Goal: Task Accomplishment & Management: Complete application form

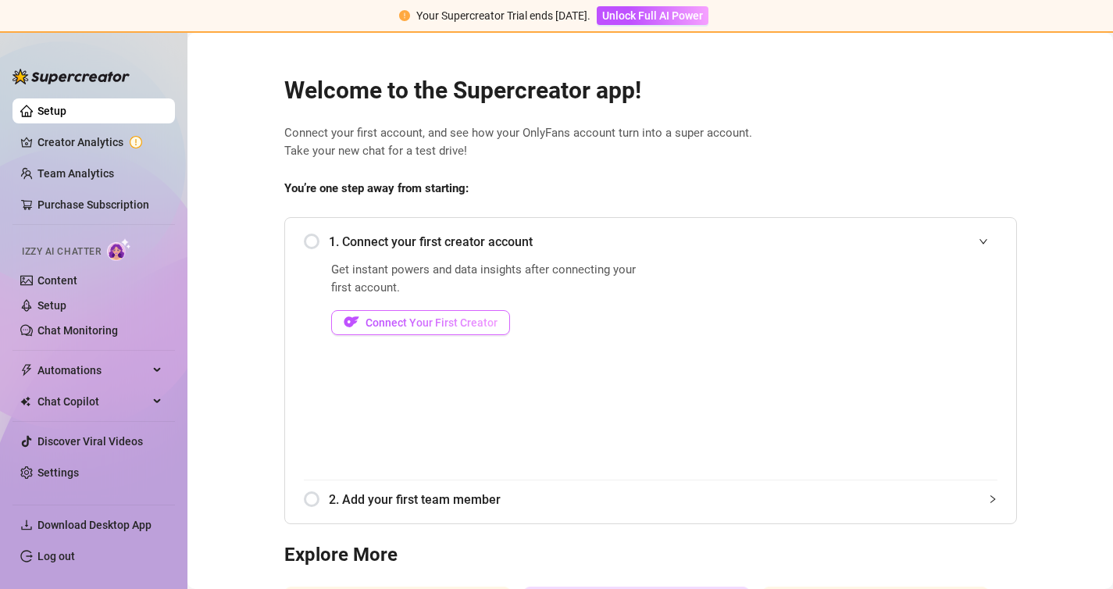
click at [407, 324] on span "Connect Your First Creator" at bounding box center [431, 322] width 132 height 12
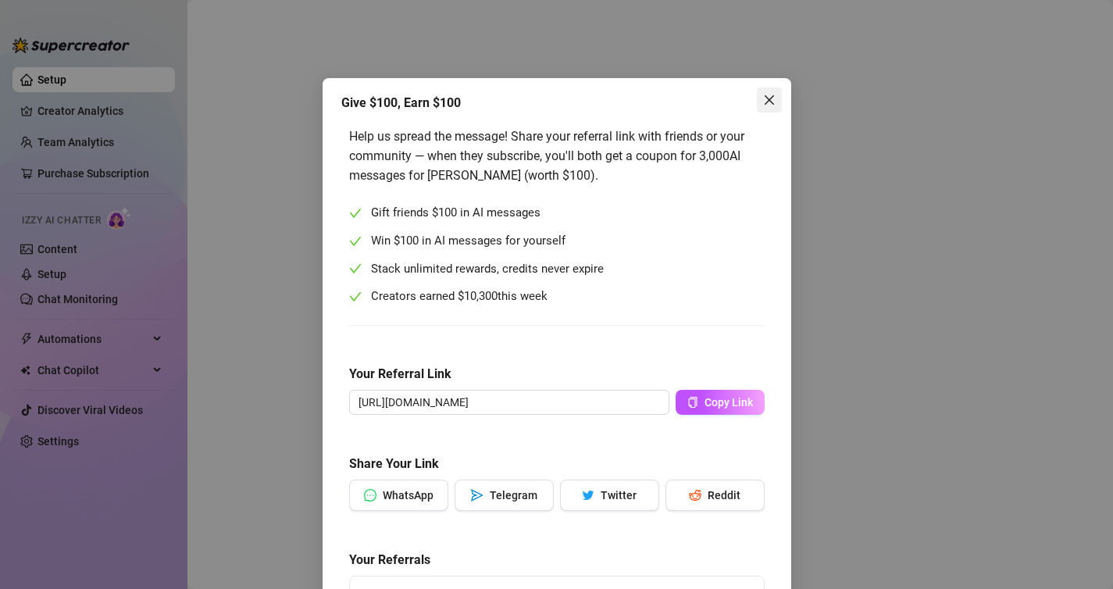
click at [771, 99] on icon "close" at bounding box center [769, 100] width 12 height 12
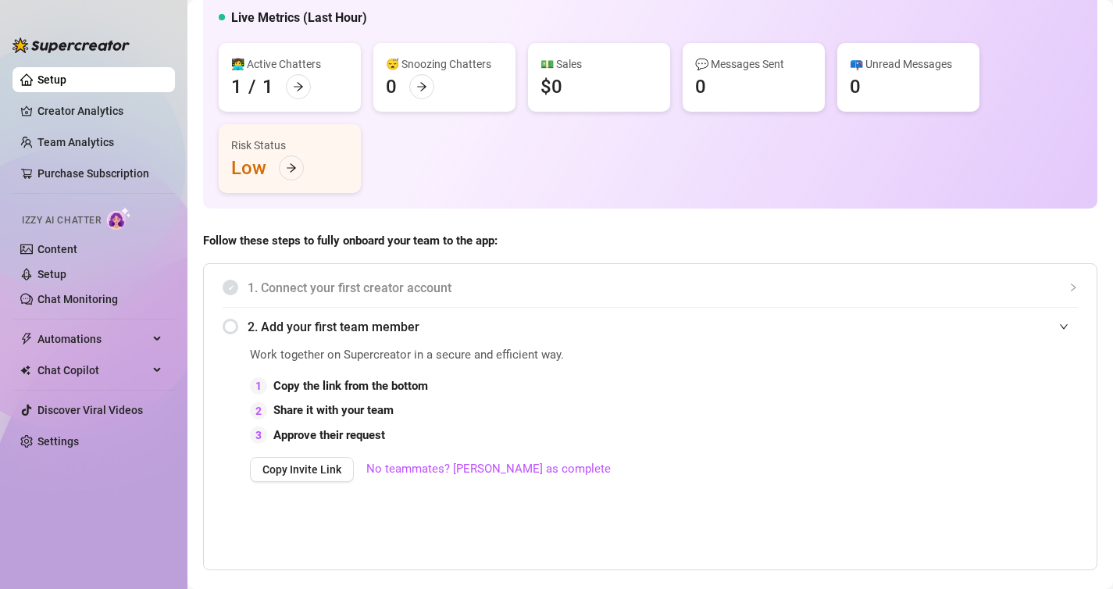
scroll to position [94, 0]
click at [91, 365] on span "Chat Copilot" at bounding box center [92, 370] width 111 height 25
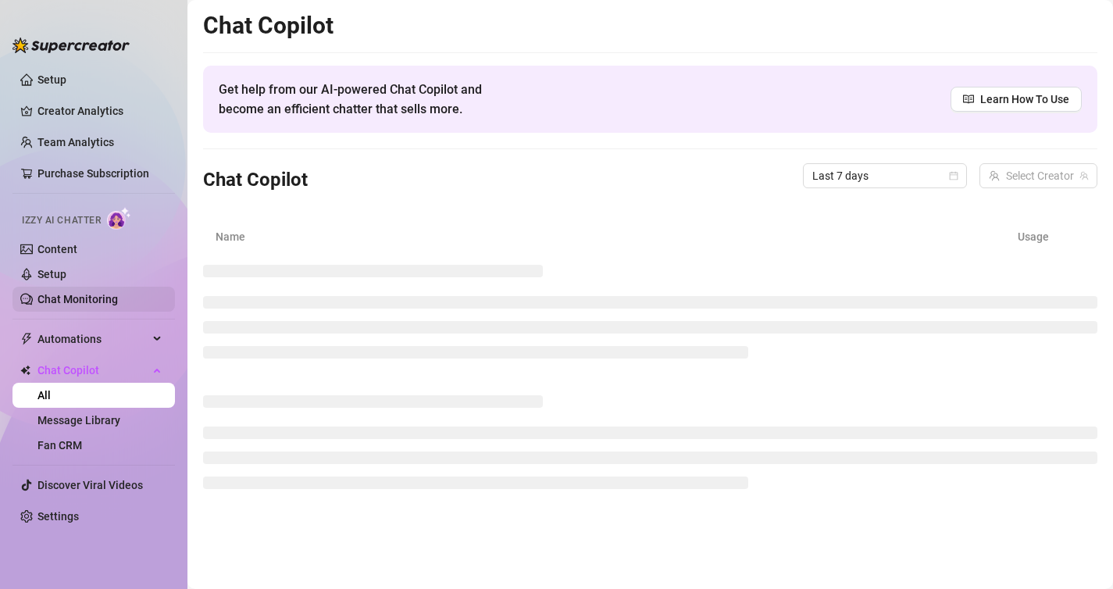
click at [69, 294] on link "Chat Monitoring" at bounding box center [77, 299] width 80 height 12
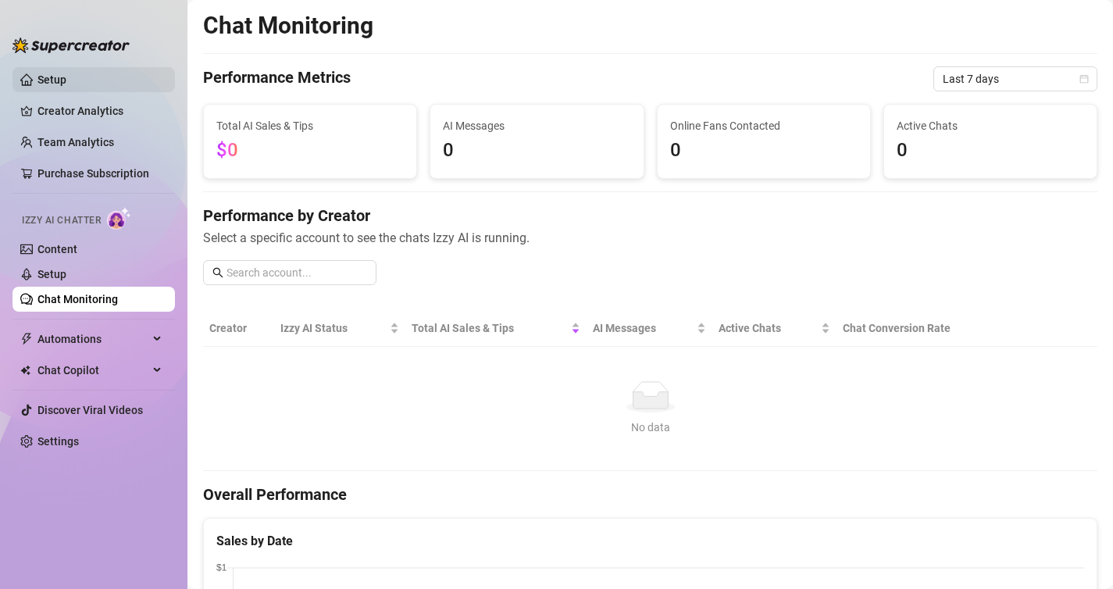
click at [42, 73] on link "Setup" at bounding box center [51, 79] width 29 height 12
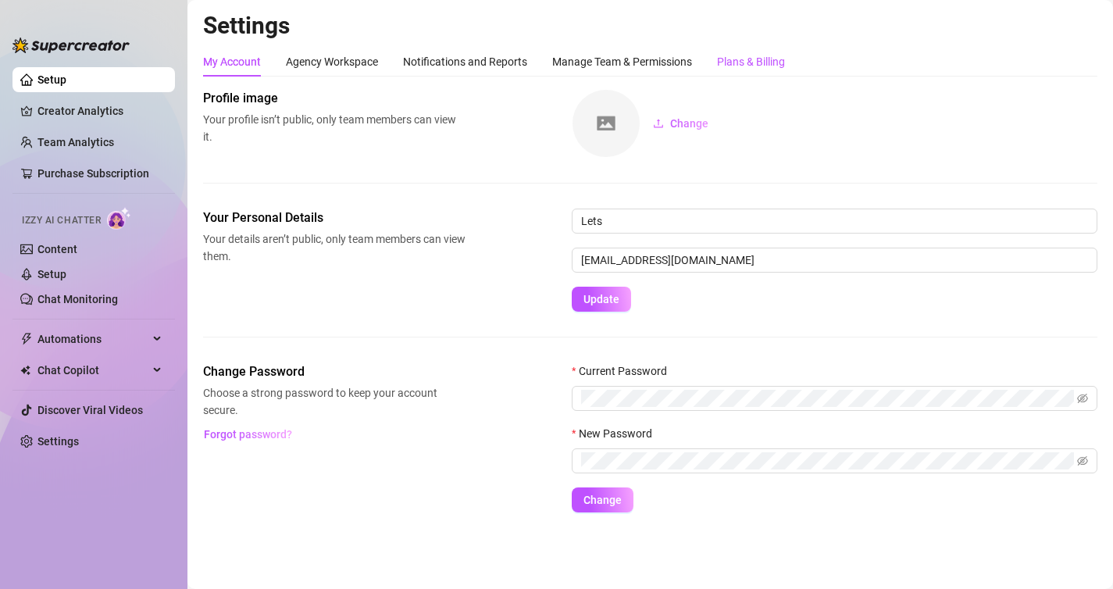
click at [757, 58] on div "Plans & Billing" at bounding box center [751, 61] width 68 height 17
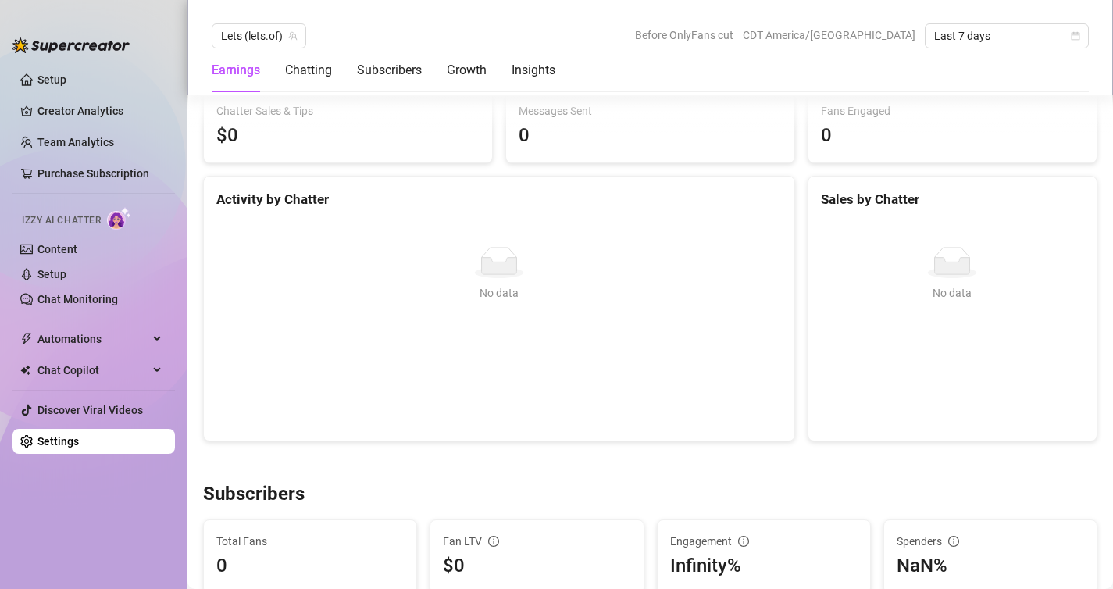
scroll to position [537, 0]
click at [66, 273] on link "Setup" at bounding box center [51, 274] width 29 height 12
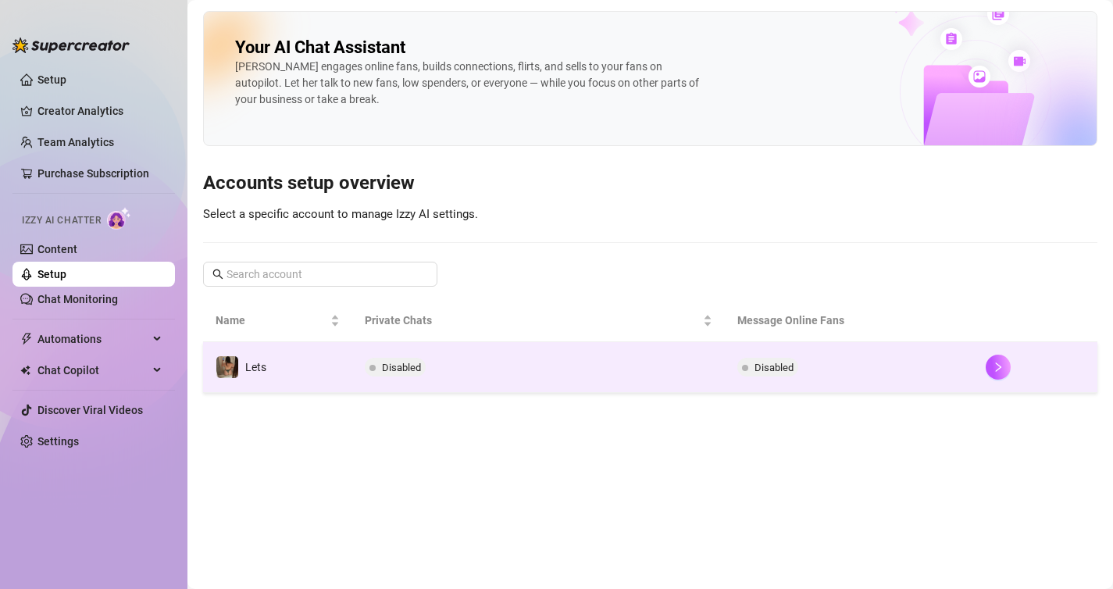
click at [395, 368] on span "Disabled" at bounding box center [401, 368] width 39 height 12
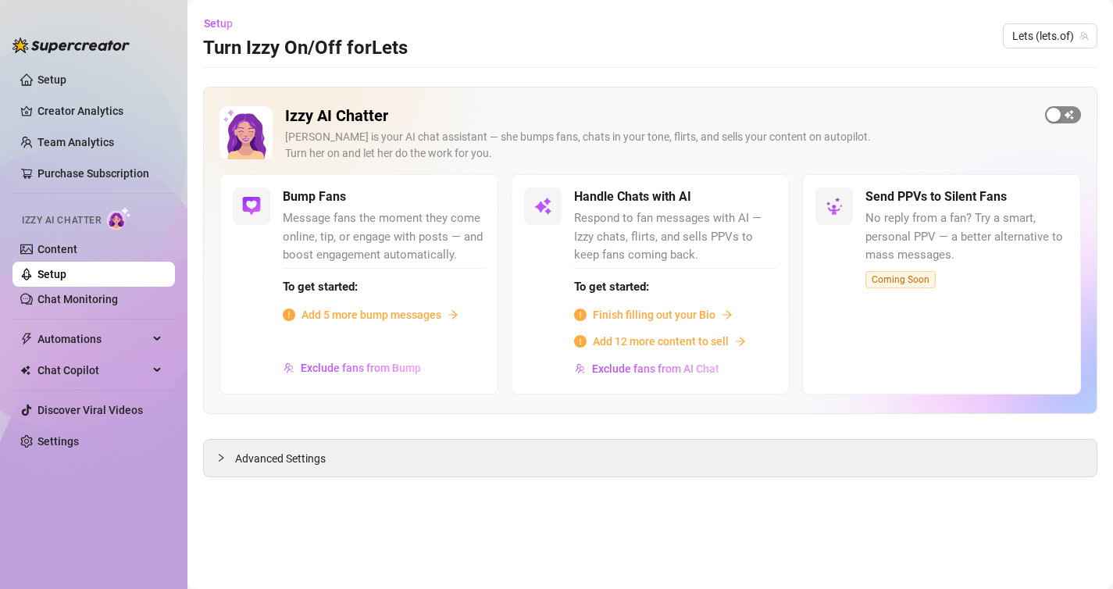
click at [1063, 110] on span "button" at bounding box center [1063, 114] width 36 height 17
click at [456, 201] on div "button" at bounding box center [459, 198] width 14 height 14
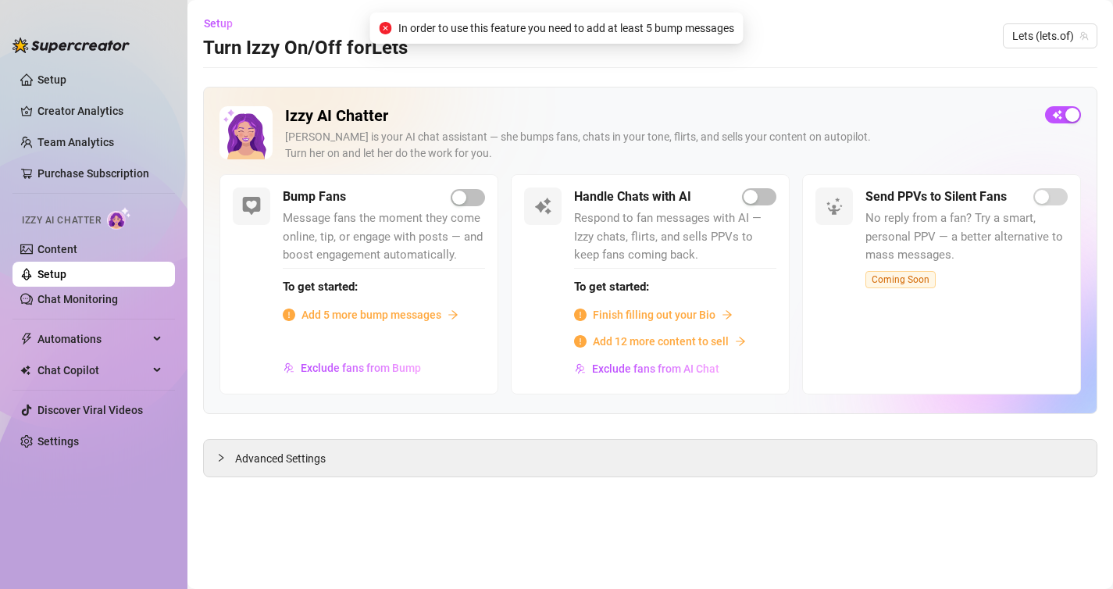
click at [361, 315] on span "Add 5 more bump messages" at bounding box center [371, 314] width 140 height 17
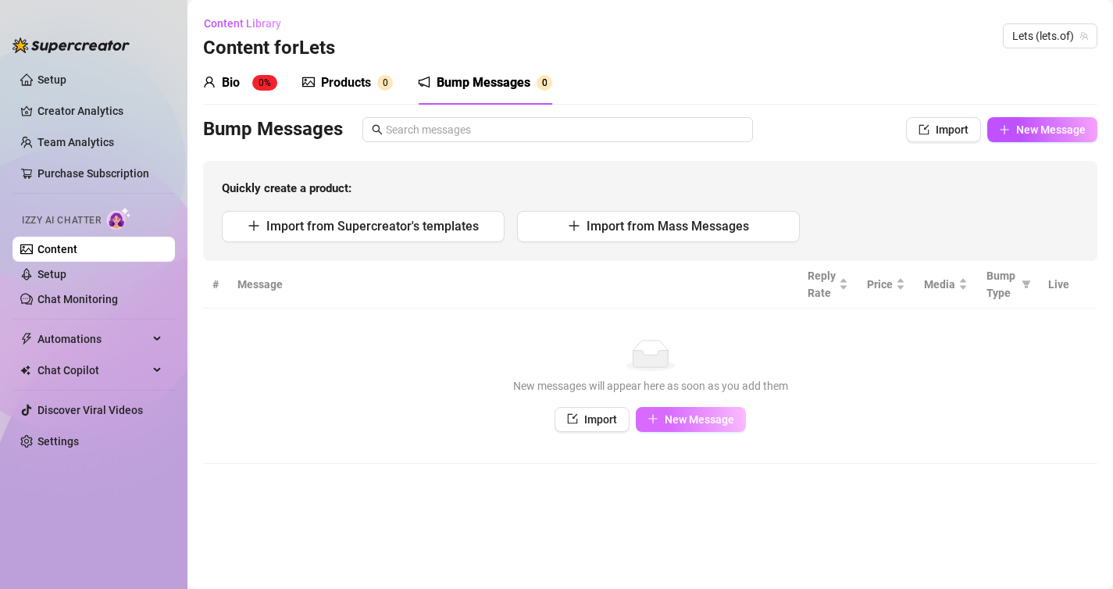
click at [680, 424] on span "New Message" at bounding box center [698, 419] width 69 height 12
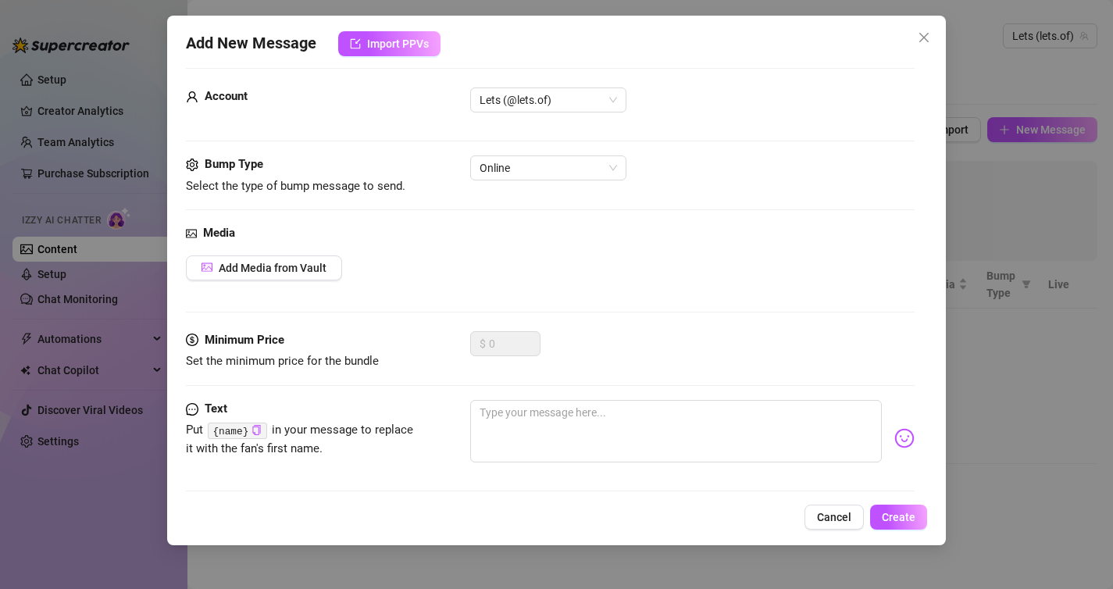
scroll to position [23, 0]
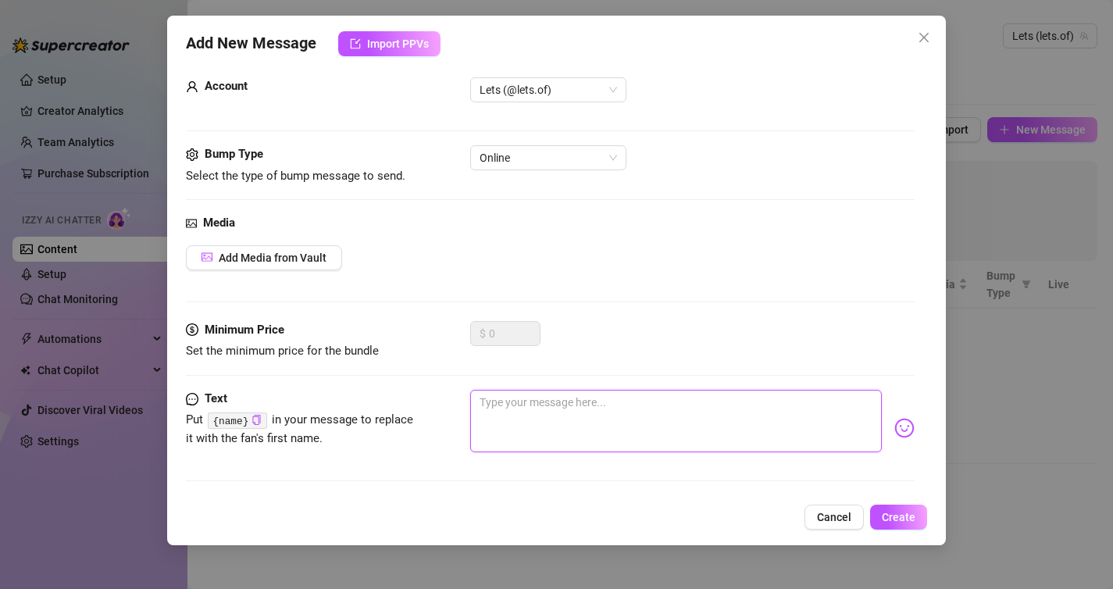
click at [522, 404] on textarea at bounding box center [676, 421] width 412 height 62
type textarea "h"
type textarea "i'm soooo bored. wanna have some fun?"
click at [886, 518] on span "Create" at bounding box center [899, 517] width 34 height 12
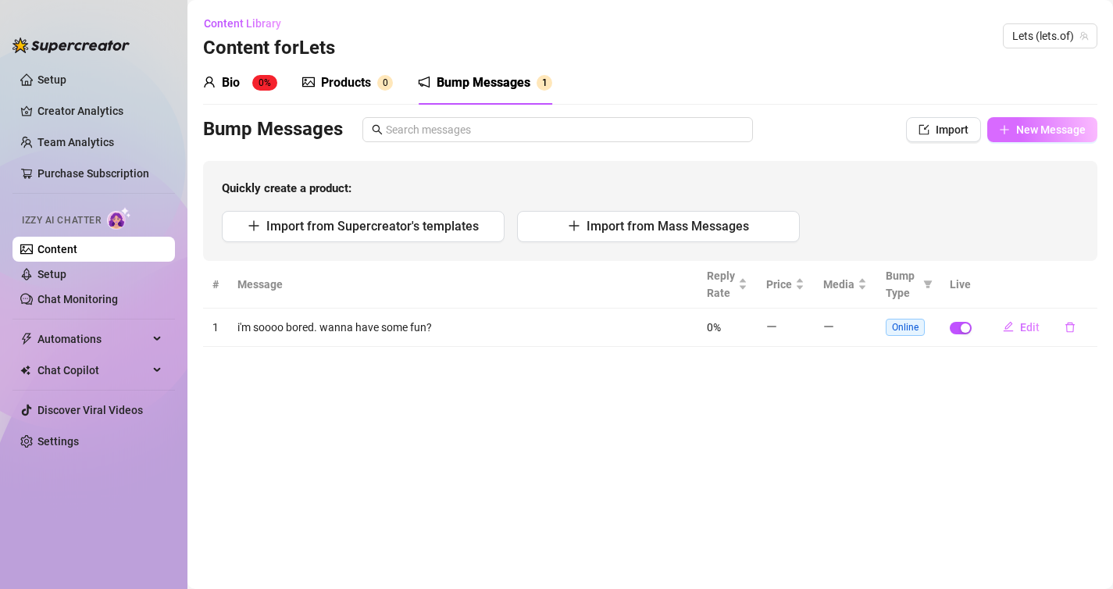
click at [1023, 134] on span "New Message" at bounding box center [1050, 129] width 69 height 12
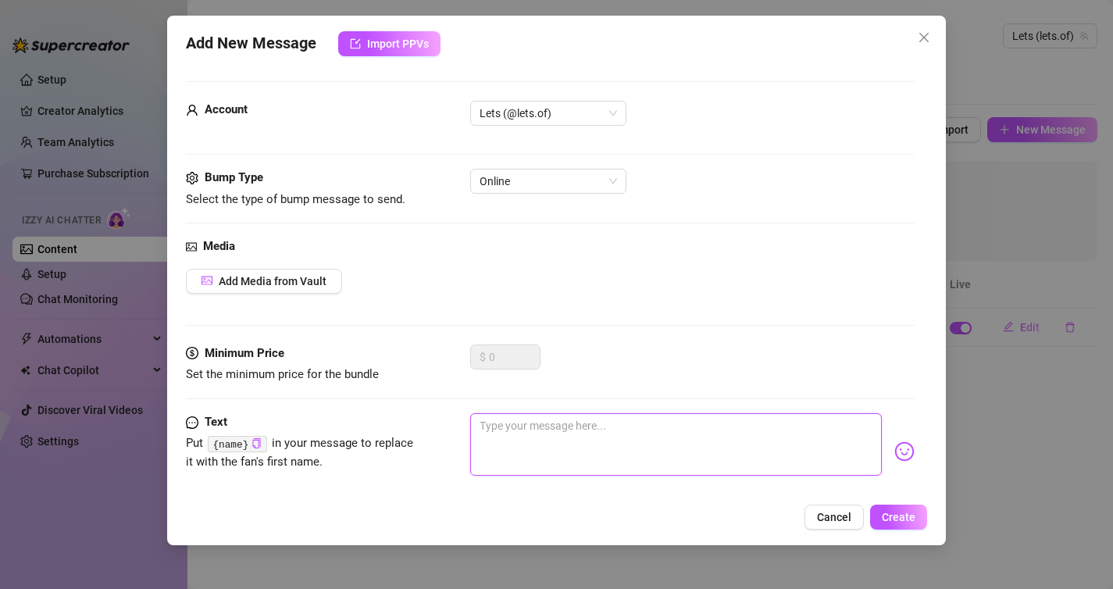
click at [511, 436] on textarea at bounding box center [676, 444] width 412 height 62
type textarea "wyd right now?"
click at [892, 514] on span "Create" at bounding box center [899, 517] width 34 height 12
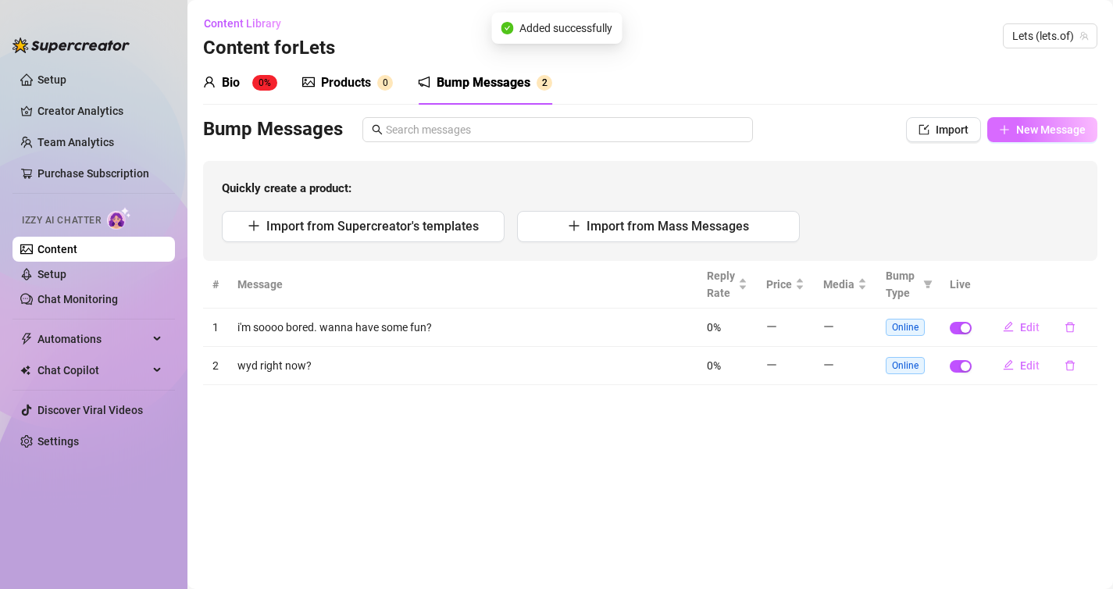
click at [1014, 137] on button "New Message" at bounding box center [1042, 129] width 110 height 25
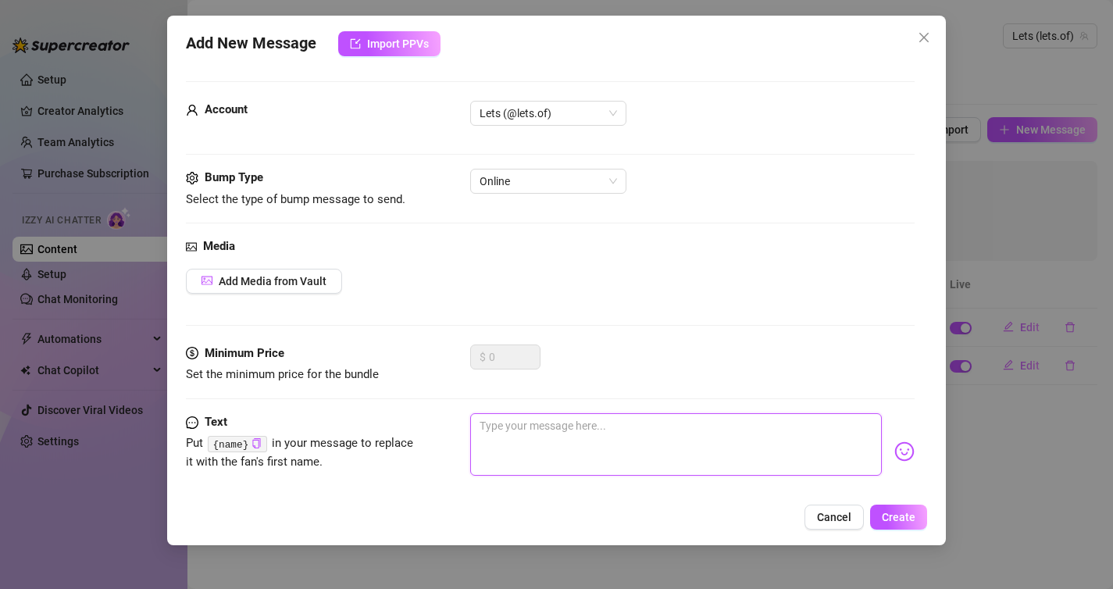
click at [491, 433] on textarea at bounding box center [676, 444] width 412 height 62
type textarea "[DATE] is going sooooo slow!! wanna distract me?"
click at [896, 515] on span "Create" at bounding box center [899, 517] width 34 height 12
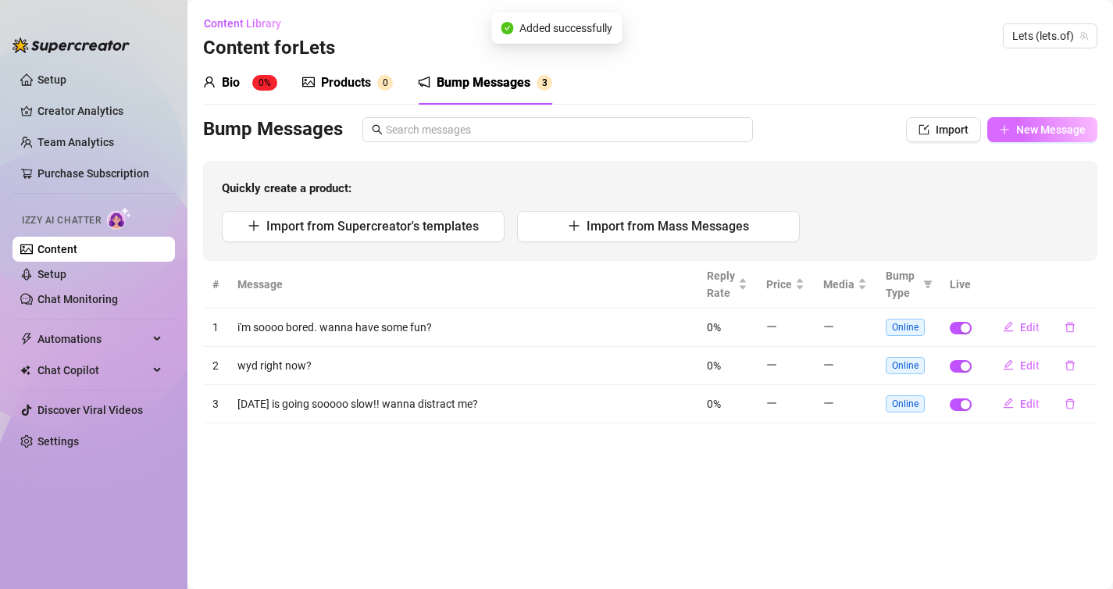
click at [1036, 130] on span "New Message" at bounding box center [1050, 129] width 69 height 12
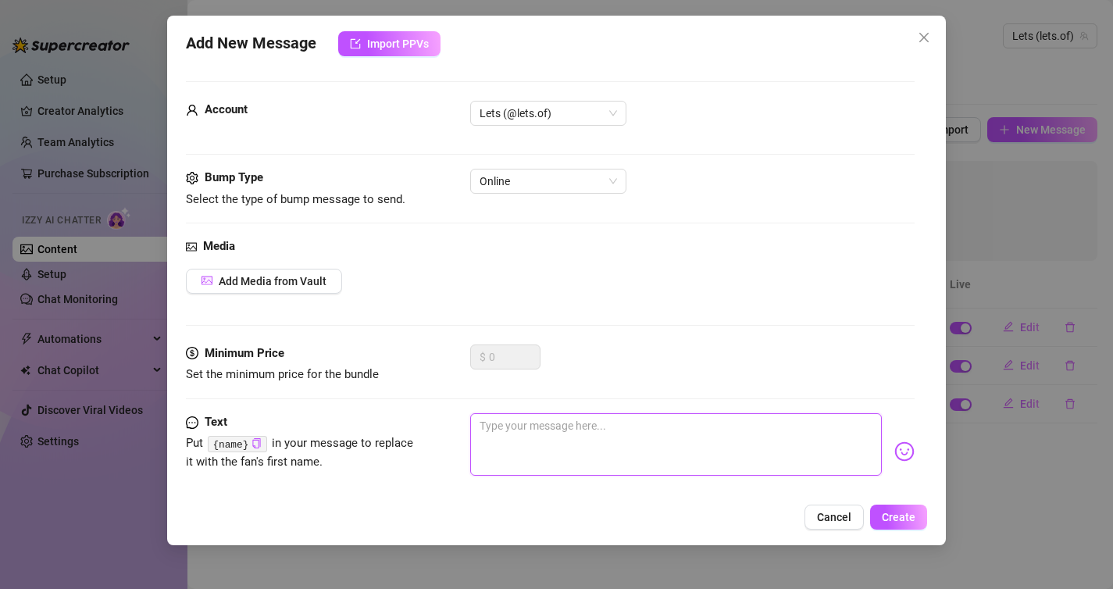
click at [649, 436] on textarea at bounding box center [676, 444] width 412 height 62
type textarea "c"
type textarea "if you could make me do ONE thing"
type textarea "if you had on"
type textarea "can't wait to get in bed and get nakedddddddd"
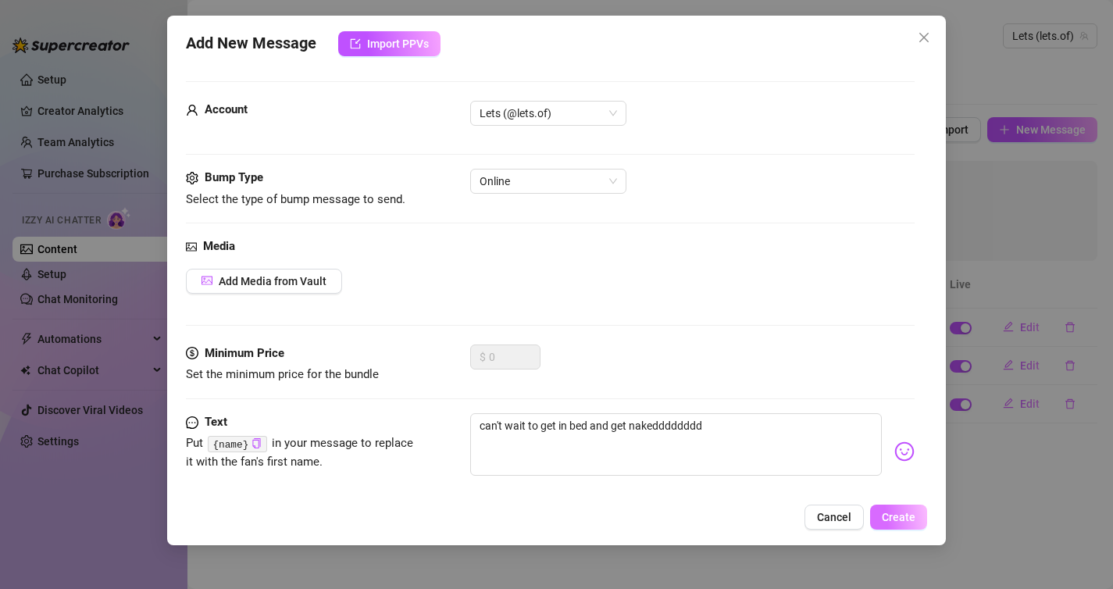
click at [896, 522] on span "Create" at bounding box center [899, 517] width 34 height 12
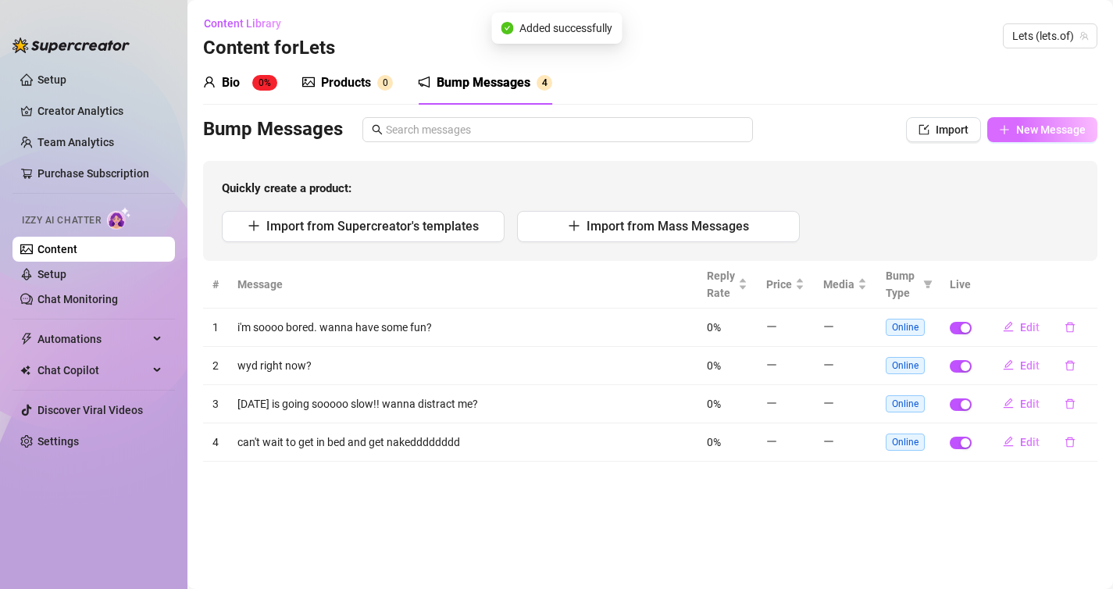
click at [1019, 129] on span "New Message" at bounding box center [1050, 129] width 69 height 12
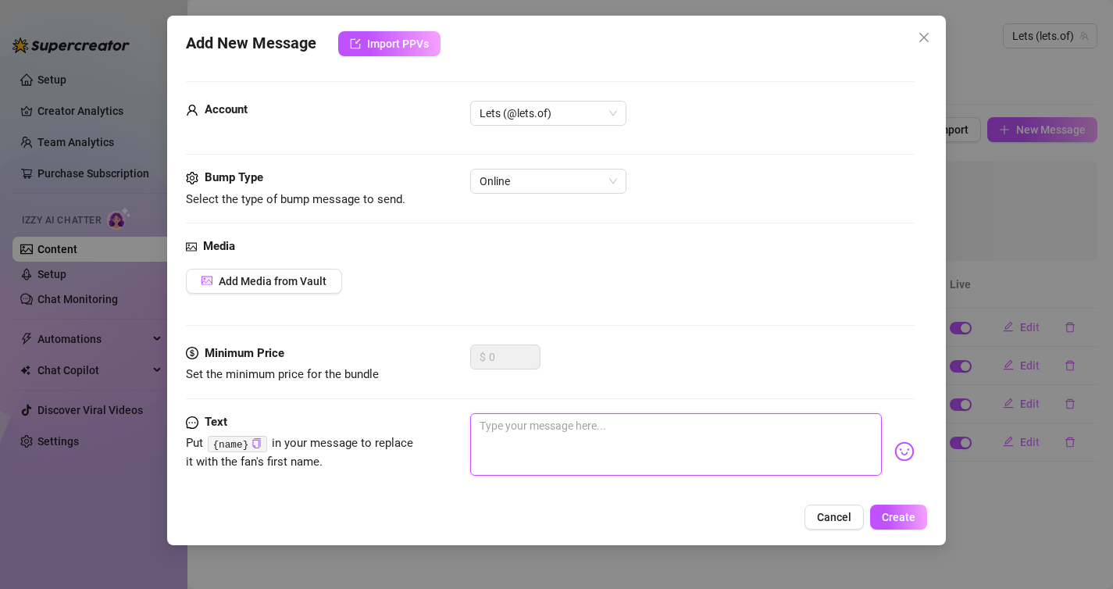
click at [549, 421] on textarea at bounding box center [676, 444] width 412 height 62
type textarea "hey bb, how are you?"
click at [888, 513] on span "Create" at bounding box center [899, 517] width 34 height 12
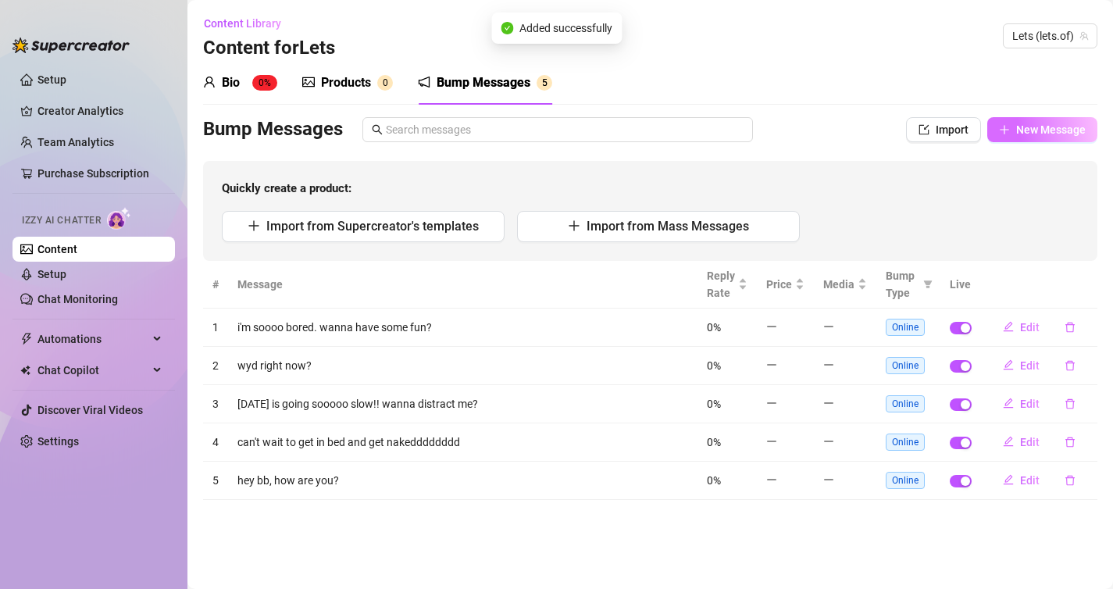
click at [1033, 129] on span "New Message" at bounding box center [1050, 129] width 69 height 12
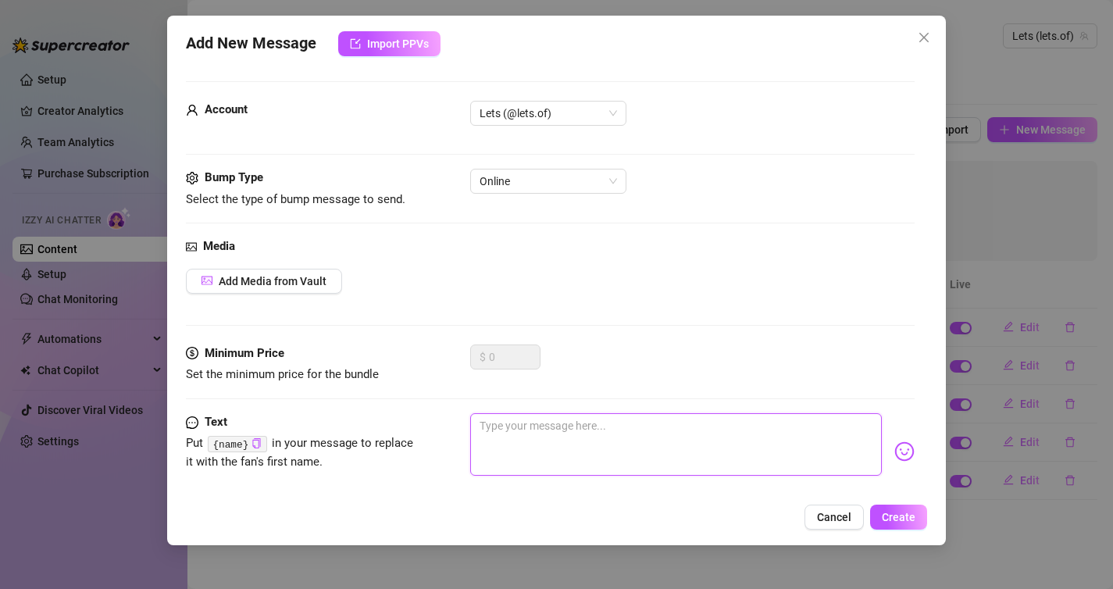
click at [502, 432] on textarea at bounding box center [676, 444] width 412 height 62
type textarea "s"
type textarea "n"
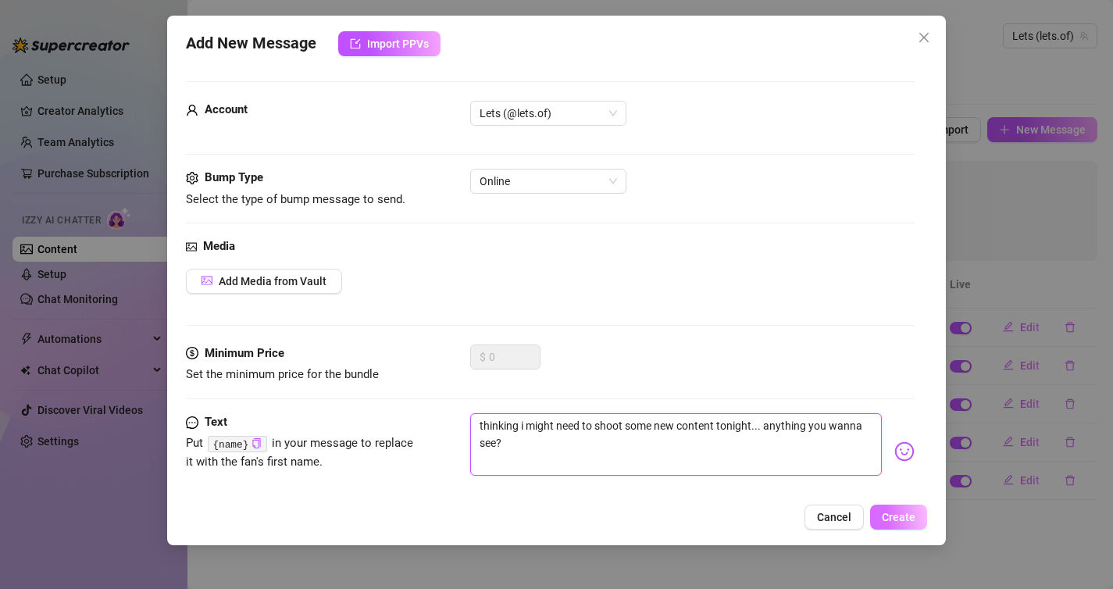
type textarea "thinking i might need to shoot some new content tonight... anything you wanna s…"
click at [888, 506] on button "Create" at bounding box center [898, 516] width 57 height 25
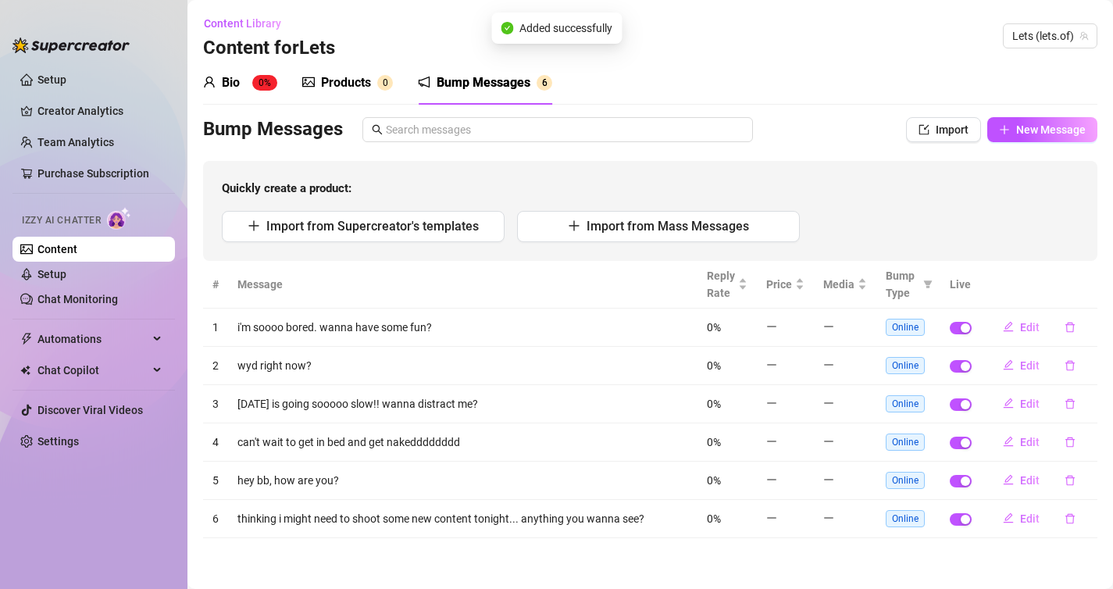
click at [233, 90] on div "Bio" at bounding box center [231, 82] width 18 height 19
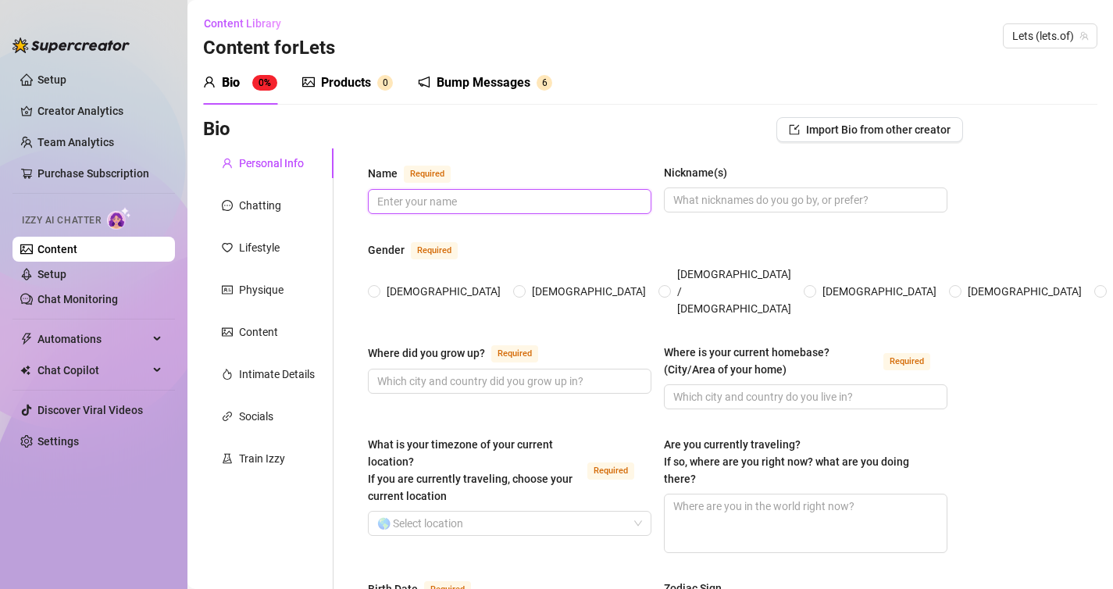
click at [409, 205] on input "Name Required" at bounding box center [508, 201] width 262 height 17
type input "Lets"
click at [386, 283] on span "[DEMOGRAPHIC_DATA]" at bounding box center [443, 291] width 126 height 17
click at [378, 287] on input "[DEMOGRAPHIC_DATA]" at bounding box center [375, 292] width 6 height 10
radio input "true"
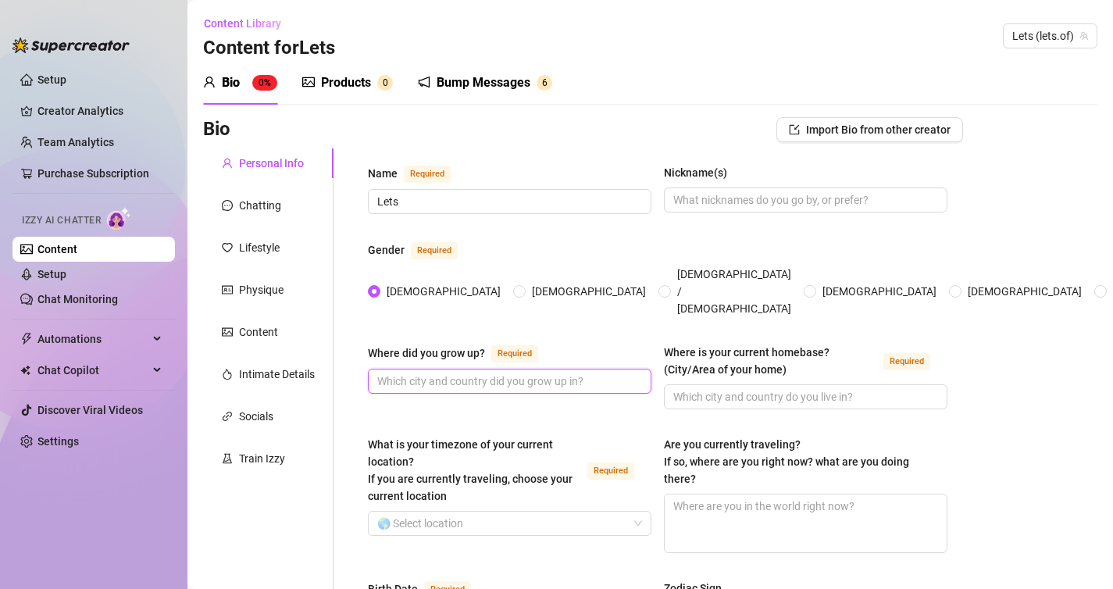
click at [420, 372] on input "Where did you grow up? Required" at bounding box center [508, 380] width 262 height 17
type input "S"
type input "[GEOGRAPHIC_DATA], [GEOGRAPHIC_DATA]"
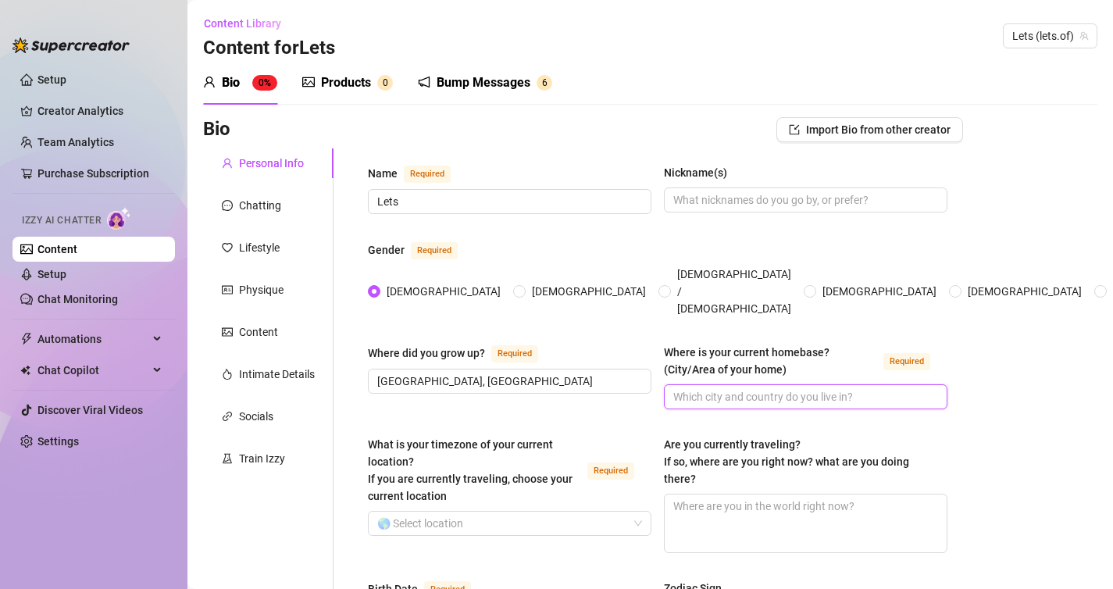
click at [700, 388] on input "Where is your current homebase? (City/Area of your home) Required" at bounding box center [804, 396] width 262 height 17
type input "[GEOGRAPHIC_DATA]"
click at [455, 511] on input "What is your timezone of your current location? If you are currently traveling,…" at bounding box center [502, 522] width 251 height 23
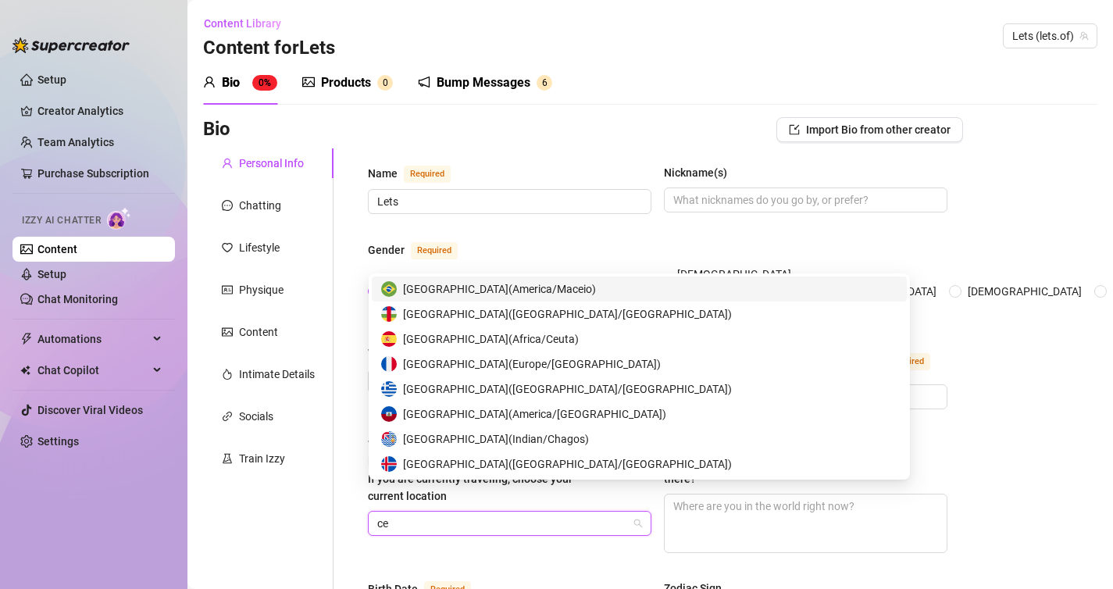
type input "c"
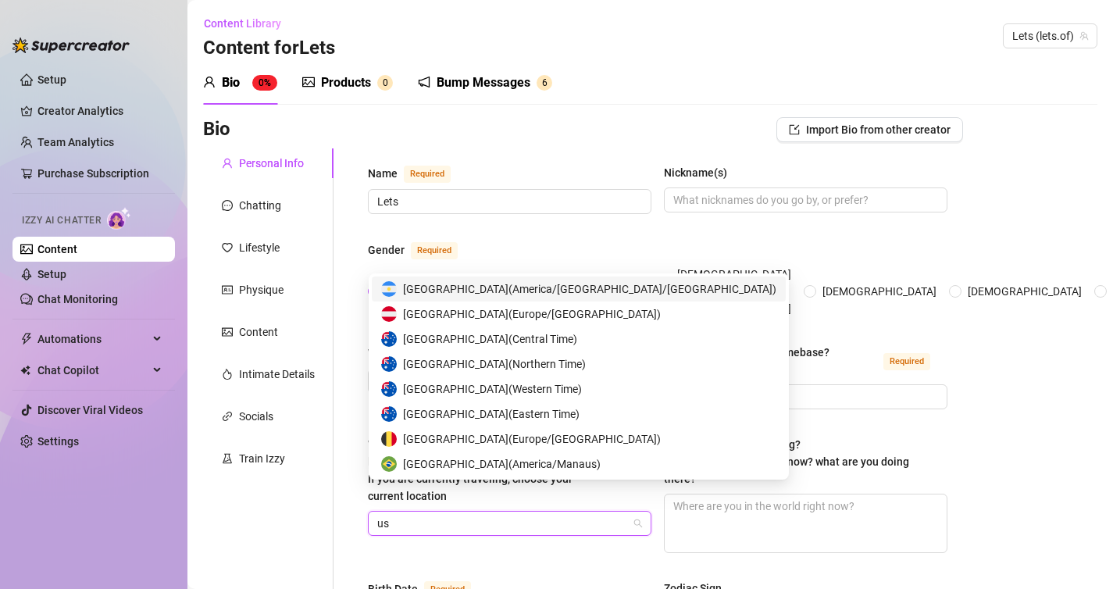
type input "usa"
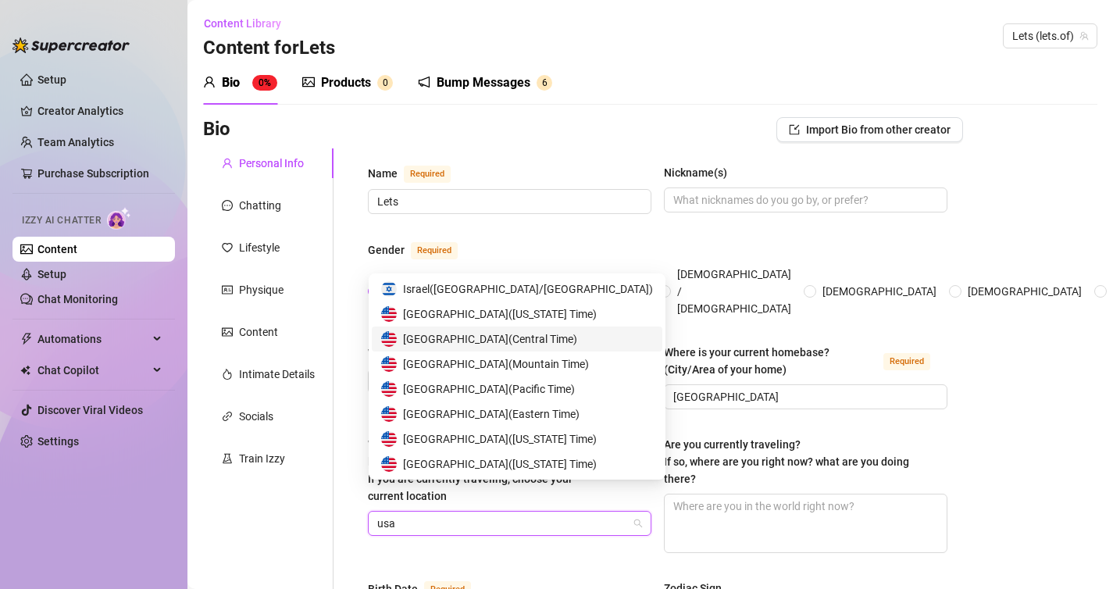
click at [496, 340] on span "[GEOGRAPHIC_DATA] ( Central Time )" at bounding box center [490, 338] width 174 height 17
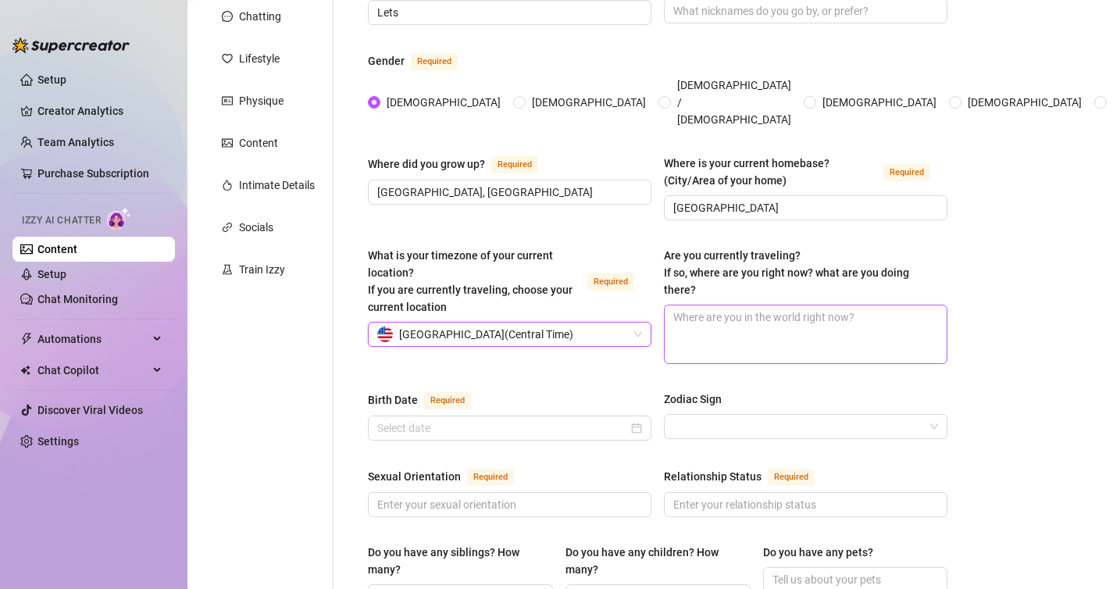
scroll to position [195, 0]
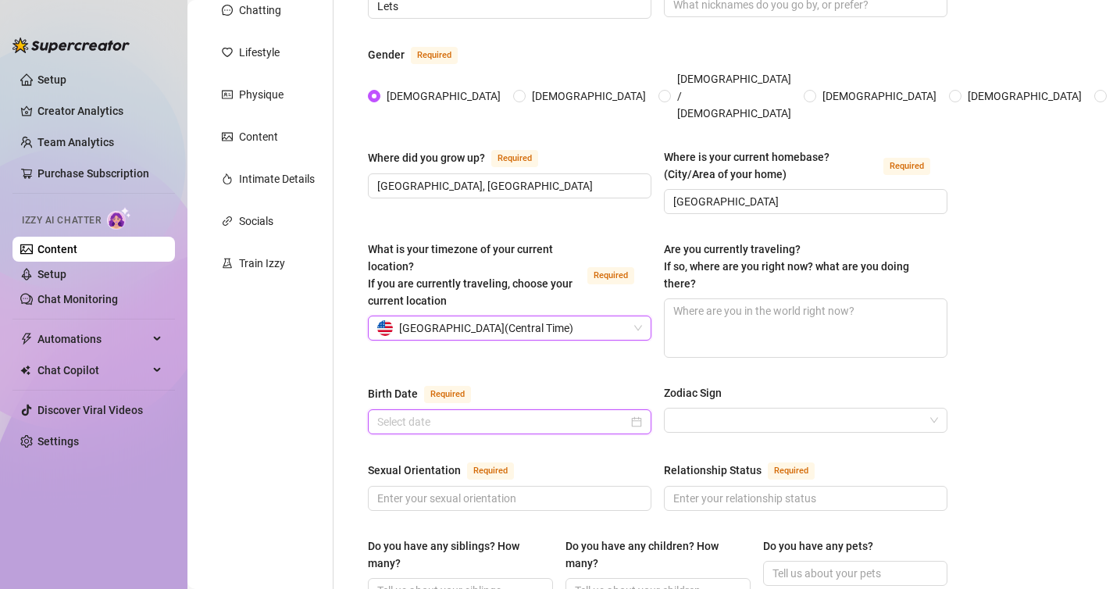
click at [429, 413] on input "Birth Date Required" at bounding box center [502, 421] width 251 height 17
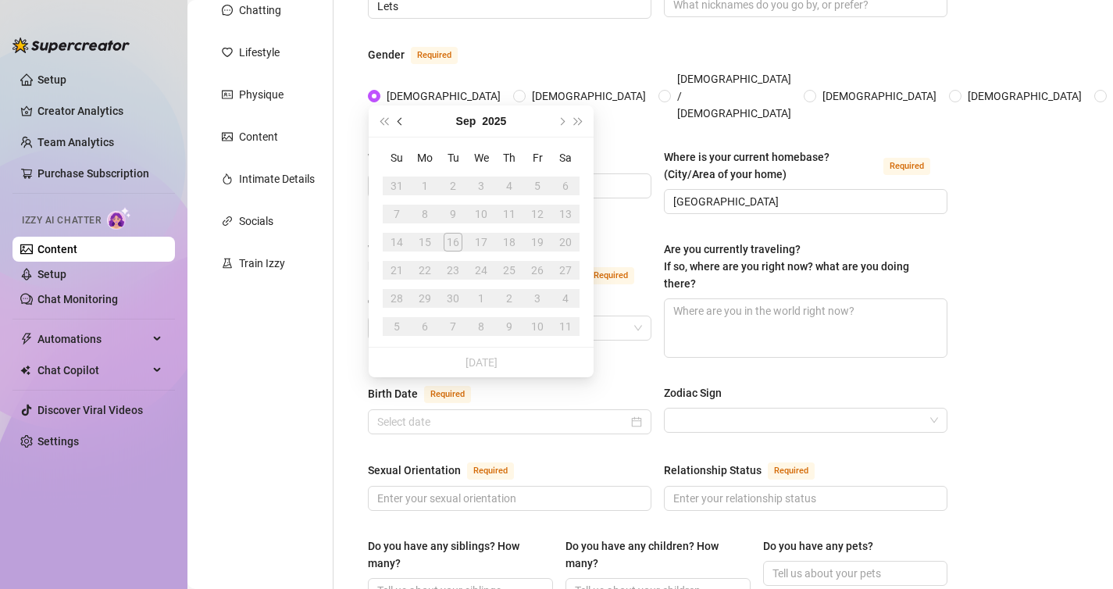
click at [403, 123] on button "Previous month (PageUp)" at bounding box center [400, 120] width 17 height 31
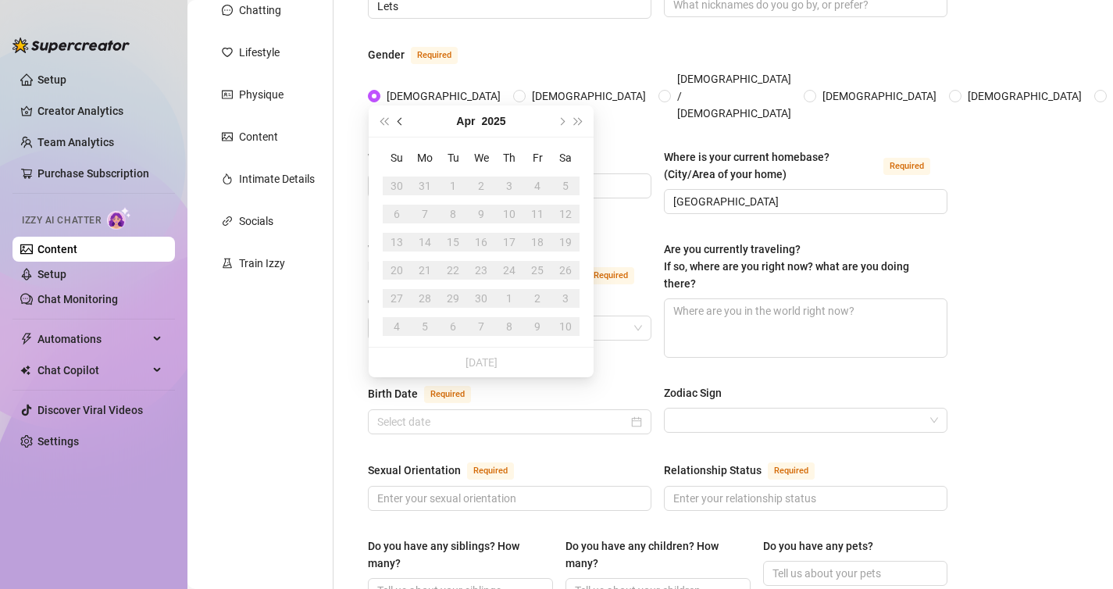
click at [403, 123] on button "Previous month (PageUp)" at bounding box center [400, 120] width 17 height 31
click at [497, 116] on button "2025" at bounding box center [493, 120] width 24 height 31
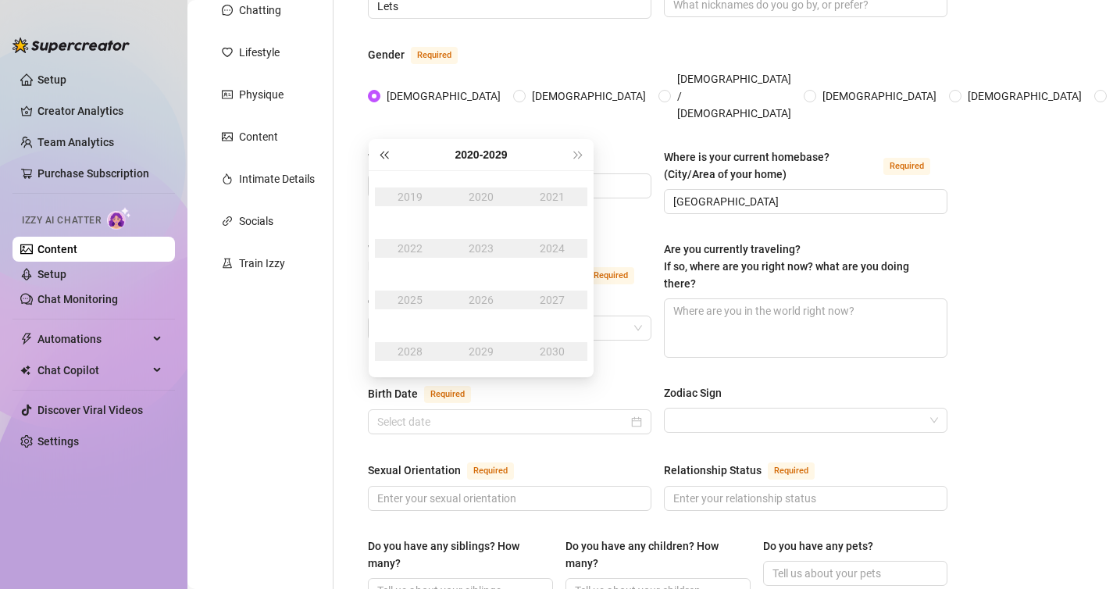
click at [385, 156] on span "Last year (Control + left)" at bounding box center [383, 155] width 8 height 8
click at [543, 352] on div "2000" at bounding box center [552, 351] width 47 height 19
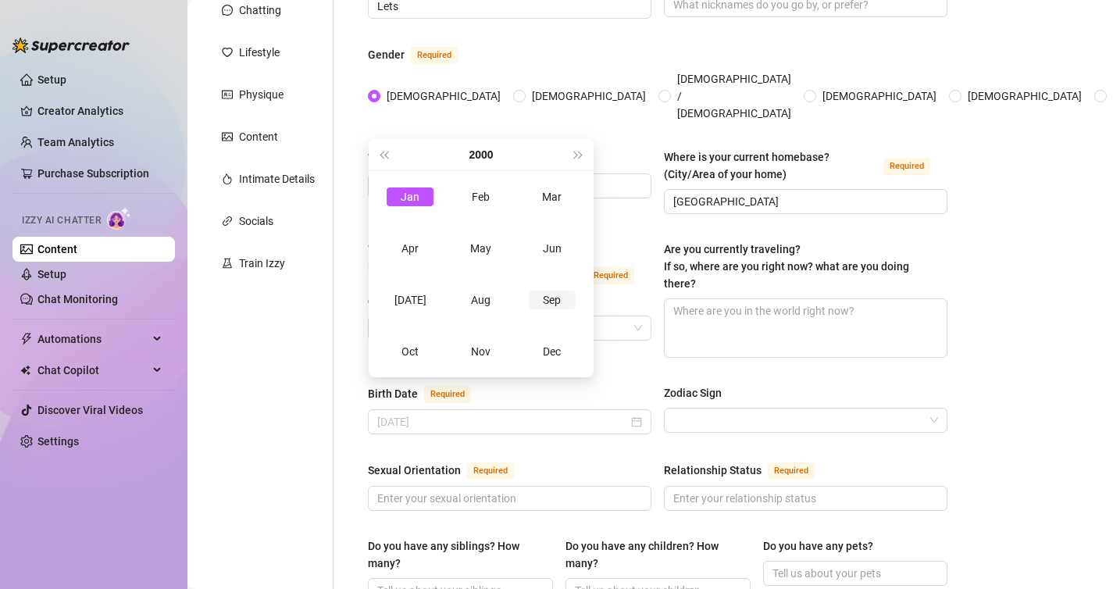
click at [564, 309] on td "Sep" at bounding box center [551, 300] width 71 height 52
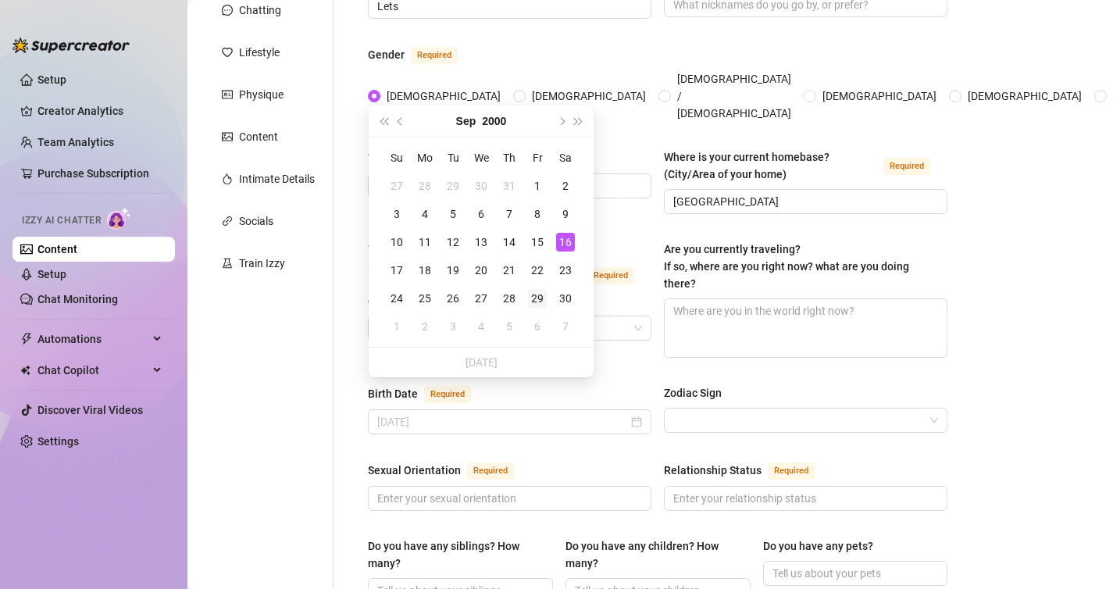
type input "[DATE]"
click at [542, 297] on div "29" at bounding box center [537, 298] width 19 height 19
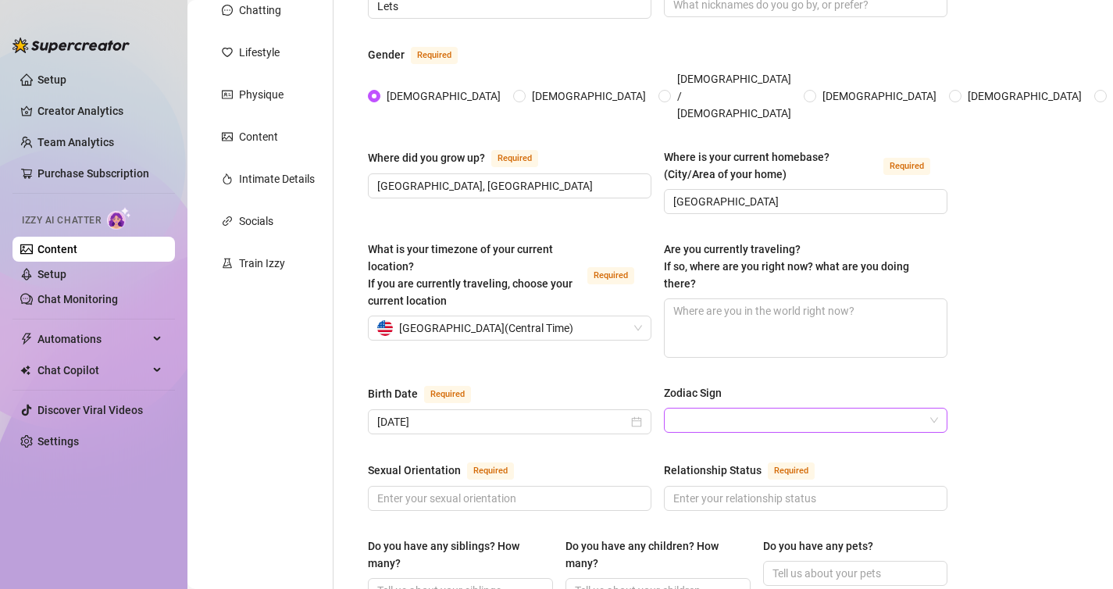
click at [708, 408] on input "Zodiac Sign" at bounding box center [798, 419] width 251 height 23
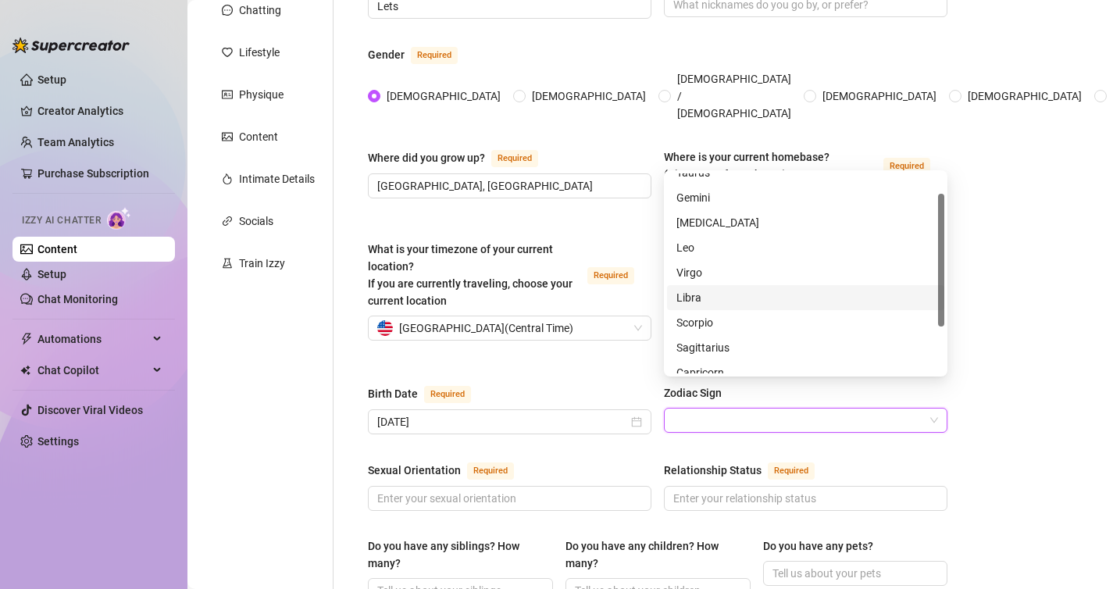
scroll to position [0, 0]
click at [699, 310] on div "Virgo" at bounding box center [805, 310] width 258 height 17
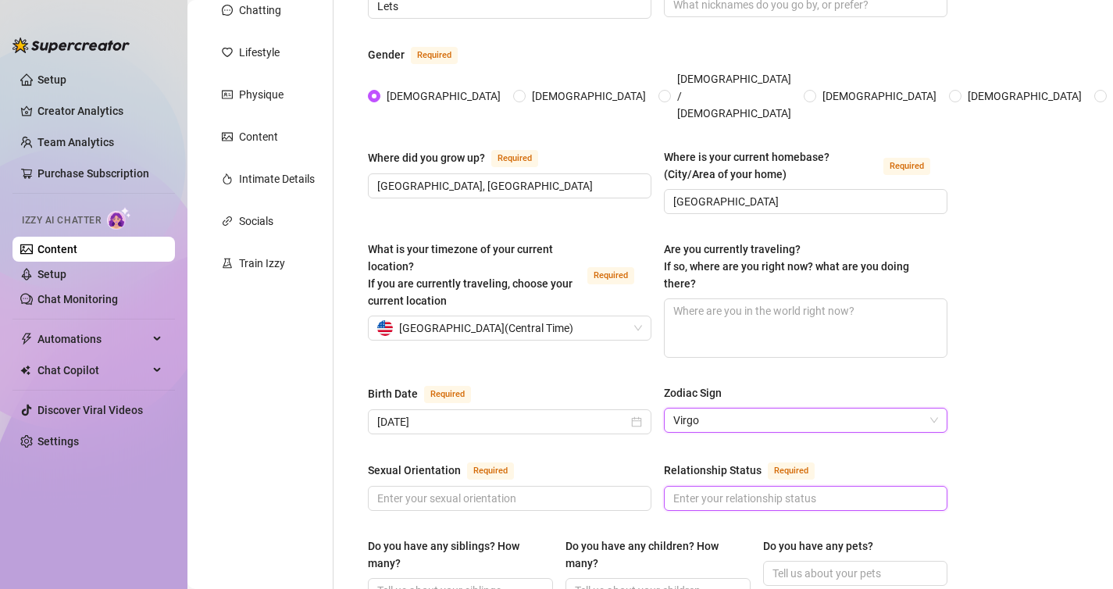
click at [718, 490] on input "Relationship Status Required" at bounding box center [804, 498] width 262 height 17
type input "Single"
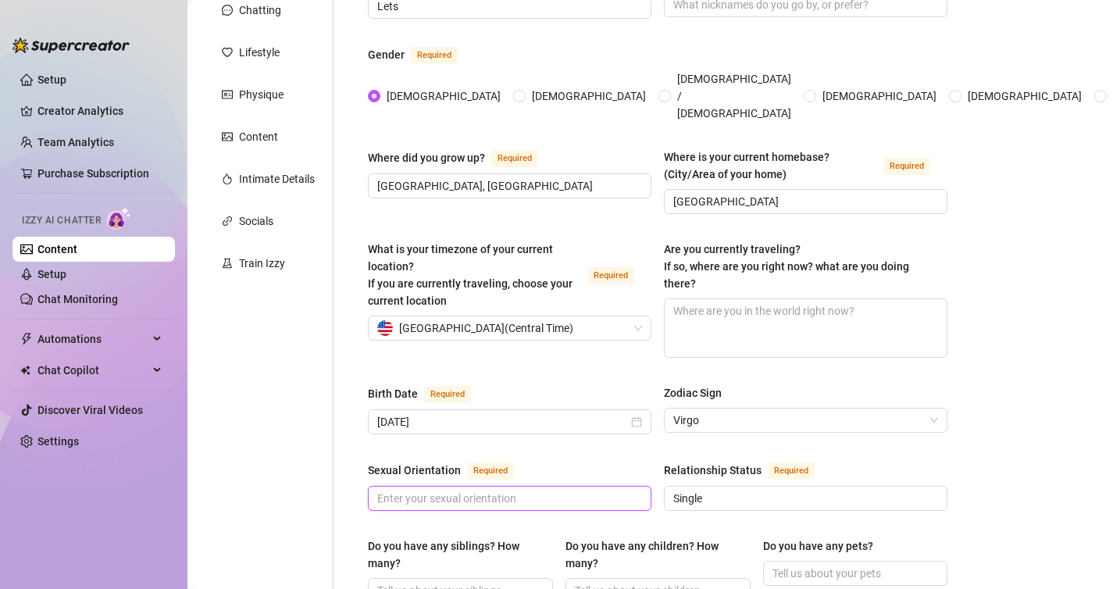
click at [534, 490] on input "Sexual Orientation Required" at bounding box center [508, 498] width 262 height 17
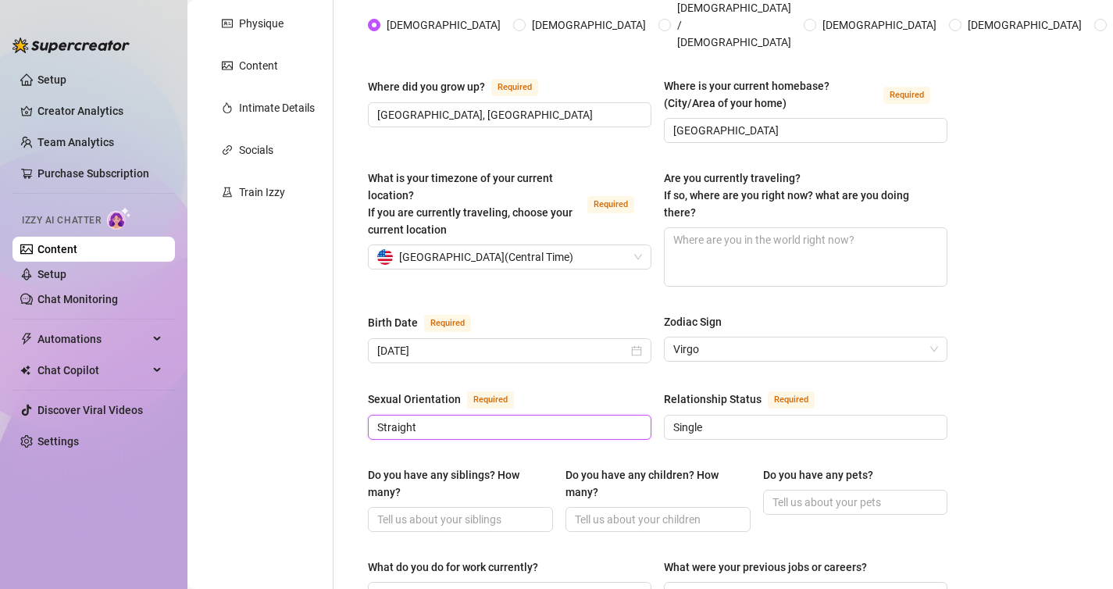
scroll to position [273, 0]
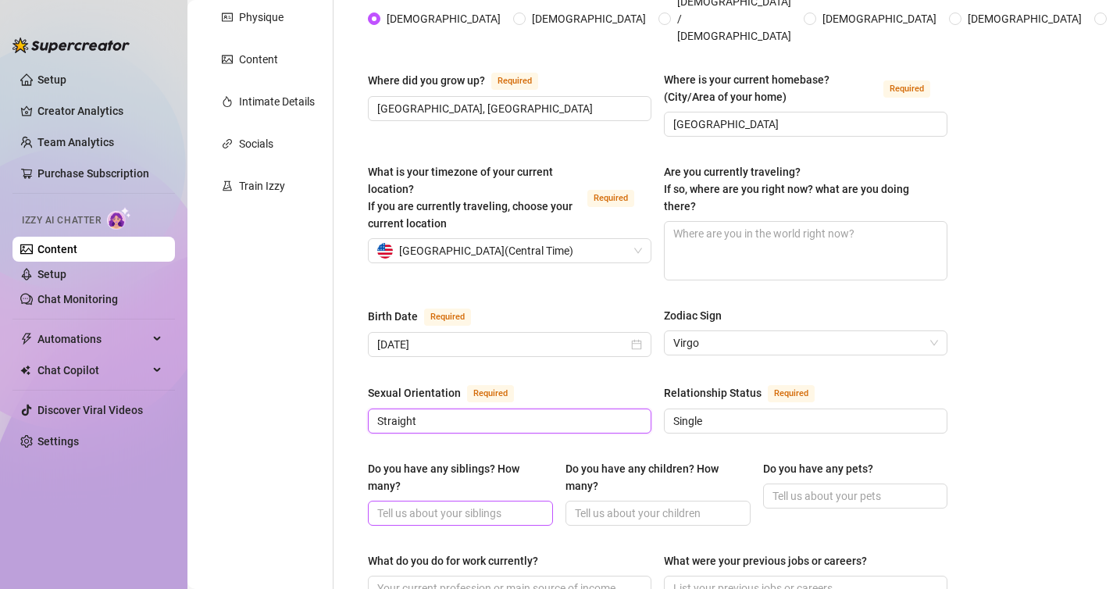
type input "Straight"
click at [398, 504] on input "Do you have any siblings? How many?" at bounding box center [458, 512] width 163 height 17
type input "0"
type input "No"
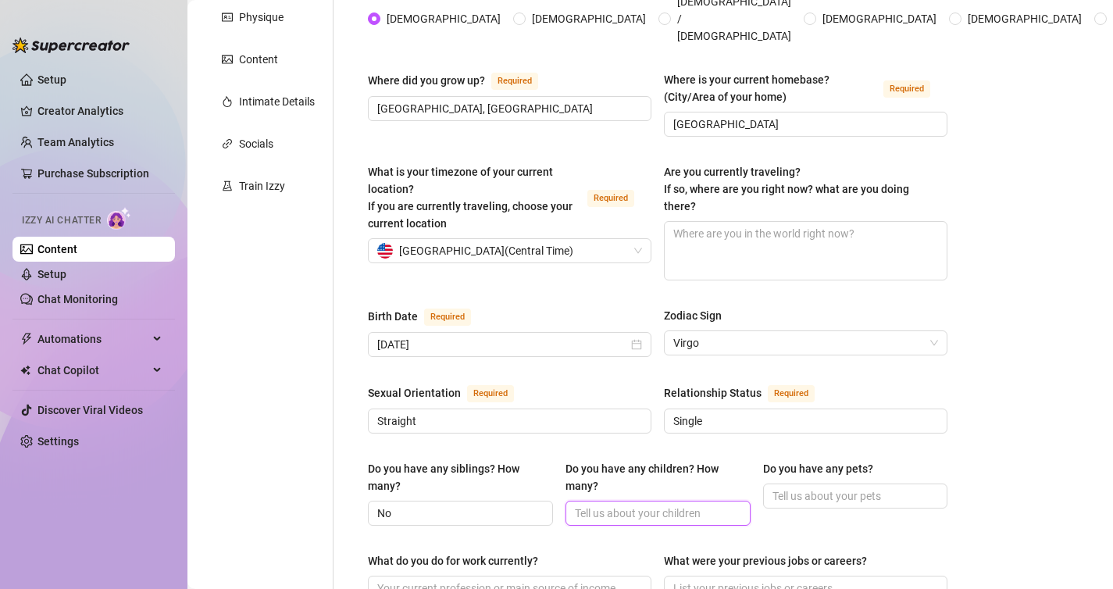
click at [696, 504] on input "Do you have any children? How many?" at bounding box center [656, 512] width 163 height 17
type input "No"
click at [804, 487] on input "Do you have any pets?" at bounding box center [853, 495] width 163 height 17
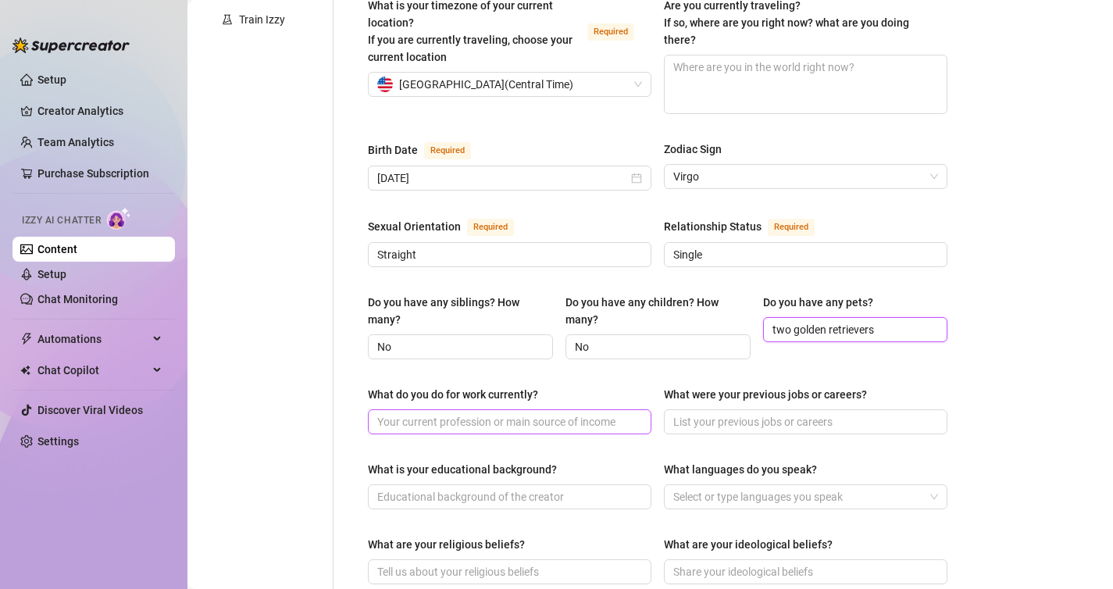
scroll to position [456, 0]
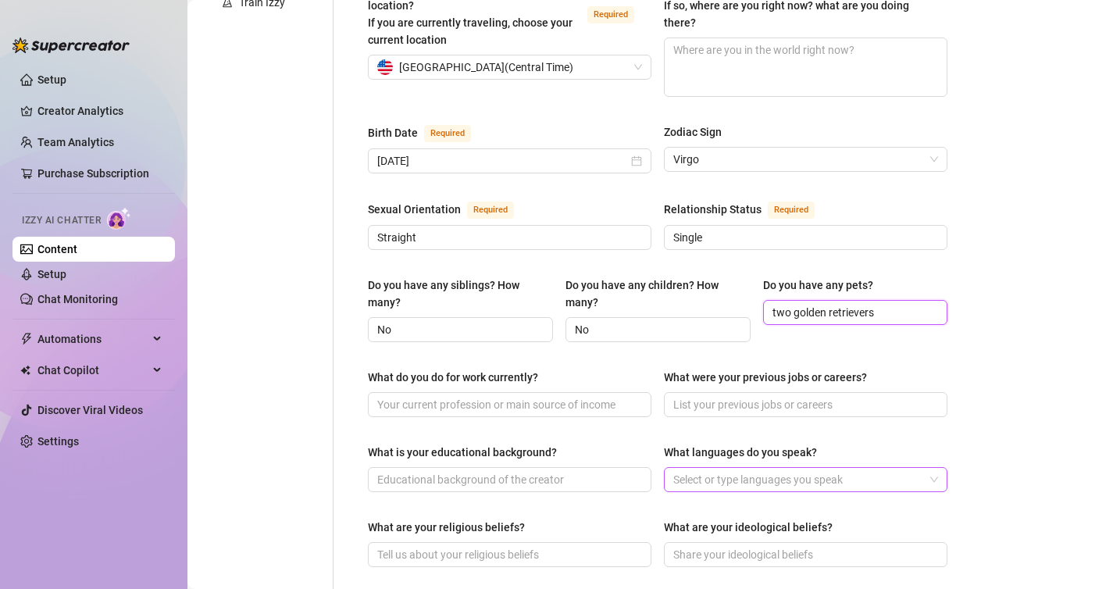
click at [705, 468] on div at bounding box center [797, 479] width 261 height 22
type input "two golden retrievers"
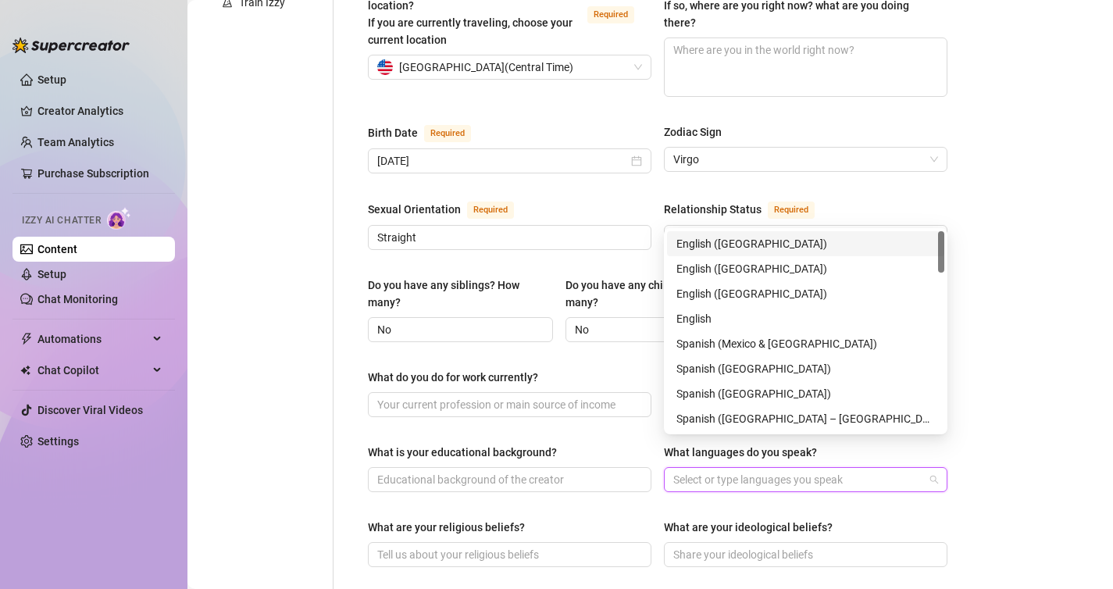
click at [711, 248] on div "English ([GEOGRAPHIC_DATA])" at bounding box center [805, 243] width 258 height 17
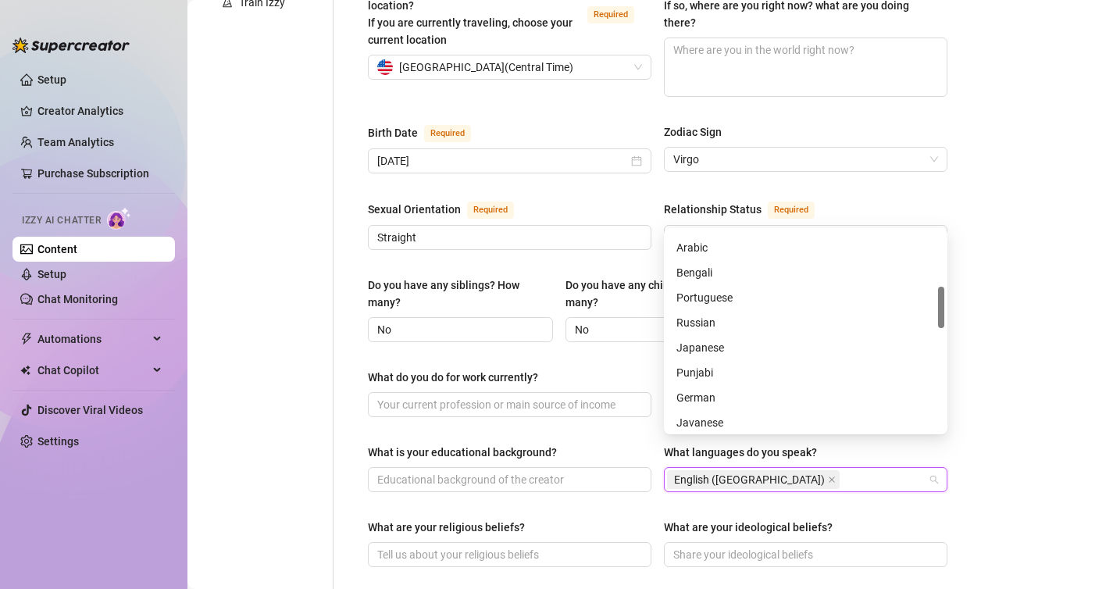
scroll to position [314, 0]
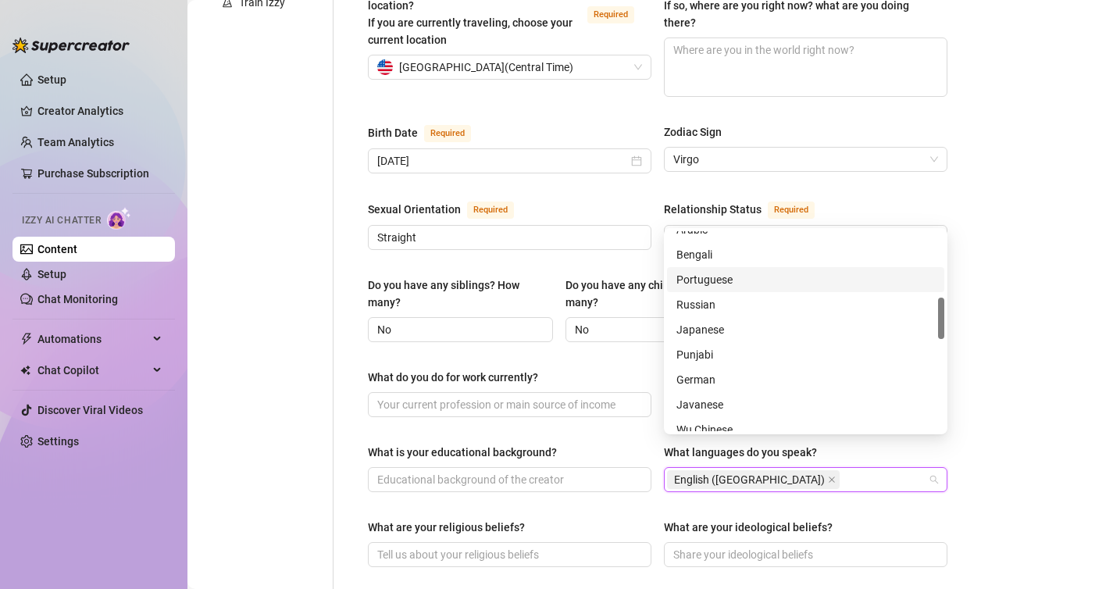
click at [706, 278] on div "Portuguese" at bounding box center [805, 279] width 258 height 17
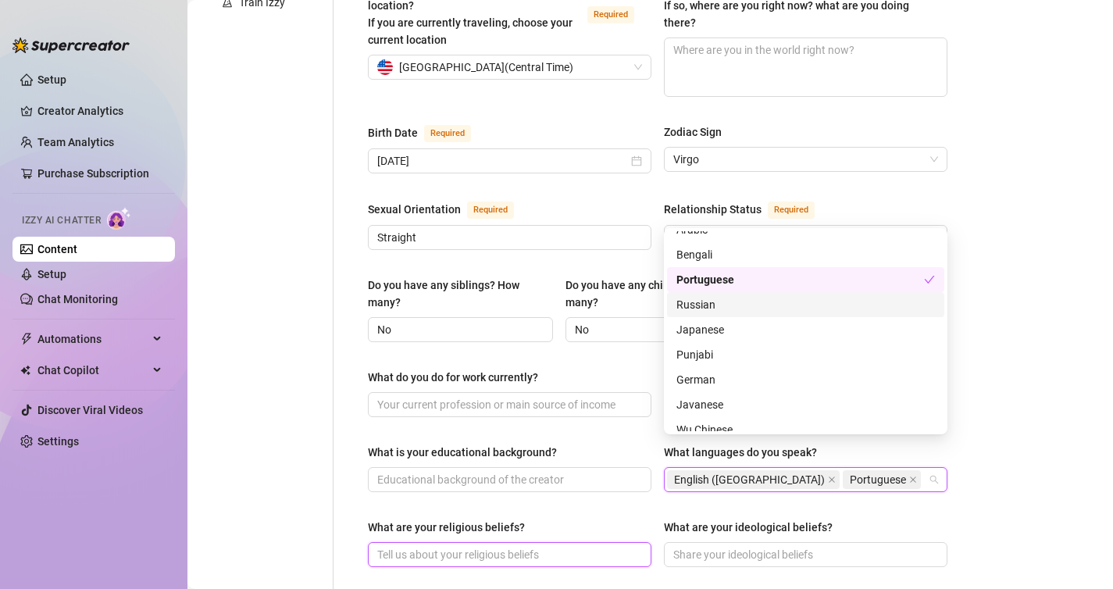
click at [441, 546] on input "What are your religious beliefs?" at bounding box center [508, 554] width 262 height 17
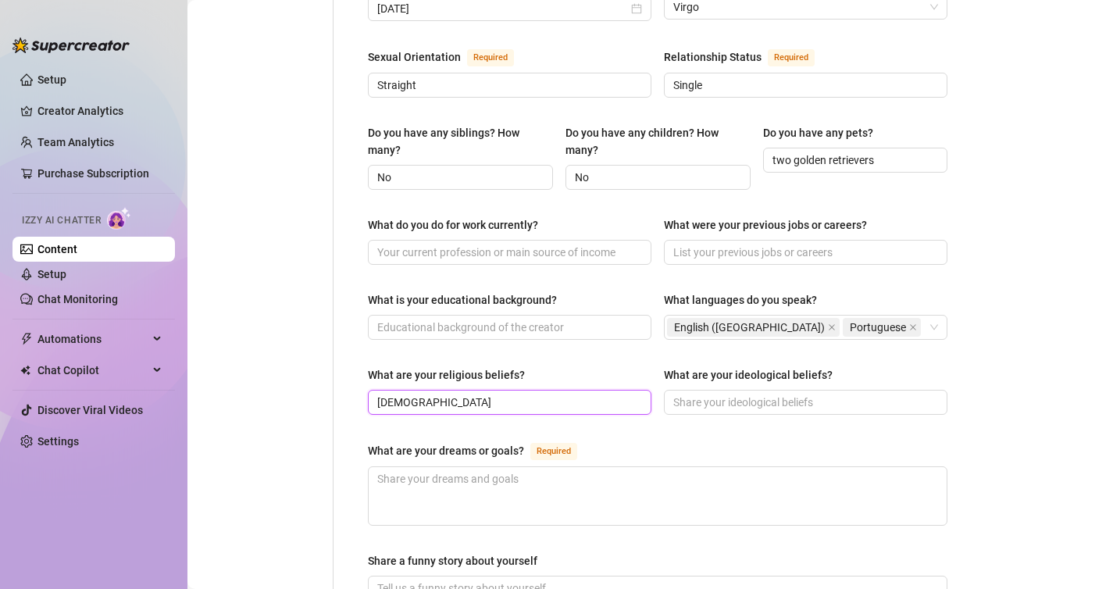
scroll to position [609, 0]
type input "[DEMOGRAPHIC_DATA]"
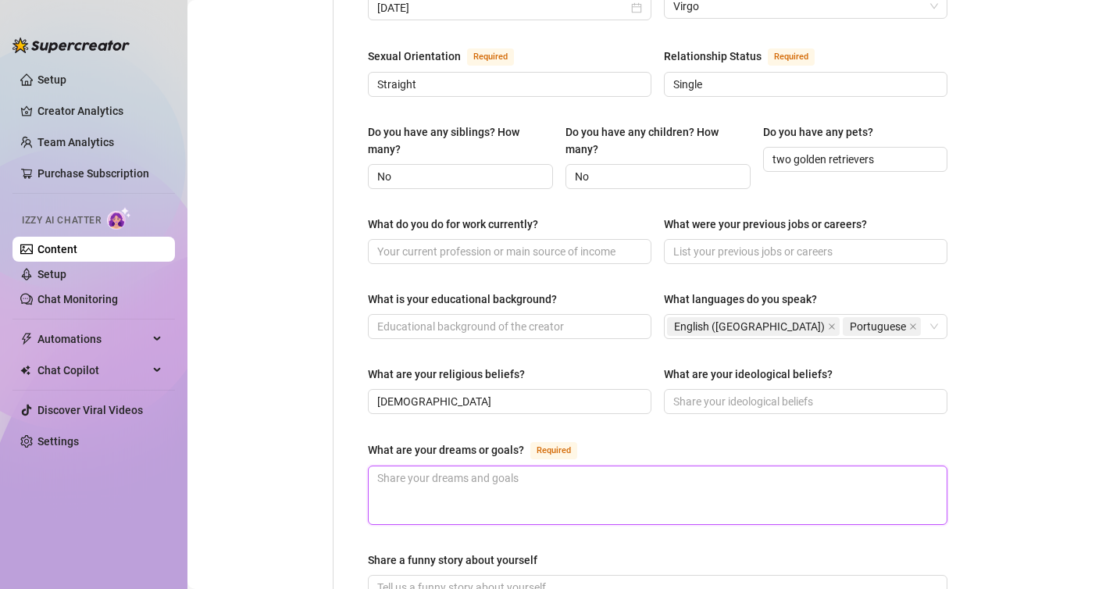
click at [405, 468] on textarea "What are your dreams or goals? Required" at bounding box center [658, 495] width 578 height 58
type textarea "M"
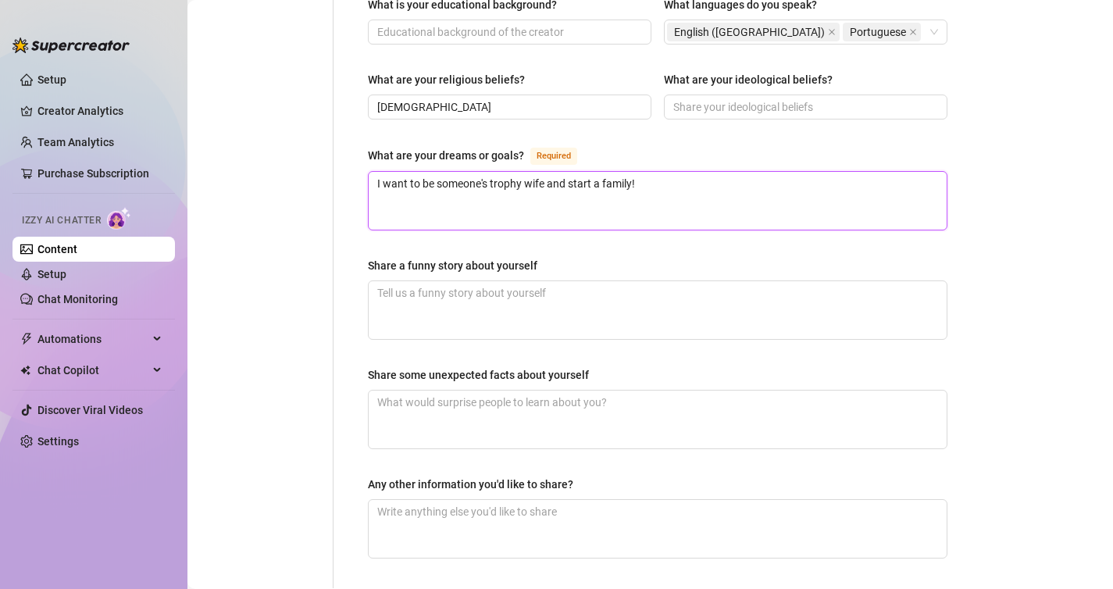
scroll to position [941, 0]
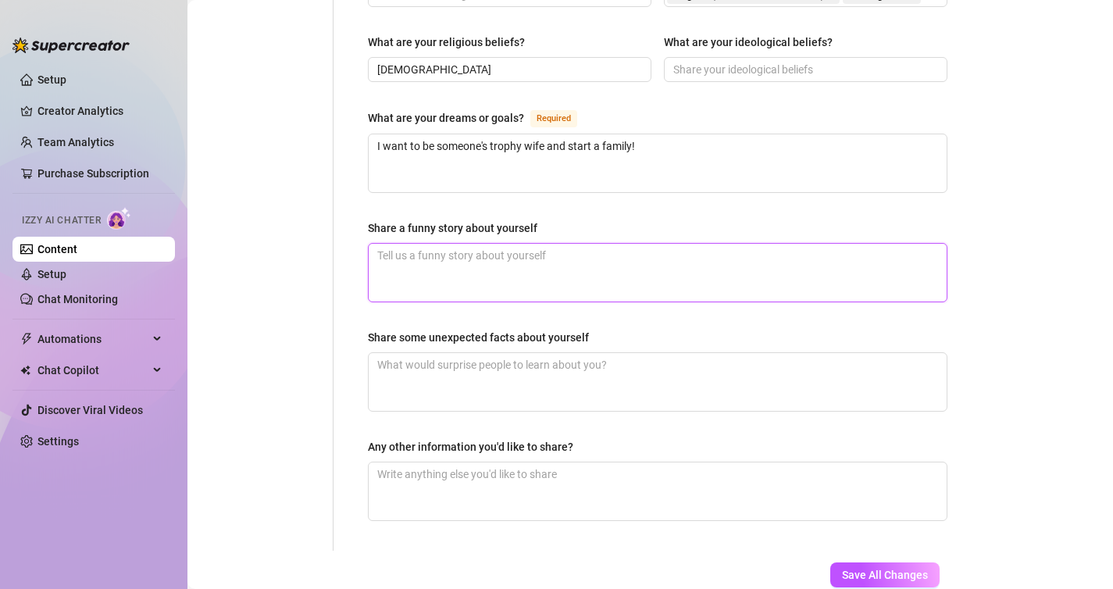
click at [399, 252] on textarea "Share a funny story about yourself" at bounding box center [658, 273] width 578 height 58
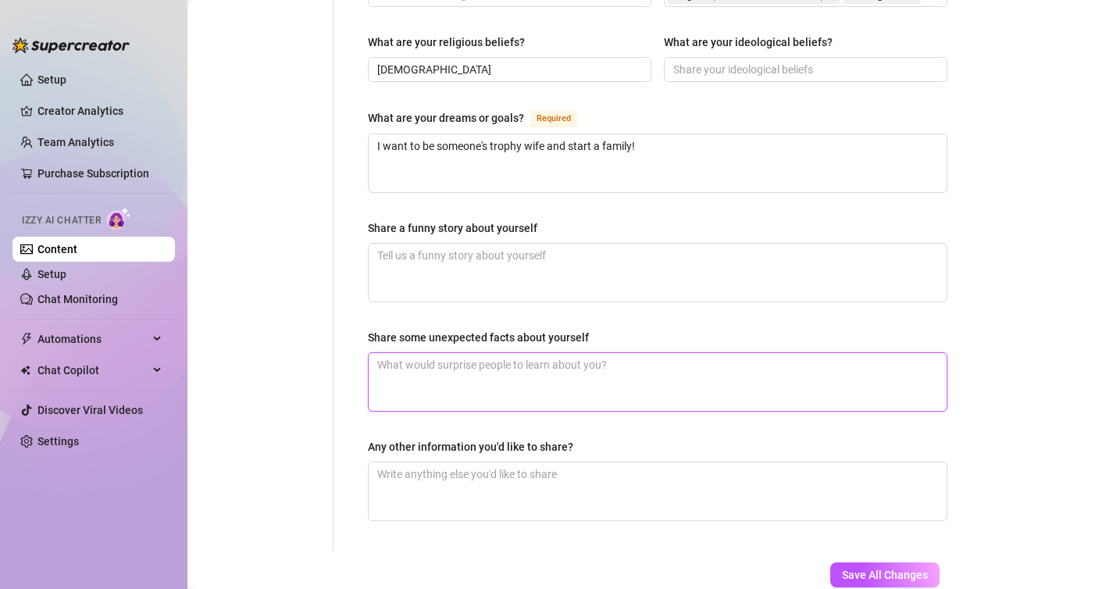
click at [408, 353] on textarea "Share some unexpected facts about yourself" at bounding box center [658, 382] width 578 height 58
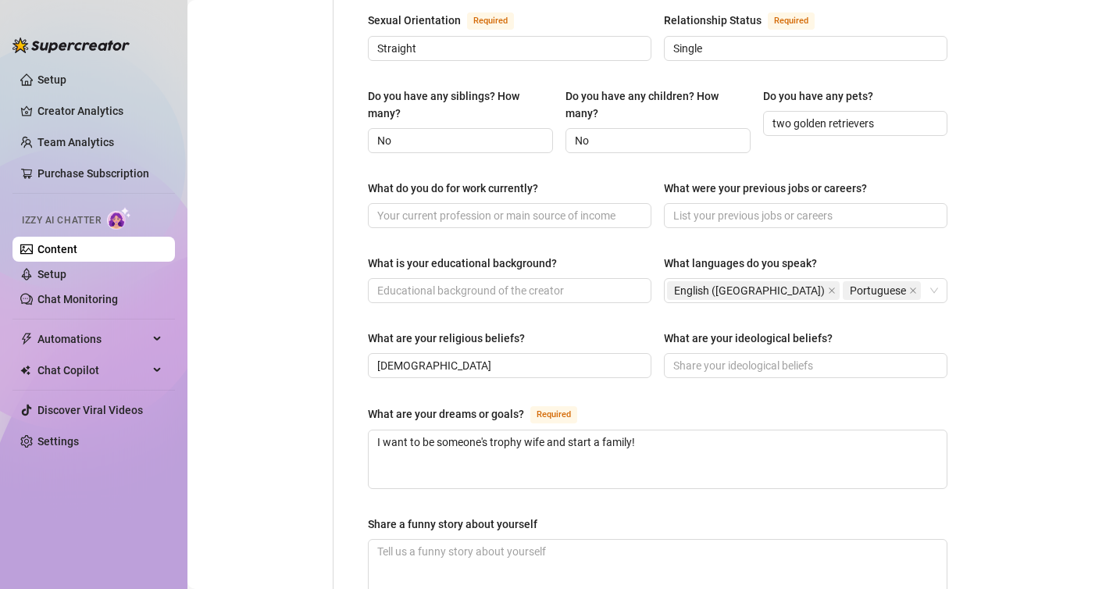
scroll to position [647, 0]
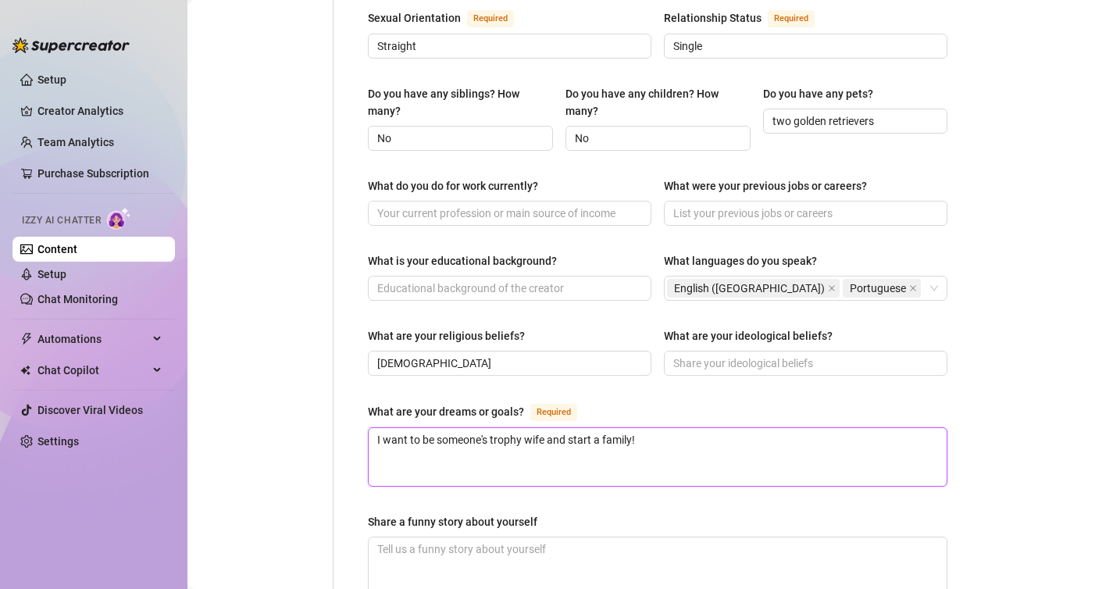
click at [646, 428] on textarea "I want to be someone's trophy wife and start a family!" at bounding box center [658, 457] width 578 height 58
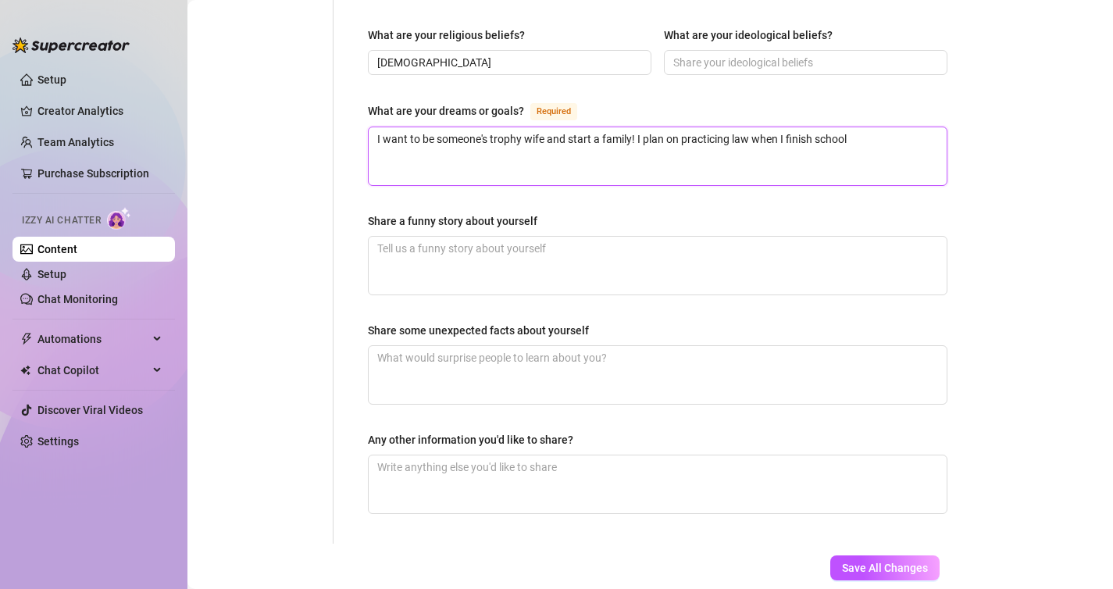
scroll to position [983, 0]
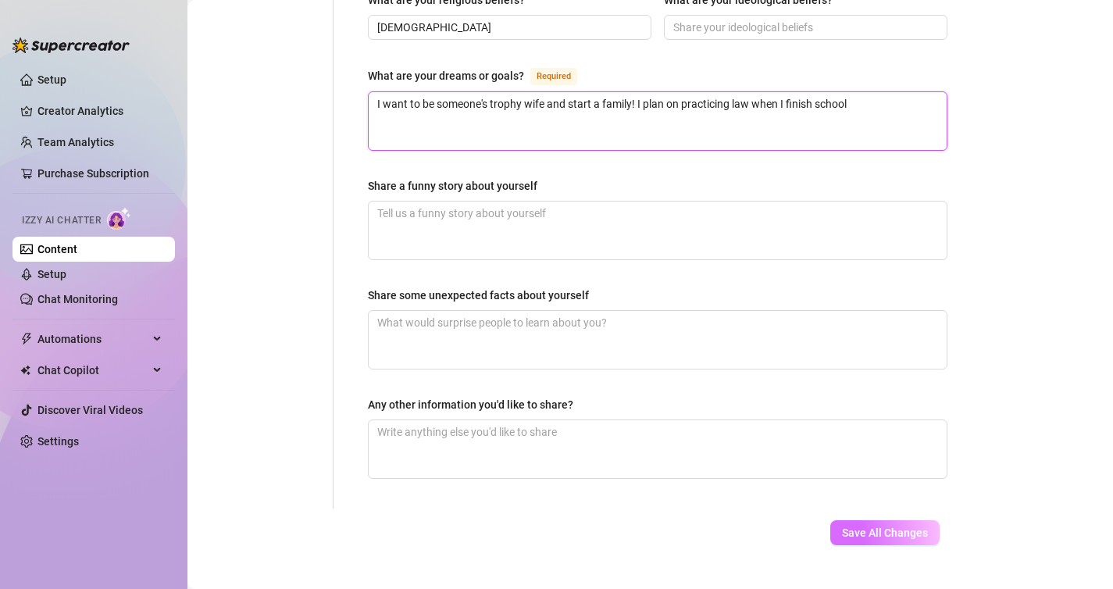
type textarea "I want to be someone's trophy wife and start a family! I plan on practicing law…"
click at [872, 526] on span "Save All Changes" at bounding box center [885, 532] width 86 height 12
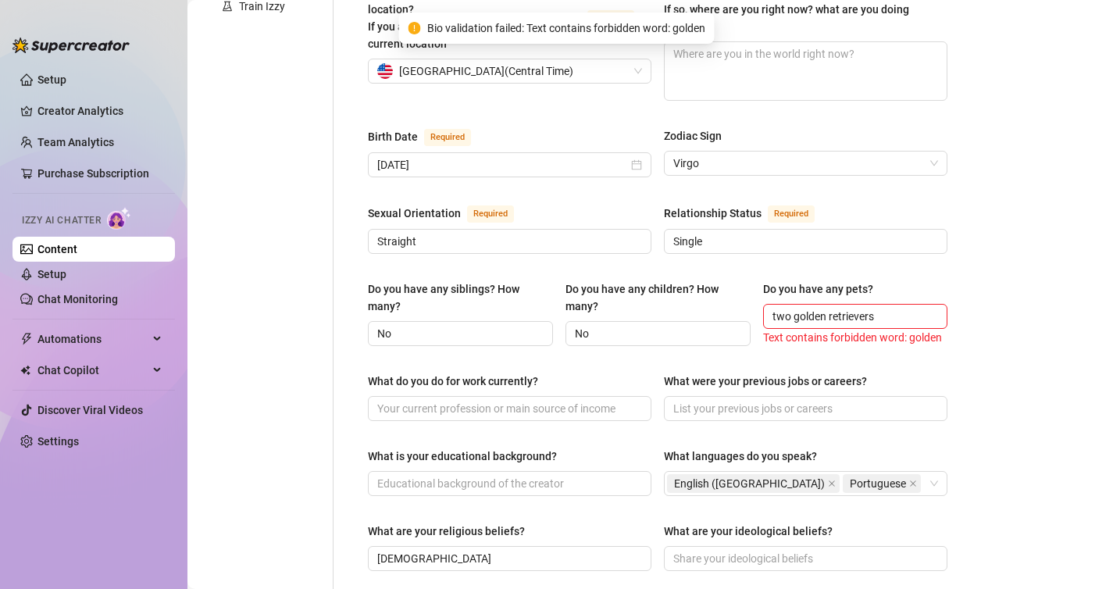
scroll to position [444, 0]
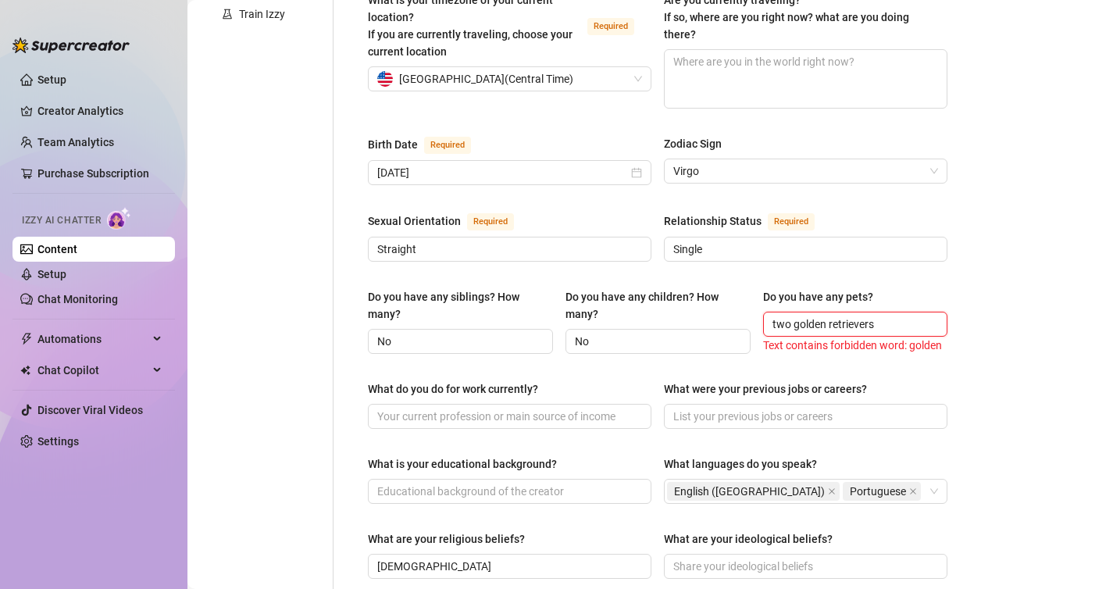
click at [825, 315] on input "two golden retrievers" at bounding box center [853, 323] width 163 height 17
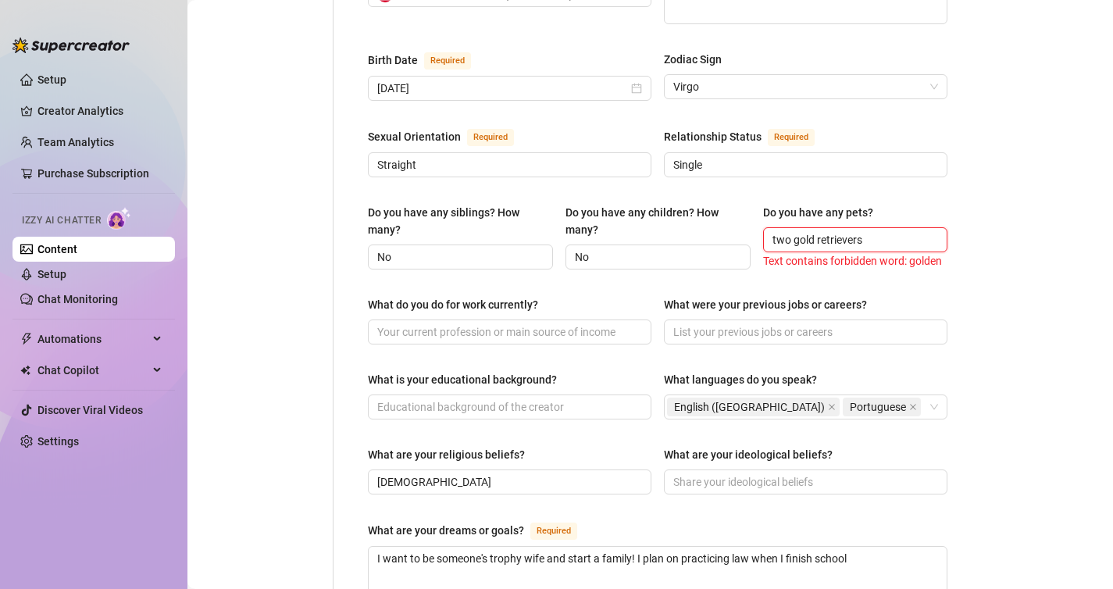
scroll to position [529, 0]
type input "two retrievers"
click at [856, 230] on input "two retrievers" at bounding box center [853, 238] width 163 height 17
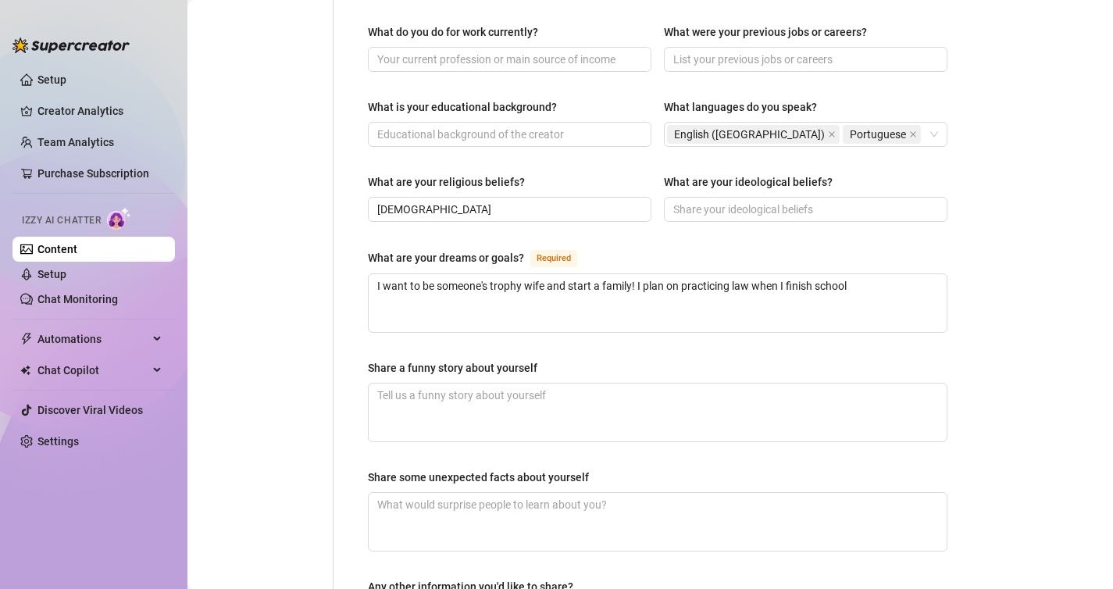
scroll to position [983, 0]
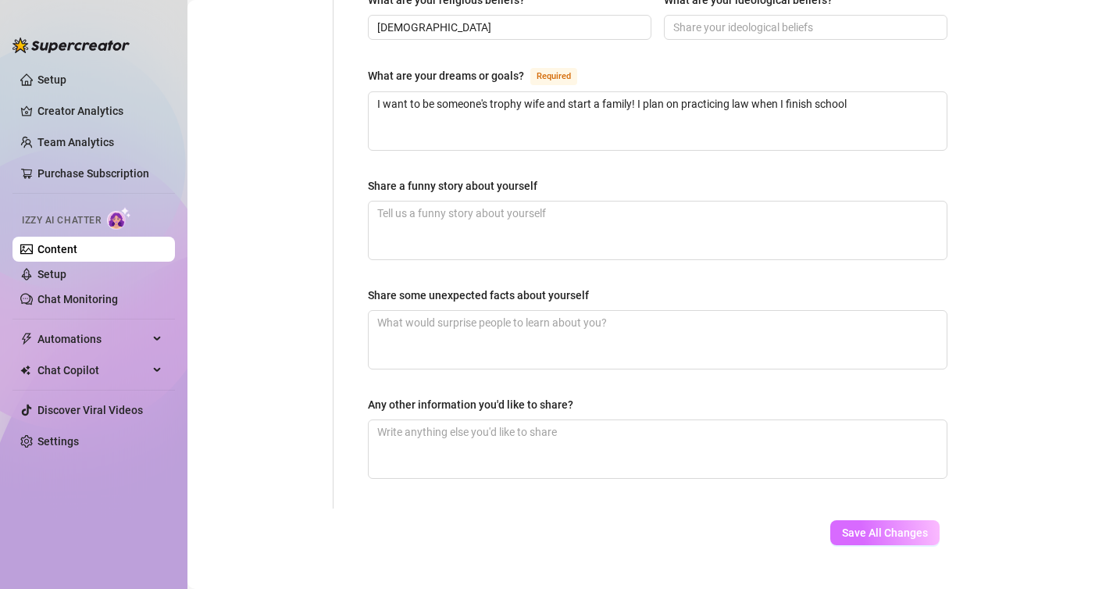
type input "I have two dogs!"
click at [907, 526] on span "Save All Changes" at bounding box center [885, 532] width 86 height 12
type input "Lets"
type input "I have two dogs!"
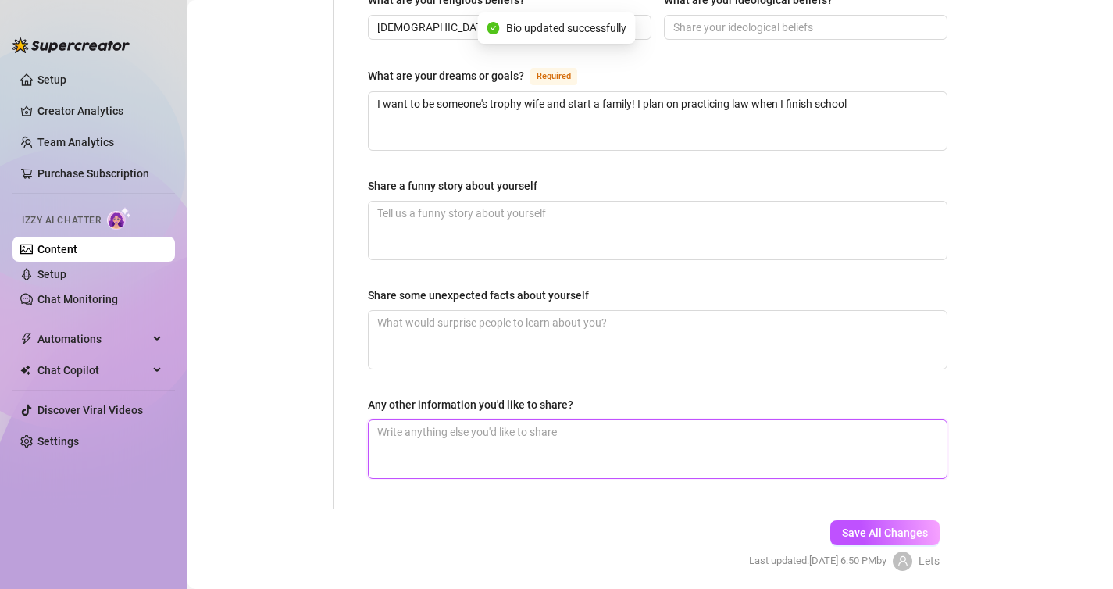
click at [638, 420] on textarea "Any other information you'd like to share?" at bounding box center [658, 449] width 578 height 58
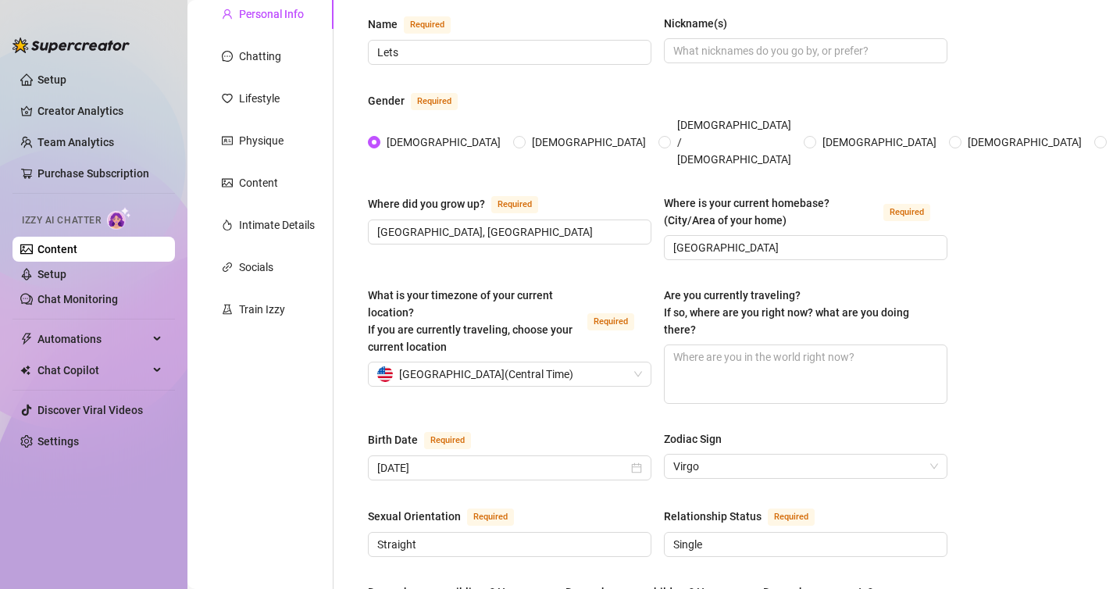
scroll to position [0, 0]
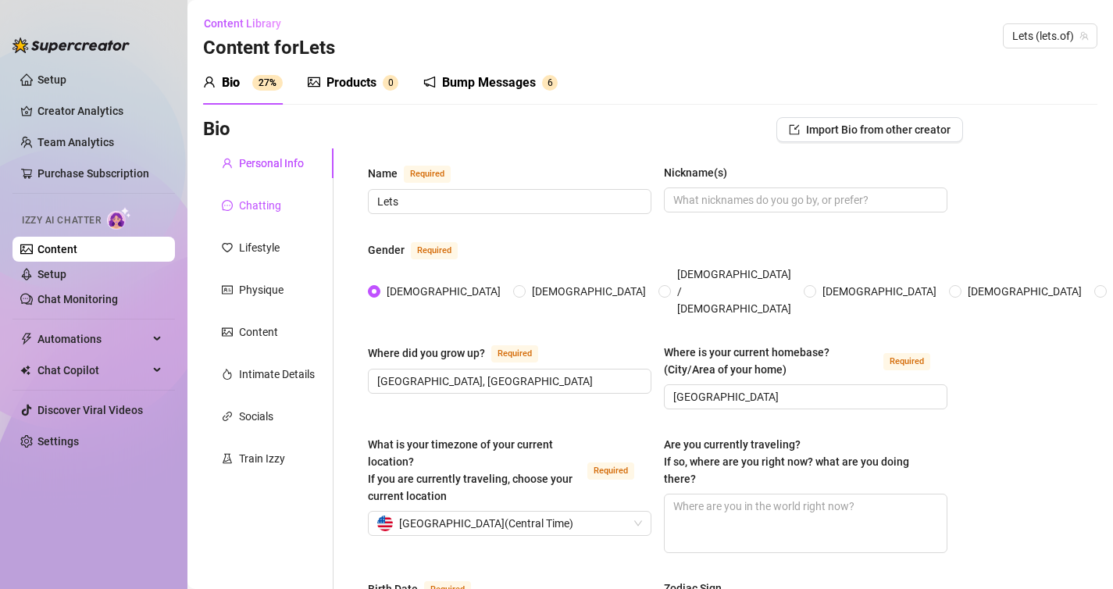
click at [279, 200] on div "Chatting" at bounding box center [260, 205] width 42 height 17
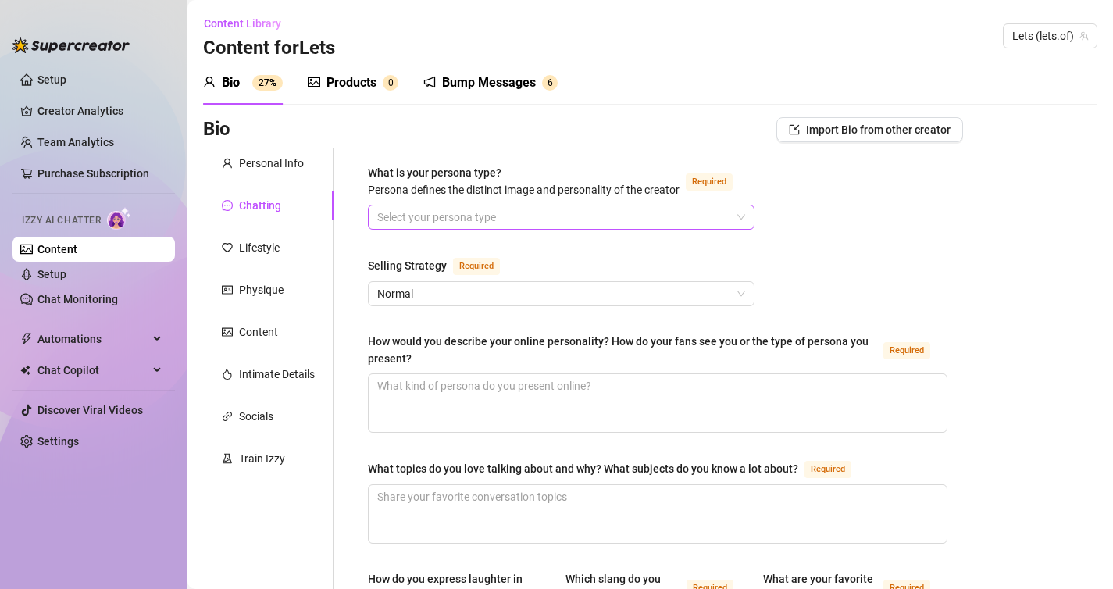
click at [402, 222] on input "What is your persona type? [PERSON_NAME] defines the distinct image and persona…" at bounding box center [554, 216] width 354 height 23
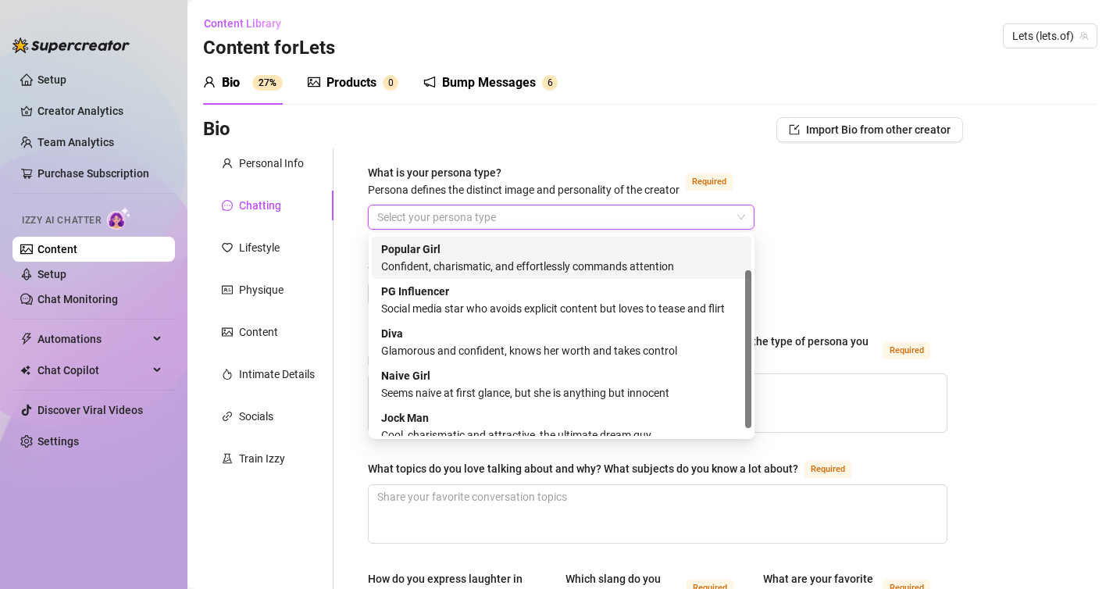
scroll to position [53, 0]
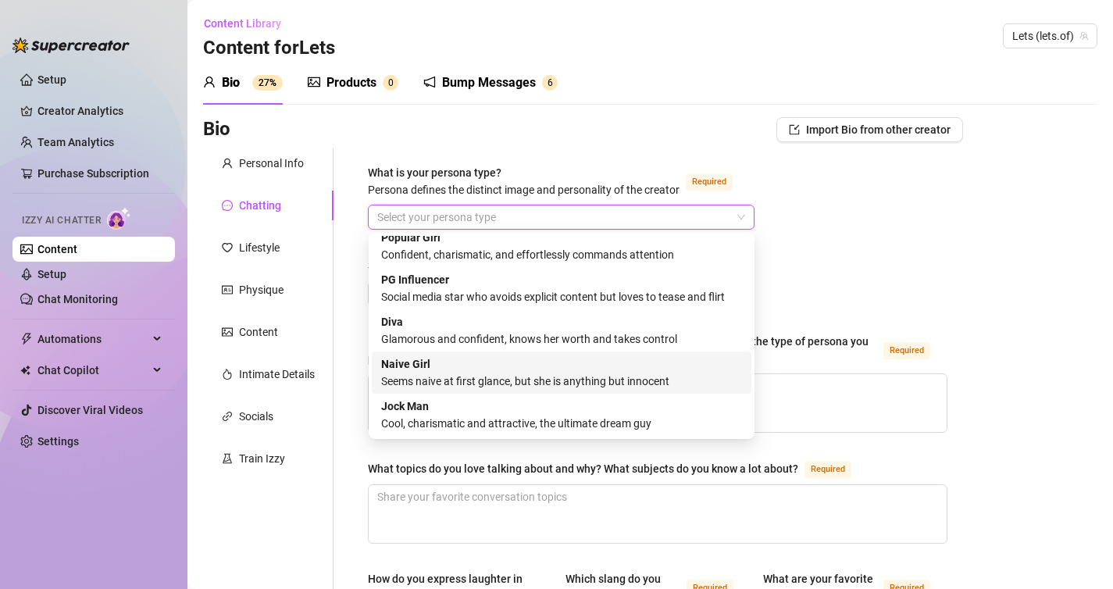
click at [454, 371] on div "Naive Girl Seems naive at first glance, but she is anything but innocent" at bounding box center [561, 372] width 361 height 34
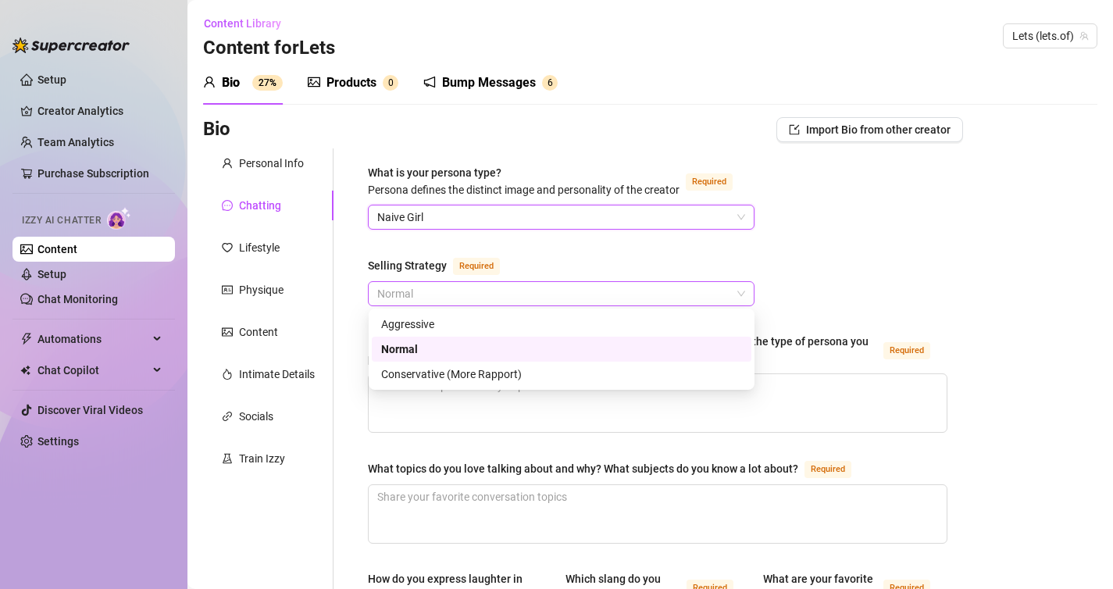
click at [441, 297] on span "Normal" at bounding box center [561, 293] width 368 height 23
click at [445, 371] on div "Conservative (More Rapport)" at bounding box center [561, 373] width 361 height 17
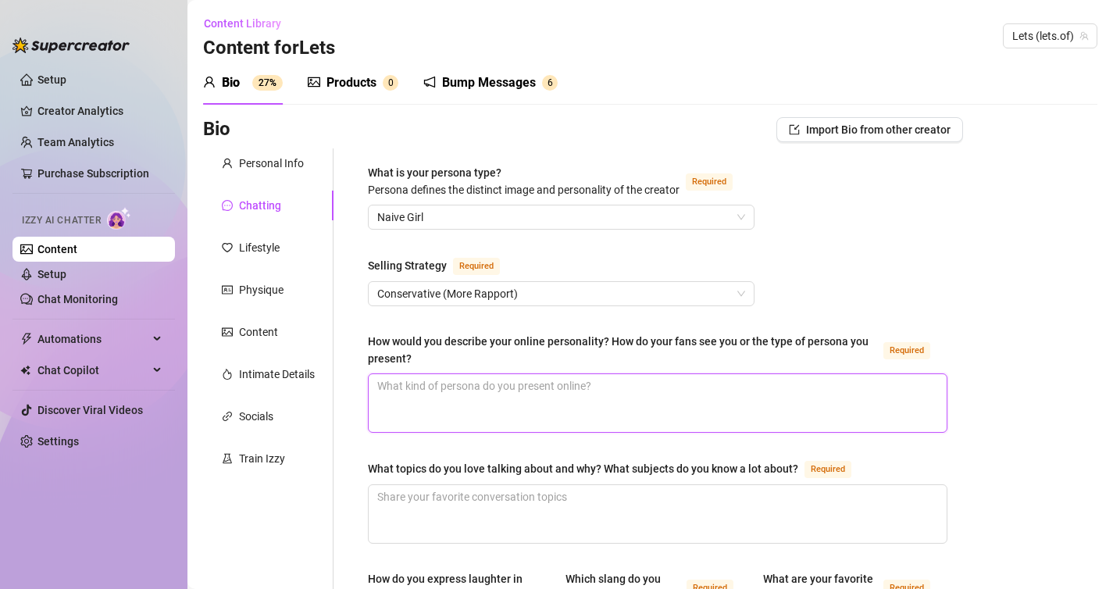
click at [453, 401] on textarea "How would you describe your online personality? How do your fans see you or the…" at bounding box center [658, 403] width 578 height 58
click at [442, 384] on textarea "Fun and flirty. I like to play a little dumb" at bounding box center [658, 403] width 578 height 58
click at [673, 396] on textarea "Fun and flirty and outgoing. I like to play a little dumb" at bounding box center [658, 403] width 578 height 58
type textarea "Fun and flirty and outgoing. I like to play a little dumb sometimes and get men…"
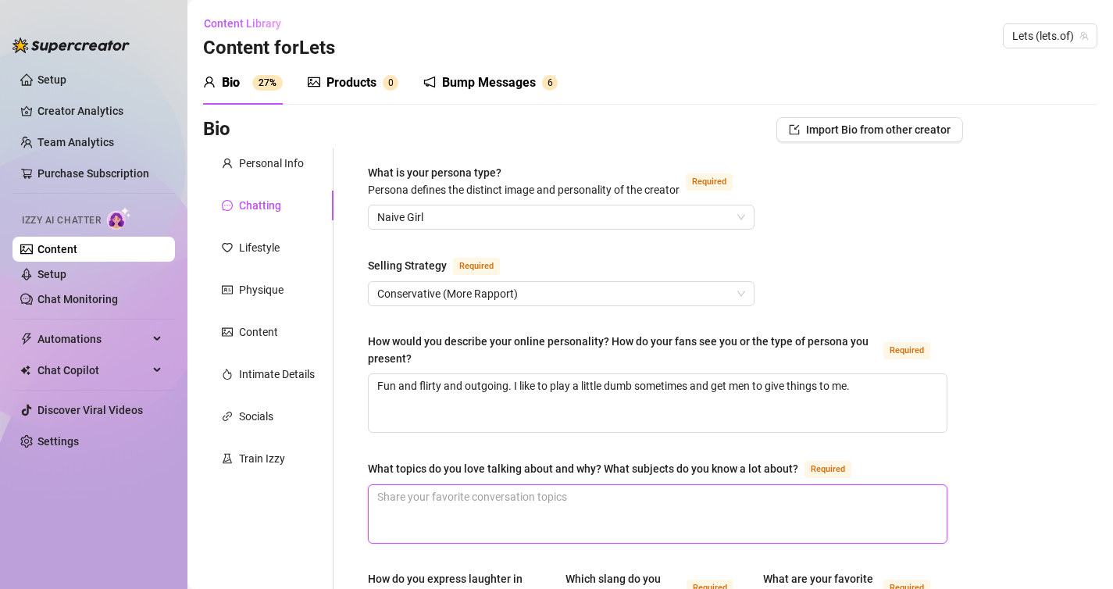
click at [510, 507] on textarea "What topics do you love talking about and why? What subjects do you know a lot …" at bounding box center [658, 514] width 578 height 58
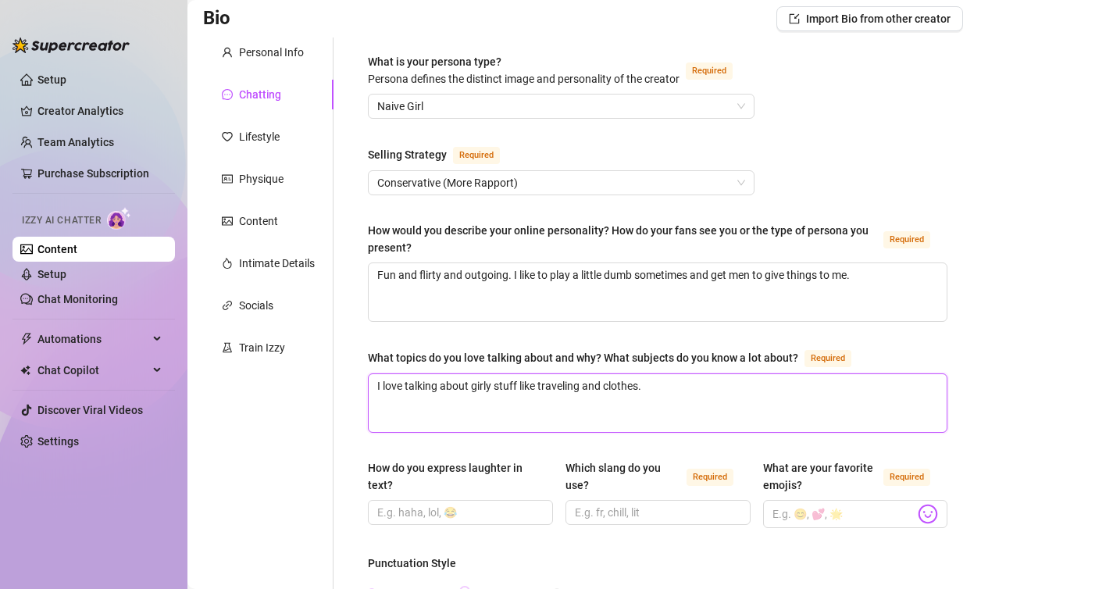
scroll to position [116, 0]
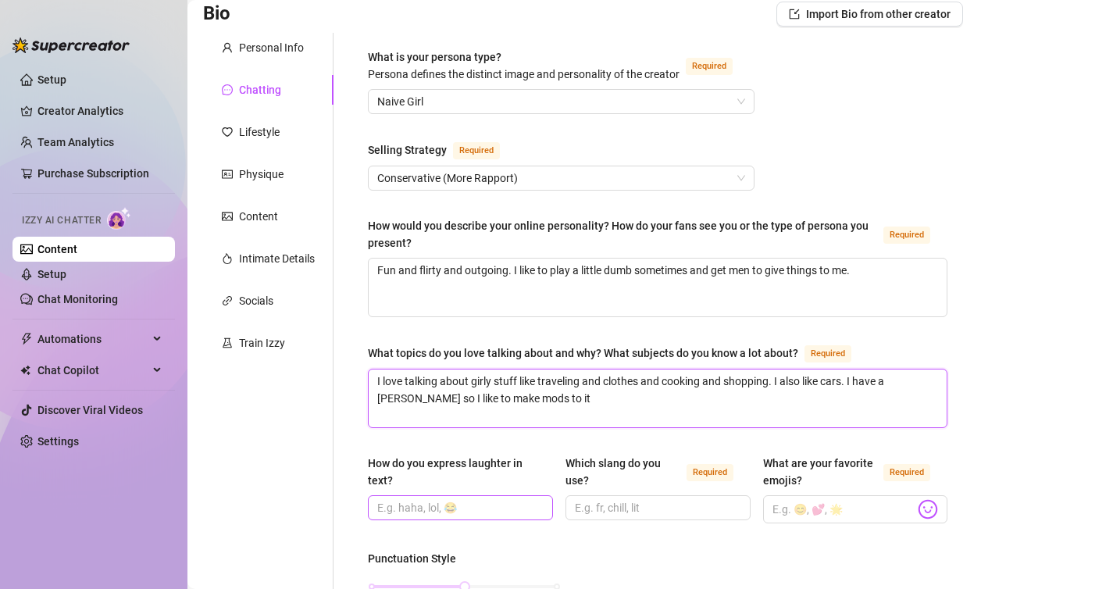
type textarea "I love talking about girly stuff like traveling and clothes and cooking and sho…"
click at [443, 508] on input "How do you express laughter in text?" at bounding box center [458, 507] width 163 height 17
type input "haha, lol, lololol"
click at [582, 508] on input "Which slang do you use? Required" at bounding box center [656, 507] width 163 height 17
type input "fr, chill, wyd, hbu, rn"
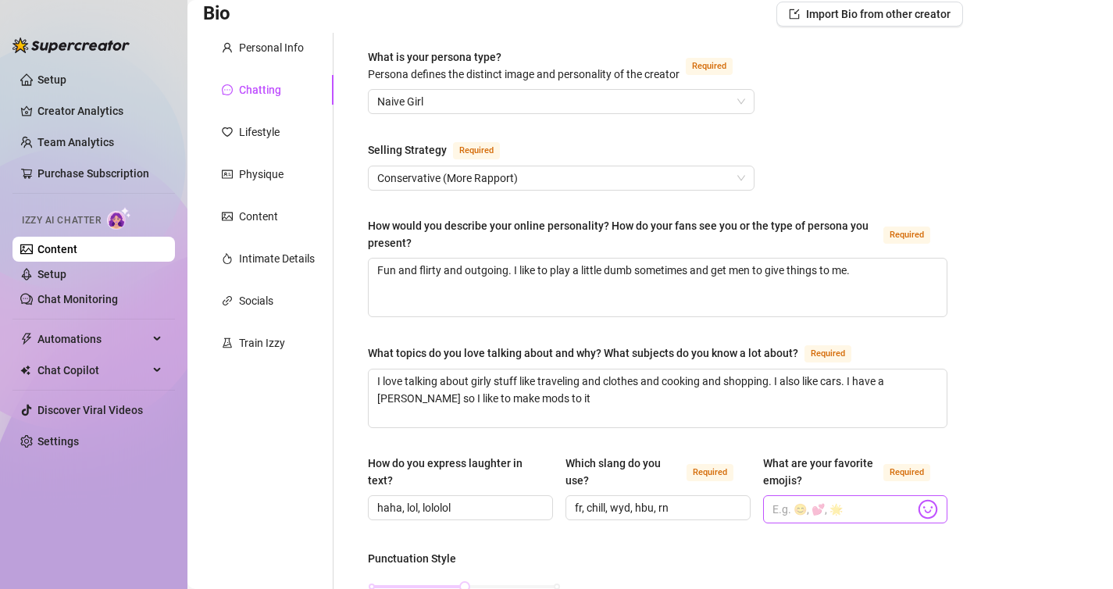
click at [928, 511] on img at bounding box center [927, 509] width 20 height 20
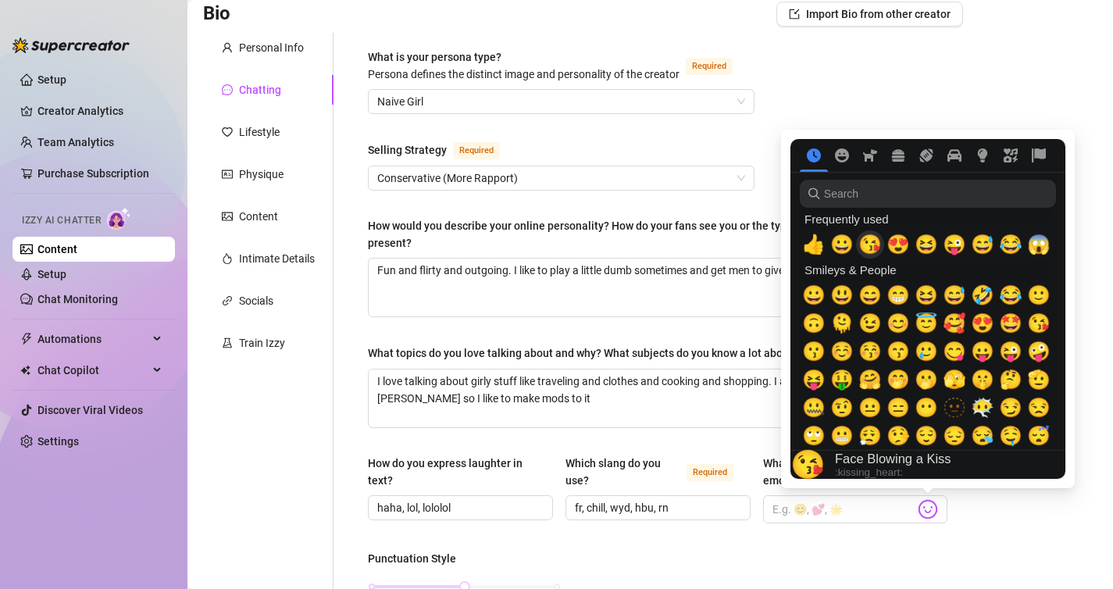
click at [871, 248] on span "😘" at bounding box center [869, 244] width 23 height 22
click at [892, 244] on span "😍" at bounding box center [897, 244] width 23 height 22
click at [1007, 245] on span "😂" at bounding box center [1010, 244] width 23 height 22
click at [956, 247] on span "😜" at bounding box center [953, 244] width 23 height 22
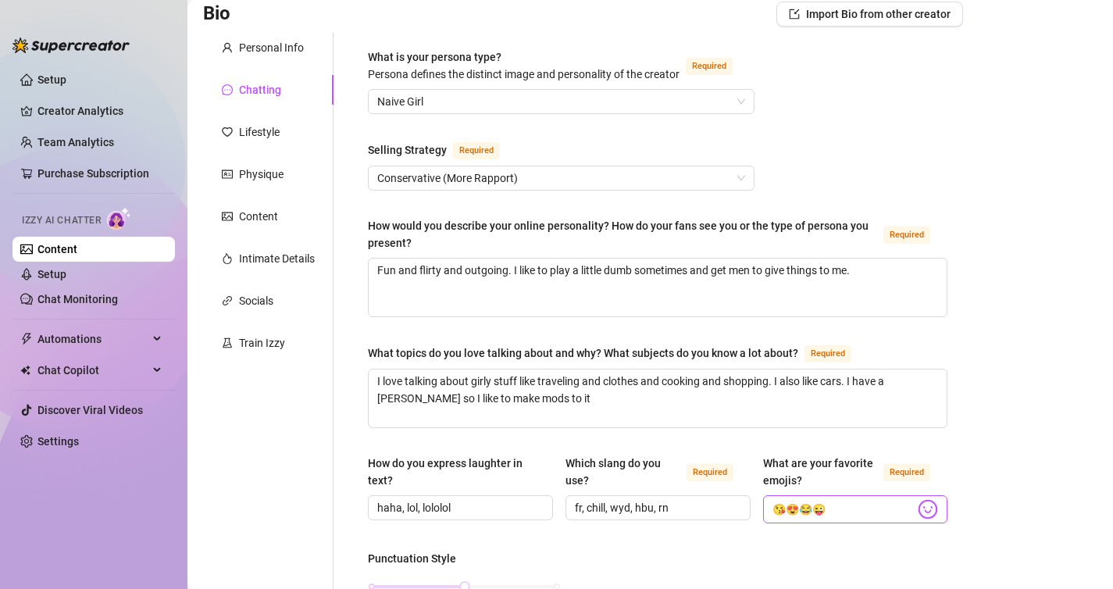
click at [930, 503] on img at bounding box center [927, 509] width 20 height 20
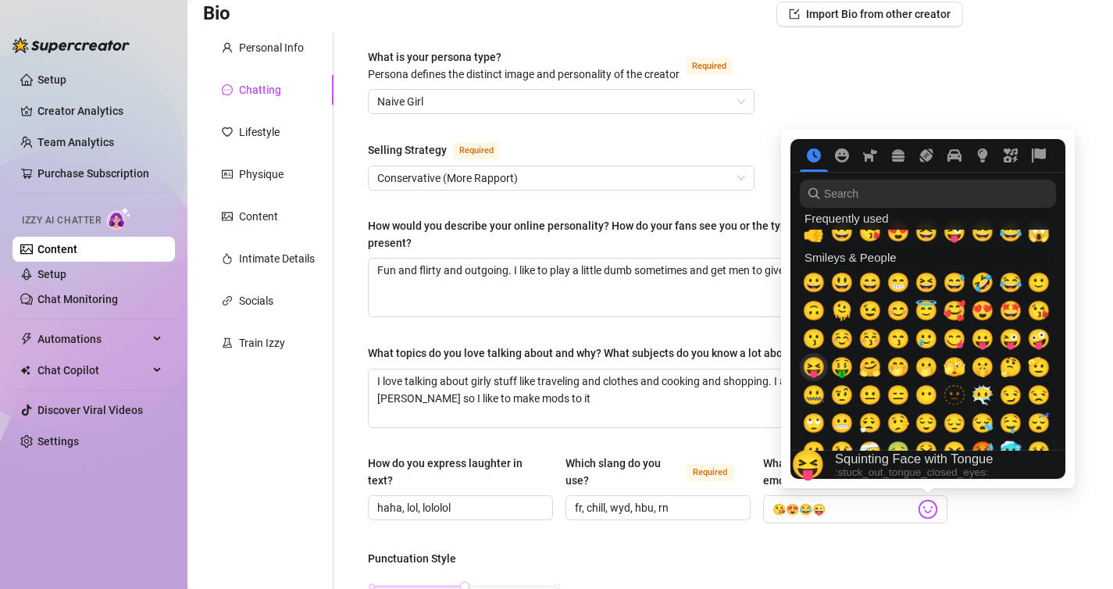
click at [812, 368] on span "😝" at bounding box center [813, 367] width 23 height 22
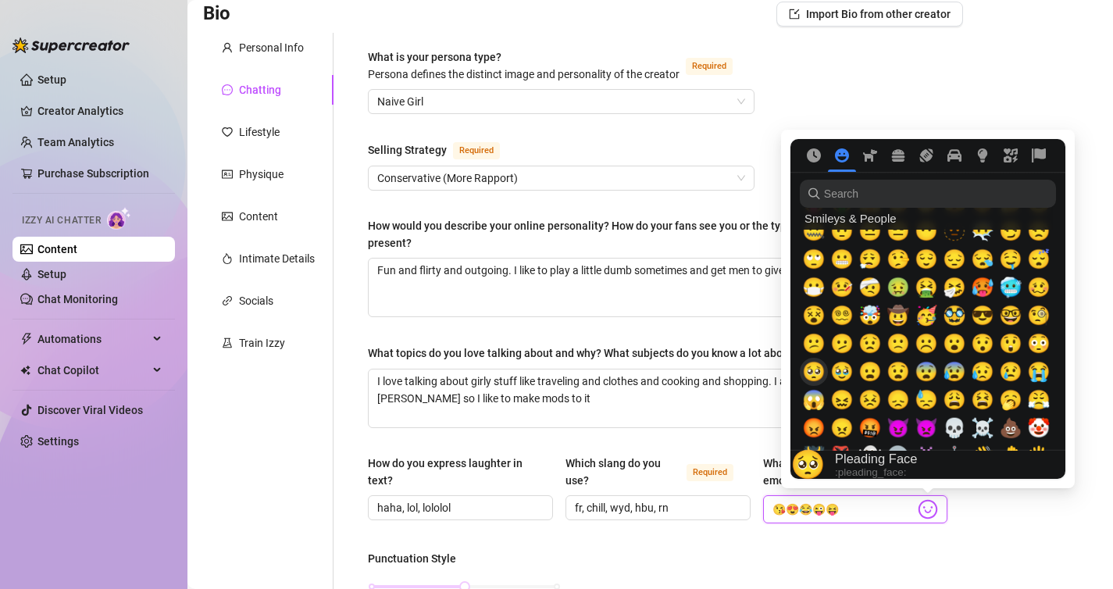
scroll to position [183, 0]
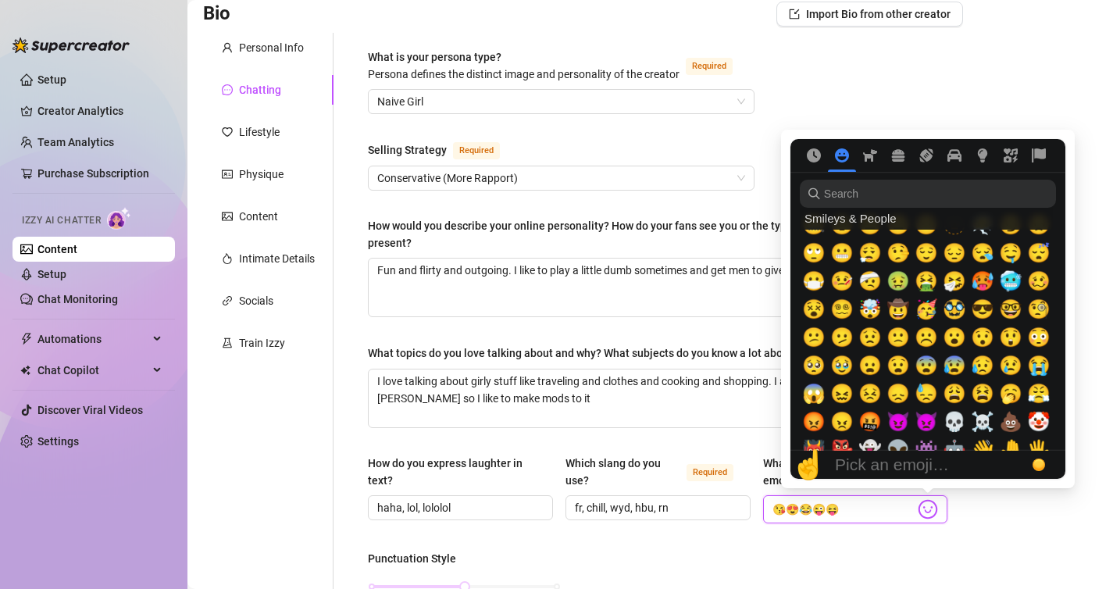
type input "😘😍😂😜😝"
click at [835, 198] on input "search" at bounding box center [928, 194] width 256 height 28
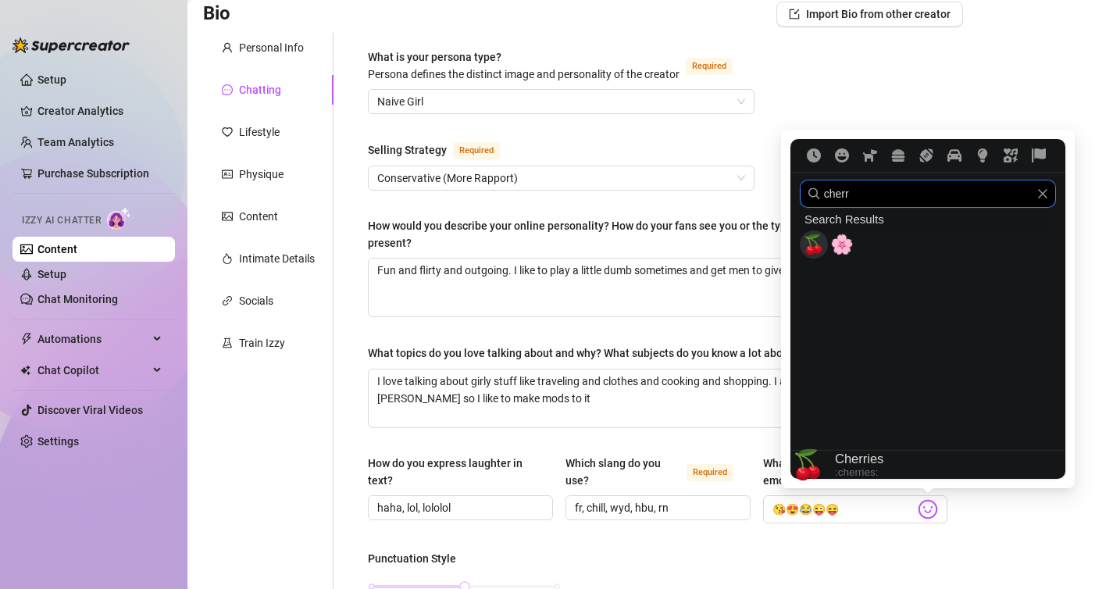
type input "cherr"
click at [811, 243] on span "🍒" at bounding box center [813, 244] width 23 height 22
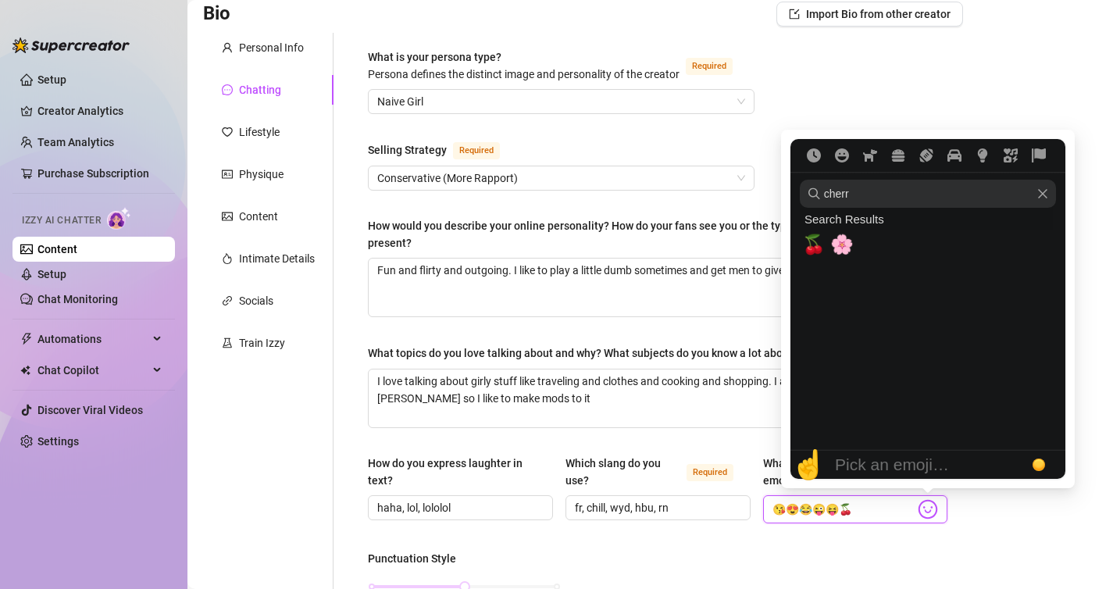
click at [1041, 195] on icon "Clear" at bounding box center [1042, 193] width 11 height 11
type input "😘😍😂😜😝🍒"
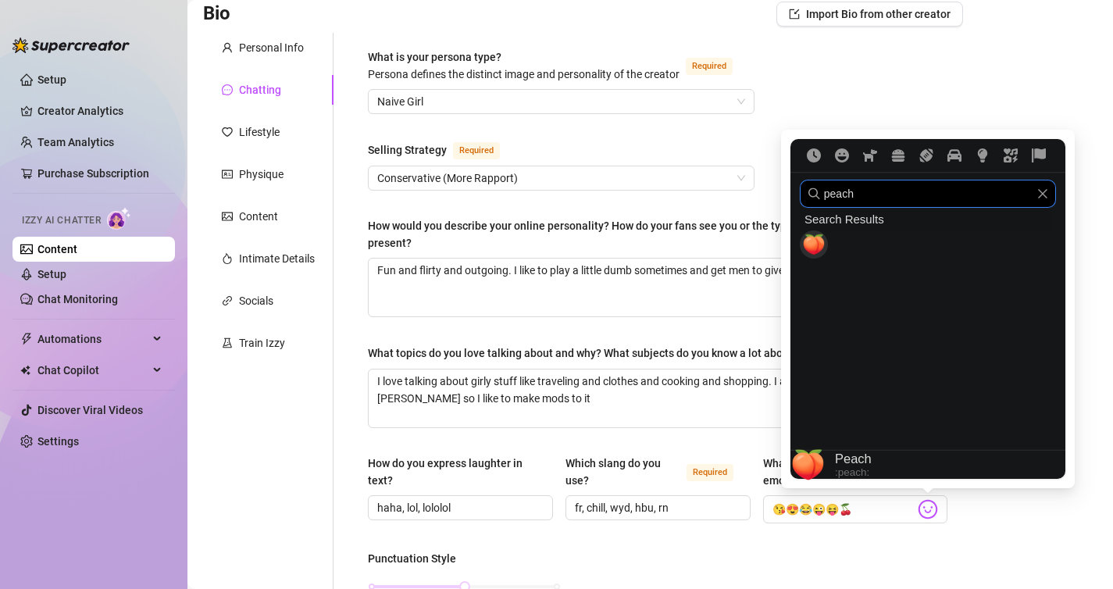
type input "peach"
click at [823, 245] on div "🍑" at bounding box center [814, 244] width 28 height 28
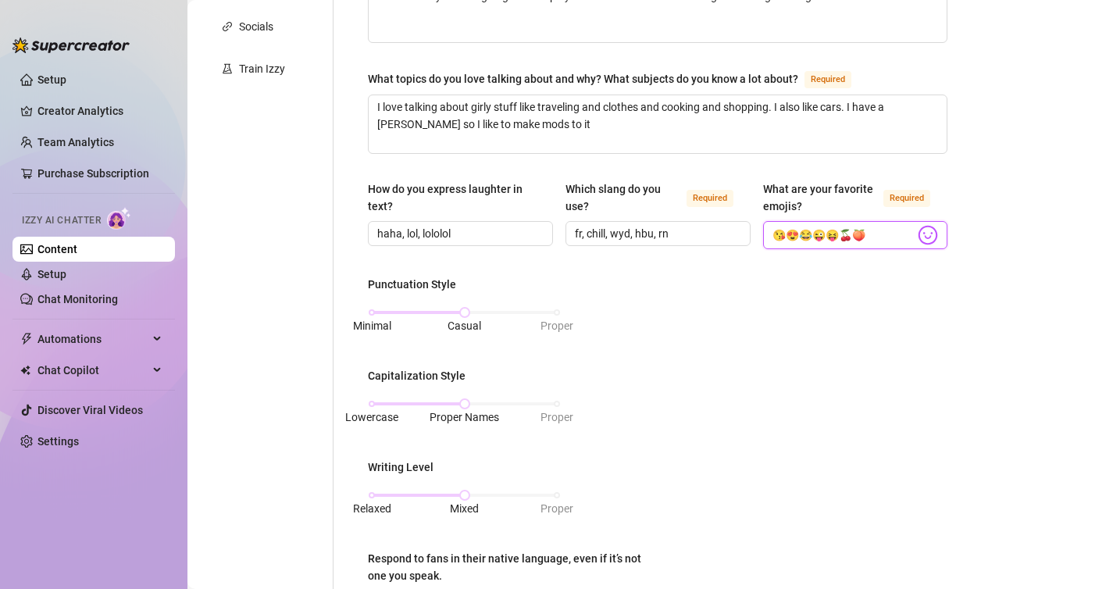
scroll to position [408, 0]
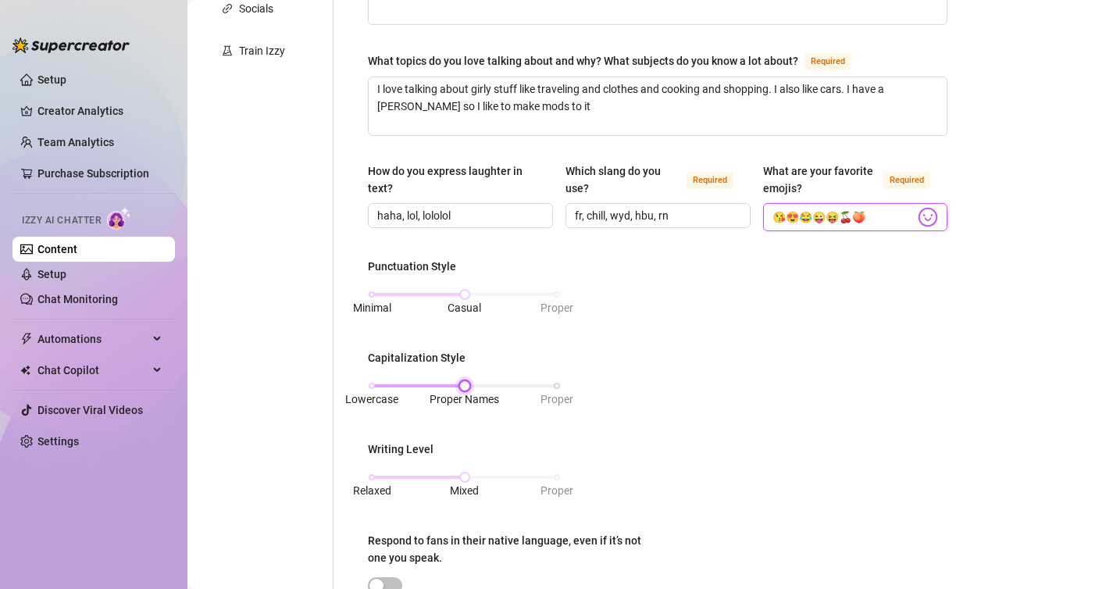
type input "😘😍😂😜😝🍒🍑"
click at [376, 383] on div "Lowercase Proper Names Proper" at bounding box center [464, 385] width 185 height 9
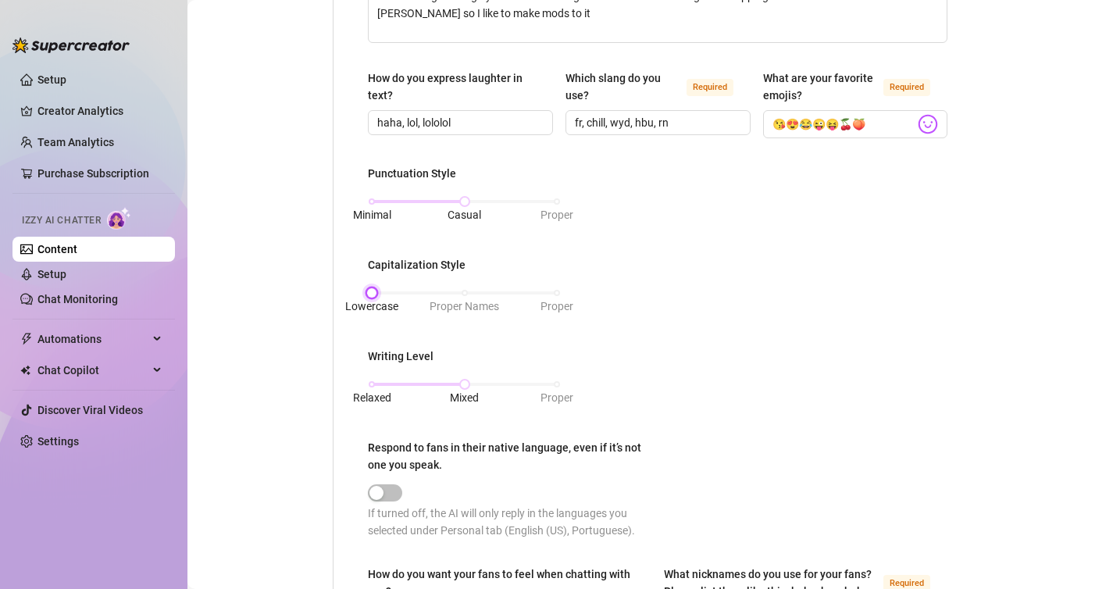
scroll to position [514, 0]
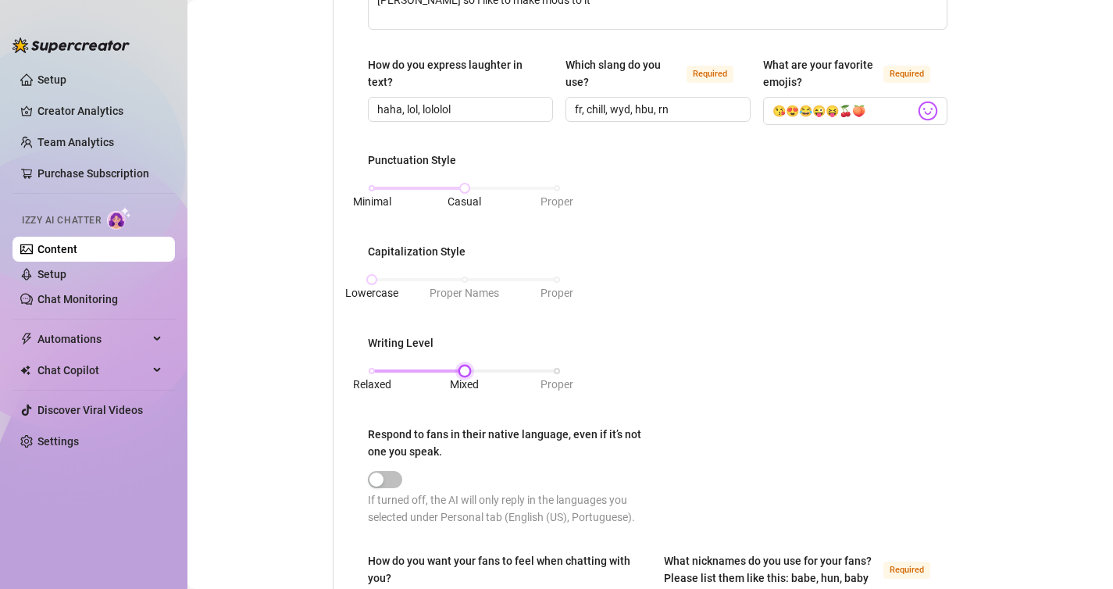
click at [372, 369] on div "Relaxed Mixed Proper" at bounding box center [464, 370] width 185 height 9
click at [379, 476] on div "button" at bounding box center [376, 479] width 14 height 14
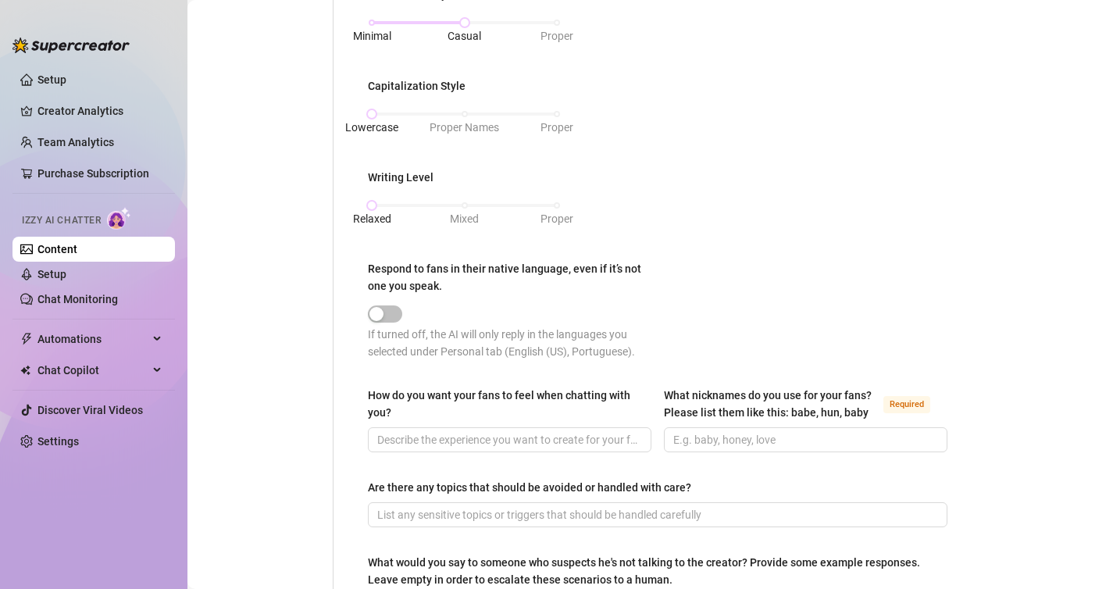
scroll to position [682, 0]
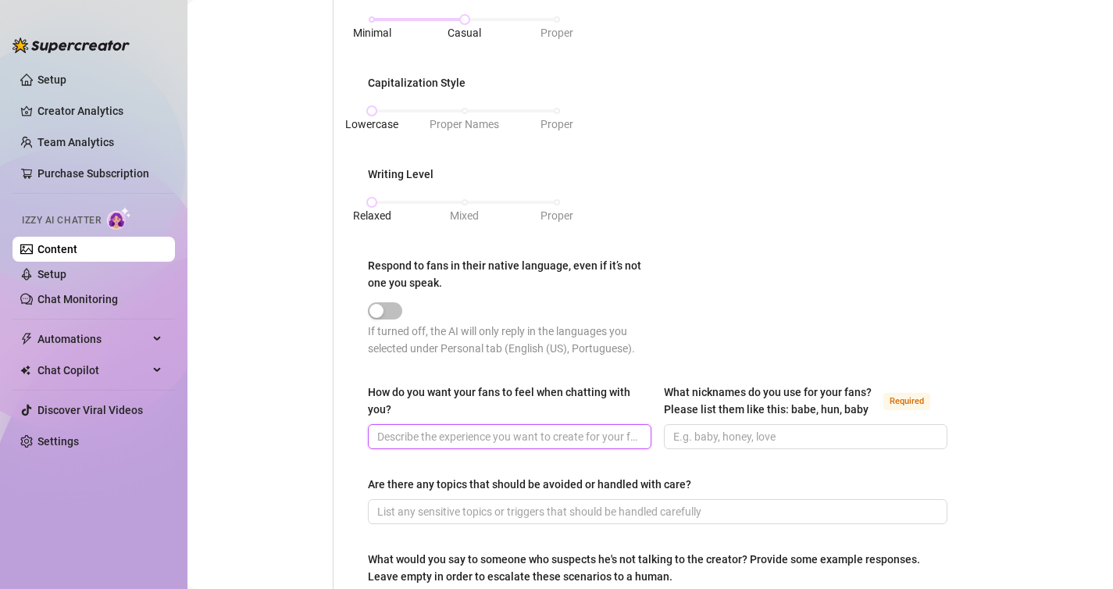
click at [407, 443] on input "How do you want your fans to feel when chatting with you?" at bounding box center [508, 436] width 262 height 17
type input "I want them to feel comfortable and happy and turned on"
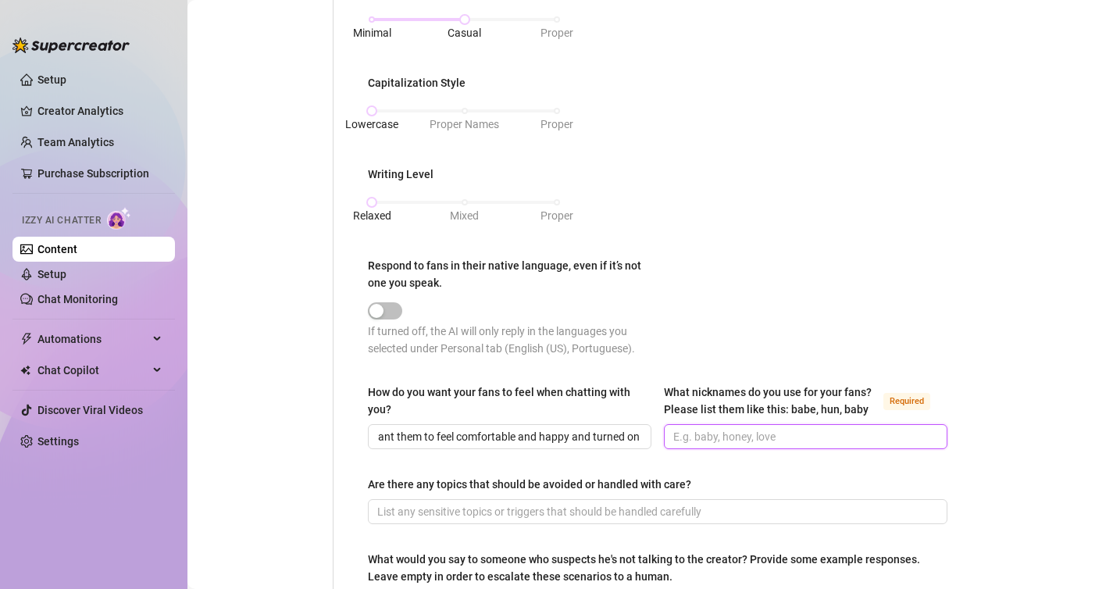
scroll to position [0, 0]
click at [733, 436] on input "What nicknames do you use for your fans? Please list them like this: babe, hun,…" at bounding box center [804, 436] width 262 height 17
click at [696, 433] on input "baby babe bb sexy cutie" at bounding box center [804, 436] width 262 height 17
click at [724, 434] on input "baby, babe bb sexy cutie" at bounding box center [804, 436] width 262 height 17
click at [741, 435] on input "baby, babe, bb sexy cutie" at bounding box center [804, 436] width 262 height 17
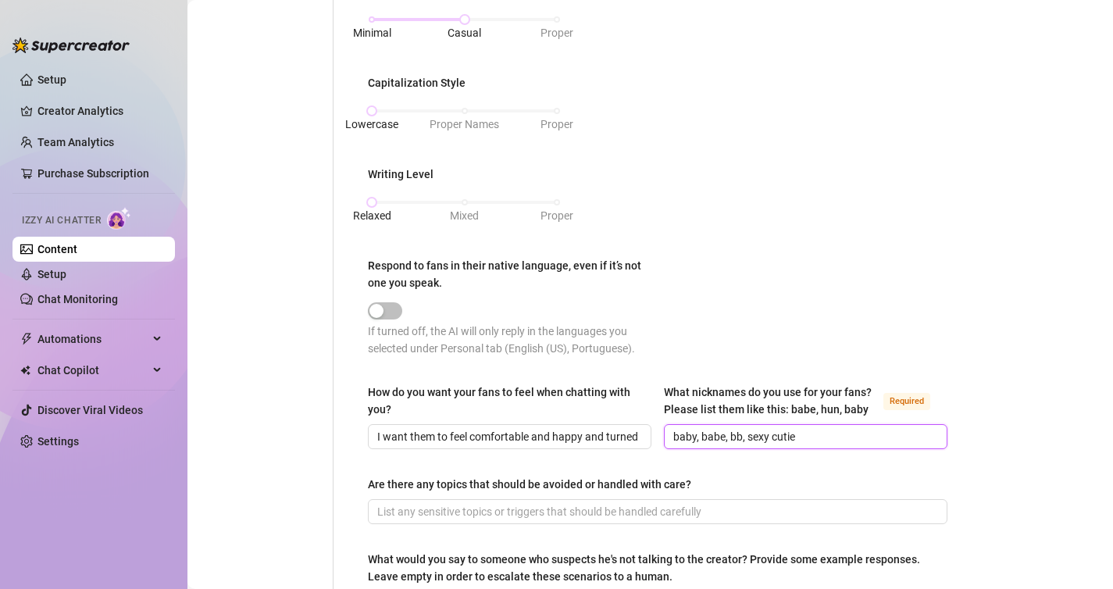
click at [768, 434] on input "baby, babe, bb, sexy cutie" at bounding box center [804, 436] width 262 height 17
click at [805, 436] on input "baby, babe, bb, sexy, cutie" at bounding box center [804, 436] width 262 height 17
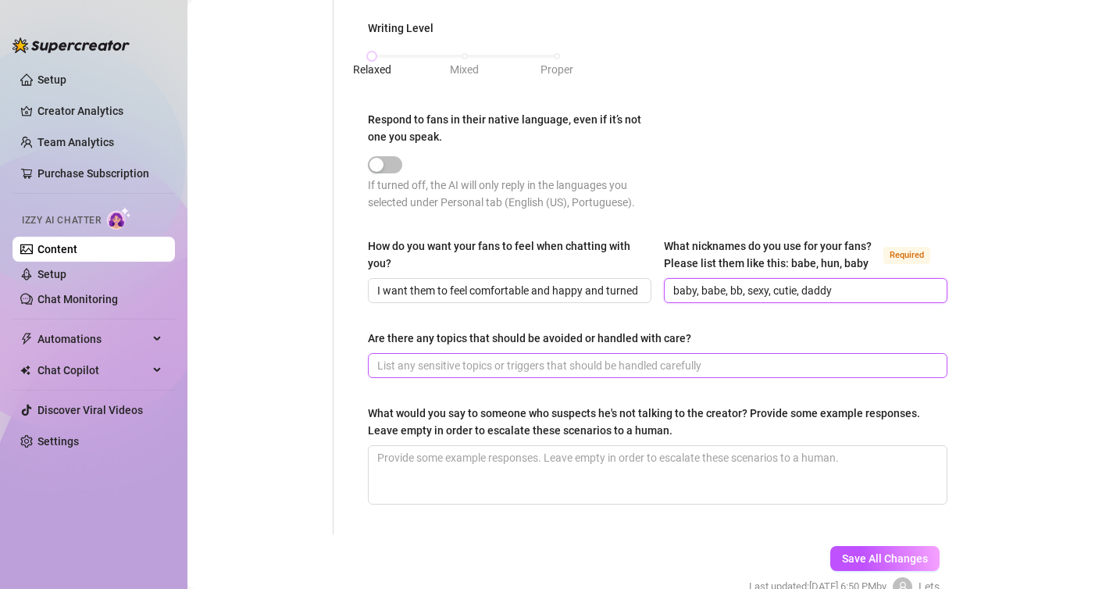
scroll to position [834, 0]
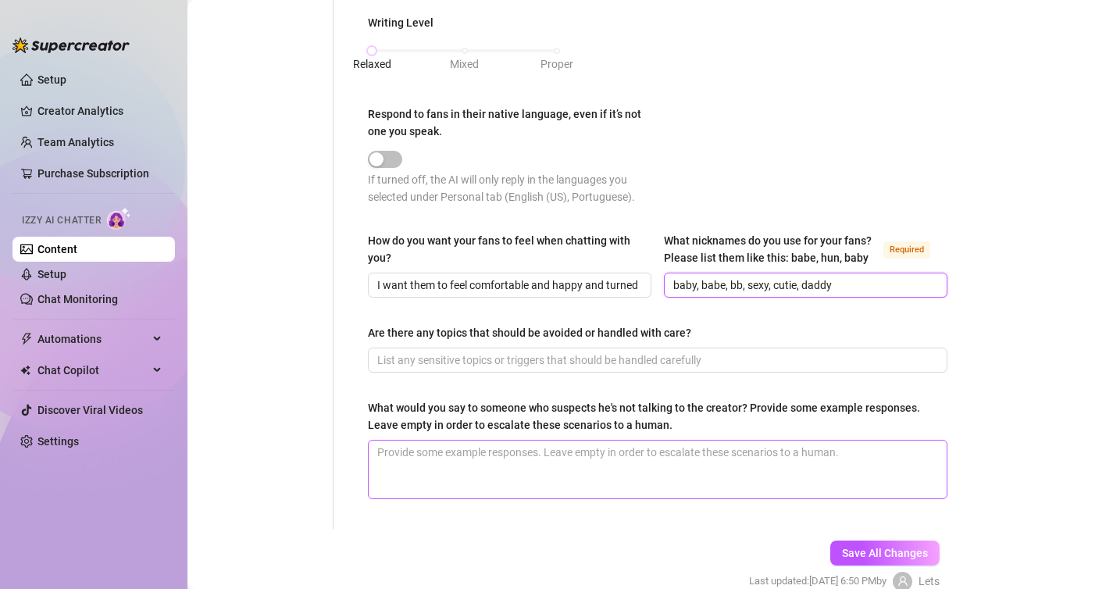
type input "baby, babe, bb, sexy, cutie, daddy"
click at [517, 462] on textarea "What would you say to someone who suspects he's not talking to the creator? Pro…" at bounding box center [658, 469] width 578 height 58
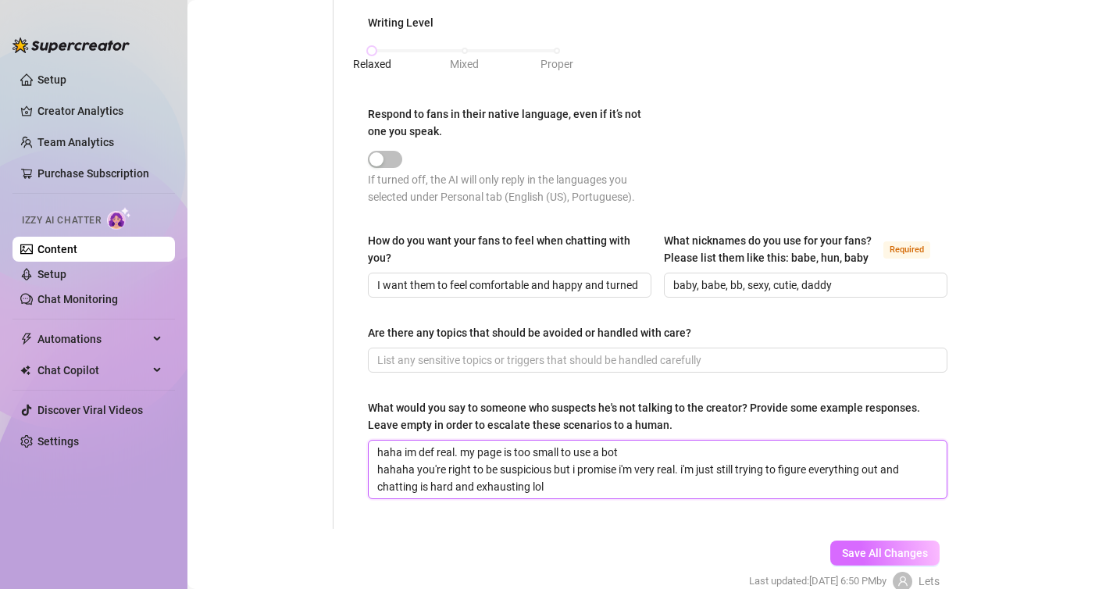
type textarea "haha im def real. my page is too small to use a bot hahaha you're right to be s…"
click at [857, 547] on span "Save All Changes" at bounding box center [885, 553] width 86 height 12
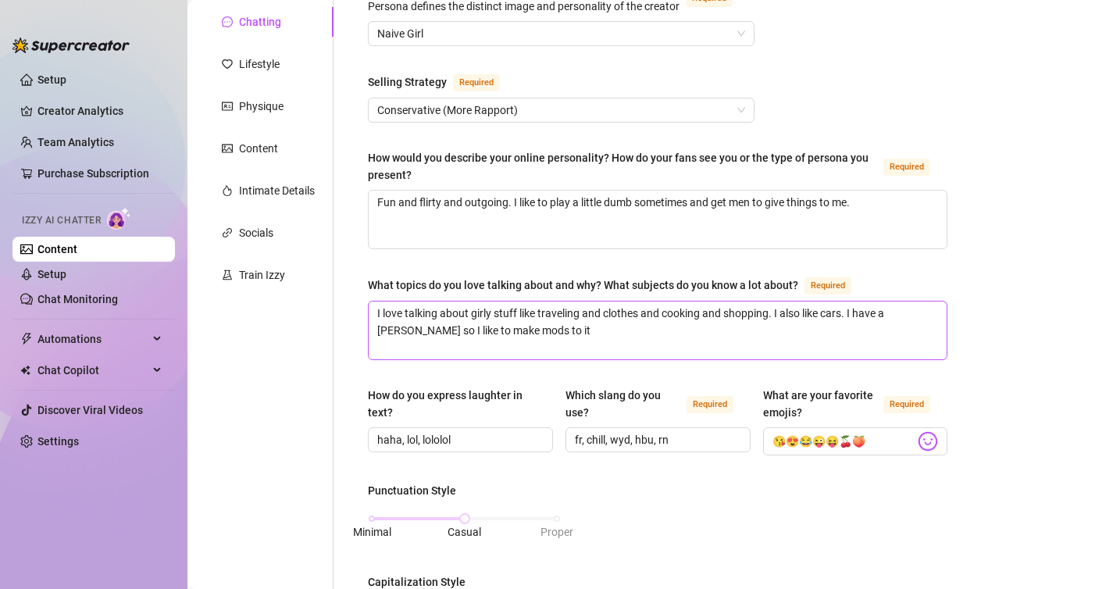
scroll to position [203, 0]
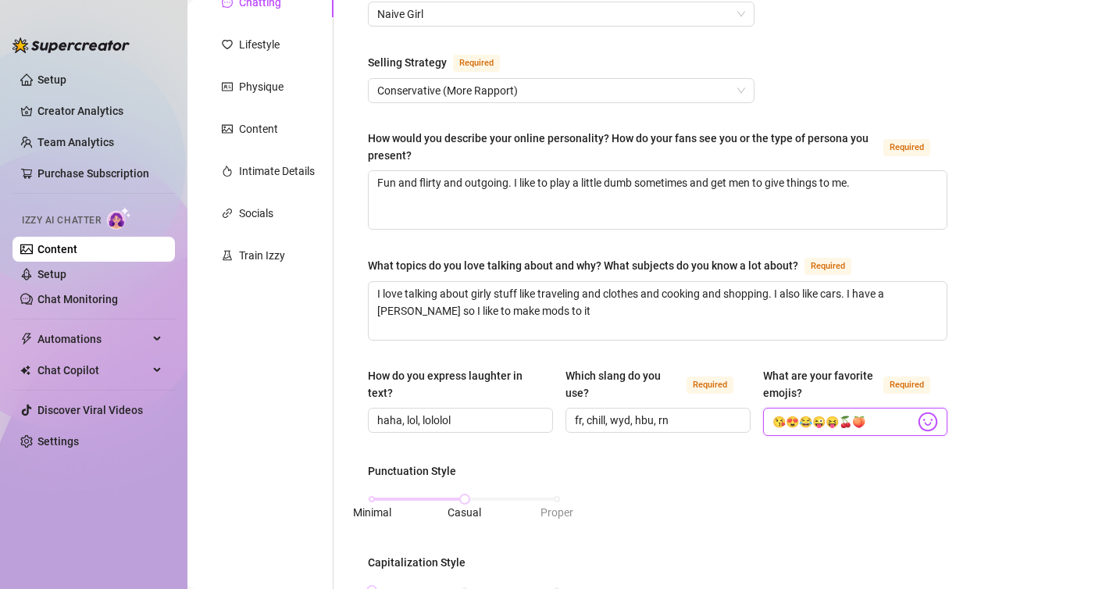
click at [783, 415] on input "😘😍😂😜😝🍒🍑" at bounding box center [843, 421] width 143 height 20
click at [798, 424] on input "😘,😍😂😜😝🍒🍑" at bounding box center [843, 421] width 143 height 20
click at [810, 419] on input "😘,😍,😂😜😝🍒🍑" at bounding box center [843, 421] width 143 height 20
click at [823, 422] on input "😘,😍,😂,😜😝🍒🍑" at bounding box center [843, 421] width 143 height 20
click at [834, 419] on input "😘,😍,😂,😜,😝🍒🍑" at bounding box center [843, 421] width 143 height 20
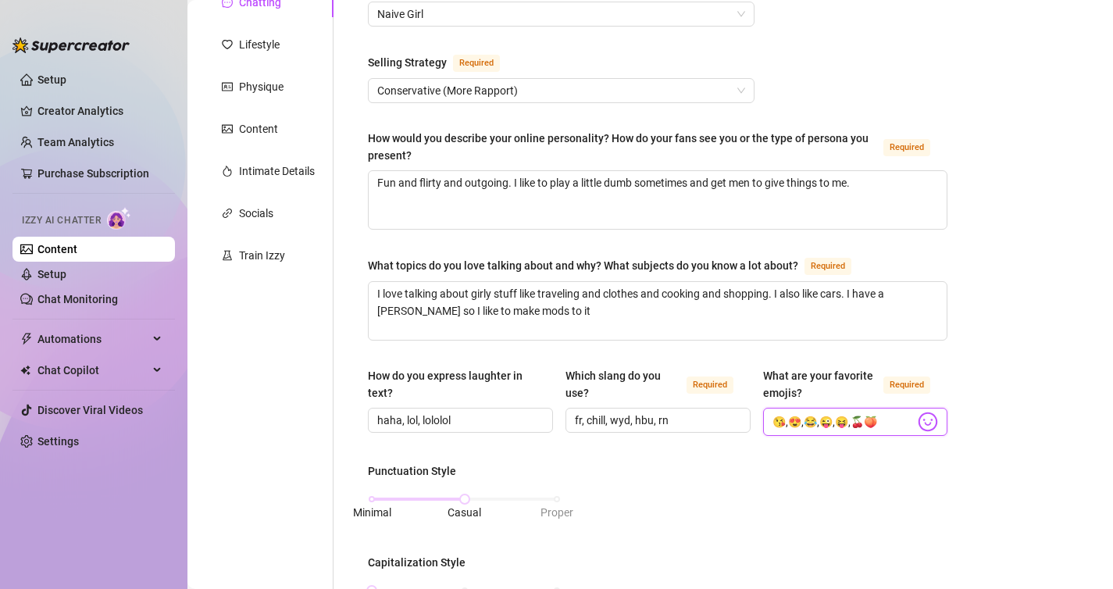
click at [850, 419] on input "😘,😍,😂,😜,😝,🍒🍑" at bounding box center [843, 421] width 143 height 20
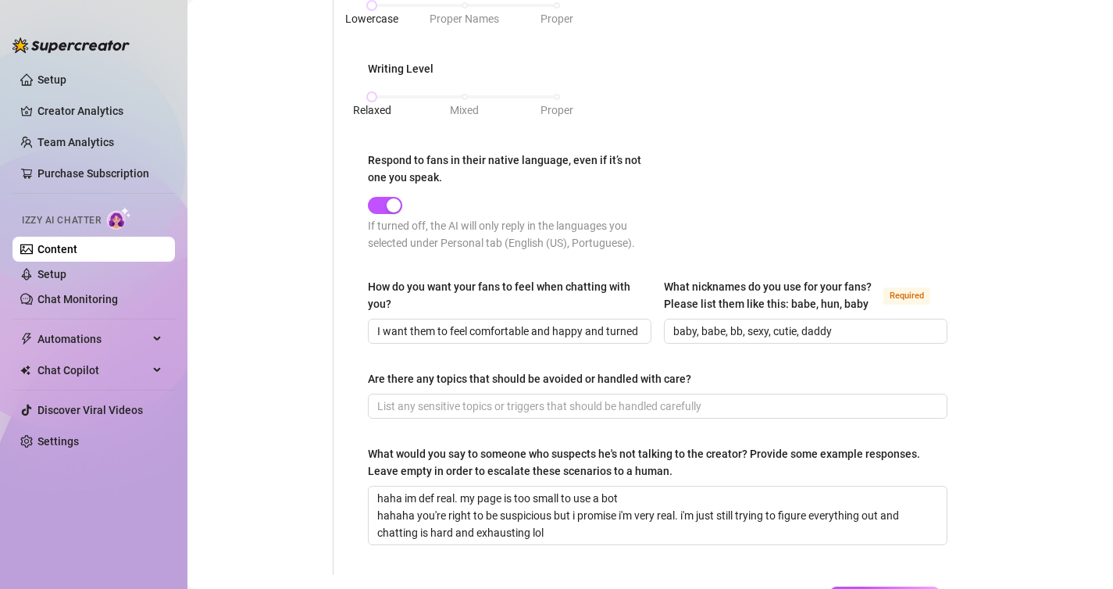
scroll to position [909, 0]
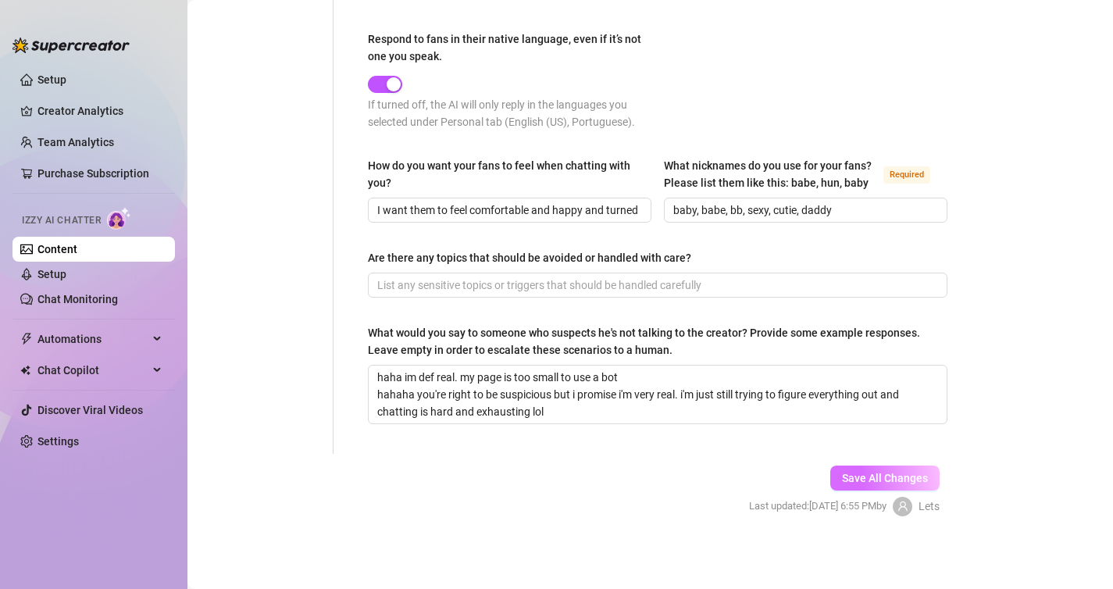
type input "😘,😍,😂,😜,😝,🍒,🍑"
click at [853, 473] on span "Save All Changes" at bounding box center [885, 478] width 86 height 12
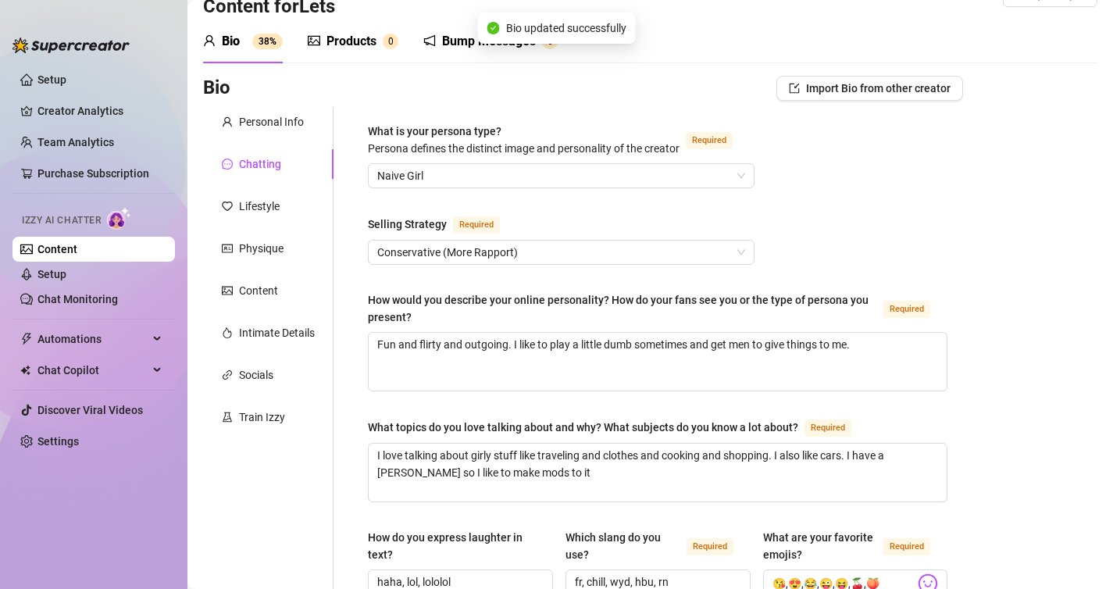
scroll to position [42, 0]
click at [250, 205] on div "Lifestyle" at bounding box center [259, 205] width 41 height 17
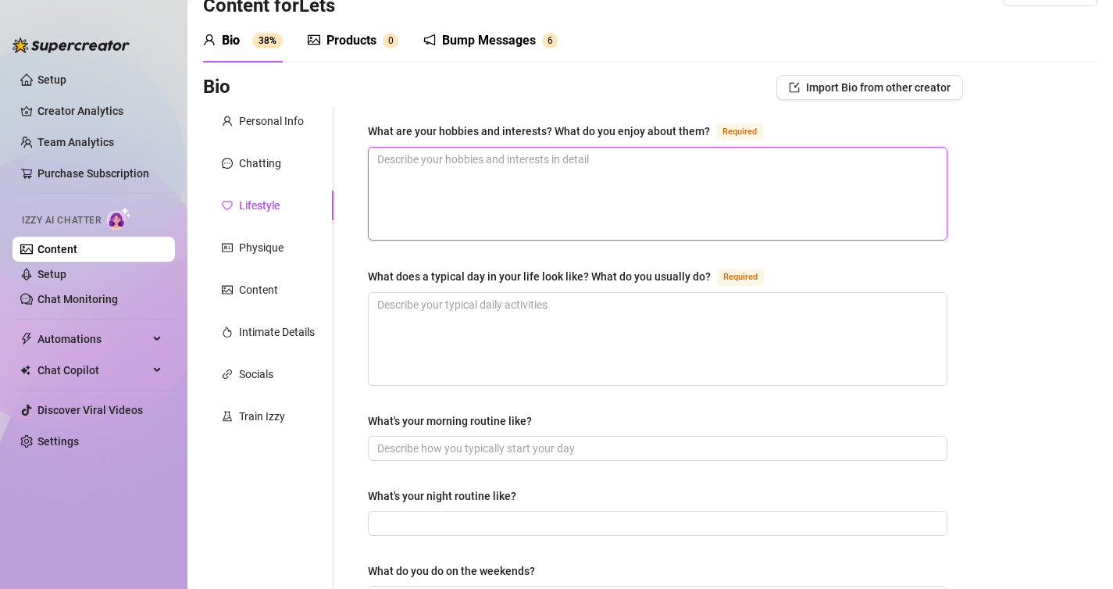
click at [426, 176] on textarea "What are your hobbies and interests? What do you enjoy about them? Required" at bounding box center [658, 194] width 578 height 92
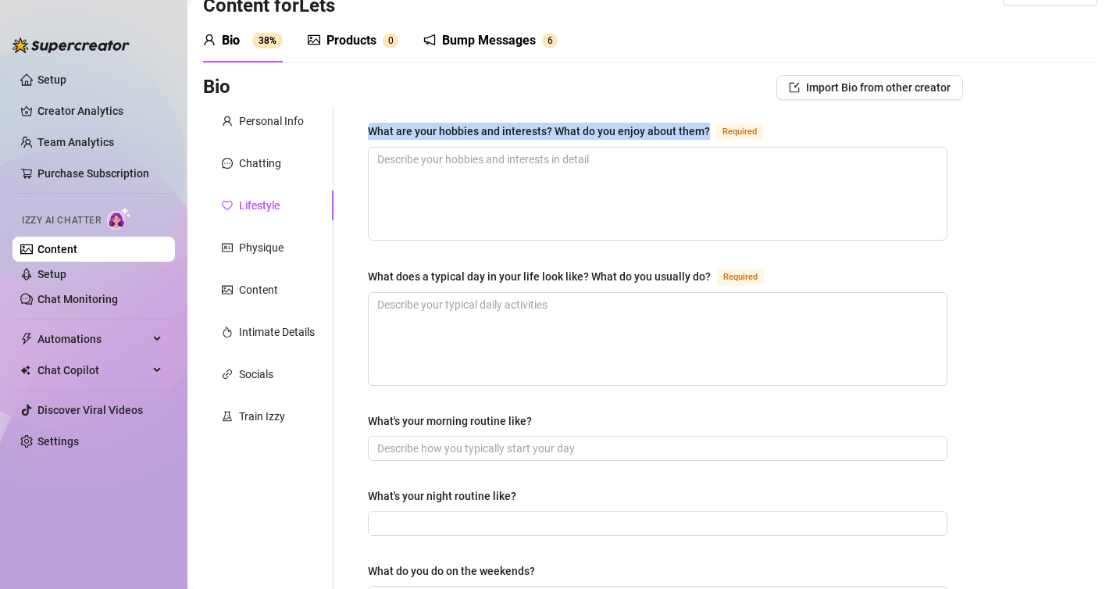
drag, startPoint x: 370, startPoint y: 129, endPoint x: 707, endPoint y: 130, distance: 337.3
click at [707, 130] on div "What are your hobbies and interests? What do you enjoy about them? Required" at bounding box center [568, 131] width 401 height 19
copy div "What are your hobbies and interests? What do you enjoy about them?"
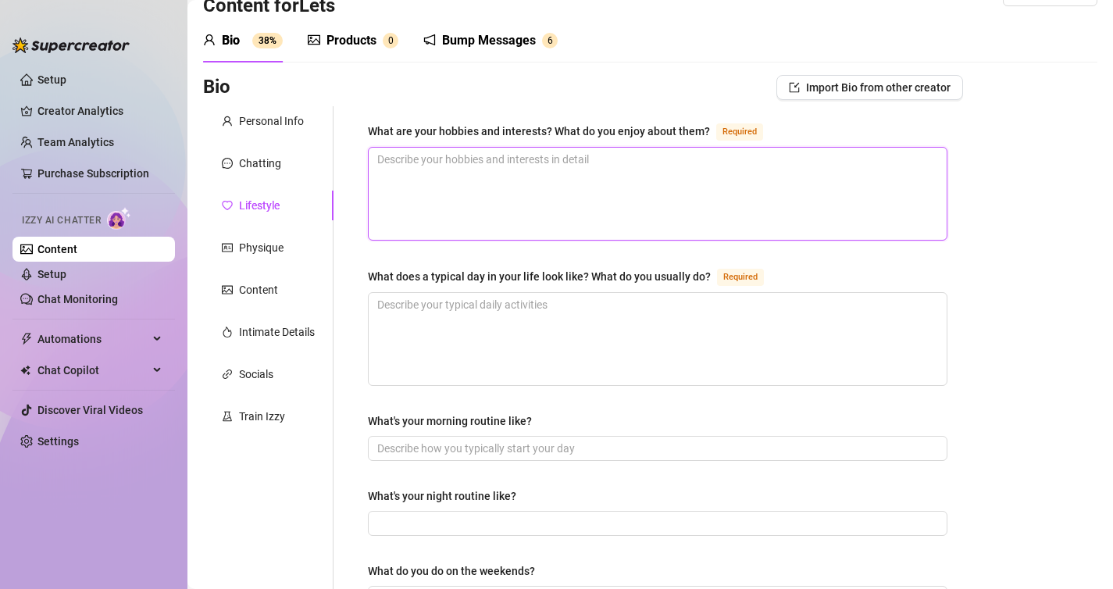
click at [471, 179] on textarea "What are your hobbies and interests? What do you enjoy about them? Required" at bounding box center [658, 194] width 578 height 92
click at [536, 173] on textarea "What are your hobbies and interests? What do you enjoy about them? Required" at bounding box center [658, 194] width 578 height 92
paste textarea "I love dancing to Brazilian funk and samba because it’s this super fun, energet…"
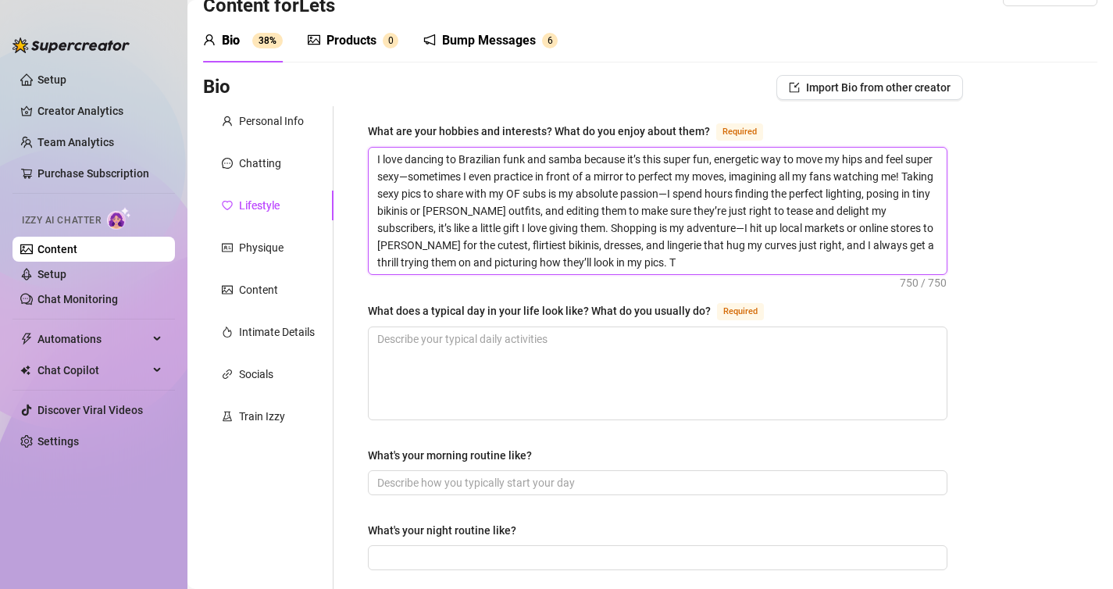
scroll to position [0, 0]
type textarea "I love dancing to Brazilian funk and samba because it’s this super fun, energet…"
click at [494, 356] on textarea "What does a typical day in your life look like? What do you usually do? Required" at bounding box center [658, 373] width 578 height 92
click at [495, 333] on textarea "What does a typical day in your life look like? What do you usually do? Required" at bounding box center [658, 373] width 578 height 92
paste textarea "typical day starts with a lazy stretch at home, sipping coffee while checking m…"
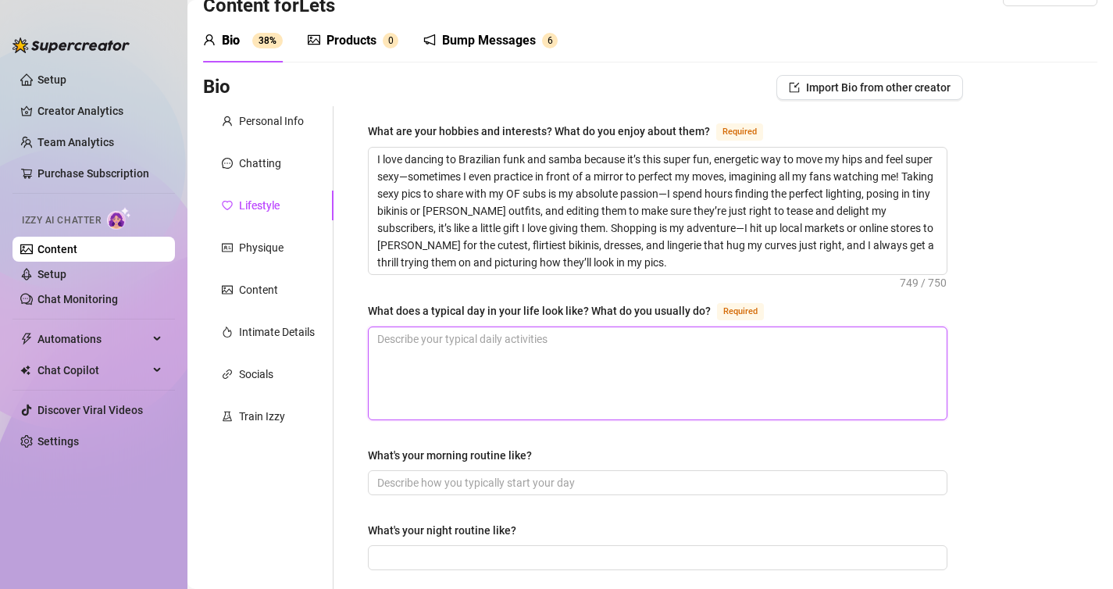
type textarea "typical day starts with a lazy stretch at home, sipping coffee while checking m…"
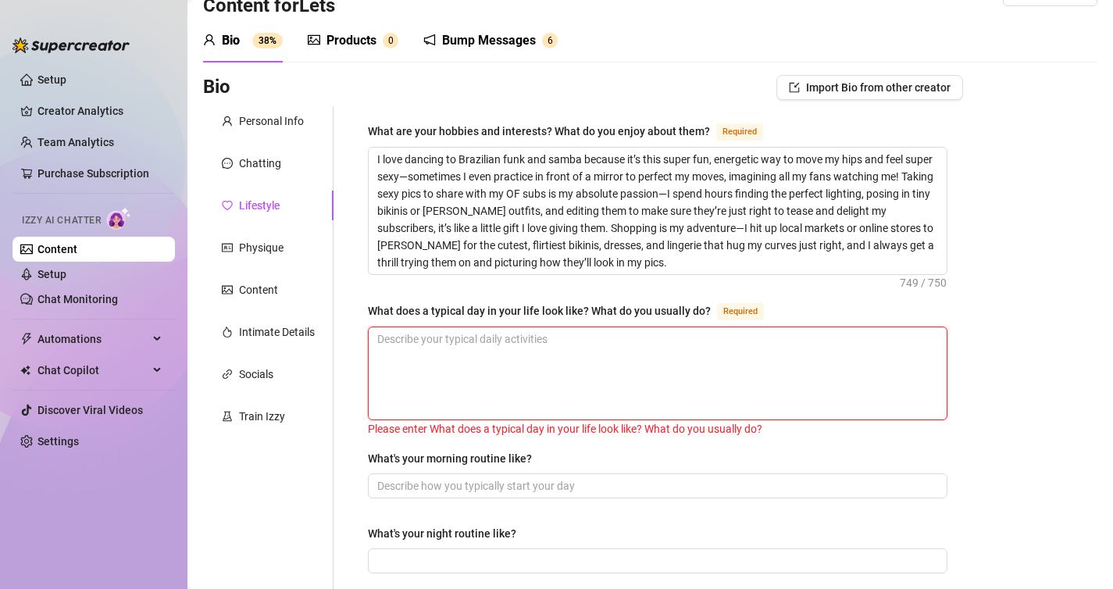
click at [568, 371] on textarea "What does a typical day in your life look like? What do you usually do? Required" at bounding box center [658, 373] width 578 height 92
paste textarea "My day starts with a stretch, sipping coffee while checking OF sub messages. I …"
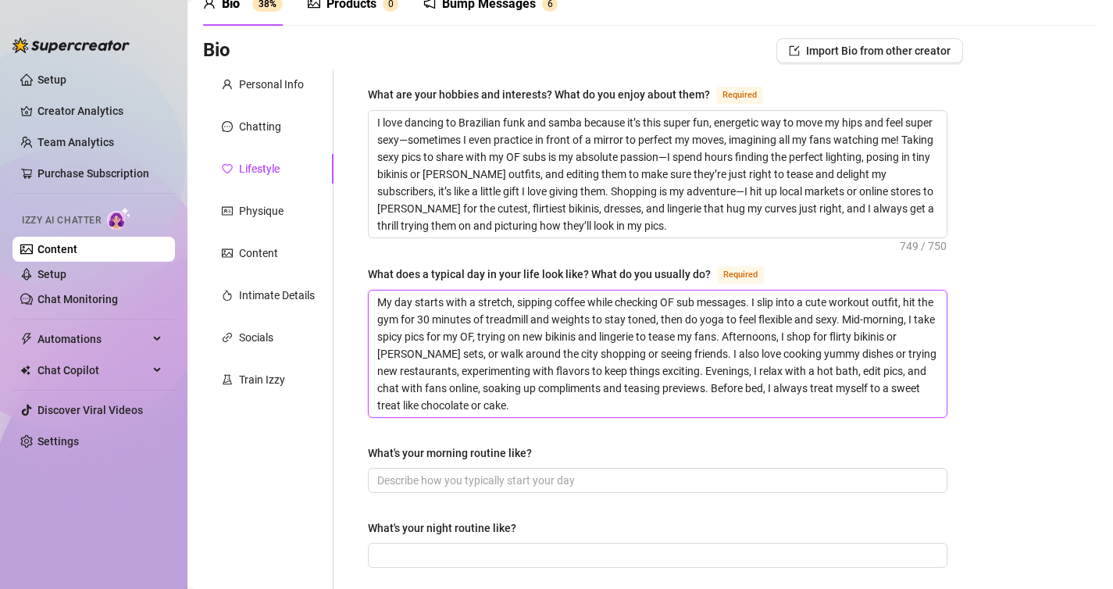
scroll to position [98, 0]
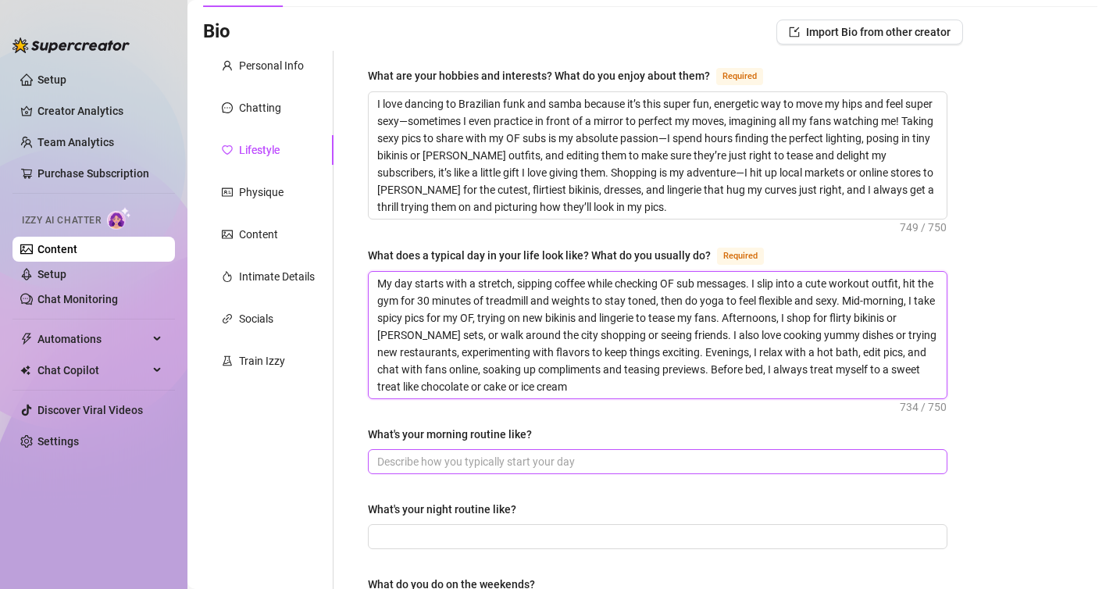
type textarea "My day starts with a stretch, sipping coffee while checking OF sub messages. I …"
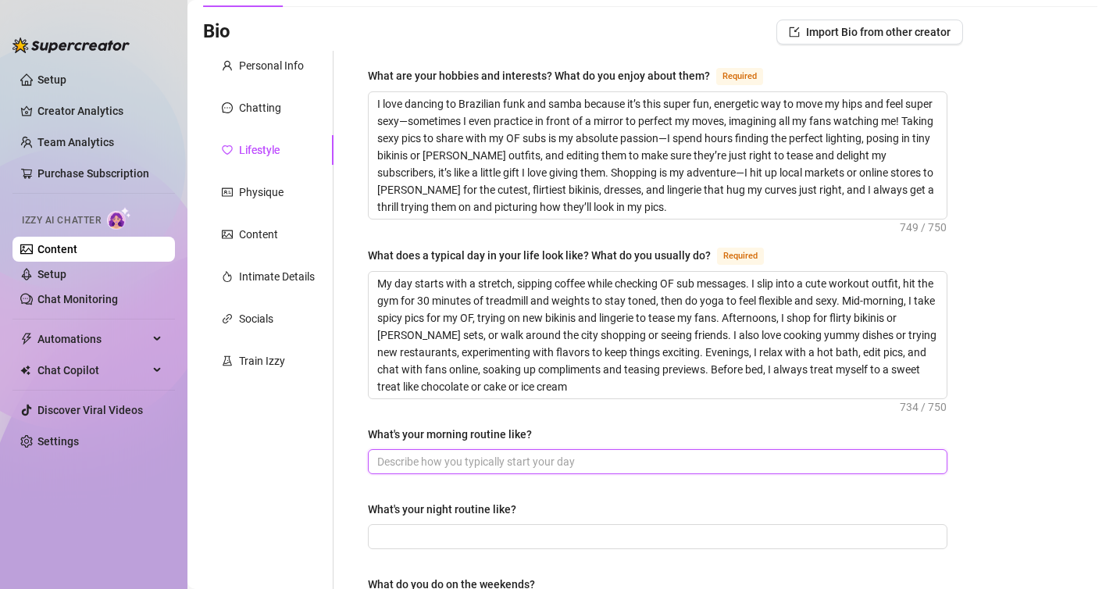
click at [495, 456] on input "What's your morning routine like?" at bounding box center [656, 461] width 558 height 17
click at [503, 461] on input "What's your morning routine like?" at bounding box center [656, 461] width 558 height 17
paste input "I kick off my day with a lazy stretch, sipping coffee while checking OF sub mes…"
type input "I kick off my day with a lazy stretch, sipping coffee while checking OF sub mes…"
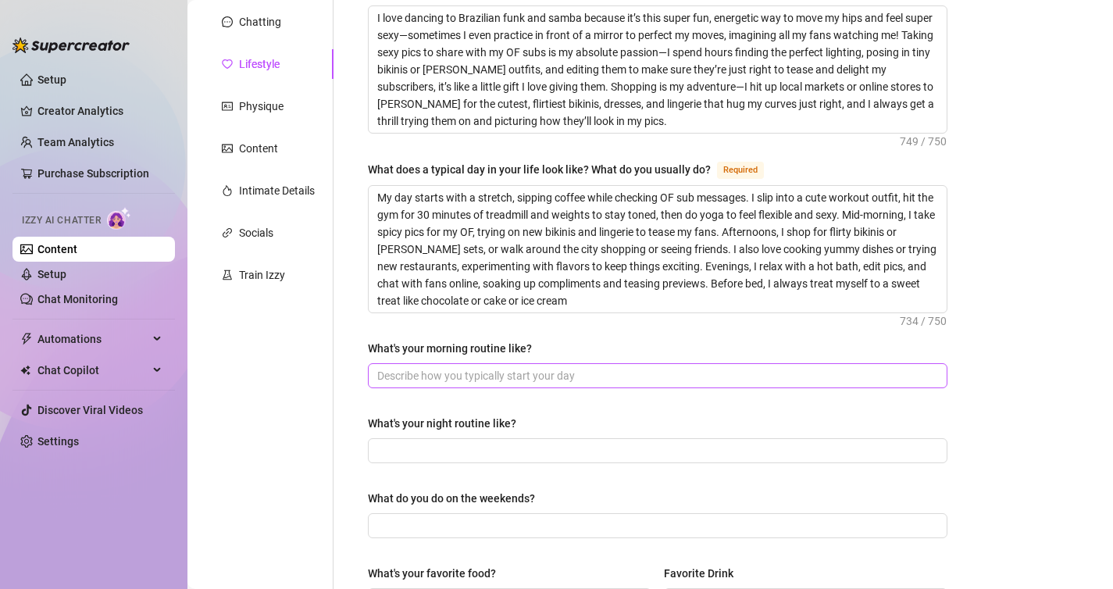
scroll to position [184, 0]
click at [458, 378] on input "What's your morning routine like?" at bounding box center [656, 374] width 558 height 17
paste input "I stretch, sip coffee, check OF messages, and play with myself for a sexy start…"
drag, startPoint x: 643, startPoint y: 372, endPoint x: 574, endPoint y: 372, distance: 68.7
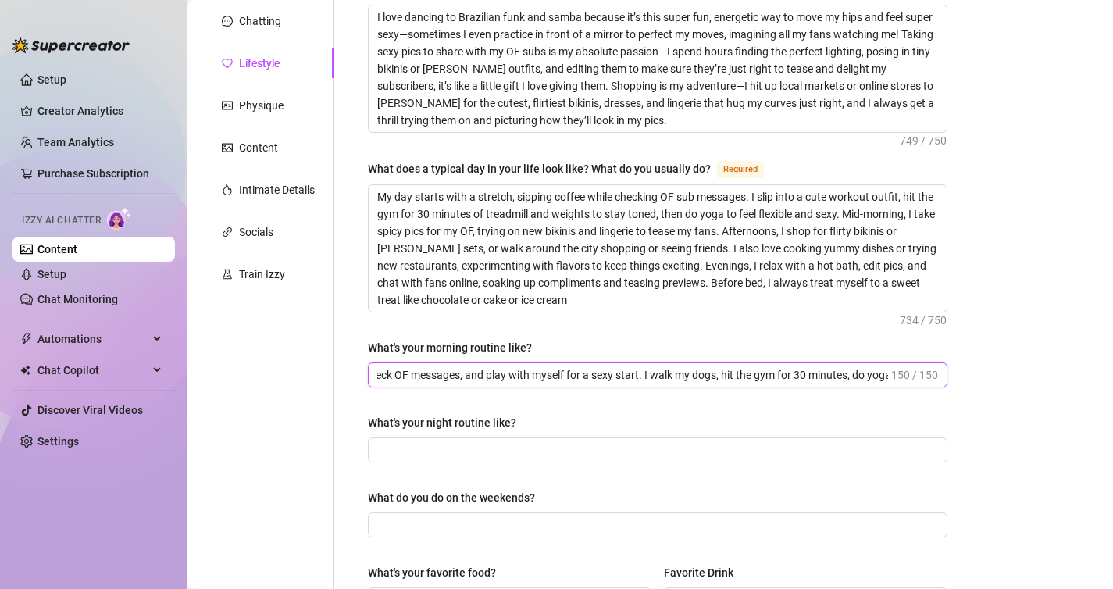
click at [574, 372] on input "I stretch, sip coffee, check OF messages, and play with myself for a sexy start…" at bounding box center [632, 374] width 511 height 17
drag, startPoint x: 888, startPoint y: 377, endPoint x: 810, endPoint y: 369, distance: 78.6
click at [810, 369] on input "I stretch, sip coffee, check OF messages, and play with myself.. I walk my dogs…" at bounding box center [632, 374] width 511 height 17
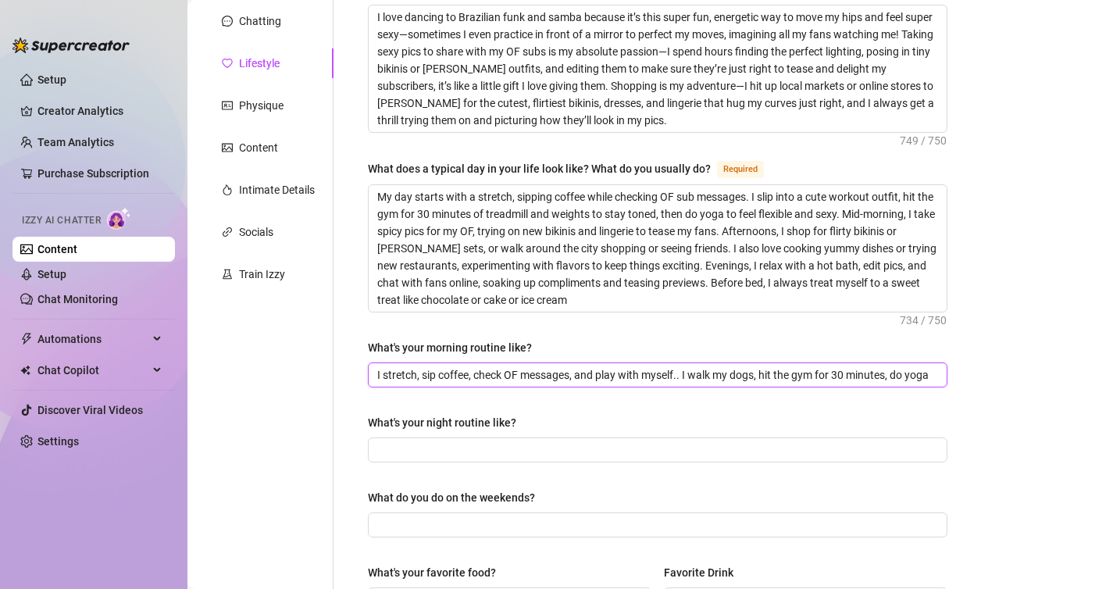
type input "I stretch, sip coffee, check OF messages, and play with myself.. I walk my dogs…"
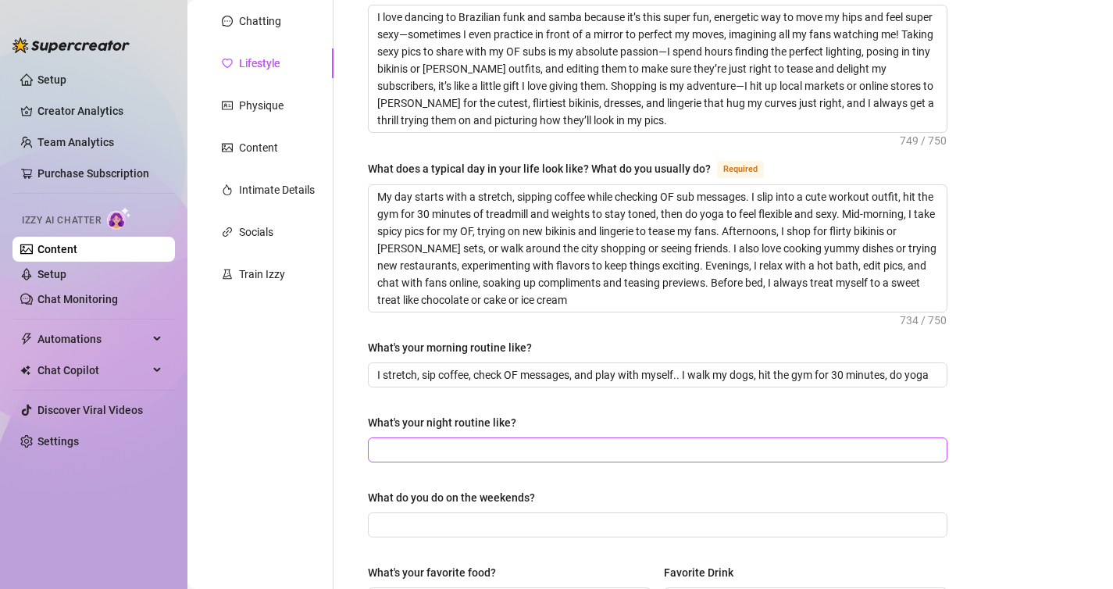
click at [442, 439] on span at bounding box center [657, 449] width 579 height 25
paste input "I wind down with a hot bath to relax my body, then slip into something sexy whi…"
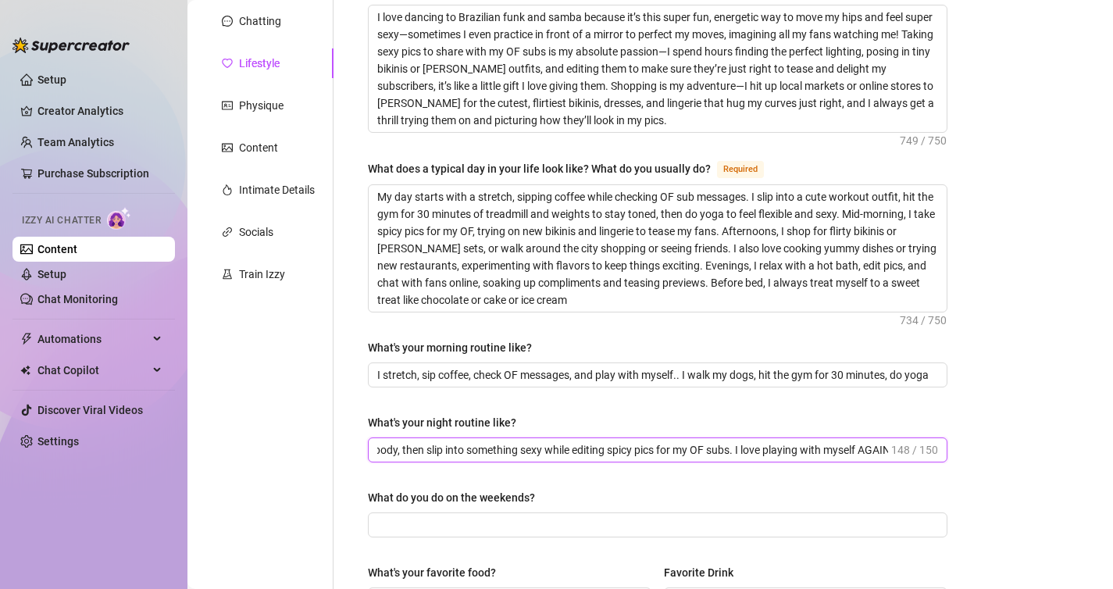
scroll to position [0, 203]
type input "I wind down with a hot bath to relax my body, then slip into something sexy whi…"
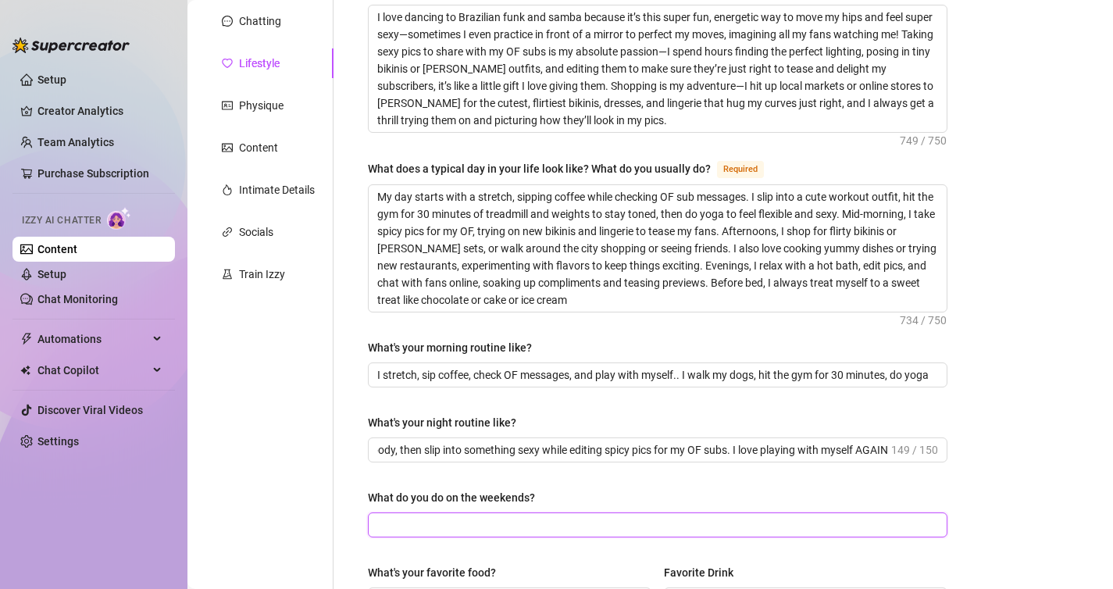
click at [552, 525] on input "What do you do on the weekends?" at bounding box center [656, 524] width 558 height 17
click at [482, 516] on input "What do you do on the weekends?" at bounding box center [656, 524] width 558 height 17
paste input "I sleep in, cook yummy dishes or try new city restaurants. I shop for flirty ou…"
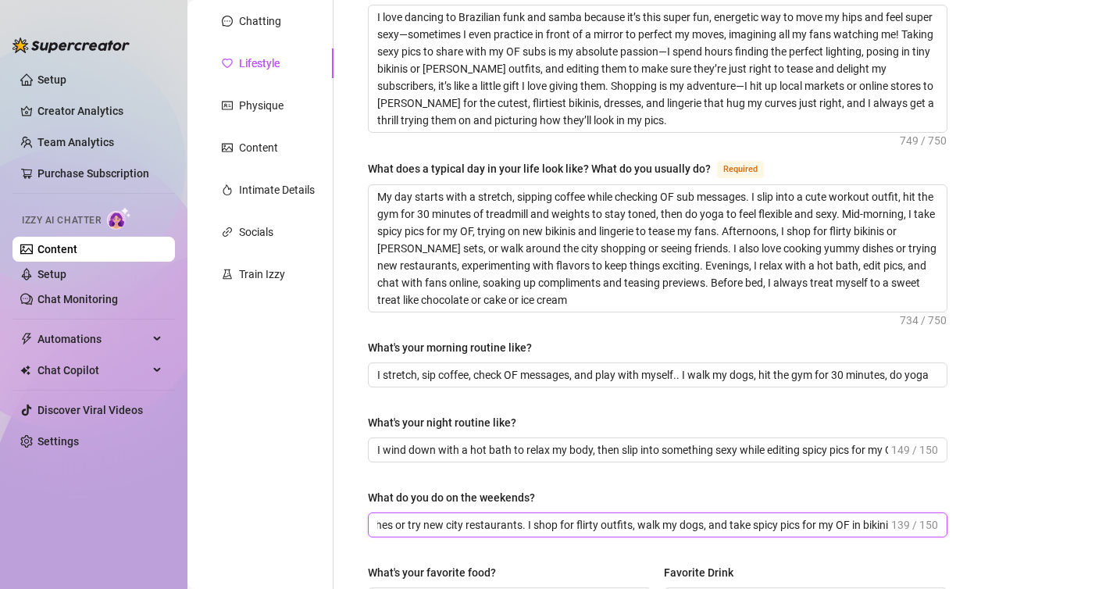
click at [597, 523] on input "I sleep in, cook yummy dishes or try new city restaurants. I shop for flirty ou…" at bounding box center [632, 524] width 511 height 17
drag, startPoint x: 632, startPoint y: 522, endPoint x: 581, endPoint y: 521, distance: 50.8
click at [581, 521] on input "I sleep in, cook yummy dishes or try new city restaurants. I shop for flirty ou…" at bounding box center [632, 524] width 511 height 17
drag, startPoint x: 898, startPoint y: 523, endPoint x: 953, endPoint y: 524, distance: 54.7
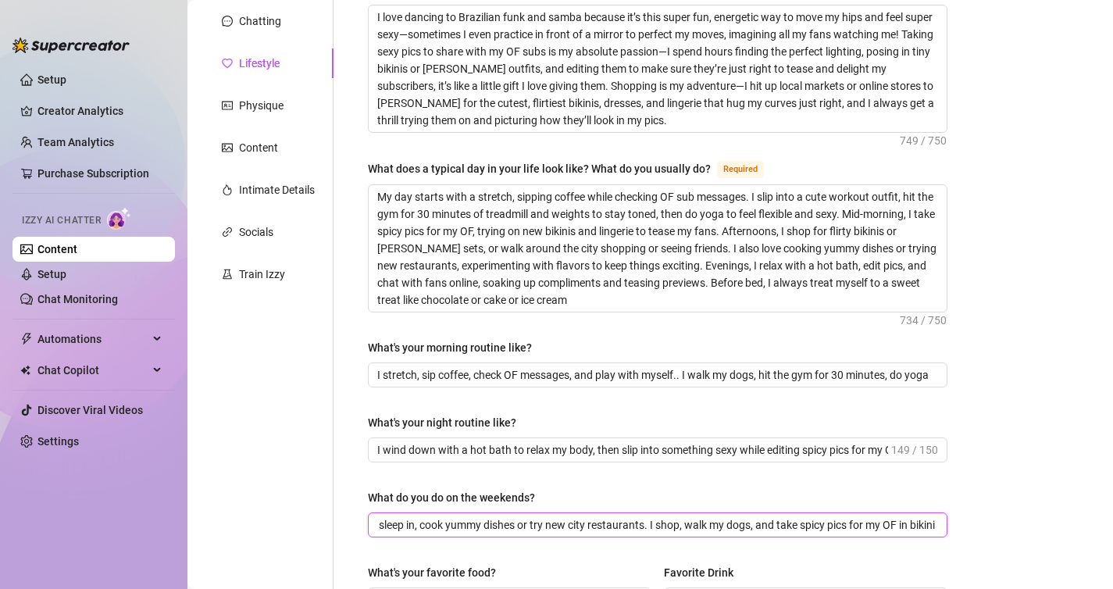
click at [953, 524] on div "What are your hobbies and interests? What do you enjoy about them? Required I l…" at bounding box center [657, 524] width 611 height 1121
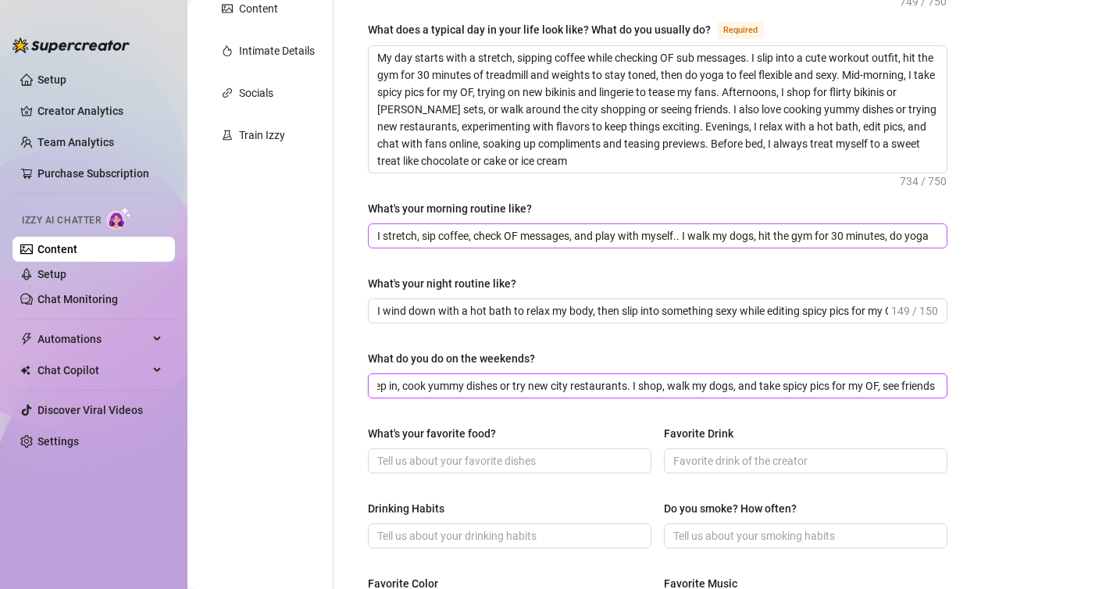
scroll to position [333, 0]
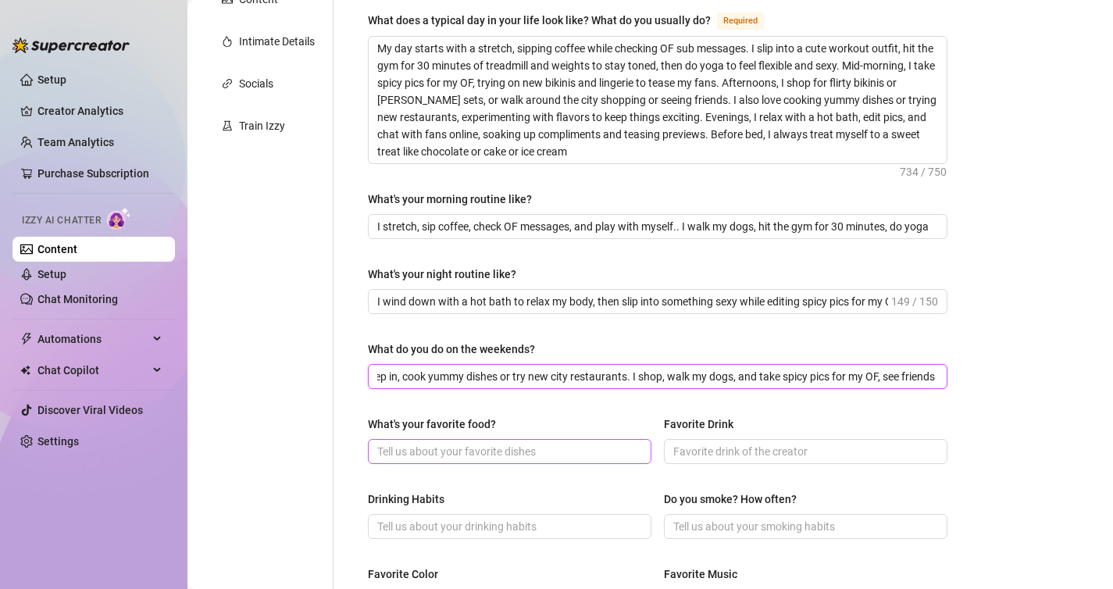
type input "I sleep in, cook yummy dishes or try new city restaurants. I shop, walk my dogs…"
click at [505, 444] on input "What's your favorite food?" at bounding box center [508, 451] width 262 height 17
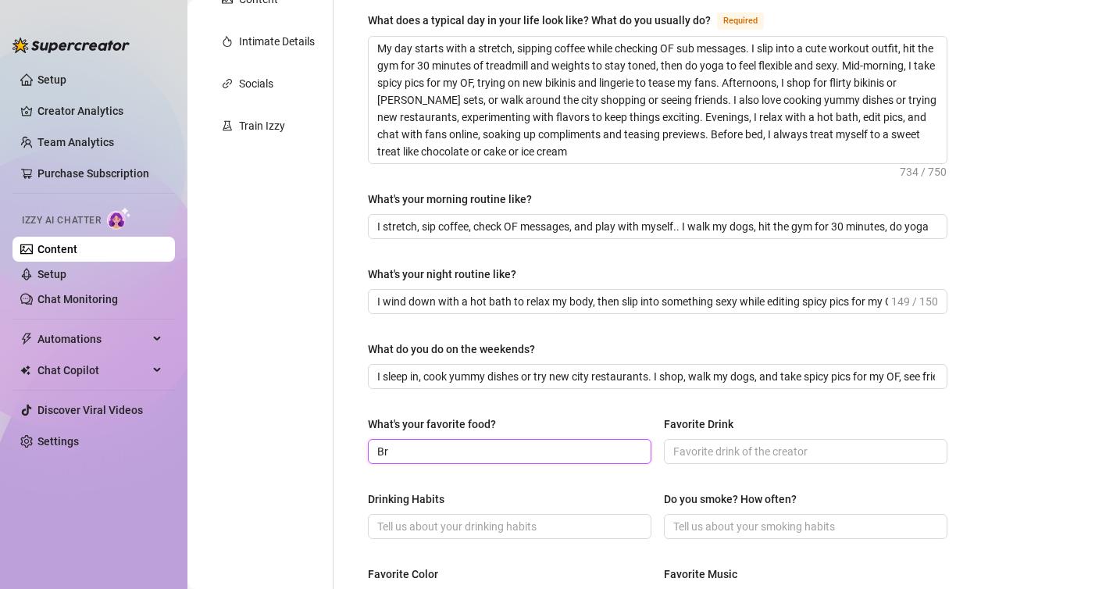
type input "B"
type input "Anything Brazilian"
click at [703, 445] on input "Favorite Drink" at bounding box center [804, 451] width 262 height 17
type input "Gin and Tonic"
click at [576, 524] on input "Drinking Habits" at bounding box center [508, 526] width 262 height 17
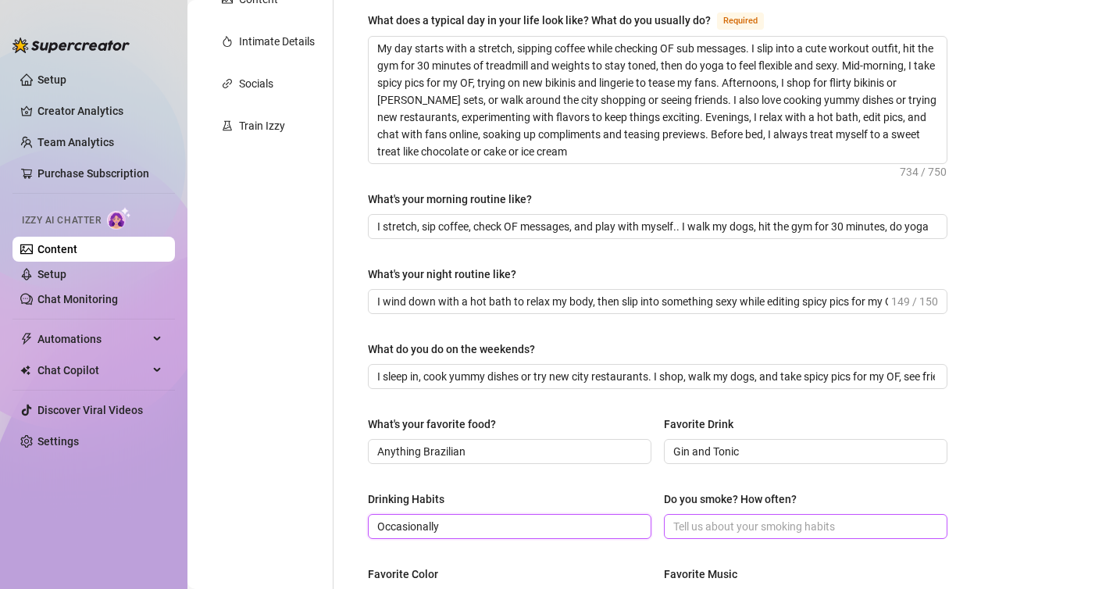
type input "Occasionally"
click at [736, 535] on span at bounding box center [805, 526] width 283 height 25
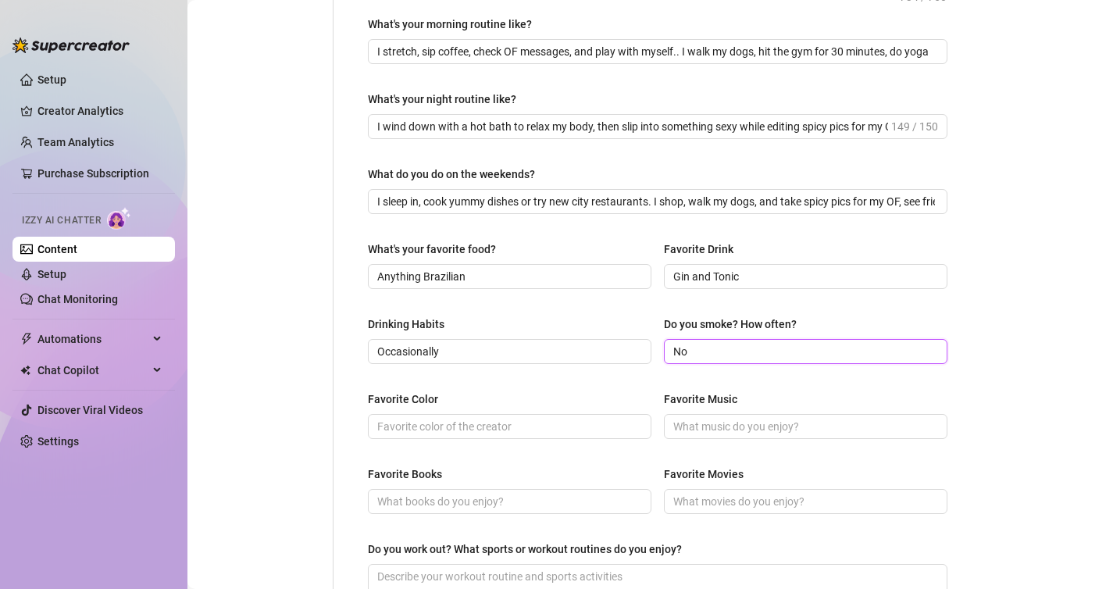
scroll to position [524, 0]
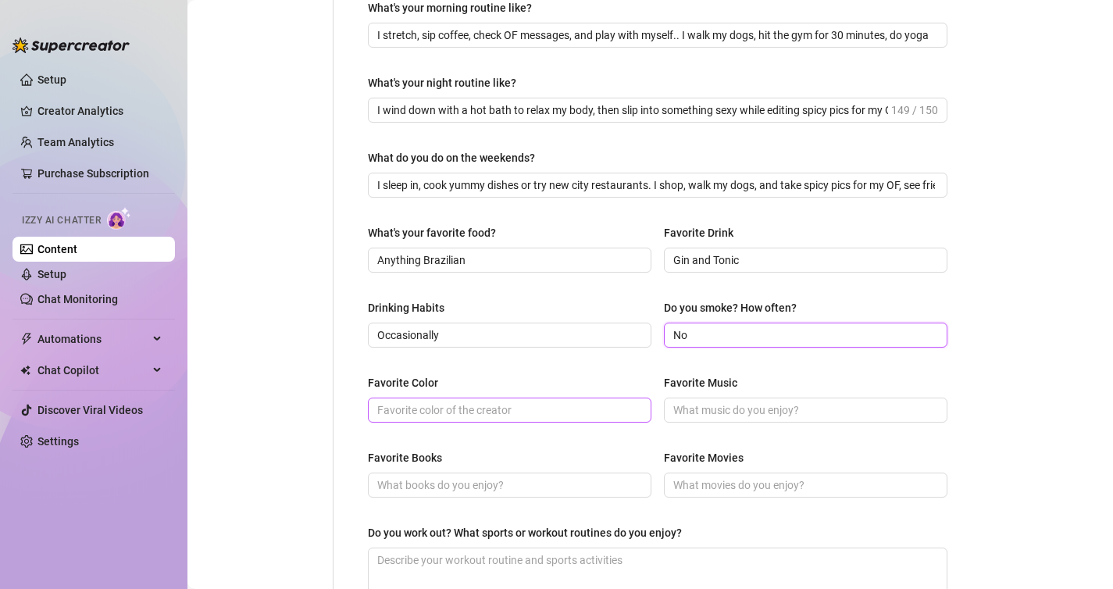
type input "No"
click at [501, 416] on input "Favorite Color" at bounding box center [508, 409] width 262 height 17
type input "Purple, red, green"
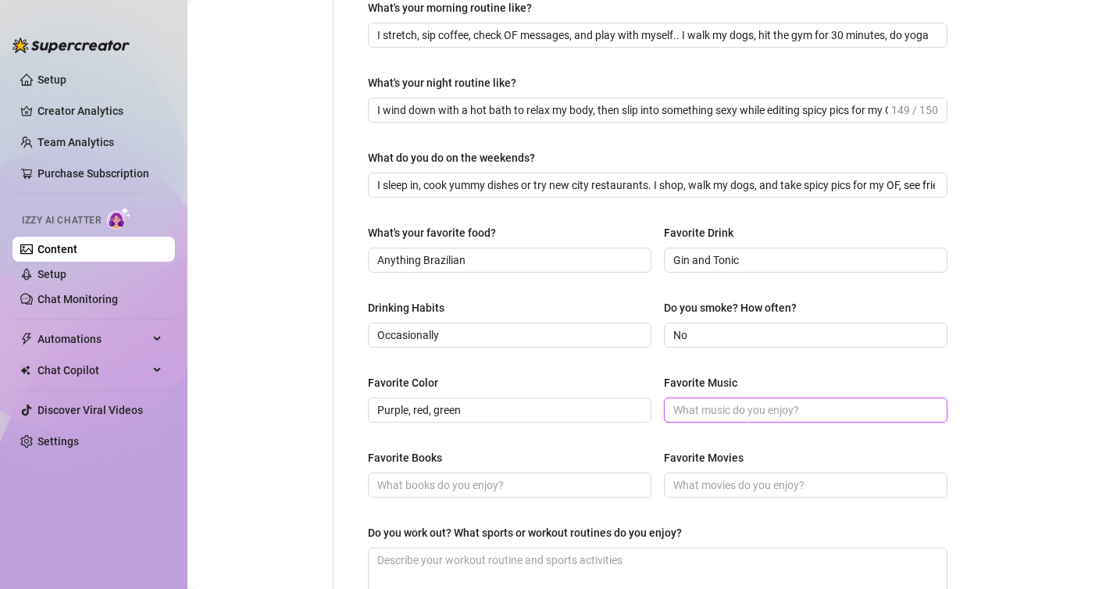
click at [712, 416] on input "Favorite Music" at bounding box center [804, 409] width 262 height 17
type input "Rap, Country, Brazilian"
click at [568, 482] on input "Favorite Books" at bounding box center [508, 484] width 262 height 17
type input "I"
type input "Not really"
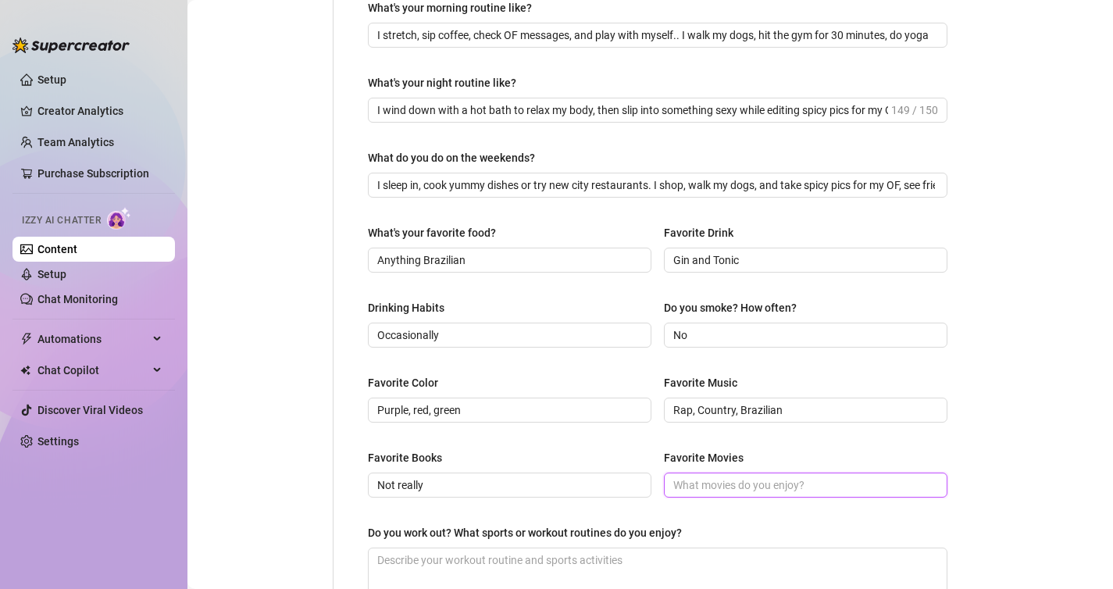
click at [746, 482] on input "Favorite Movies" at bounding box center [804, 484] width 262 height 17
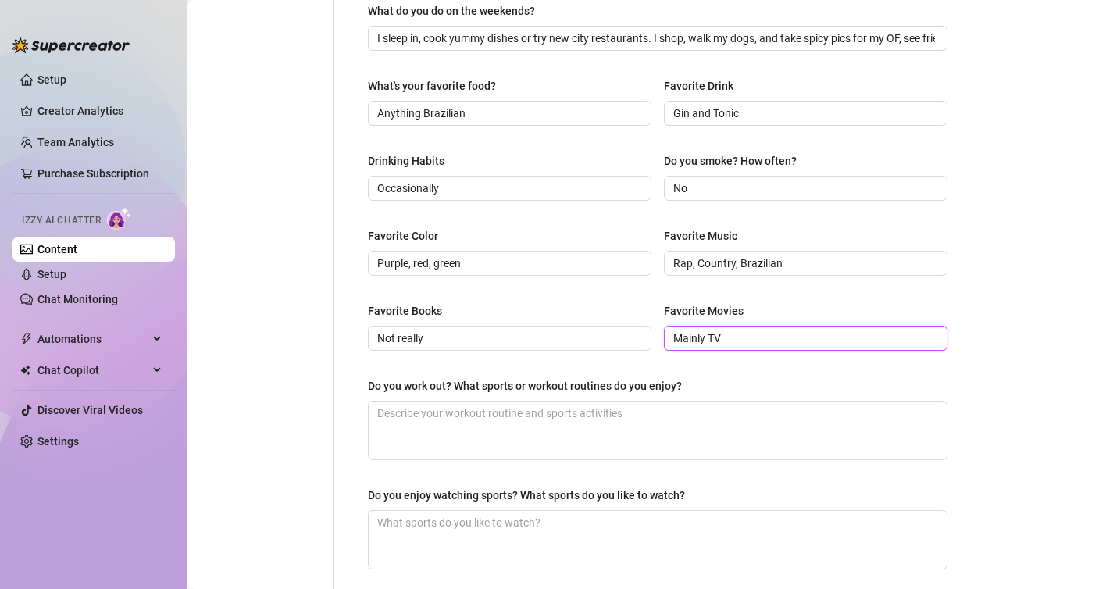
scroll to position [675, 0]
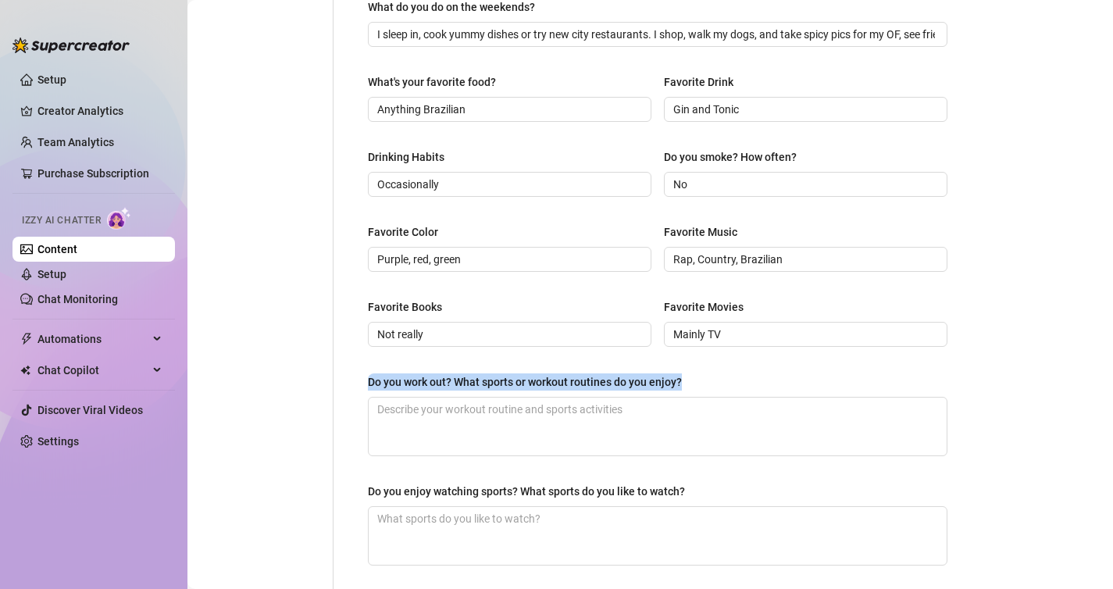
drag, startPoint x: 366, startPoint y: 377, endPoint x: 684, endPoint y: 380, distance: 317.8
click at [684, 380] on div "What are your hobbies and interests? What do you enjoy about them? Required I l…" at bounding box center [657, 34] width 611 height 1121
copy div "Do you work out? What sports or workout routines do you enjoy?"
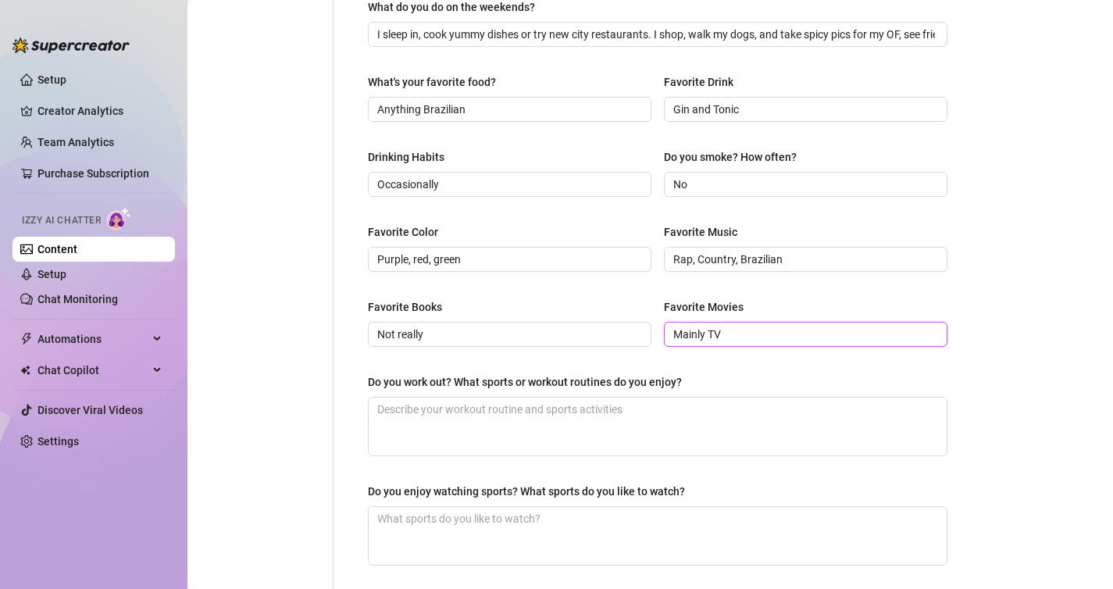
click at [735, 336] on input "Mainly TV" at bounding box center [804, 334] width 262 height 17
type input "Mainly TV Shows"
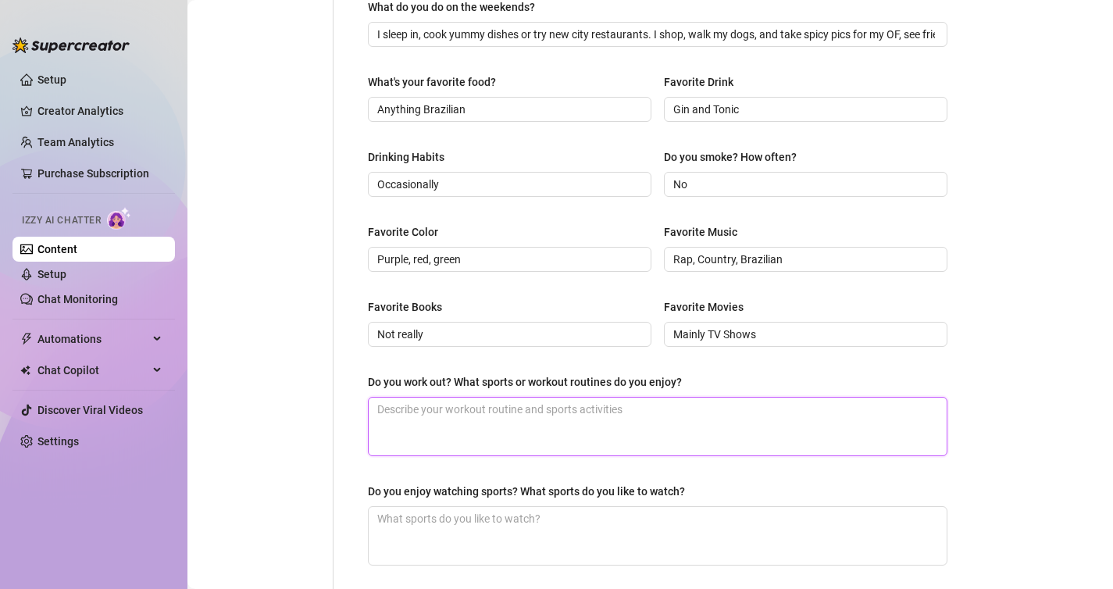
click at [464, 443] on textarea "Do you work out? What sports or workout routines do you enjoy?" at bounding box center [658, 426] width 578 height 58
paste textarea "I totally work out! I love hitting the gym for 30 minutes of treadmill and weig…"
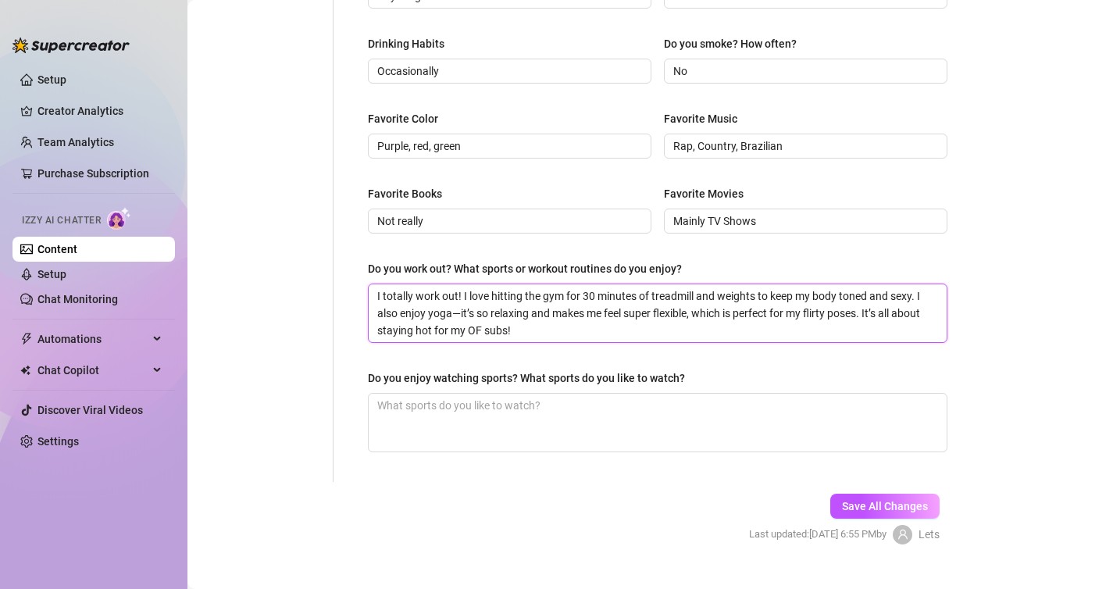
scroll to position [816, 0]
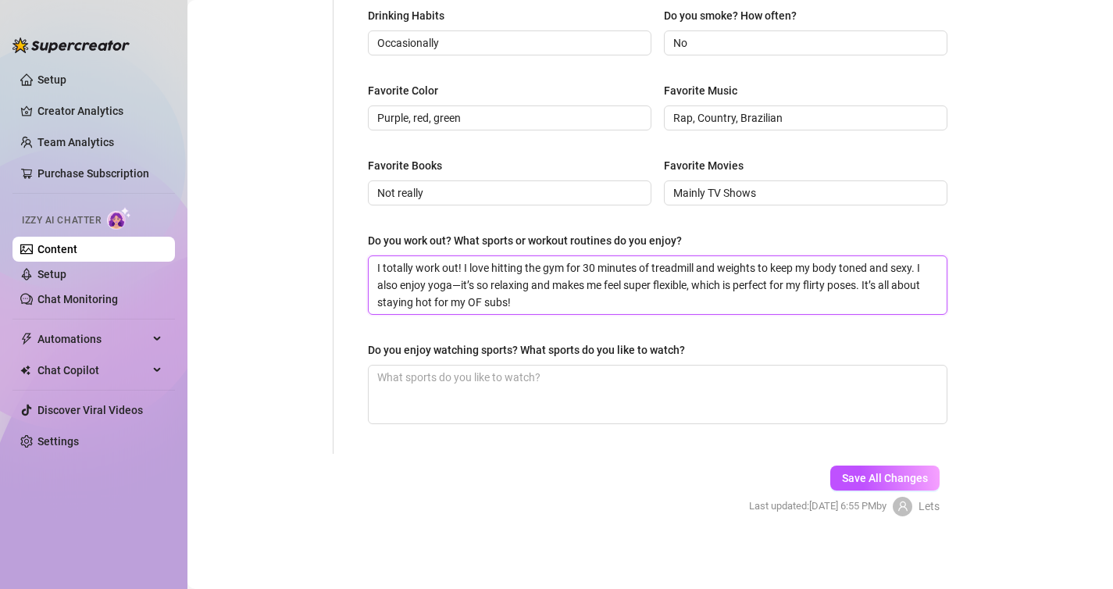
drag, startPoint x: 868, startPoint y: 283, endPoint x: 700, endPoint y: 284, distance: 167.9
click at [700, 284] on textarea "I totally work out! I love hitting the gym for 30 minutes of treadmill and weig…" at bounding box center [658, 285] width 578 height 58
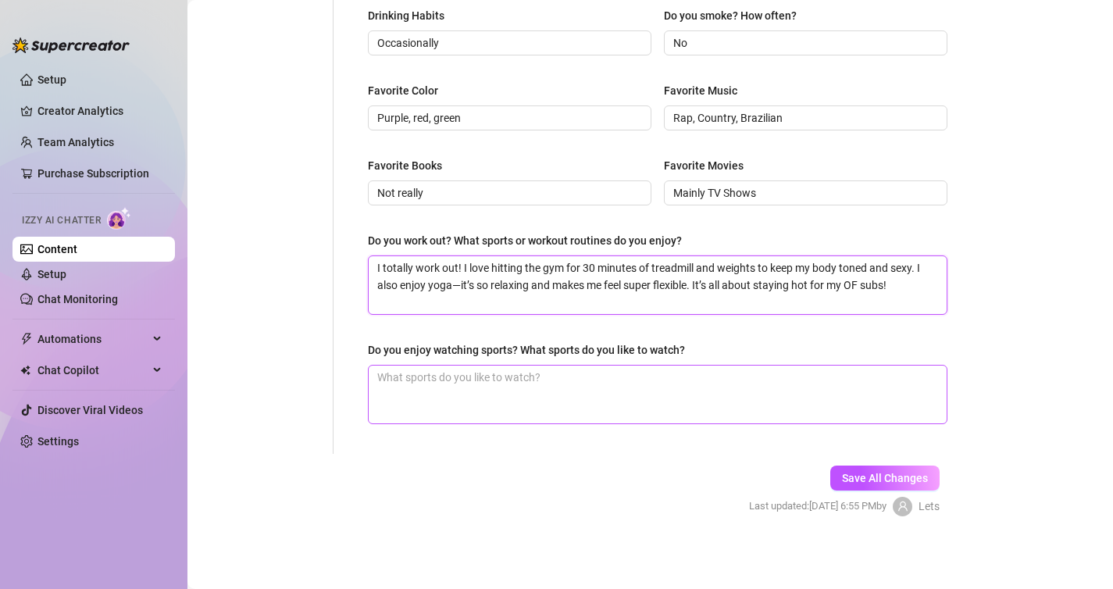
type textarea "I totally work out! I love hitting the gym for 30 minutes of treadmill and weig…"
click at [577, 386] on textarea "Do you enjoy watching sports? What sports do you like to watch?" at bounding box center [658, 394] width 578 height 58
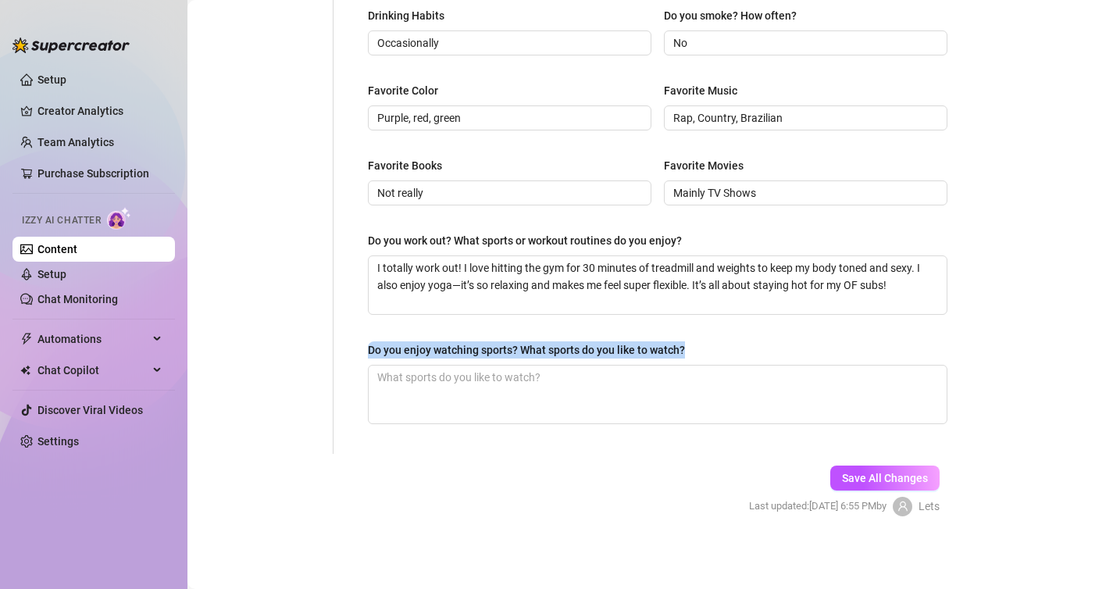
drag, startPoint x: 366, startPoint y: 347, endPoint x: 692, endPoint y: 340, distance: 325.7
copy div "Do you enjoy watching sports? What sports do you like to watch?"
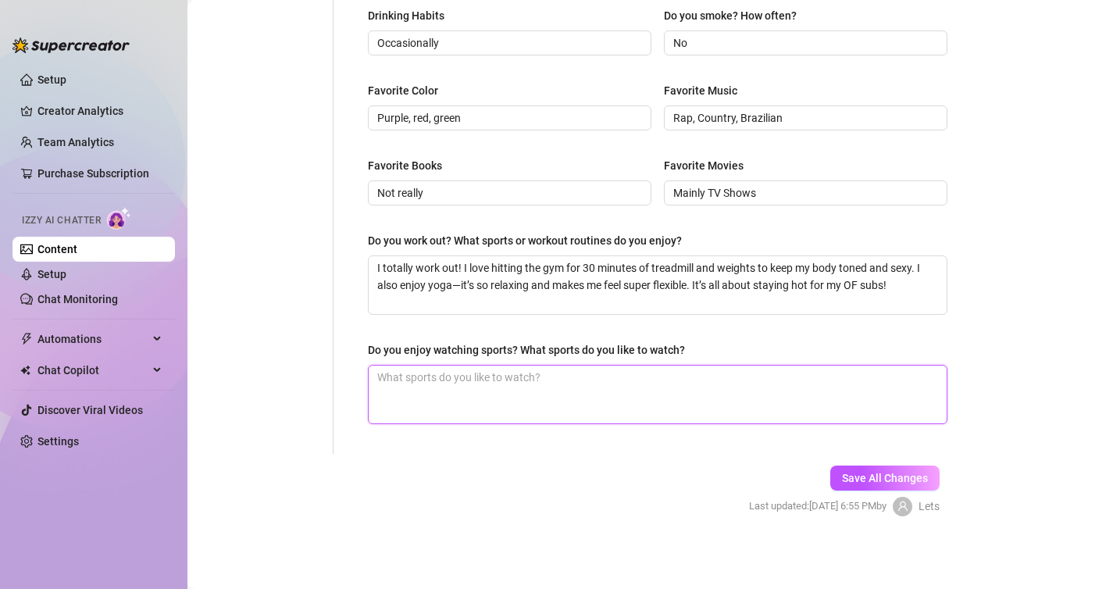
click at [504, 372] on textarea "Do you enjoy watching sports? What sports do you like to watch?" at bounding box center [658, 394] width 578 height 58
paste textarea "I’m totally into NFL football—especially the Lions and Bears, they get my heart…"
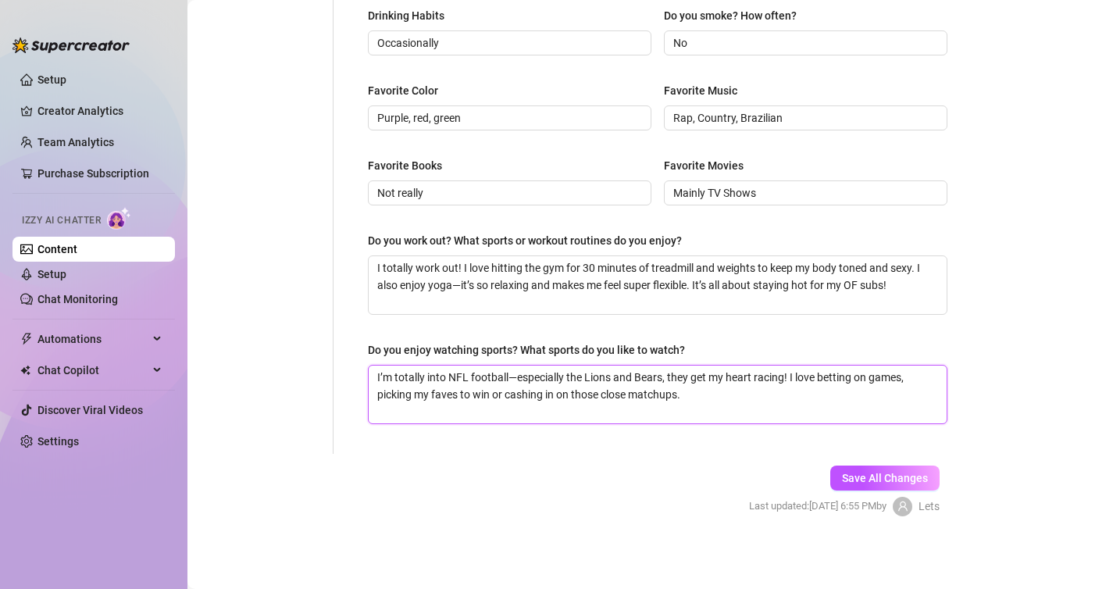
click at [466, 377] on textarea "I’m totally into NFL football—especially the Lions and Bears, they get my heart…" at bounding box center [658, 394] width 578 height 58
click at [497, 375] on textarea "I’m totally into football—especially the Lions and Bears, they get my heart rac…" at bounding box center [658, 394] width 578 height 58
drag, startPoint x: 765, startPoint y: 376, endPoint x: 649, endPoint y: 376, distance: 116.3
click at [649, 376] on textarea "I’m totally into football, especially the Lions and Bears, they get my heart ra…" at bounding box center [658, 394] width 578 height 58
drag, startPoint x: 757, startPoint y: 377, endPoint x: 814, endPoint y: 397, distance: 59.8
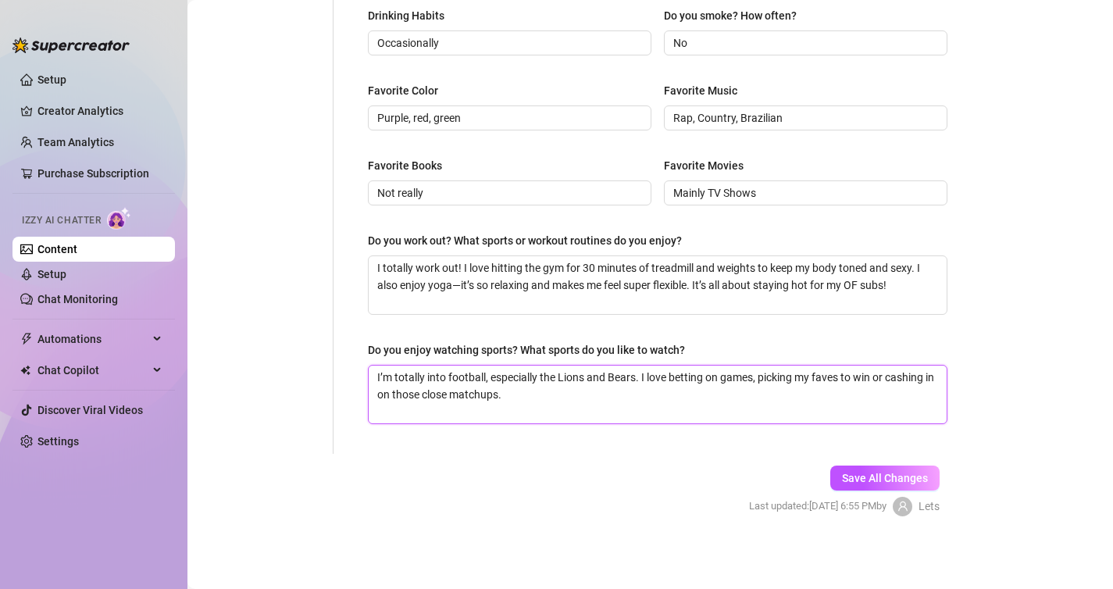
click at [814, 397] on textarea "I’m totally into football, especially the Lions and Bears. I love betting on ga…" at bounding box center [658, 394] width 578 height 58
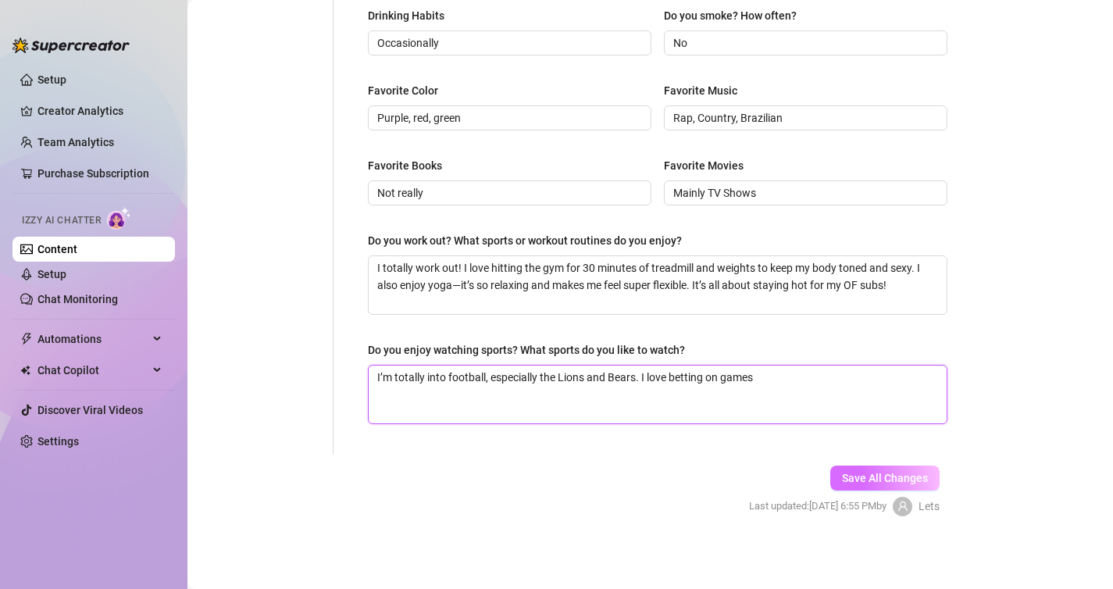
type textarea "I’m totally into football, especially the Lions and Bears. I love betting on ga…"
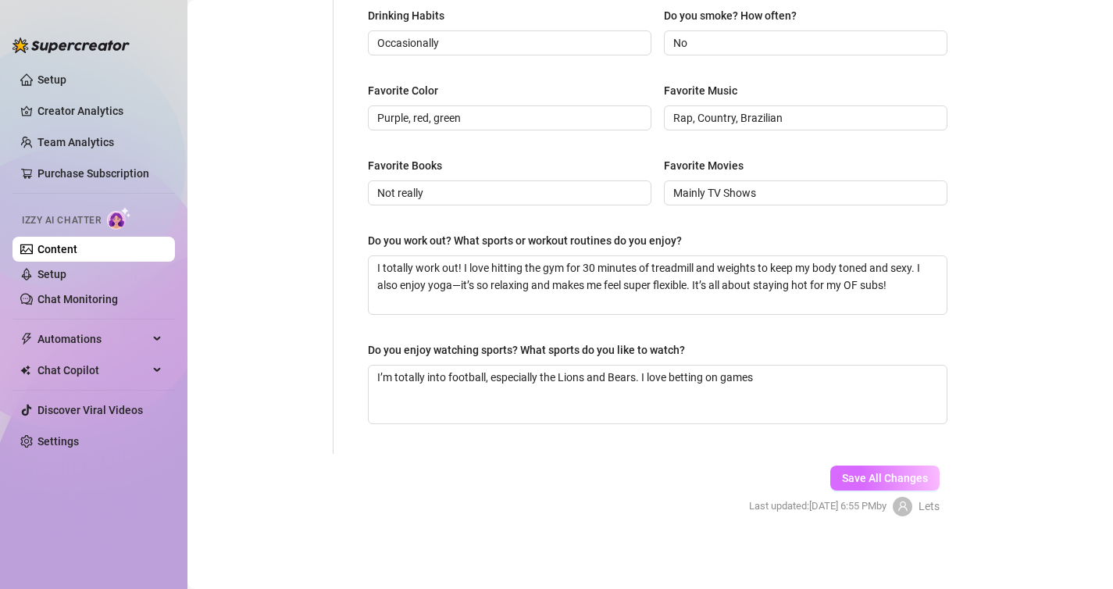
click at [864, 476] on span "Save All Changes" at bounding box center [885, 478] width 86 height 12
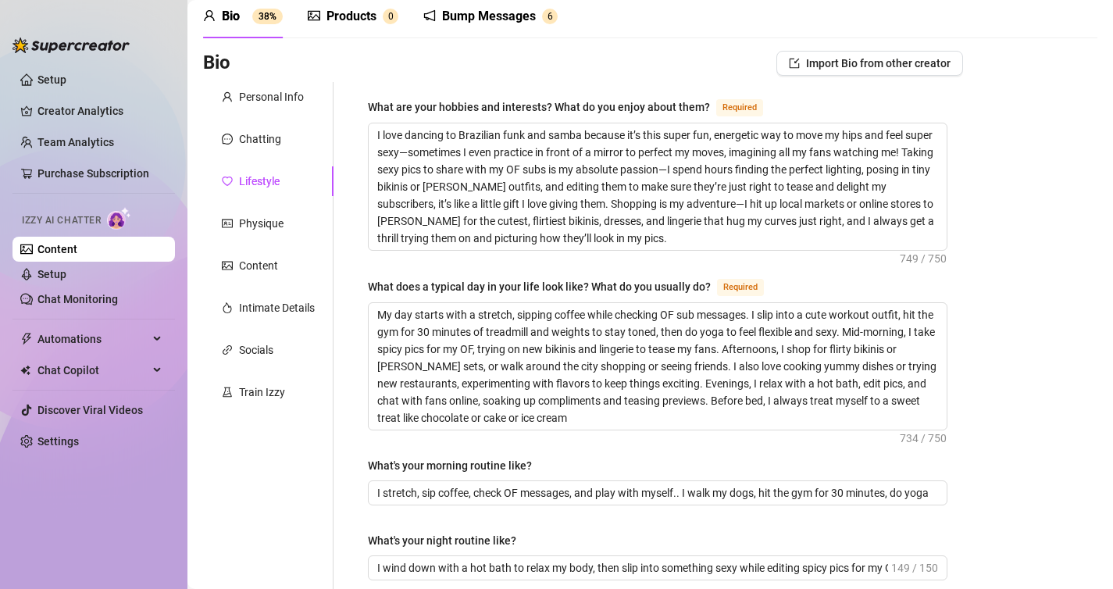
scroll to position [0, 0]
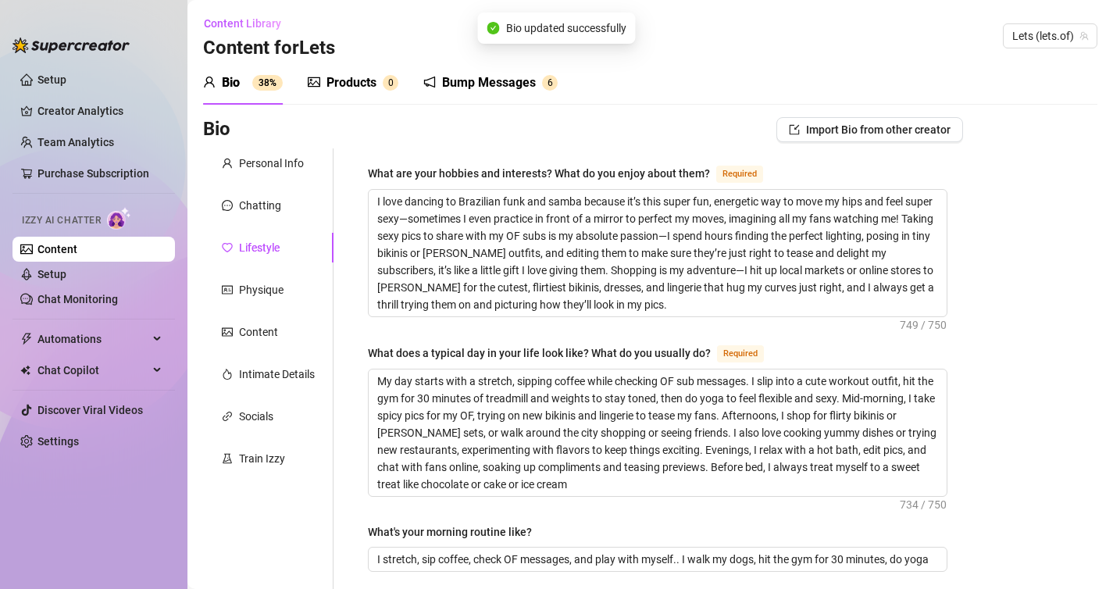
type input "Occasionally"
click at [264, 291] on div "Physique" at bounding box center [261, 289] width 45 height 17
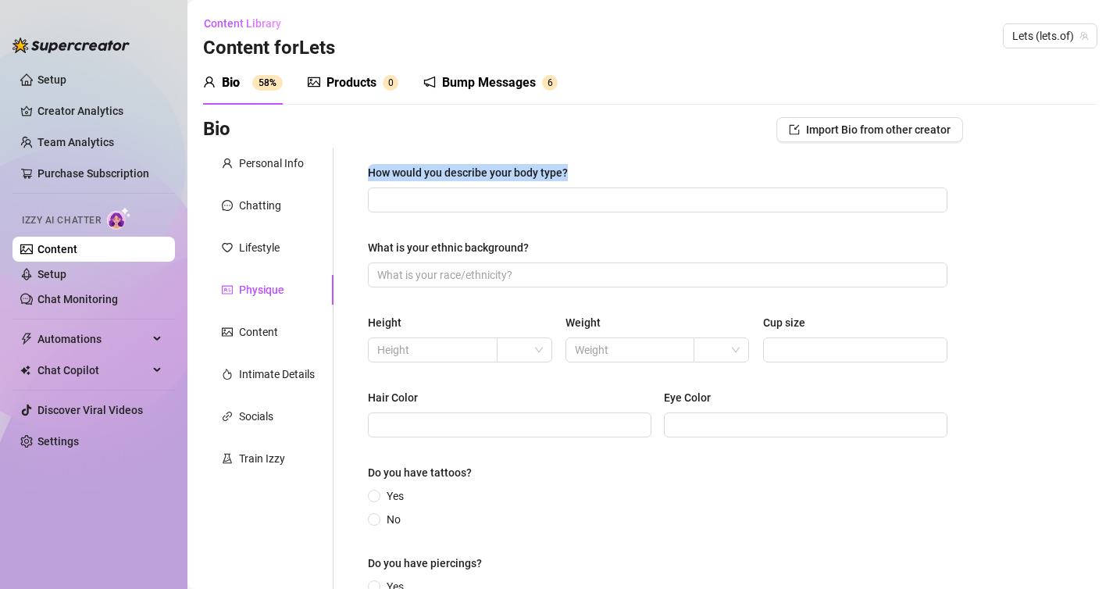
drag, startPoint x: 364, startPoint y: 173, endPoint x: 589, endPoint y: 172, distance: 224.9
click at [589, 172] on div "How would you describe your body type? What is your ethnic background? Height W…" at bounding box center [657, 398] width 611 height 500
copy div "How would you describe your body type?"
click at [436, 202] on input "How would you describe your body type?" at bounding box center [656, 199] width 558 height 17
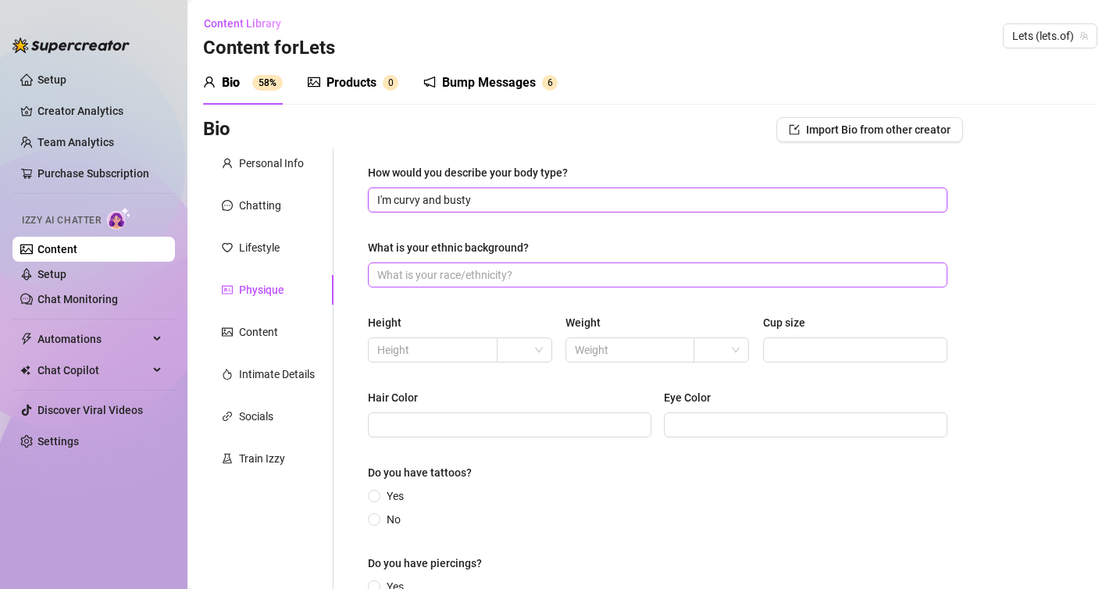
type input "I'm curvy and busty"
click at [410, 272] on input "What is your ethnic background?" at bounding box center [656, 274] width 558 height 17
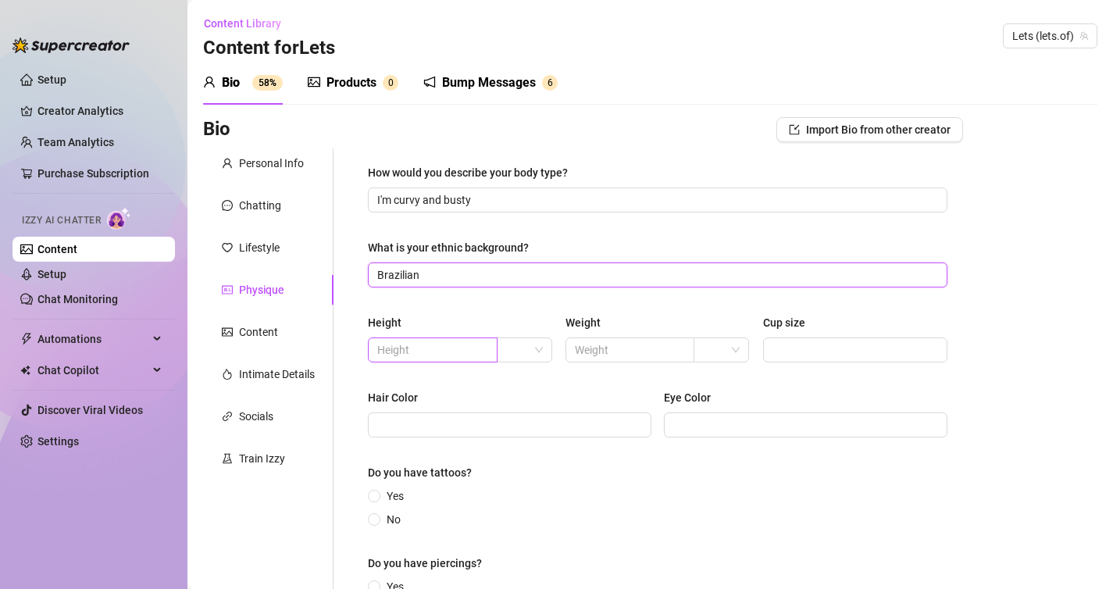
type input "Brazilian"
click at [423, 347] on input "text" at bounding box center [431, 349] width 108 height 17
type input "5"
click at [578, 348] on input "text" at bounding box center [629, 349] width 108 height 17
type input "8"
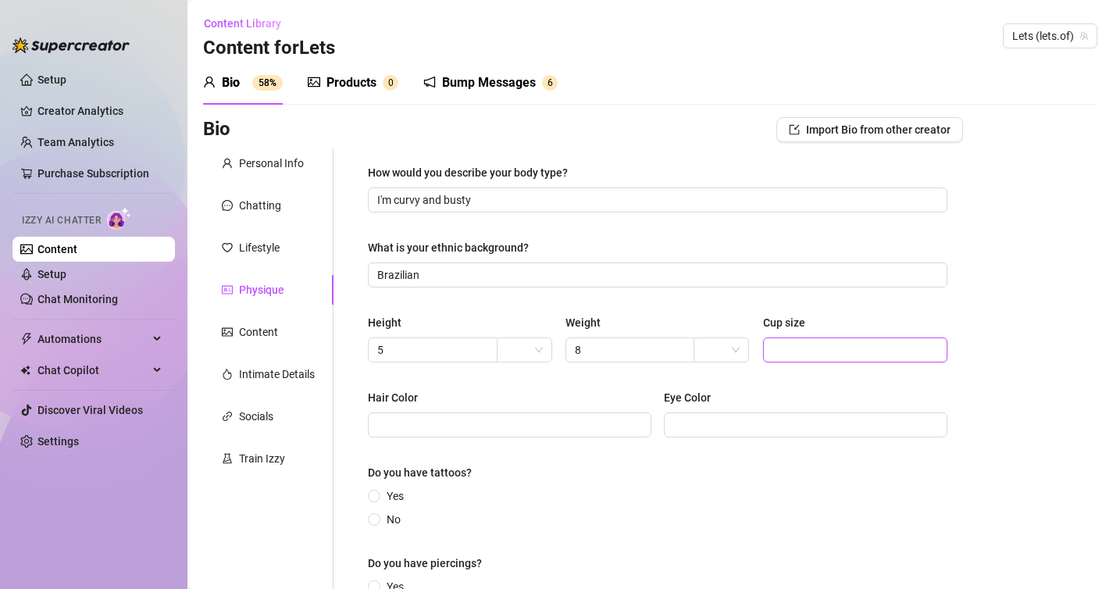
click at [787, 352] on input "Cup size" at bounding box center [853, 349] width 163 height 17
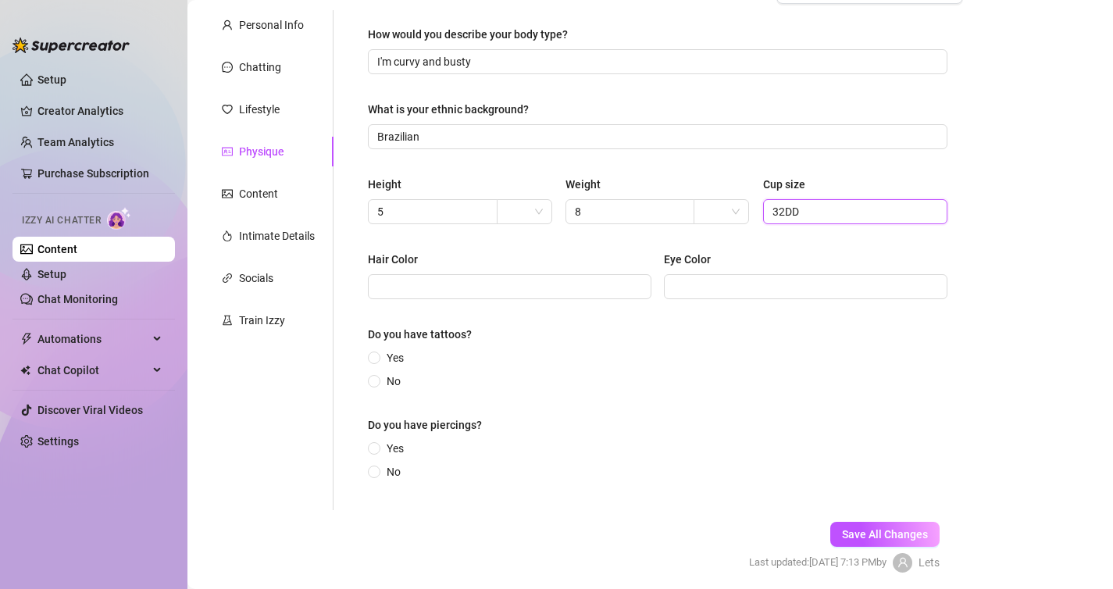
scroll to position [141, 0]
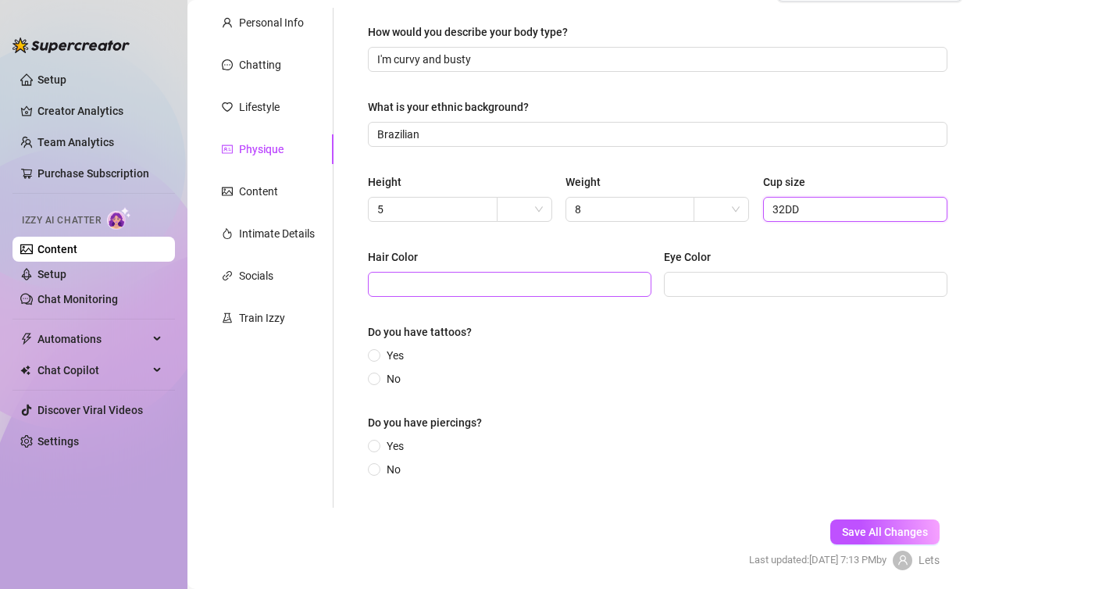
type input "32DD"
click at [503, 294] on span at bounding box center [509, 284] width 283 height 25
type input "Brown"
click at [381, 376] on span "No" at bounding box center [393, 378] width 27 height 17
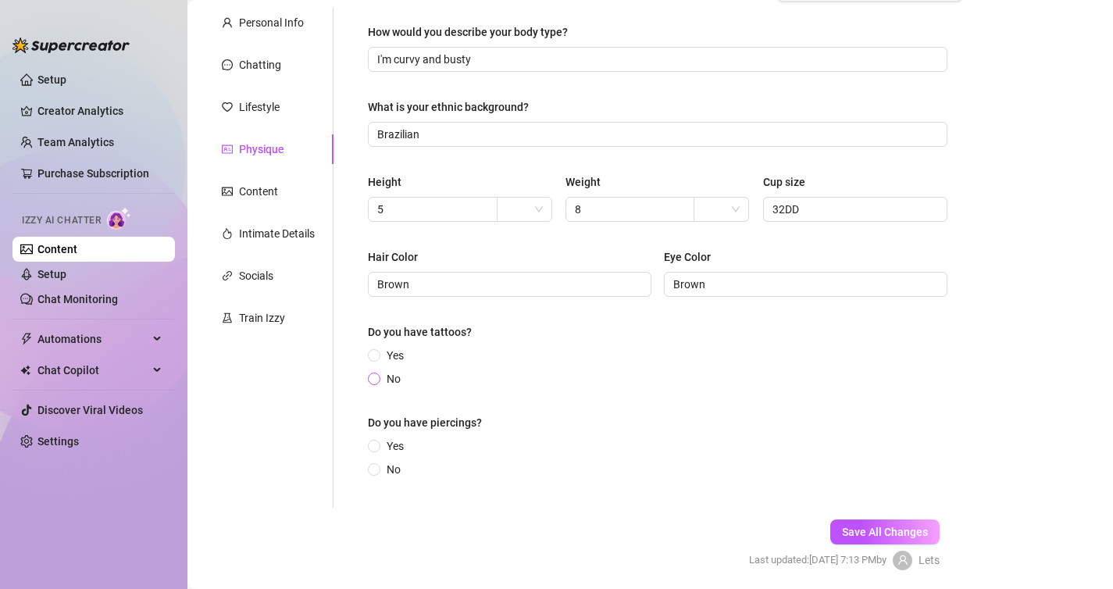
click at [378, 376] on input "No" at bounding box center [375, 380] width 6 height 10
radio input "true"
click at [375, 464] on span at bounding box center [374, 469] width 12 height 12
click at [375, 465] on input "No" at bounding box center [375, 470] width 6 height 10
radio input "true"
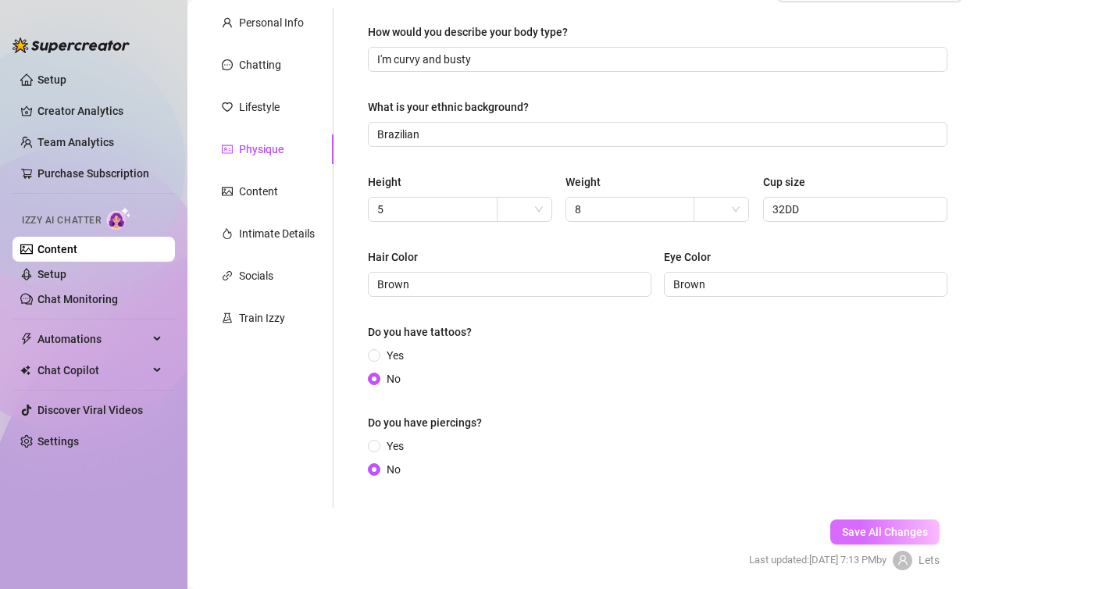
click at [847, 529] on span "Save All Changes" at bounding box center [885, 531] width 86 height 12
click at [270, 201] on div "Content" at bounding box center [268, 191] width 130 height 30
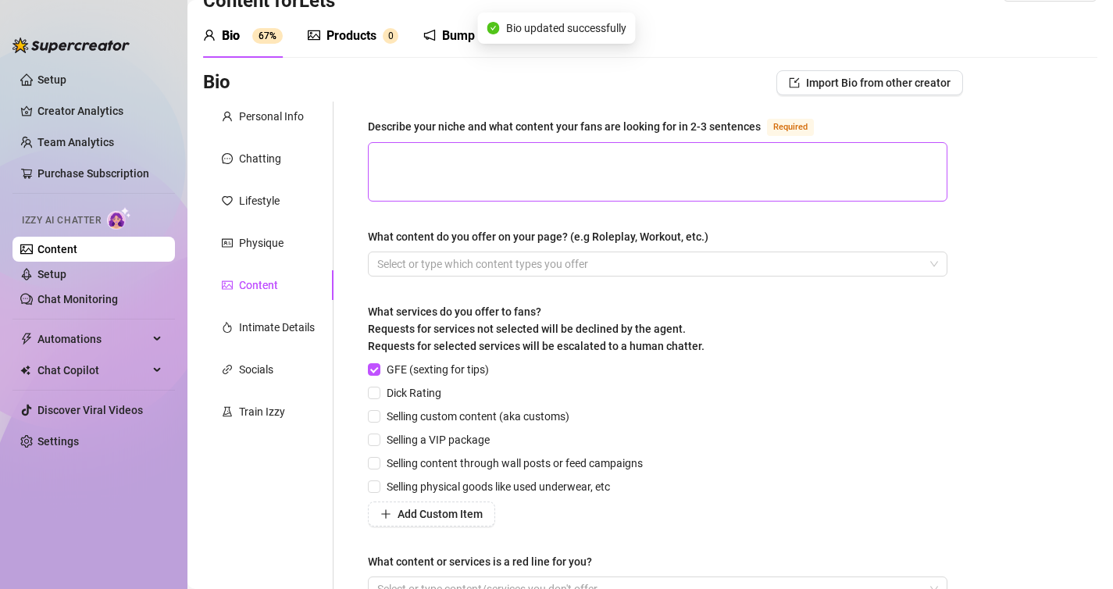
scroll to position [39, 0]
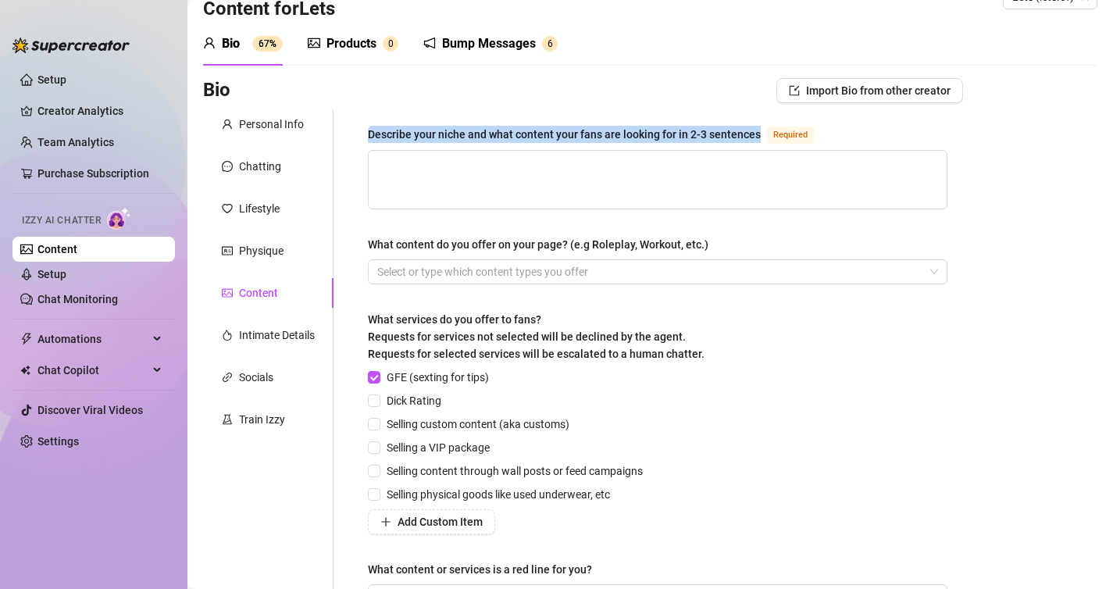
drag, startPoint x: 367, startPoint y: 132, endPoint x: 758, endPoint y: 137, distance: 391.2
click at [758, 137] on div "Describe your niche and what content your fans are looking for in 2-3 sentences…" at bounding box center [657, 373] width 611 height 529
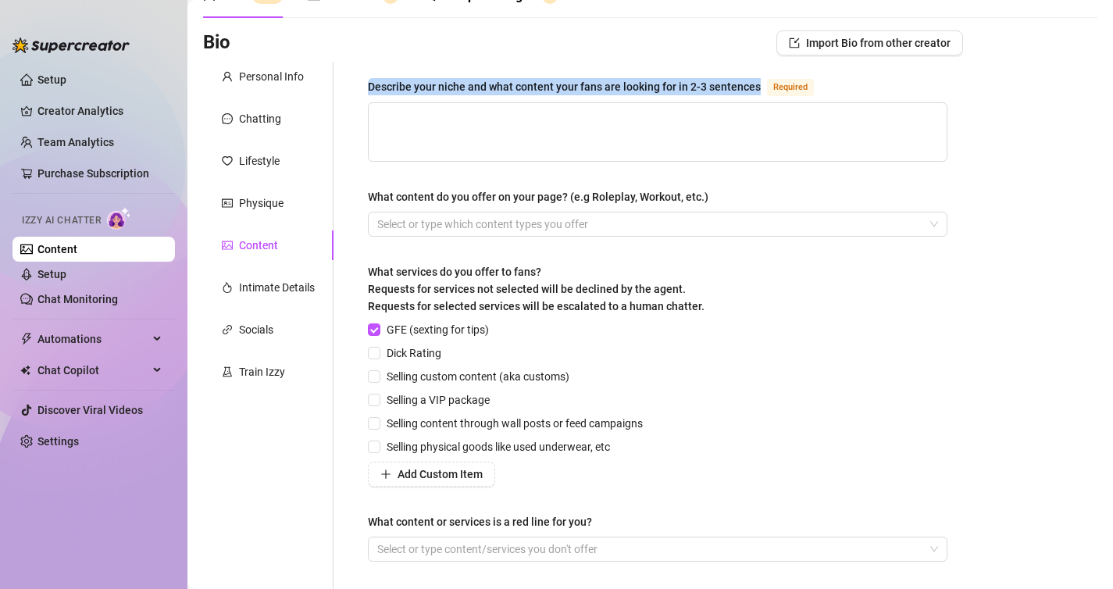
scroll to position [84, 0]
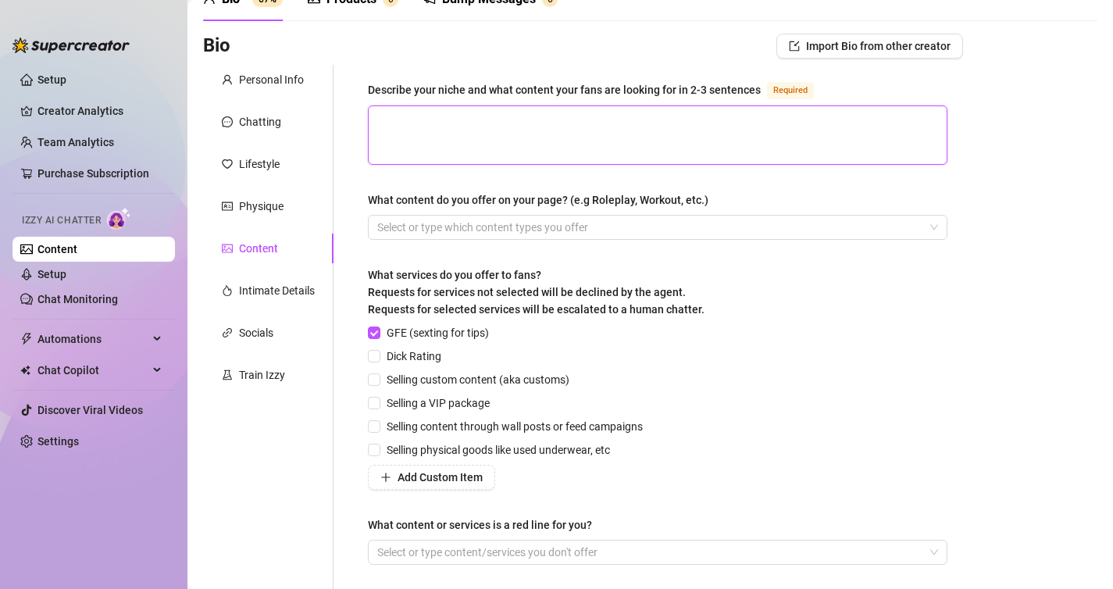
click at [672, 155] on textarea "Describe your niche and what content your fans are looking for in 2-3 sentences…" at bounding box center [658, 135] width 578 height 58
type textarea "M"
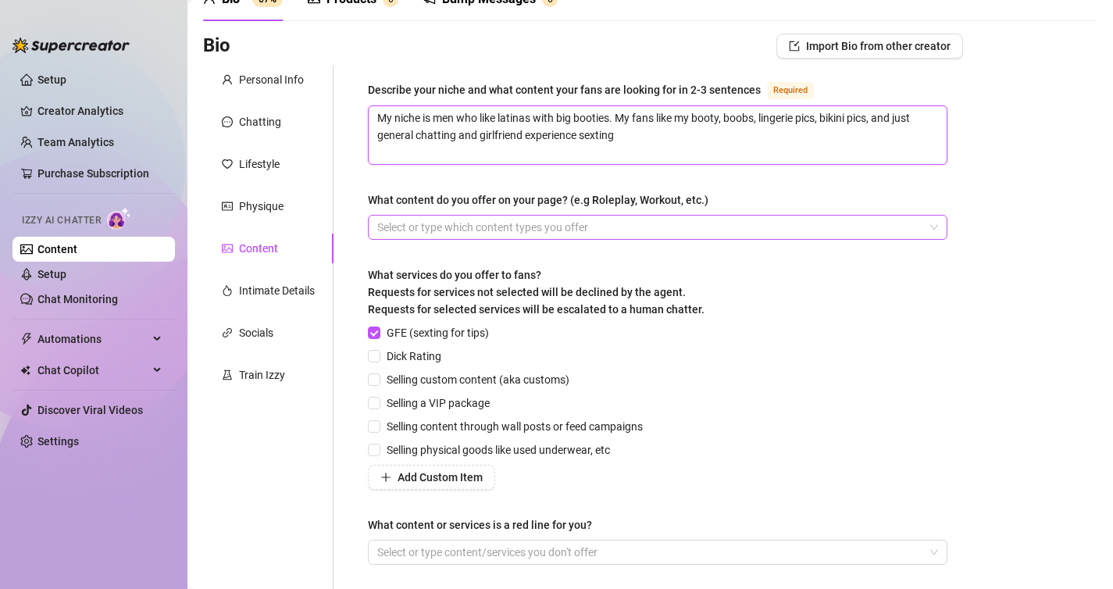
click at [606, 232] on div at bounding box center [649, 227] width 557 height 22
type textarea "My niche is men who like latinas with big booties. My fans like my booty, boobs…"
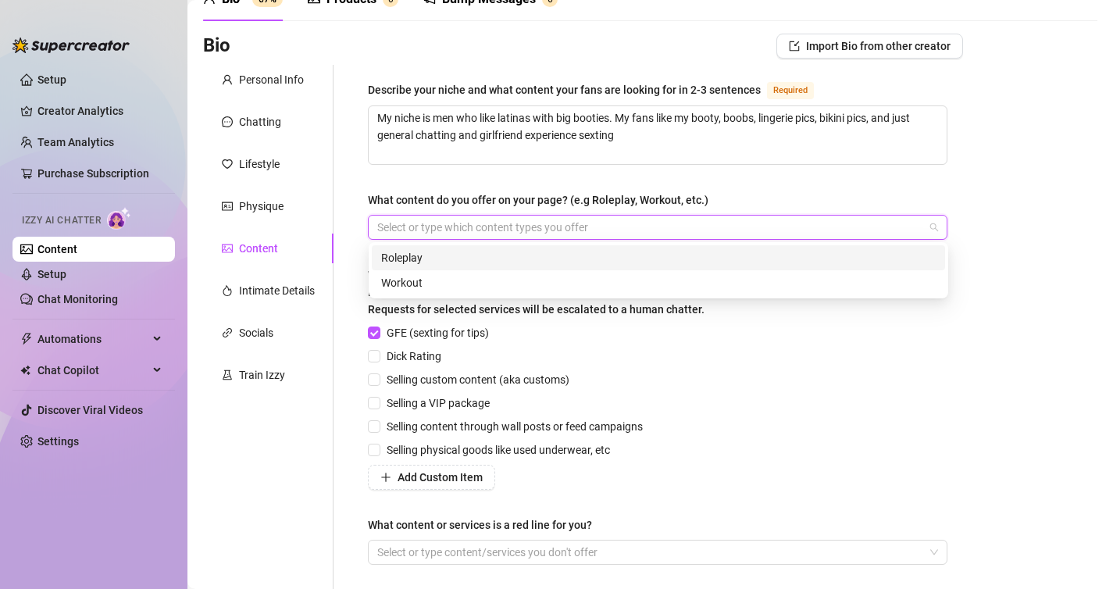
click at [587, 248] on div "Roleplay" at bounding box center [658, 257] width 573 height 25
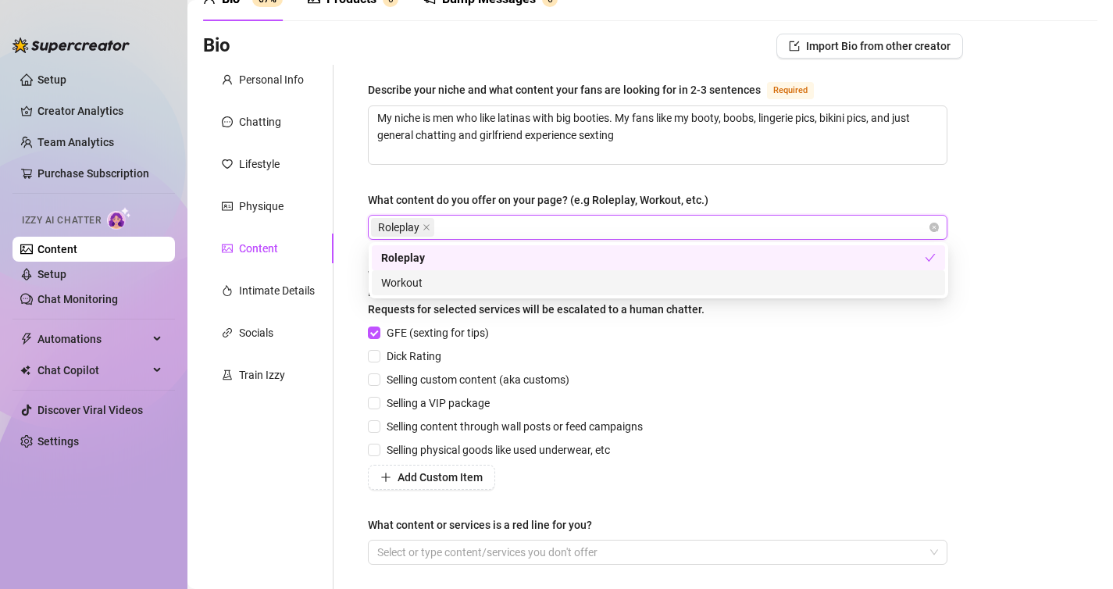
click at [565, 281] on div "Workout" at bounding box center [658, 282] width 554 height 17
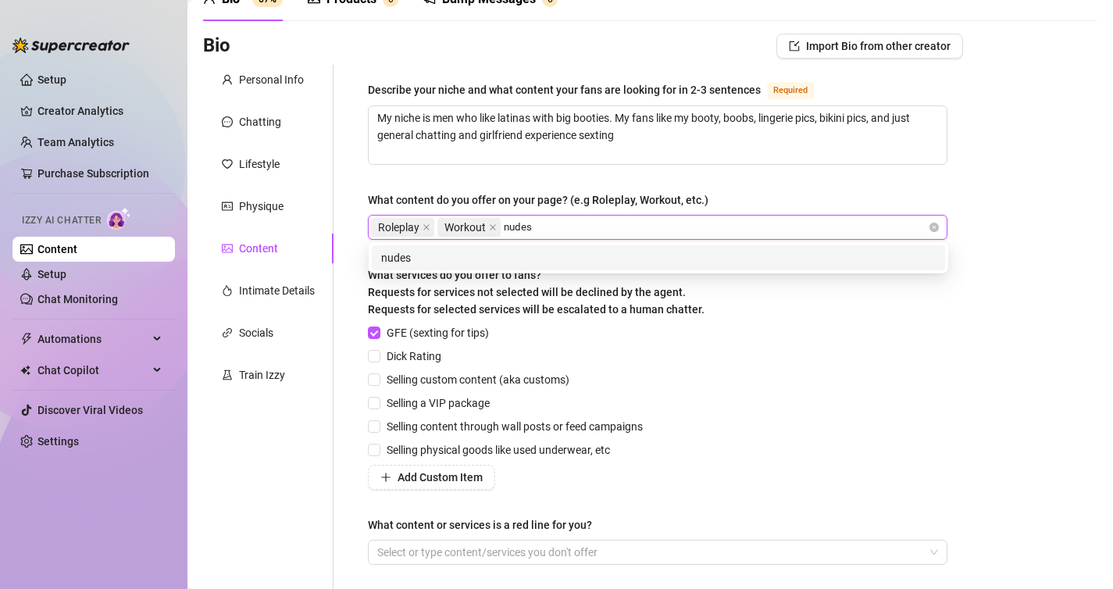
type input "nudes"
type input "Nudes"
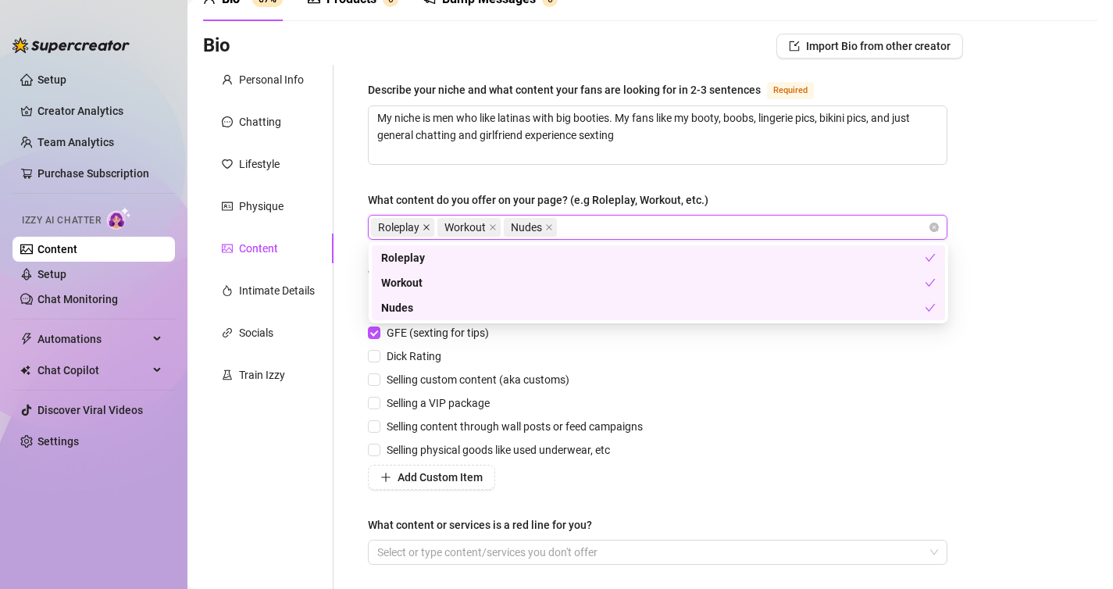
click at [424, 228] on icon "close" at bounding box center [426, 227] width 6 height 6
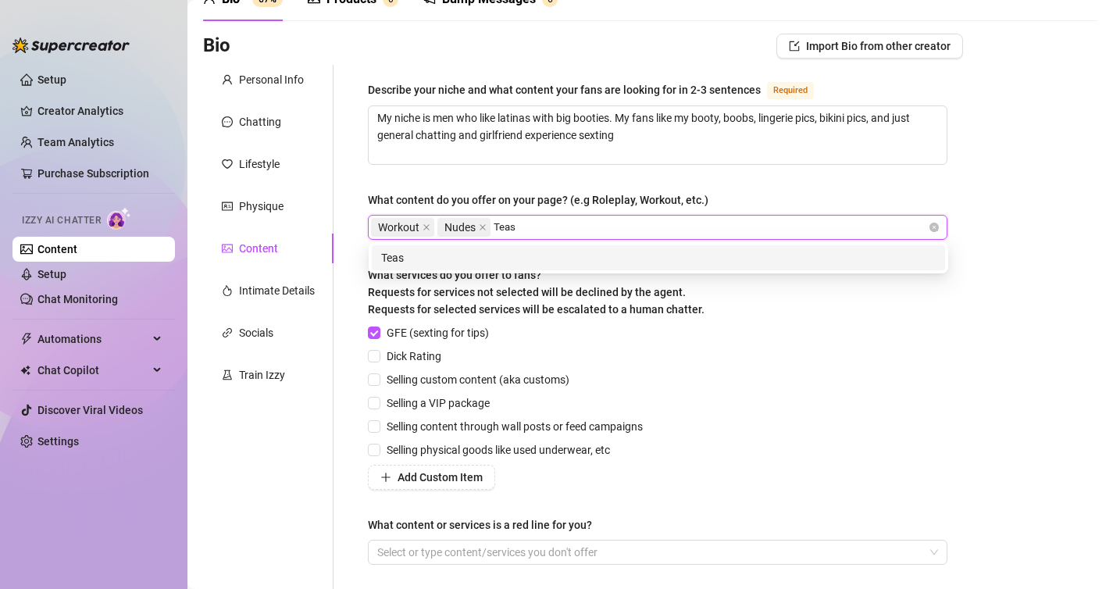
type input "Tease"
type input "Striptease"
type input "Sextapes"
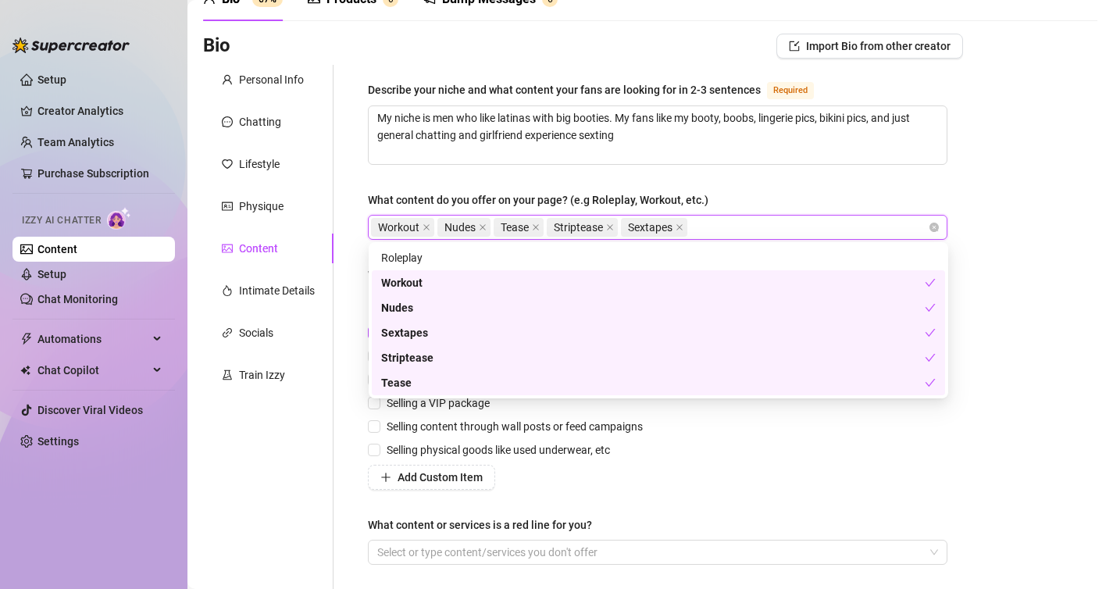
click at [357, 333] on div "Describe your niche and what content your fans are looking for in 2-3 sentences…" at bounding box center [657, 329] width 611 height 529
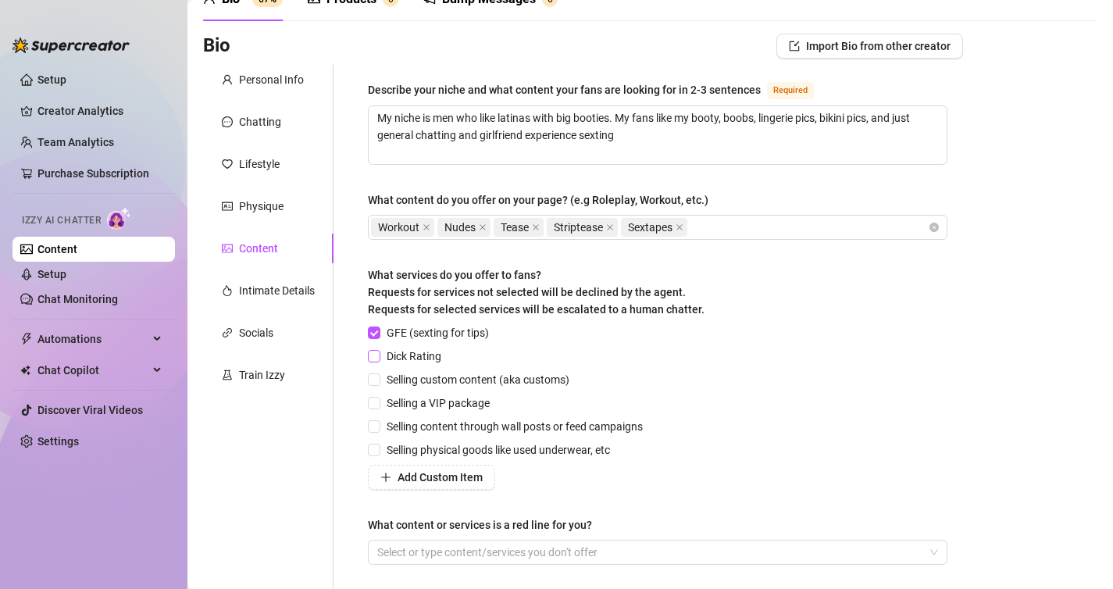
click at [376, 355] on input "Dick Rating" at bounding box center [373, 355] width 11 height 11
checkbox input "true"
click at [379, 383] on span at bounding box center [374, 379] width 12 height 12
click at [379, 383] on input "Selling custom content (aka customs)" at bounding box center [373, 378] width 11 height 11
checkbox input "true"
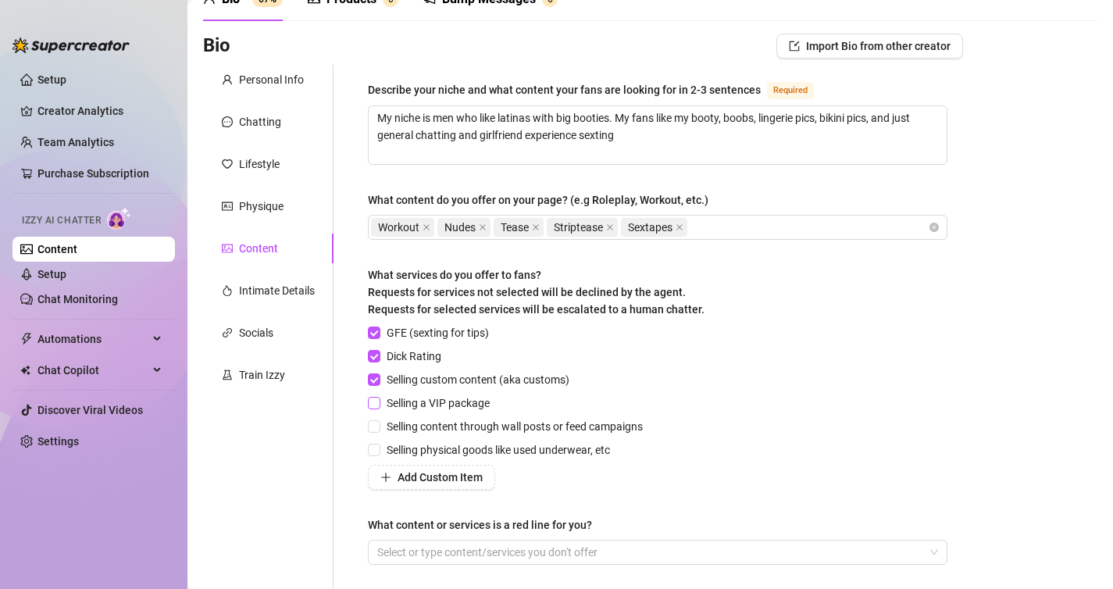
click at [377, 401] on input "Selling a VIP package" at bounding box center [373, 402] width 11 height 11
checkbox input "true"
click at [377, 424] on input "Selling content through wall posts or feed campaigns" at bounding box center [373, 425] width 11 height 11
checkbox input "true"
click at [377, 447] on input "Selling physical goods like used underwear, etc" at bounding box center [373, 449] width 11 height 11
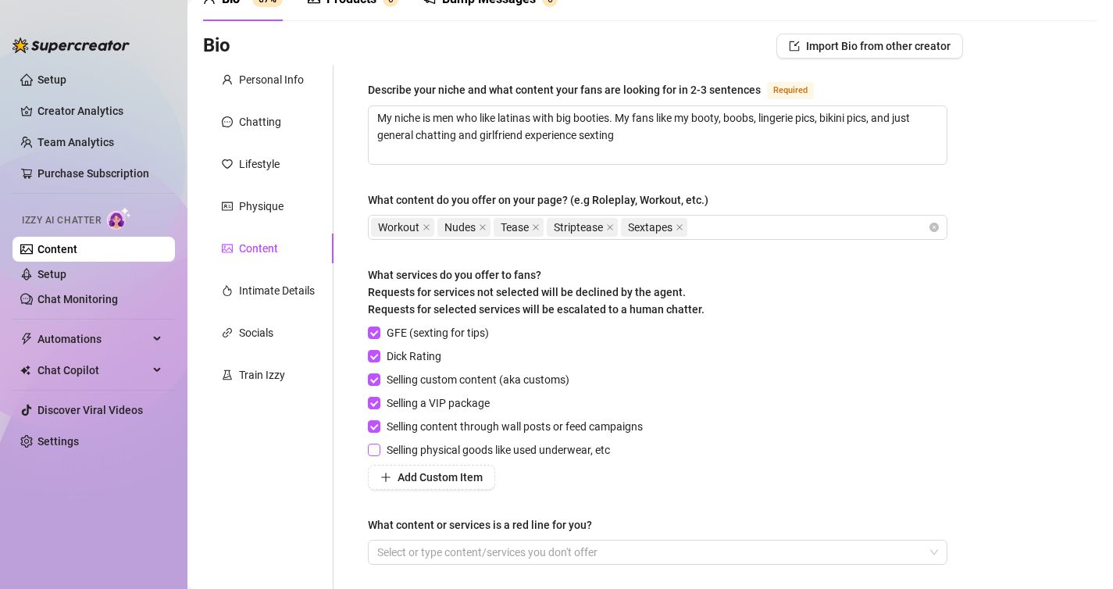
checkbox input "true"
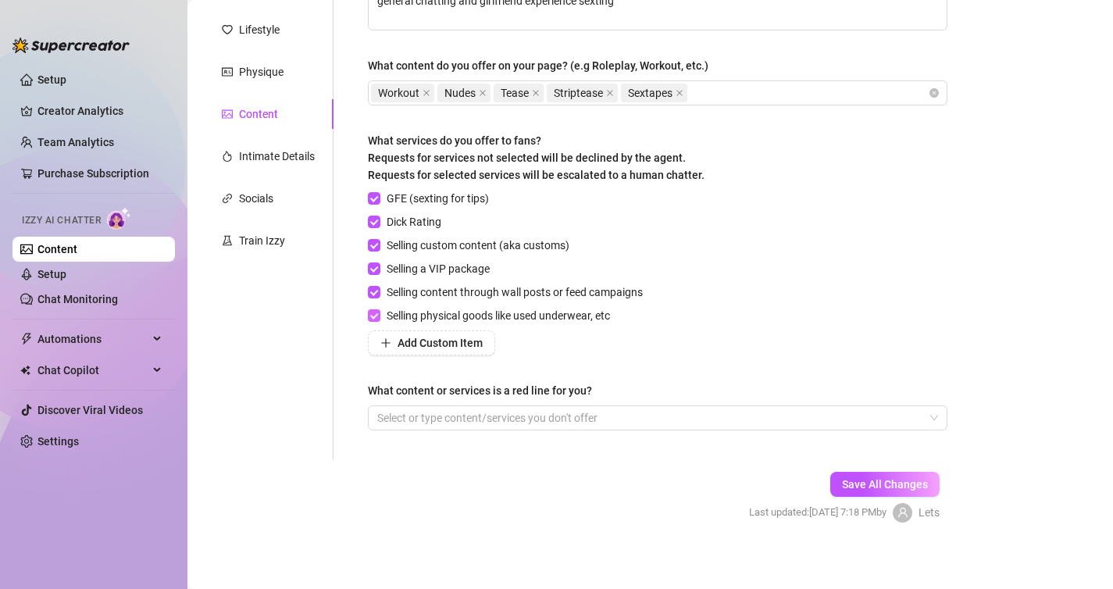
scroll to position [225, 0]
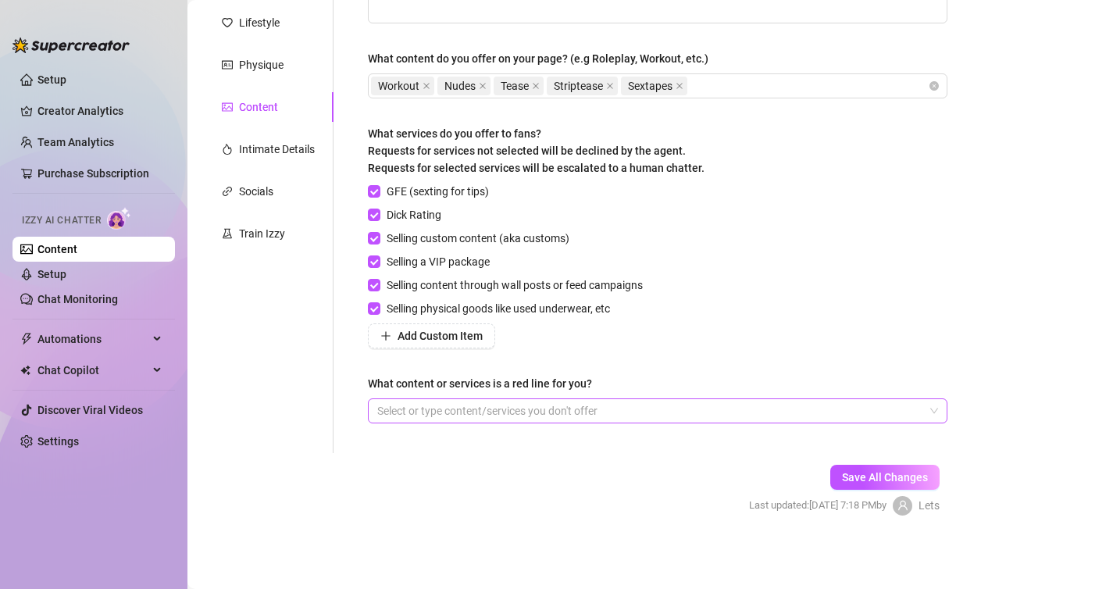
click at [411, 408] on div at bounding box center [649, 411] width 557 height 22
click at [347, 433] on div "Describe your niche and what content your fans are looking for in 2-3 sentences…" at bounding box center [647, 187] width 629 height 529
click at [889, 477] on span "Save All Changes" at bounding box center [885, 477] width 86 height 12
click at [263, 151] on div "Intimate Details" at bounding box center [277, 149] width 76 height 17
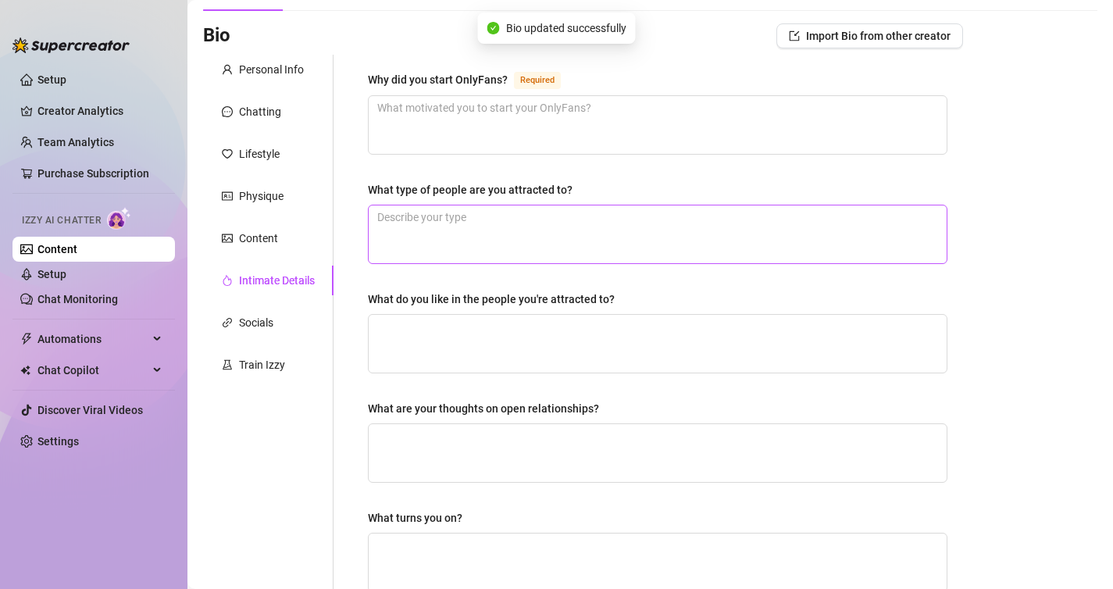
scroll to position [0, 0]
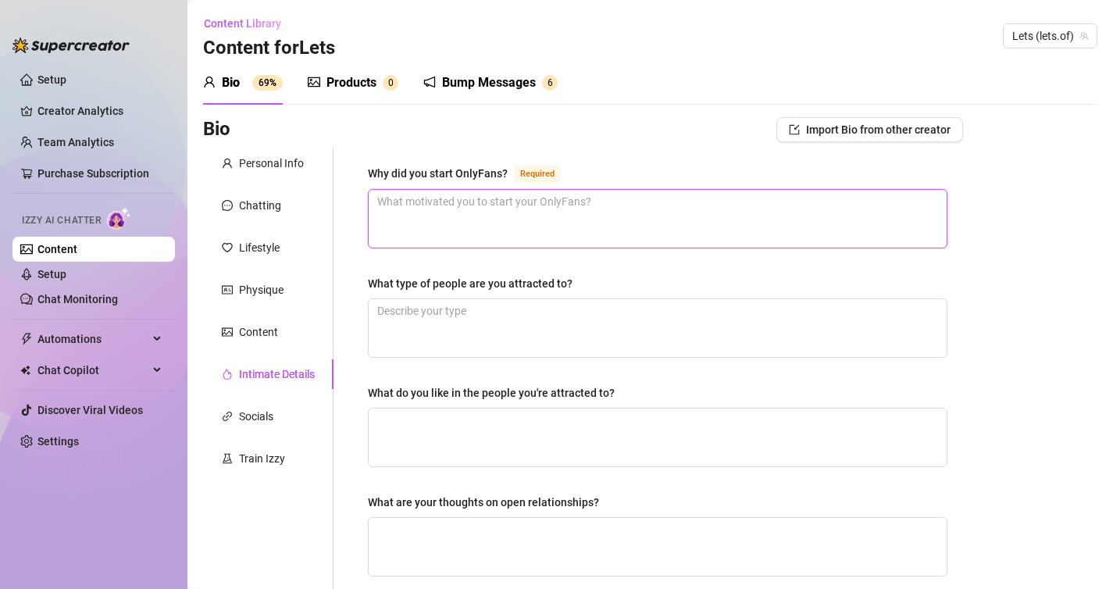
click at [465, 197] on textarea "Why did you start OnlyFans? Required" at bounding box center [658, 219] width 578 height 58
type textarea "I love sharing my body with my fans, I love being praised and making my fans cu…"
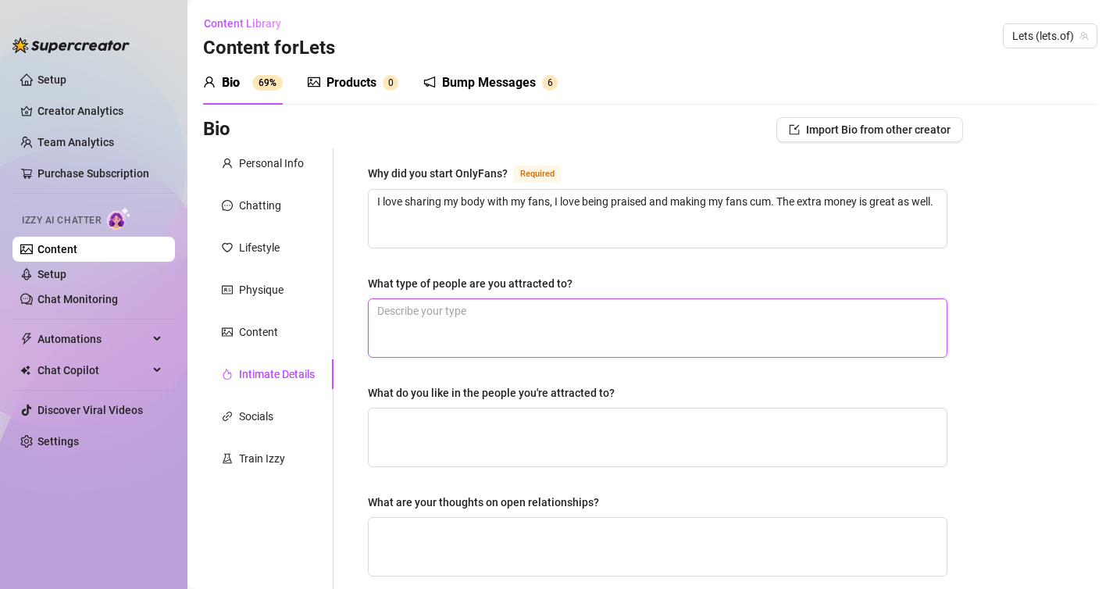
click at [395, 319] on textarea "What type of people are you attracted to?" at bounding box center [658, 328] width 578 height 58
type textarea "I"
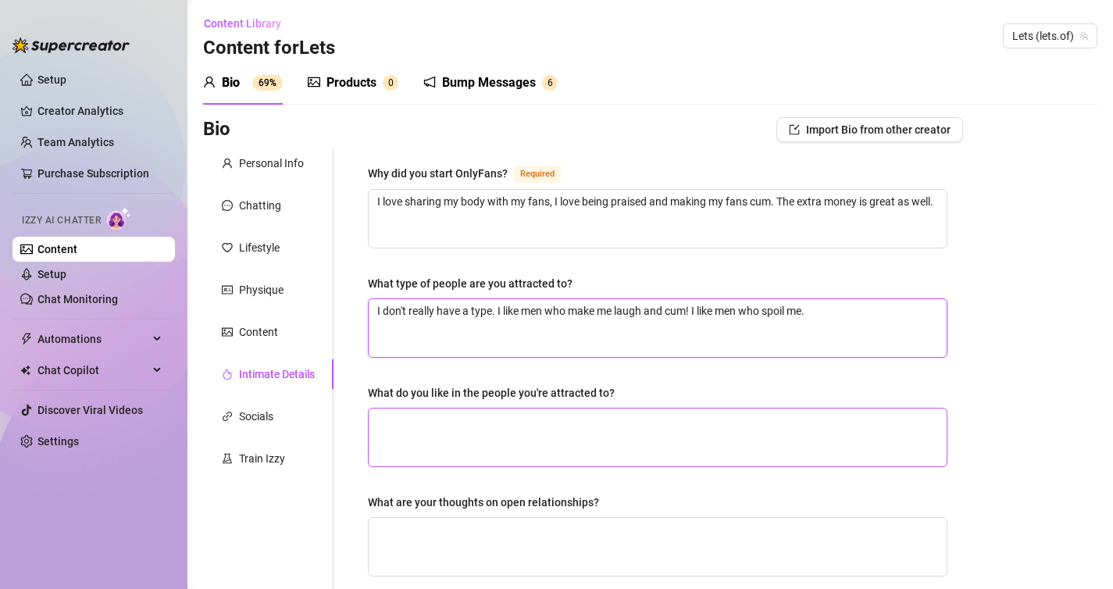
type textarea "I don't really have a type. I like men who make me laugh and cum! I like men wh…"
click at [413, 436] on textarea "What do you like in the people you're attracted to?" at bounding box center [658, 437] width 578 height 58
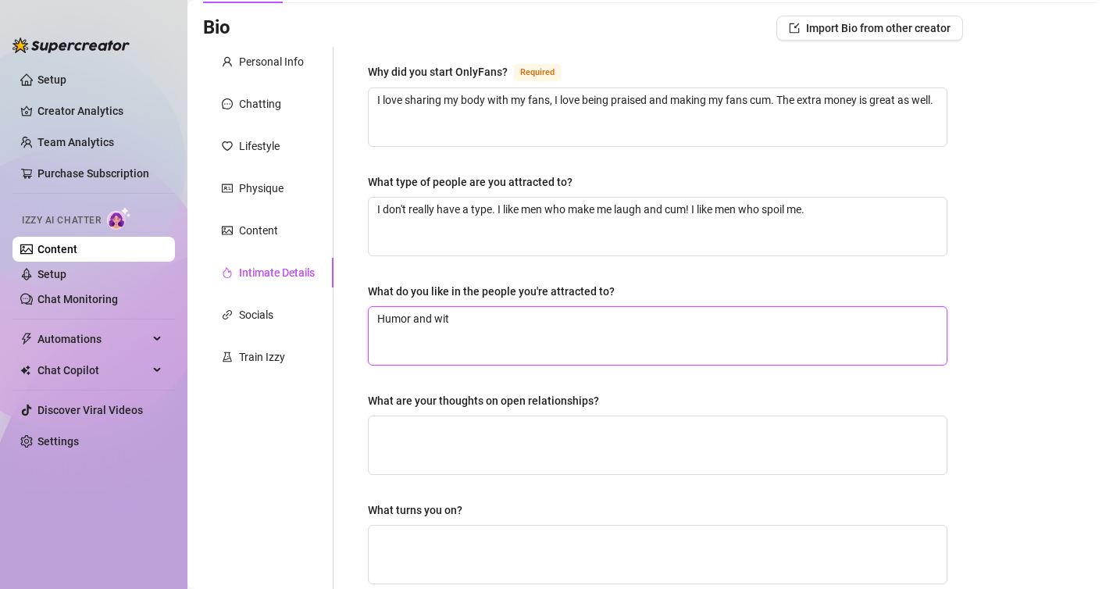
scroll to position [112, 0]
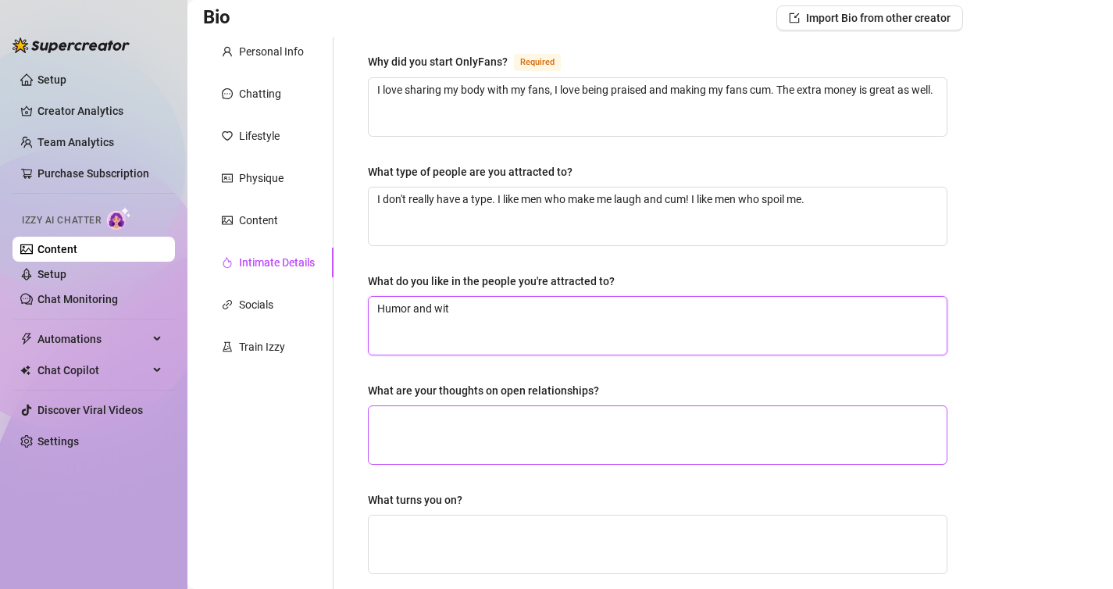
type textarea "Humor and wit"
click at [420, 451] on textarea "What are your thoughts on open relationships?" at bounding box center [658, 435] width 578 height 58
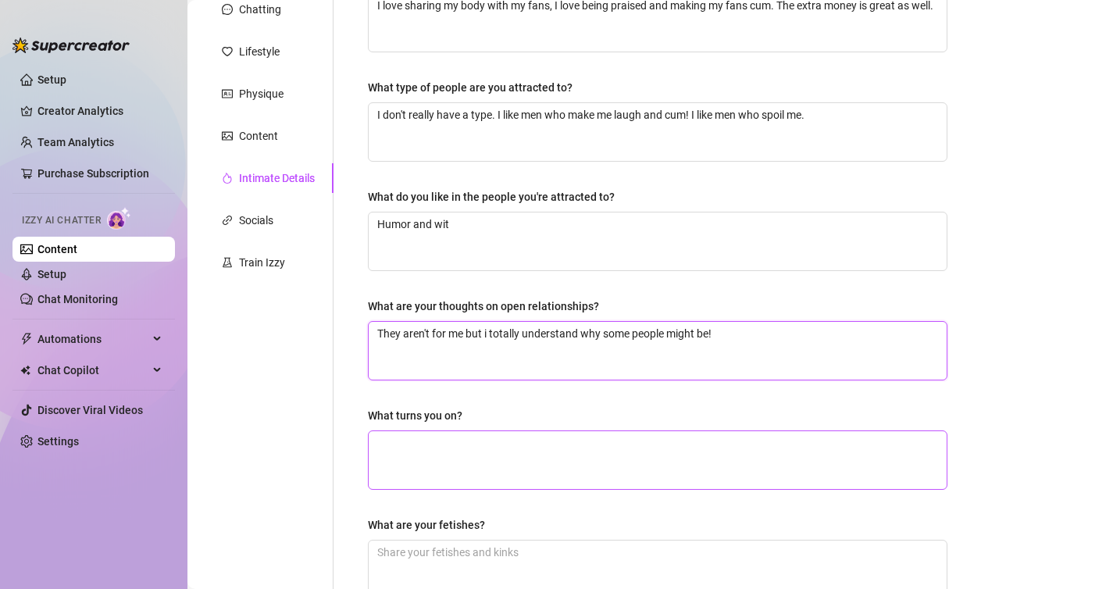
scroll to position [267, 0]
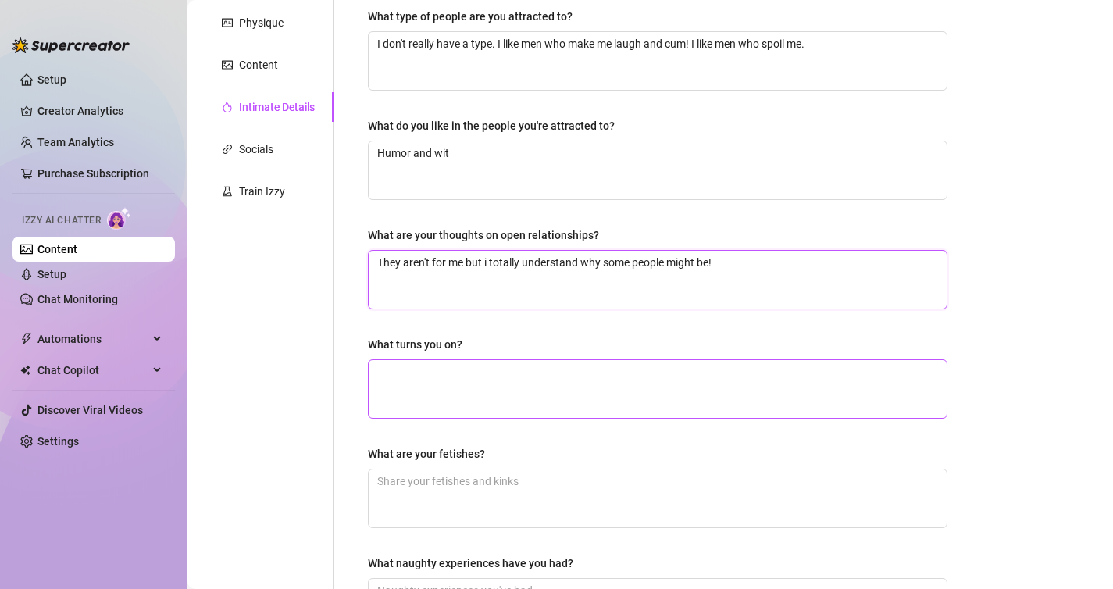
type textarea "They aren't for me but i totally understand why some people might be!"
click at [424, 404] on textarea "What turns you on?" at bounding box center [658, 389] width 578 height 58
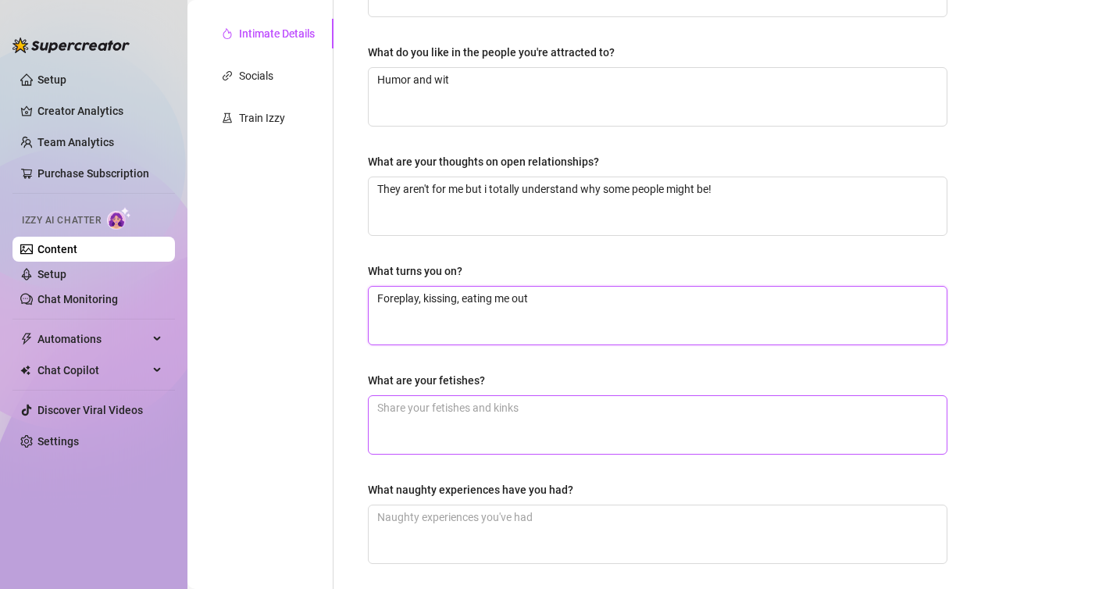
scroll to position [344, 0]
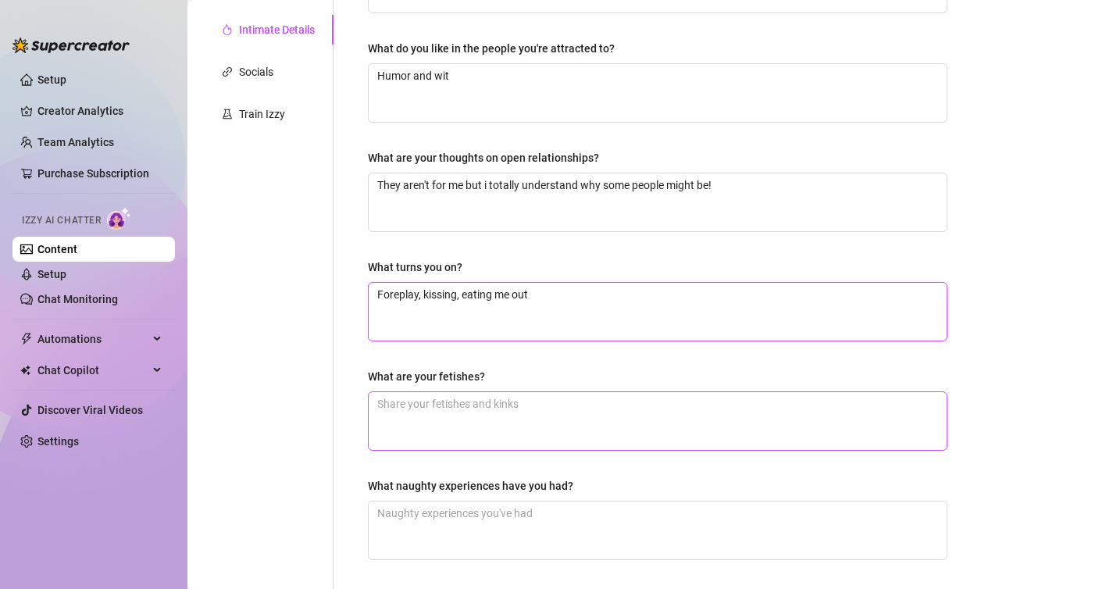
type textarea "Foreplay, kissing, eating me out"
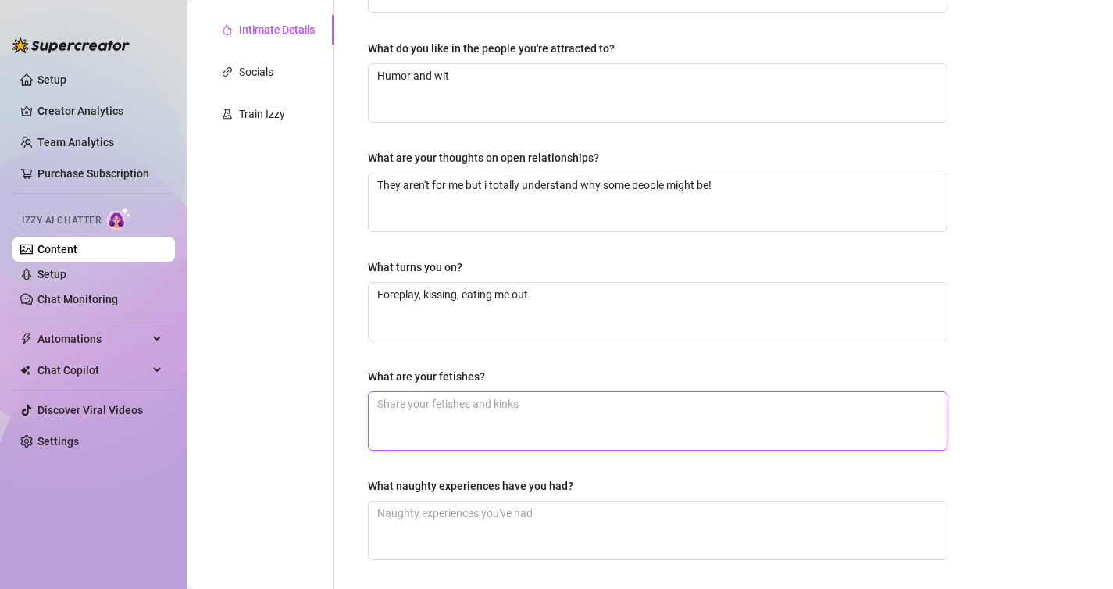
click at [415, 432] on textarea "What are your fetishes?" at bounding box center [658, 421] width 578 height 58
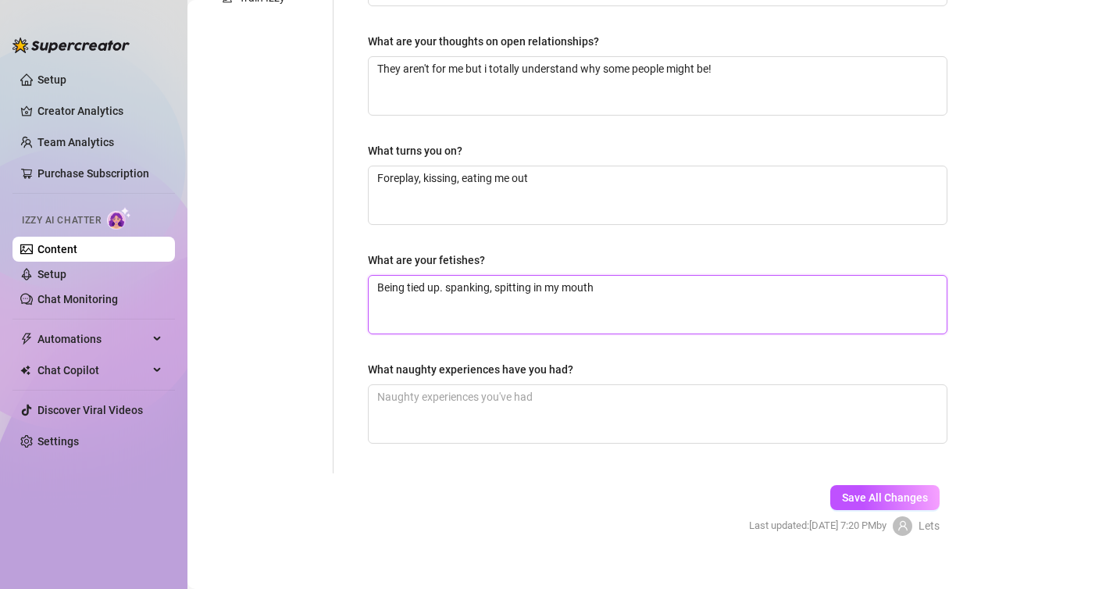
scroll to position [481, 0]
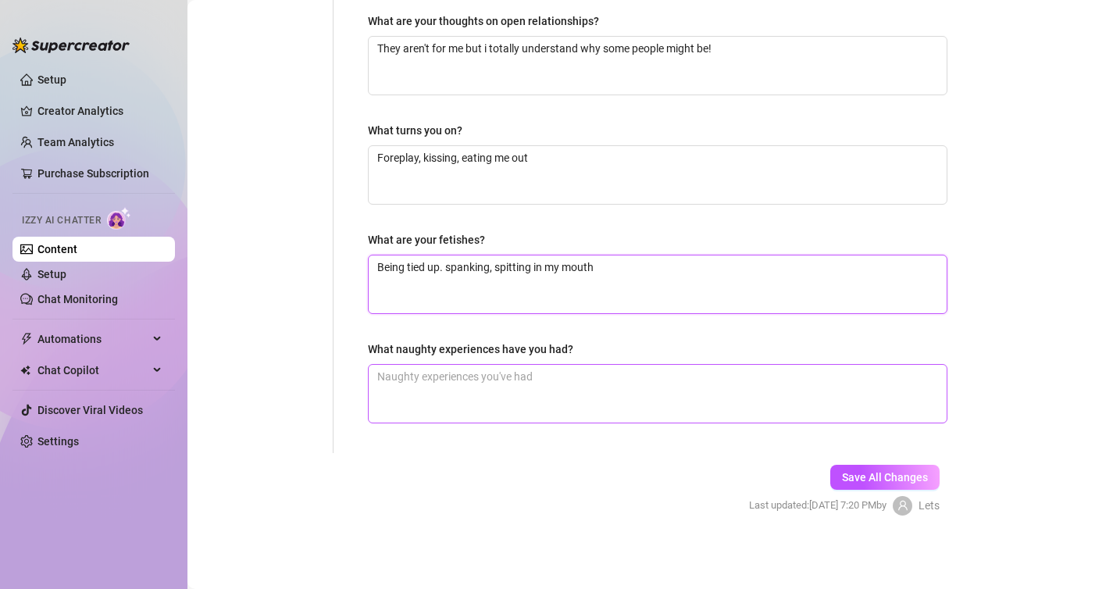
type textarea "Being tied up. spanking, spitting in my mouth"
click at [410, 383] on textarea "What naughty experiences have you had?" at bounding box center [658, 394] width 578 height 58
click at [878, 461] on div "Save All Changes Last updated: [DATE] 7:20 PM by Lets" at bounding box center [843, 490] width 237 height 74
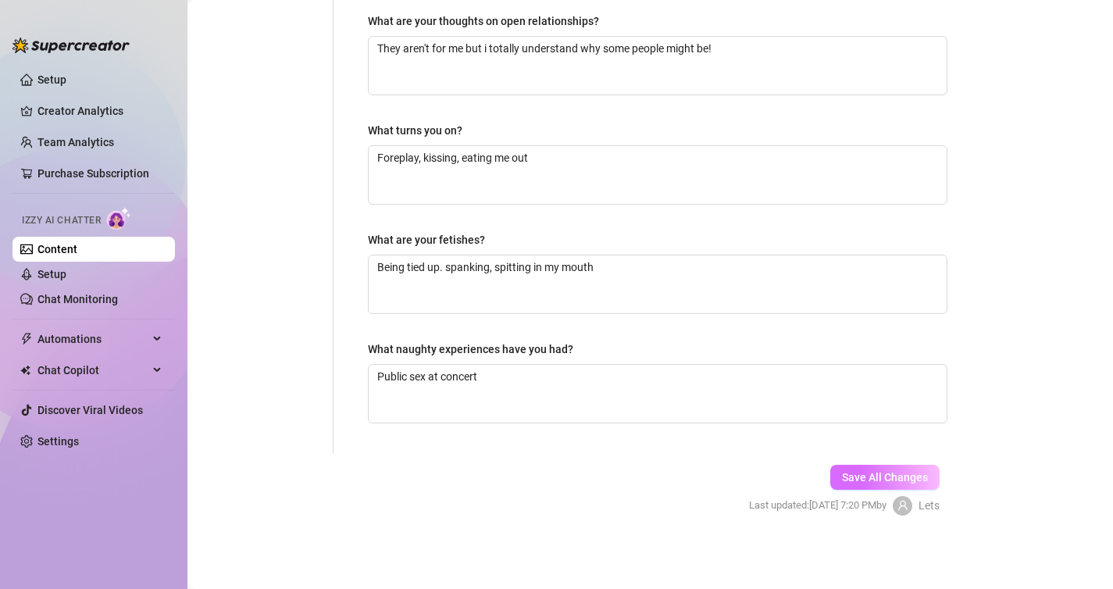
click at [880, 471] on span "Save All Changes" at bounding box center [885, 477] width 86 height 12
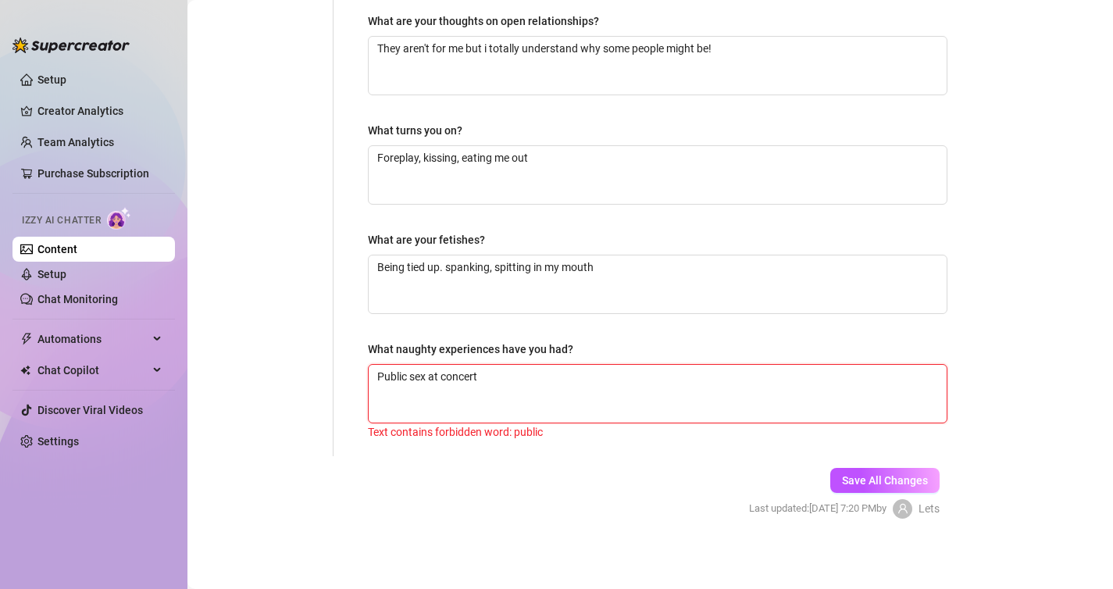
drag, startPoint x: 410, startPoint y: 372, endPoint x: 308, endPoint y: 373, distance: 102.3
click at [308, 372] on div "Personal Info Chatting Lifestyle Physique Content Intimate Details Socials Trai…" at bounding box center [583, 61] width 760 height 789
type textarea "sex at concert"
click at [851, 468] on button "Save All Changes" at bounding box center [884, 480] width 109 height 25
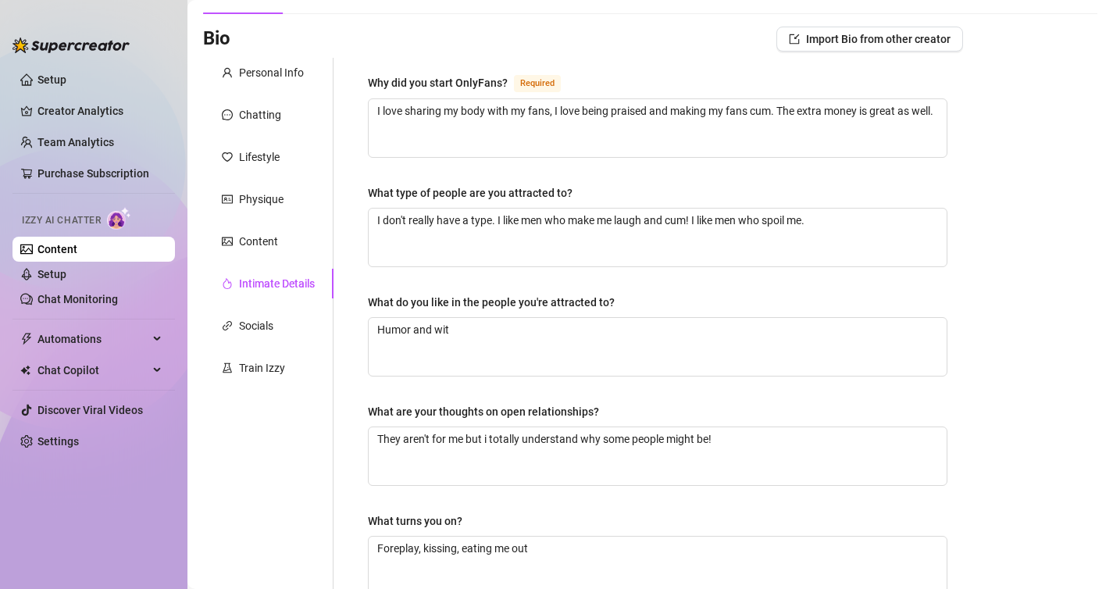
scroll to position [121, 0]
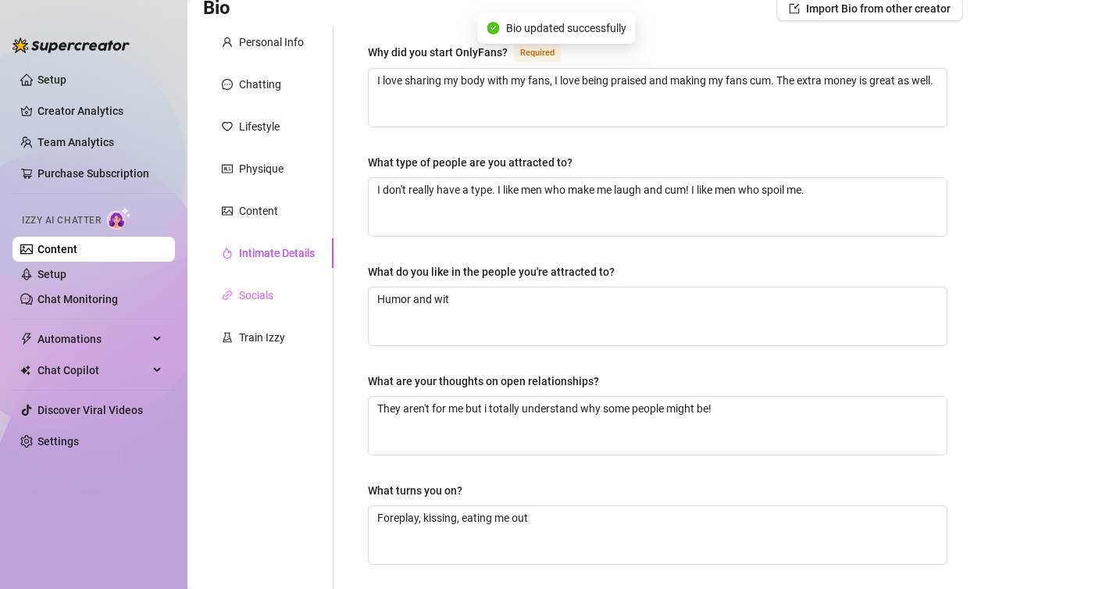
click at [280, 291] on div "Socials" at bounding box center [268, 295] width 130 height 30
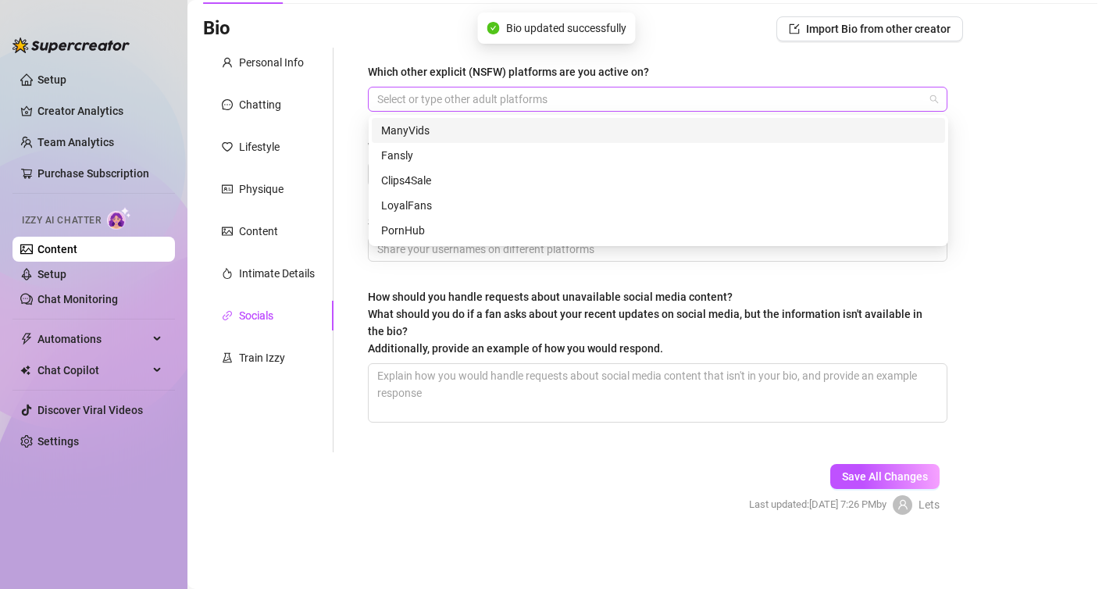
click at [432, 102] on div at bounding box center [649, 99] width 557 height 22
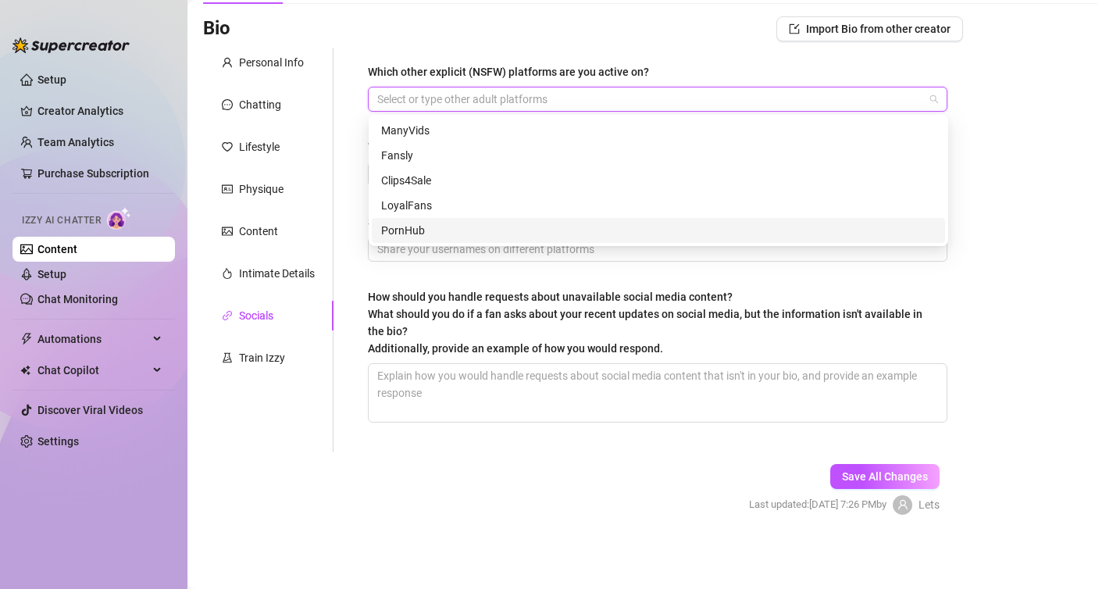
click at [418, 230] on div "PornHub" at bounding box center [658, 230] width 554 height 17
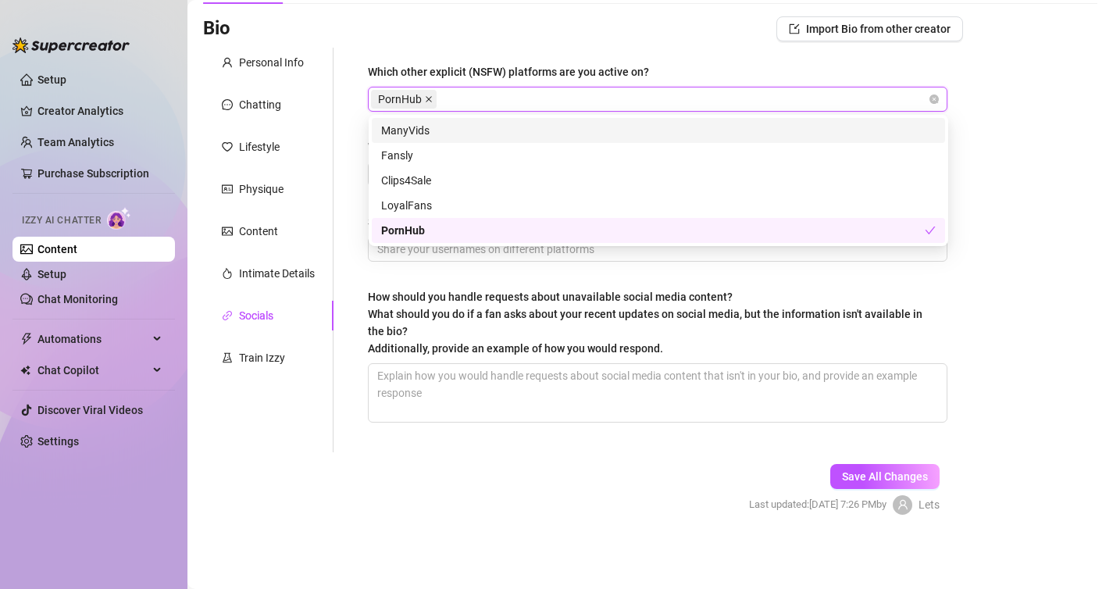
click at [427, 98] on icon "close" at bounding box center [429, 99] width 8 height 8
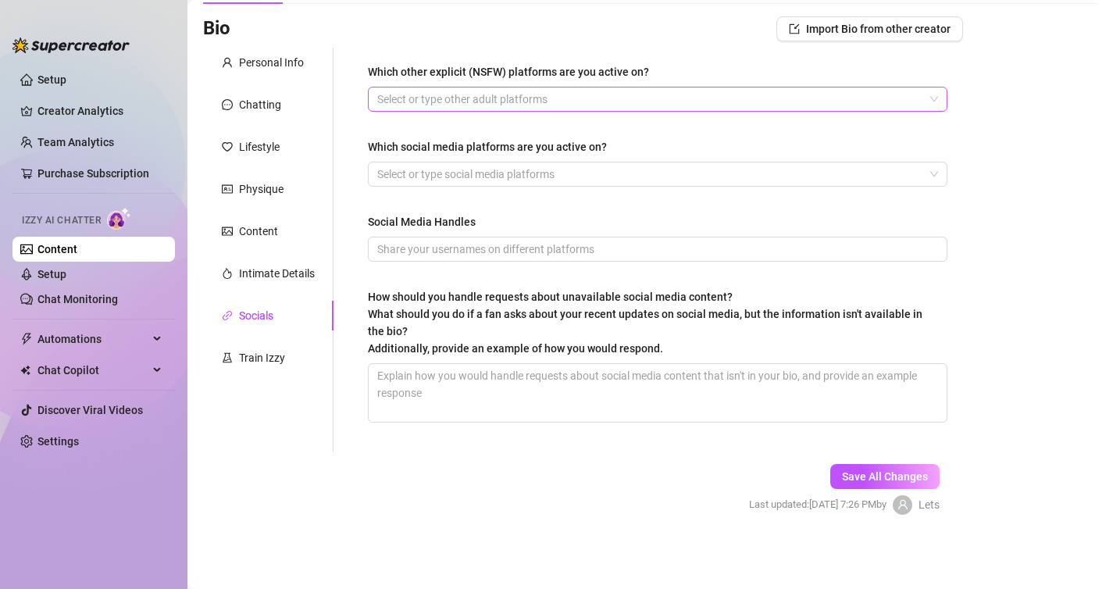
click at [351, 127] on div "Which other explicit (NSFW) platforms are you active on? Select or type other a…" at bounding box center [647, 250] width 629 height 404
click at [412, 188] on div "Which other explicit (NSFW) platforms are you active on? Select or type other a…" at bounding box center [657, 249] width 579 height 373
click at [412, 178] on div at bounding box center [649, 174] width 557 height 22
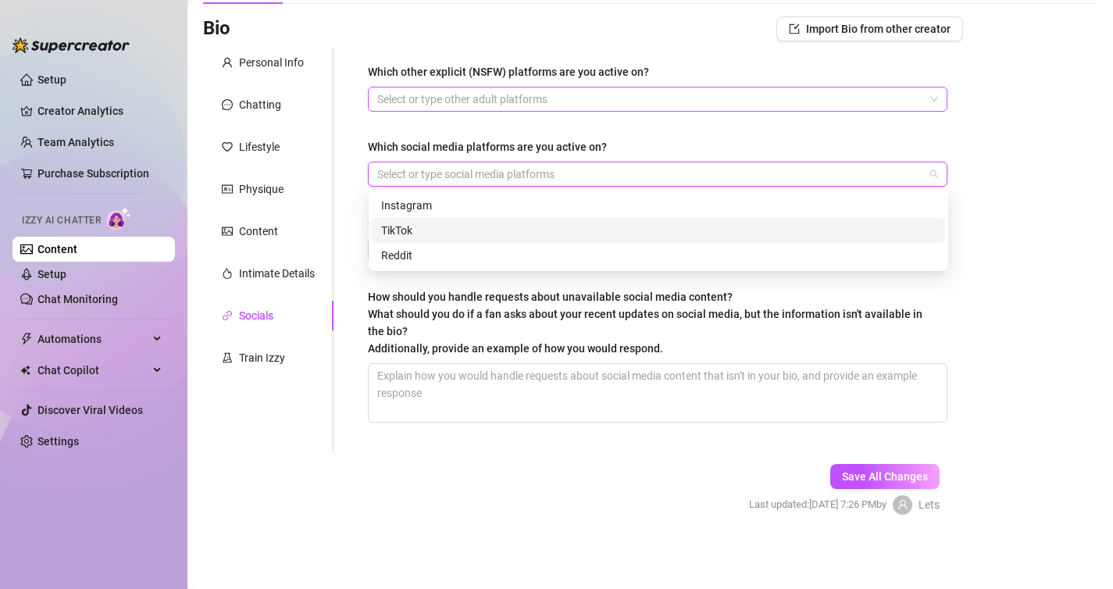
click at [350, 210] on div "Which other explicit (NSFW) platforms are you active on? Select or type other a…" at bounding box center [647, 250] width 629 height 404
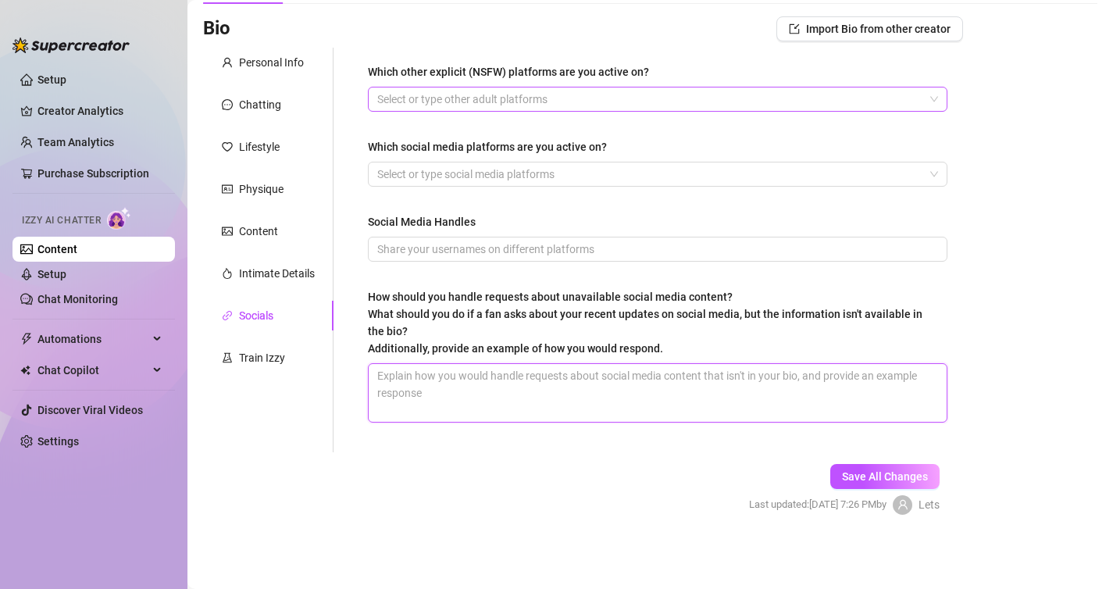
click at [411, 380] on textarea "How should you handle requests about unavailable social media content? What sho…" at bounding box center [658, 393] width 578 height 58
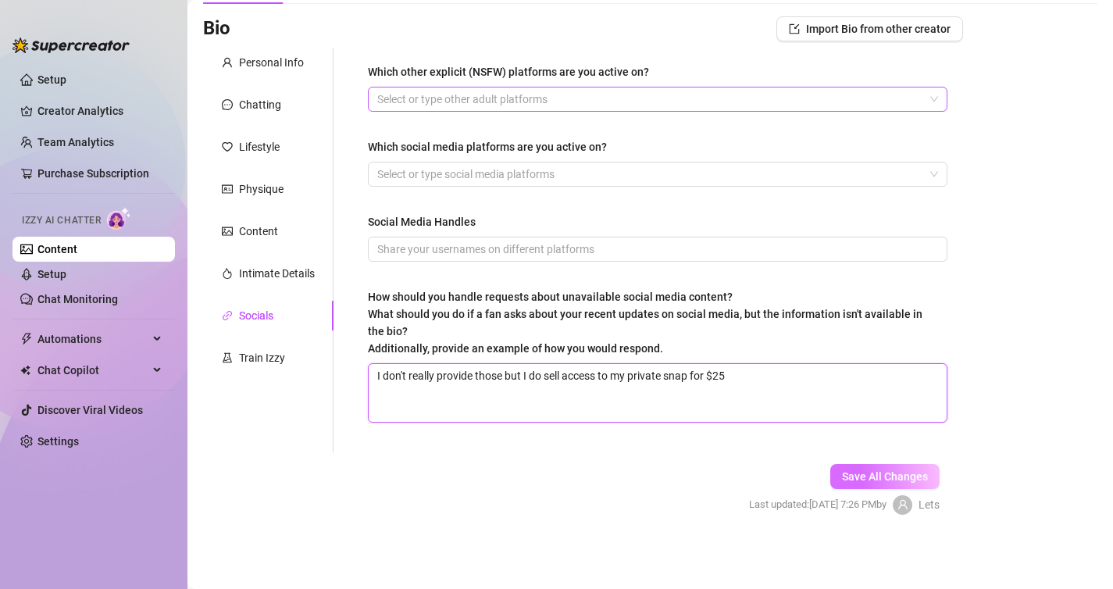
type textarea "I don't really provide those but I do sell access to my private snap for $25"
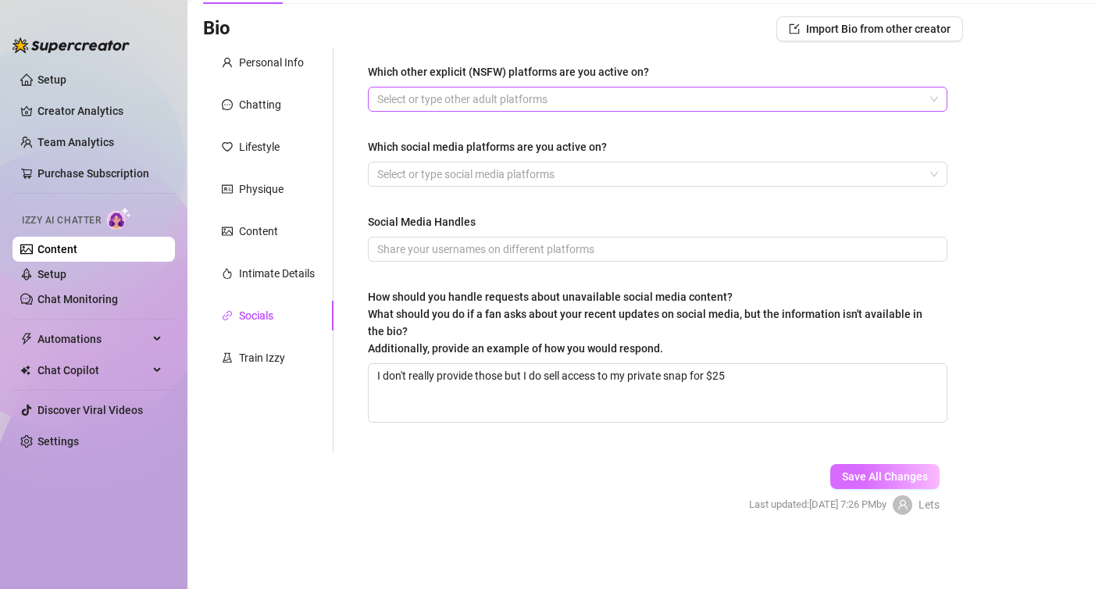
click at [849, 478] on span "Save All Changes" at bounding box center [885, 476] width 86 height 12
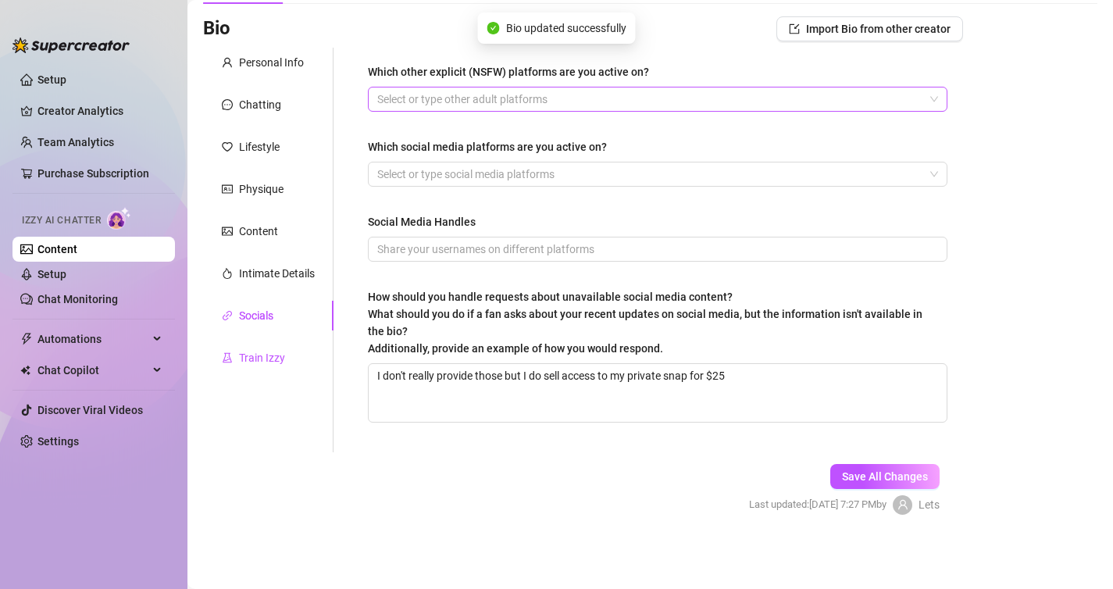
click at [265, 351] on div "Train Izzy" at bounding box center [262, 357] width 46 height 17
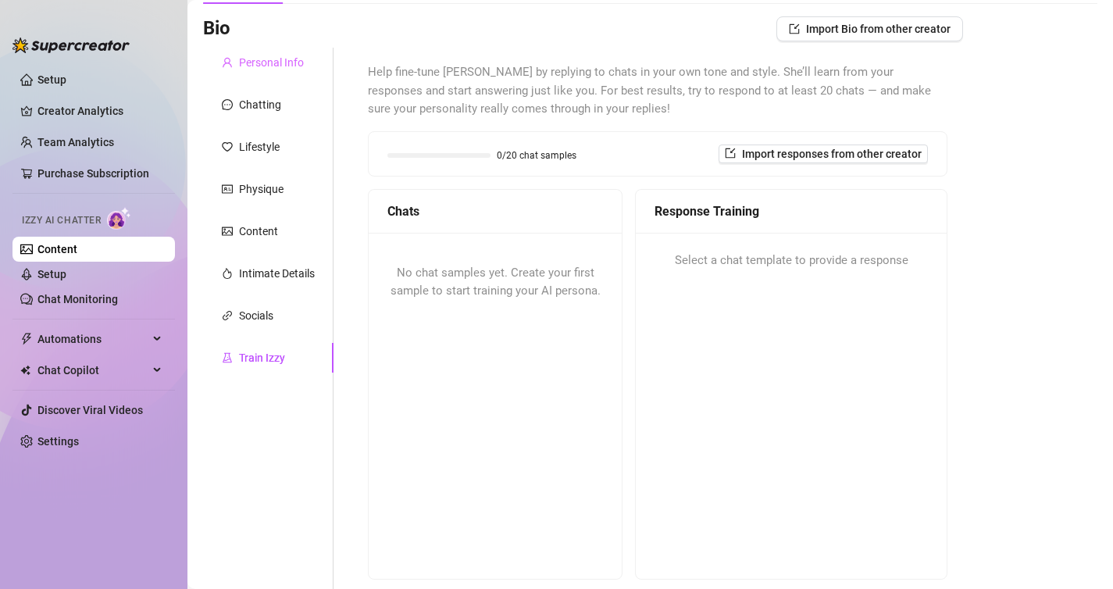
click at [263, 74] on div "Personal Info" at bounding box center [268, 63] width 130 height 30
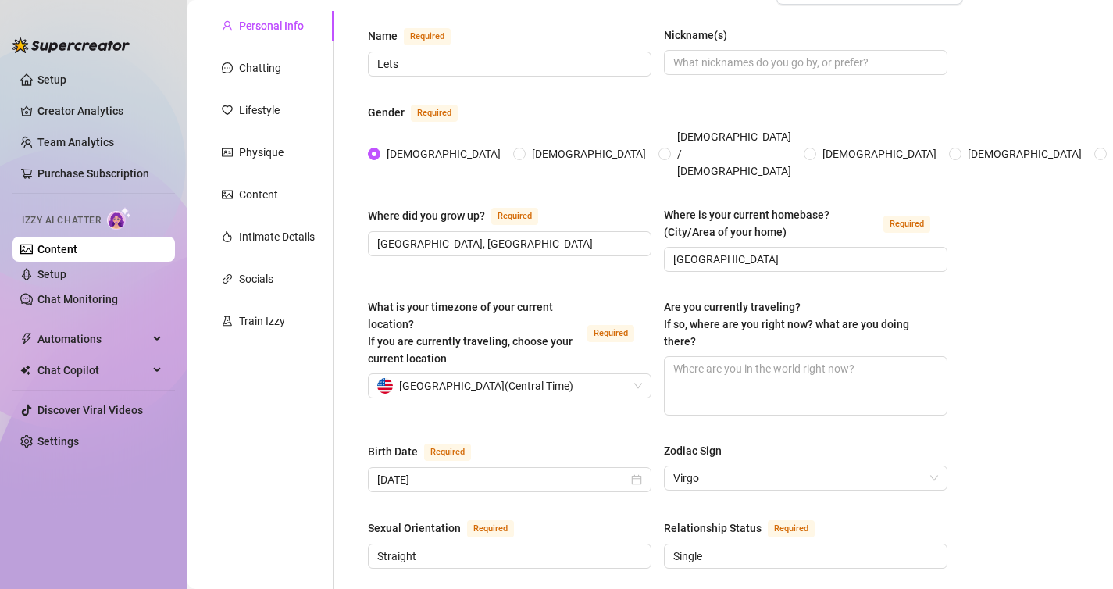
scroll to position [113, 0]
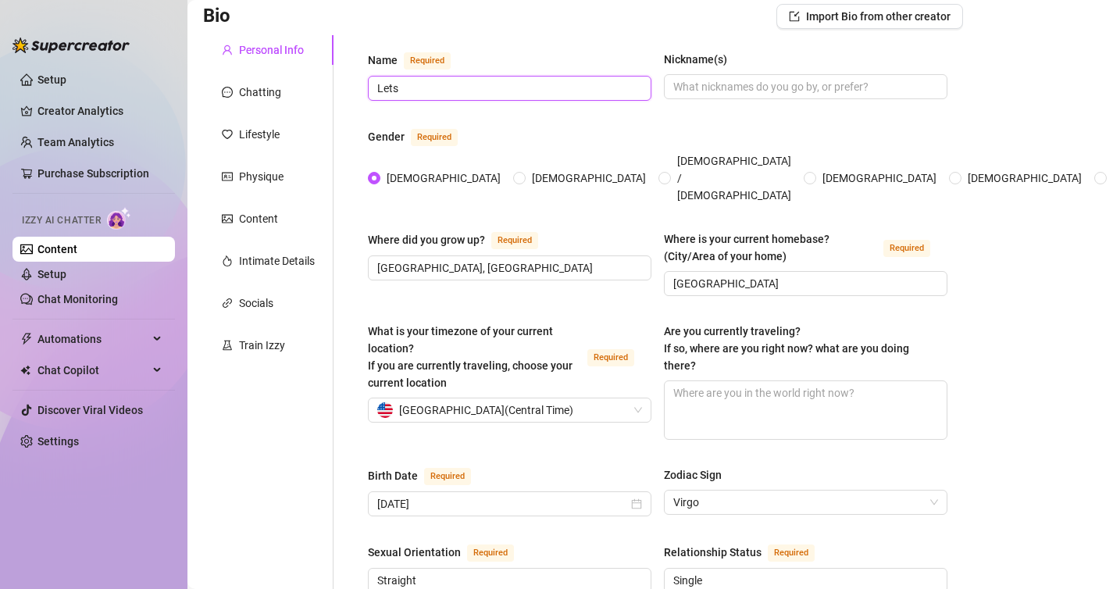
click at [450, 91] on input "Lets" at bounding box center [508, 88] width 262 height 17
type input "[PERSON_NAME]"
click at [686, 84] on input "Nickname(s)" at bounding box center [804, 86] width 262 height 17
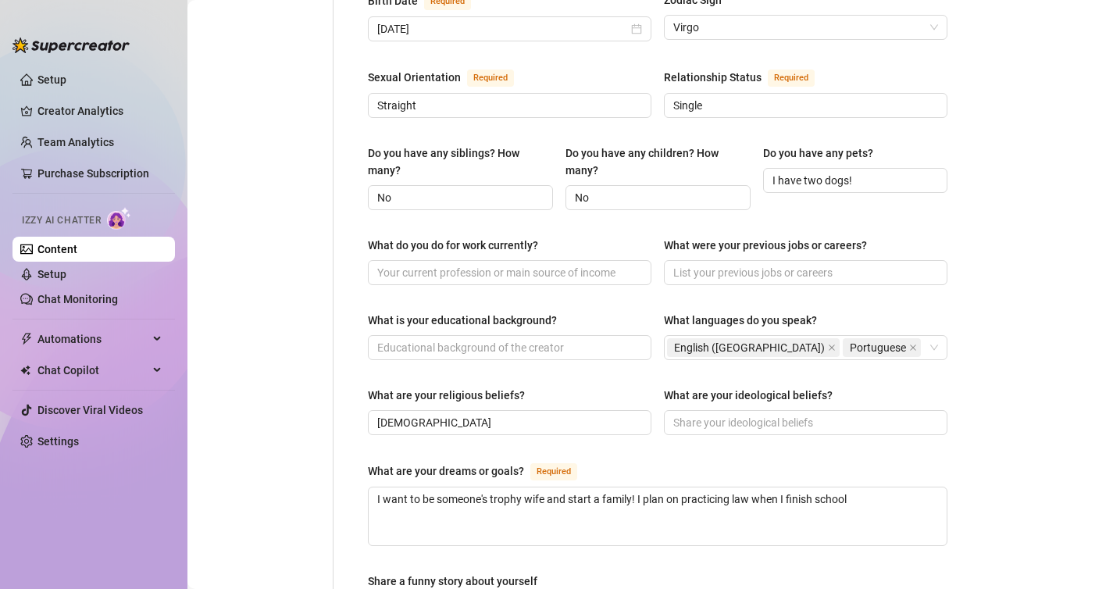
scroll to position [590, 0]
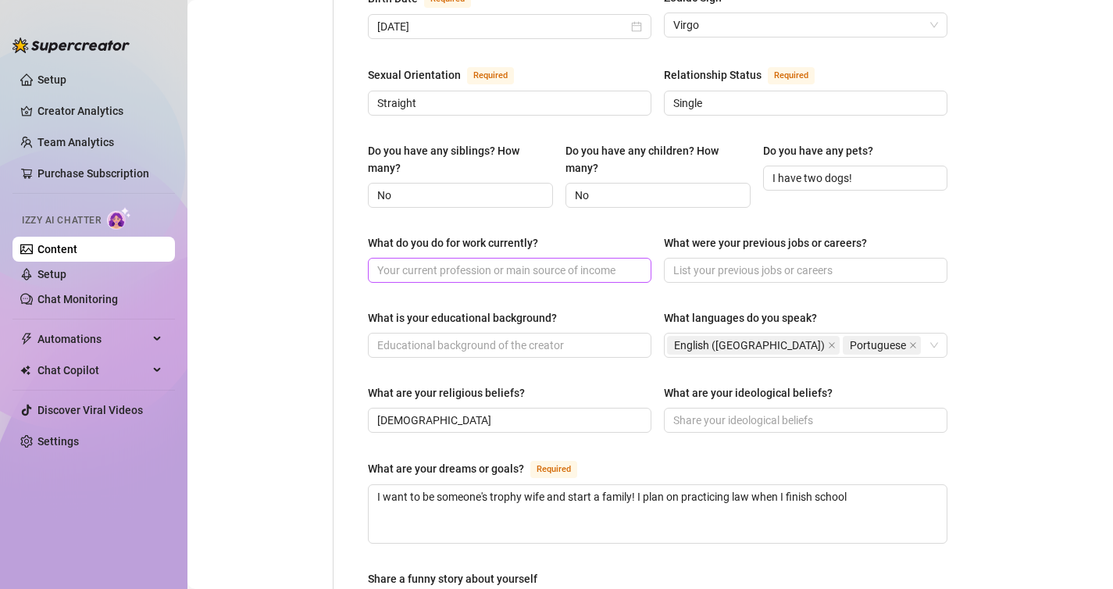
type input "Lets"
click at [564, 262] on input "What do you do for work currently?" at bounding box center [508, 270] width 262 height 17
type input "In School"
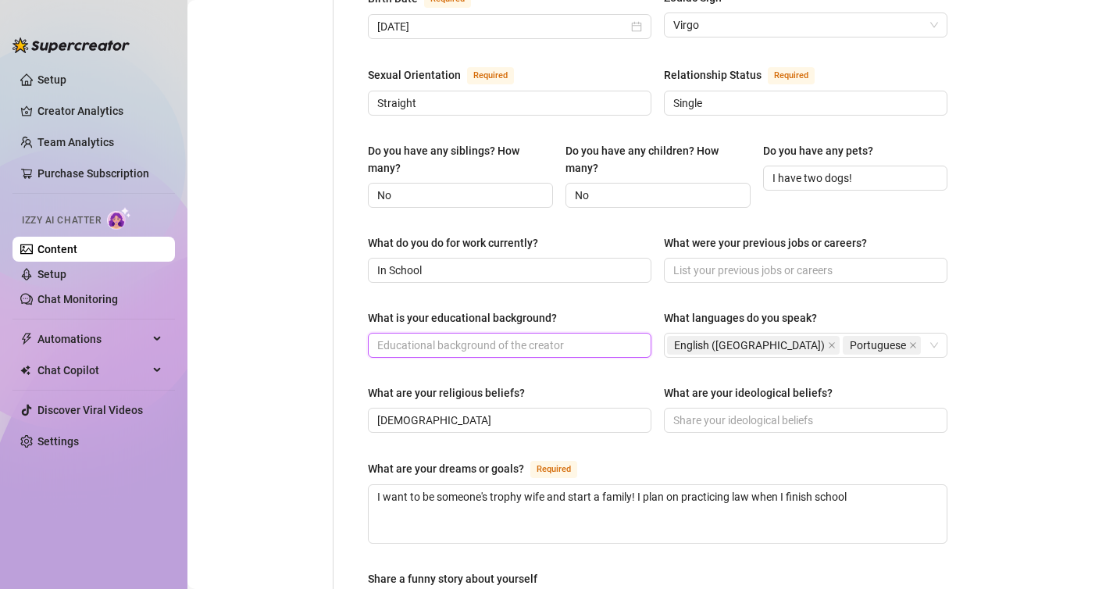
click at [498, 337] on input "What is your educational background?" at bounding box center [508, 345] width 262 height 17
type input "S"
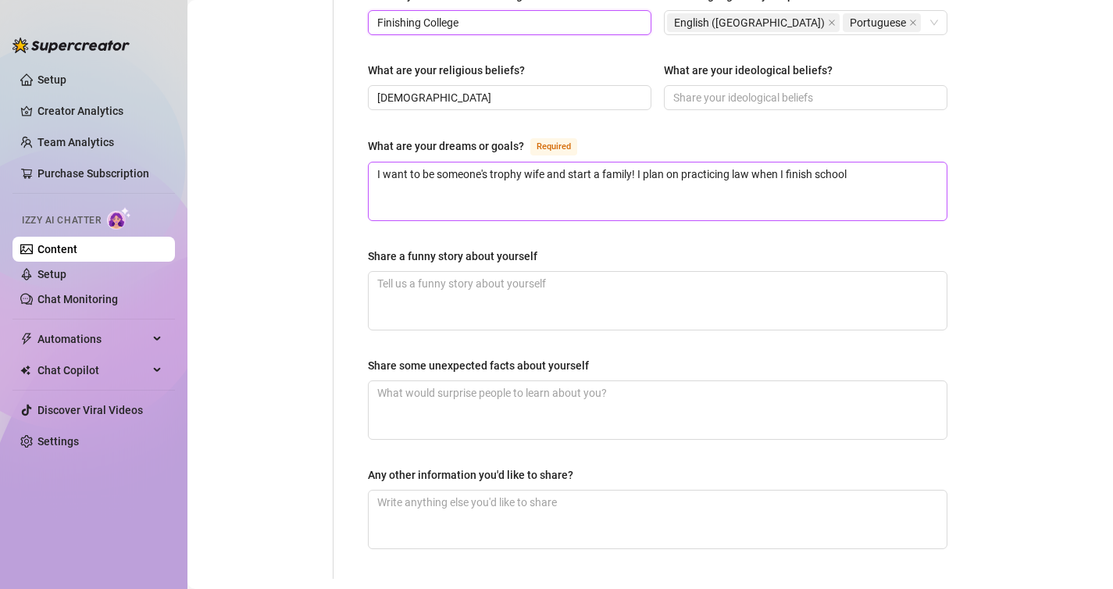
scroll to position [926, 0]
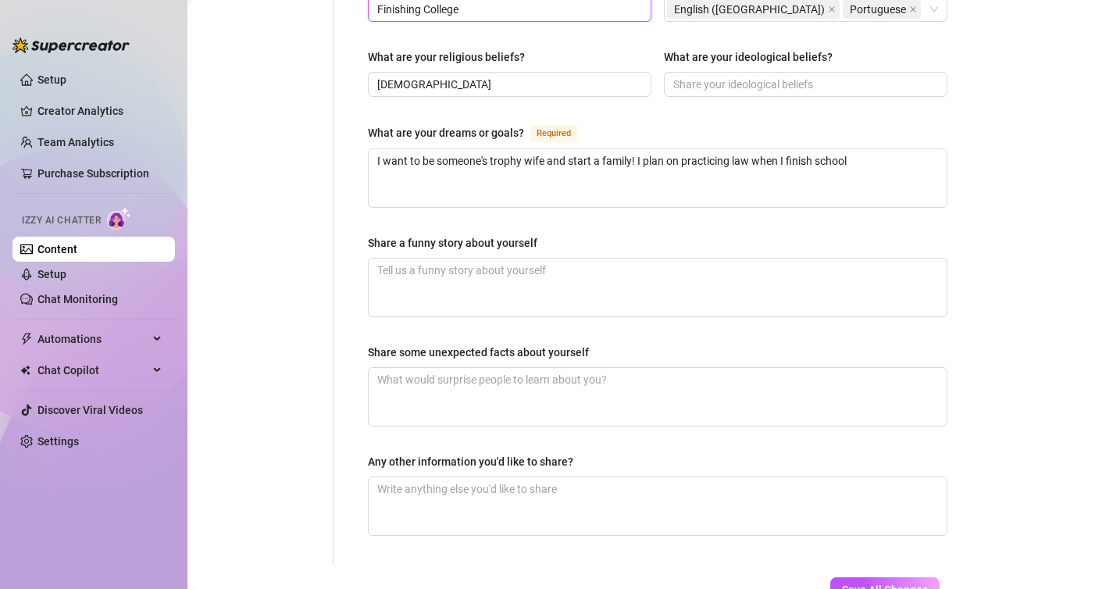
type input "Finishing College"
drag, startPoint x: 369, startPoint y: 211, endPoint x: 545, endPoint y: 212, distance: 176.5
click at [545, 234] on label "Share a funny story about yourself" at bounding box center [458, 242] width 180 height 17
copy div "Share a funny story about yourself"
drag, startPoint x: 370, startPoint y: 103, endPoint x: 529, endPoint y: 109, distance: 159.4
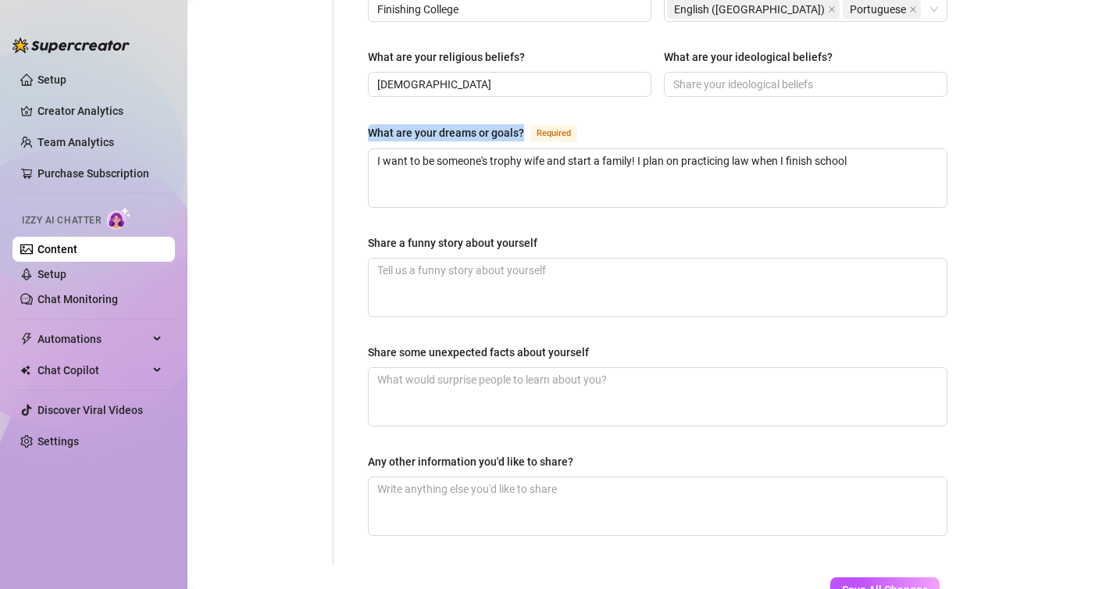
click at [529, 123] on div "What are your dreams or goals? Required" at bounding box center [476, 132] width 216 height 19
copy div "What are your dreams or goals?"
click at [693, 149] on textarea "I want to be someone's trophy wife and start a family! I plan on practicing law…" at bounding box center [658, 178] width 578 height 58
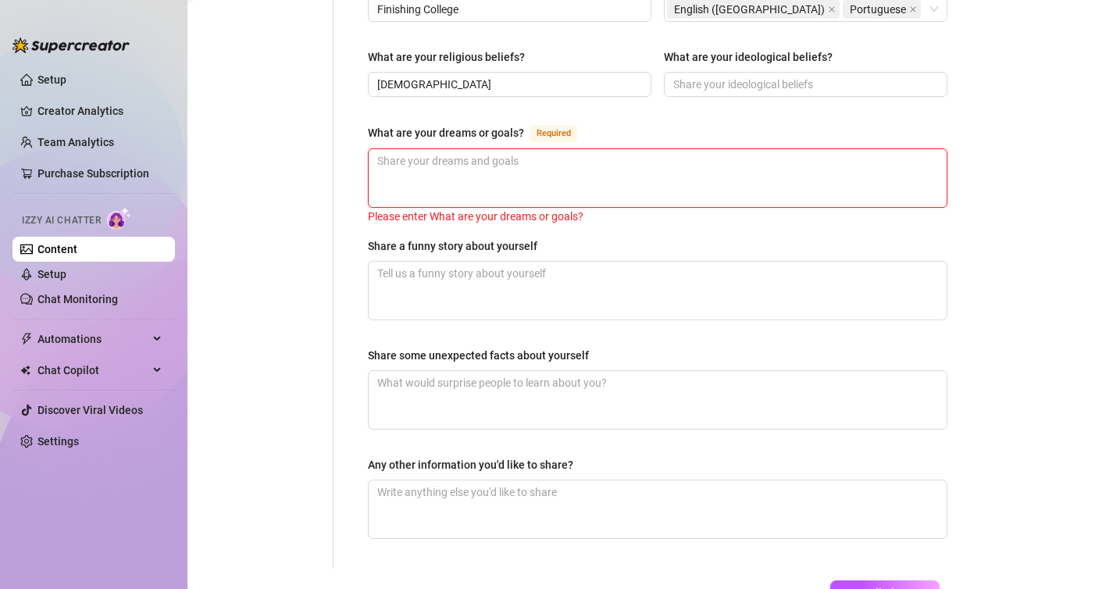
paste textarea "I hope to become a lawyer one day, working hard to make it happen while keeping…"
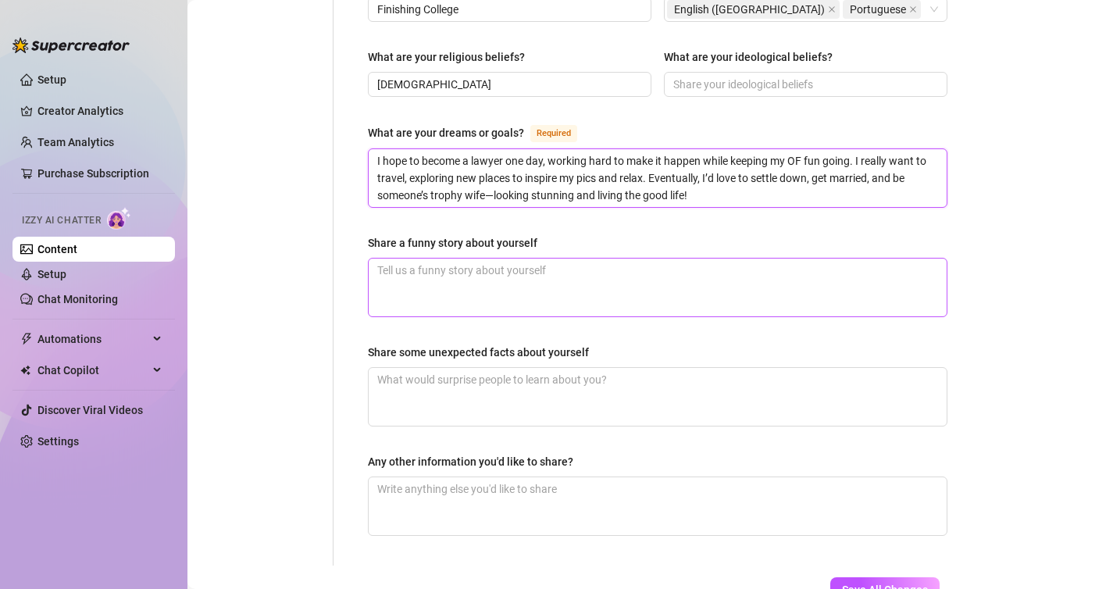
type textarea "I hope to become a lawyer one day, working hard to make it happen while keeping…"
click at [526, 270] on textarea "Share a funny story about yourself" at bounding box center [658, 287] width 578 height 58
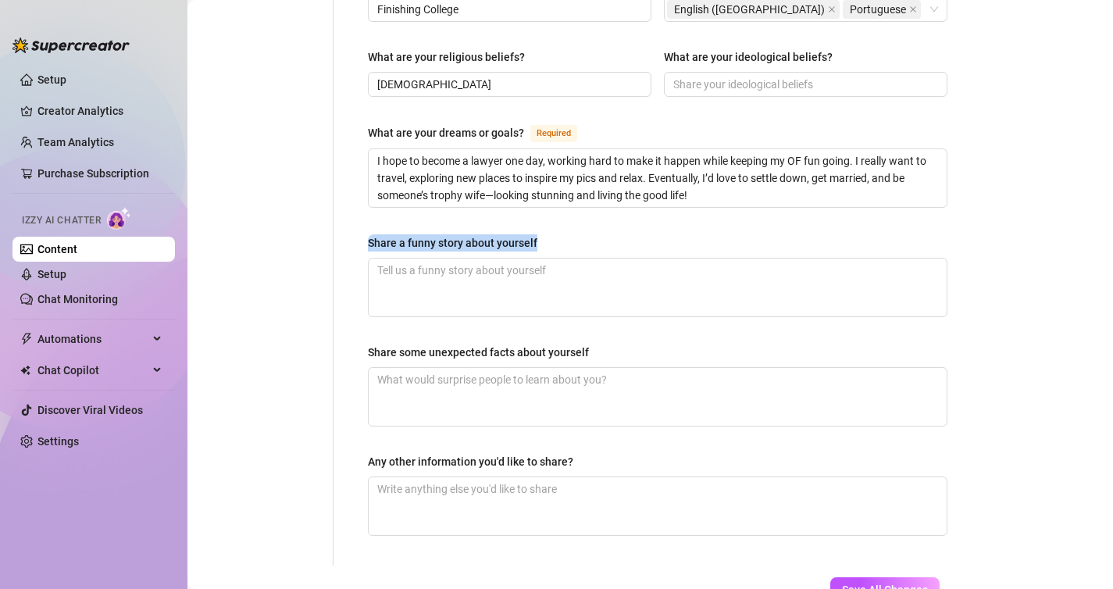
drag, startPoint x: 364, startPoint y: 213, endPoint x: 531, endPoint y: 222, distance: 167.3
copy div "Share a funny story about yourself"
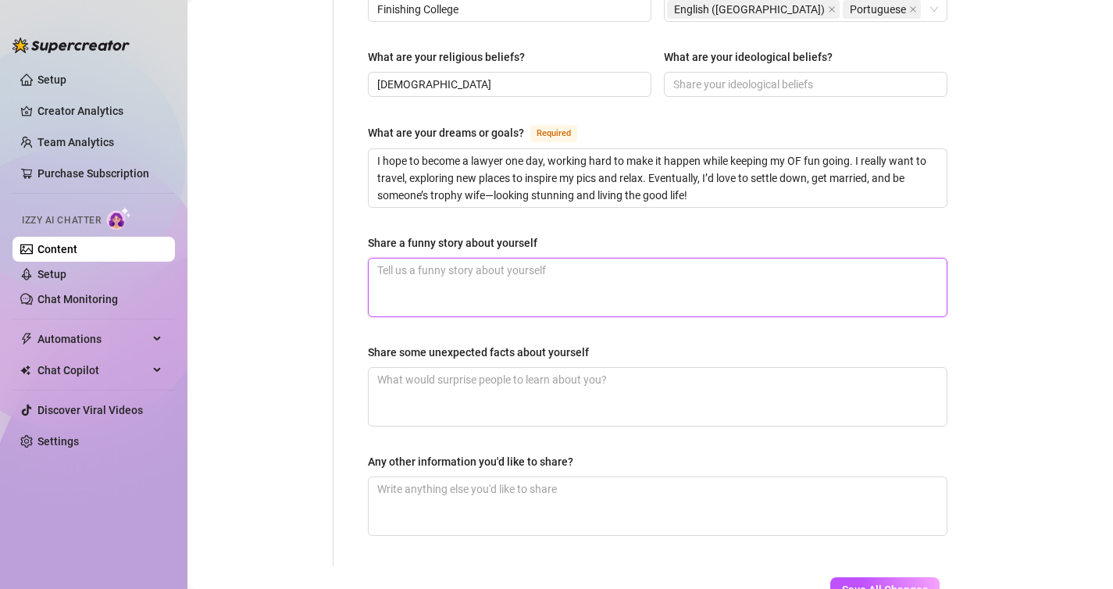
click at [443, 260] on textarea "Share a funny story about yourself" at bounding box center [658, 287] width 578 height 58
paste textarea "Oh gosh, this one time I was taking sexy pics for my OF in my apartment, wearin…"
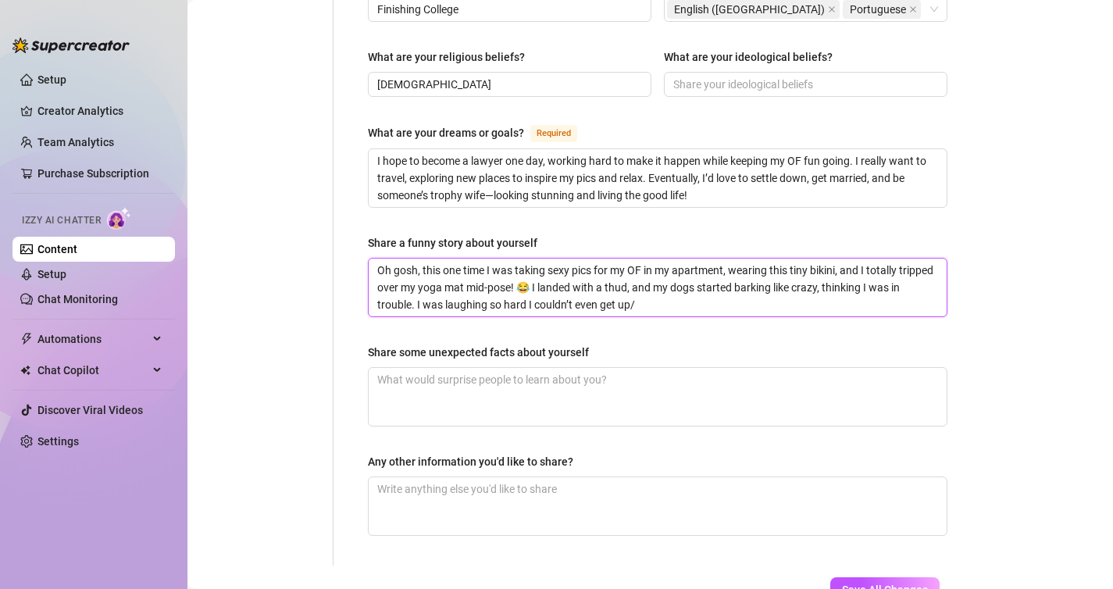
click at [528, 258] on textarea "Oh gosh, this one time I was taking sexy pics for my OF in my apartment, wearin…" at bounding box center [658, 287] width 578 height 58
type textarea "Oh gosh, this one time I was taking sexy pics for my OF in my apartment, wearin…"
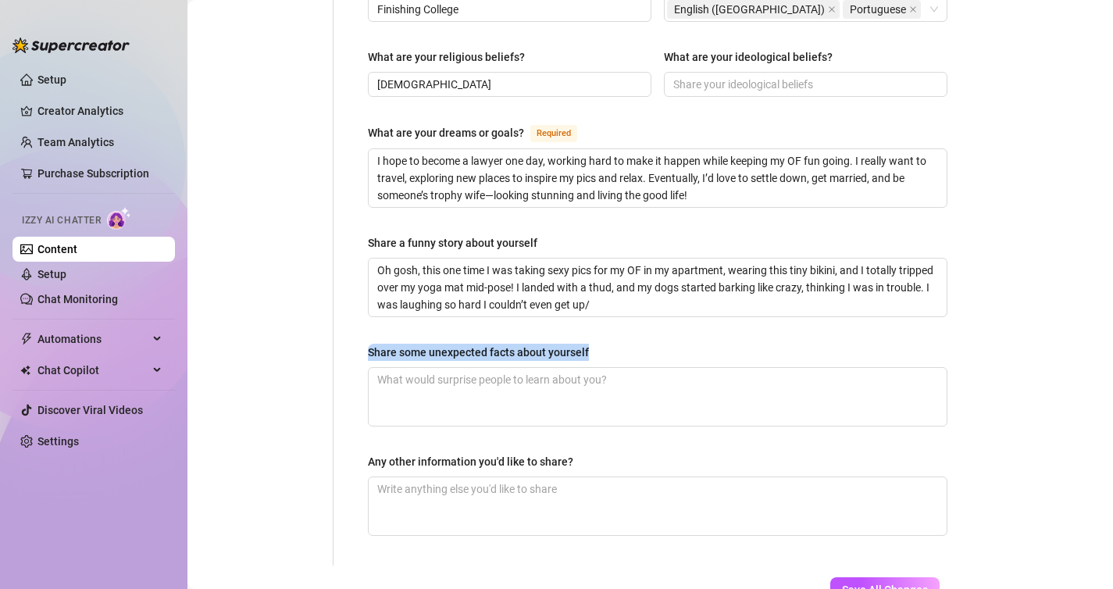
drag, startPoint x: 366, startPoint y: 324, endPoint x: 623, endPoint y: 328, distance: 256.9
copy div "Share some unexpected facts about yourself"
click at [440, 368] on textarea "Share some unexpected facts about yourself" at bounding box center [658, 397] width 578 height 58
paste textarea "I can say the whole alphabet backwards without messing up—try me! I can name ev…"
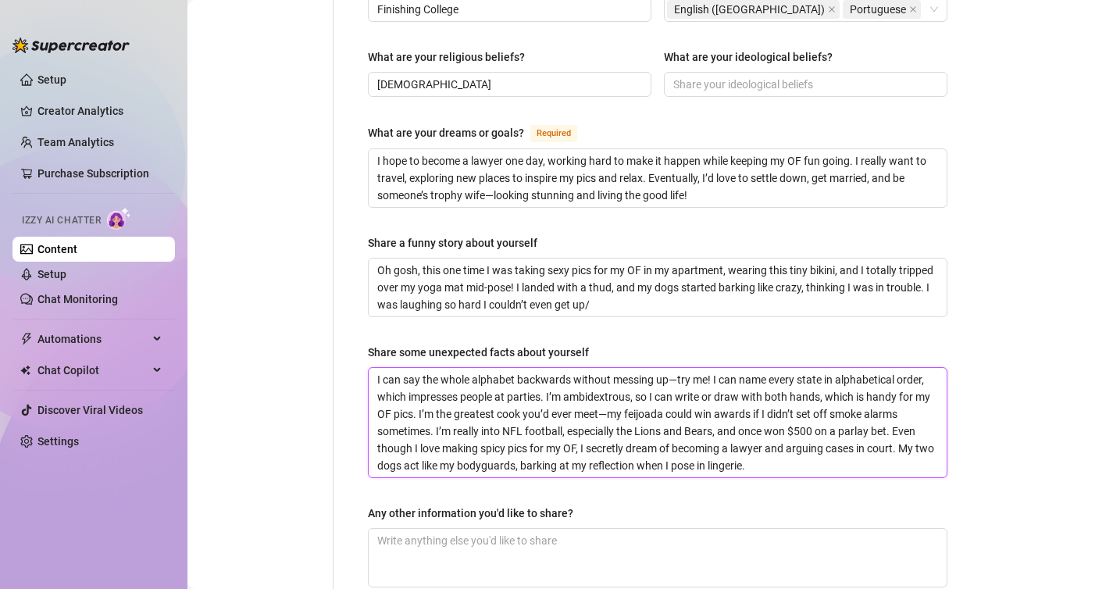
scroll to position [0, 0]
click at [681, 368] on textarea "I can say the whole alphabet backwards without messing up—try me! I can name ev…" at bounding box center [658, 422] width 578 height 109
drag, startPoint x: 708, startPoint y: 347, endPoint x: 672, endPoint y: 349, distance: 36.0
click at [672, 368] on textarea "I can say the whole alphabet backwards without messing up—ry me! I can name eve…" at bounding box center [658, 422] width 578 height 109
drag, startPoint x: 884, startPoint y: 347, endPoint x: 515, endPoint y: 365, distance: 369.8
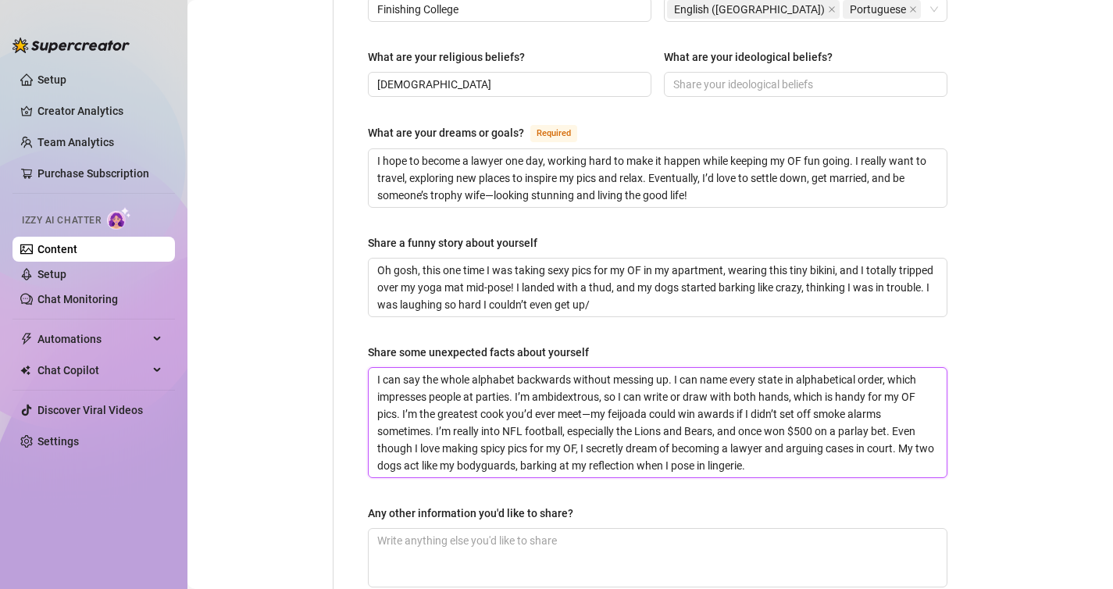
click at [515, 368] on textarea "I can say the whole alphabet backwards without messing up. I can name every sta…" at bounding box center [658, 422] width 578 height 109
drag, startPoint x: 784, startPoint y: 368, endPoint x: 639, endPoint y: 369, distance: 144.5
click at [639, 369] on textarea "I can say the whole alphabet backwards without messing up. I can name every sta…" at bounding box center [658, 422] width 578 height 109
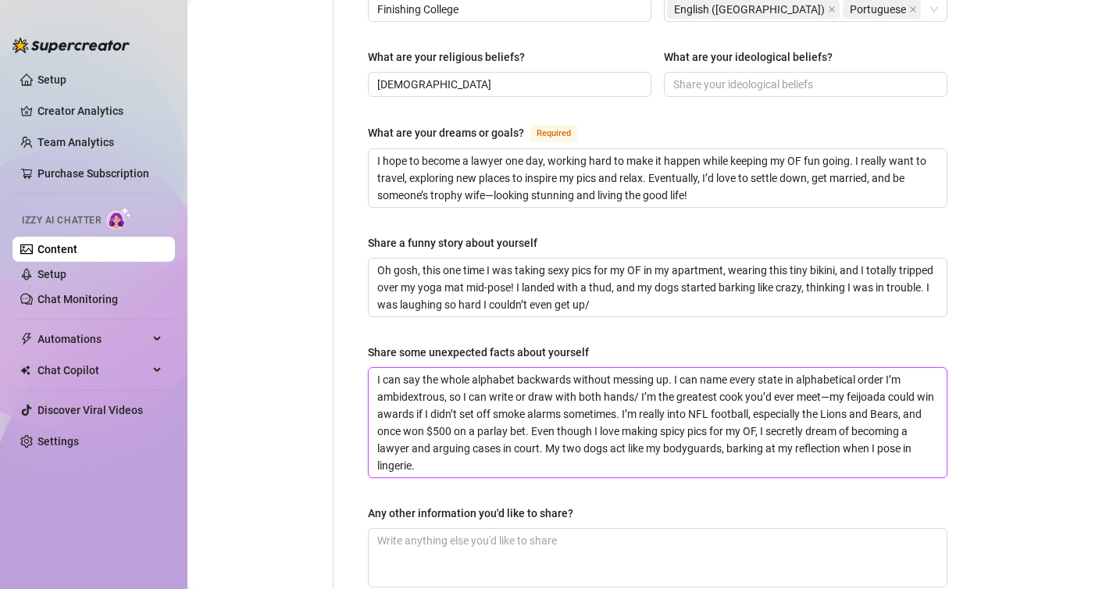
drag, startPoint x: 823, startPoint y: 366, endPoint x: 623, endPoint y: 384, distance: 200.7
click at [623, 384] on textarea "I can say the whole alphabet backwards without messing up. I can name every sta…" at bounding box center [658, 422] width 578 height 109
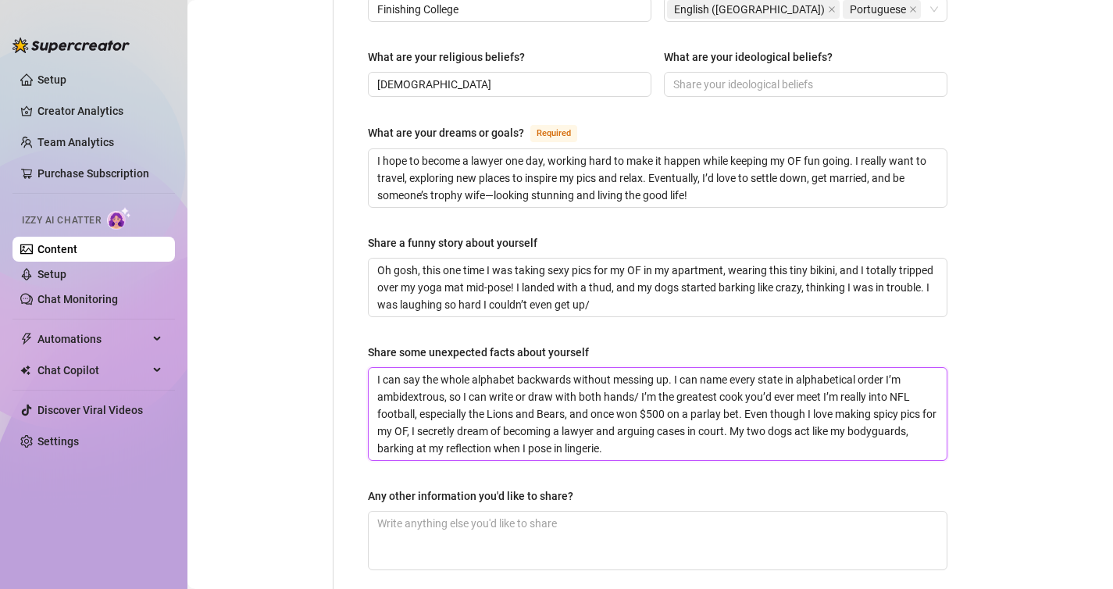
drag, startPoint x: 746, startPoint y: 383, endPoint x: 425, endPoint y: 384, distance: 321.7
click at [425, 384] on textarea "I can say the whole alphabet backwards without messing up. I can name every sta…" at bounding box center [658, 414] width 578 height 92
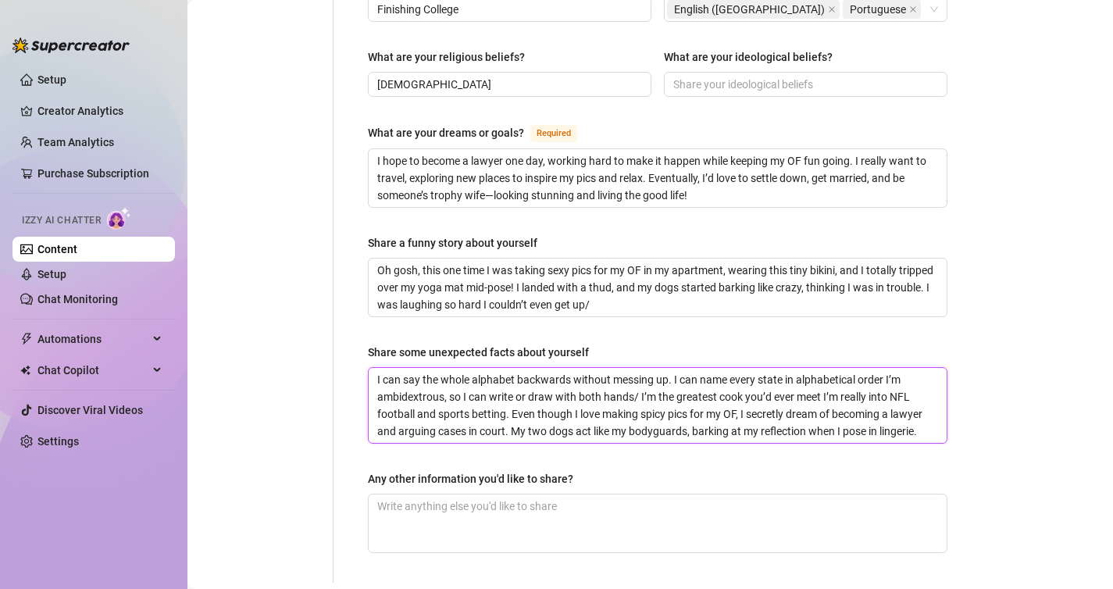
drag, startPoint x: 789, startPoint y: 383, endPoint x: 511, endPoint y: 381, distance: 278.0
click at [511, 381] on textarea "I can say the whole alphabet backwards without messing up. I can name every sta…" at bounding box center [658, 405] width 578 height 75
click at [566, 384] on textarea "I can say the whole alphabet backwards without messing up. I can name every sta…" at bounding box center [658, 405] width 578 height 75
drag, startPoint x: 572, startPoint y: 383, endPoint x: 522, endPoint y: 382, distance: 50.0
click at [522, 382] on textarea "I can say the whole alphabet backwards without messing up. I can name every sta…" at bounding box center [658, 405] width 578 height 75
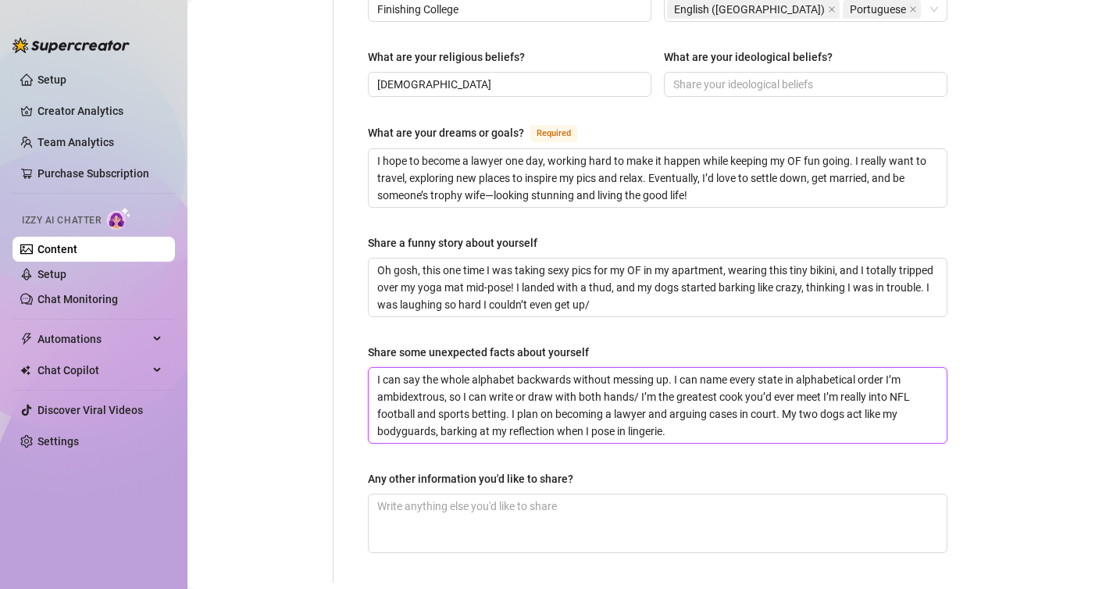
drag, startPoint x: 649, startPoint y: 384, endPoint x: 780, endPoint y: 387, distance: 131.2
click at [780, 387] on textarea "I can say the whole alphabet backwards without messing up. I can name every sta…" at bounding box center [658, 405] width 578 height 75
drag, startPoint x: 826, startPoint y: 385, endPoint x: 835, endPoint y: 419, distance: 35.4
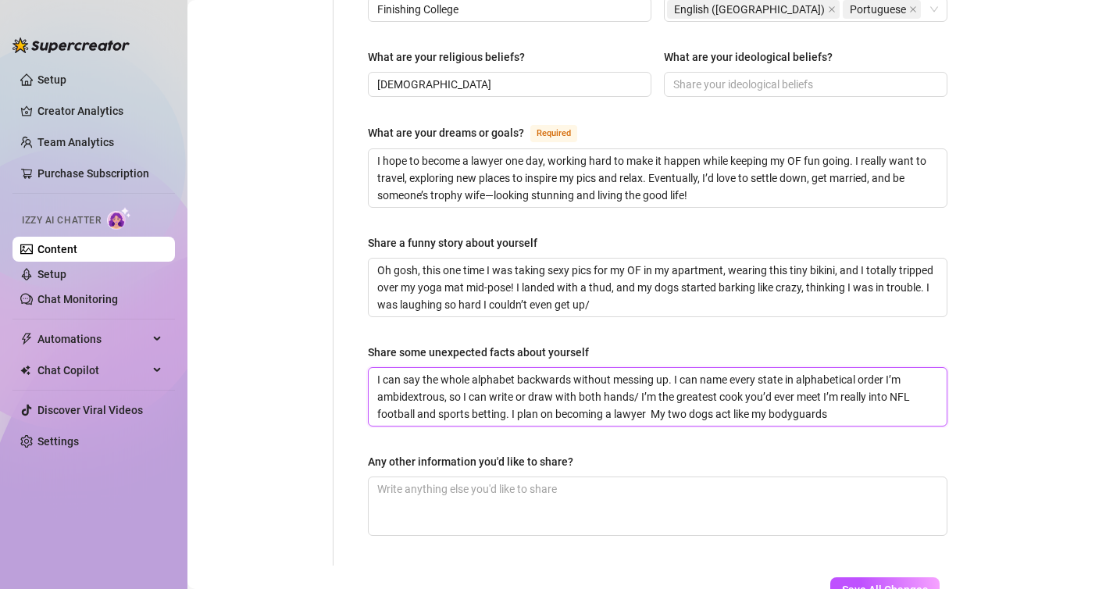
click at [713, 384] on textarea "I can say the whole alphabet backwards without messing up. I can name every sta…" at bounding box center [658, 397] width 578 height 58
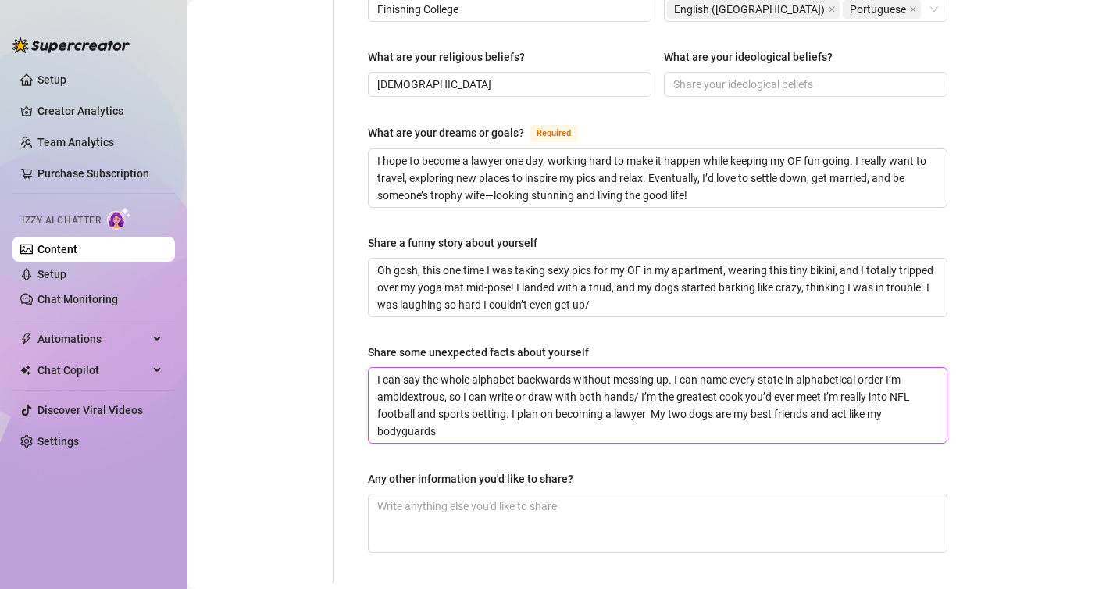
type textarea "I can say the whole alphabet backwards without messing up. I can name every sta…"
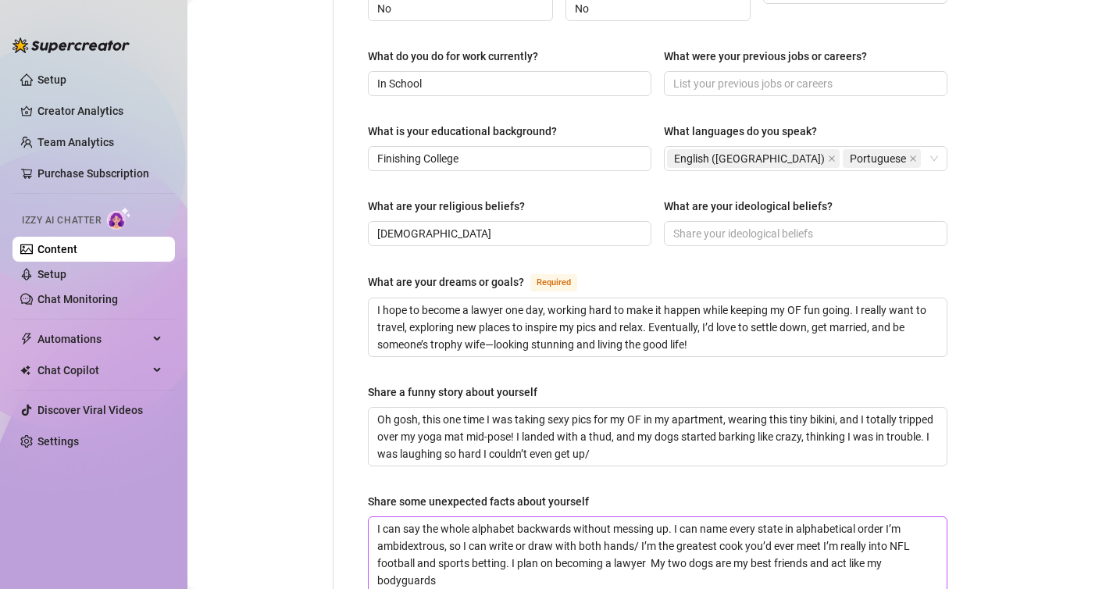
type input "Lets"
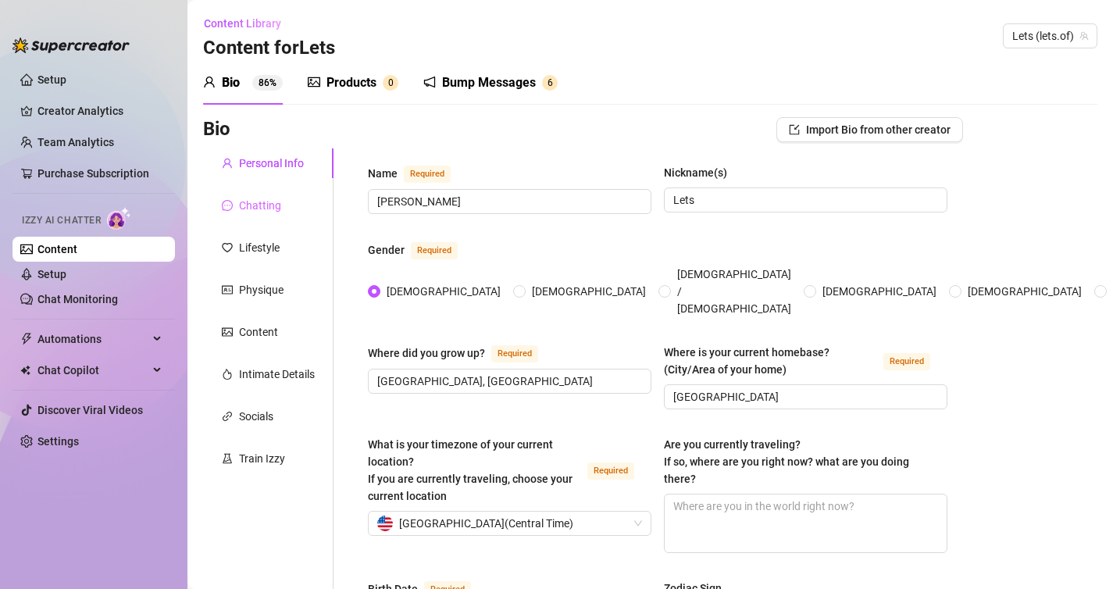
click at [283, 215] on div "Chatting" at bounding box center [268, 206] width 130 height 30
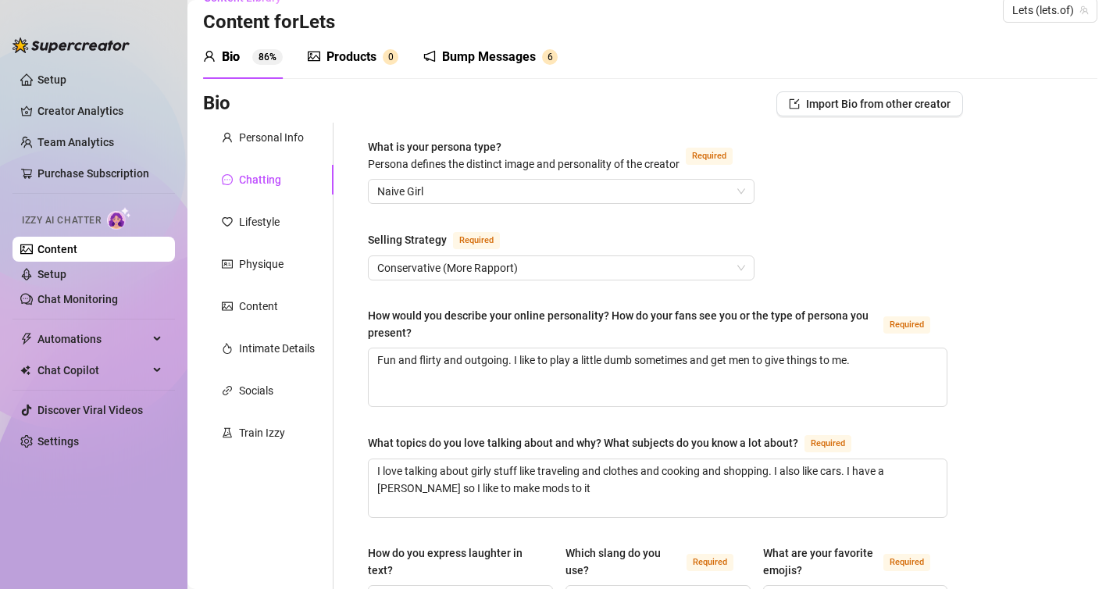
scroll to position [32, 0]
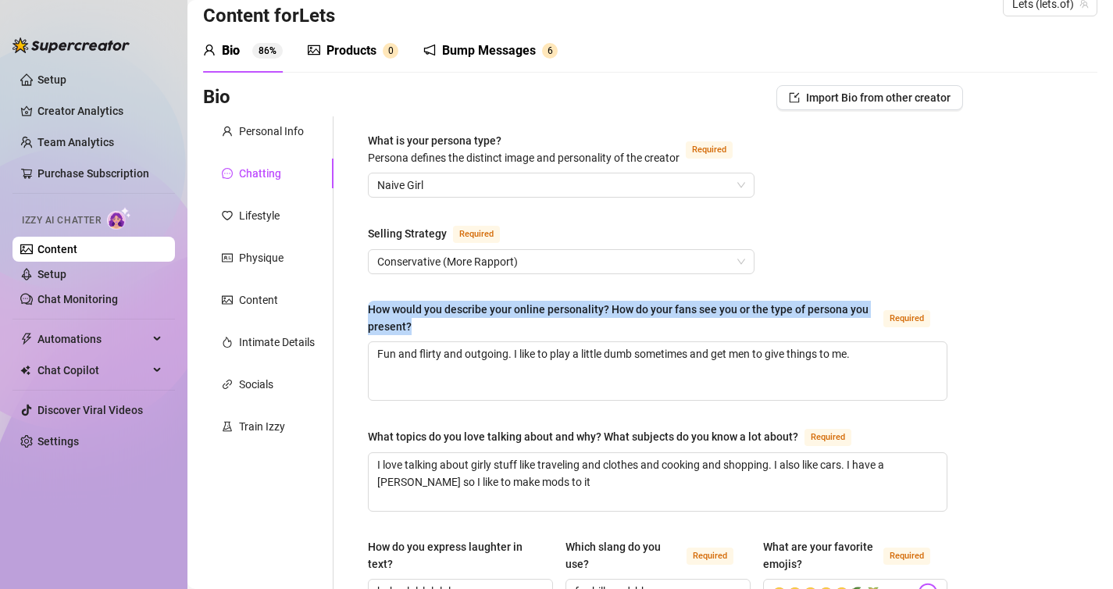
drag, startPoint x: 365, startPoint y: 307, endPoint x: 433, endPoint y: 329, distance: 72.1
copy div "How would you describe your online personality? How do your fans see you or the…"
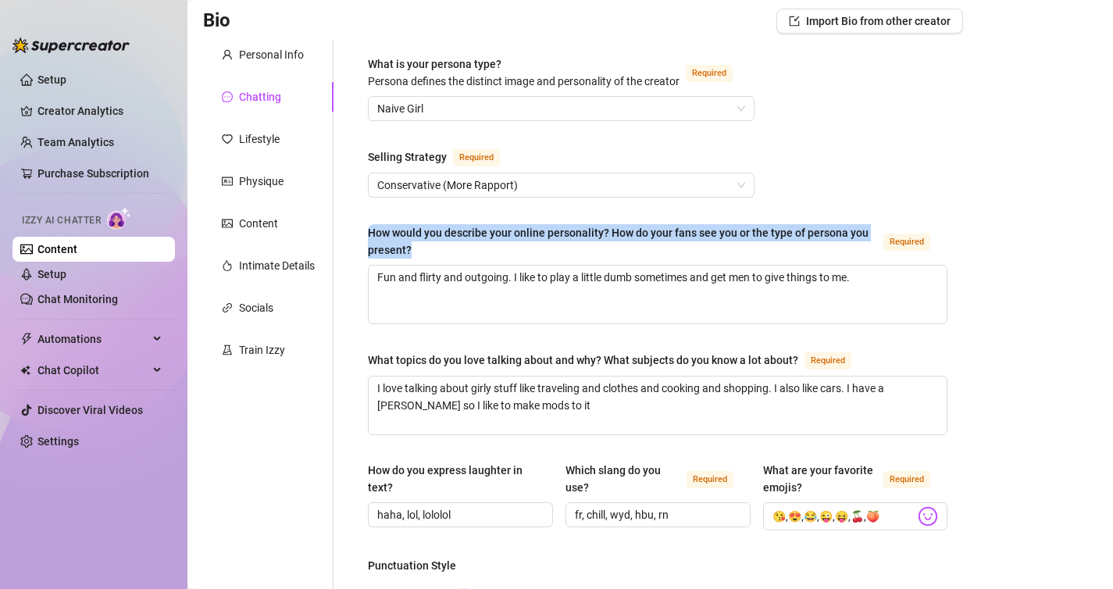
scroll to position [119, 0]
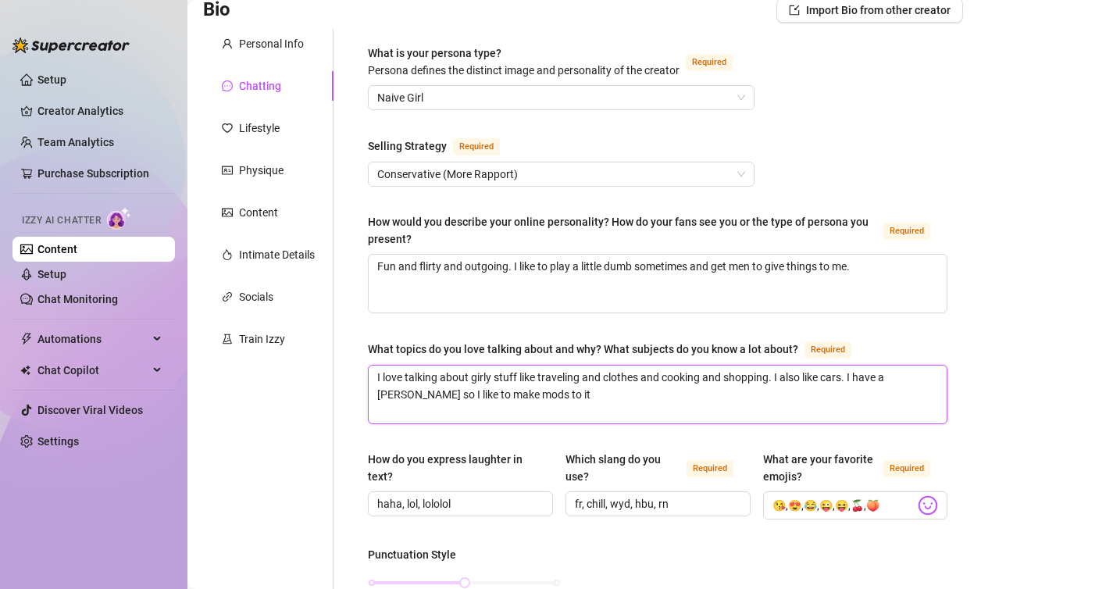
click at [507, 397] on textarea "I love talking about girly stuff like traveling and clothes and cooking and sho…" at bounding box center [658, 394] width 578 height 58
drag, startPoint x: 507, startPoint y: 397, endPoint x: 370, endPoint y: 372, distance: 139.1
click at [370, 372] on textarea "I love talking about girly stuff like traveling and clothes and cooking and sho…" at bounding box center [658, 394] width 578 height 58
click at [774, 373] on textarea "I love talking about girly stuff like traveling and clothes and cooking and sho…" at bounding box center [658, 394] width 578 height 58
click at [607, 403] on textarea "I love talking about girly stuff like traveling and clothes and cooking and sho…" at bounding box center [658, 394] width 578 height 58
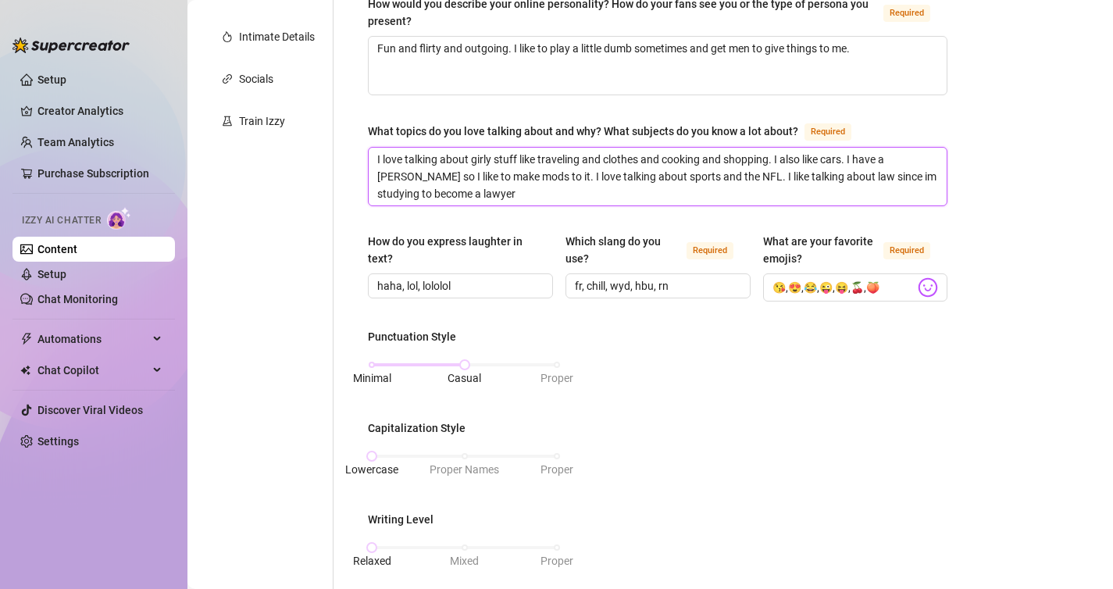
scroll to position [344, 0]
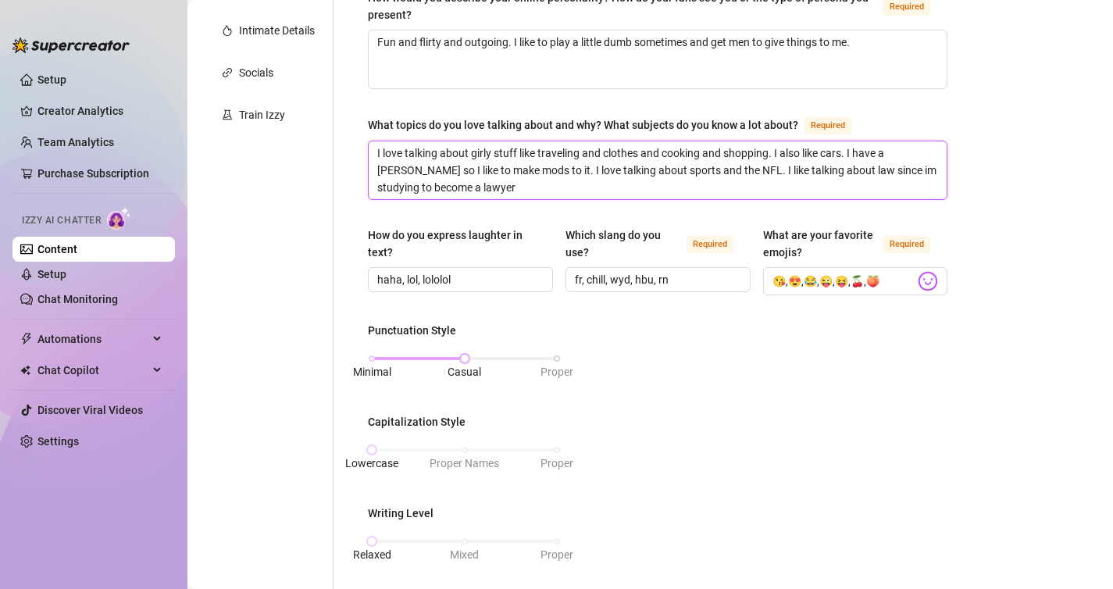
type textarea "I love talking about girly stuff like traveling and clothes and cooking and sho…"
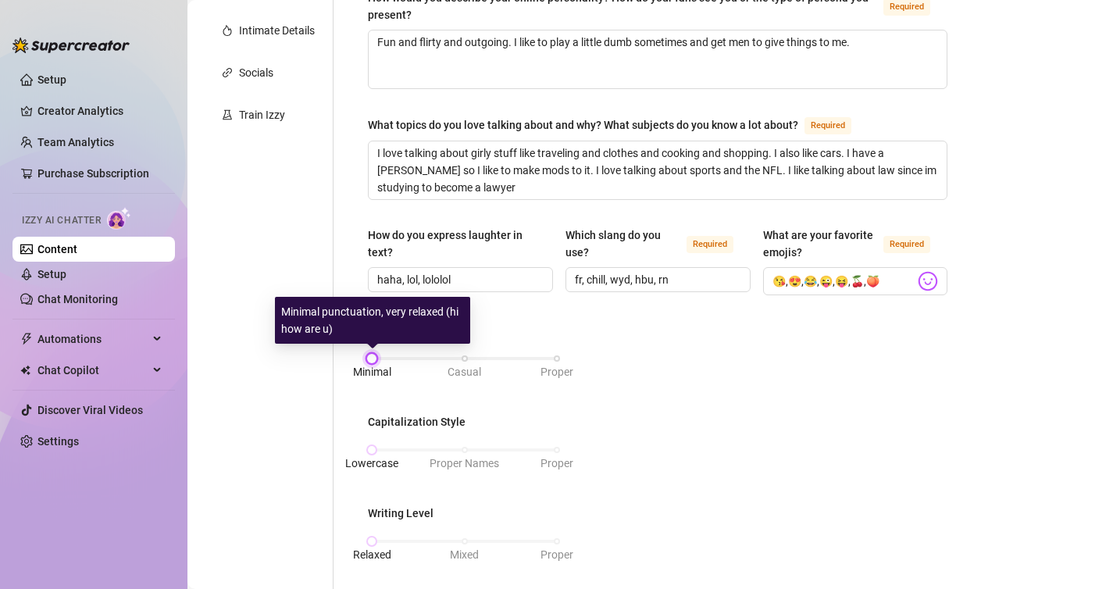
click at [372, 358] on div "Minimal Casual Proper" at bounding box center [464, 358] width 185 height 9
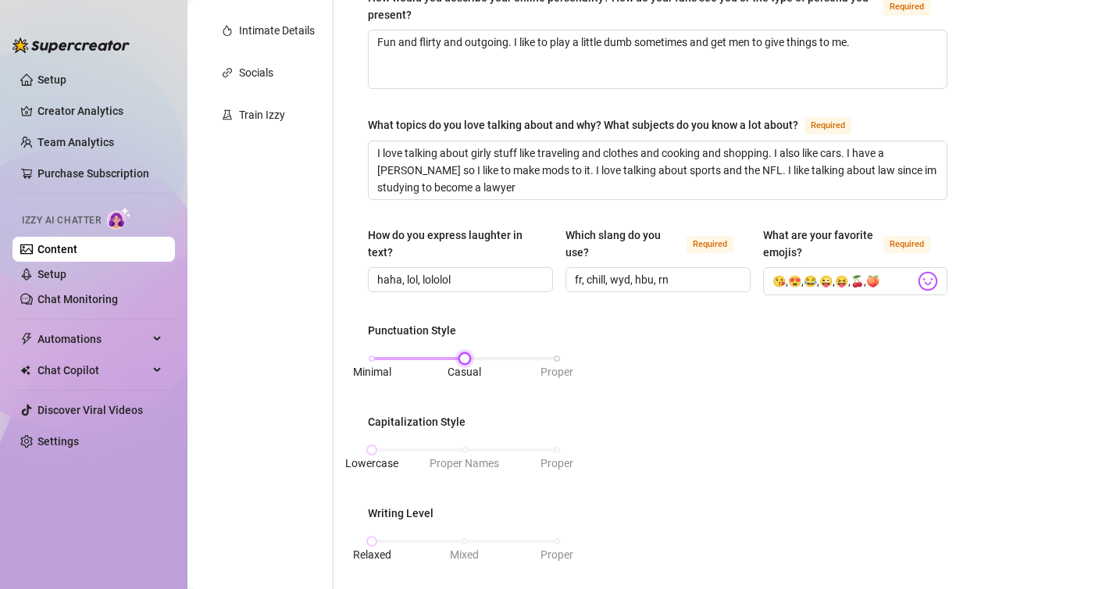
click at [467, 355] on div "Minimal Casual Proper" at bounding box center [464, 358] width 185 height 9
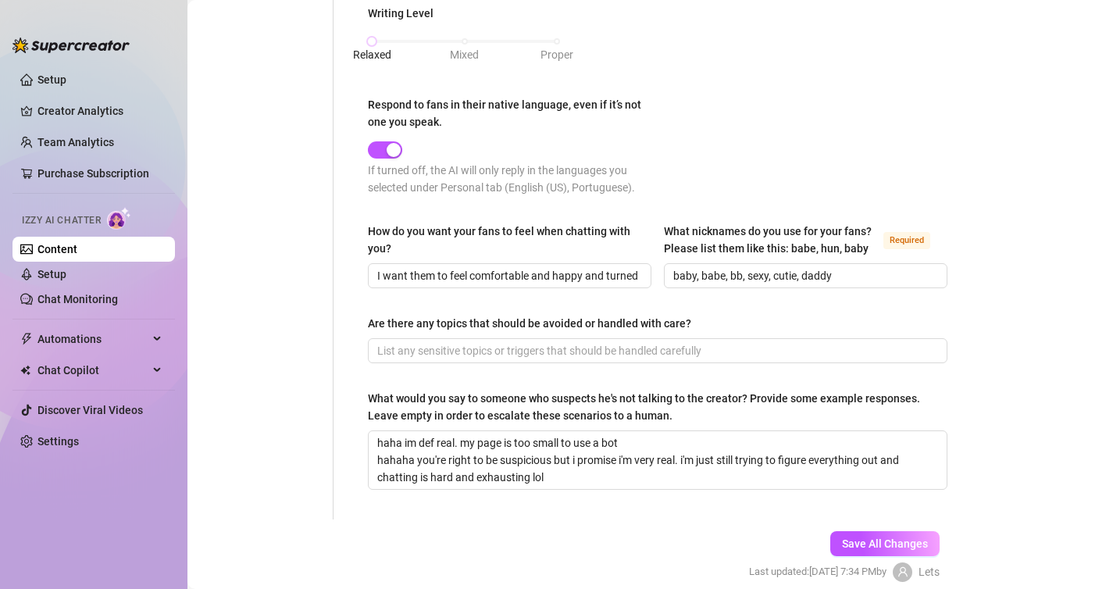
scroll to position [845, 0]
click at [472, 265] on input "I want them to feel comfortable and happy and turned on" at bounding box center [508, 273] width 262 height 17
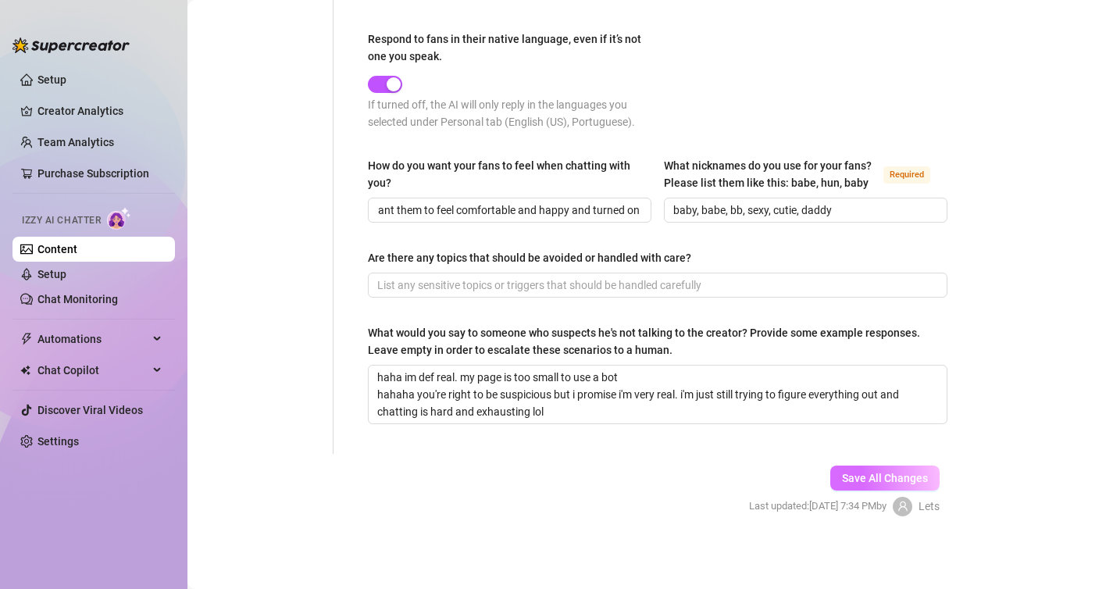
scroll to position [0, 0]
click at [857, 474] on span "Save All Changes" at bounding box center [885, 478] width 86 height 12
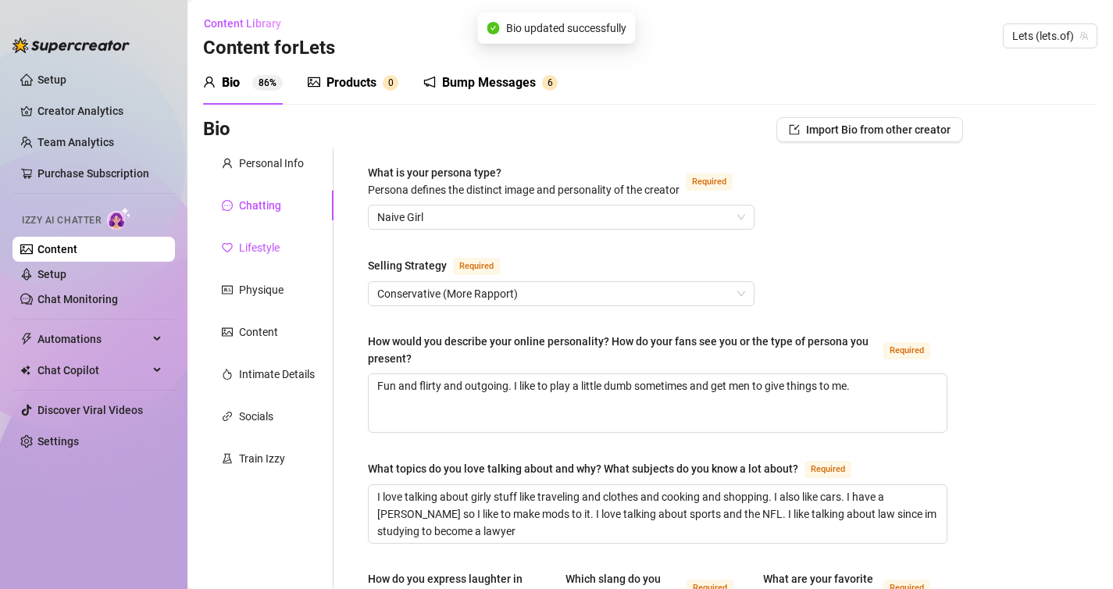
click at [235, 248] on div "Lifestyle" at bounding box center [251, 247] width 58 height 17
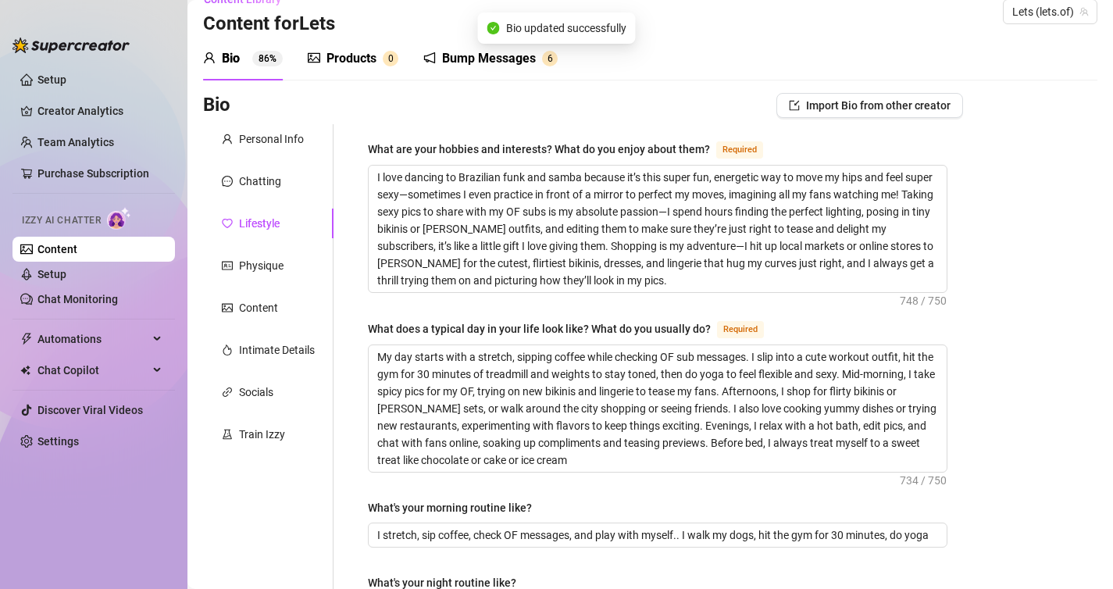
scroll to position [46, 0]
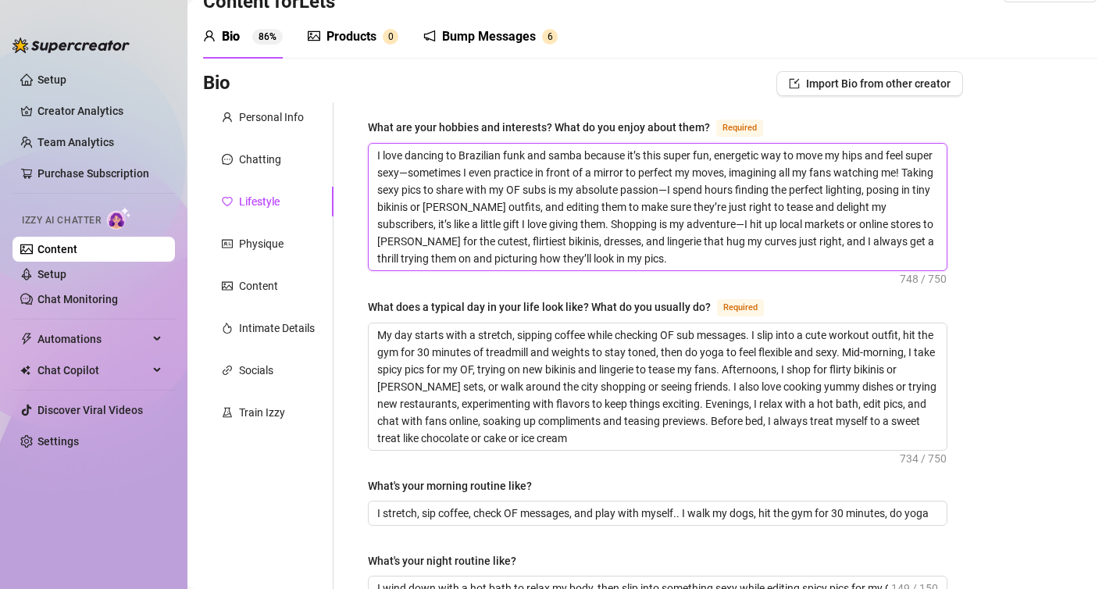
drag, startPoint x: 502, startPoint y: 154, endPoint x: 581, endPoint y: 159, distance: 79.1
click at [581, 159] on textarea "I love dancing to Brazilian funk and samba because it’s this super fun, energet…" at bounding box center [658, 207] width 578 height 126
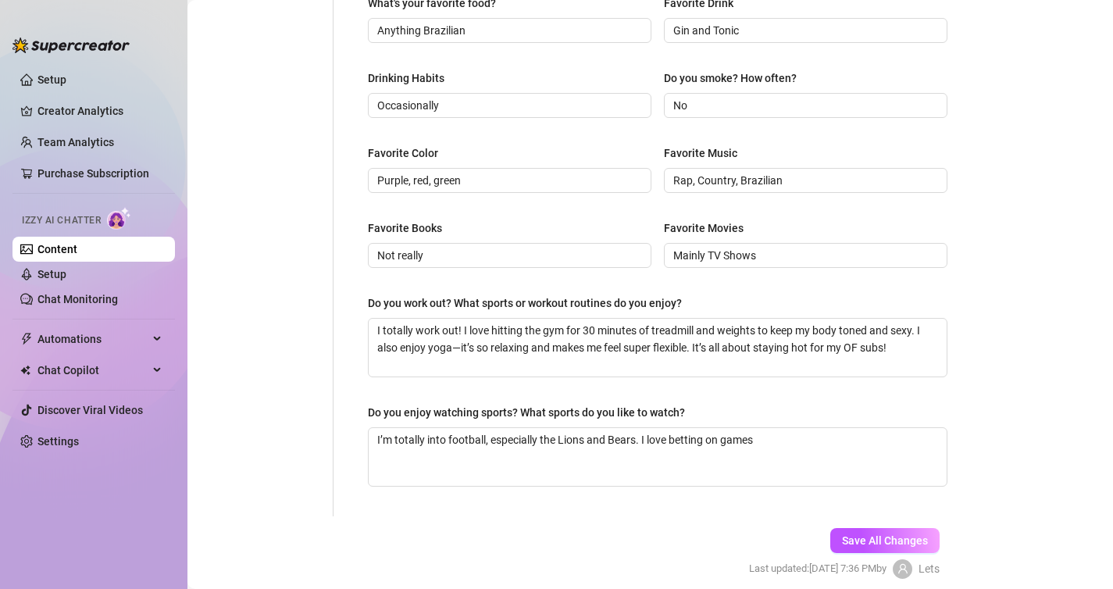
scroll to position [816, 0]
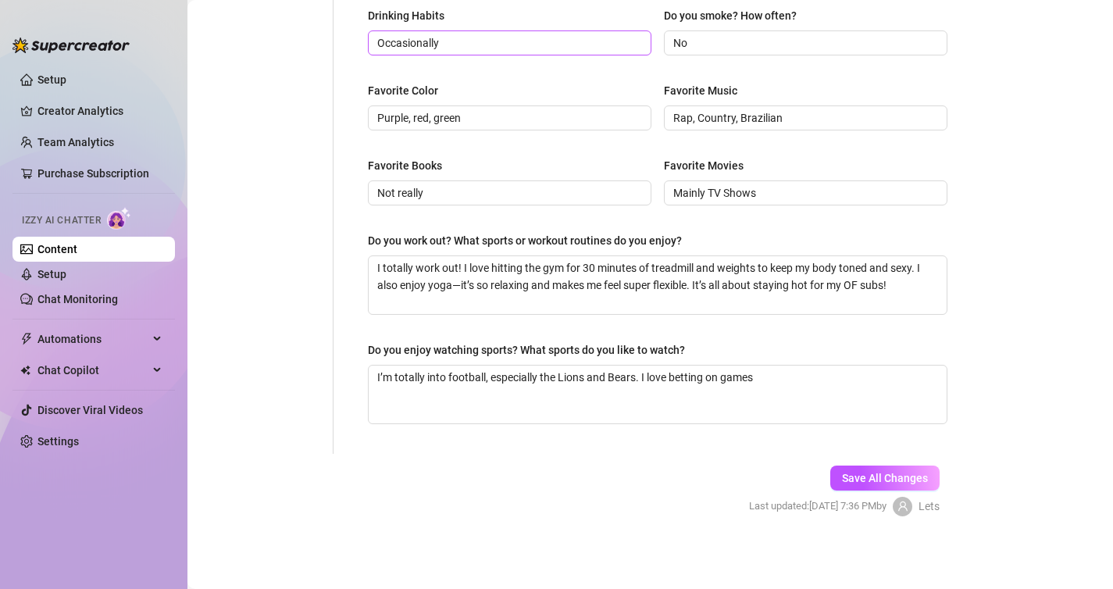
type textarea "I love dancing to Brazilian music because it’s this super fun, energetic way to…"
drag, startPoint x: 477, startPoint y: 45, endPoint x: 298, endPoint y: 33, distance: 179.2
click at [852, 479] on span "Save All Changes" at bounding box center [885, 478] width 86 height 12
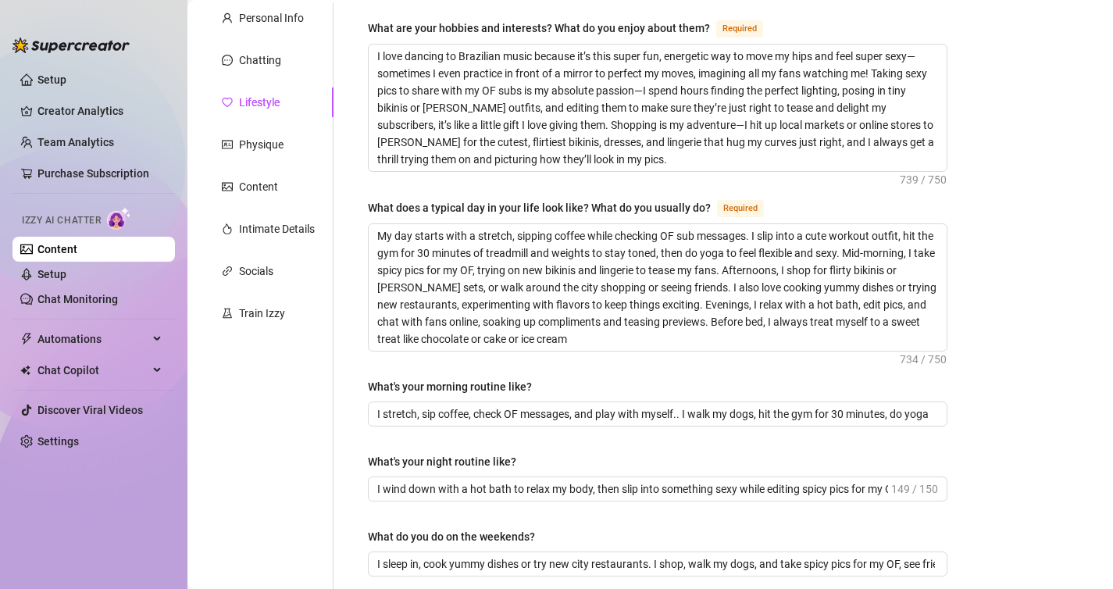
scroll to position [0, 0]
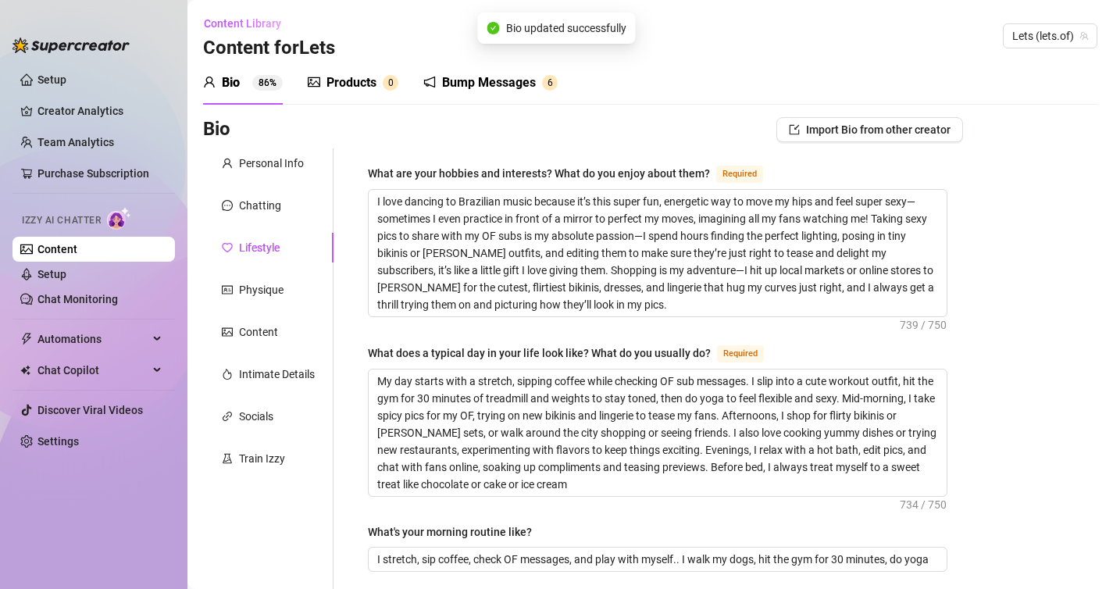
type input "I love a good cocktail"
click at [269, 287] on div "Physique" at bounding box center [261, 289] width 45 height 17
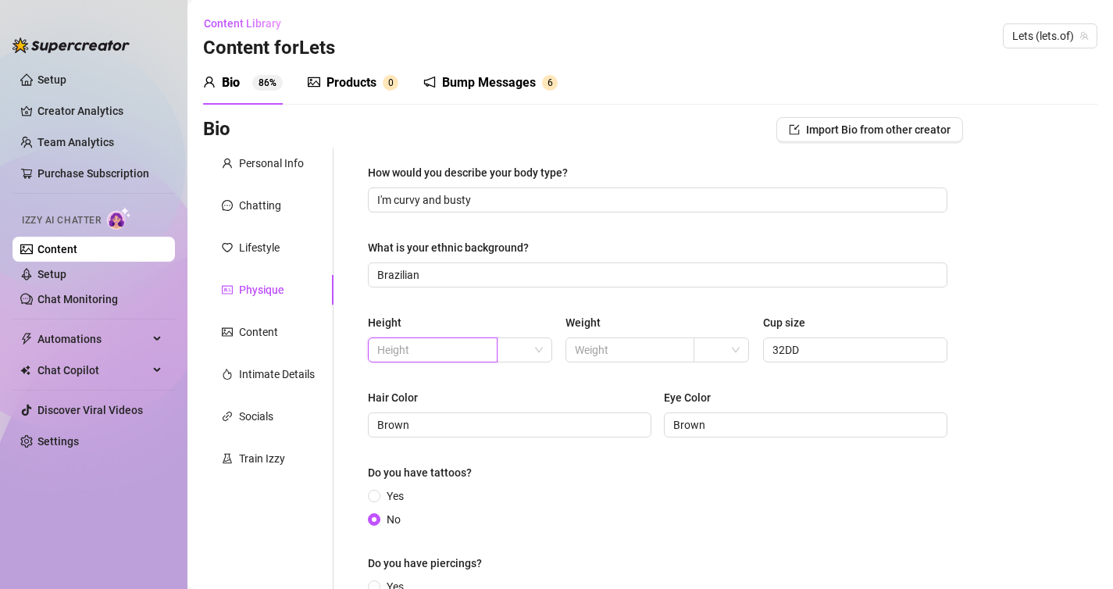
click at [410, 346] on input "text" at bounding box center [431, 349] width 108 height 17
type input "5"
click at [601, 354] on input "text" at bounding box center [629, 349] width 108 height 17
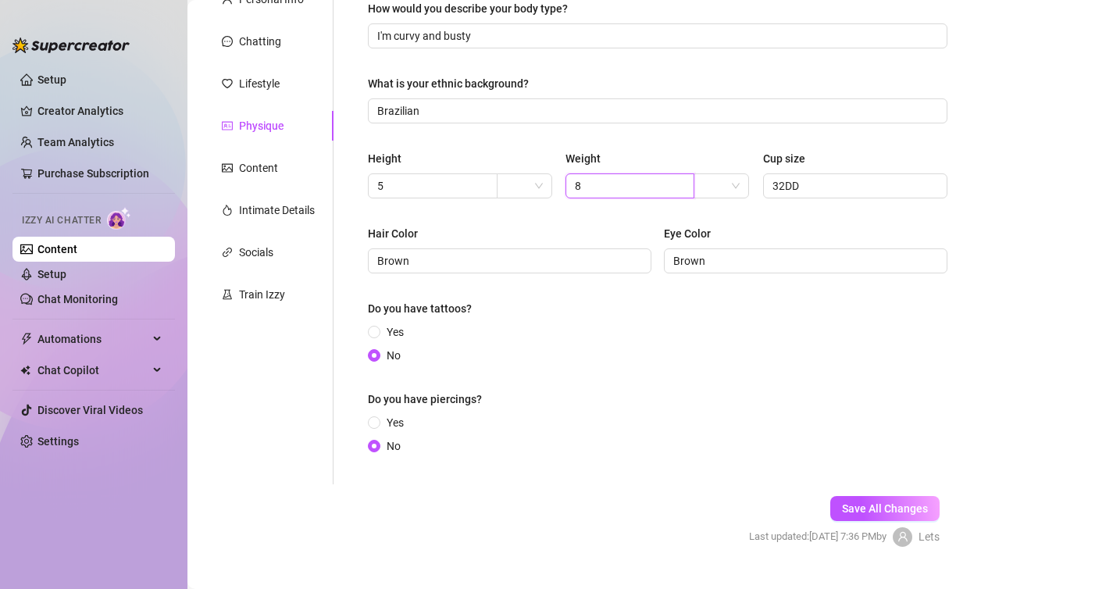
scroll to position [196, 0]
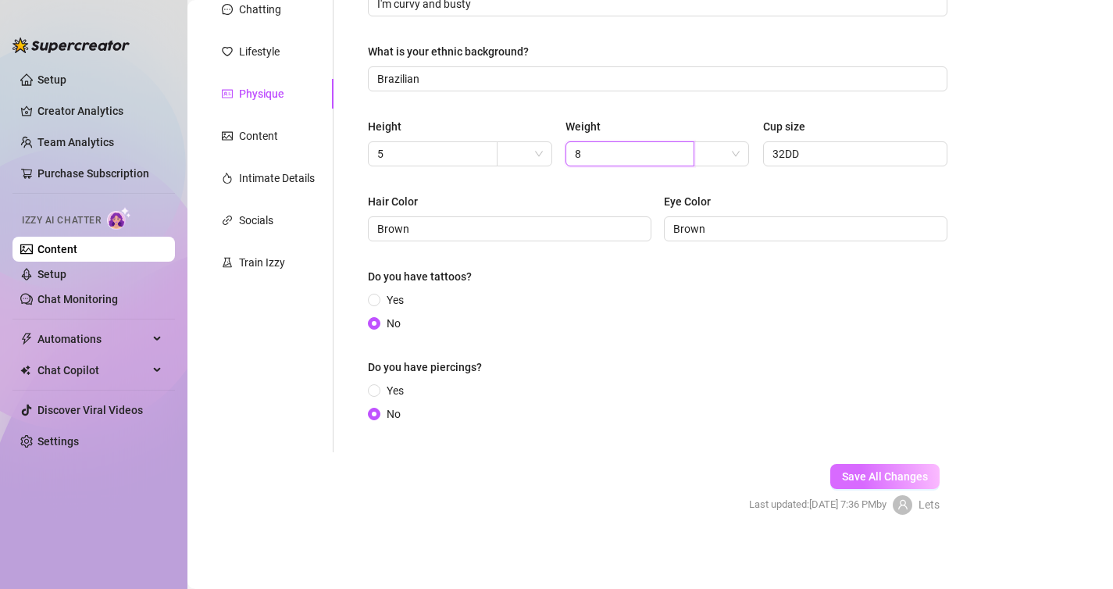
type input "8"
click at [886, 465] on button "Save All Changes" at bounding box center [884, 476] width 109 height 25
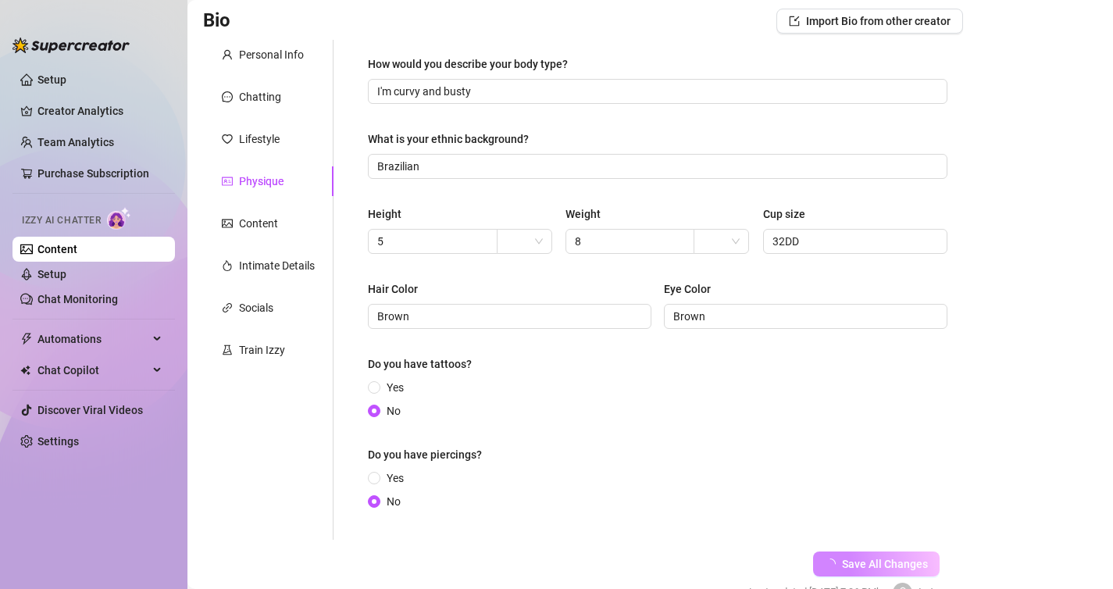
scroll to position [0, 0]
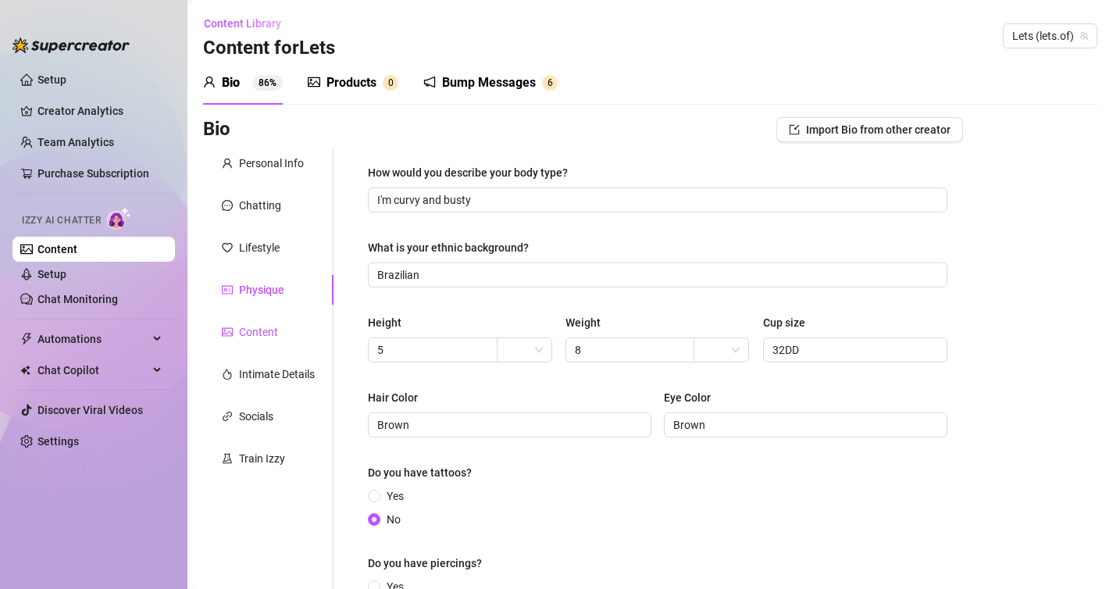
click at [253, 326] on div "Content" at bounding box center [258, 331] width 39 height 17
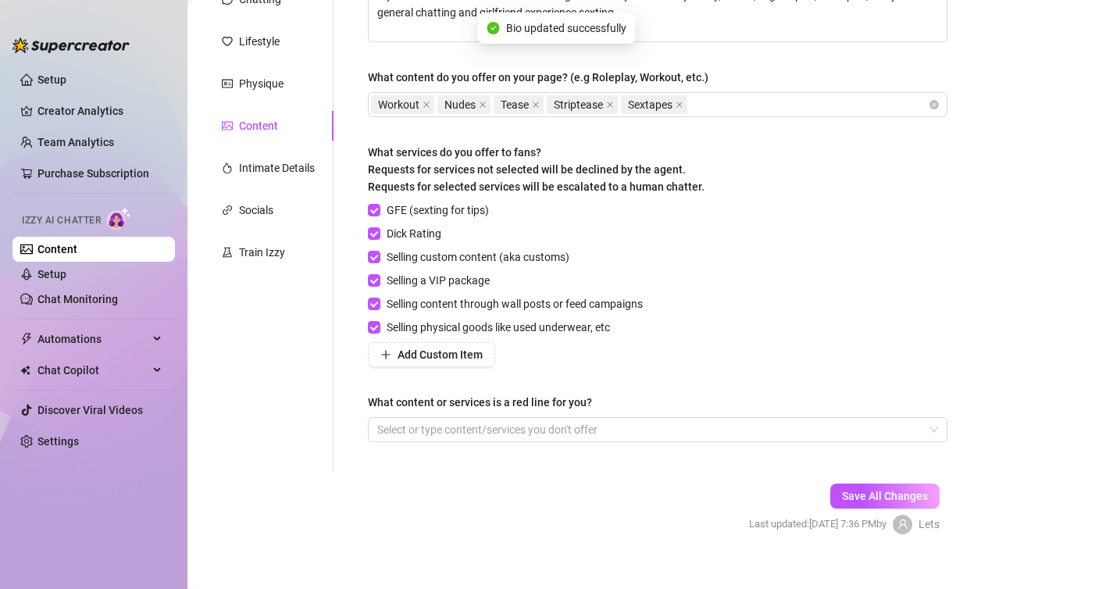
scroll to position [225, 0]
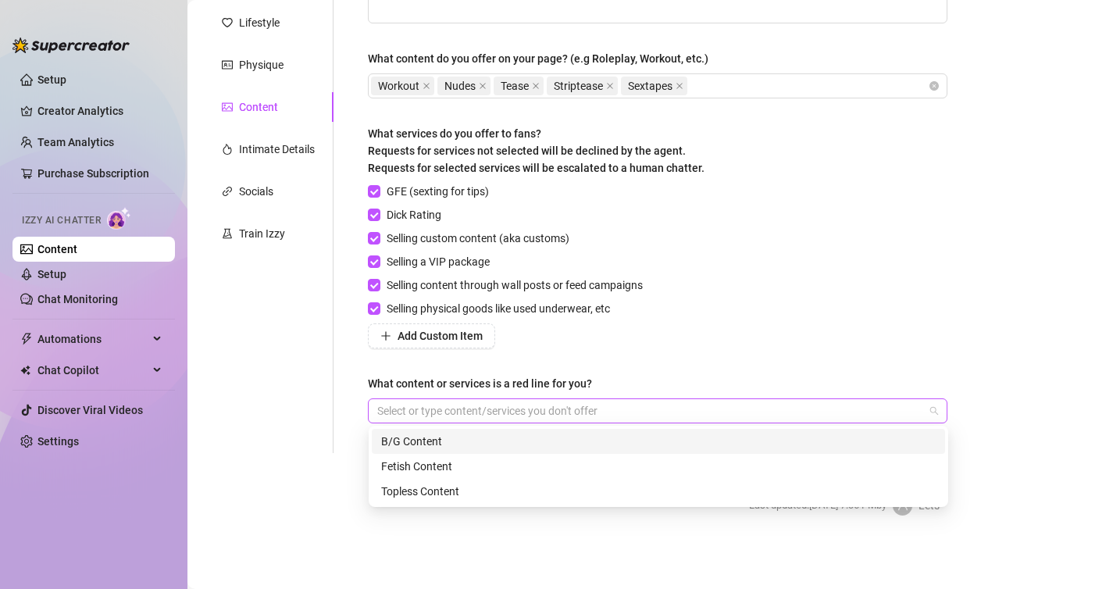
click at [421, 404] on div at bounding box center [649, 411] width 557 height 22
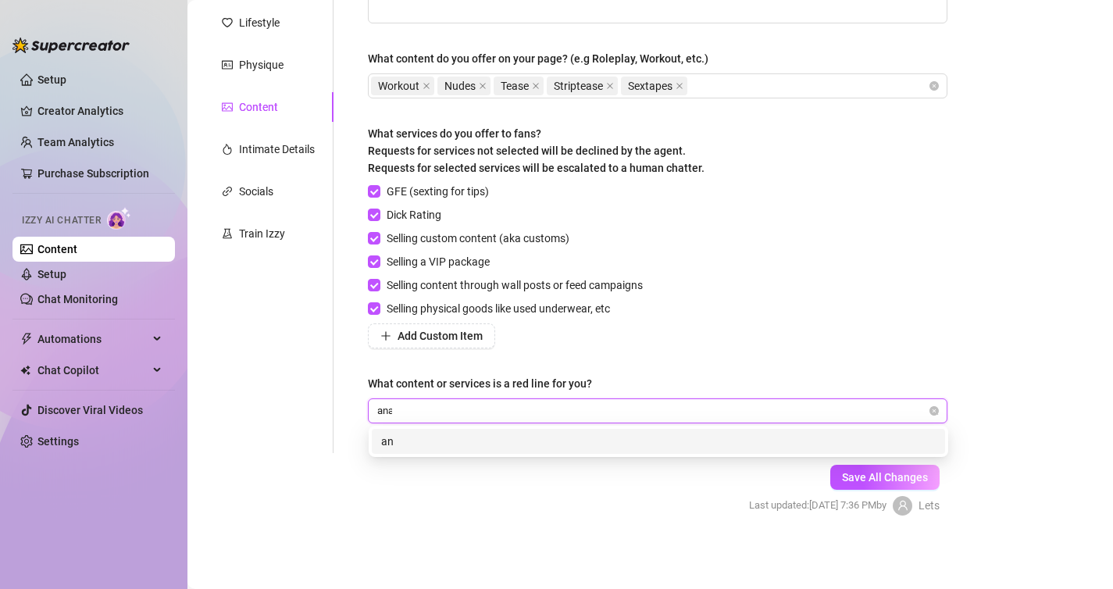
type input "anal"
click at [429, 436] on div "anal" at bounding box center [658, 441] width 554 height 17
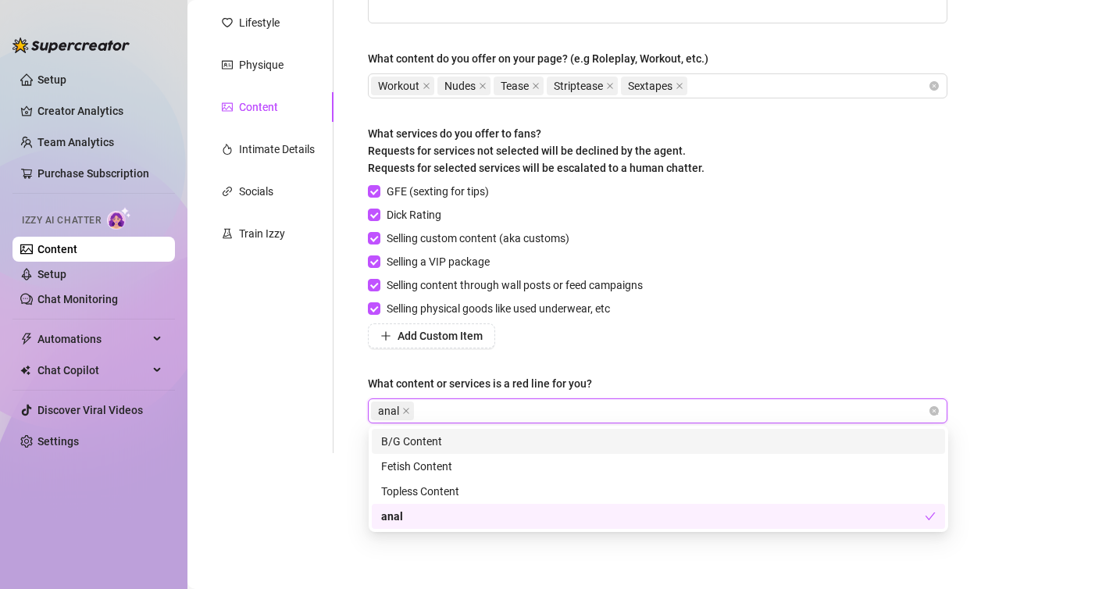
click at [293, 455] on form "Personal Info Chatting Lifestyle Physique Content Intimate Details Socials Trai…" at bounding box center [583, 232] width 760 height 619
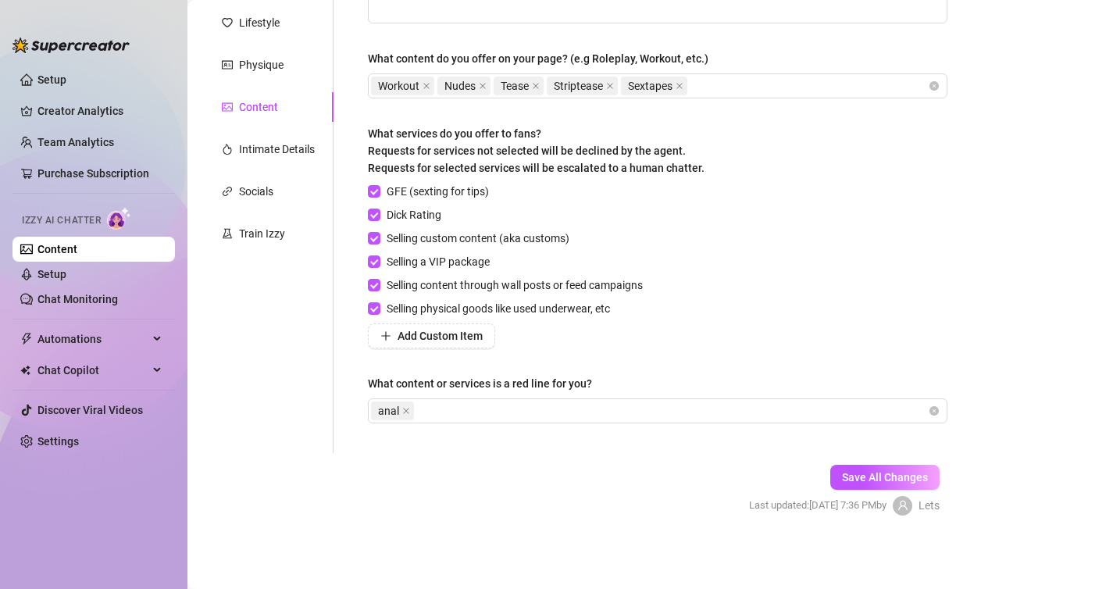
click at [870, 490] on div "Save All Changes Last updated: [DATE] 7:36 PM by Lets" at bounding box center [843, 490] width 237 height 74
click at [866, 478] on span "Save All Changes" at bounding box center [885, 477] width 86 height 12
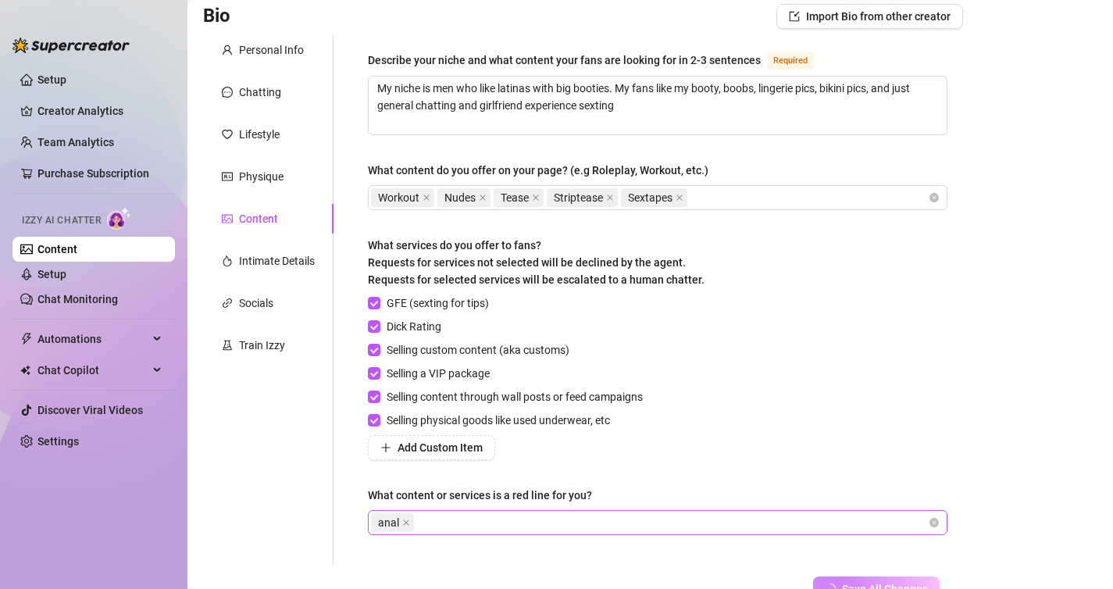
scroll to position [0, 0]
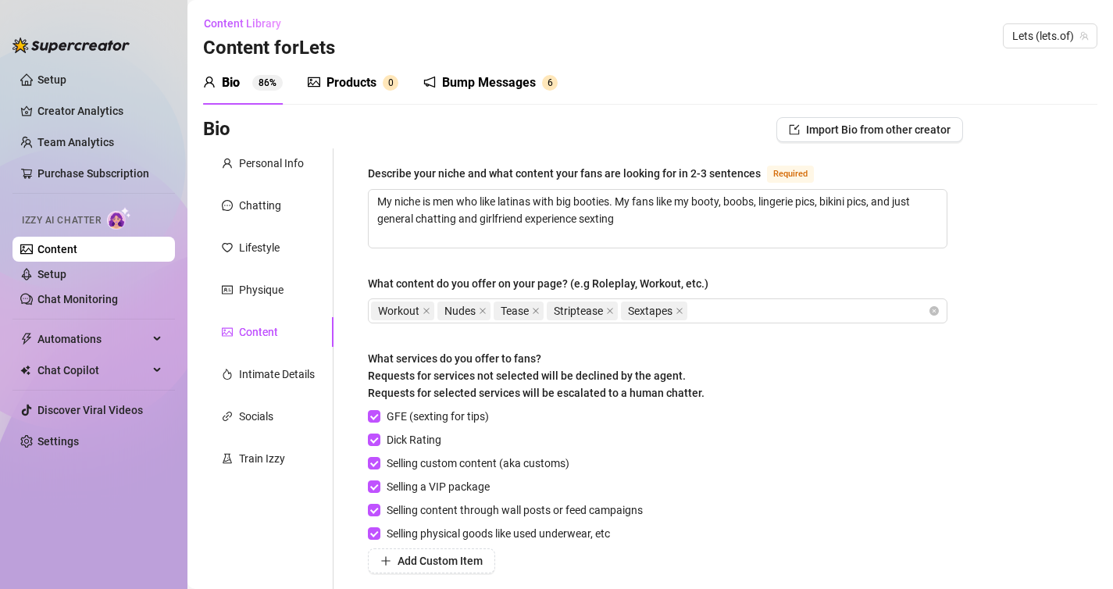
click at [249, 79] on div "Bio 86%" at bounding box center [243, 82] width 80 height 19
click at [257, 161] on div "Personal Info" at bounding box center [271, 163] width 65 height 17
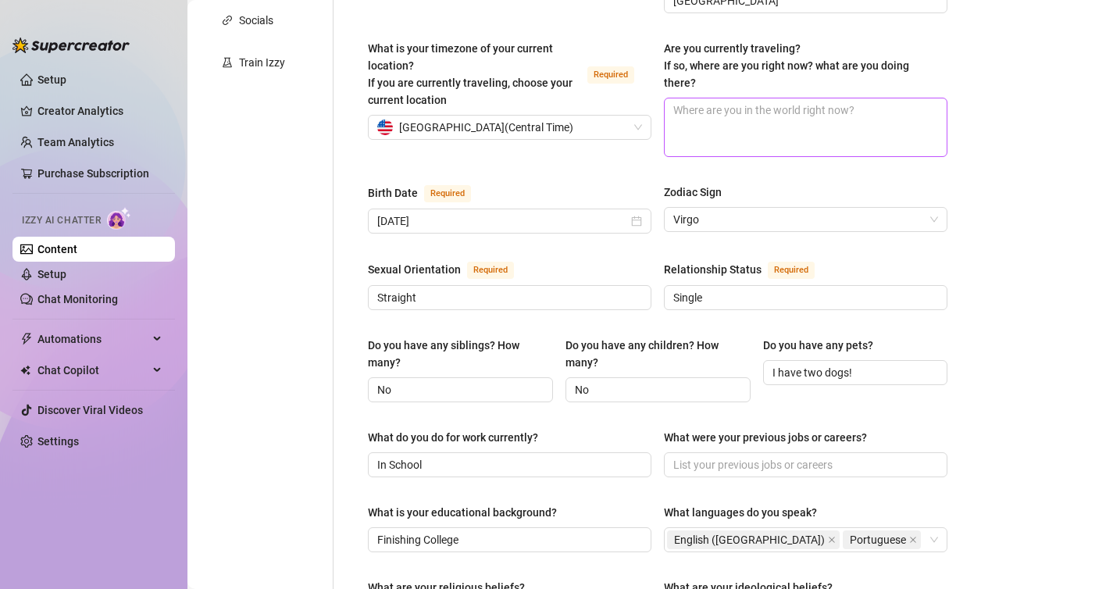
scroll to position [408, 0]
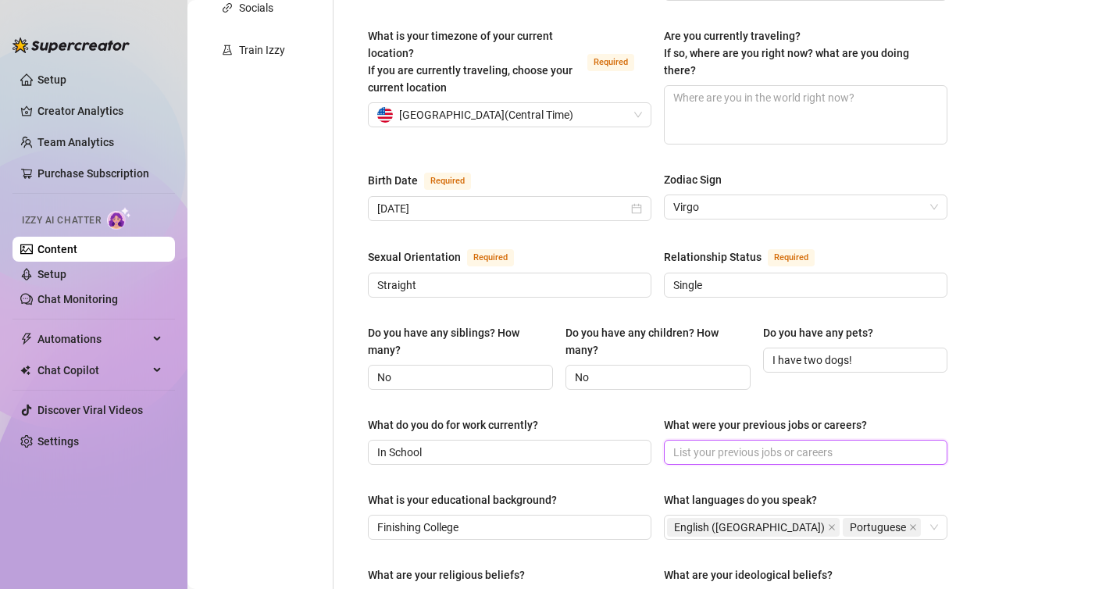
click at [718, 444] on input "What were your previous jobs or careers?" at bounding box center [804, 452] width 262 height 17
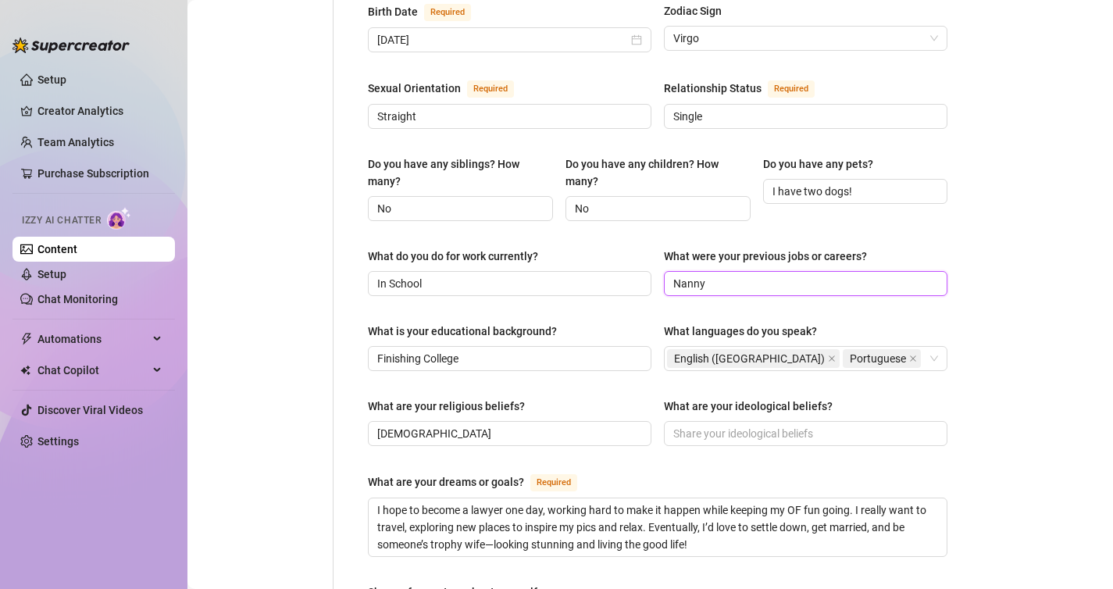
scroll to position [583, 0]
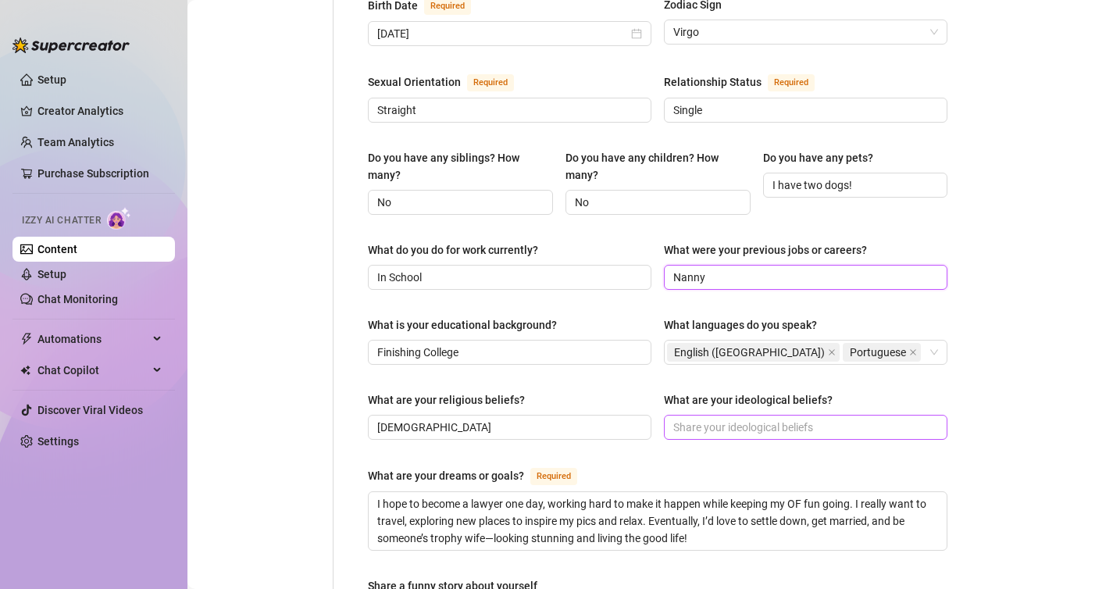
type input "Nanny"
click at [722, 419] on input "What are your ideological beliefs?" at bounding box center [804, 427] width 262 height 17
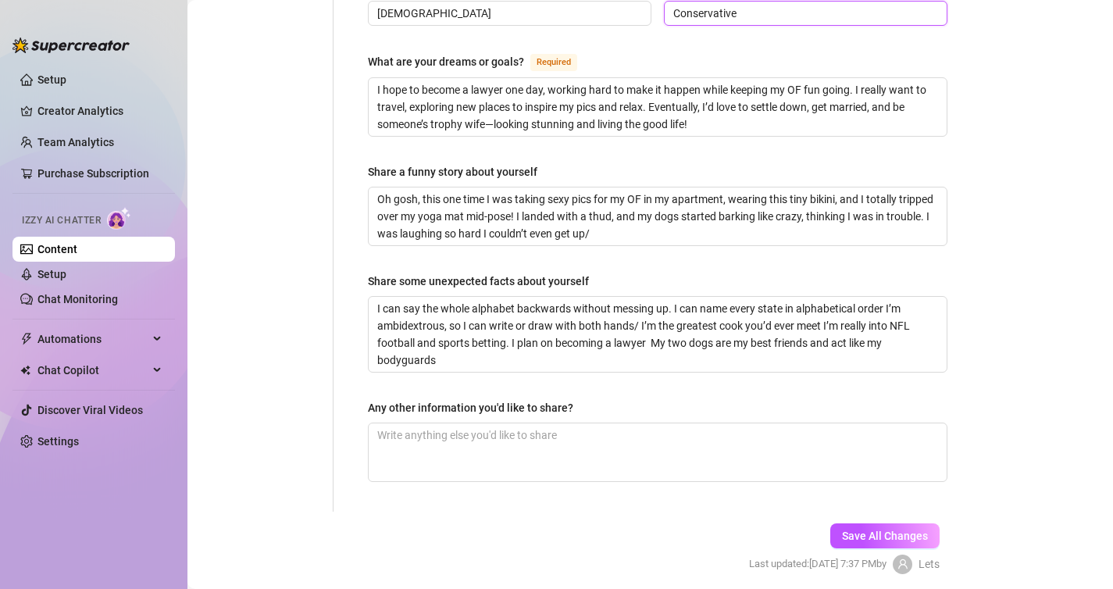
scroll to position [1009, 0]
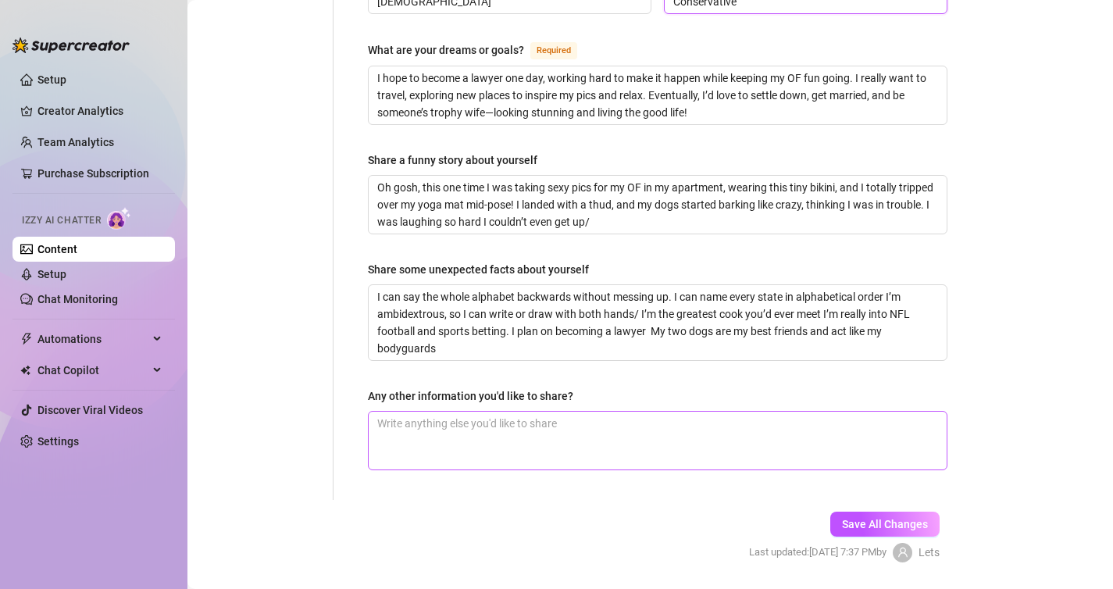
type input "Conservative"
click at [666, 421] on textarea "Any other information you'd like to share?" at bounding box center [658, 440] width 578 height 58
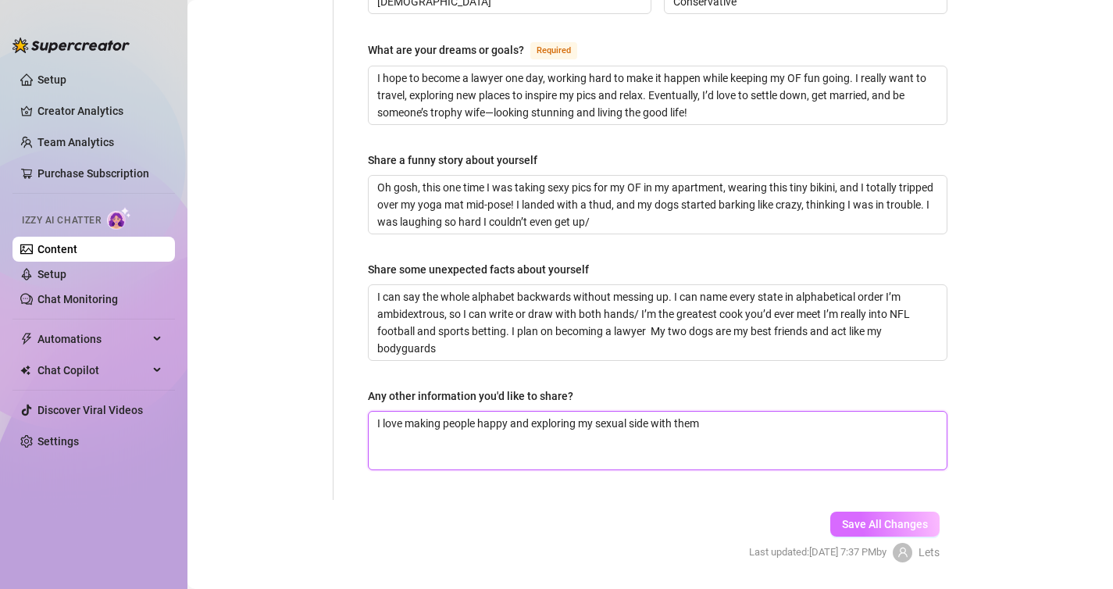
type textarea "I love making people happy and exploring my sexual side with them"
click at [841, 511] on button "Save All Changes" at bounding box center [884, 523] width 109 height 25
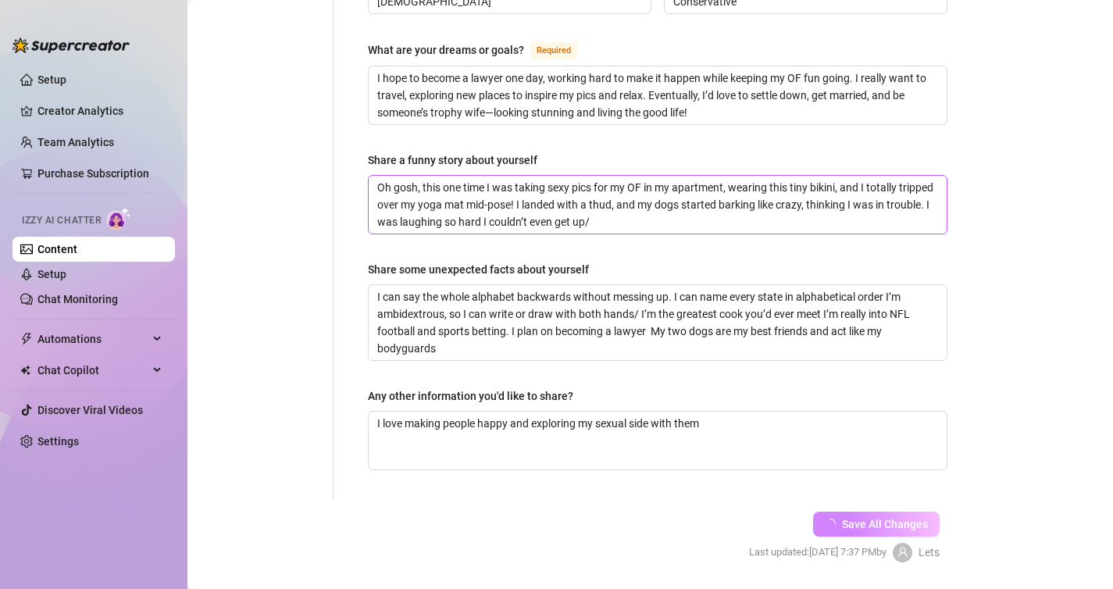
scroll to position [1014, 0]
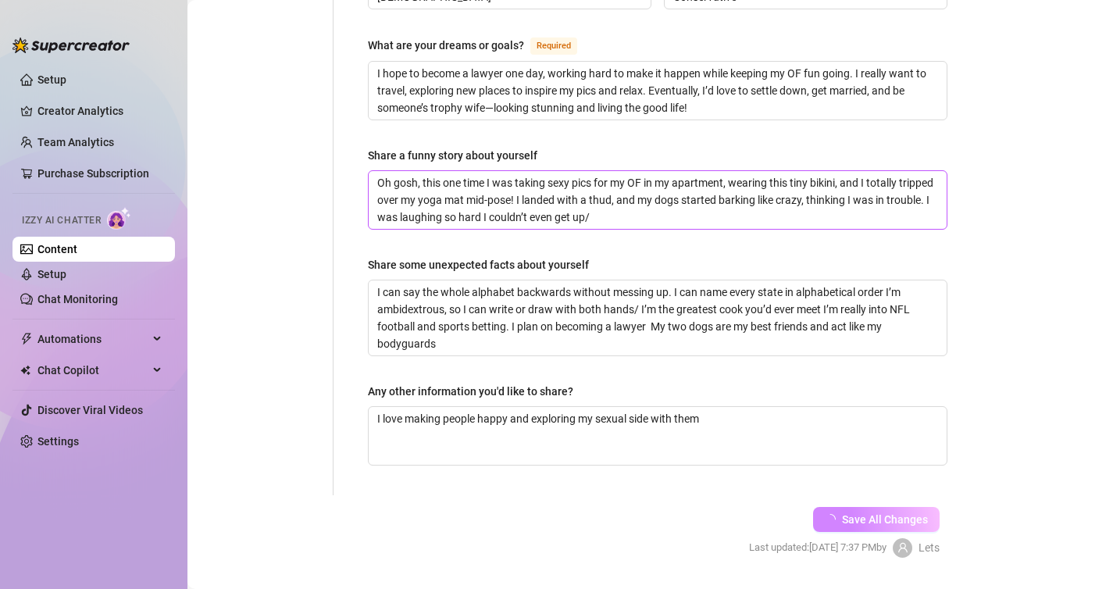
type input "Conservative"
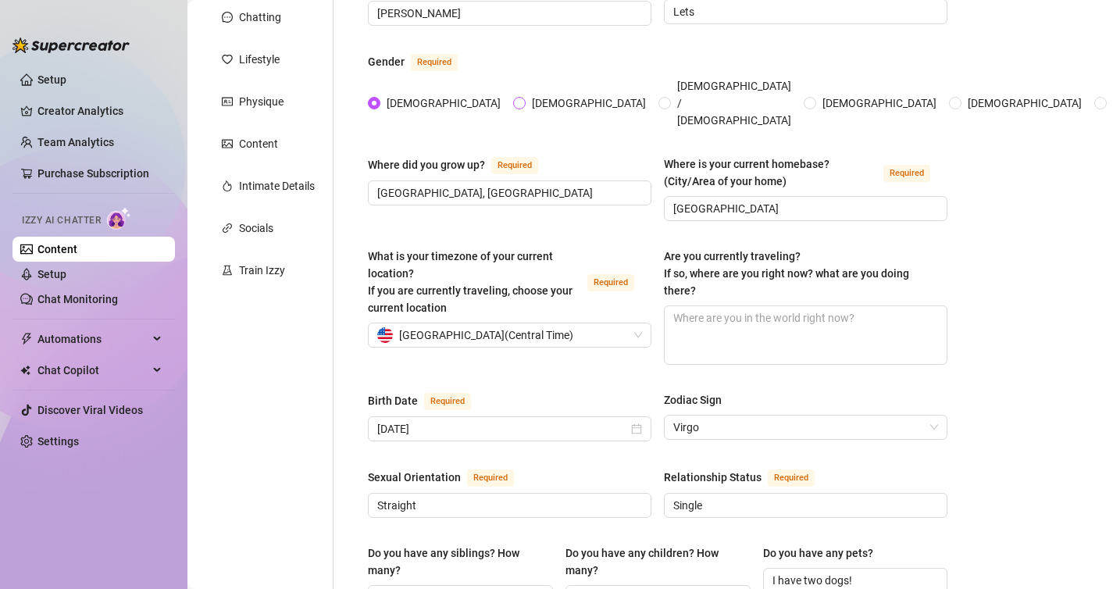
scroll to position [190, 0]
click at [261, 147] on div "Content" at bounding box center [258, 142] width 39 height 17
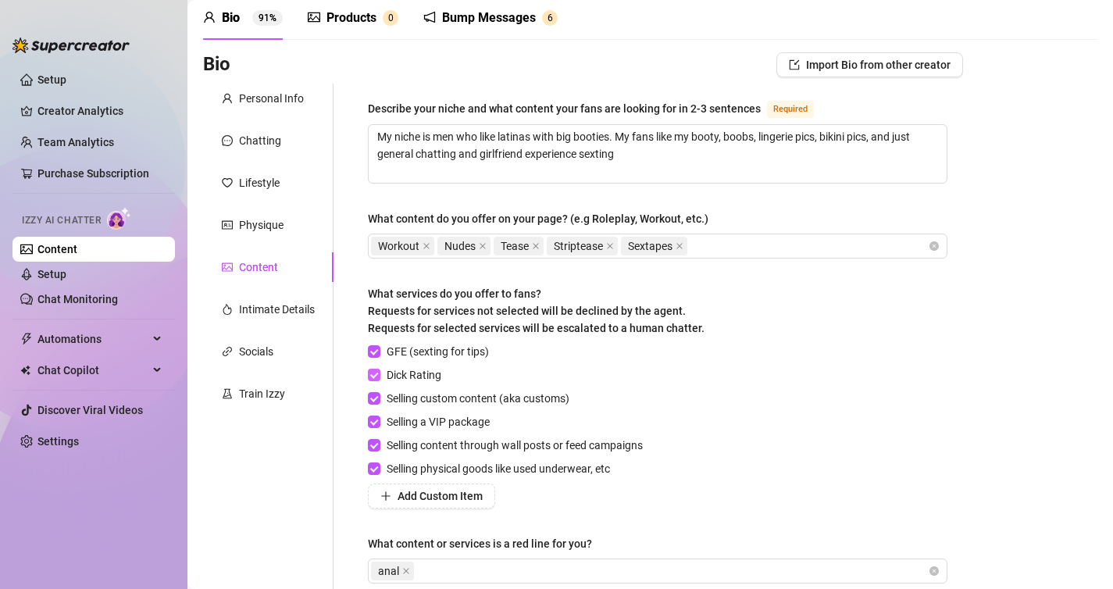
scroll to position [0, 0]
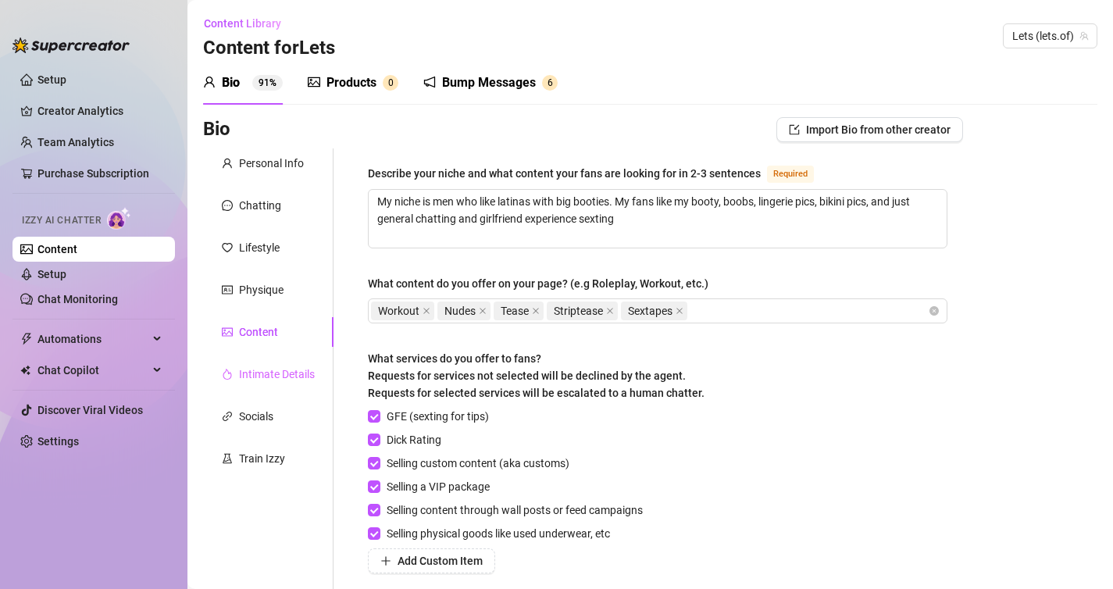
click at [248, 365] on div "Intimate Details" at bounding box center [268, 374] width 130 height 30
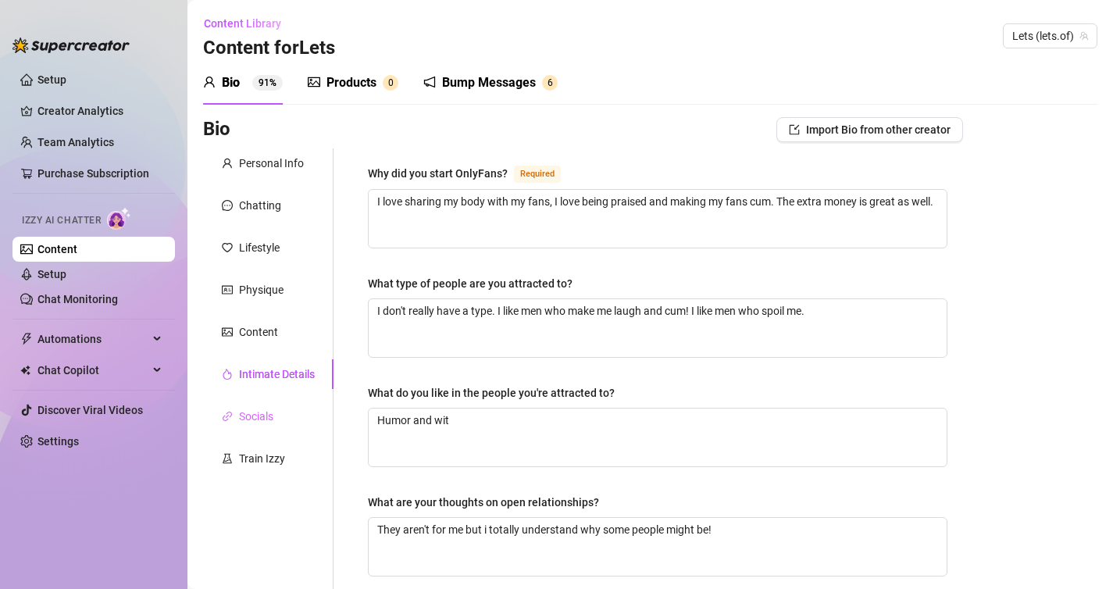
click at [259, 407] on div "Socials" at bounding box center [268, 416] width 130 height 30
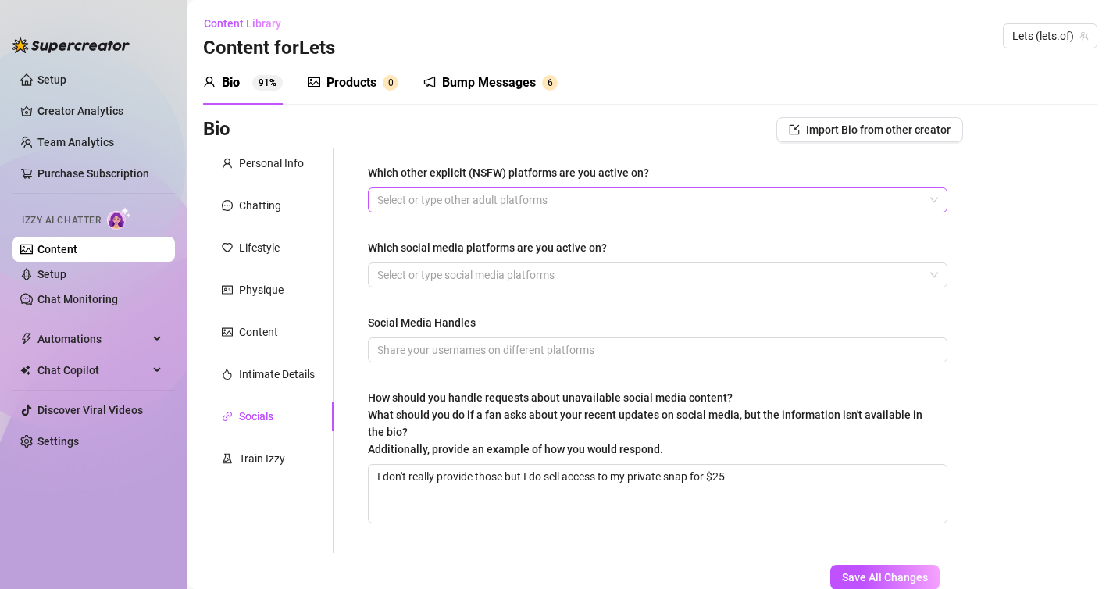
click at [404, 205] on div at bounding box center [649, 200] width 557 height 22
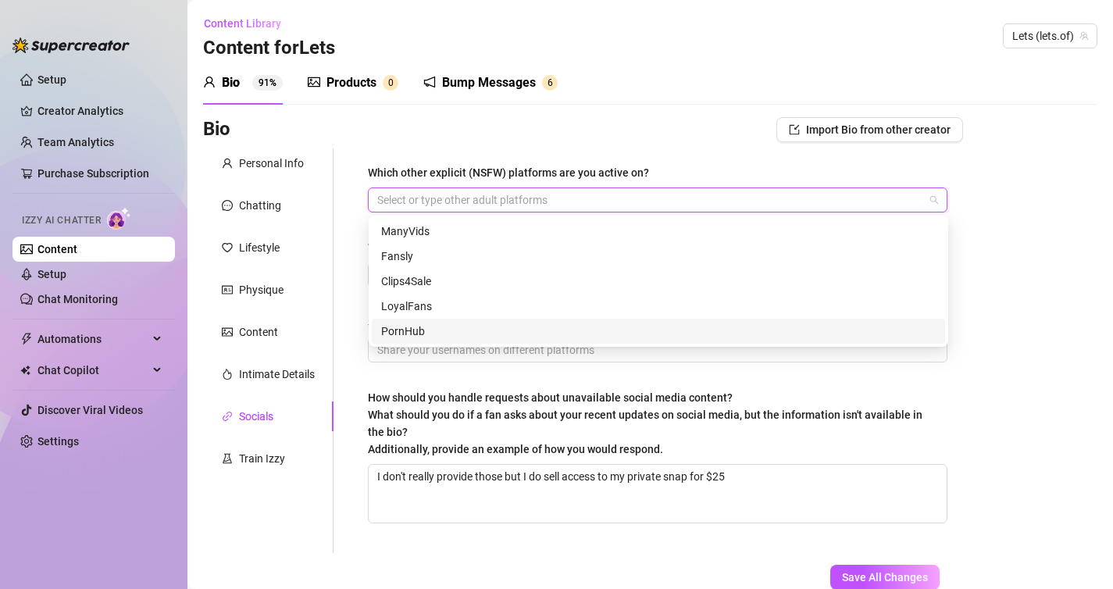
click at [392, 326] on div "PornHub" at bounding box center [658, 330] width 554 height 17
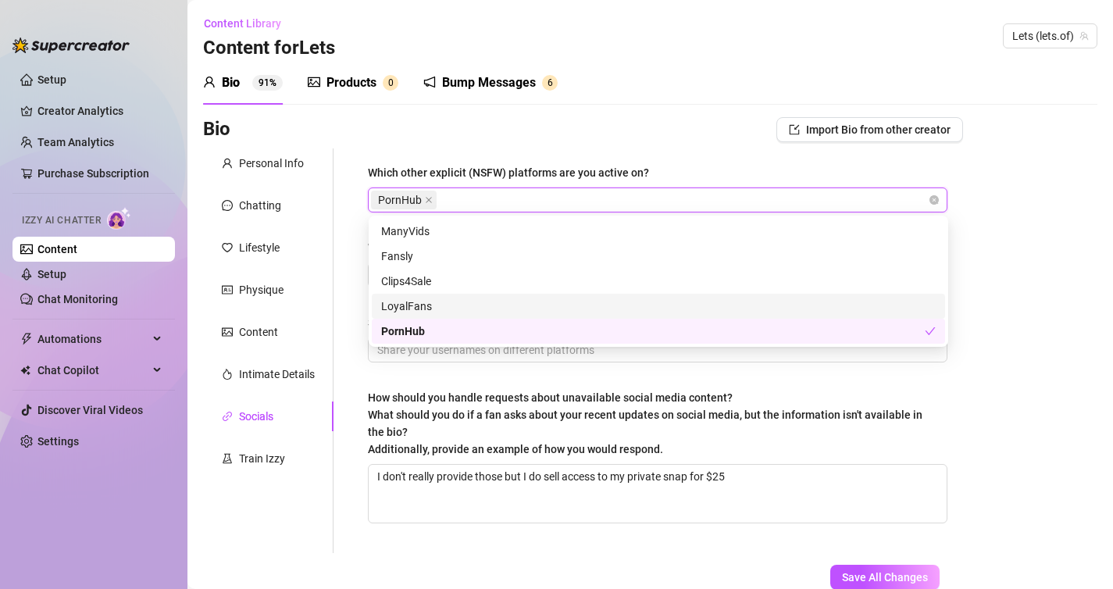
click at [347, 298] on div "Which other explicit (NSFW) platforms are you active on? PornHub Which social m…" at bounding box center [647, 350] width 629 height 404
click at [467, 201] on div "PornHub" at bounding box center [649, 200] width 557 height 22
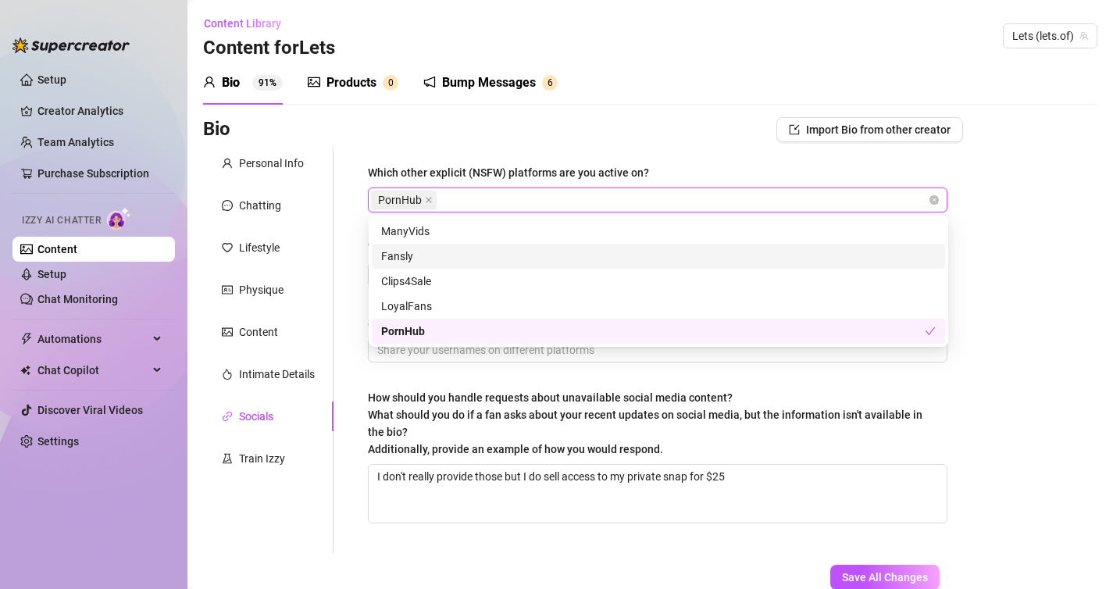
click at [417, 251] on div "Fansly" at bounding box center [658, 256] width 554 height 17
click at [343, 262] on div "Which other explicit (NSFW) platforms are you active on? PornHub Fansly Which s…" at bounding box center [647, 350] width 629 height 404
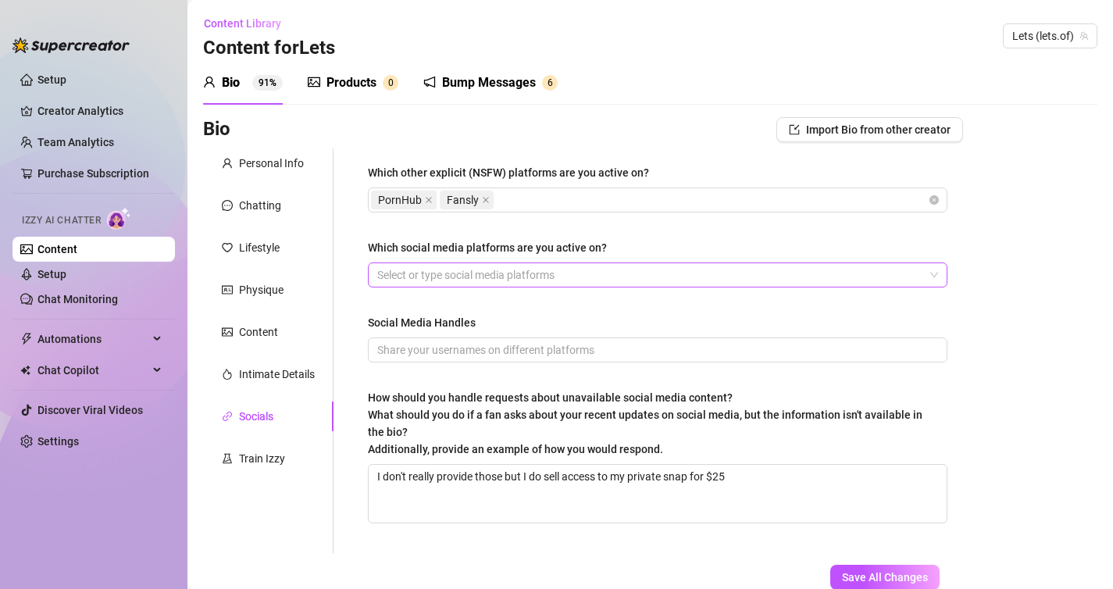
click at [417, 273] on div at bounding box center [649, 275] width 557 height 22
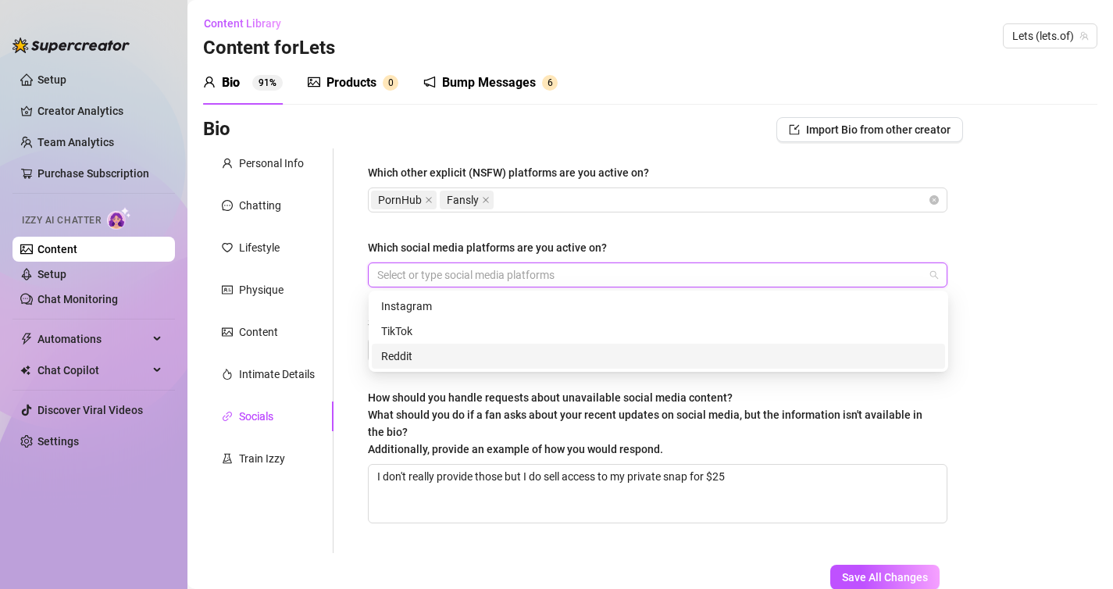
click at [401, 352] on div "Reddit" at bounding box center [658, 355] width 554 height 17
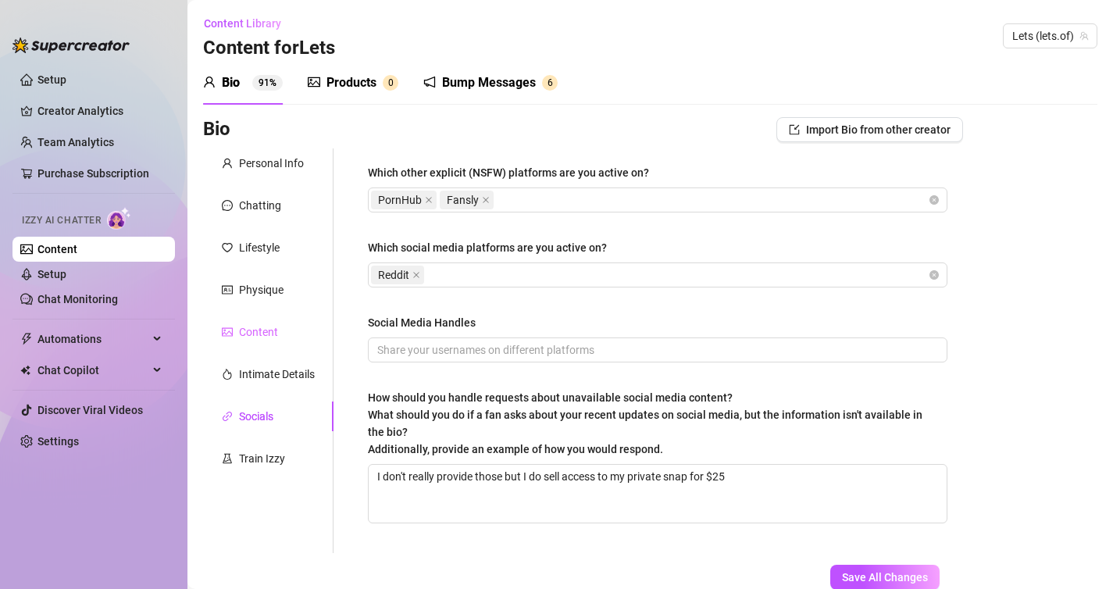
click at [333, 325] on div "Content" at bounding box center [268, 332] width 130 height 30
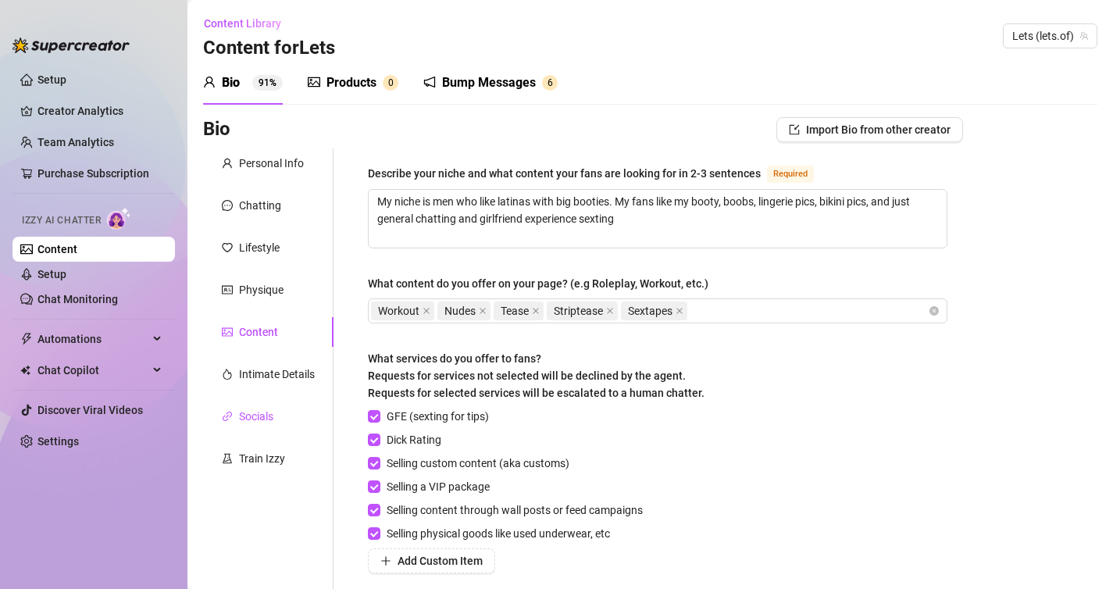
click at [266, 410] on div "Socials" at bounding box center [256, 416] width 34 height 17
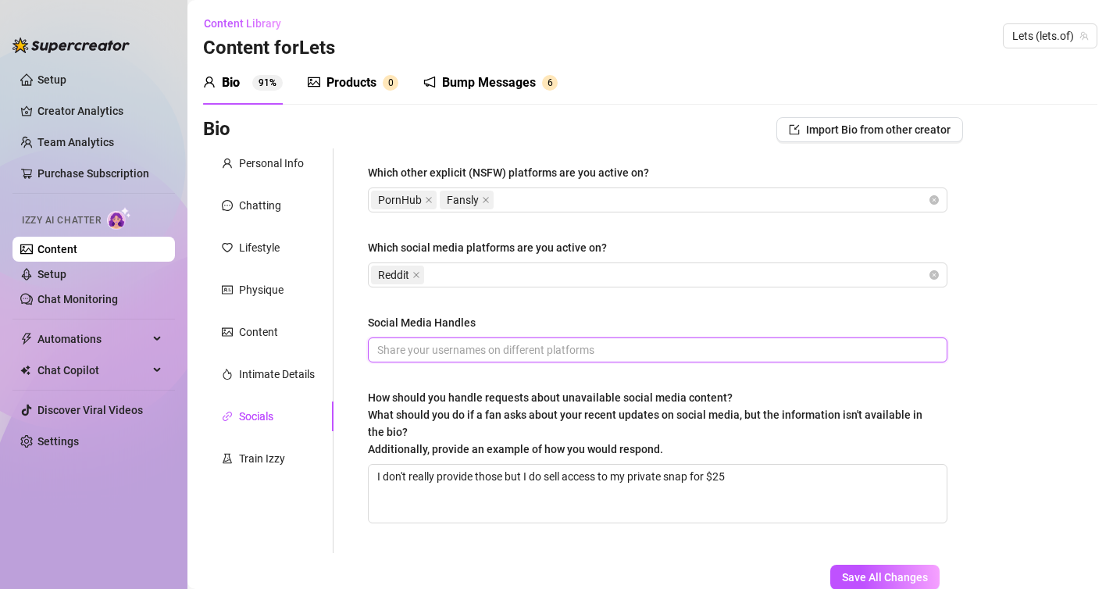
click at [407, 351] on input "Social Media Handles" at bounding box center [656, 349] width 558 height 17
type input "Lets"
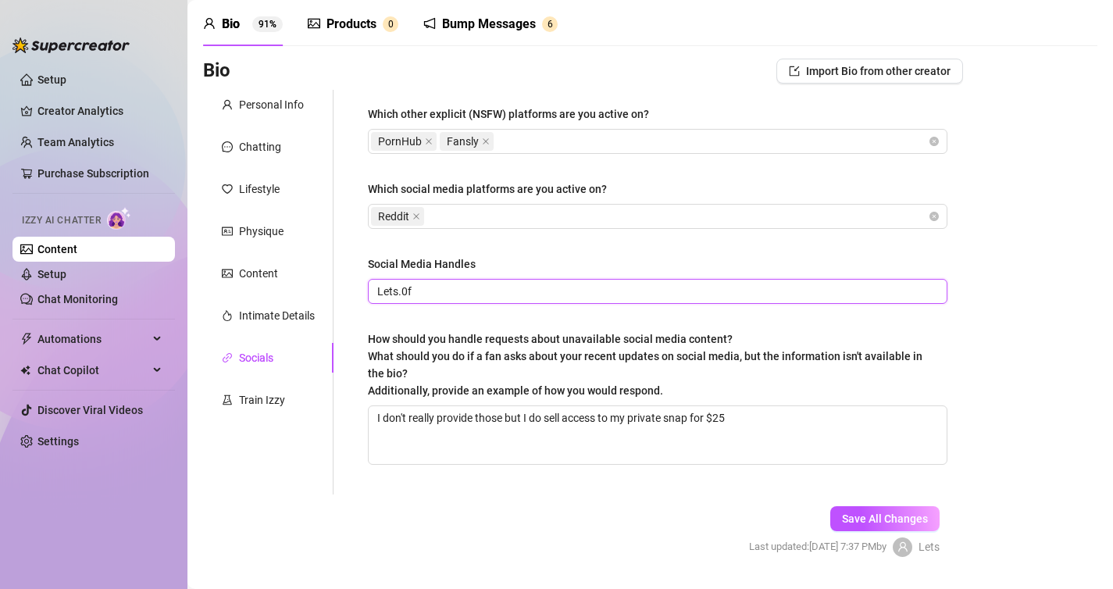
scroll to position [63, 0]
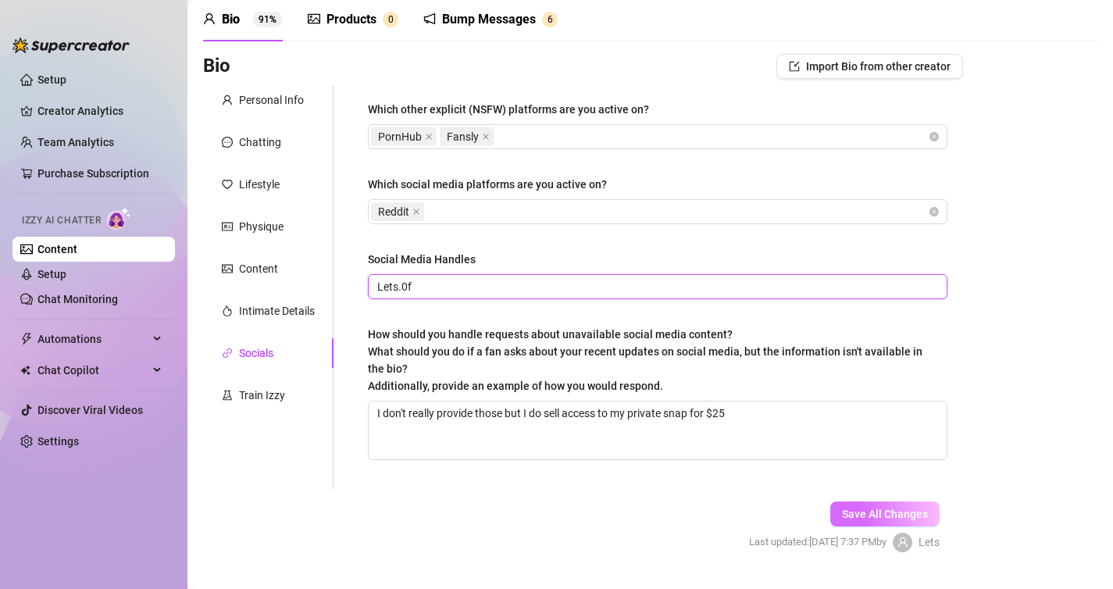
type input "Lets.0f"
click at [889, 512] on span "Save All Changes" at bounding box center [885, 514] width 86 height 12
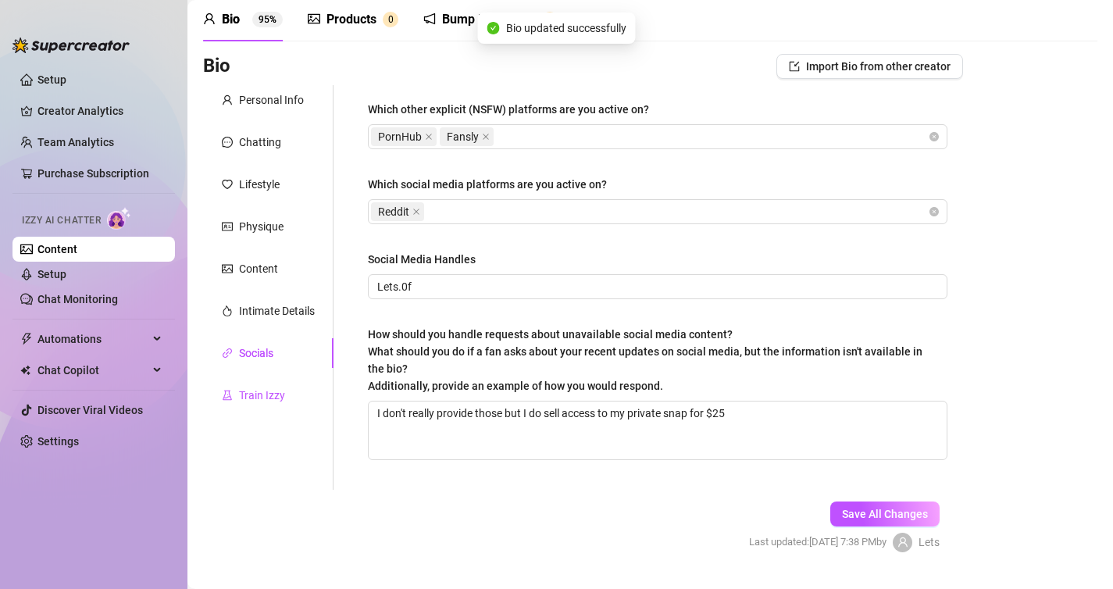
click at [255, 392] on div "Train Izzy" at bounding box center [262, 395] width 46 height 17
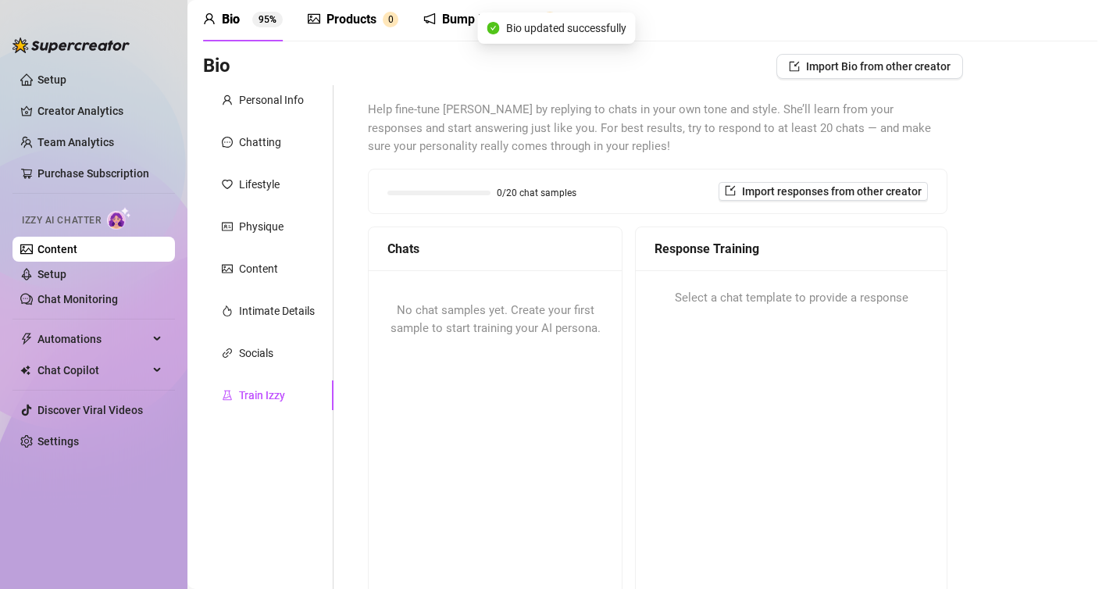
click at [256, 369] on div "Personal Info Chatting Lifestyle Physique Content Intimate Details Socials Trai…" at bounding box center [268, 358] width 130 height 547
click at [255, 358] on div "Socials" at bounding box center [256, 352] width 34 height 17
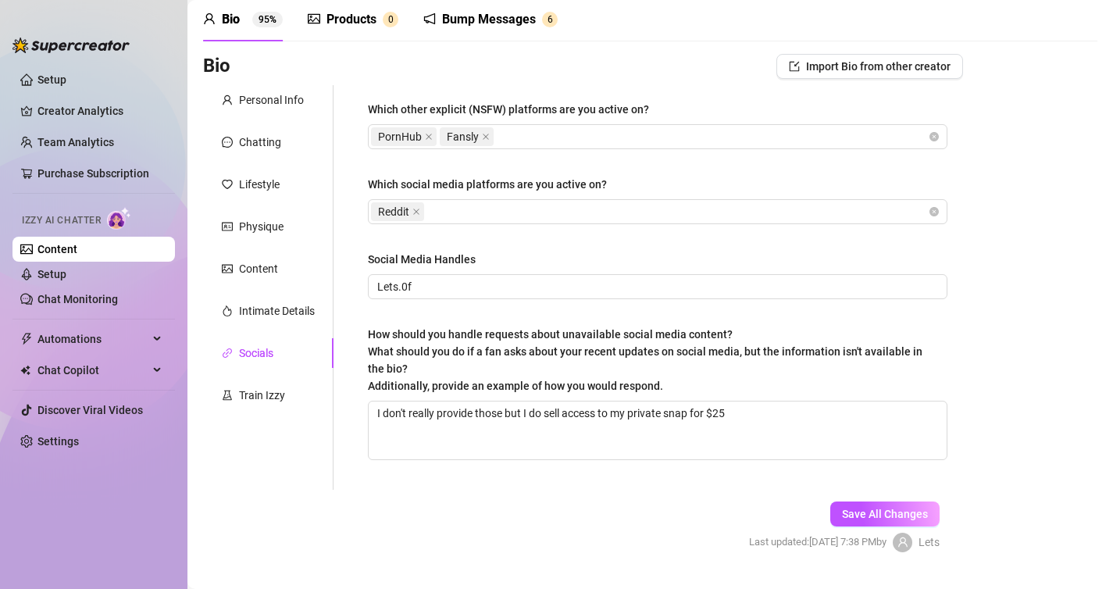
click at [254, 335] on div "Personal Info Chatting Lifestyle Physique Content Intimate Details Socials Trai…" at bounding box center [268, 287] width 130 height 404
click at [252, 321] on div "Intimate Details" at bounding box center [268, 311] width 130 height 30
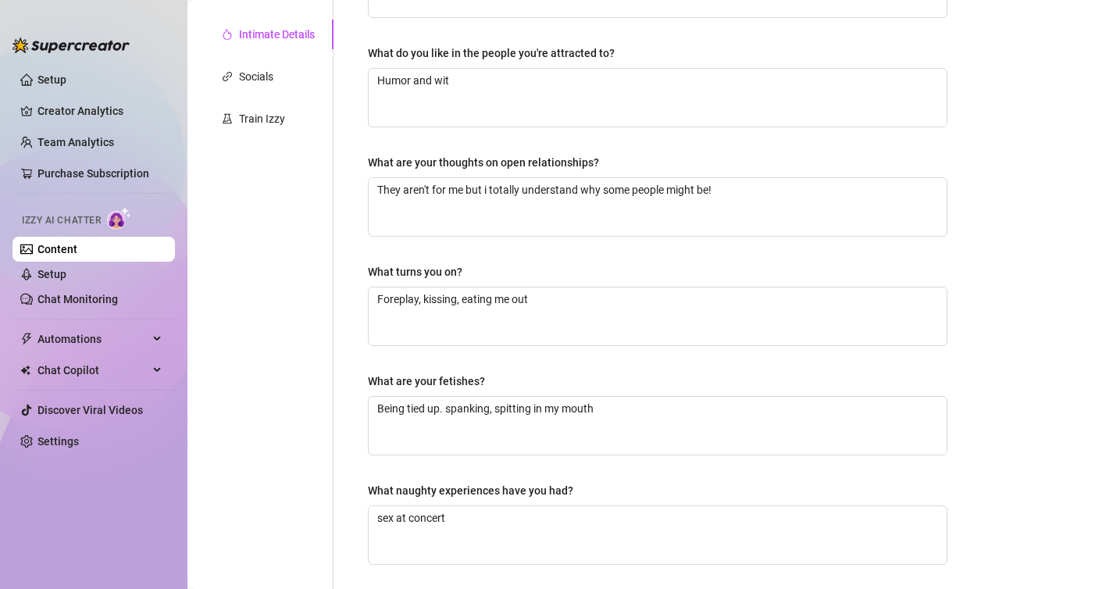
scroll to position [0, 0]
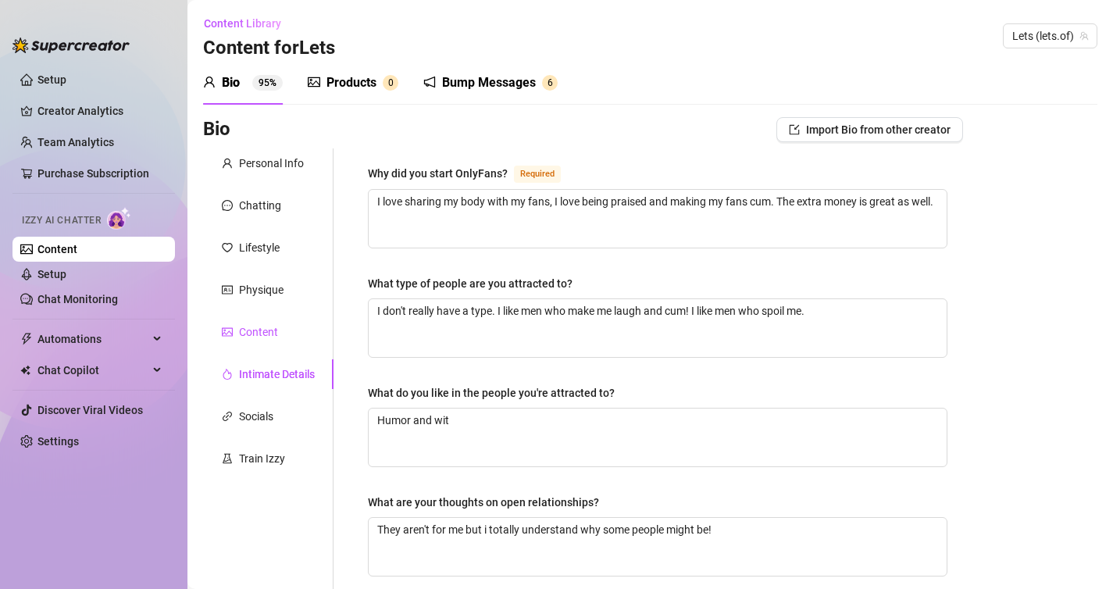
click at [255, 340] on div "Content" at bounding box center [258, 331] width 39 height 17
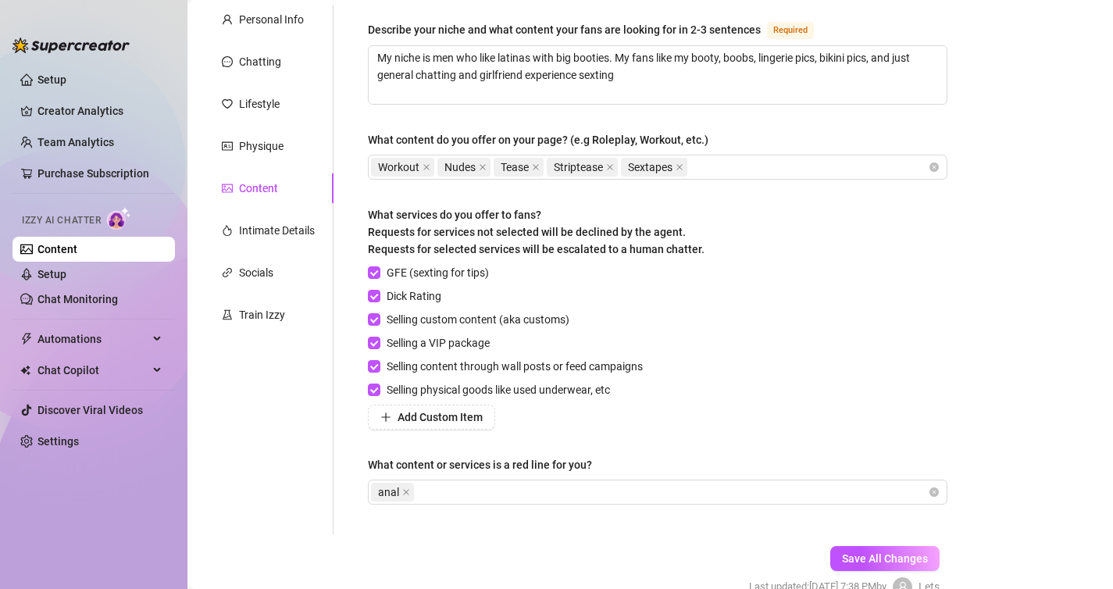
scroll to position [168, 0]
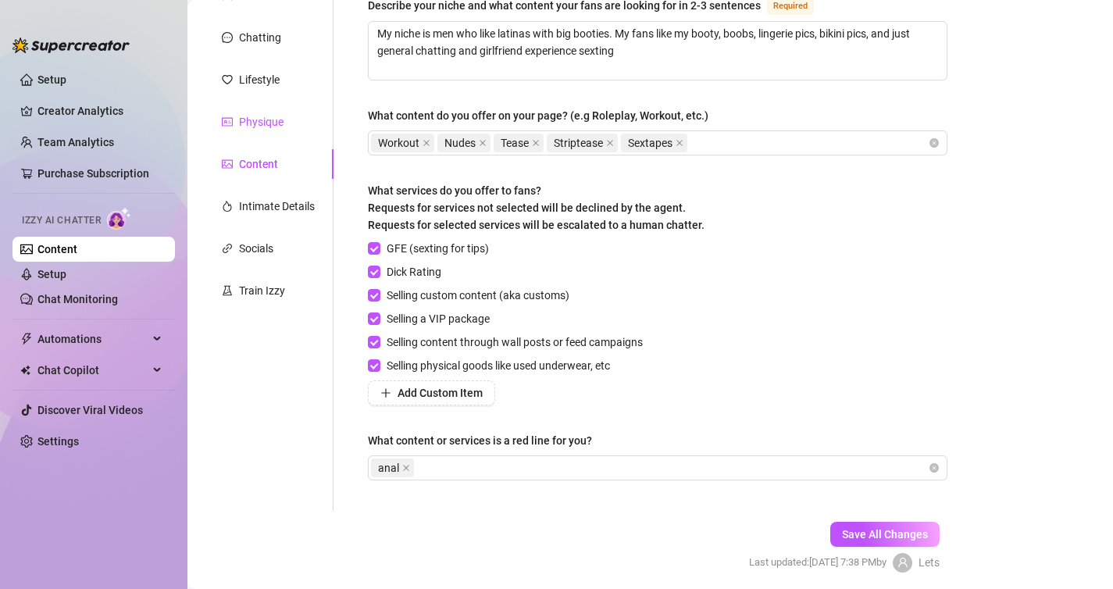
click at [254, 123] on div "Physique" at bounding box center [261, 121] width 45 height 17
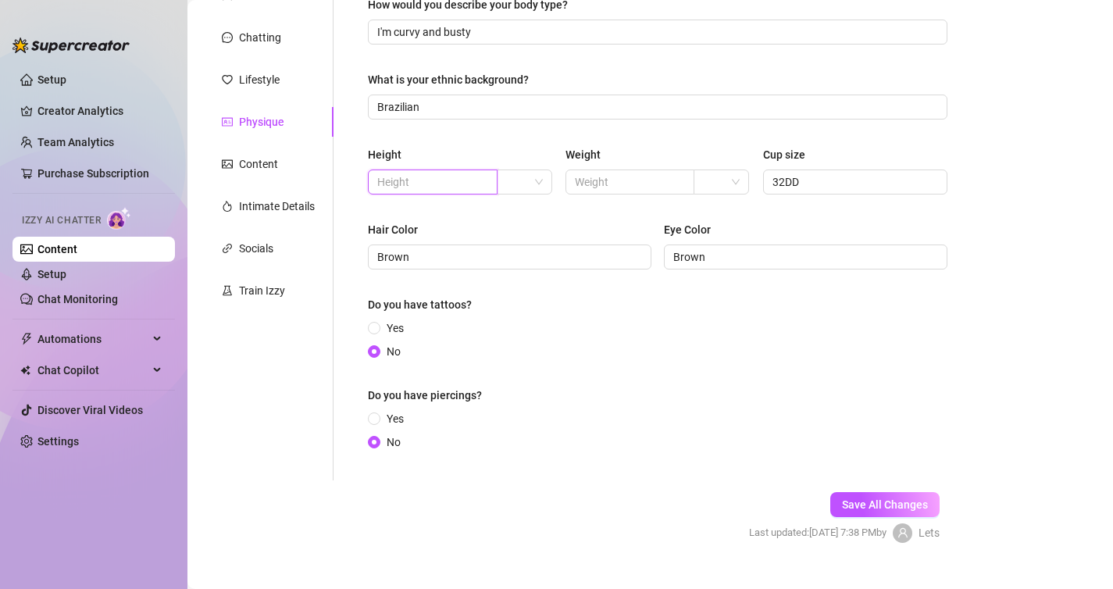
click at [399, 187] on input "text" at bounding box center [431, 181] width 108 height 17
click at [531, 185] on span at bounding box center [524, 181] width 37 height 23
click at [512, 240] on div "ft" at bounding box center [524, 238] width 30 height 17
click at [632, 178] on input "text" at bounding box center [629, 181] width 108 height 17
click at [442, 184] on input "5" at bounding box center [431, 181] width 108 height 17
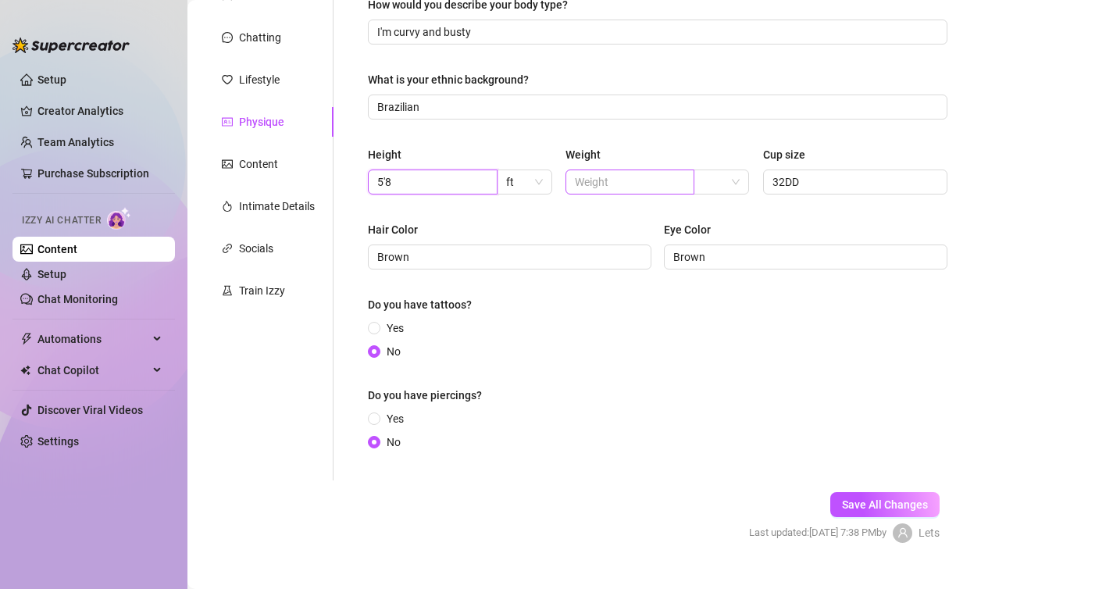
type input "5'8"
click at [597, 177] on input "text" at bounding box center [629, 181] width 108 height 17
type input "170"
click at [858, 511] on button "Save All Changes" at bounding box center [884, 504] width 109 height 25
click at [719, 183] on input "search" at bounding box center [714, 181] width 23 height 23
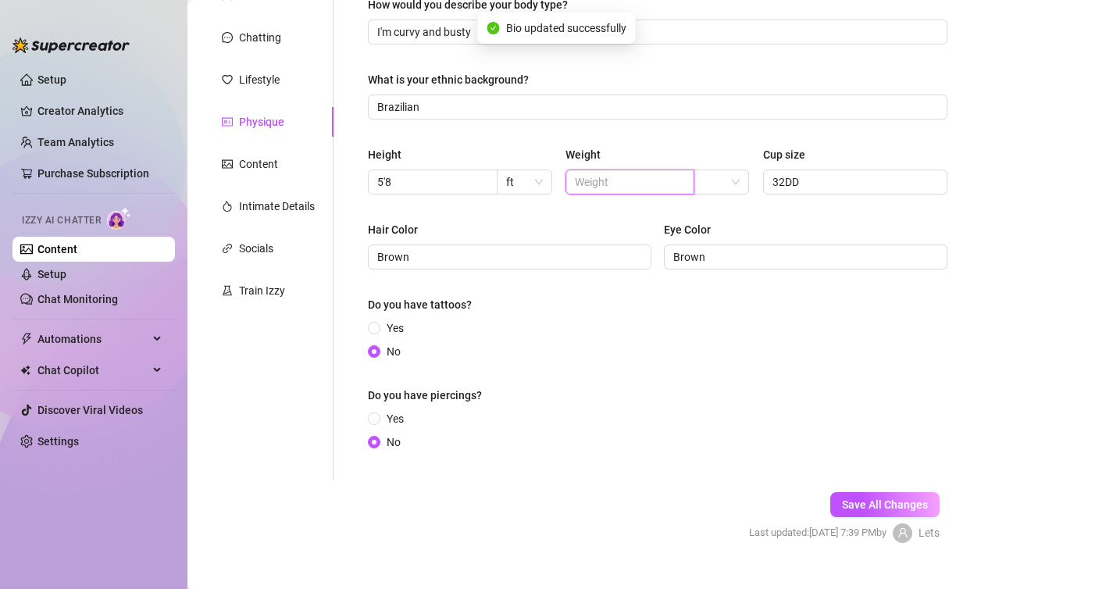
click at [646, 187] on input "text" at bounding box center [629, 181] width 108 height 17
click at [734, 183] on span at bounding box center [721, 181] width 37 height 23
type input "165"
click at [731, 236] on div "lbs" at bounding box center [722, 238] width 30 height 17
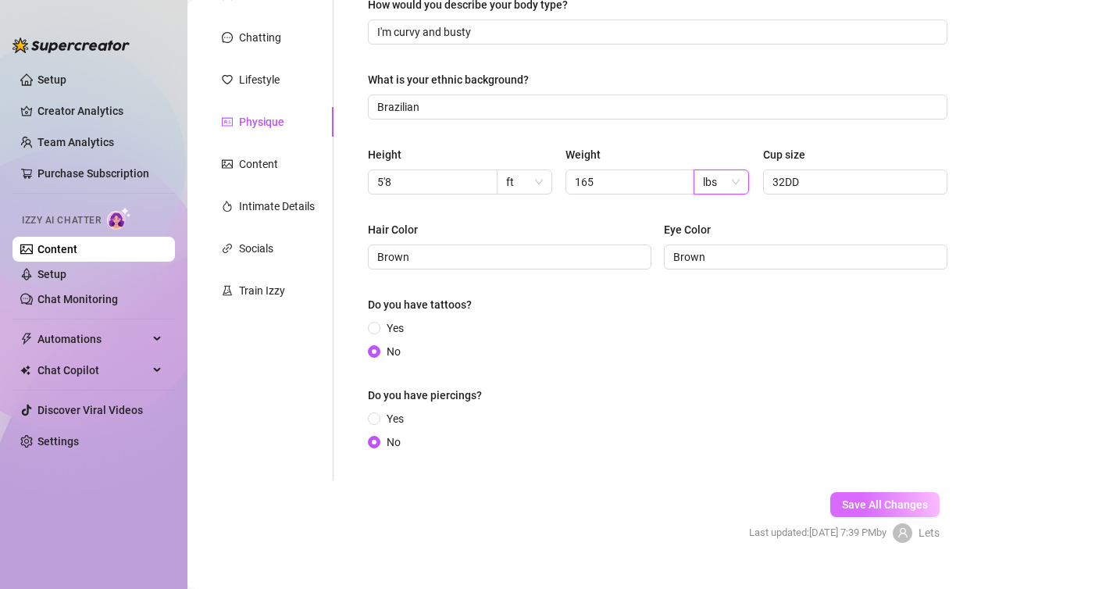
click at [854, 493] on button "Save All Changes" at bounding box center [884, 504] width 109 height 25
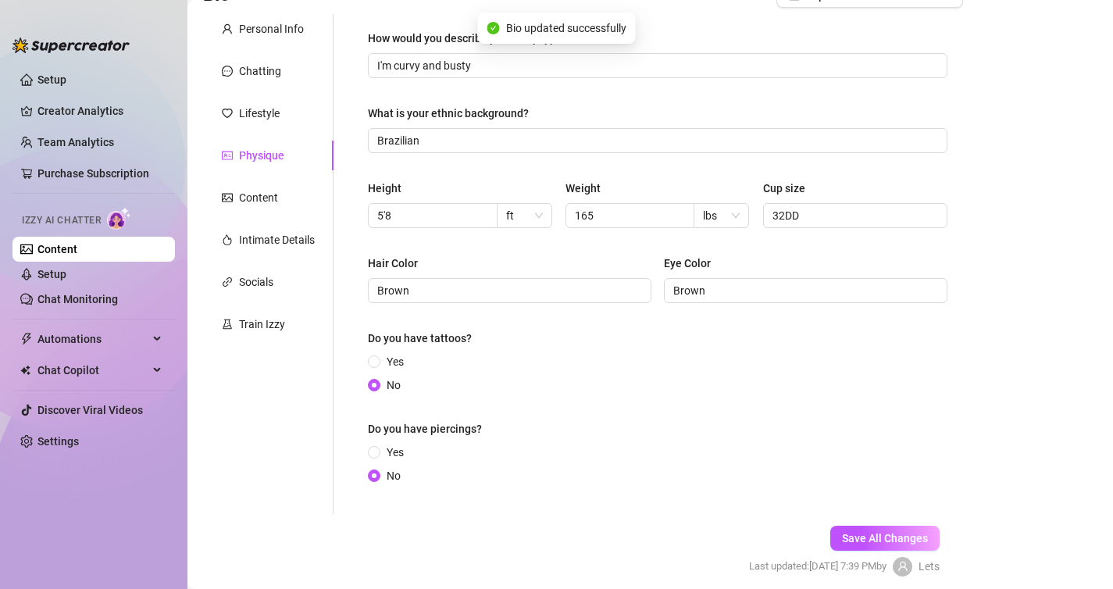
scroll to position [159, 0]
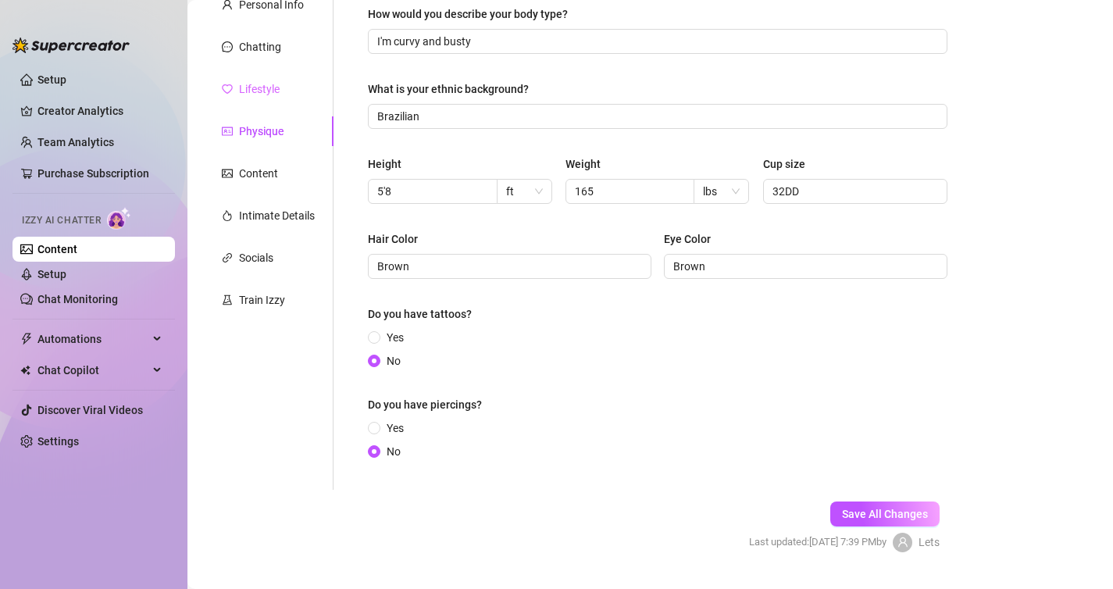
click at [258, 102] on div "Lifestyle" at bounding box center [268, 89] width 130 height 30
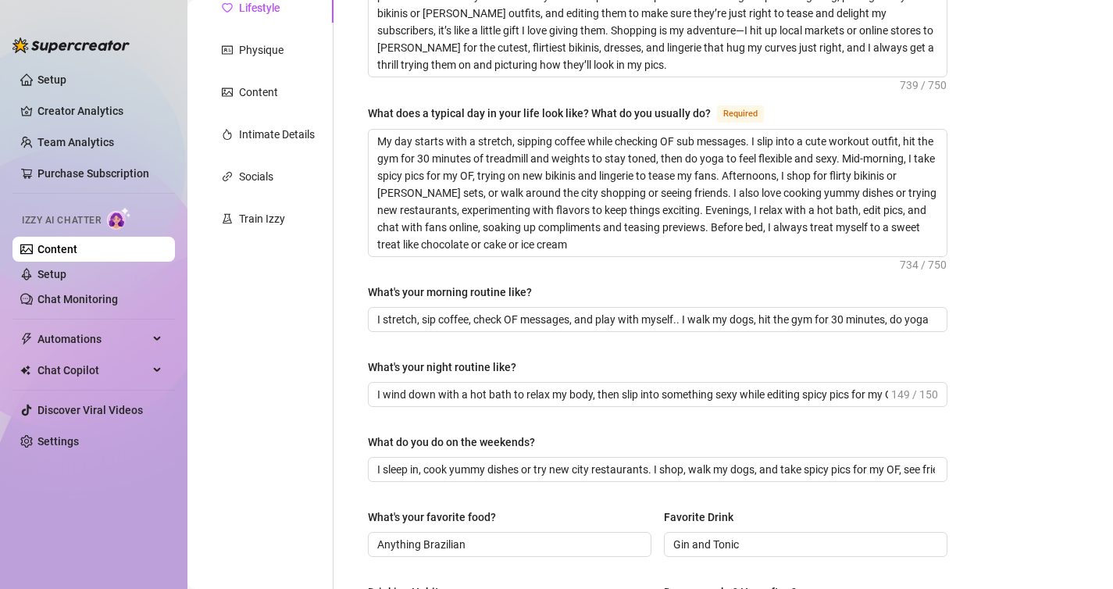
scroll to position [0, 0]
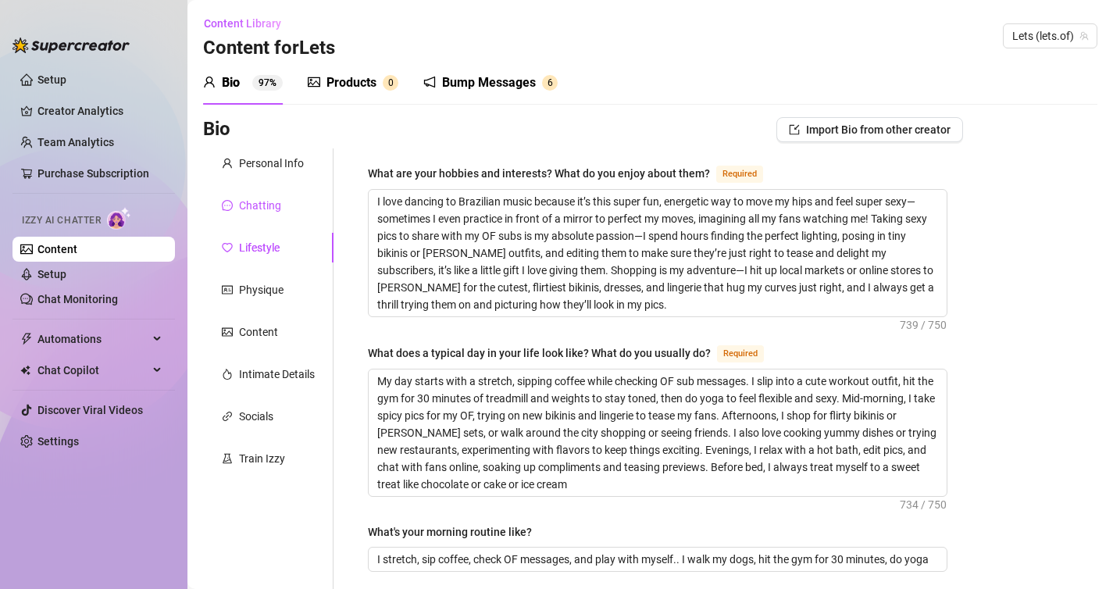
click at [264, 208] on div "Chatting" at bounding box center [260, 205] width 42 height 17
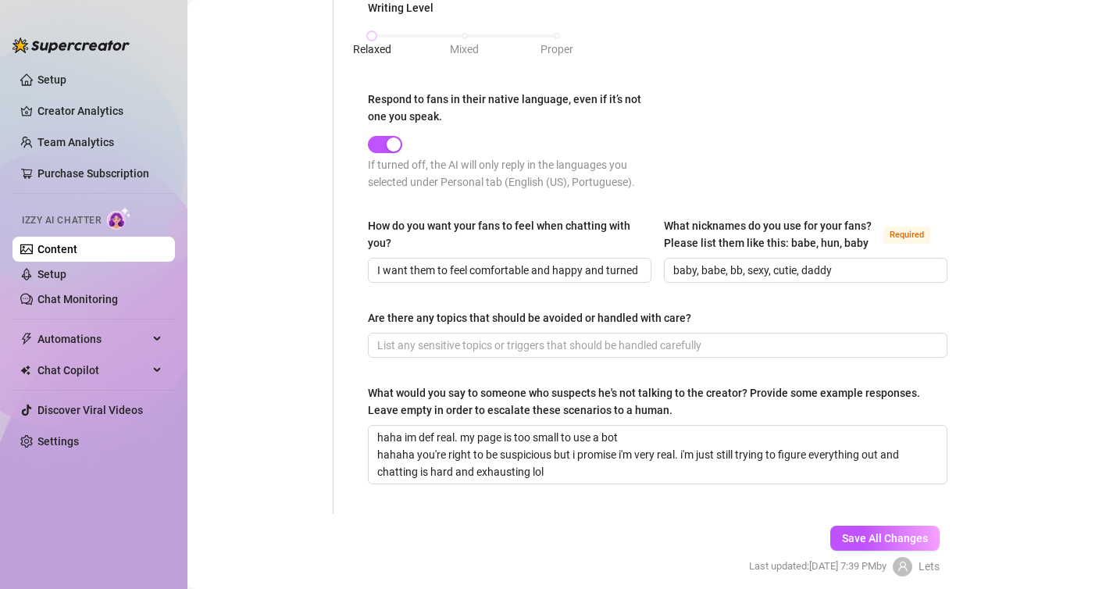
scroll to position [852, 0]
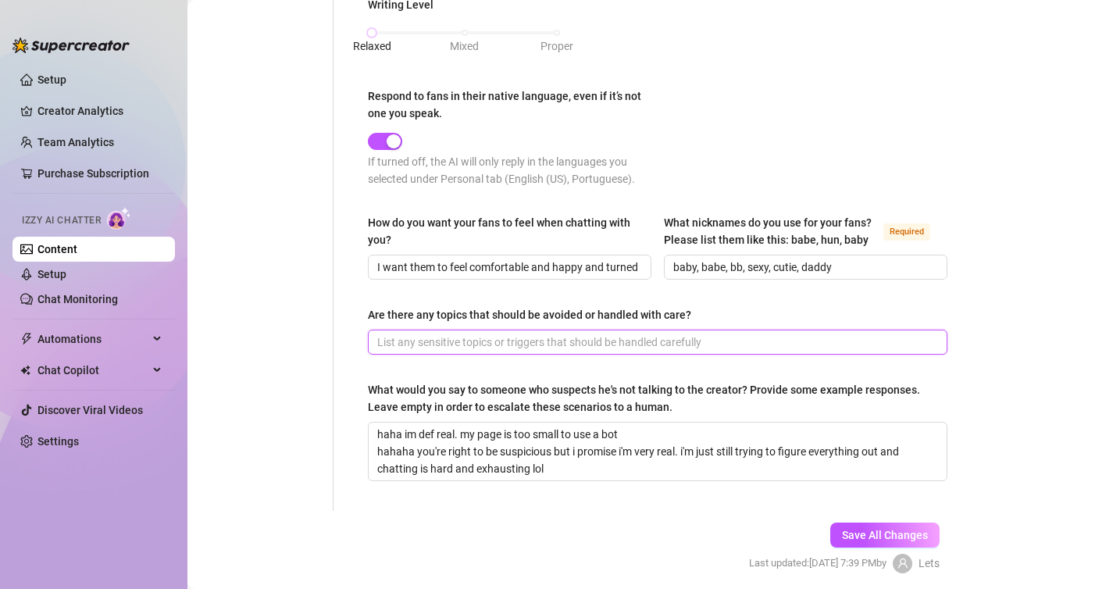
click at [436, 333] on input "Are there any topics that should be avoided or handled with care?" at bounding box center [656, 341] width 558 height 17
type input "children, family, exact location"
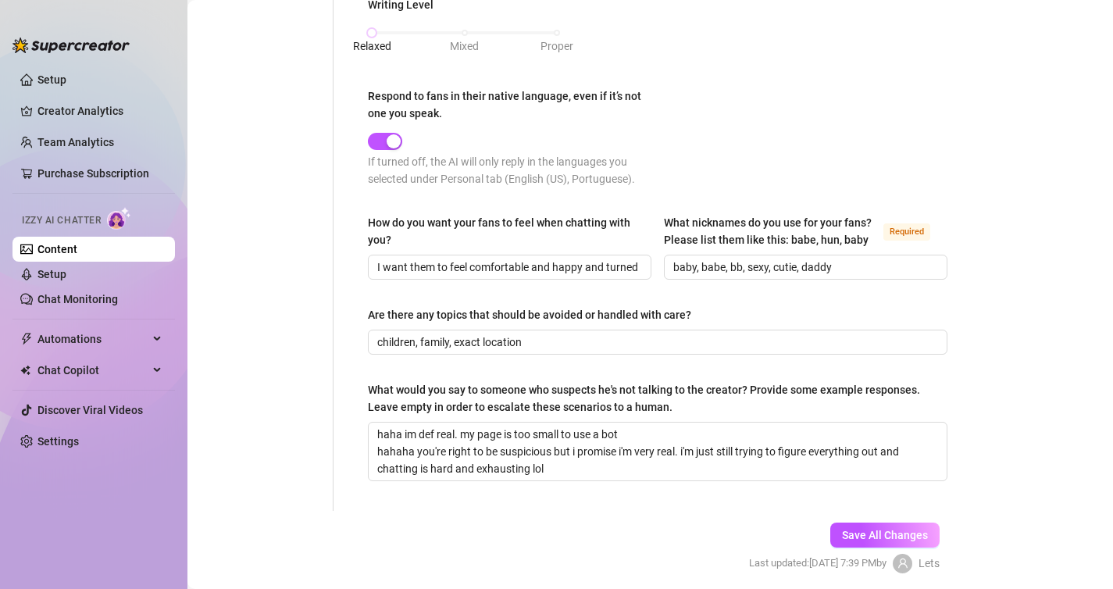
click at [874, 546] on div "Save All Changes Last updated: [DATE] 7:39 PM by Lets" at bounding box center [843, 548] width 237 height 74
click at [871, 536] on span "Save All Changes" at bounding box center [885, 535] width 86 height 12
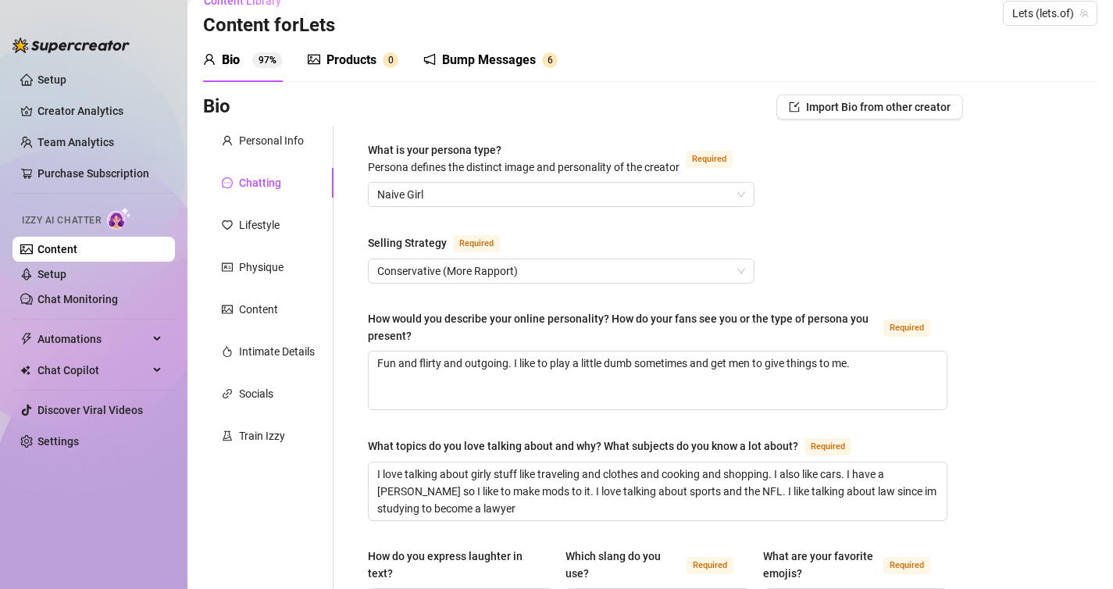
scroll to position [0, 0]
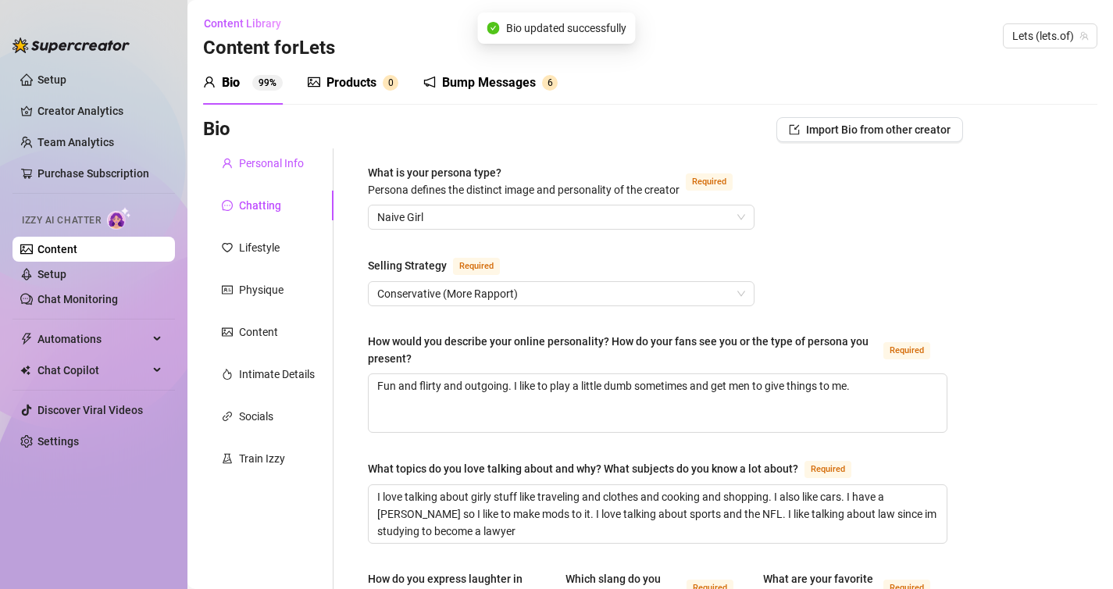
click at [255, 166] on div "Personal Info" at bounding box center [271, 163] width 65 height 17
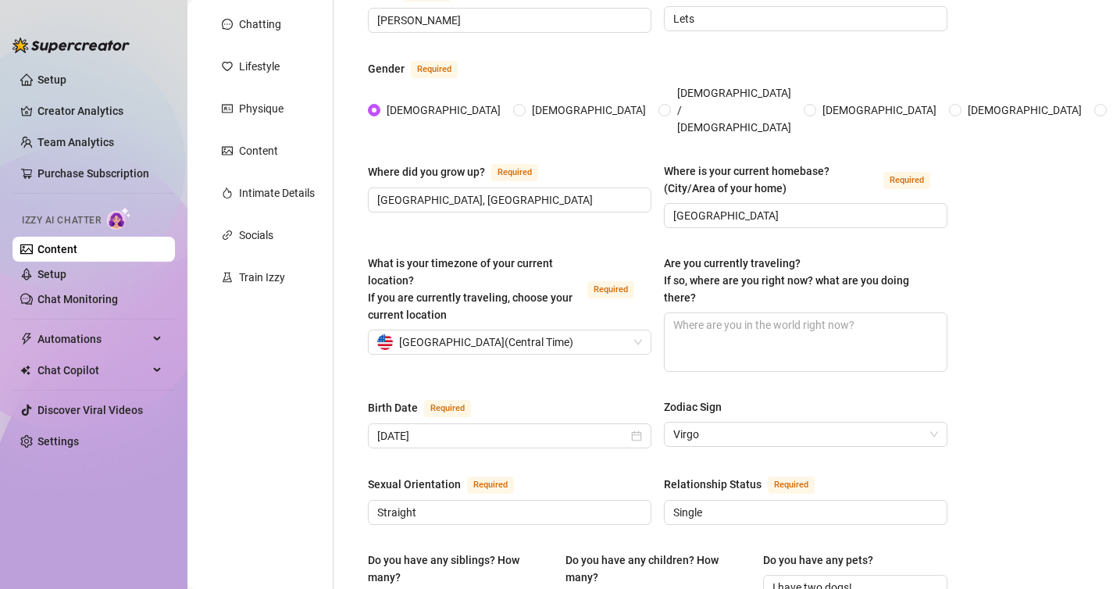
scroll to position [184, 0]
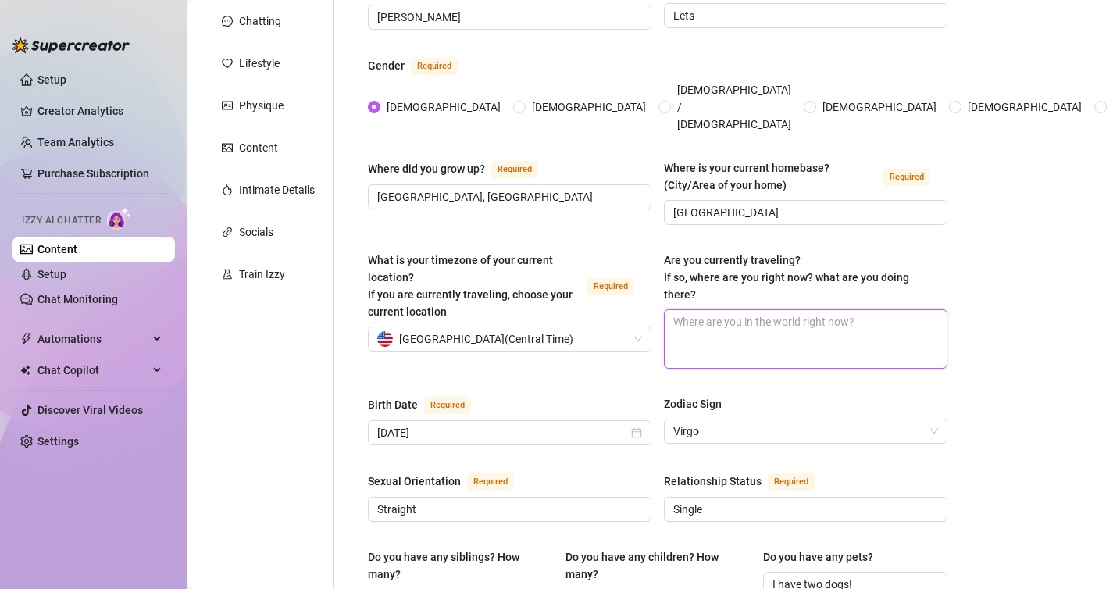
click at [699, 311] on textarea "Are you currently traveling? If so, where are you right now? what are you doing…" at bounding box center [805, 339] width 282 height 58
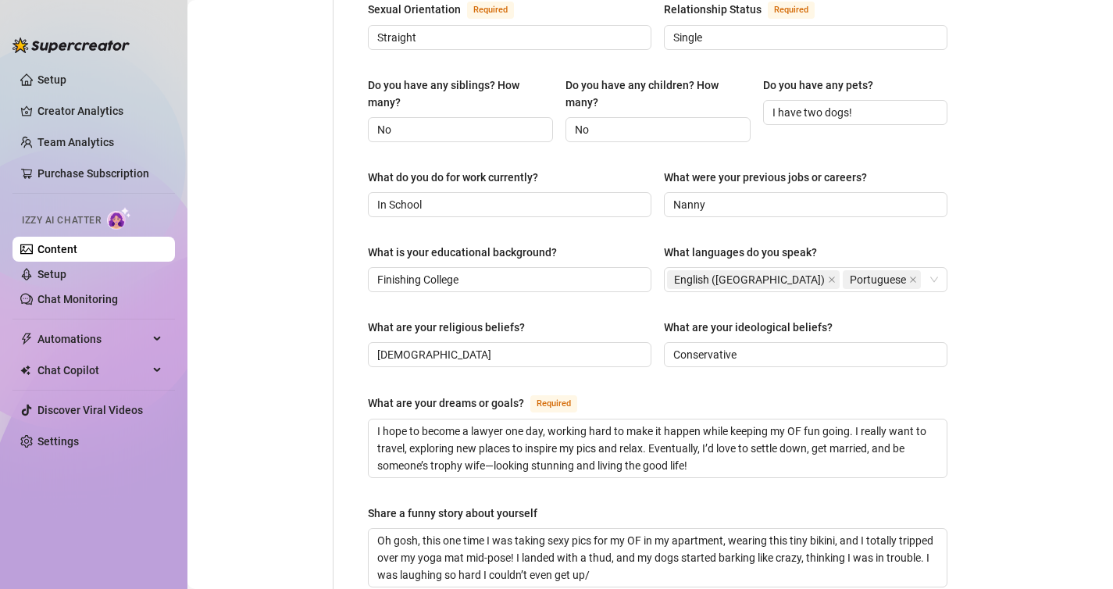
scroll to position [1026, 0]
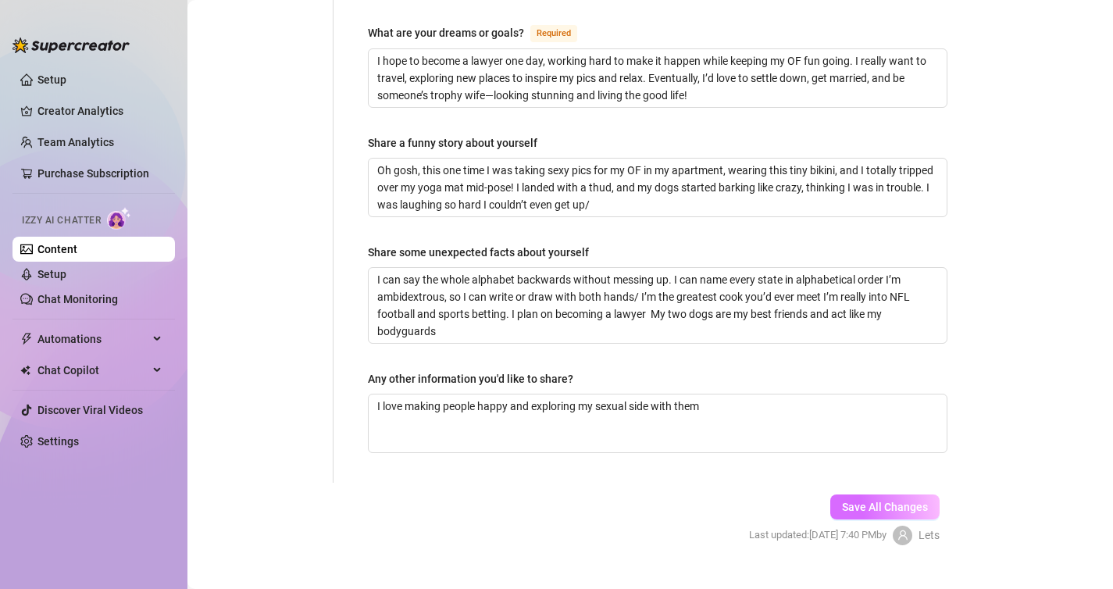
type textarea "At home"
click at [873, 501] on span "Save All Changes" at bounding box center [885, 507] width 86 height 12
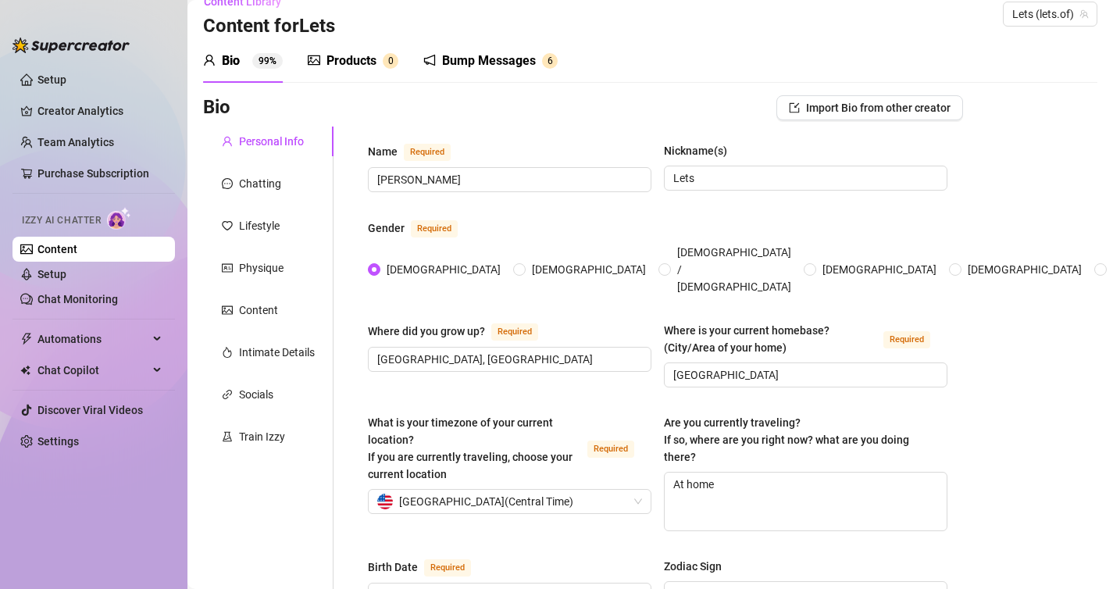
scroll to position [0, 0]
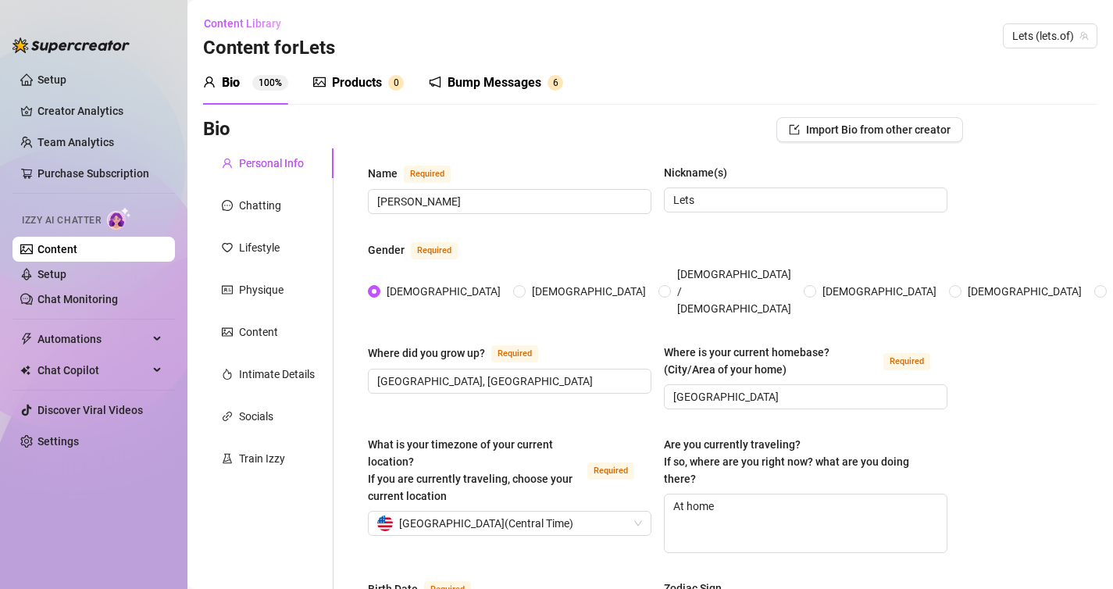
click at [347, 83] on div "Products" at bounding box center [357, 82] width 50 height 19
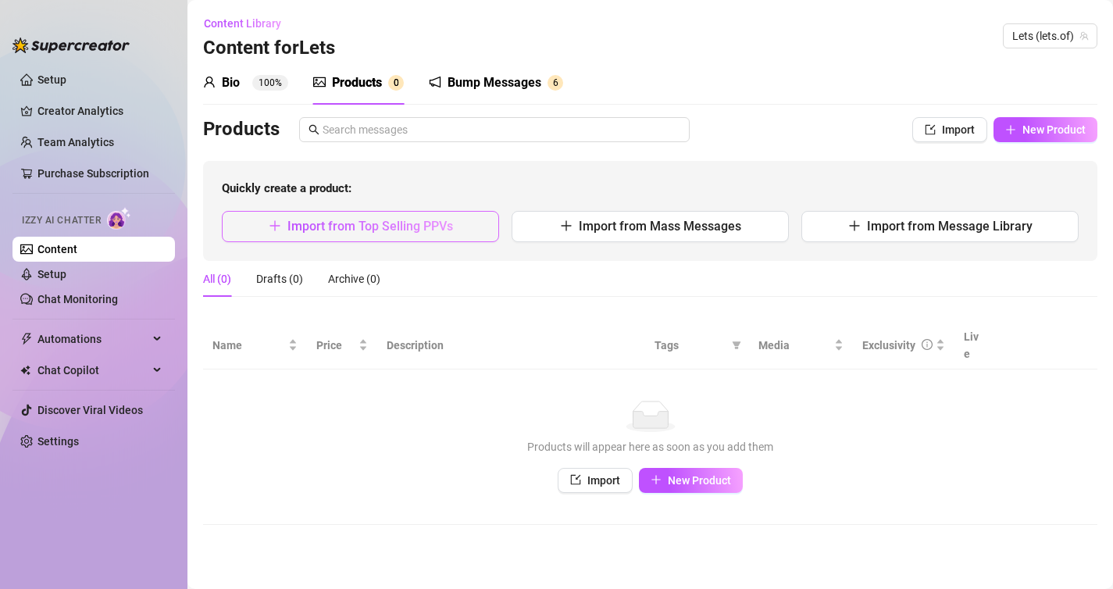
click at [398, 227] on span "Import from Top Selling PPVs" at bounding box center [370, 226] width 166 height 15
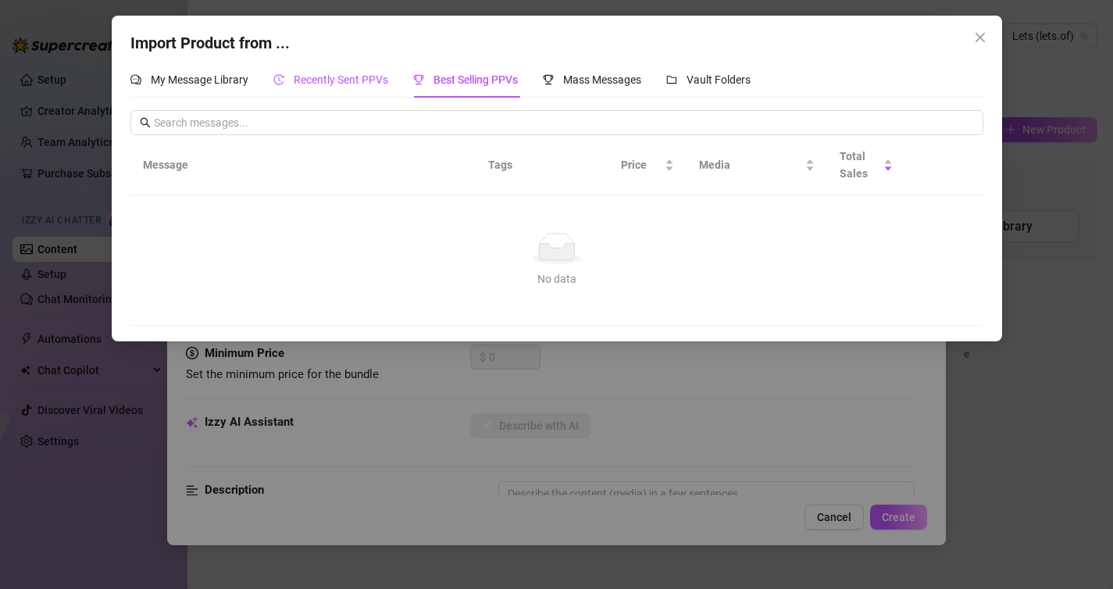
click at [349, 85] on span "Recently Sent PPVs" at bounding box center [341, 79] width 94 height 12
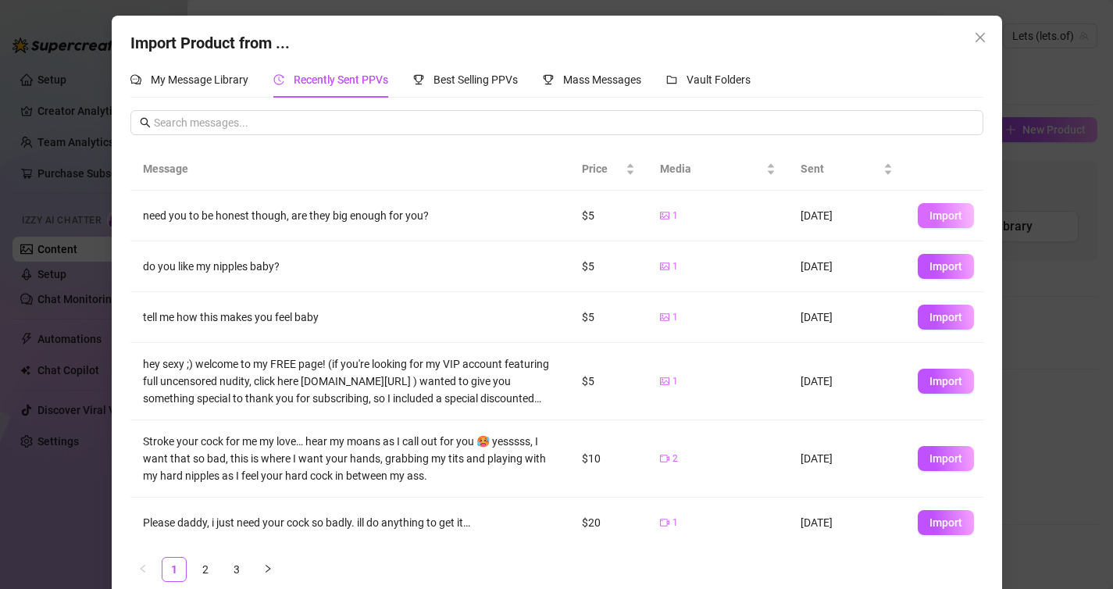
click at [934, 216] on span "Import" at bounding box center [945, 215] width 33 height 12
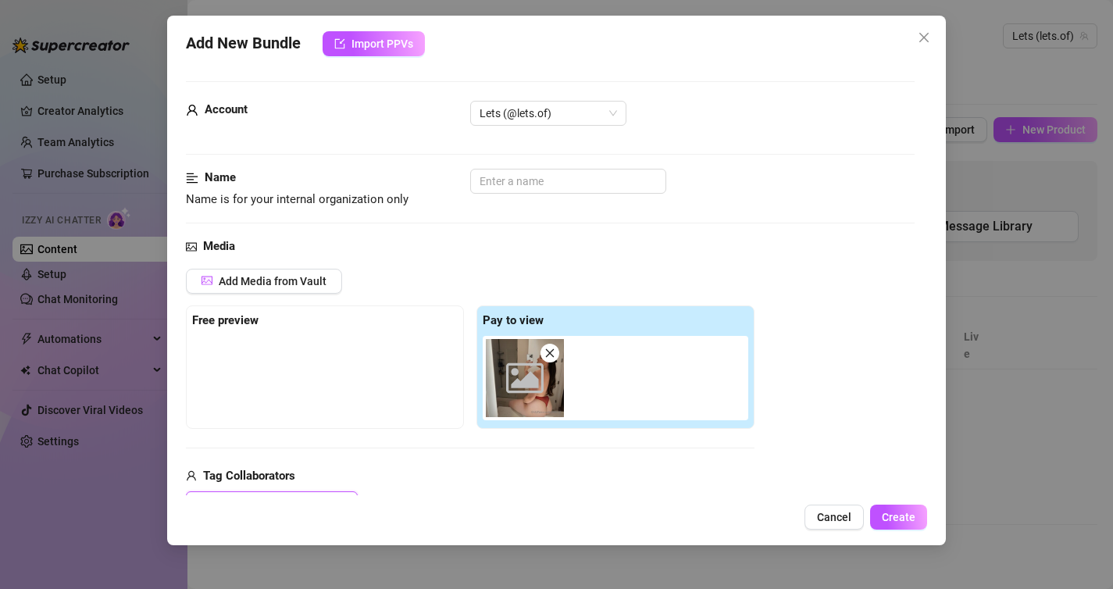
scroll to position [6, 0]
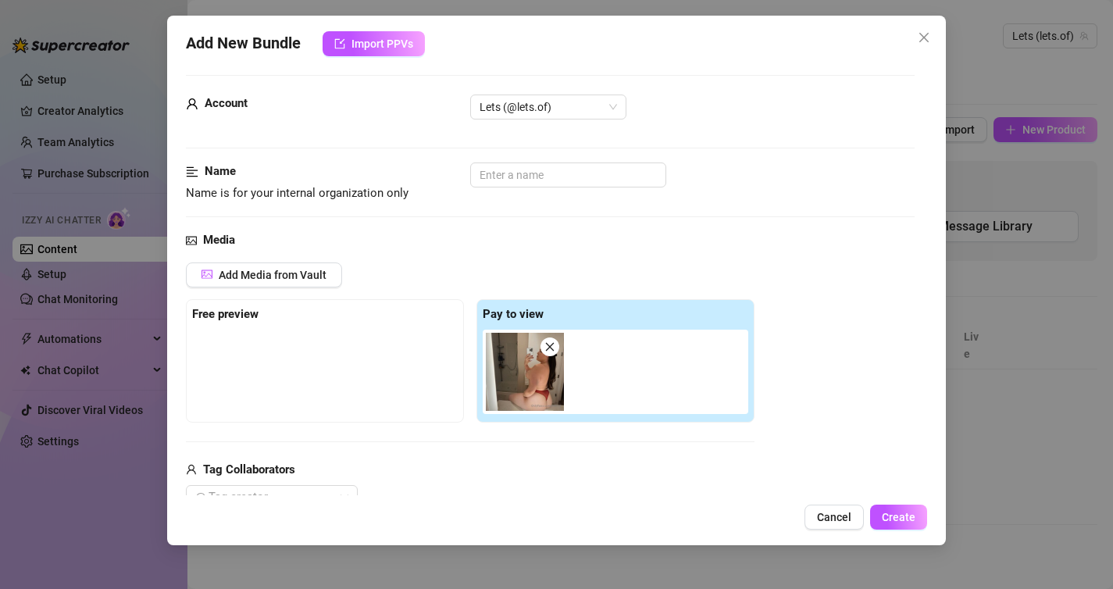
click at [260, 326] on div "Free preview" at bounding box center [325, 360] width 278 height 123
click at [547, 352] on span at bounding box center [549, 346] width 19 height 19
type input "0"
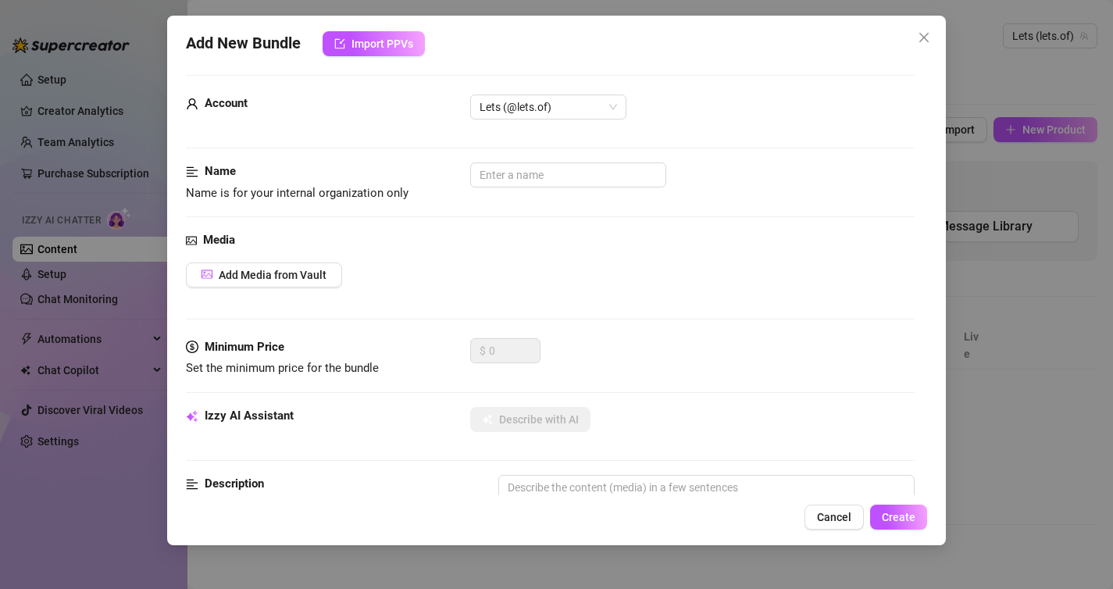
scroll to position [30, 0]
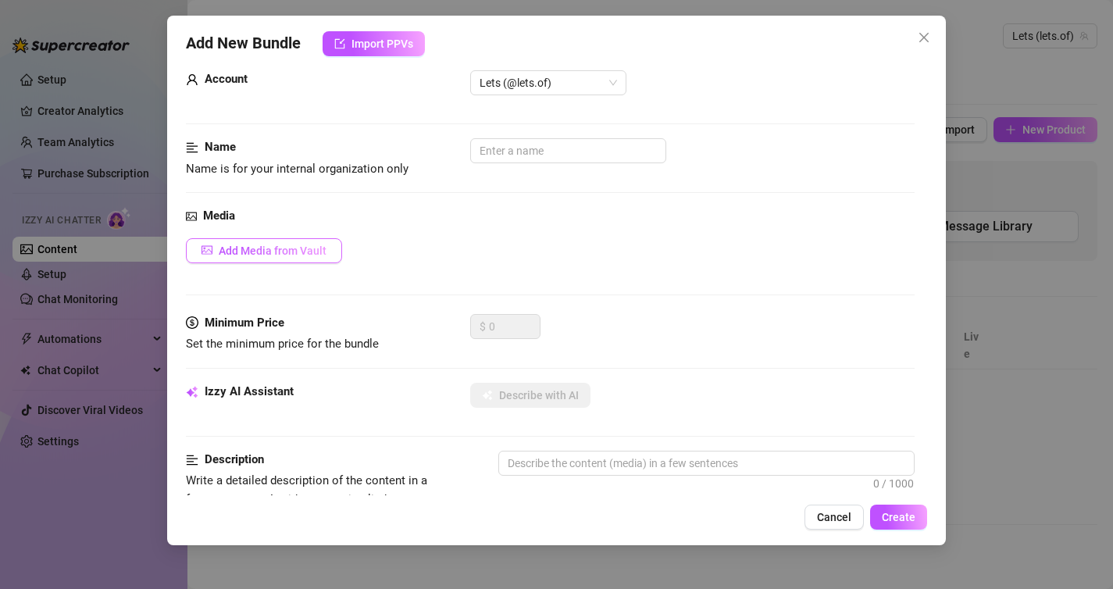
click at [287, 258] on button "Add Media from Vault" at bounding box center [264, 250] width 156 height 25
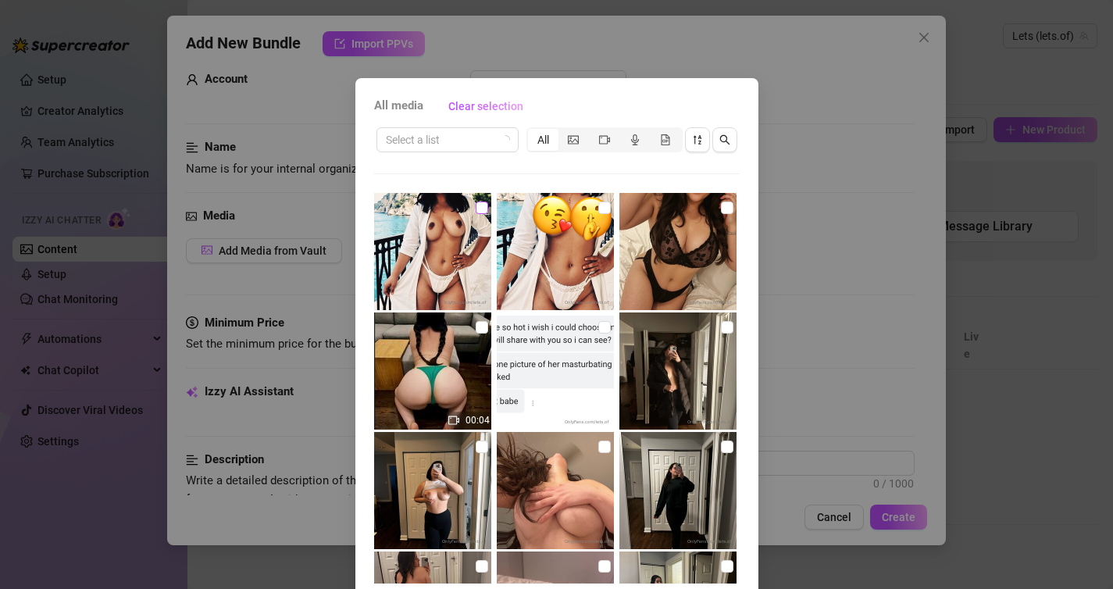
click at [478, 207] on input "checkbox" at bounding box center [482, 207] width 12 height 12
checkbox input "true"
click at [604, 209] on input "checkbox" at bounding box center [604, 207] width 12 height 12
click at [611, 211] on img at bounding box center [555, 251] width 117 height 117
checkbox input "false"
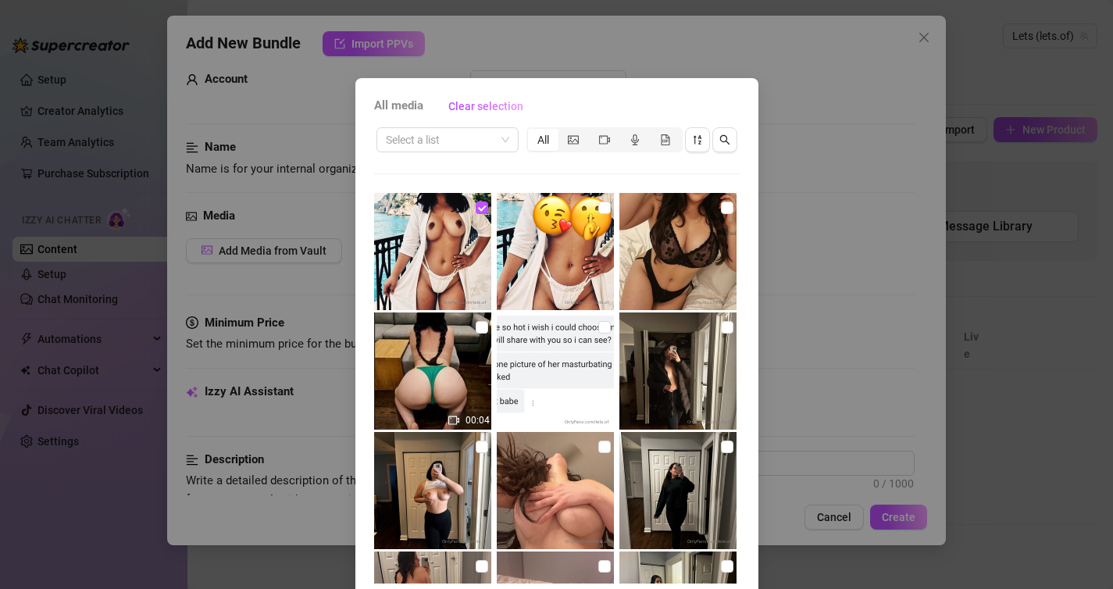
click at [678, 225] on img at bounding box center [677, 251] width 117 height 117
checkbox input "true"
click at [448, 360] on img at bounding box center [432, 370] width 117 height 117
checkbox input "true"
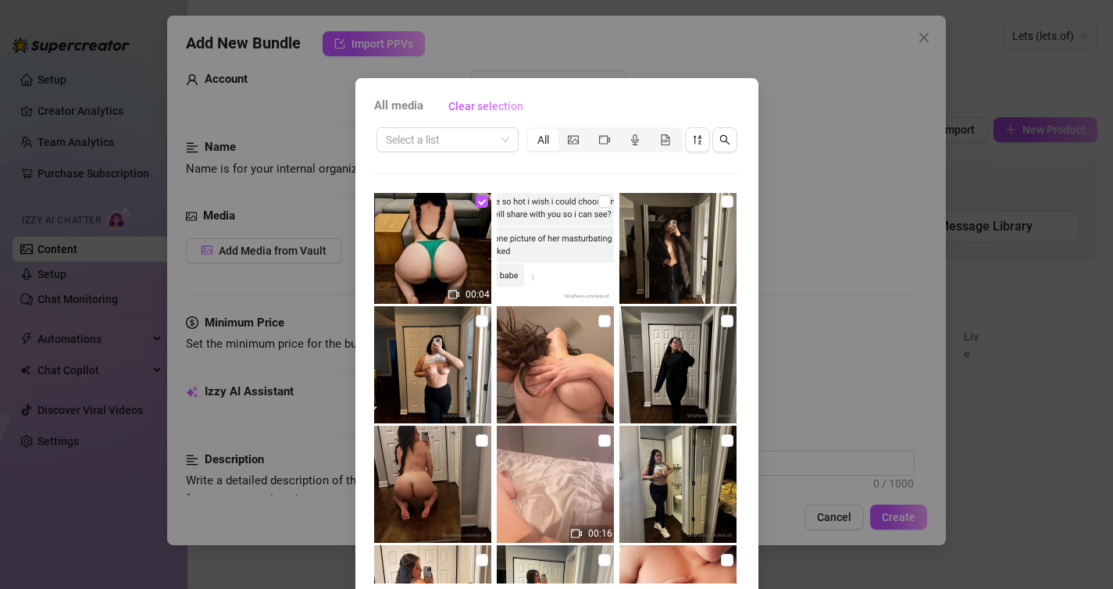
scroll to position [153, 0]
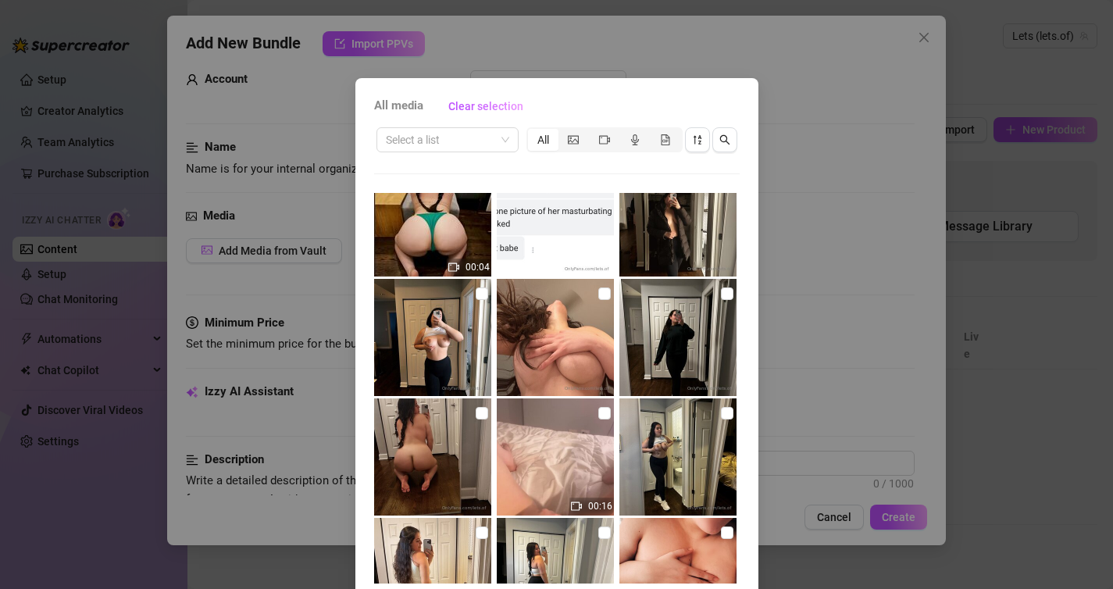
click at [459, 333] on img at bounding box center [432, 337] width 117 height 117
checkbox input "true"
click at [593, 309] on img at bounding box center [555, 337] width 117 height 117
checkbox input "true"
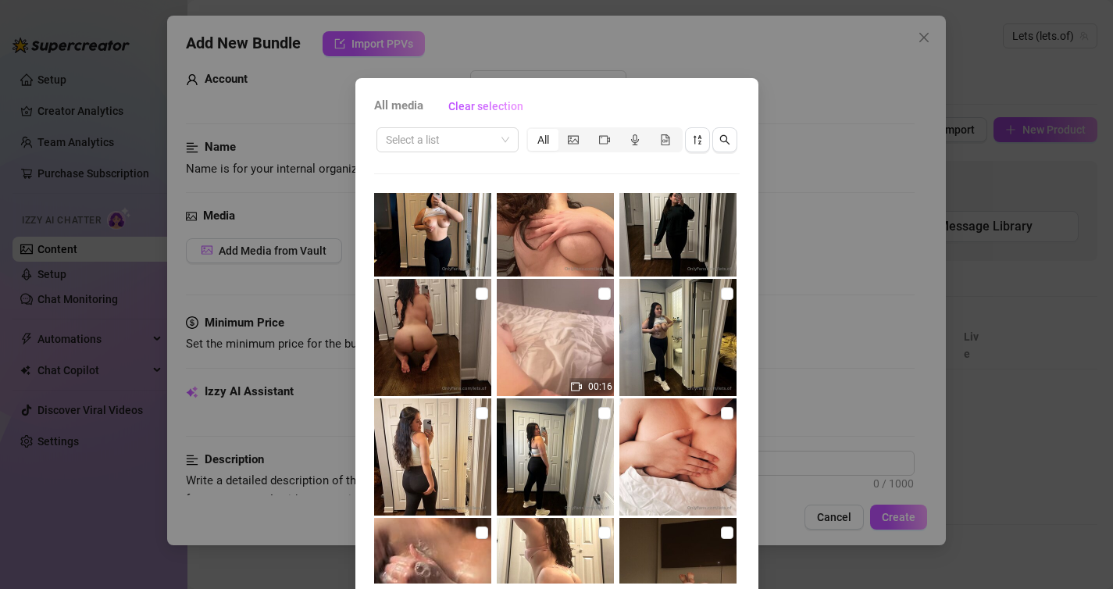
scroll to position [288, 0]
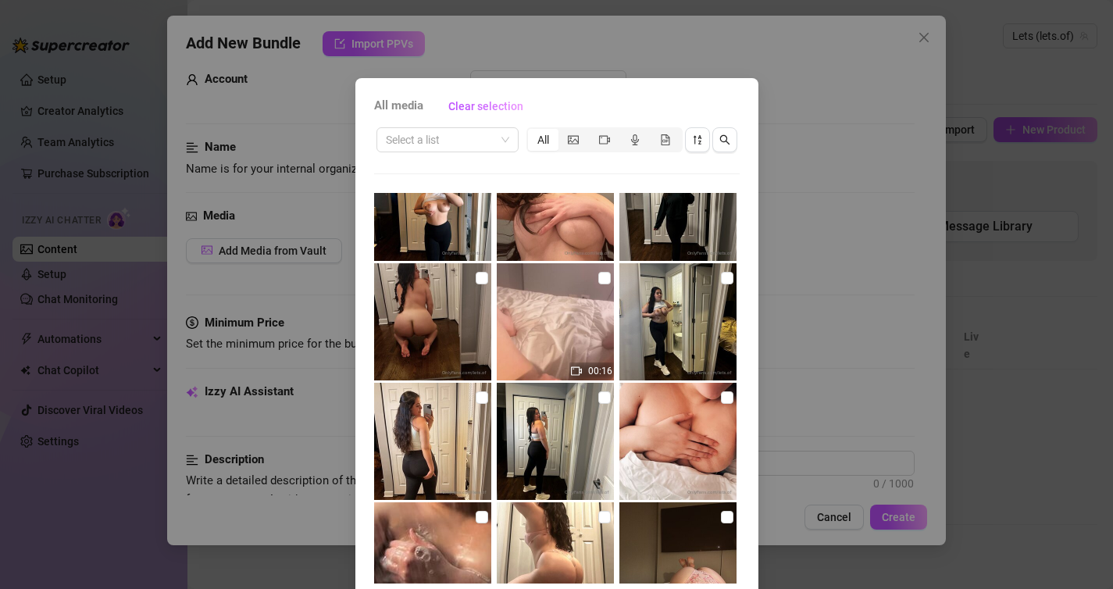
click at [451, 307] on img at bounding box center [432, 321] width 117 height 117
checkbox input "true"
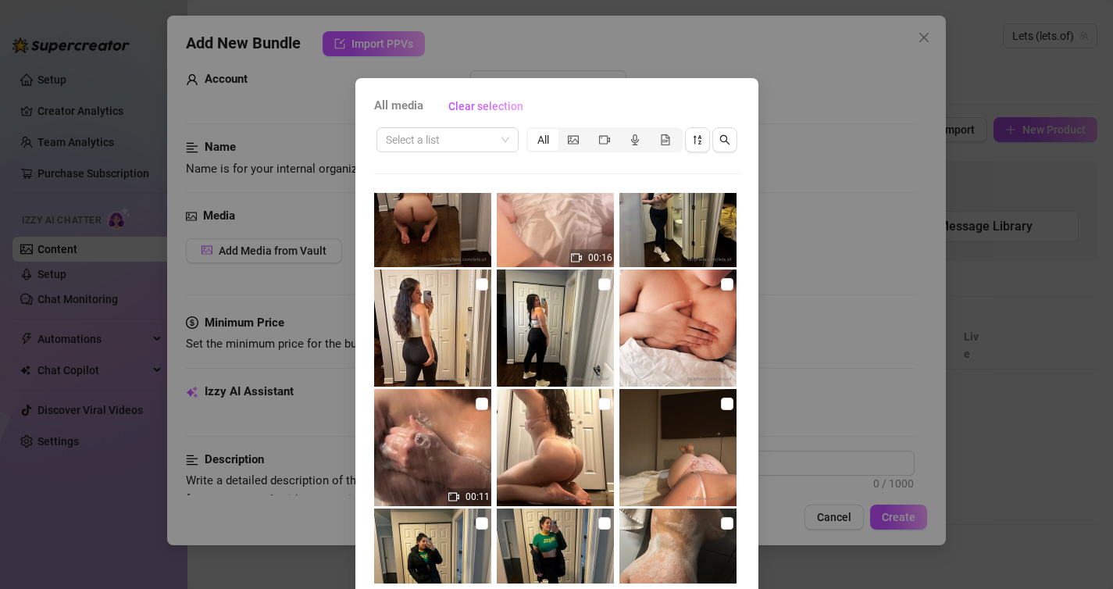
scroll to position [419, 0]
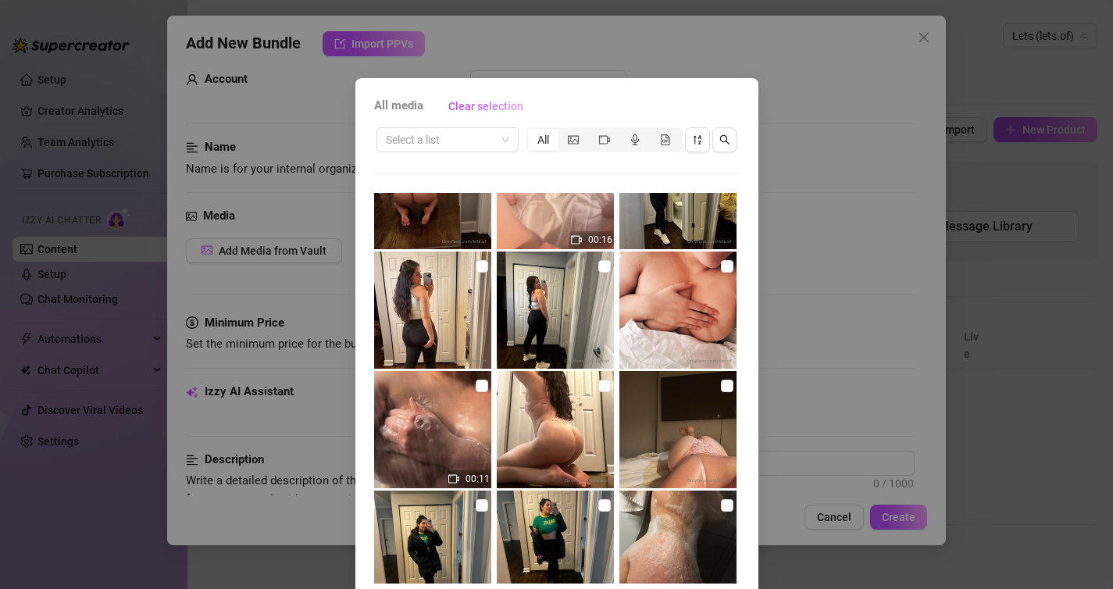
click at [672, 305] on img at bounding box center [677, 309] width 117 height 117
checkbox input "true"
click at [675, 421] on img at bounding box center [677, 429] width 117 height 117
checkbox input "true"
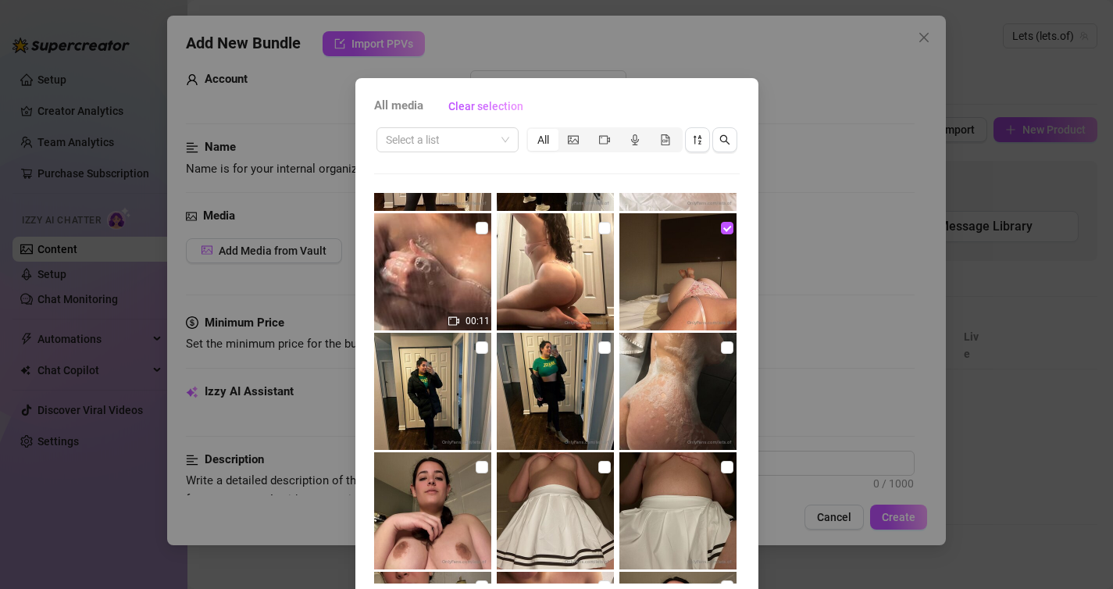
click at [686, 372] on img at bounding box center [677, 391] width 117 height 117
checkbox input "true"
click at [510, 382] on img at bounding box center [555, 391] width 117 height 117
checkbox input "true"
click at [547, 493] on img at bounding box center [555, 510] width 117 height 117
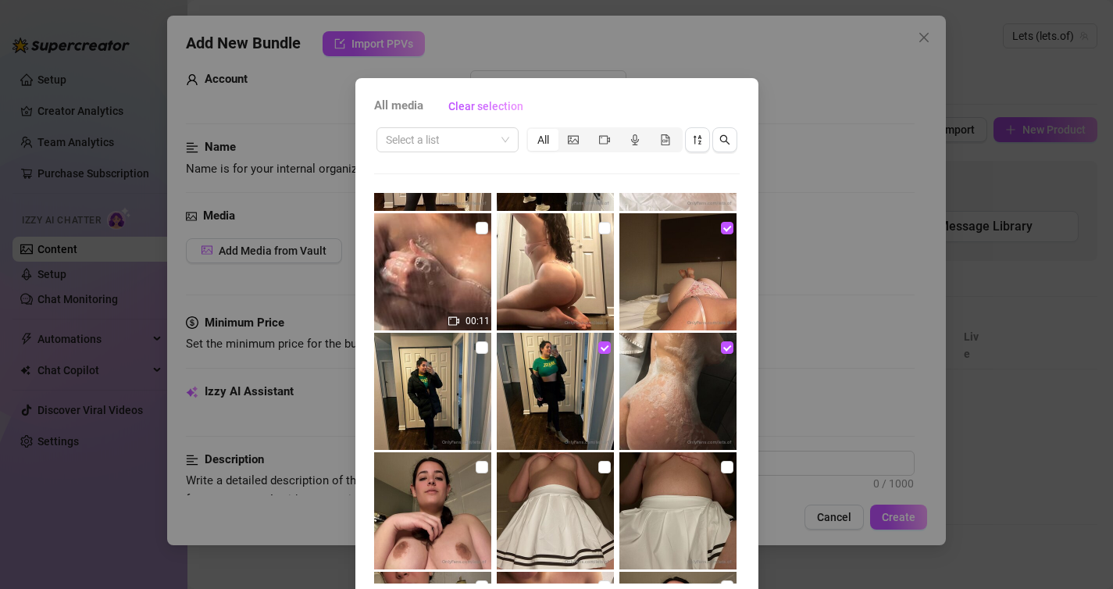
checkbox input "true"
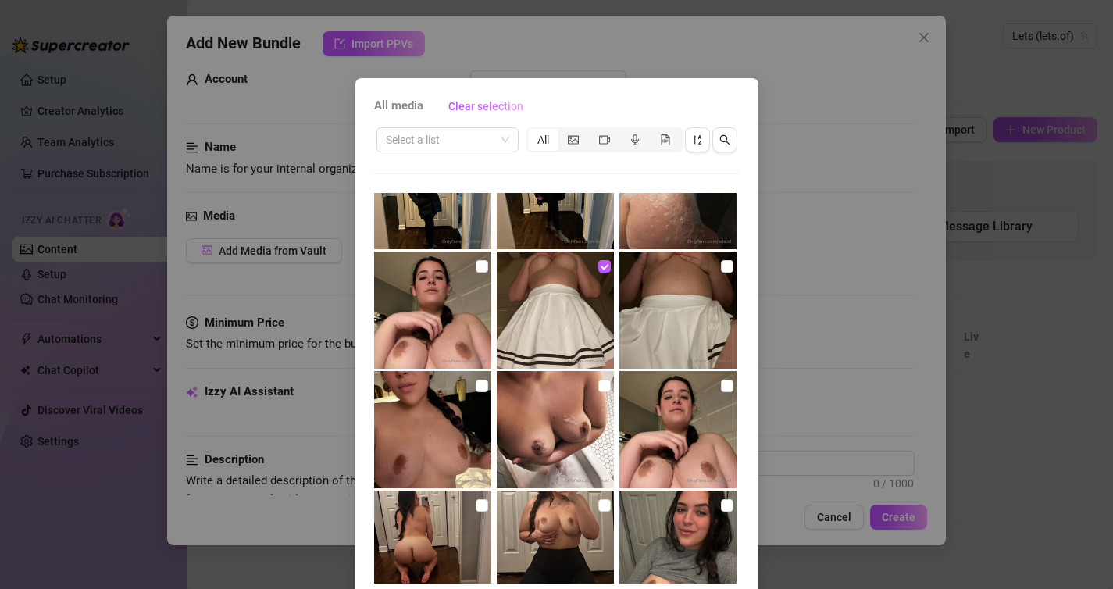
scroll to position [795, 0]
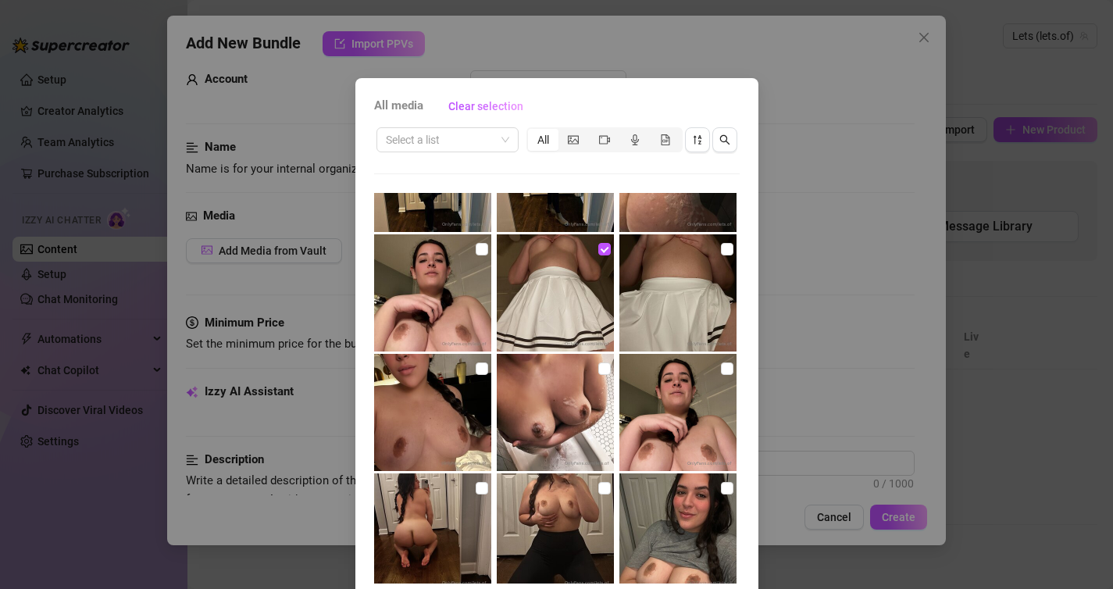
click at [529, 421] on img at bounding box center [555, 412] width 117 height 117
checkbox input "true"
click at [688, 416] on img at bounding box center [677, 412] width 117 height 117
click at [707, 401] on img at bounding box center [677, 412] width 117 height 117
checkbox input "false"
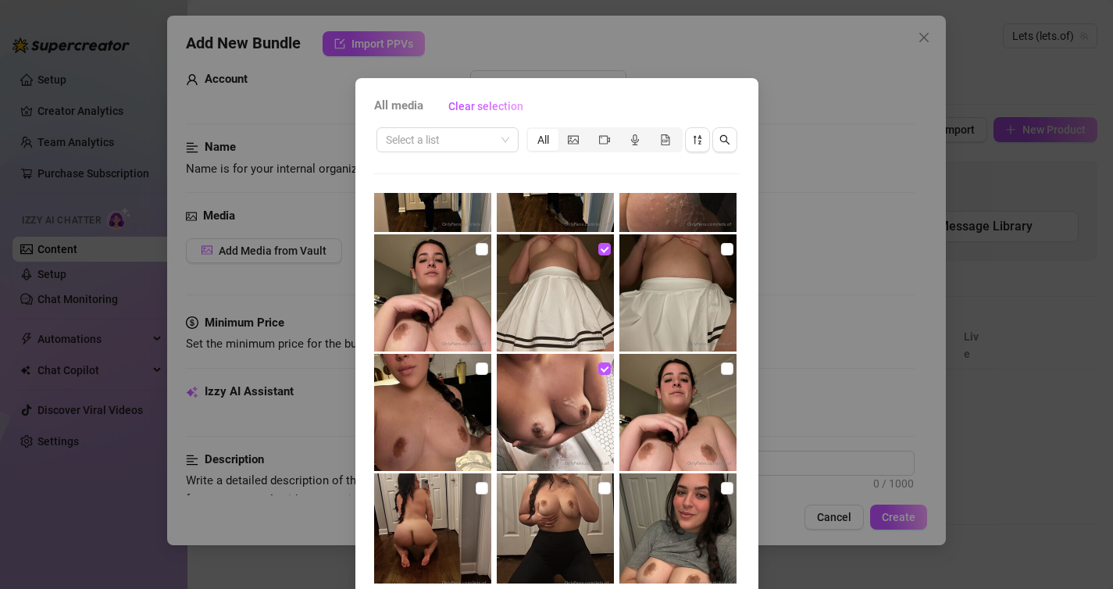
click at [444, 419] on img at bounding box center [432, 412] width 117 height 117
checkbox input "true"
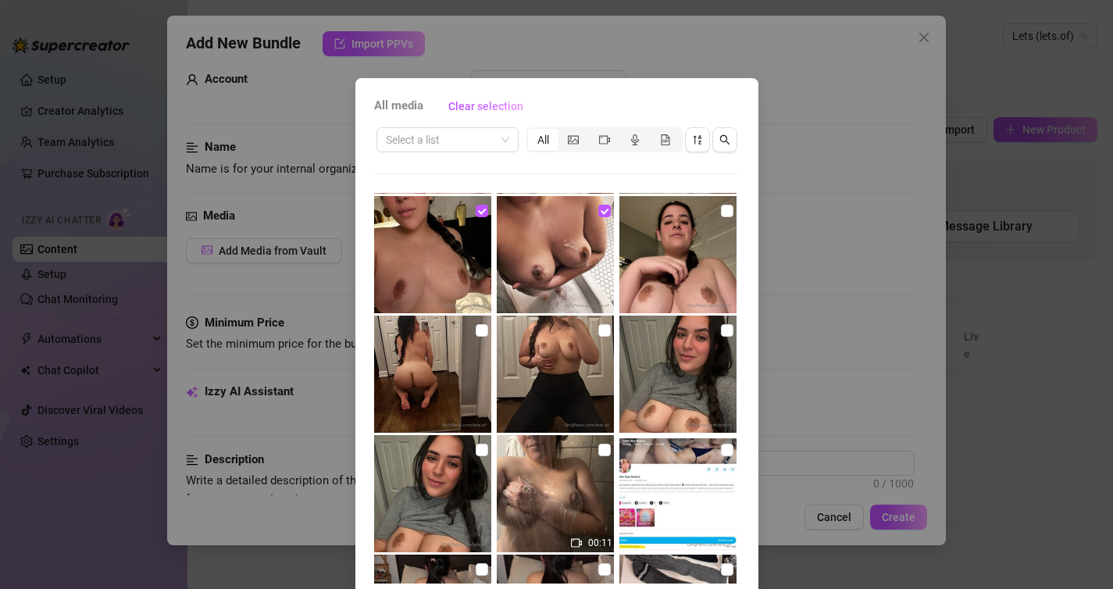
scroll to position [963, 0]
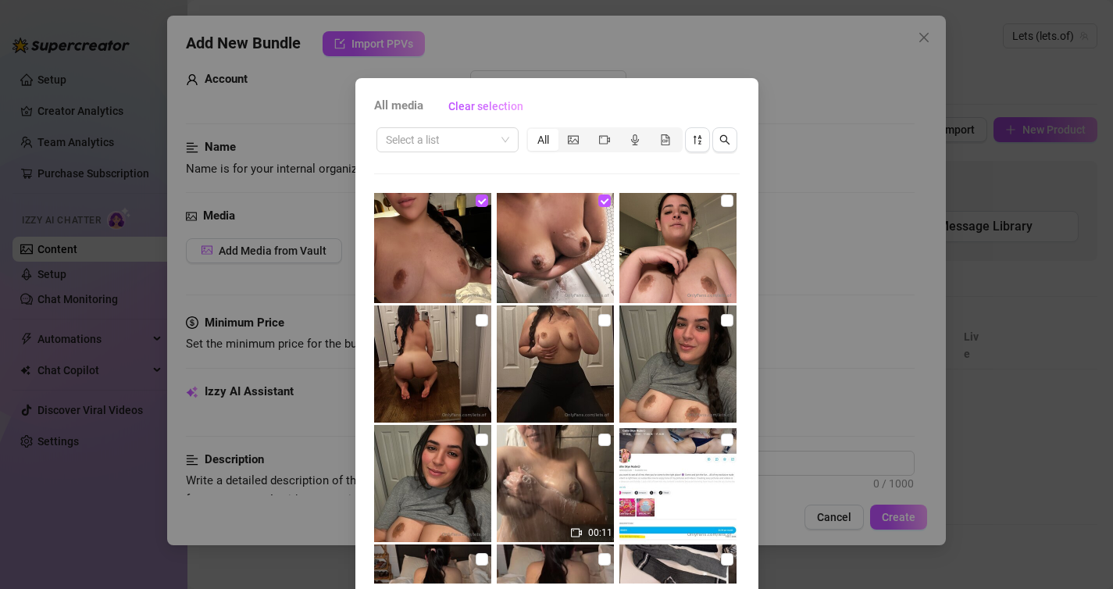
click at [546, 373] on img at bounding box center [555, 363] width 117 height 117
checkbox input "true"
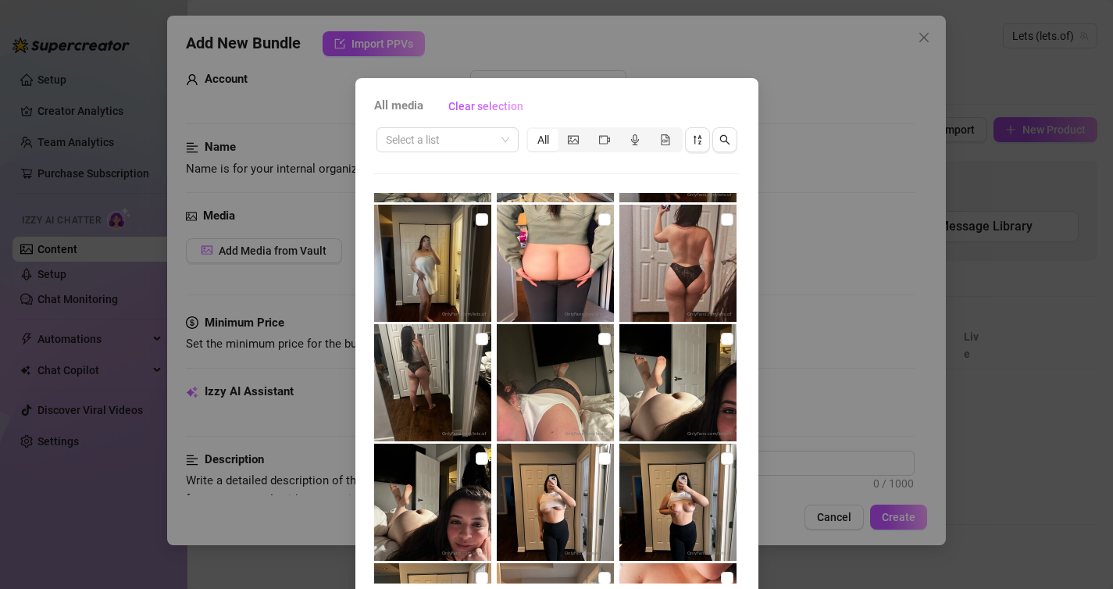
scroll to position [1782, 0]
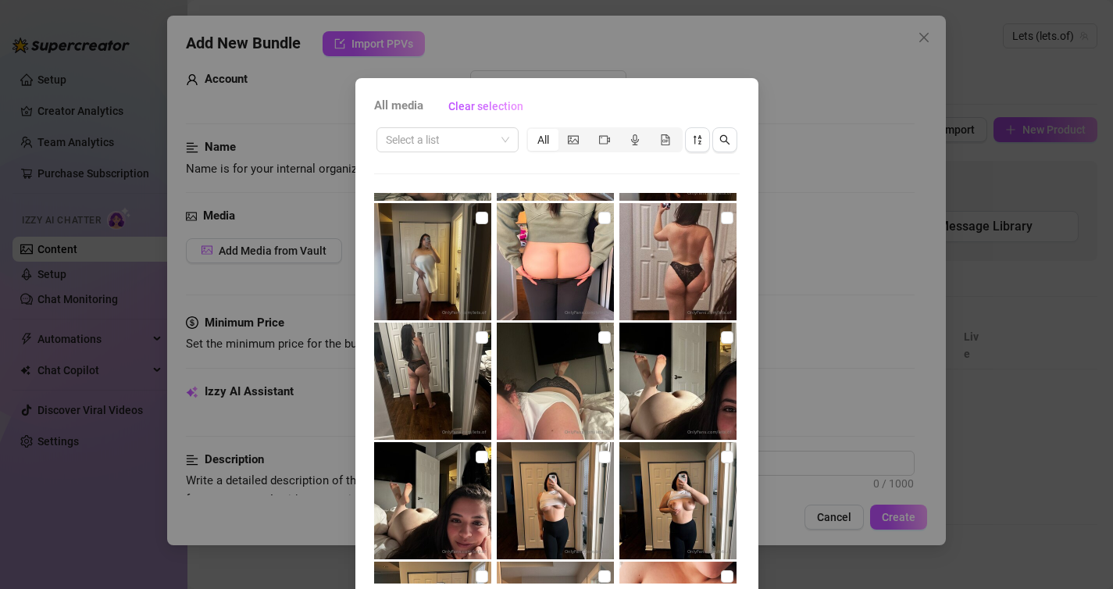
click at [665, 260] on img at bounding box center [677, 261] width 117 height 117
checkbox input "true"
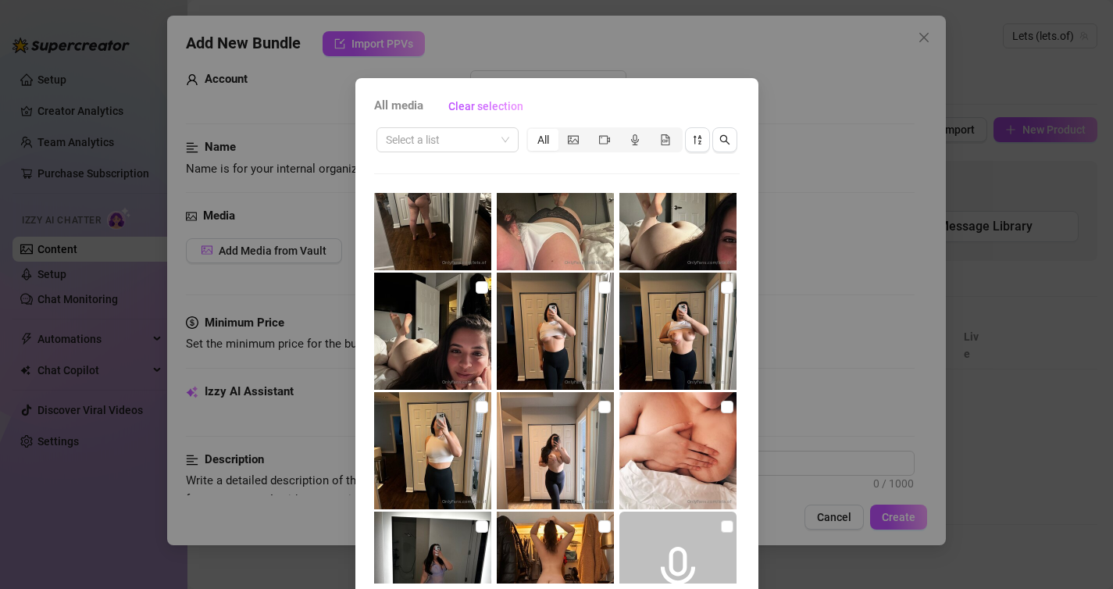
scroll to position [1972, 0]
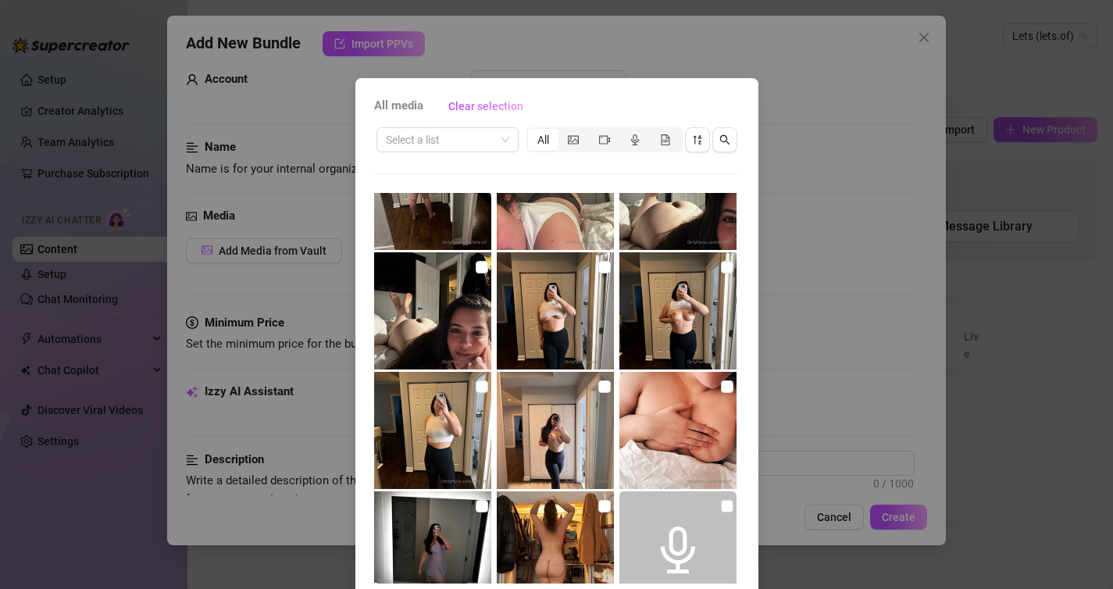
click at [559, 322] on img at bounding box center [555, 310] width 117 height 117
checkbox input "true"
click at [664, 310] on img at bounding box center [677, 310] width 117 height 117
checkbox input "true"
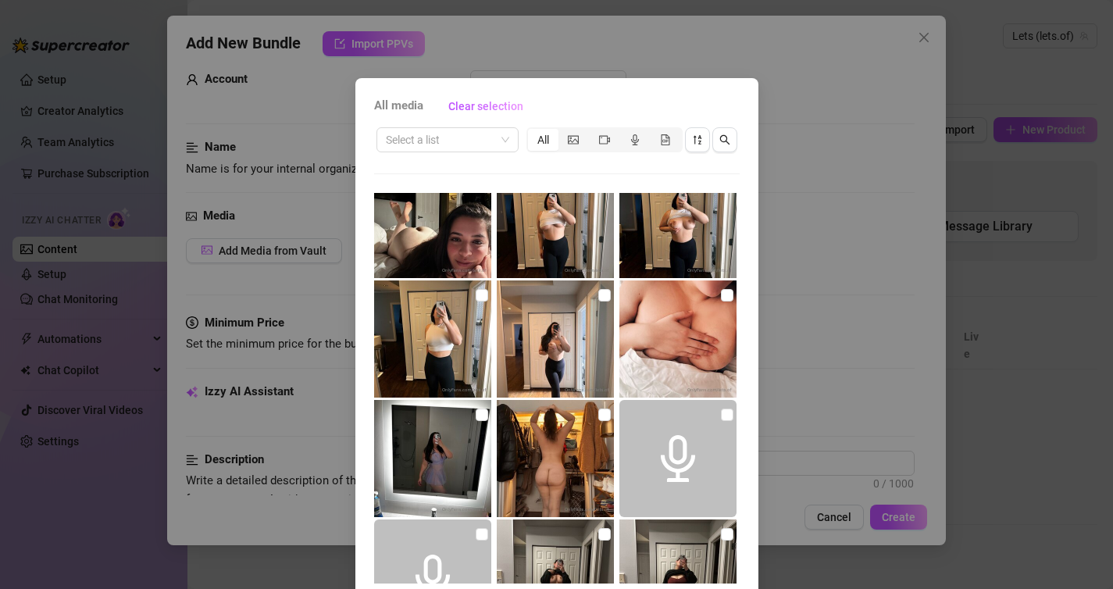
scroll to position [2100, 0]
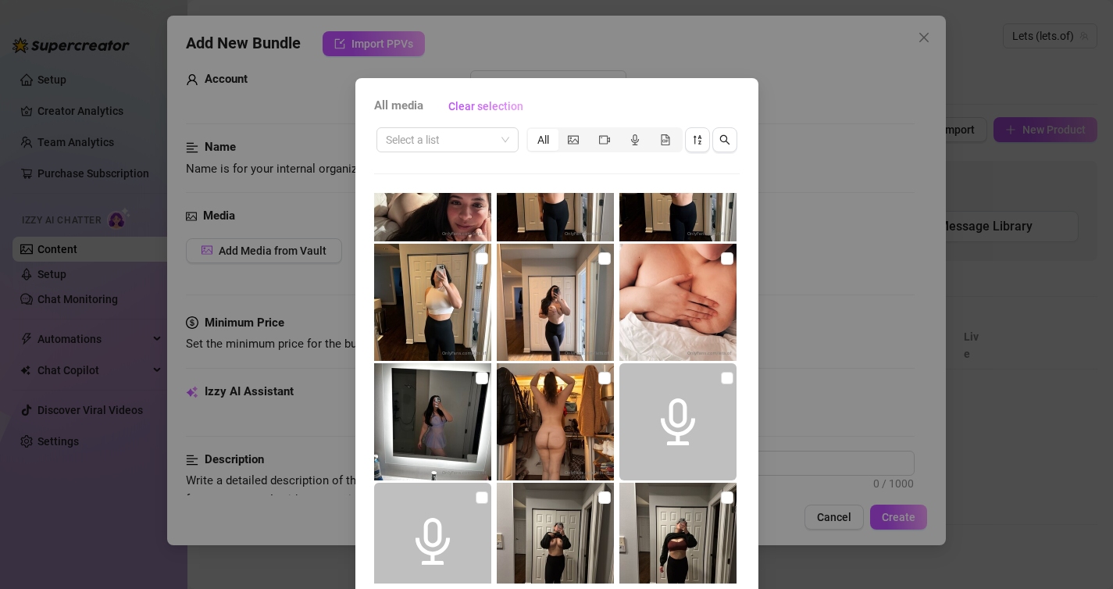
click at [457, 420] on img at bounding box center [432, 421] width 117 height 117
checkbox input "true"
click at [572, 401] on img at bounding box center [555, 421] width 117 height 117
checkbox input "true"
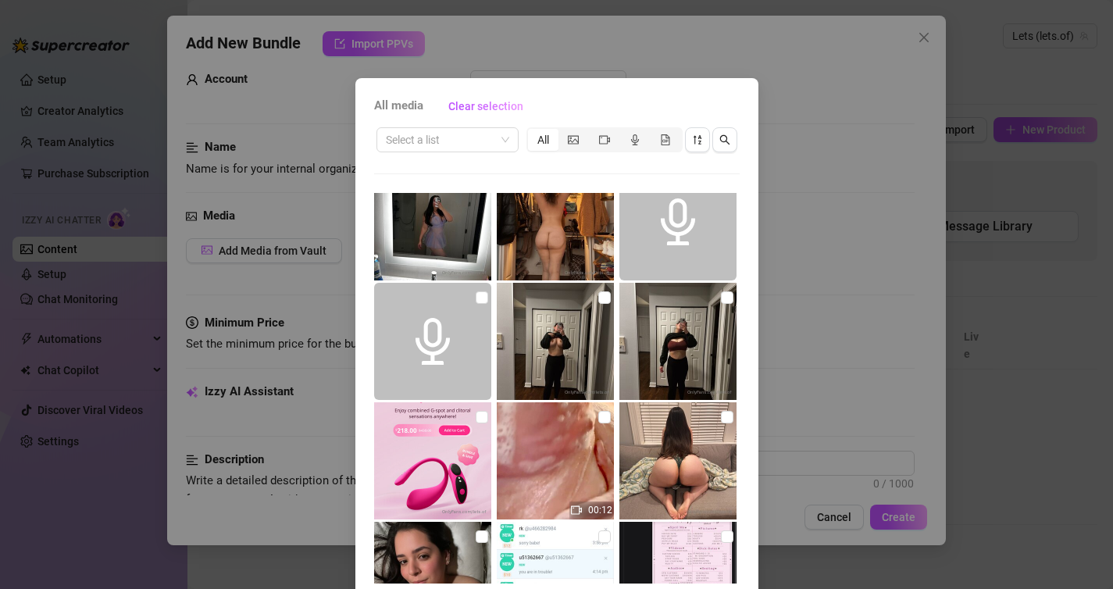
click at [663, 345] on img at bounding box center [677, 341] width 117 height 117
checkbox input "true"
click at [557, 336] on img at bounding box center [555, 341] width 117 height 117
checkbox input "true"
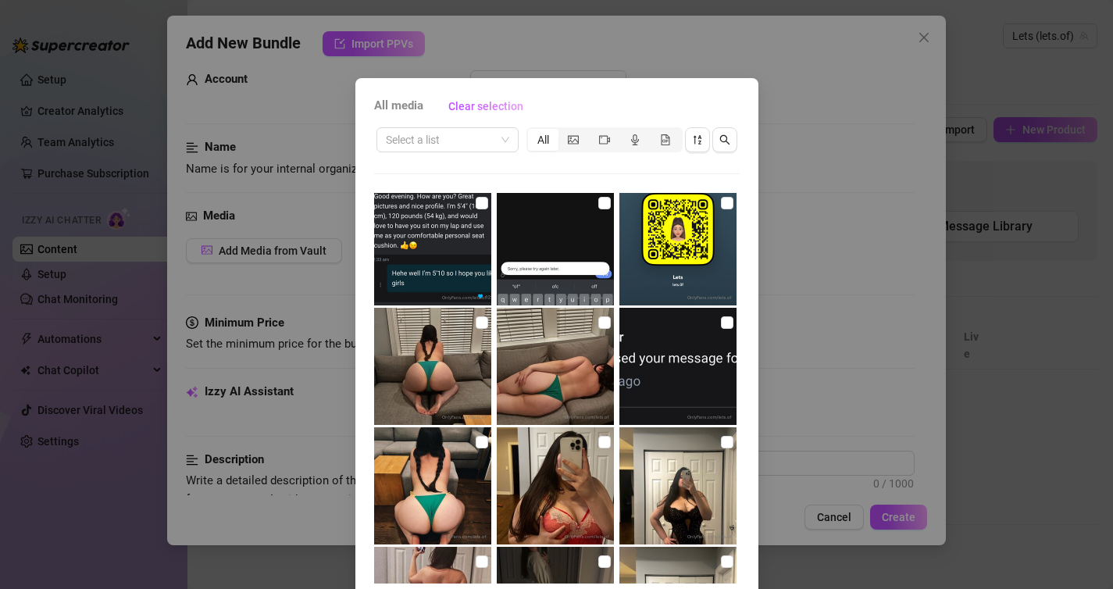
scroll to position [3021, 0]
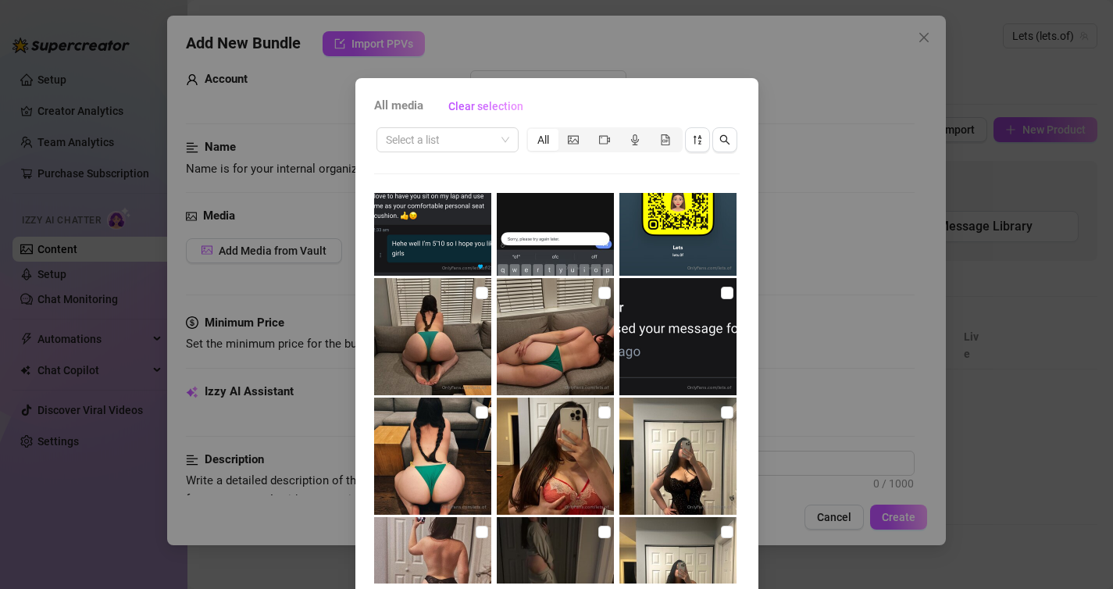
click at [472, 332] on img at bounding box center [432, 336] width 117 height 117
checkbox input "true"
click at [543, 327] on img at bounding box center [555, 336] width 117 height 117
checkbox input "true"
click at [462, 437] on img at bounding box center [432, 455] width 117 height 117
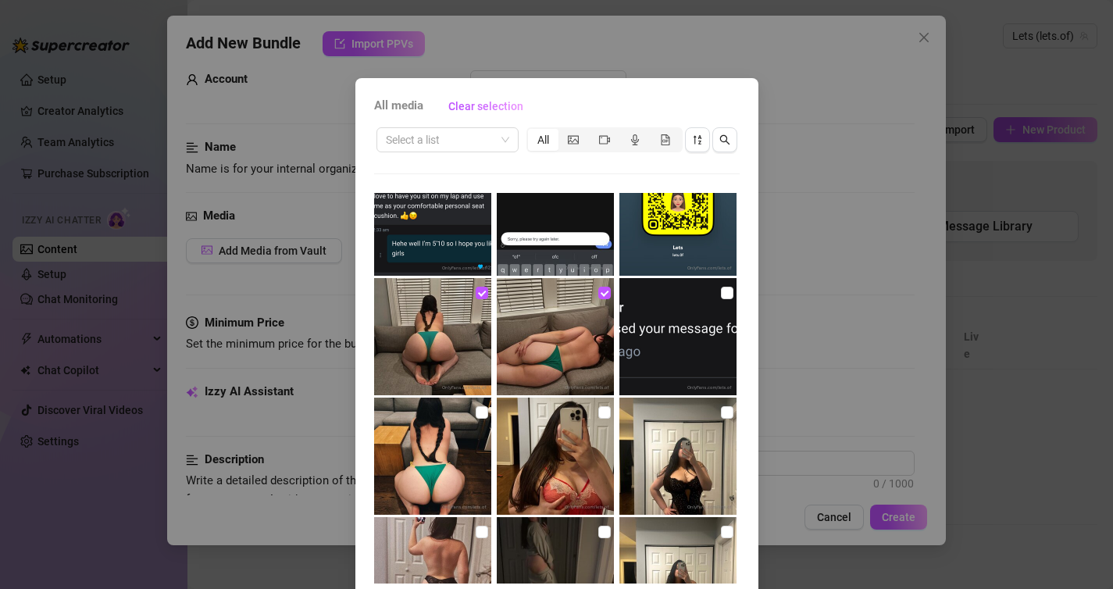
checkbox input "true"
click at [559, 451] on img at bounding box center [555, 455] width 117 height 117
checkbox input "true"
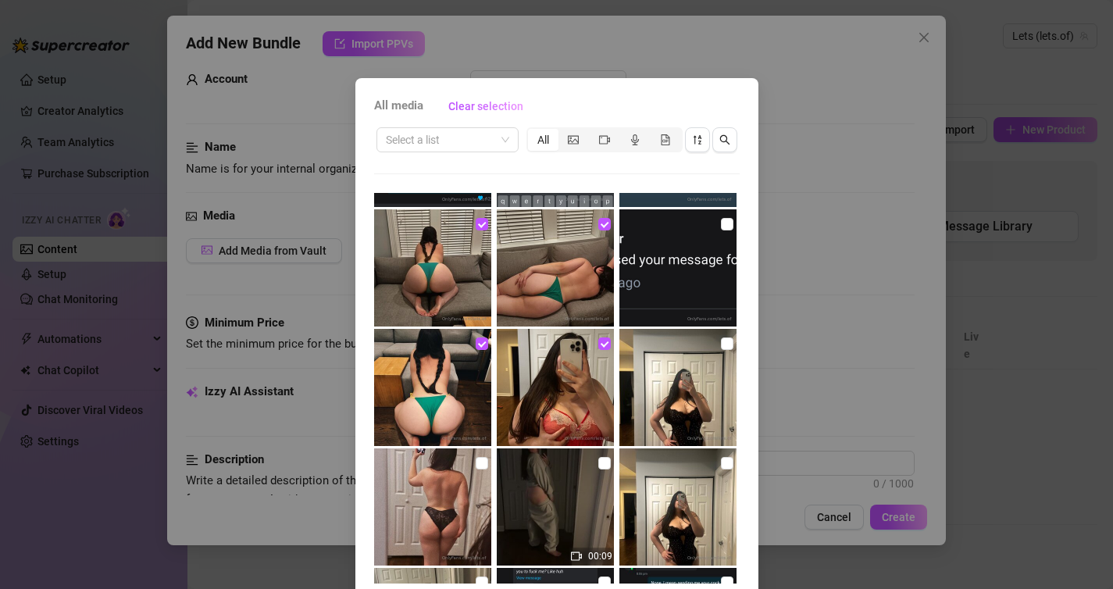
scroll to position [3102, 0]
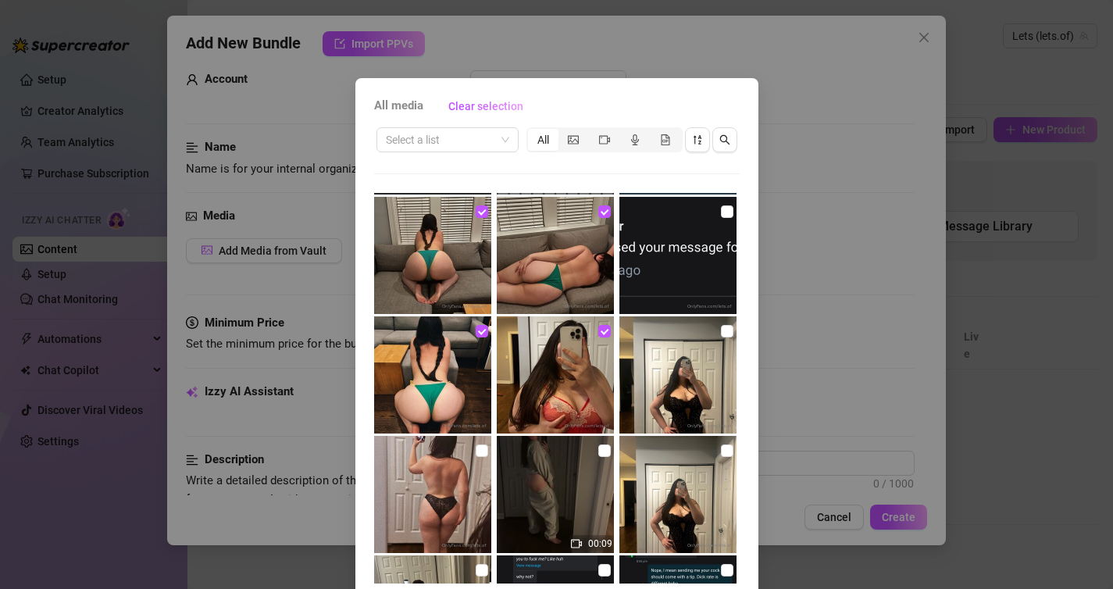
click at [679, 370] on img at bounding box center [677, 374] width 117 height 117
checkbox input "true"
click at [551, 495] on img at bounding box center [555, 494] width 117 height 117
checkbox input "true"
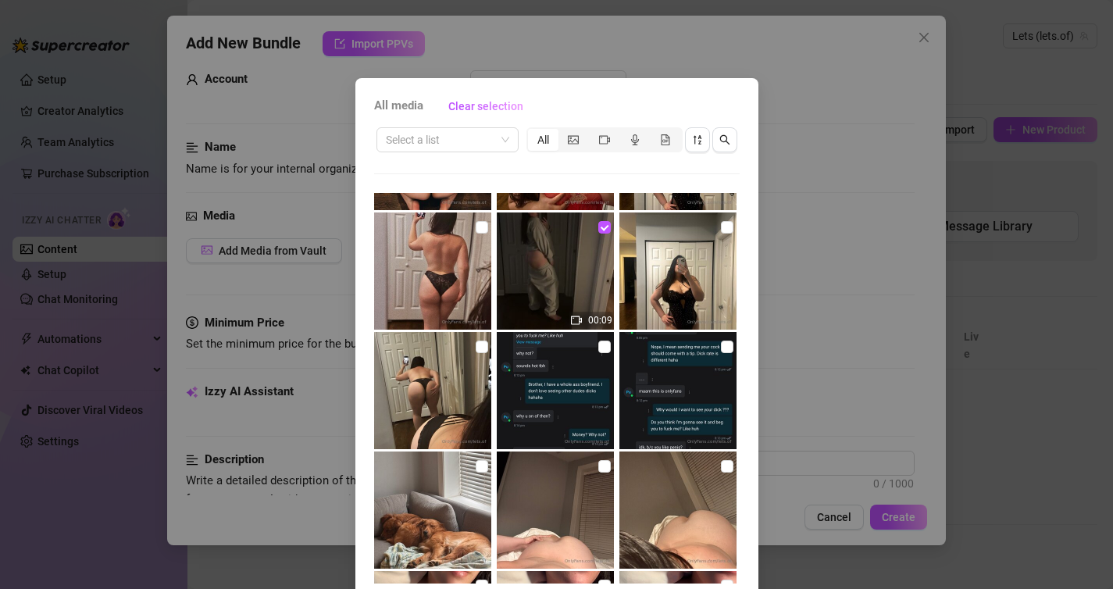
click at [433, 359] on img at bounding box center [432, 390] width 117 height 117
checkbox input "true"
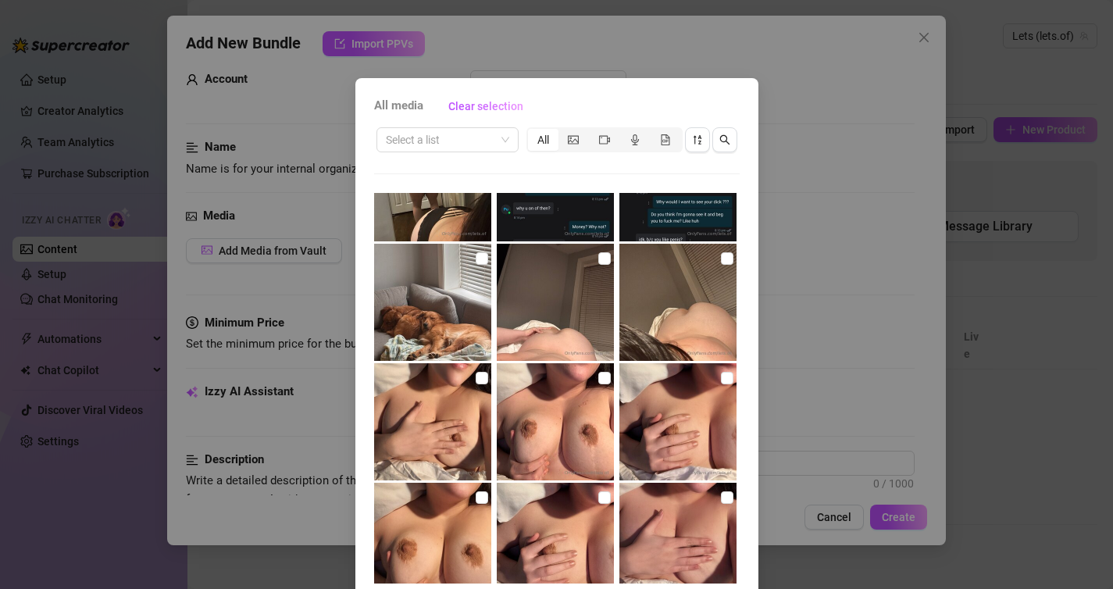
click at [654, 288] on img at bounding box center [677, 302] width 117 height 117
checkbox input "true"
click at [572, 296] on img at bounding box center [555, 302] width 117 height 117
checkbox input "true"
click at [457, 424] on img at bounding box center [432, 421] width 117 height 117
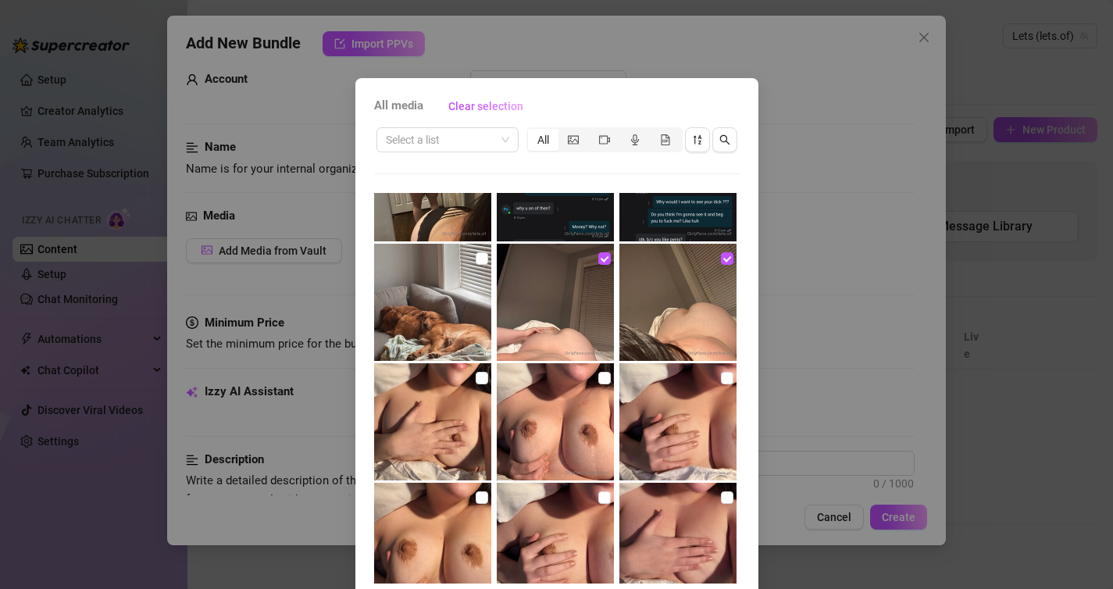
checkbox input "true"
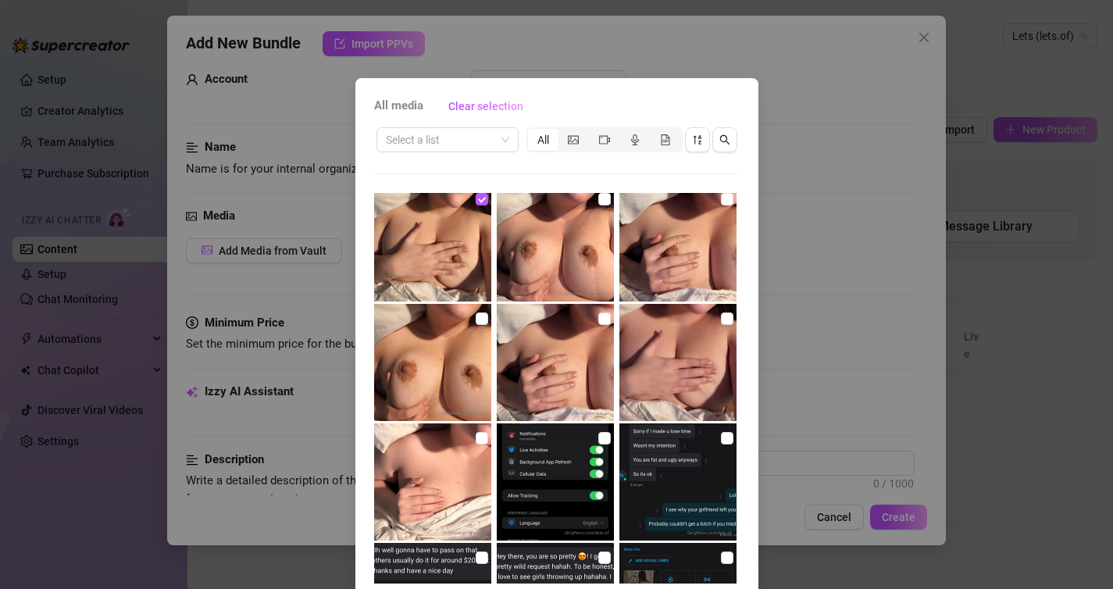
click at [674, 351] on img at bounding box center [677, 362] width 117 height 117
checkbox input "true"
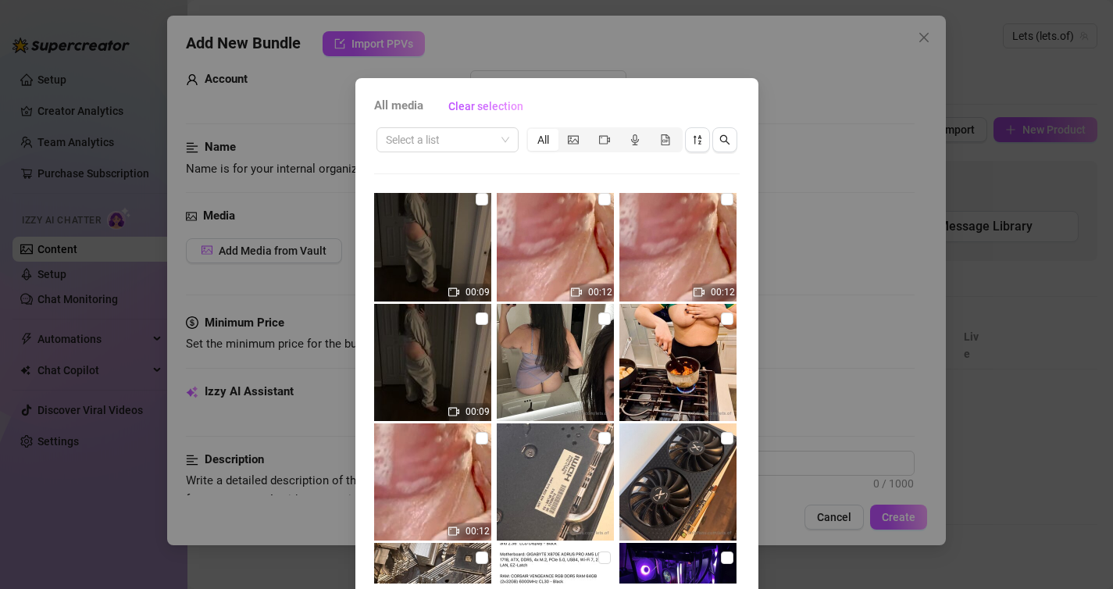
scroll to position [4316, 0]
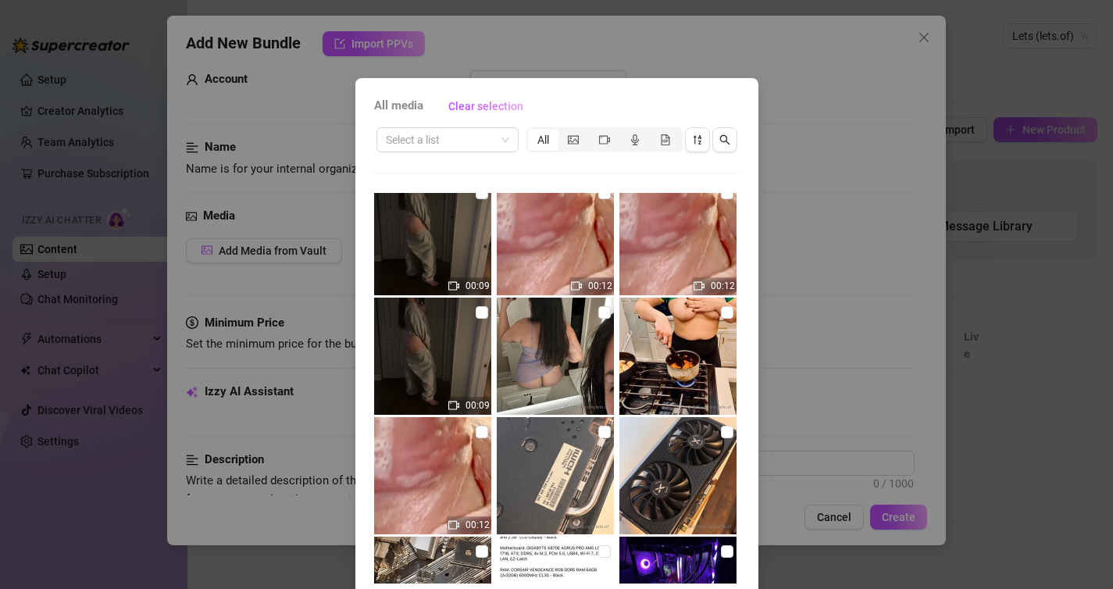
click at [573, 355] on img at bounding box center [555, 355] width 117 height 117
checkbox input "true"
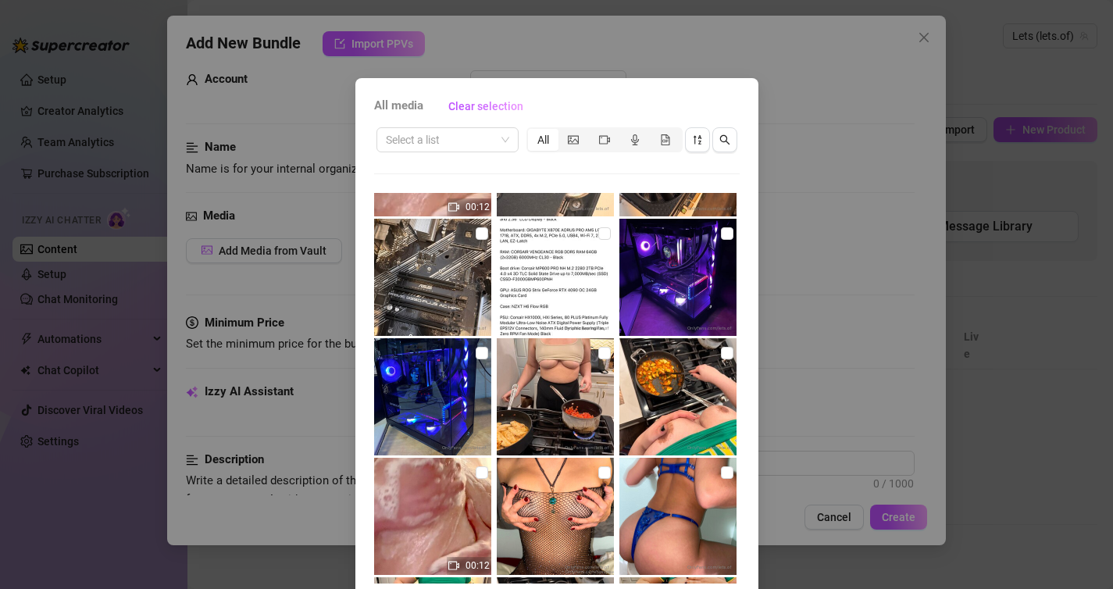
scroll to position [4643, 0]
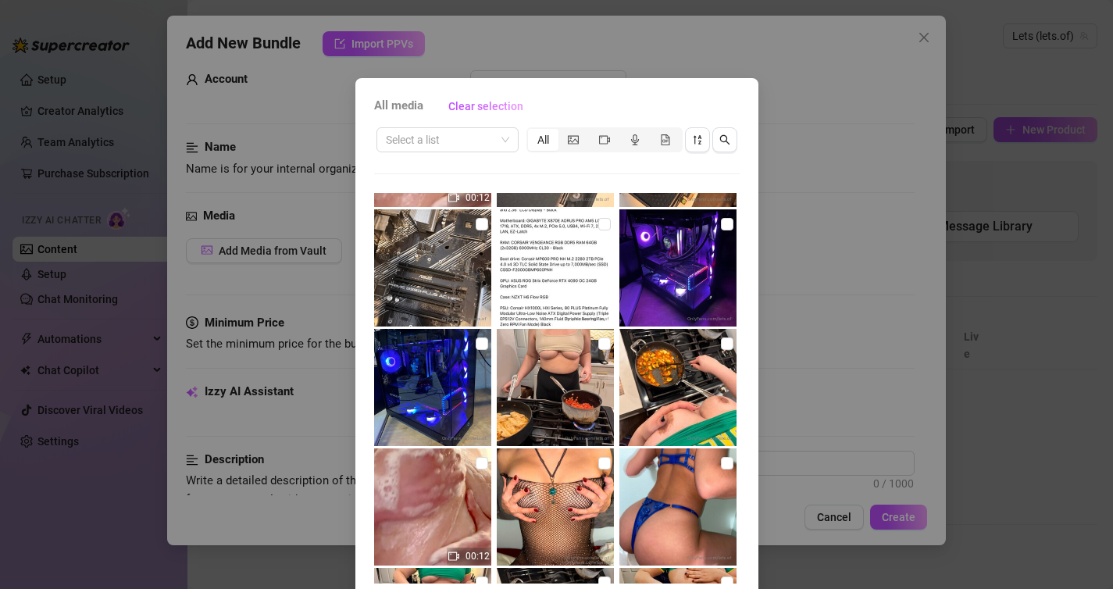
click at [572, 371] on img at bounding box center [555, 387] width 117 height 117
checkbox input "true"
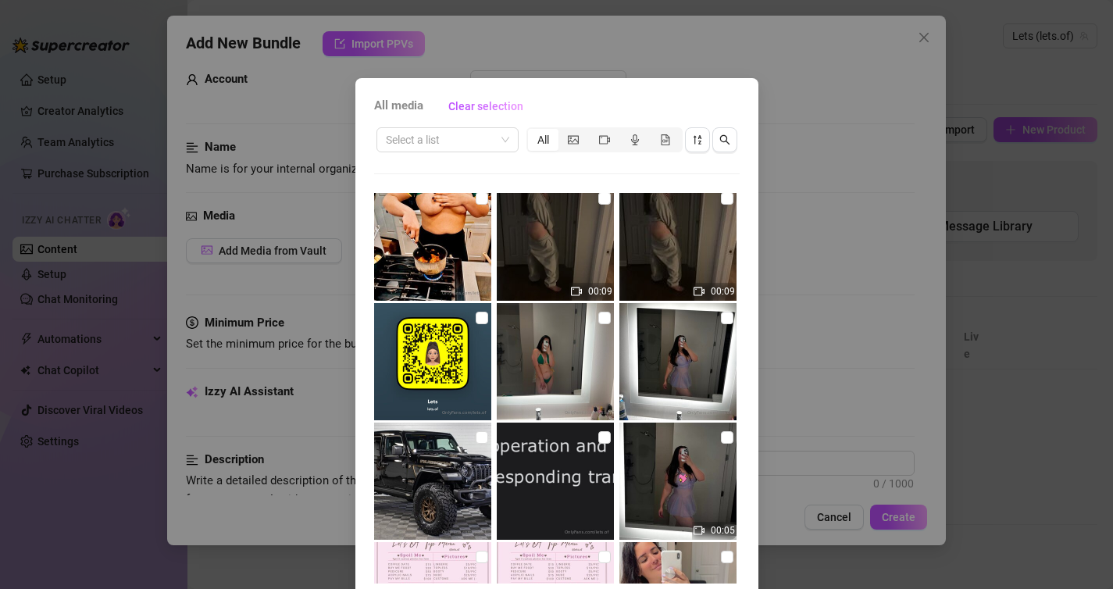
scroll to position [5147, 0]
click at [572, 371] on img at bounding box center [555, 360] width 117 height 117
checkbox input "true"
click at [668, 354] on img at bounding box center [677, 360] width 117 height 117
checkbox input "true"
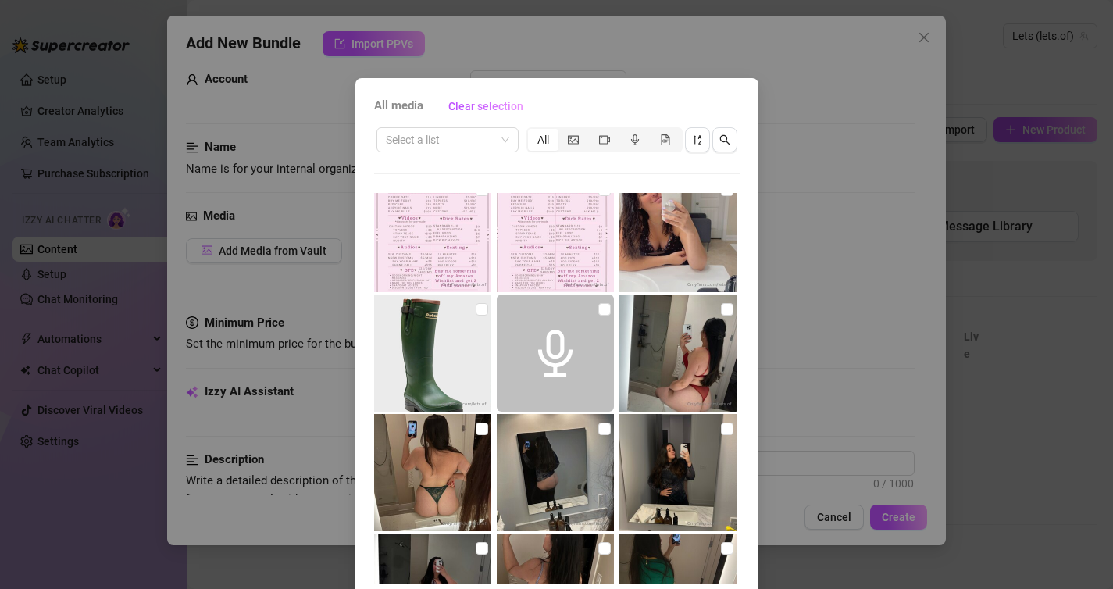
scroll to position [5516, 0]
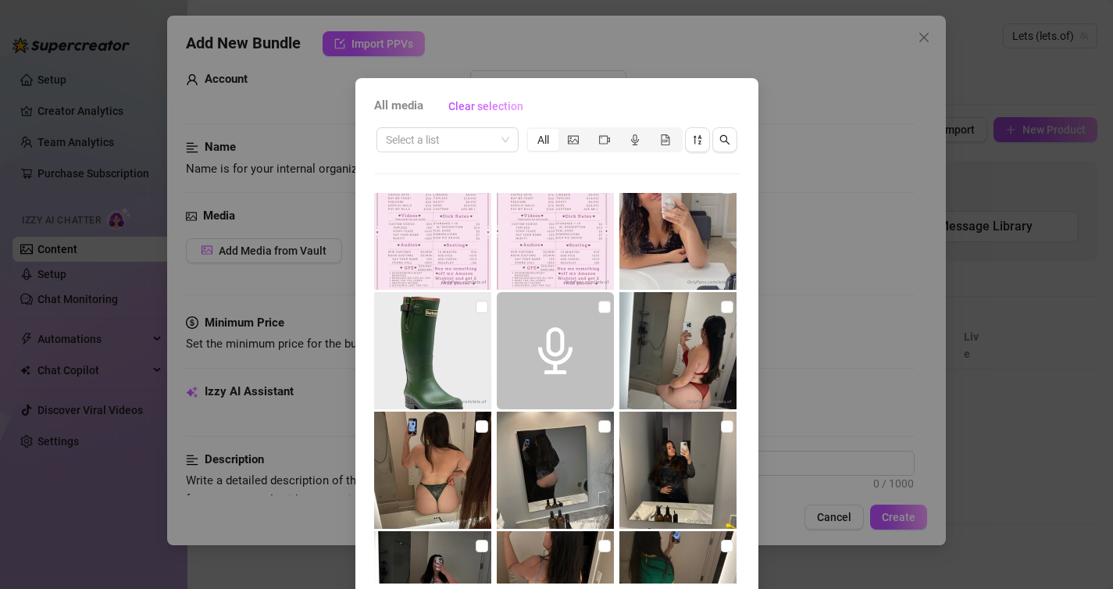
click at [664, 360] on img at bounding box center [677, 350] width 117 height 117
checkbox input "true"
click at [445, 483] on img at bounding box center [432, 469] width 117 height 117
checkbox input "true"
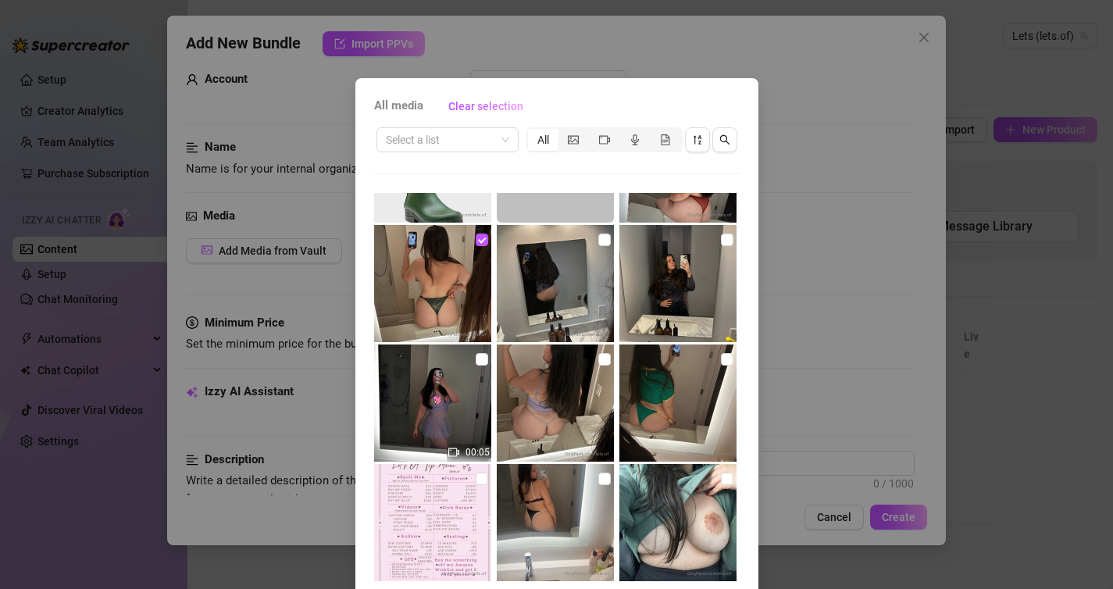
click at [680, 410] on img at bounding box center [677, 402] width 117 height 117
checkbox input "true"
click at [533, 516] on img at bounding box center [555, 522] width 117 height 117
checkbox input "true"
click at [533, 419] on img at bounding box center [555, 402] width 117 height 117
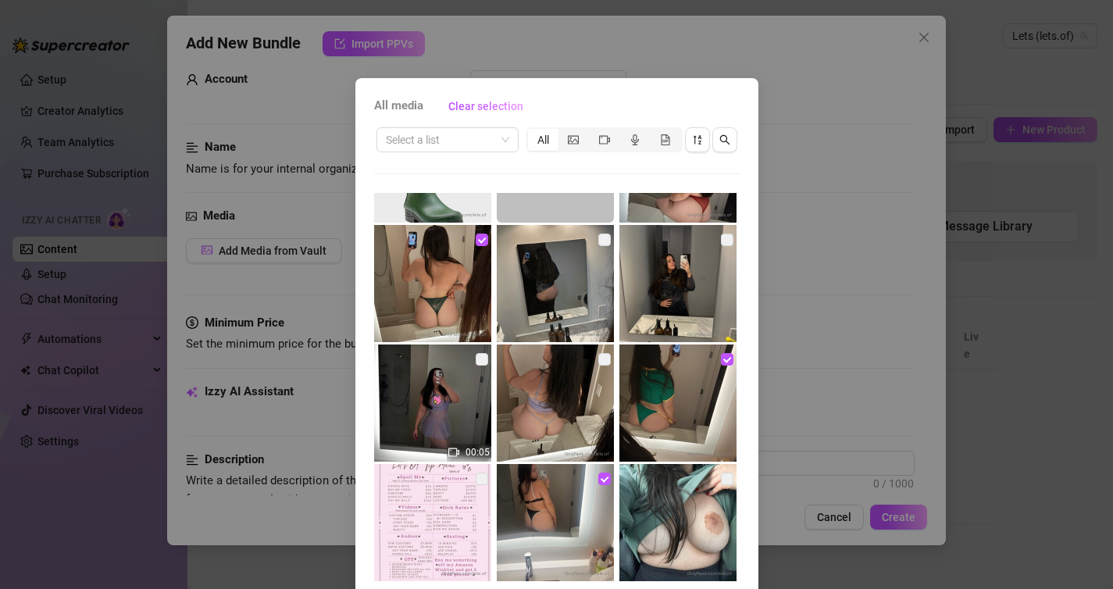
checkbox input "true"
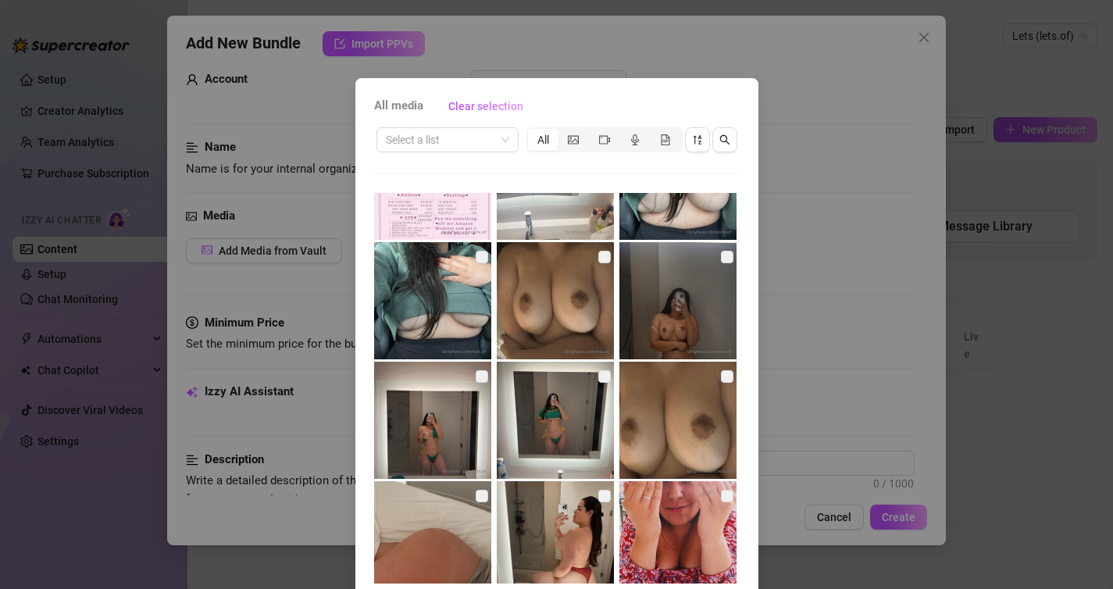
scroll to position [6045, 0]
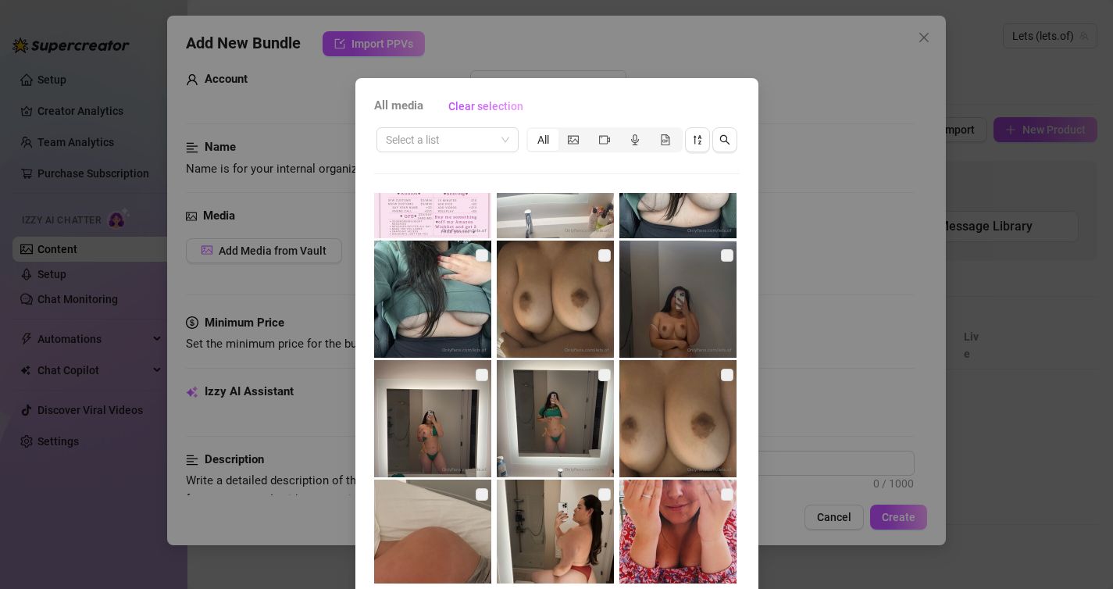
click at [675, 297] on img at bounding box center [677, 298] width 117 height 117
checkbox input "true"
click at [538, 411] on img at bounding box center [555, 418] width 117 height 117
checkbox input "true"
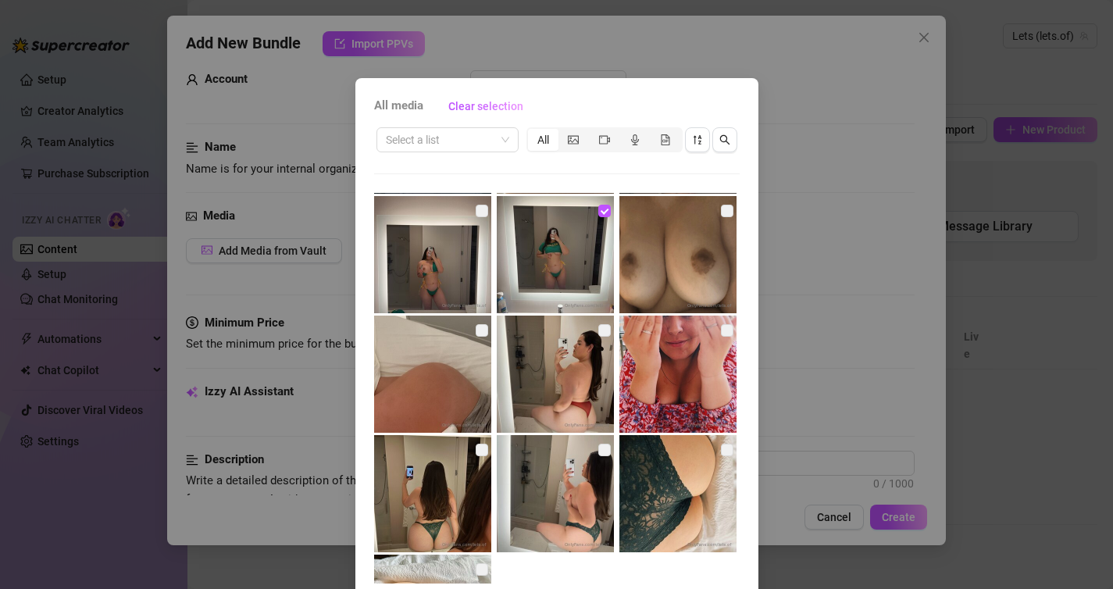
click at [543, 393] on img at bounding box center [555, 373] width 117 height 117
checkbox input "true"
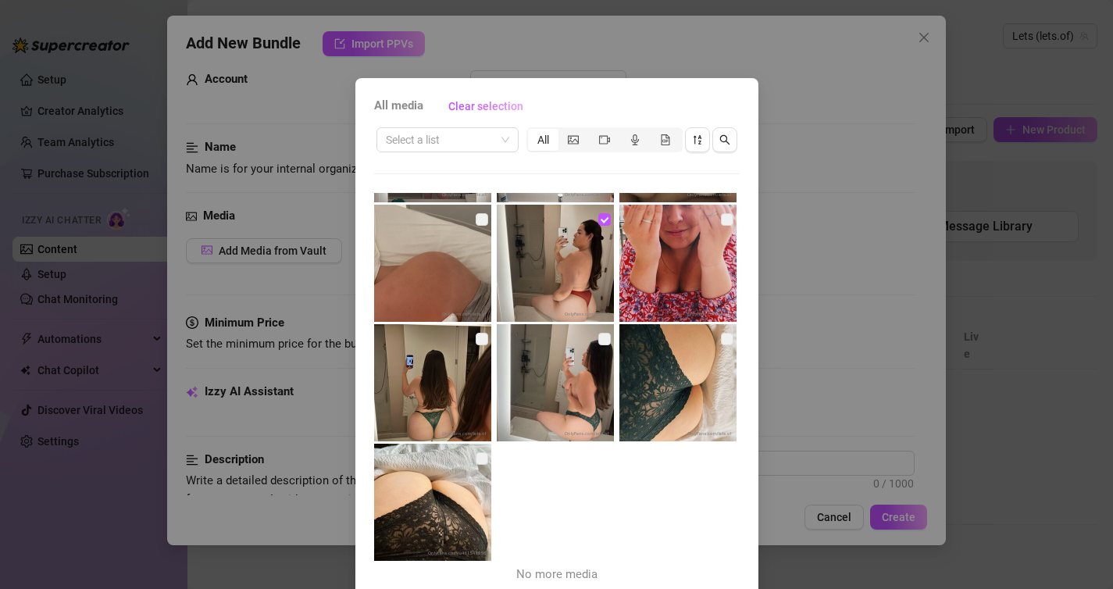
scroll to position [6321, 0]
click at [543, 393] on img at bounding box center [555, 381] width 117 height 117
checkbox input "true"
click at [445, 393] on img at bounding box center [432, 381] width 117 height 117
checkbox input "true"
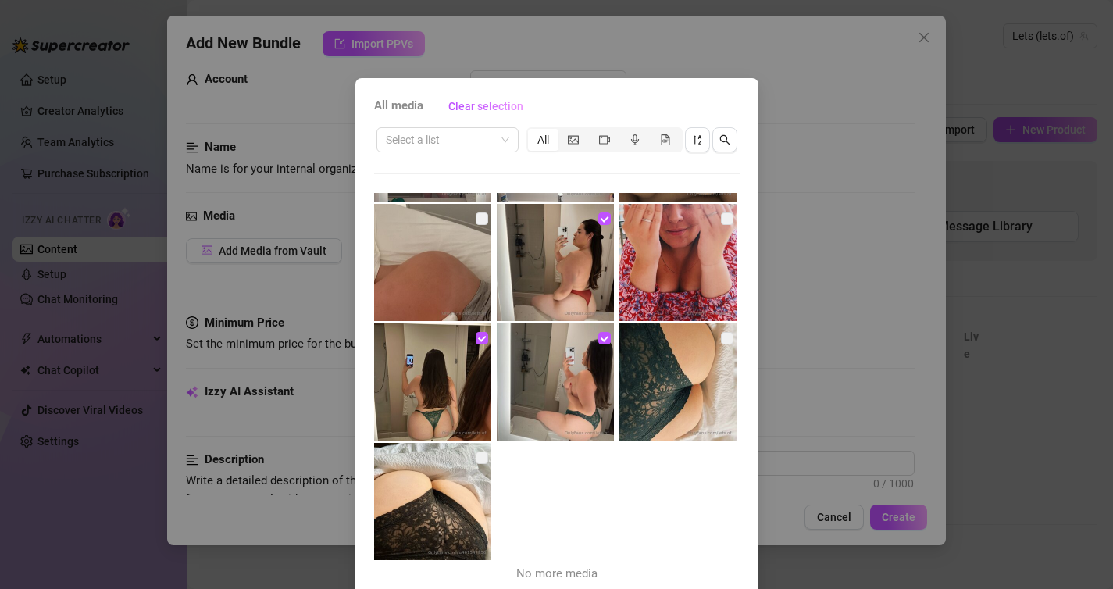
click at [667, 369] on img at bounding box center [677, 381] width 117 height 117
checkbox input "true"
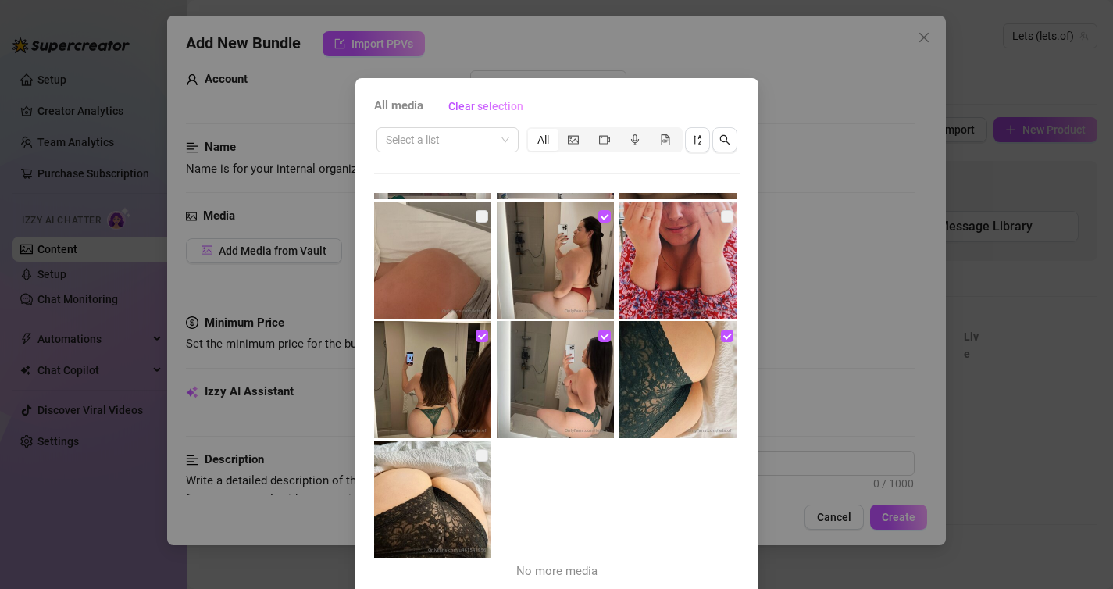
scroll to position [63, 0]
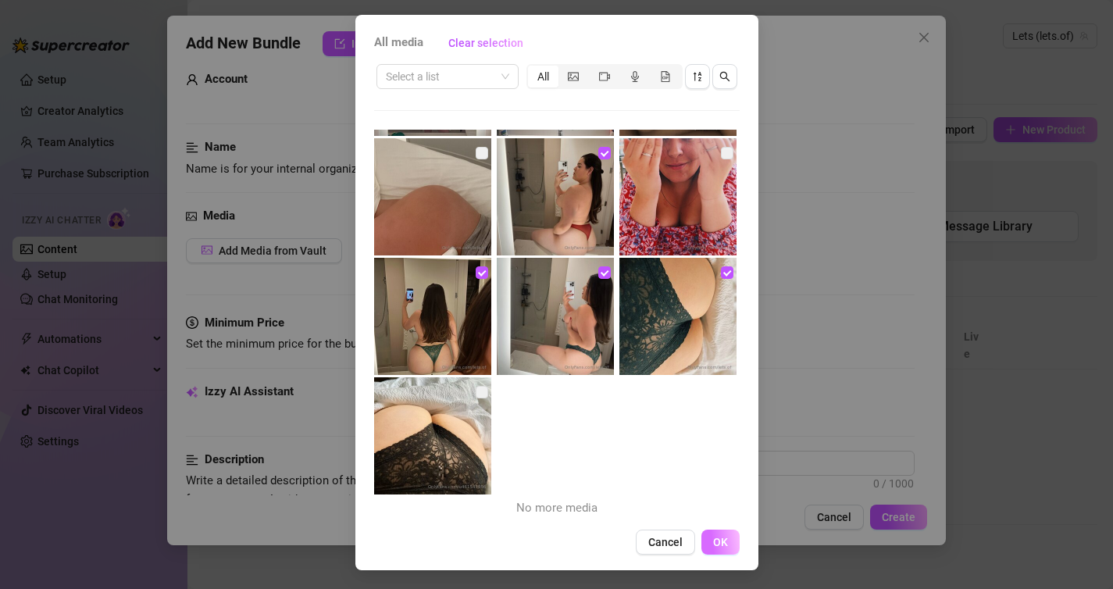
click at [713, 539] on span "OK" at bounding box center [720, 542] width 15 height 12
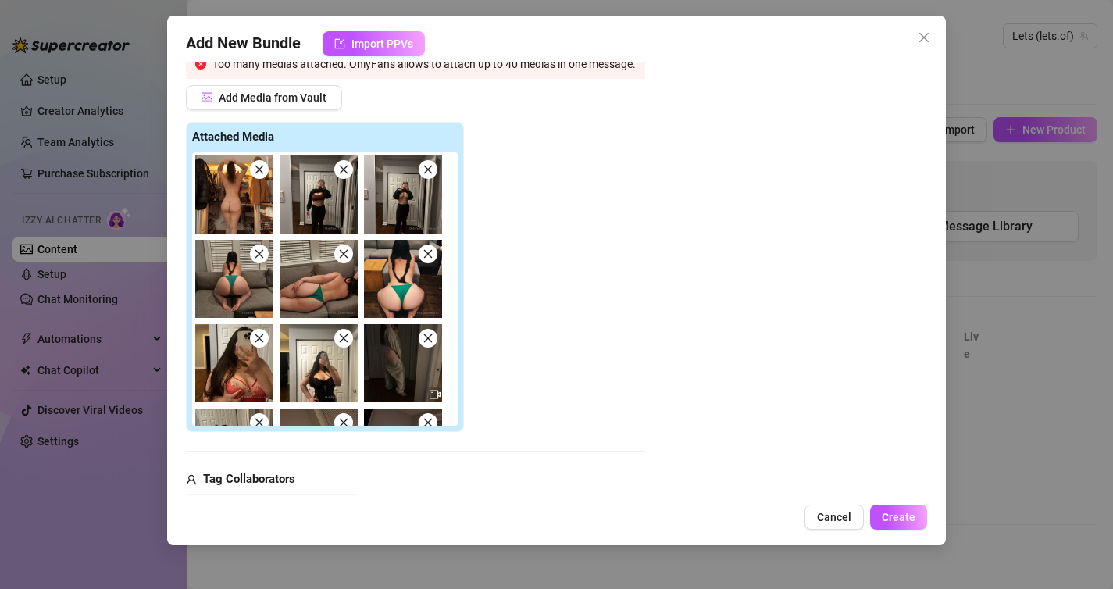
scroll to position [218, 0]
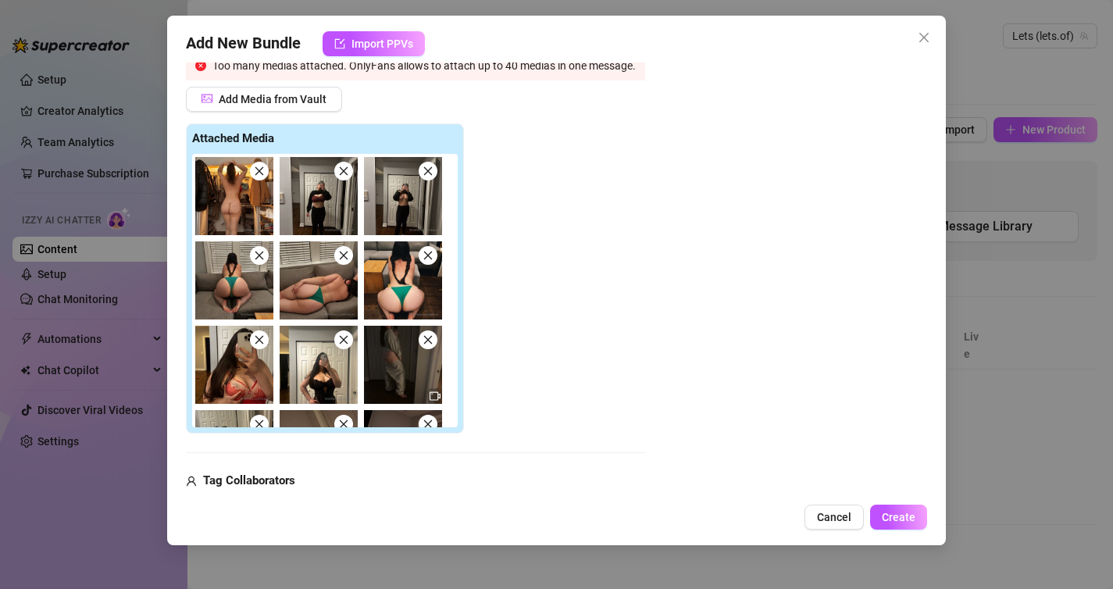
click at [340, 166] on icon "close" at bounding box center [343, 171] width 11 height 11
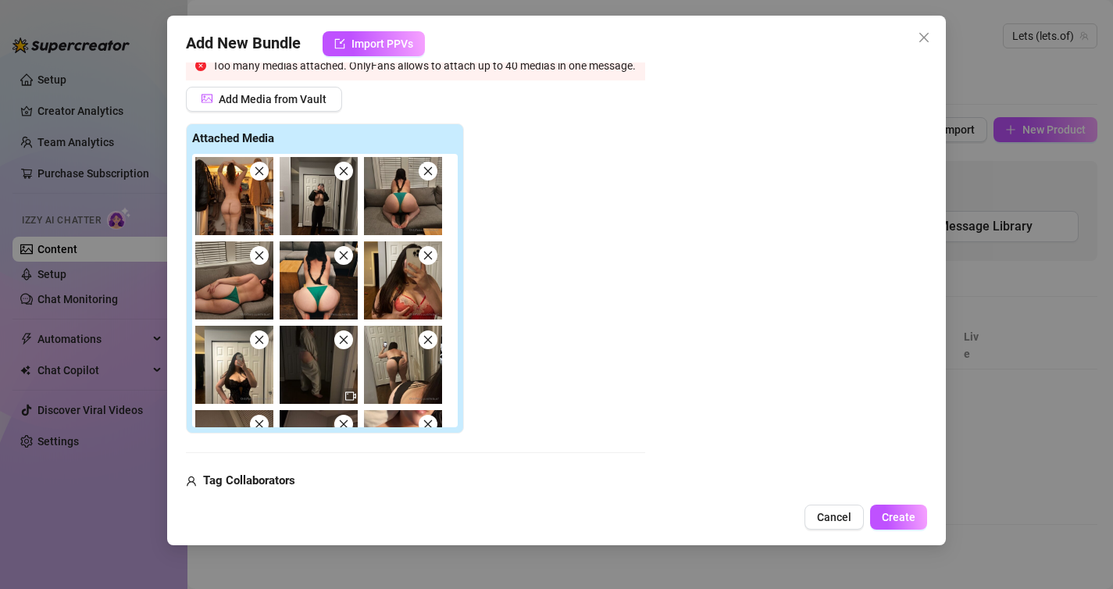
click at [344, 170] on icon "close" at bounding box center [343, 171] width 9 height 9
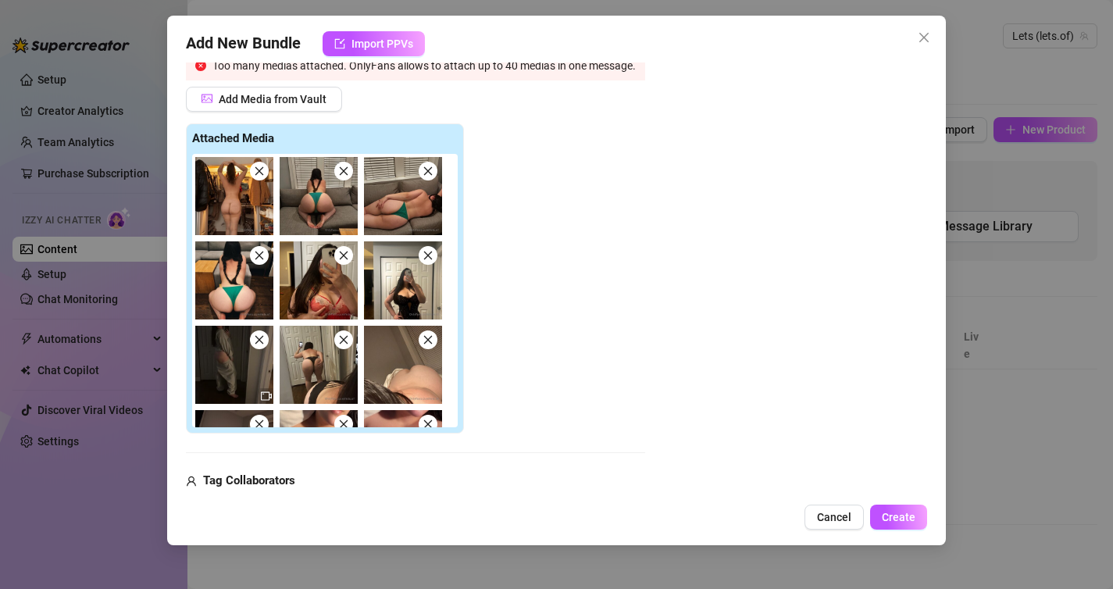
click at [260, 169] on icon "close" at bounding box center [259, 171] width 11 height 11
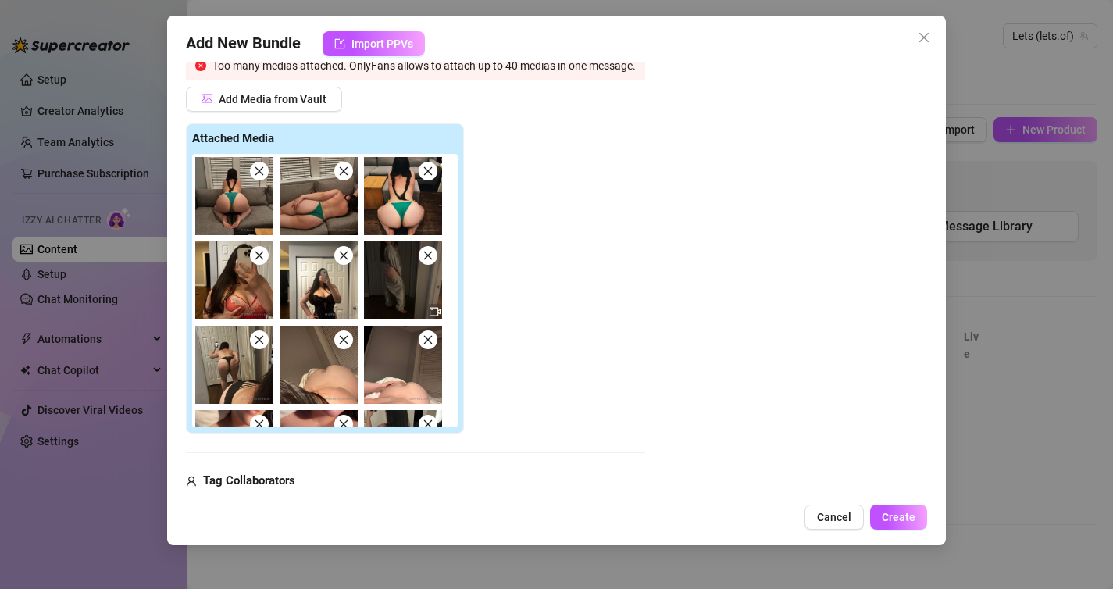
click at [260, 169] on icon "close" at bounding box center [259, 171] width 11 height 11
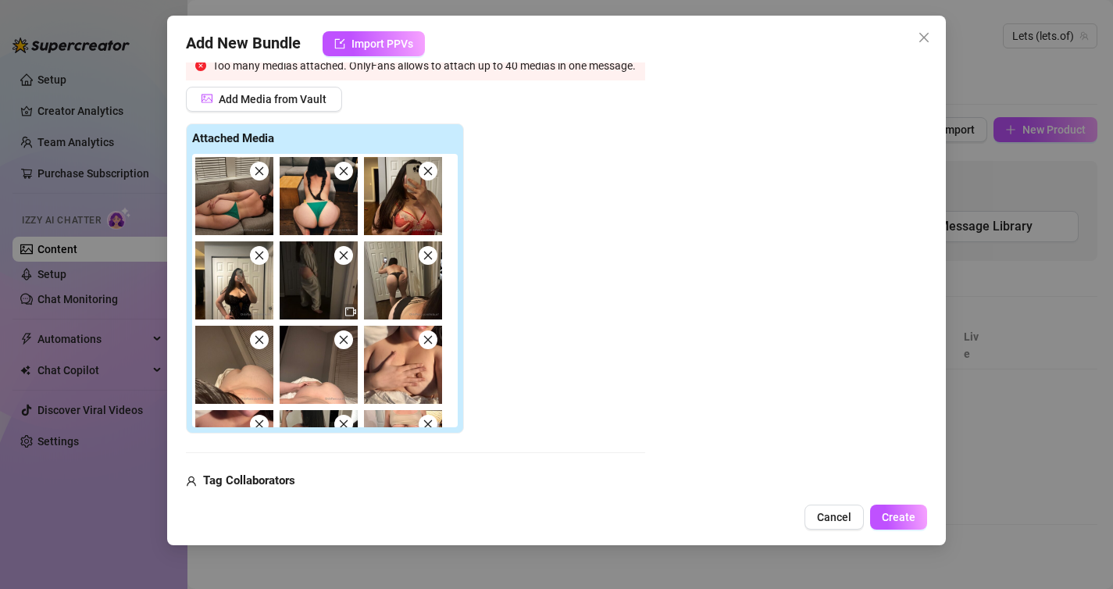
click at [260, 169] on icon "close" at bounding box center [259, 171] width 11 height 11
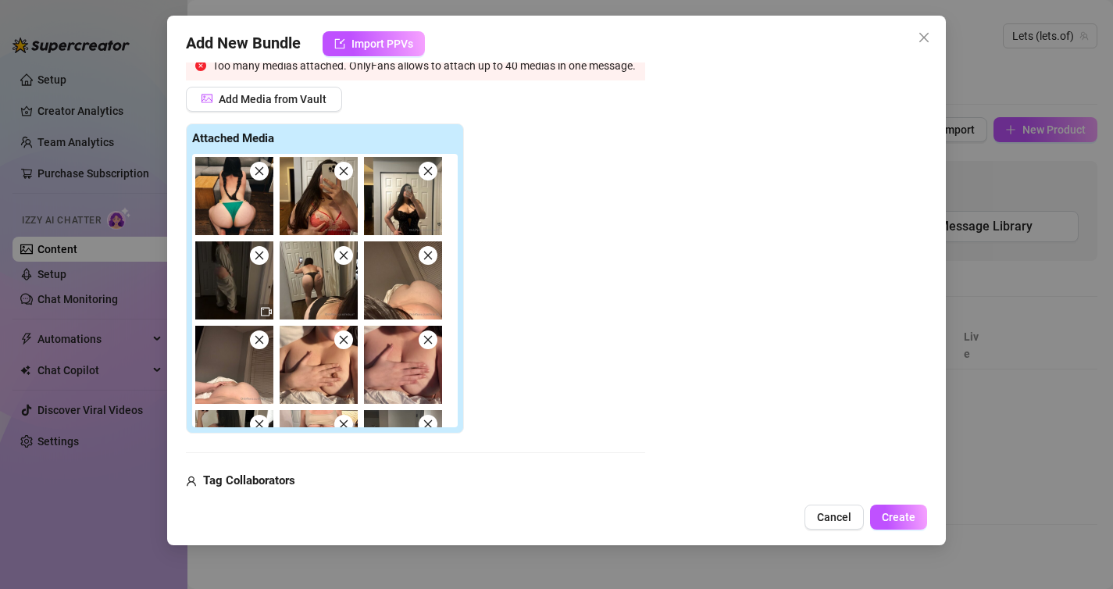
click at [260, 169] on icon "close" at bounding box center [259, 171] width 11 height 11
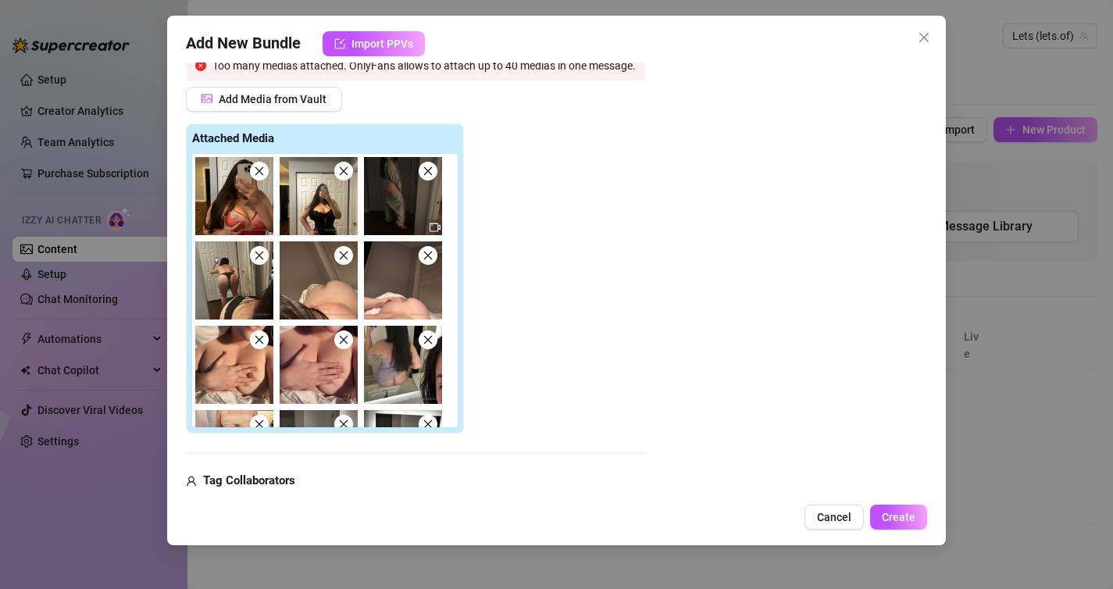
click at [260, 169] on icon "close" at bounding box center [259, 171] width 11 height 11
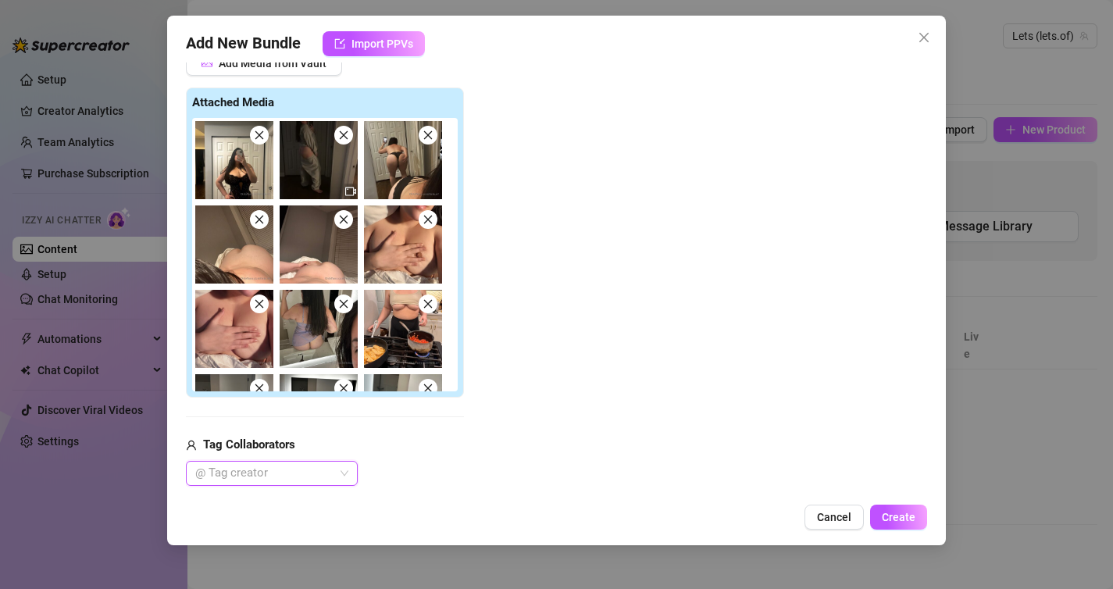
scroll to position [182, 0]
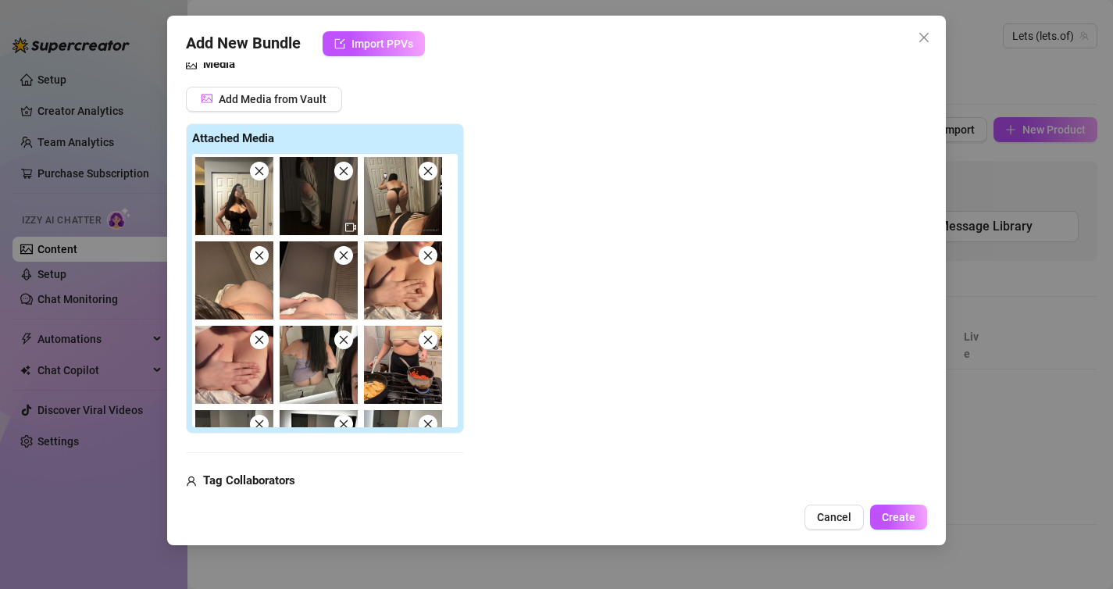
click at [260, 169] on icon "close" at bounding box center [259, 171] width 11 height 11
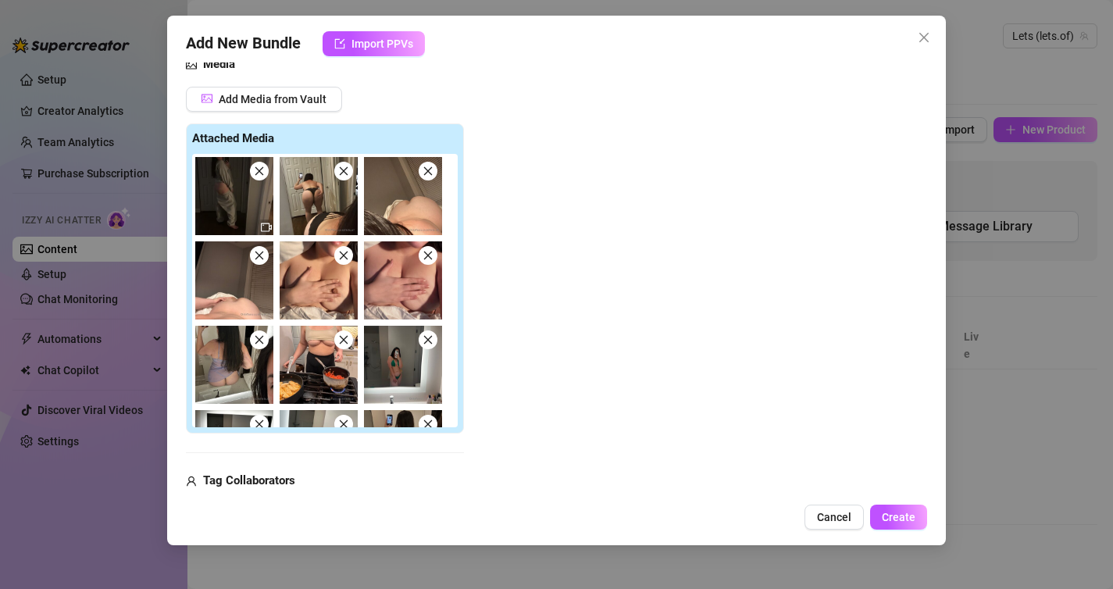
click at [348, 169] on span at bounding box center [343, 171] width 19 height 19
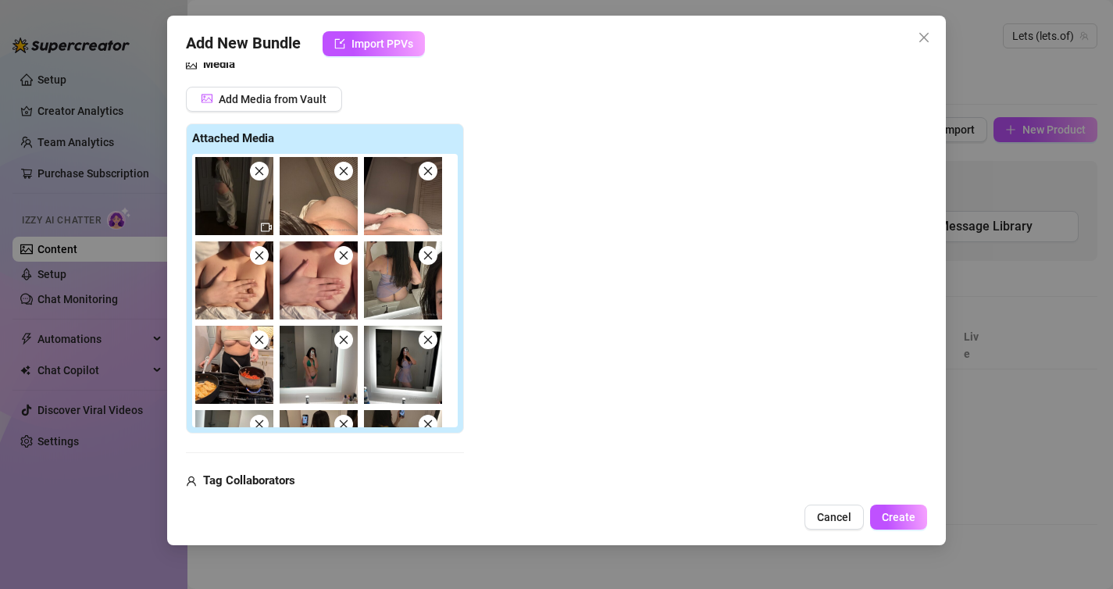
click at [429, 169] on icon "close" at bounding box center [427, 171] width 11 height 11
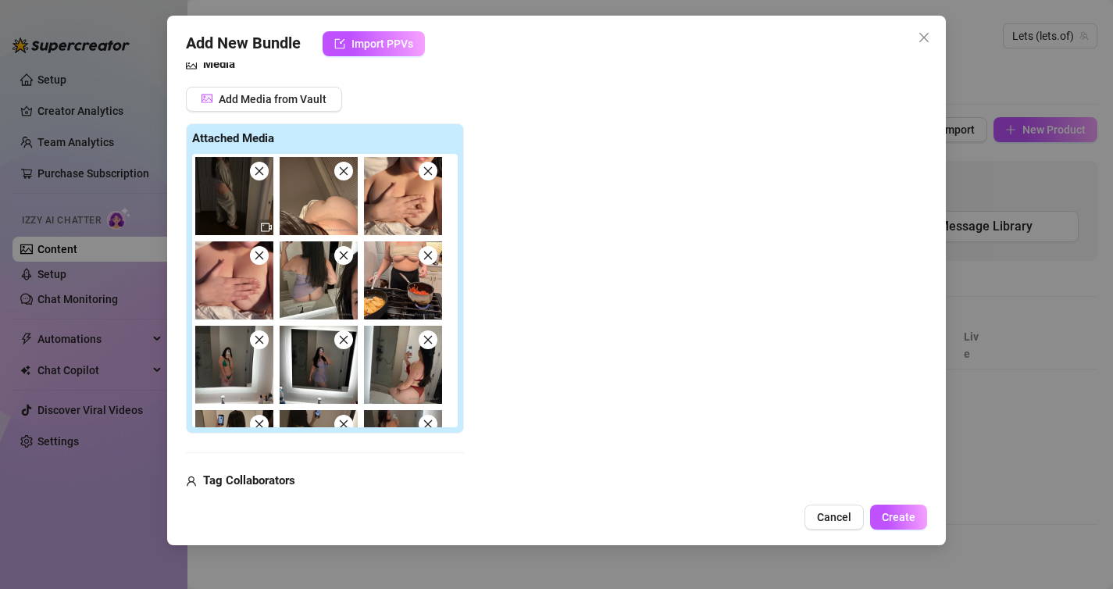
click at [344, 256] on icon "close" at bounding box center [343, 255] width 11 height 11
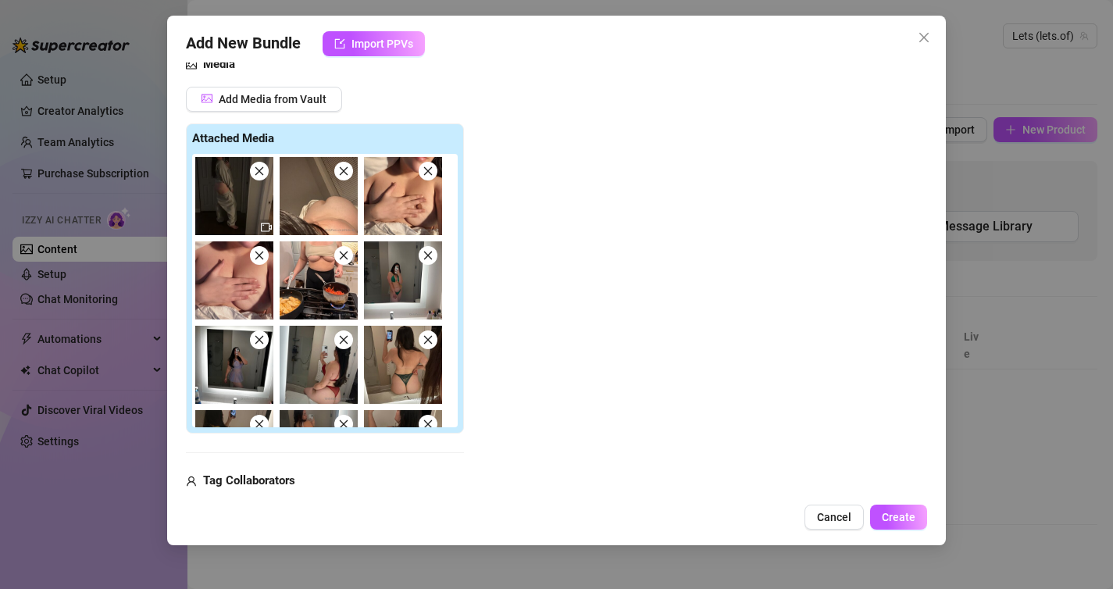
click at [261, 257] on icon "close" at bounding box center [259, 255] width 9 height 9
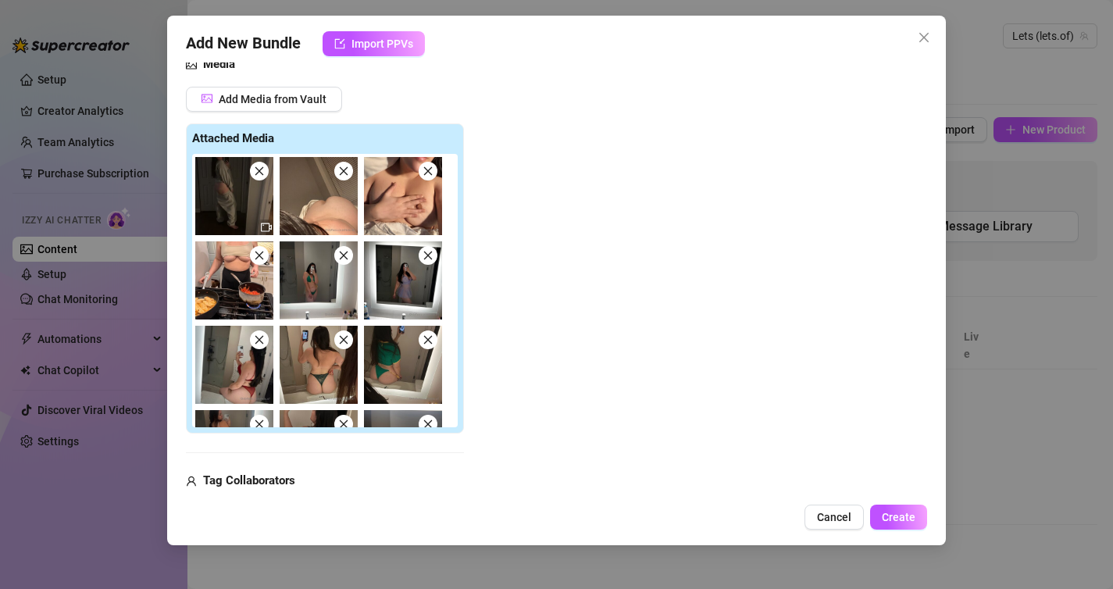
click at [351, 254] on span at bounding box center [343, 255] width 19 height 19
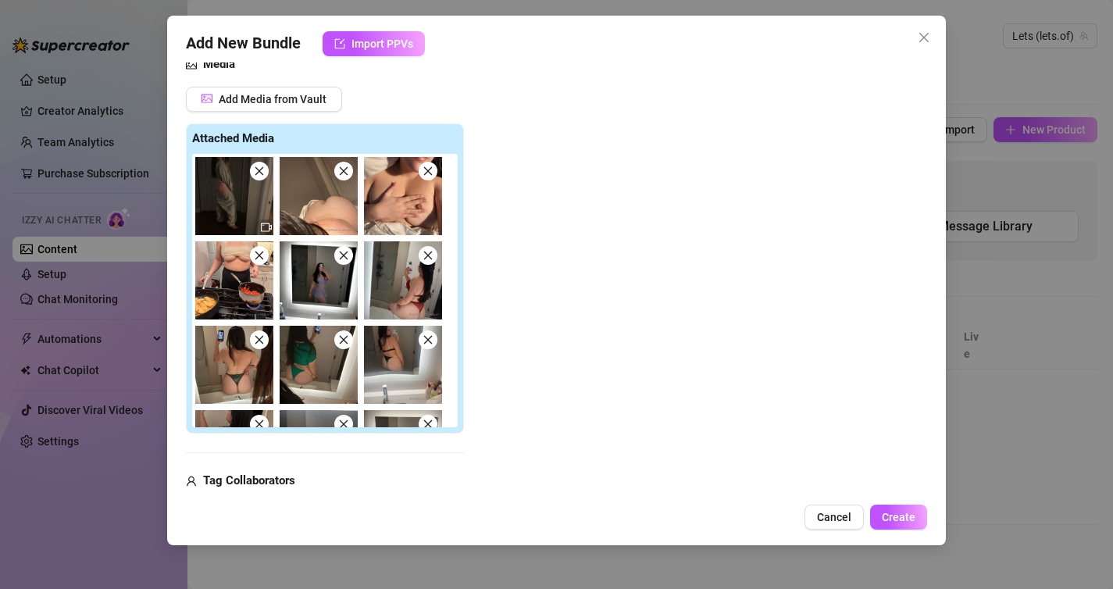
click at [351, 254] on span at bounding box center [343, 255] width 19 height 19
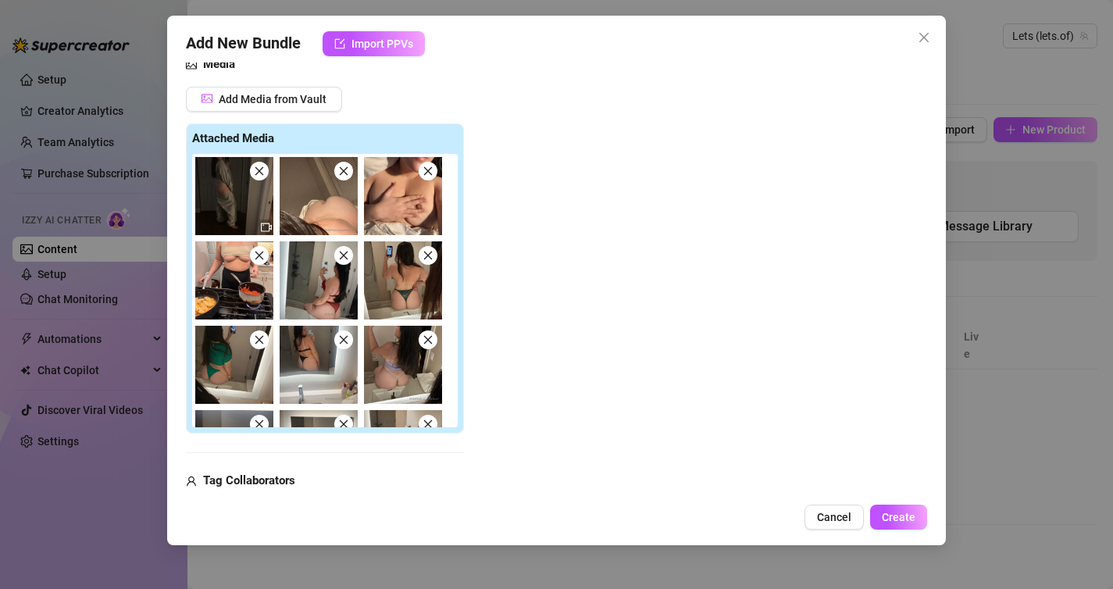
click at [351, 254] on span at bounding box center [343, 255] width 19 height 19
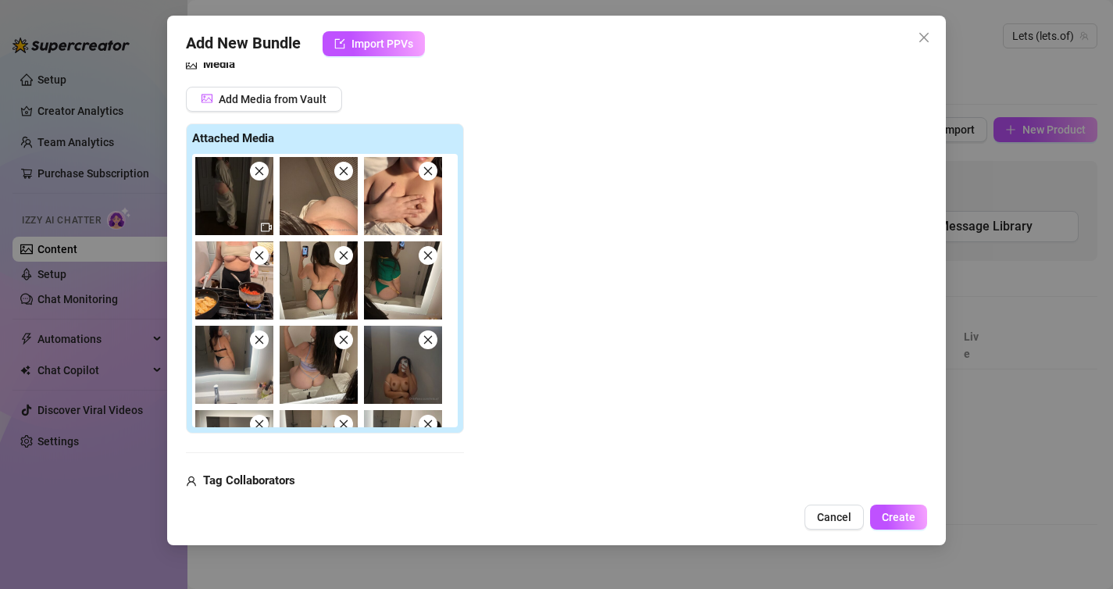
click at [429, 253] on icon "close" at bounding box center [427, 255] width 9 height 9
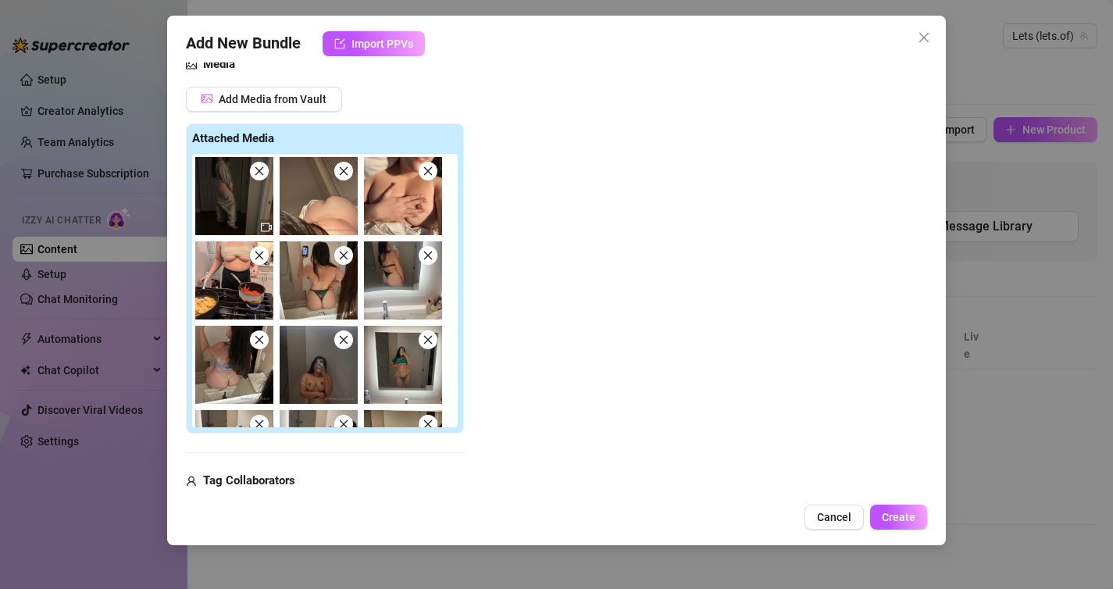
click at [429, 253] on icon "close" at bounding box center [427, 255] width 9 height 9
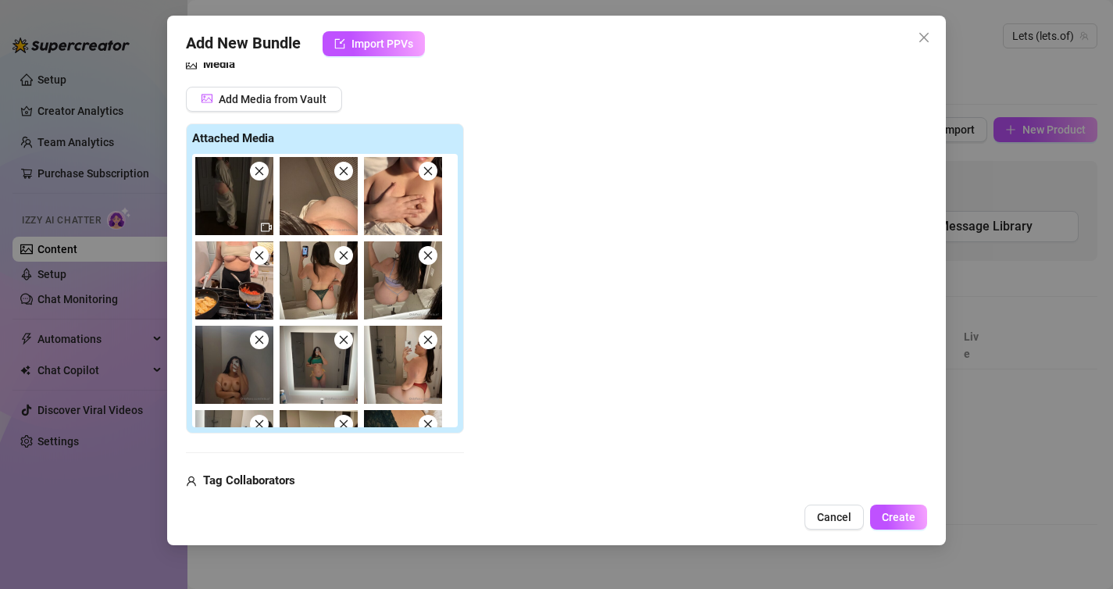
click at [346, 253] on icon "close" at bounding box center [343, 255] width 11 height 11
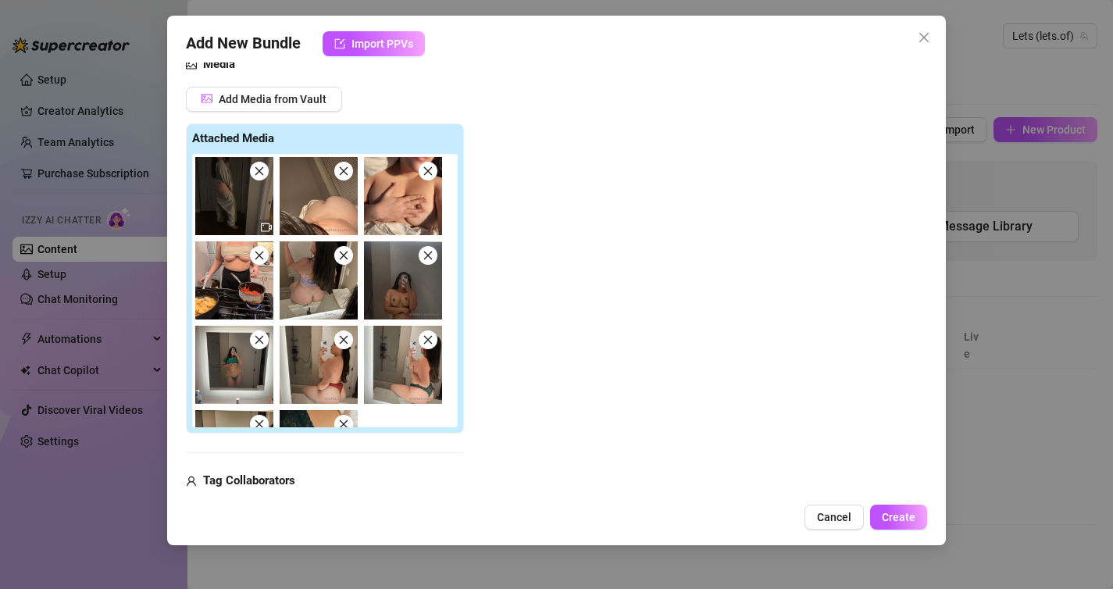
click at [259, 252] on icon "close" at bounding box center [259, 255] width 11 height 11
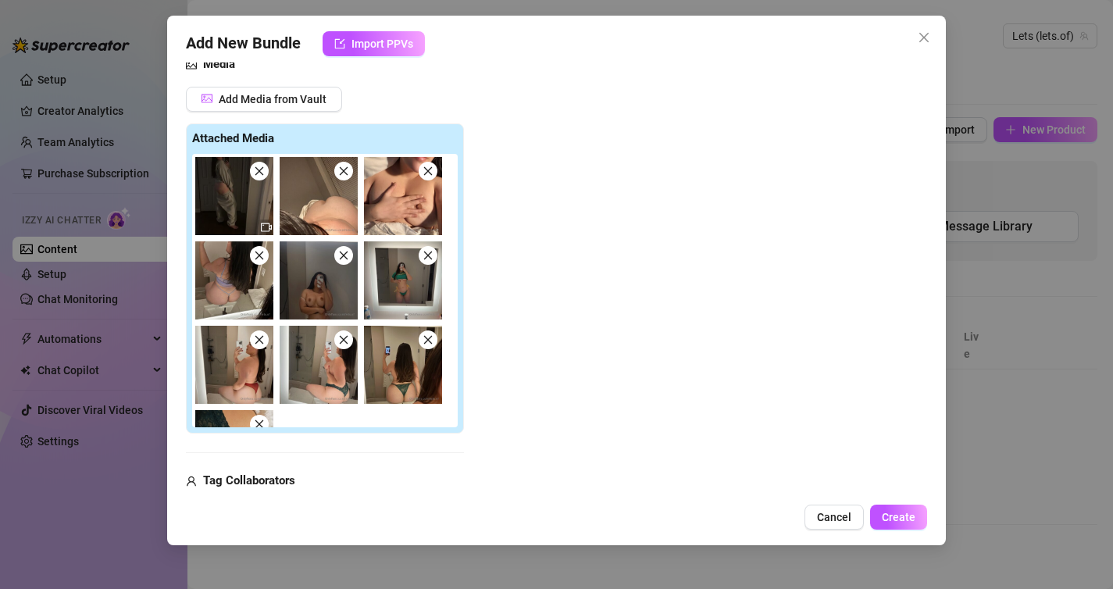
click at [260, 254] on icon "close" at bounding box center [259, 255] width 11 height 11
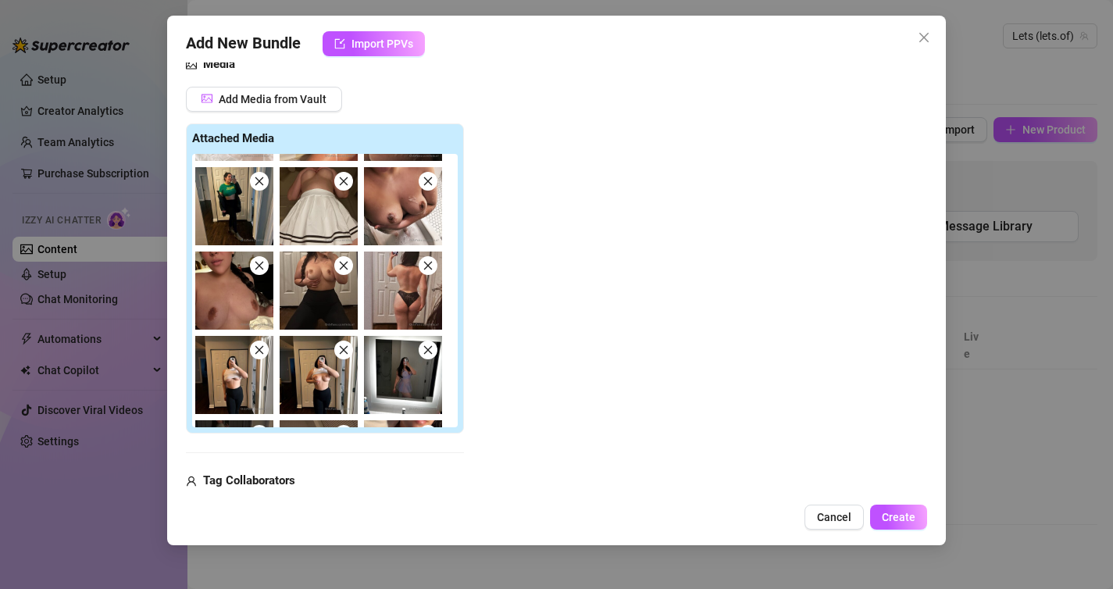
scroll to position [240, 0]
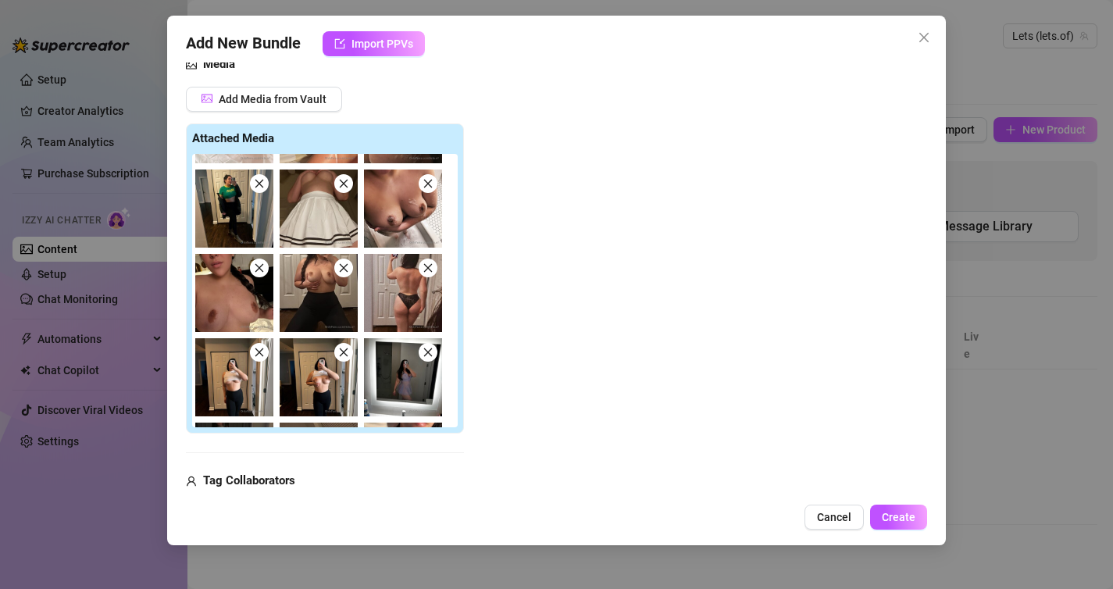
click at [422, 265] on icon "close" at bounding box center [427, 267] width 11 height 11
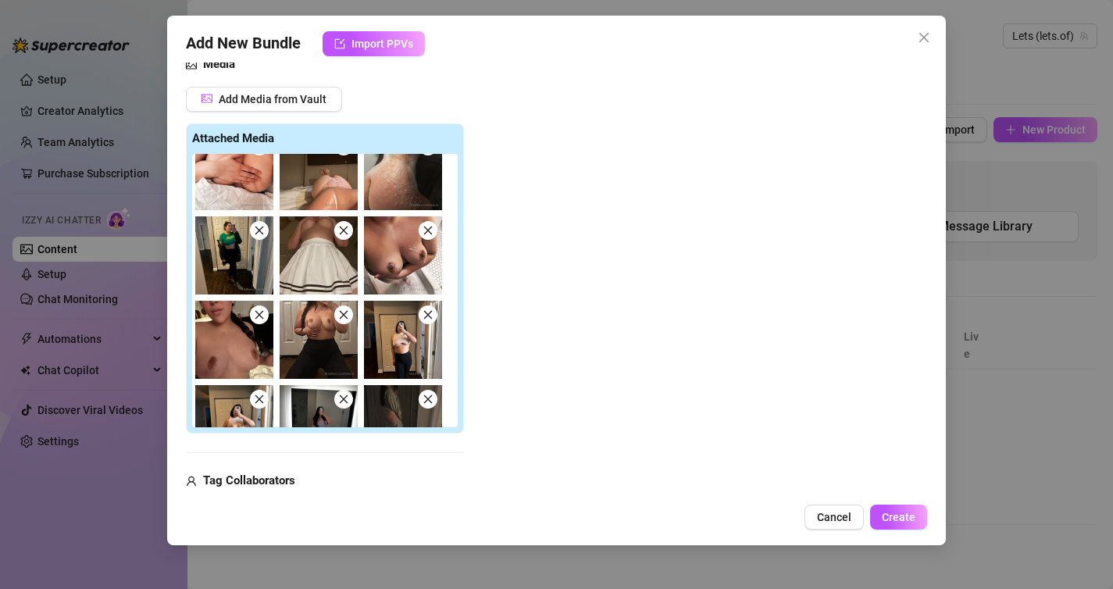
scroll to position [193, 0]
click at [346, 232] on icon "close" at bounding box center [343, 231] width 11 height 11
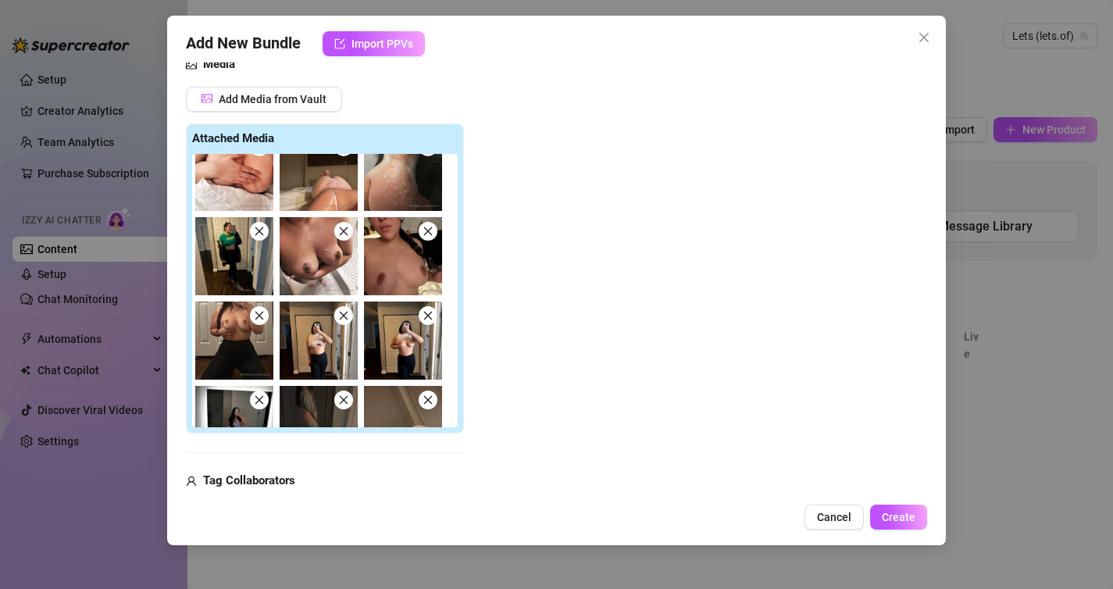
click at [254, 233] on icon "close" at bounding box center [259, 231] width 11 height 11
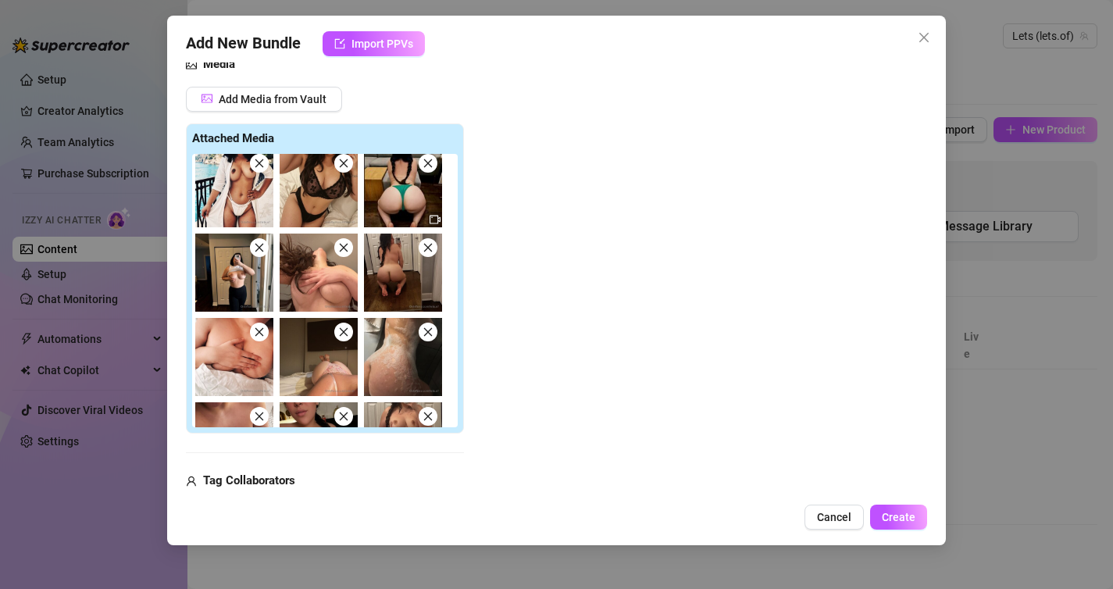
scroll to position [0, 0]
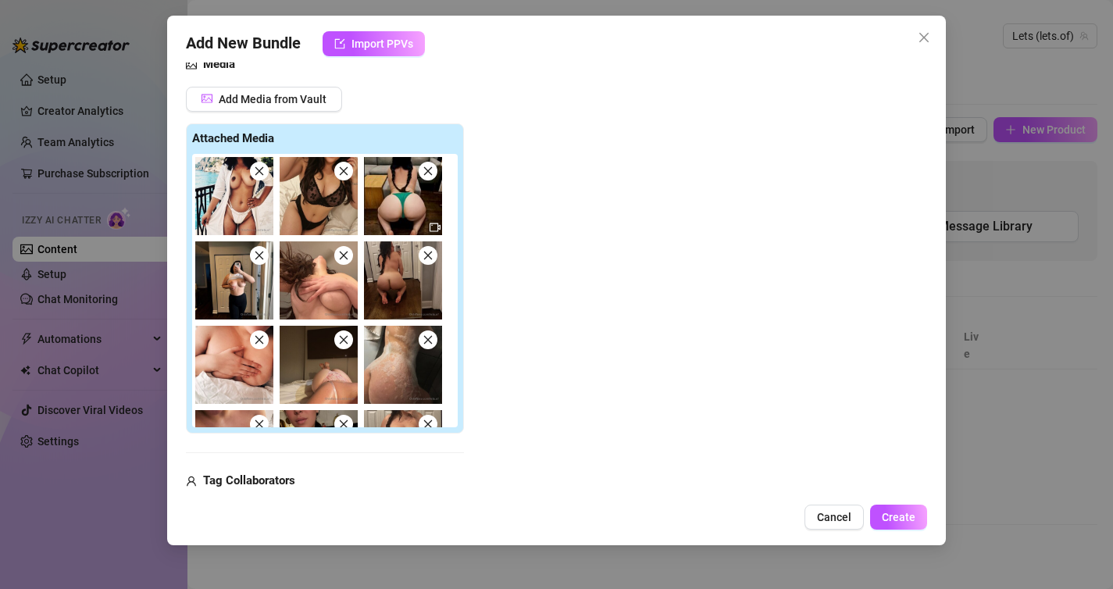
click at [341, 168] on icon "close" at bounding box center [343, 171] width 11 height 11
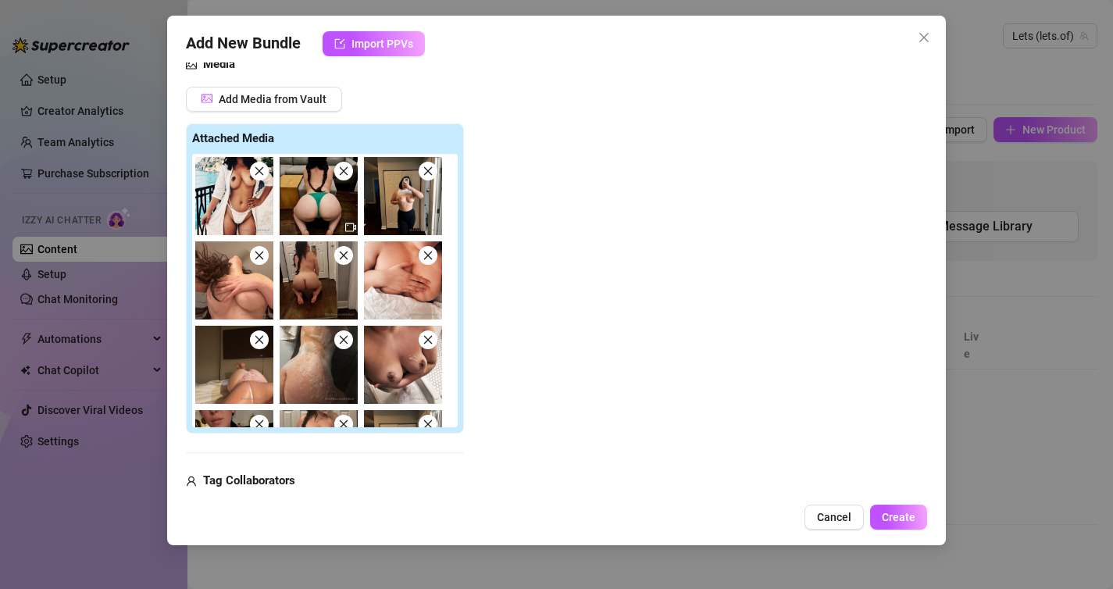
click at [341, 168] on icon "close" at bounding box center [343, 171] width 11 height 11
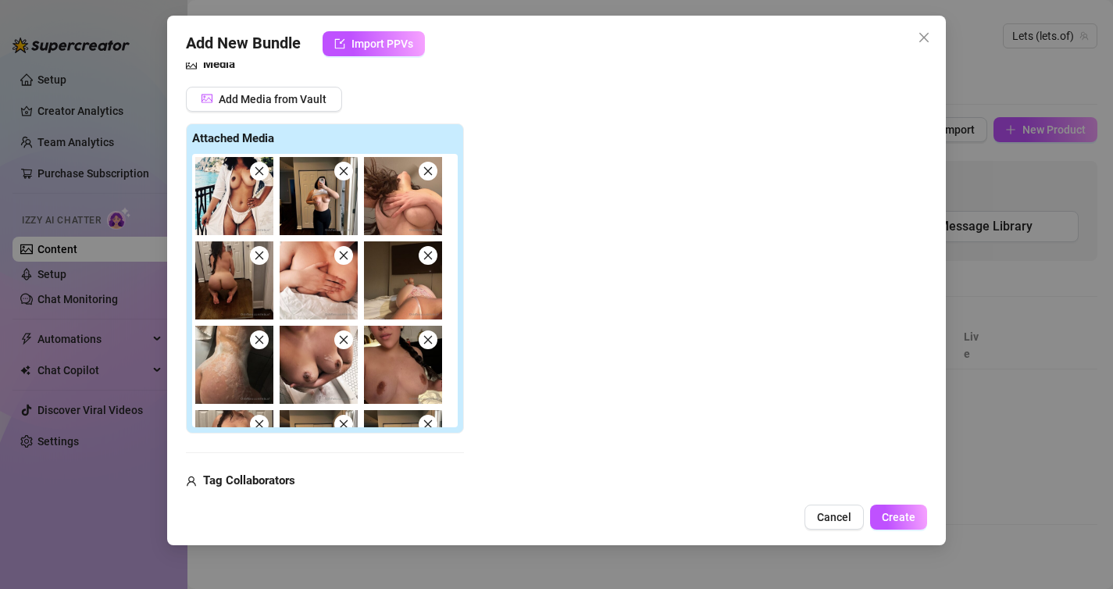
click at [425, 166] on icon "close" at bounding box center [427, 171] width 11 height 11
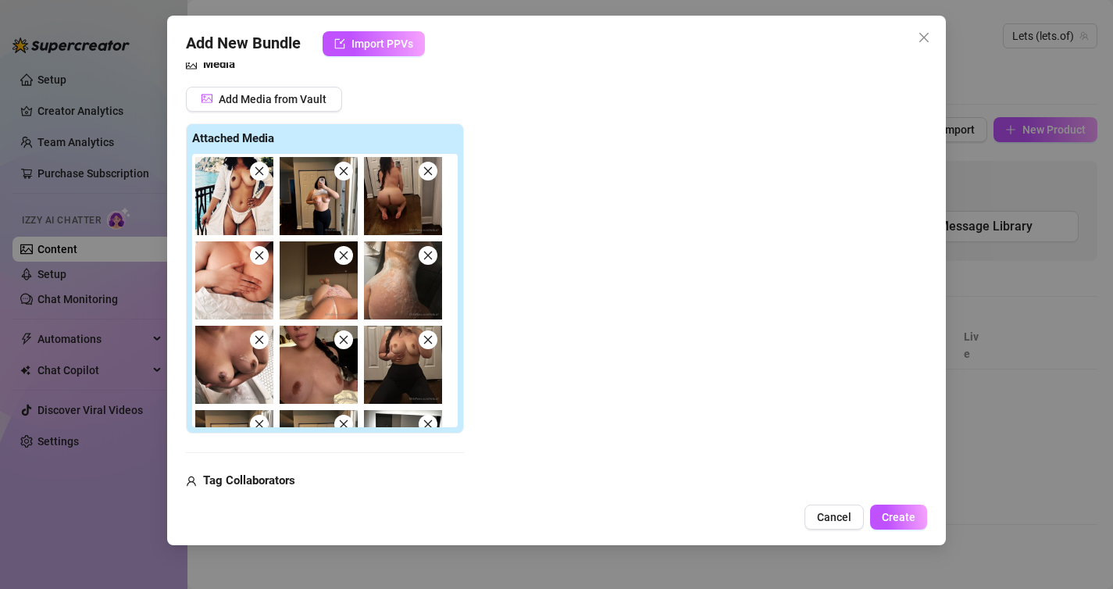
click at [425, 166] on icon "close" at bounding box center [427, 171] width 11 height 11
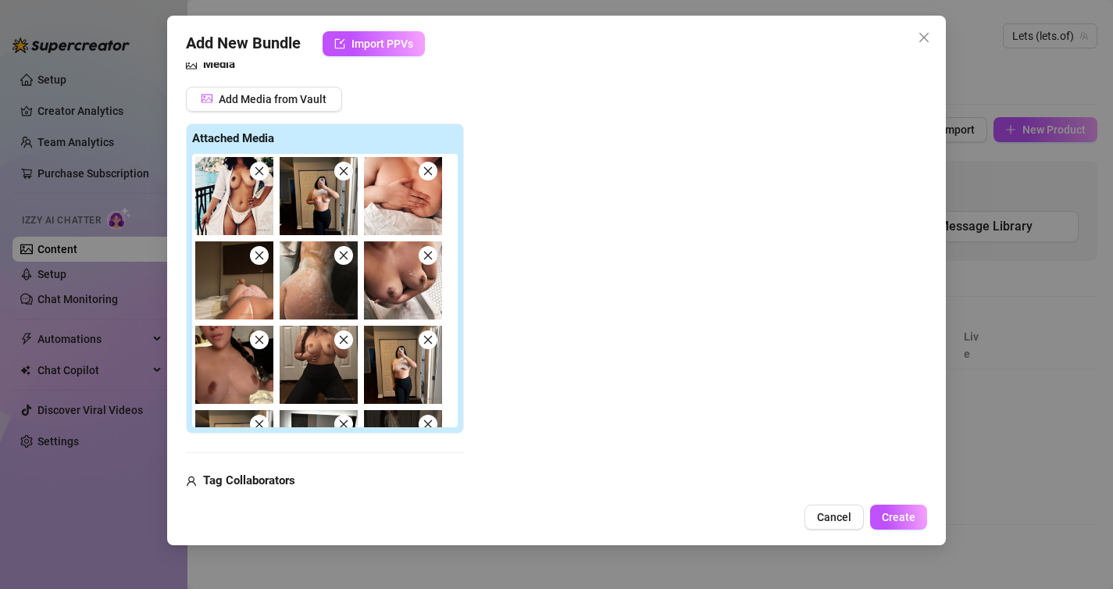
click at [255, 257] on icon "close" at bounding box center [259, 255] width 11 height 11
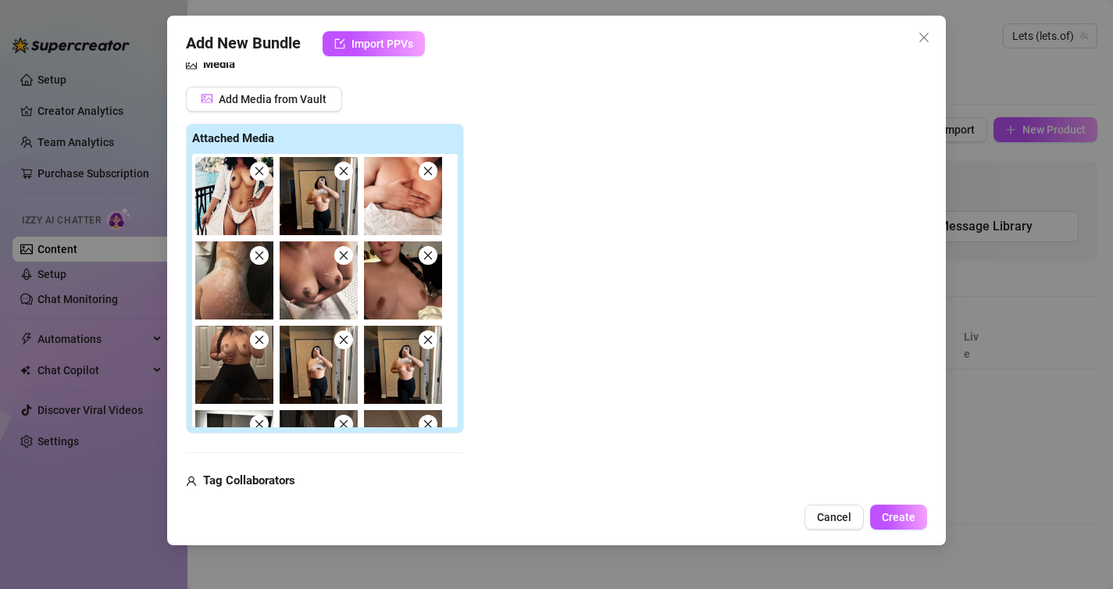
click at [261, 257] on icon "close" at bounding box center [259, 255] width 9 height 9
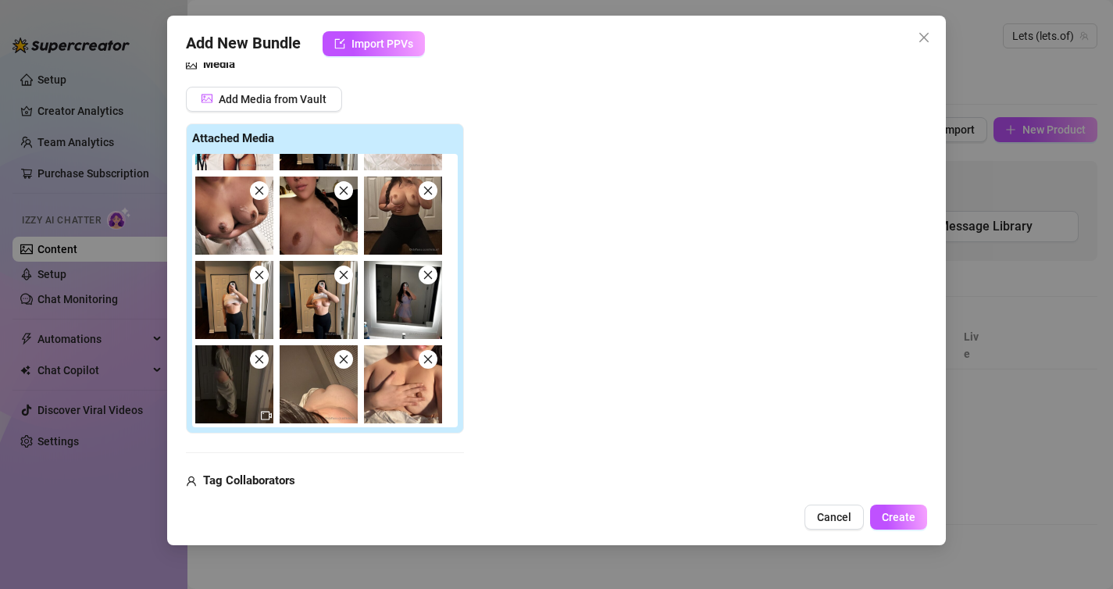
scroll to position [70, 0]
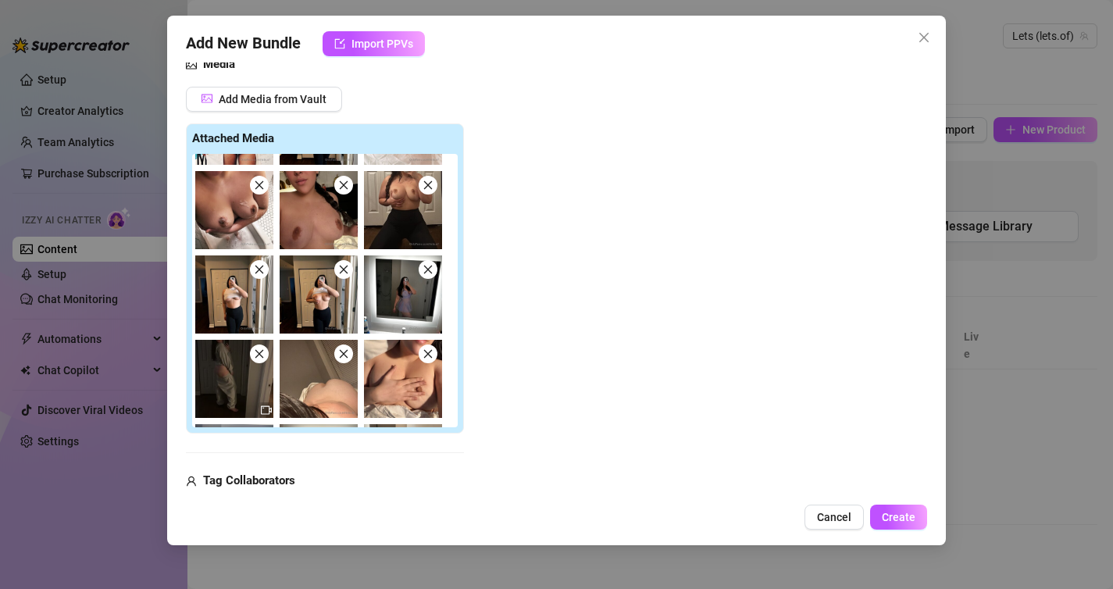
click at [258, 271] on icon "close" at bounding box center [259, 269] width 11 height 11
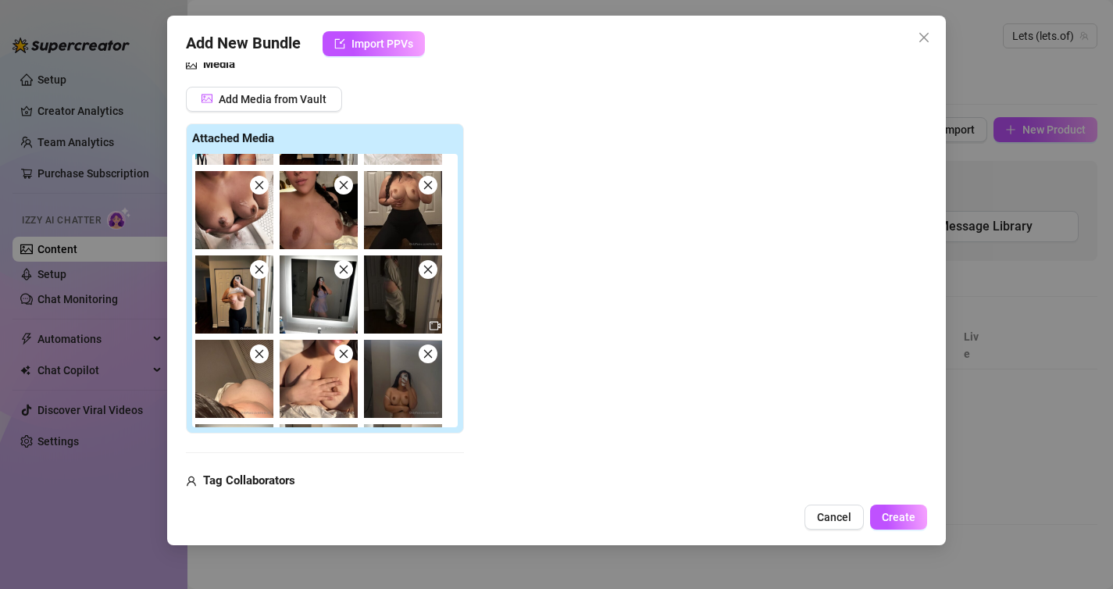
click at [347, 269] on icon "close" at bounding box center [343, 269] width 11 height 11
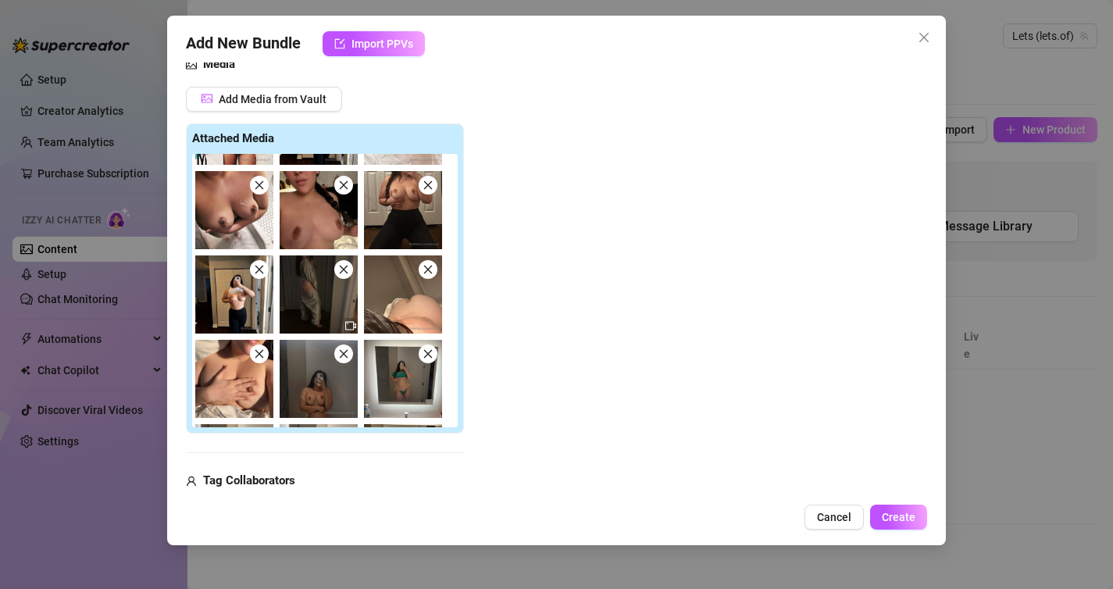
click at [347, 269] on icon "close" at bounding box center [343, 269] width 11 height 11
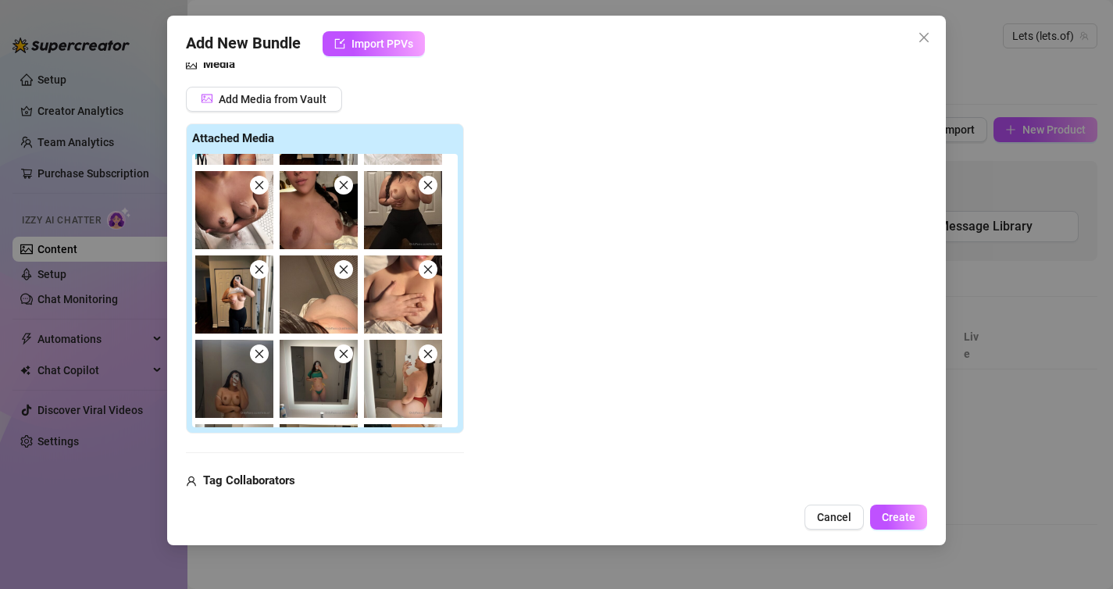
click at [347, 269] on icon "close" at bounding box center [343, 269] width 11 height 11
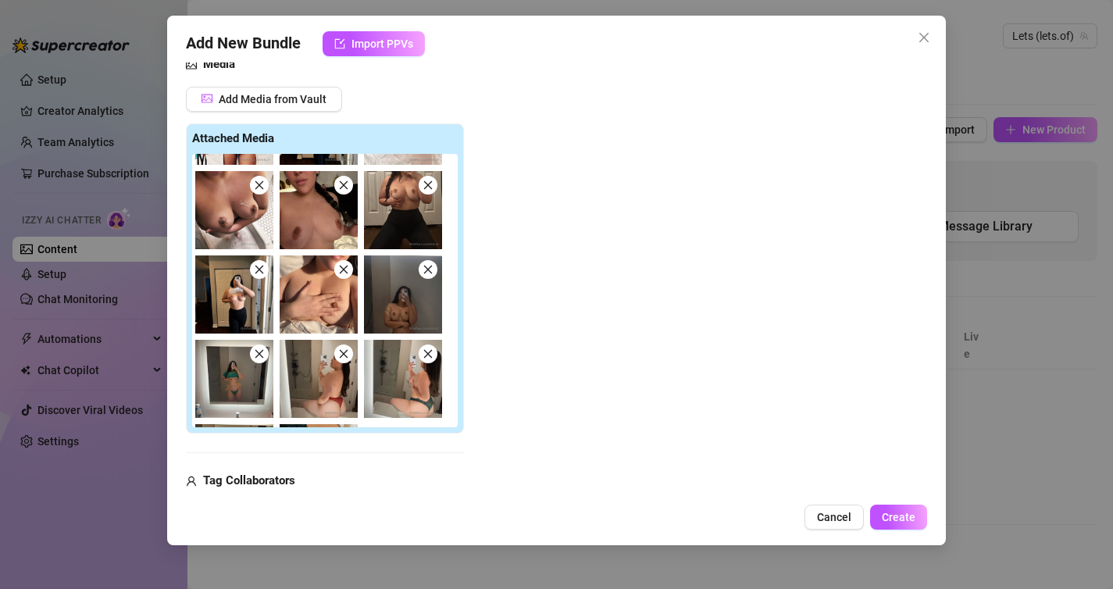
click at [347, 269] on icon "close" at bounding box center [343, 269] width 11 height 11
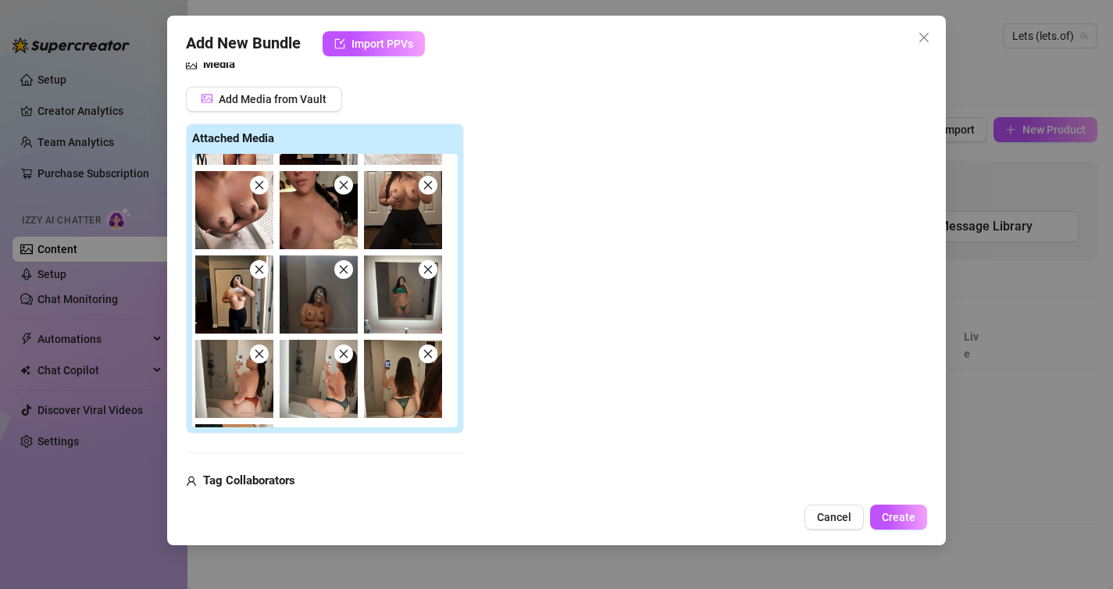
click at [429, 269] on icon "close" at bounding box center [427, 269] width 9 height 9
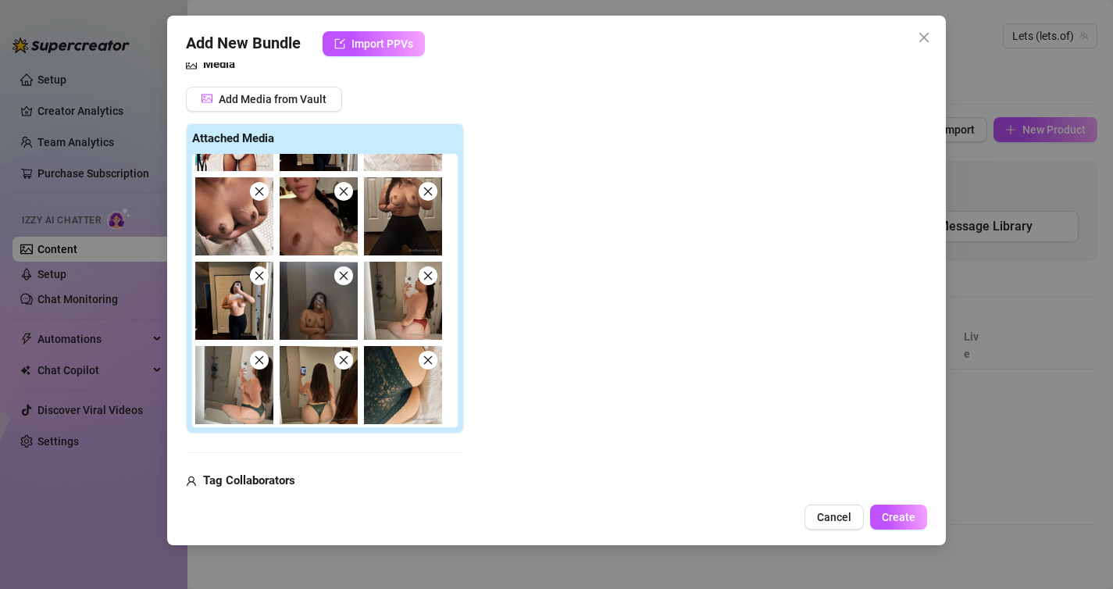
scroll to position [64, 0]
click at [429, 270] on icon "close" at bounding box center [427, 275] width 11 height 11
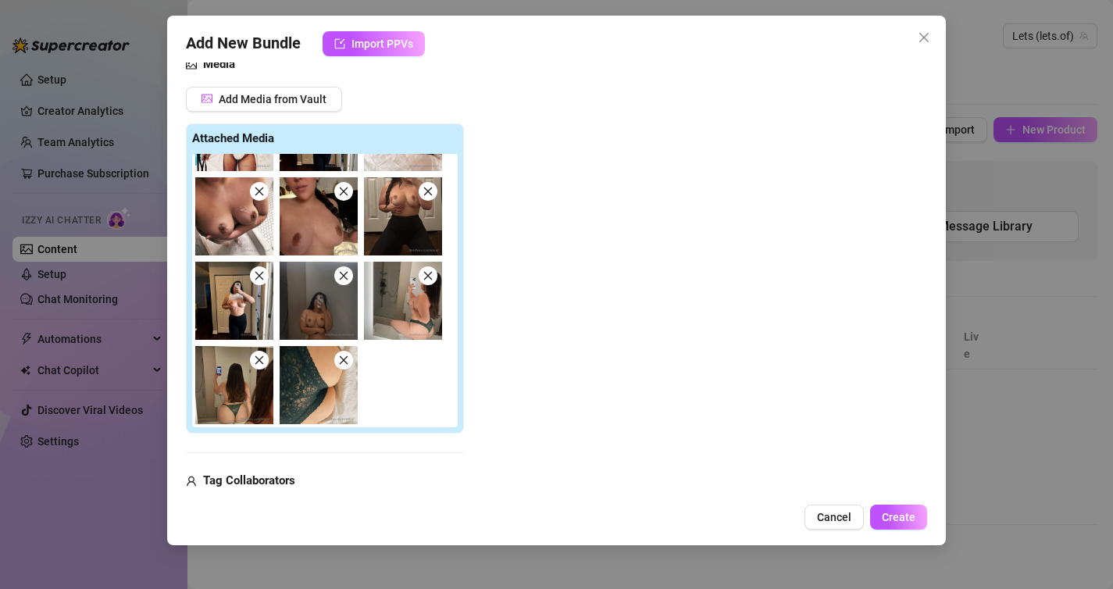
click at [428, 282] on span at bounding box center [428, 275] width 19 height 19
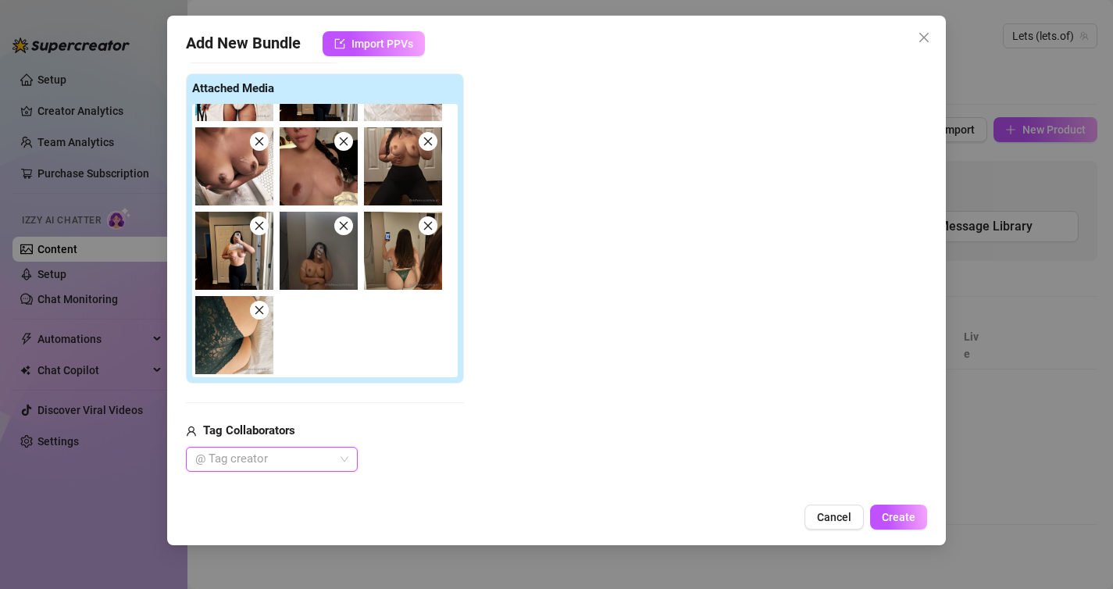
scroll to position [237, 0]
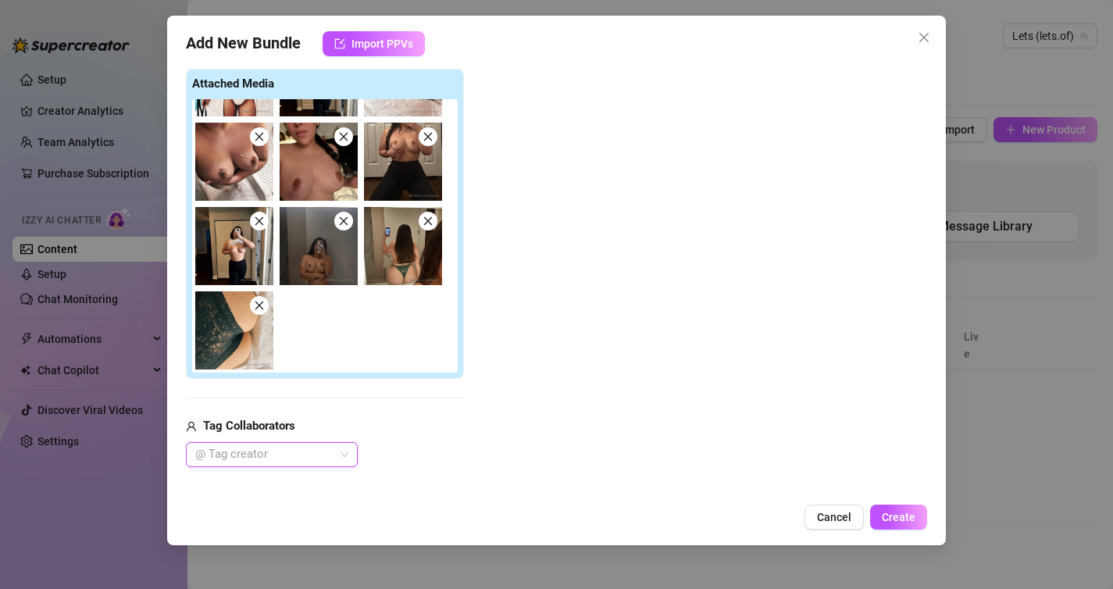
click at [256, 310] on icon "close" at bounding box center [259, 305] width 11 height 11
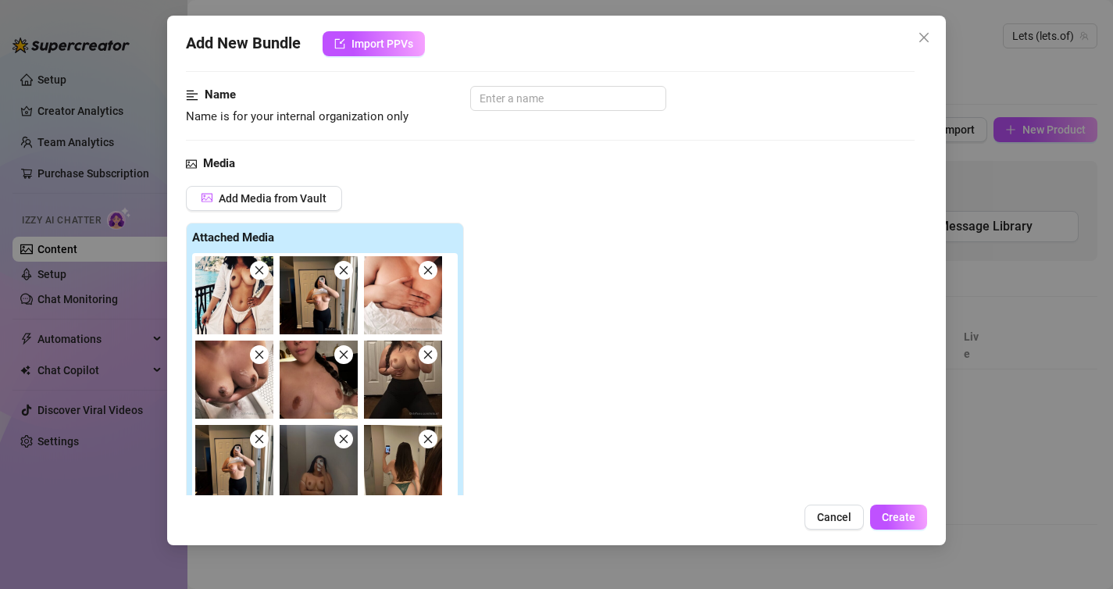
scroll to position [0, 0]
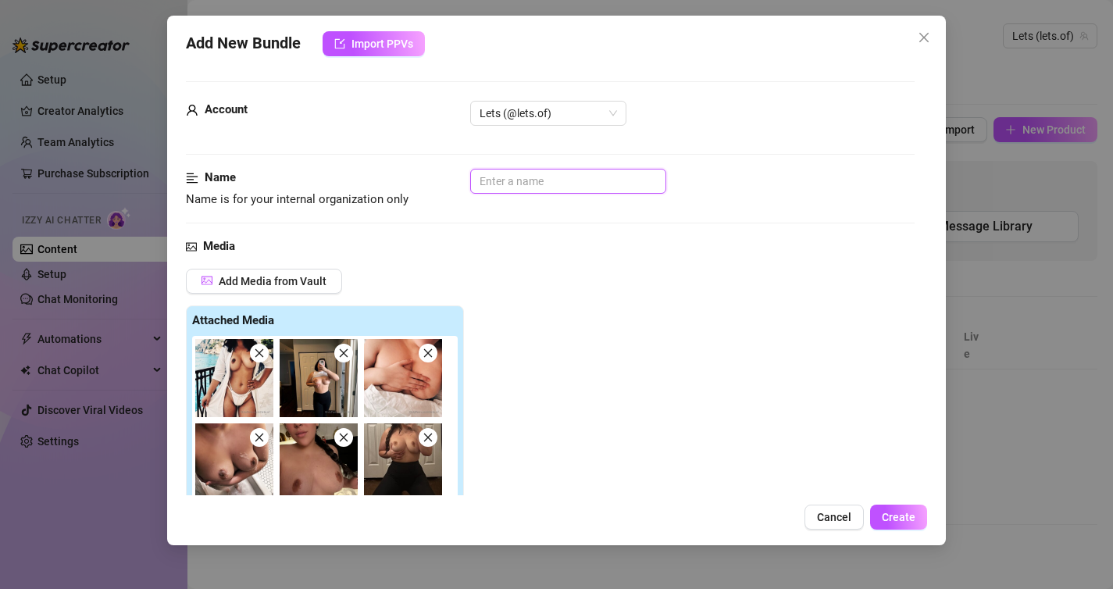
click at [526, 183] on input "text" at bounding box center [568, 181] width 196 height 25
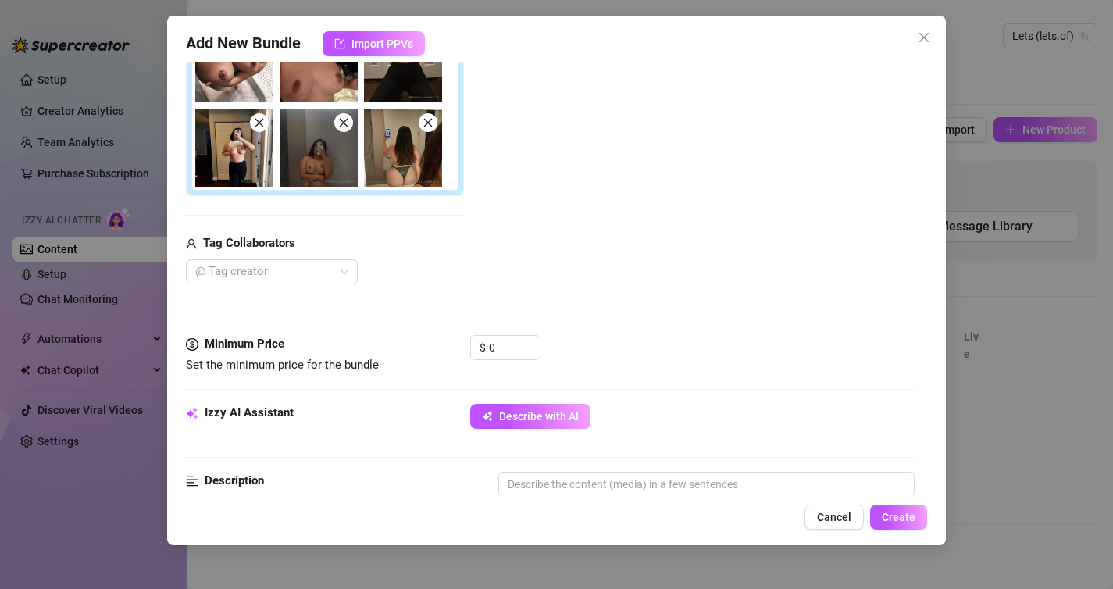
scroll to position [436, 0]
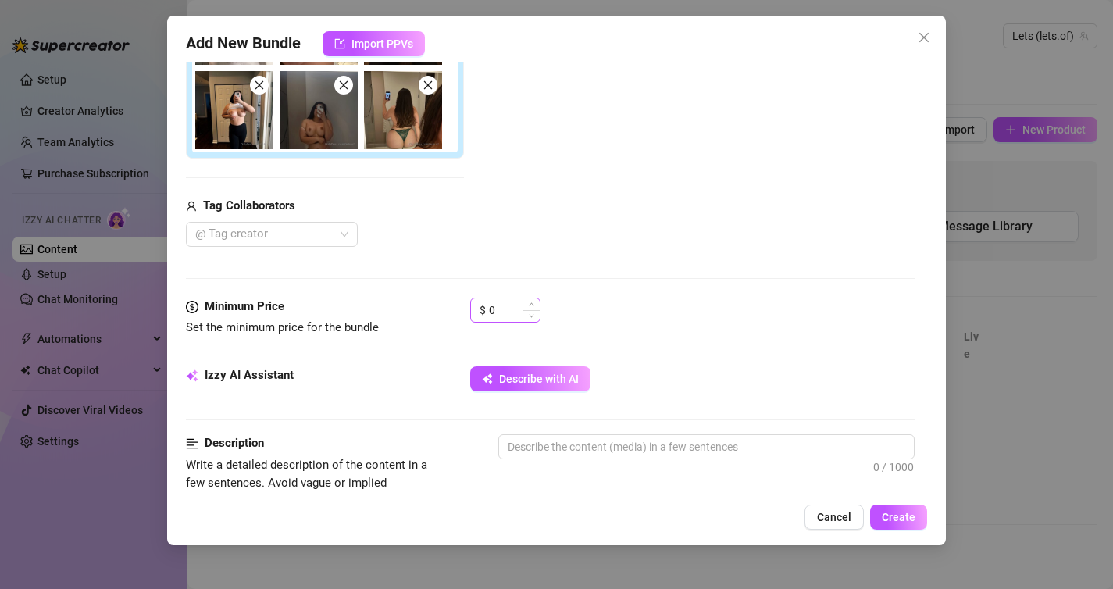
type input "Booby"
click at [503, 316] on input "0" at bounding box center [514, 309] width 51 height 23
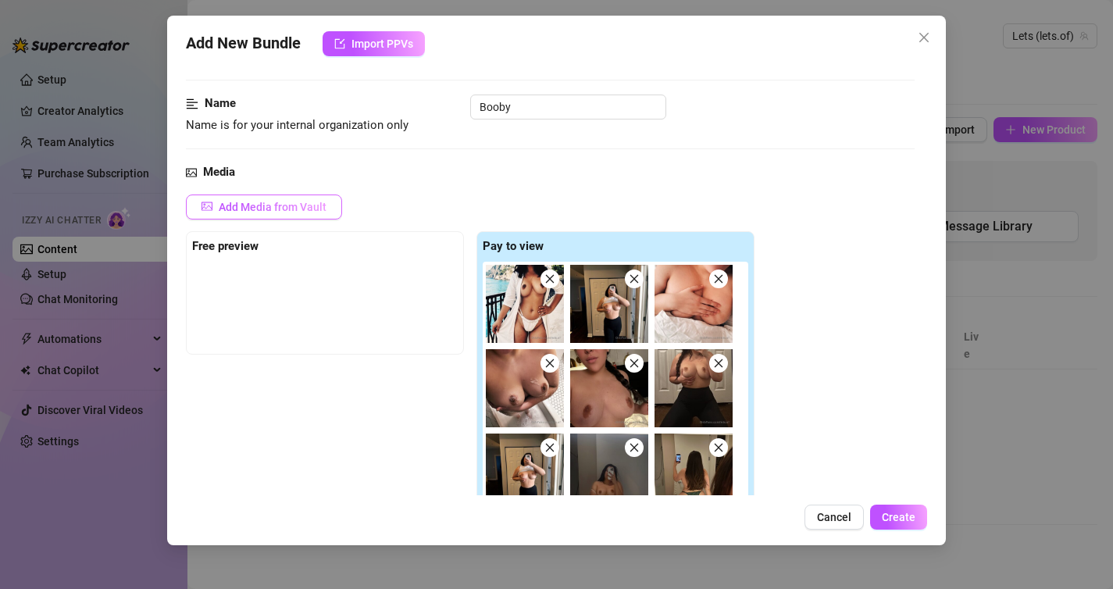
scroll to position [69, 0]
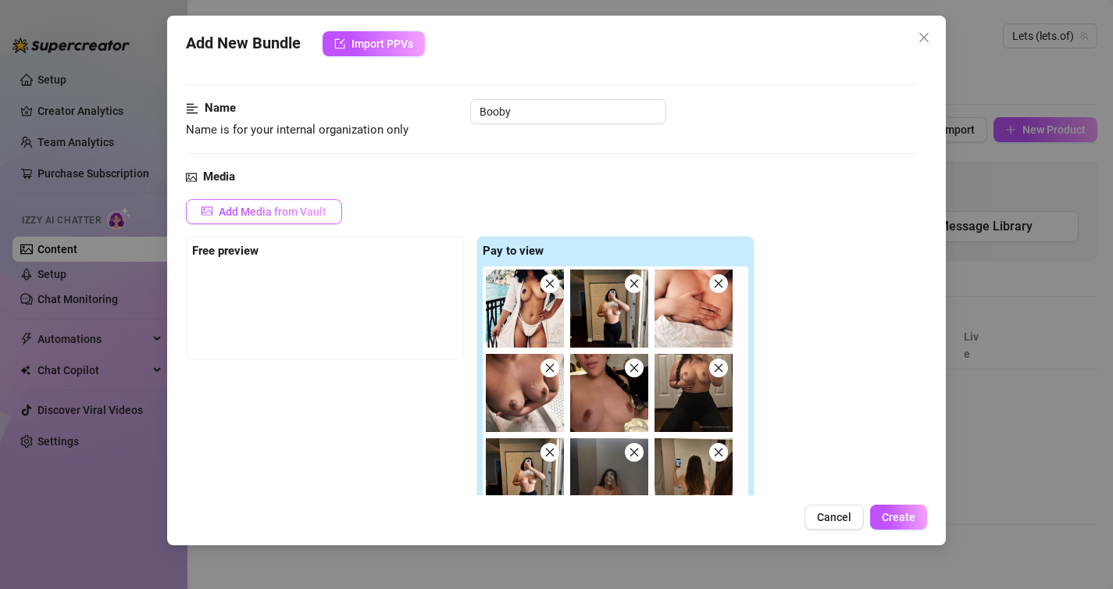
type input "15"
click at [233, 203] on button "Add Media from Vault" at bounding box center [264, 211] width 156 height 25
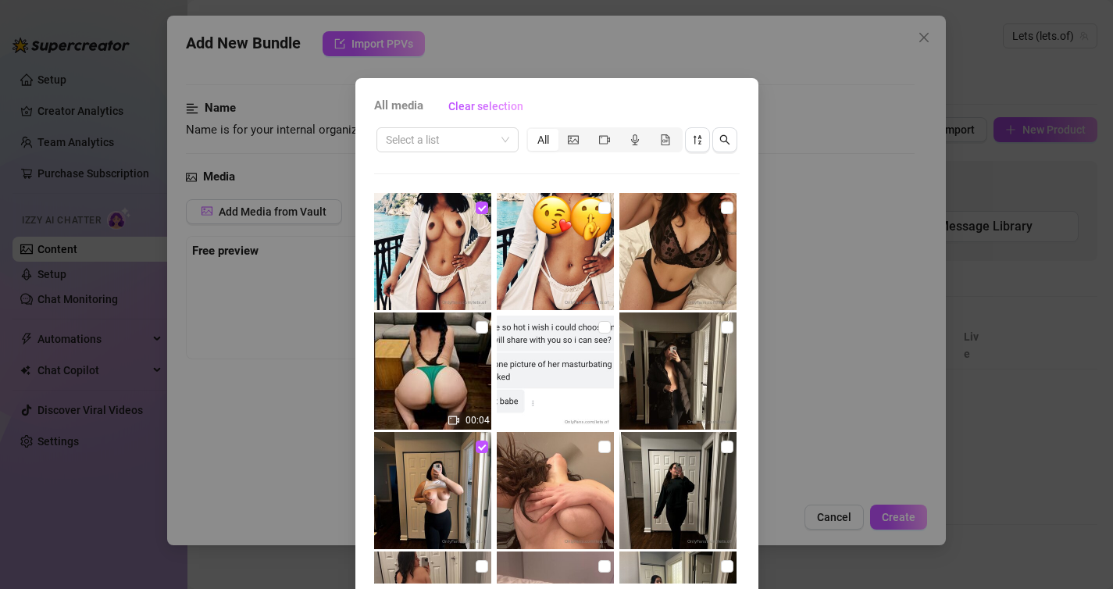
click at [544, 239] on img at bounding box center [555, 251] width 117 height 117
checkbox input "true"
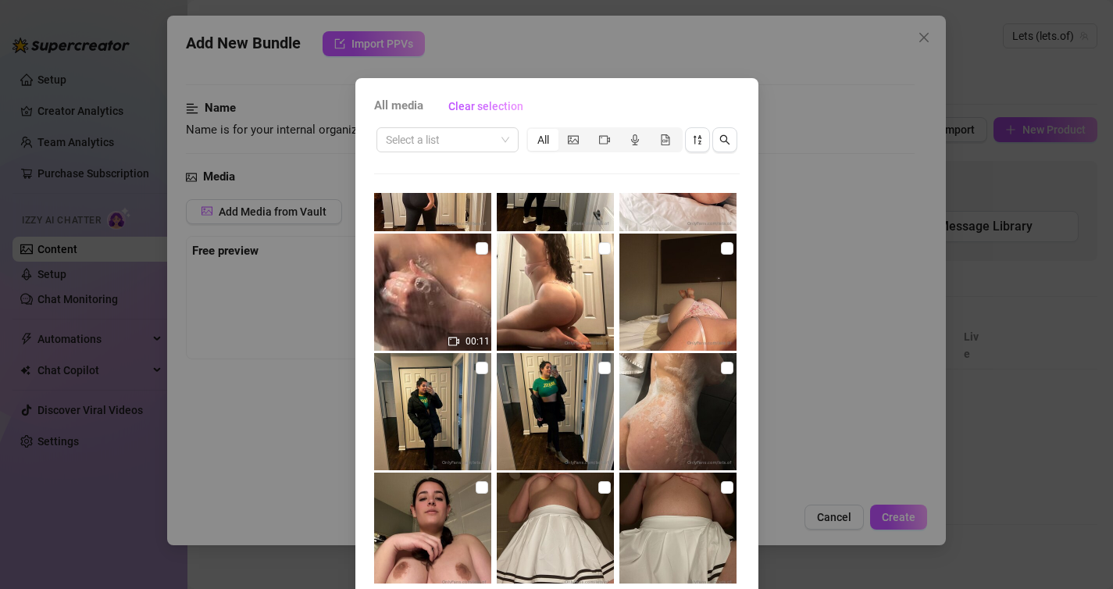
scroll to position [63, 0]
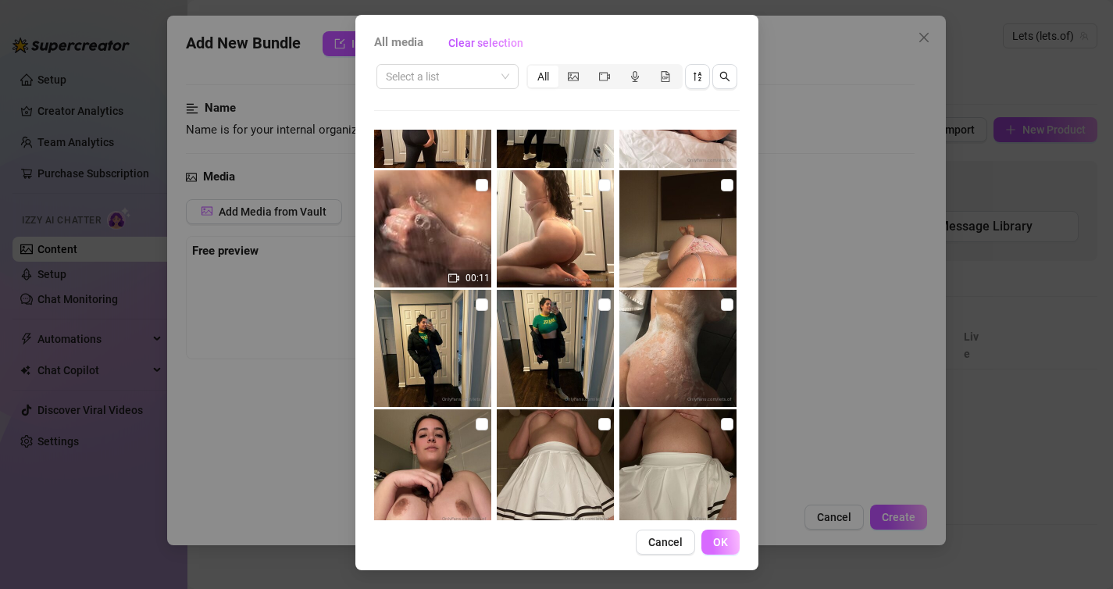
click at [724, 536] on span "OK" at bounding box center [720, 542] width 15 height 12
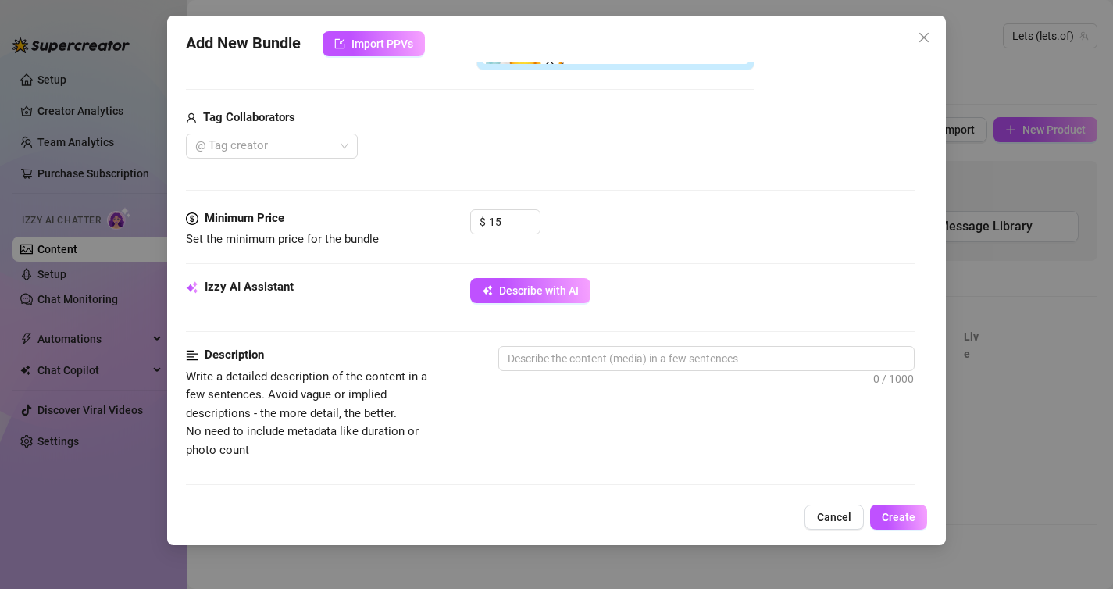
scroll to position [532, 0]
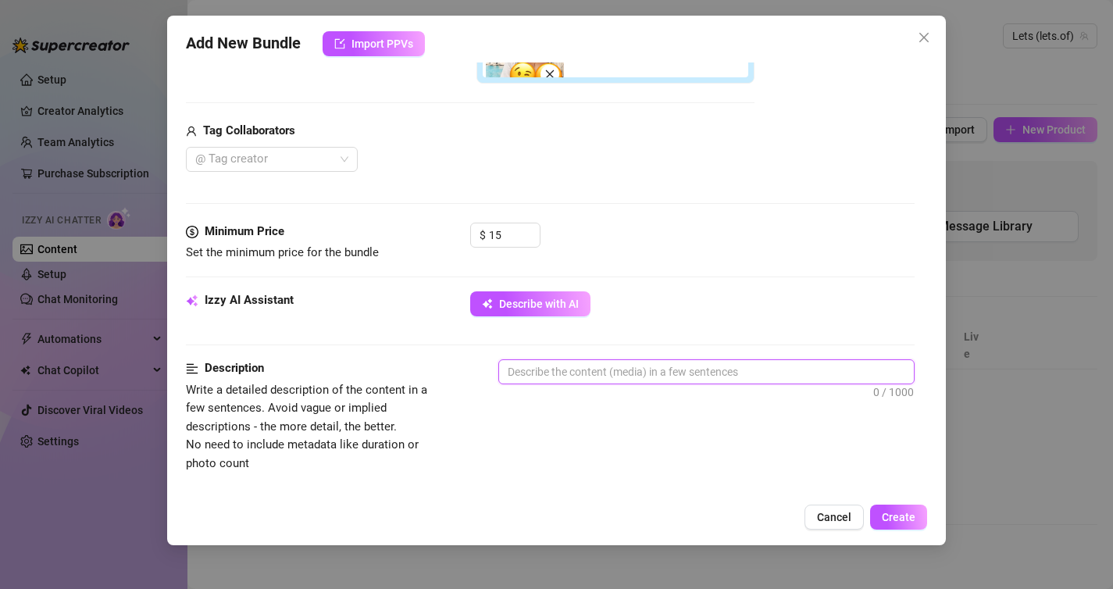
click at [567, 368] on textarea at bounding box center [706, 371] width 415 height 23
type textarea "Booby Bynd"
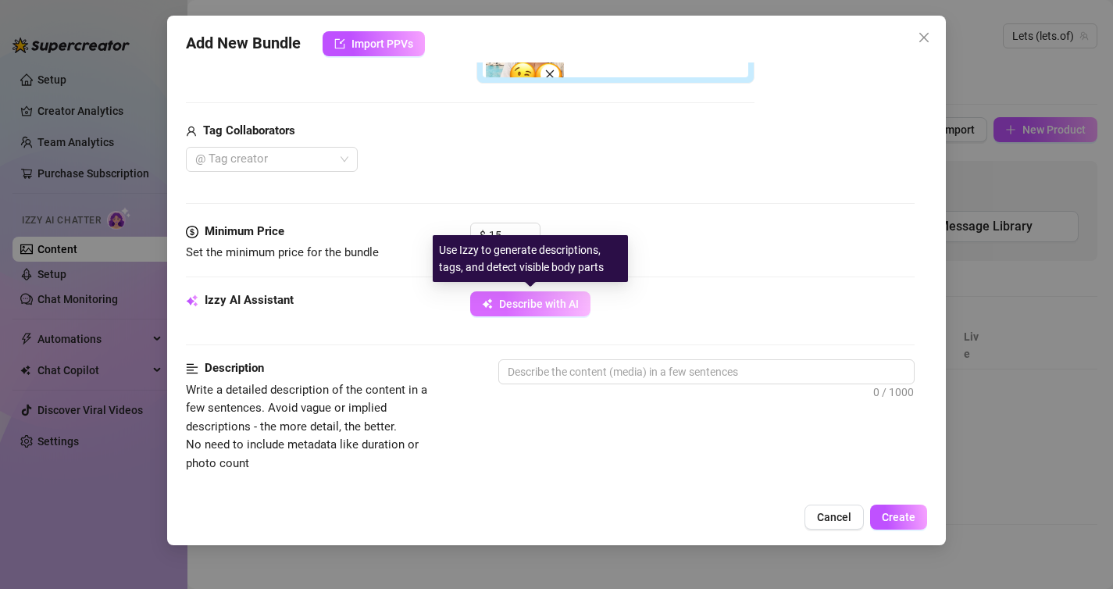
click at [508, 300] on span "Describe with AI" at bounding box center [539, 303] width 80 height 12
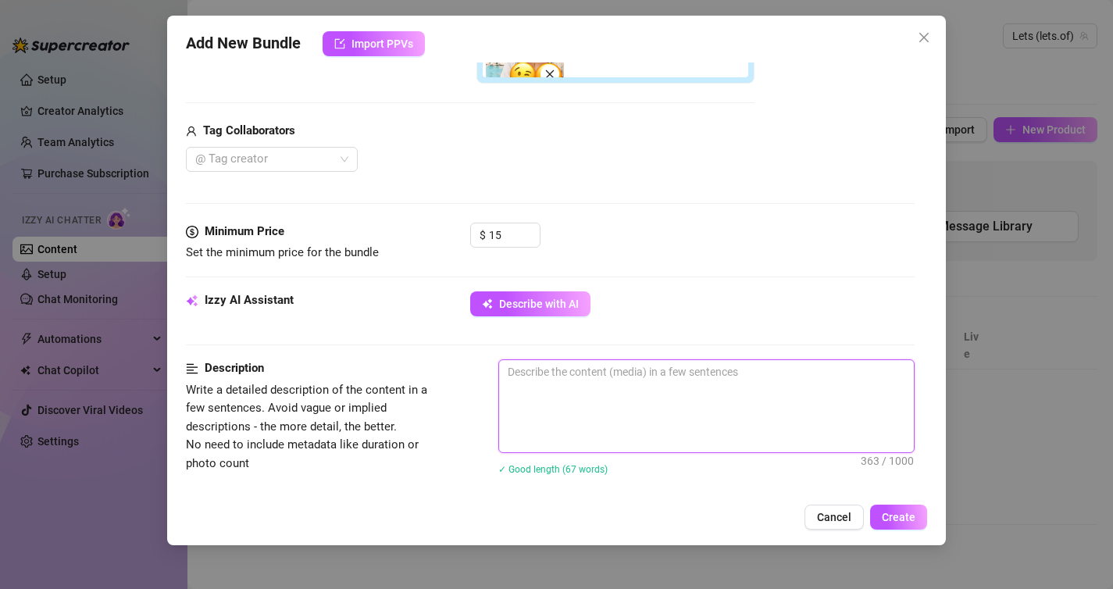
drag, startPoint x: 541, startPoint y: 372, endPoint x: 521, endPoint y: 374, distance: 20.4
click at [521, 374] on textarea "[PERSON_NAME] teases in a mix of indoor and outdoor shots, showing off her big,…" at bounding box center [706, 406] width 415 height 92
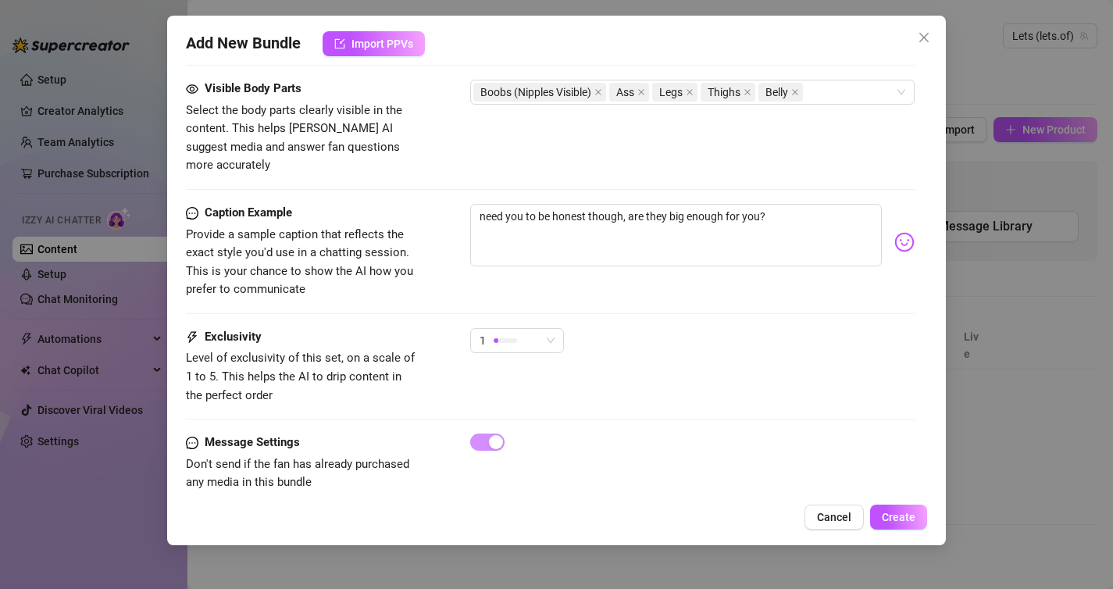
scroll to position [1110, 0]
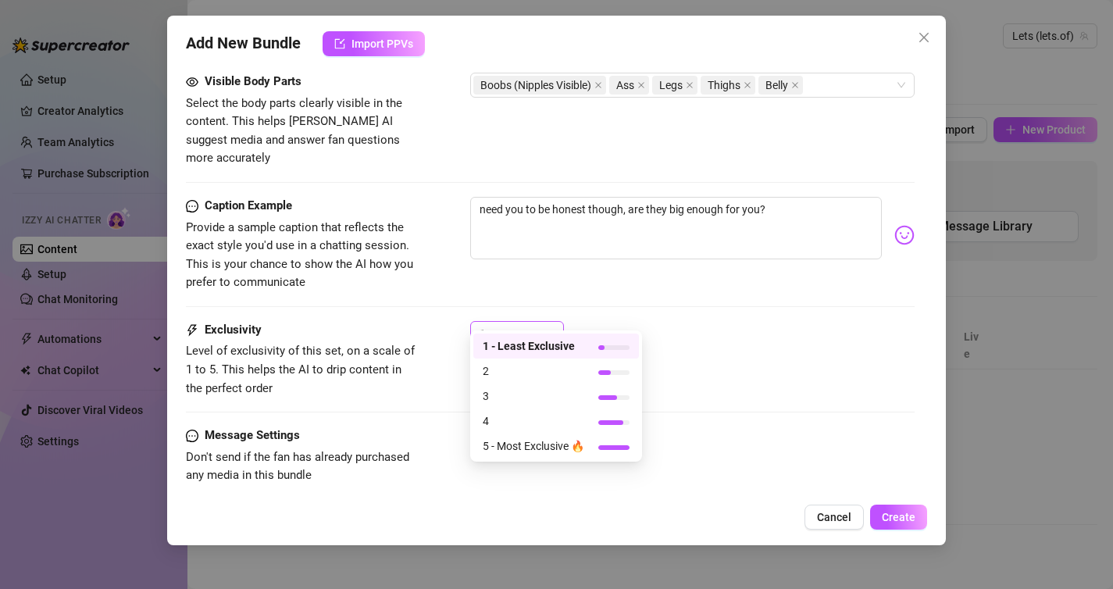
click at [536, 322] on div "1" at bounding box center [509, 333] width 61 height 23
click at [523, 370] on span "2" at bounding box center [534, 370] width 102 height 17
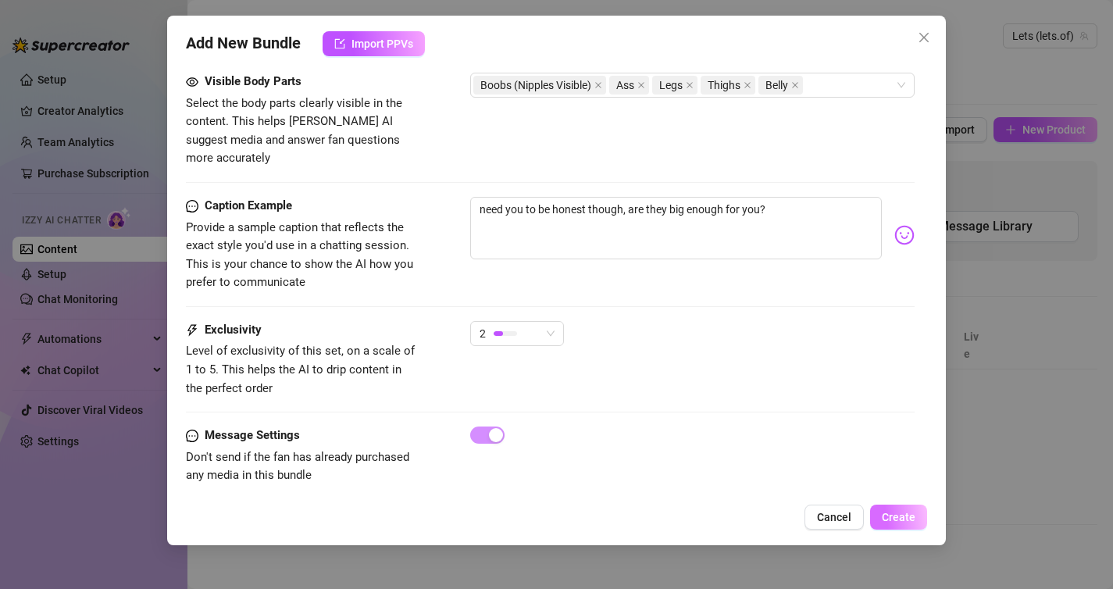
click at [905, 518] on span "Create" at bounding box center [899, 517] width 34 height 12
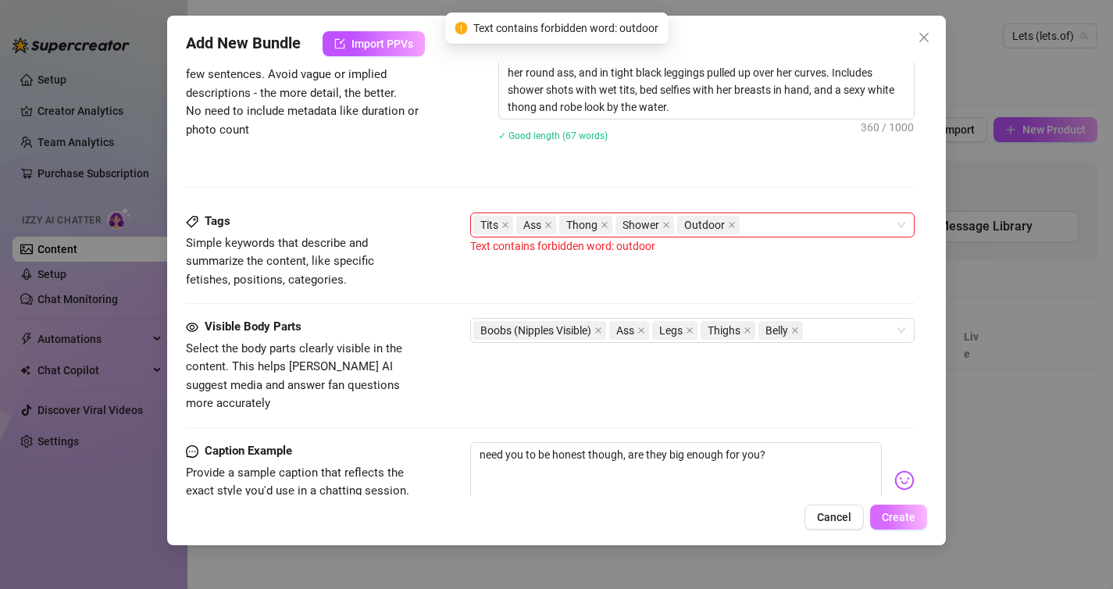
scroll to position [810, 0]
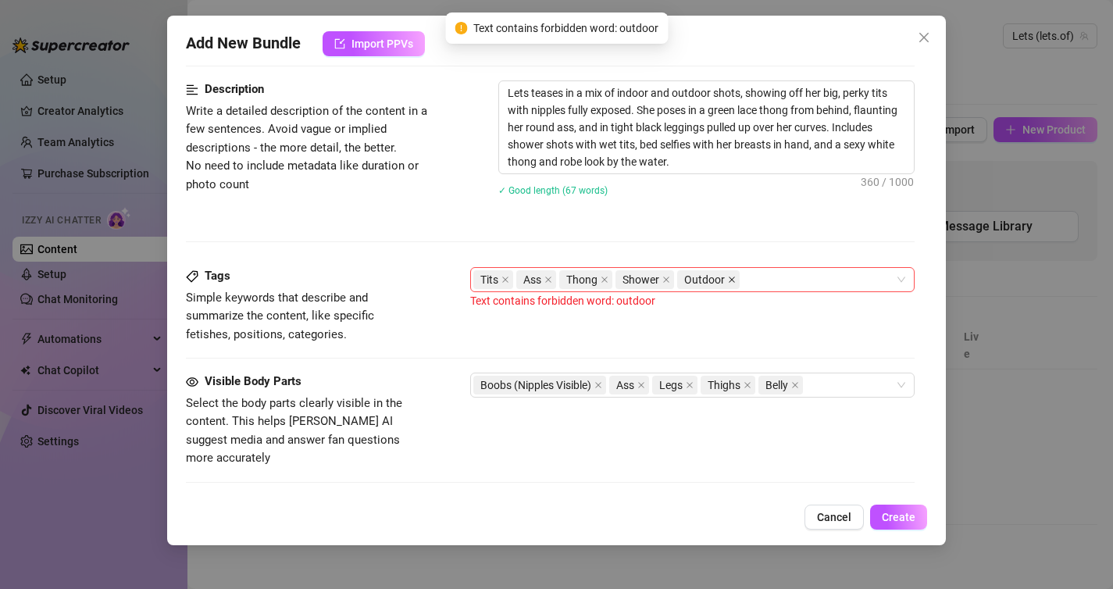
click at [728, 283] on span at bounding box center [732, 279] width 8 height 17
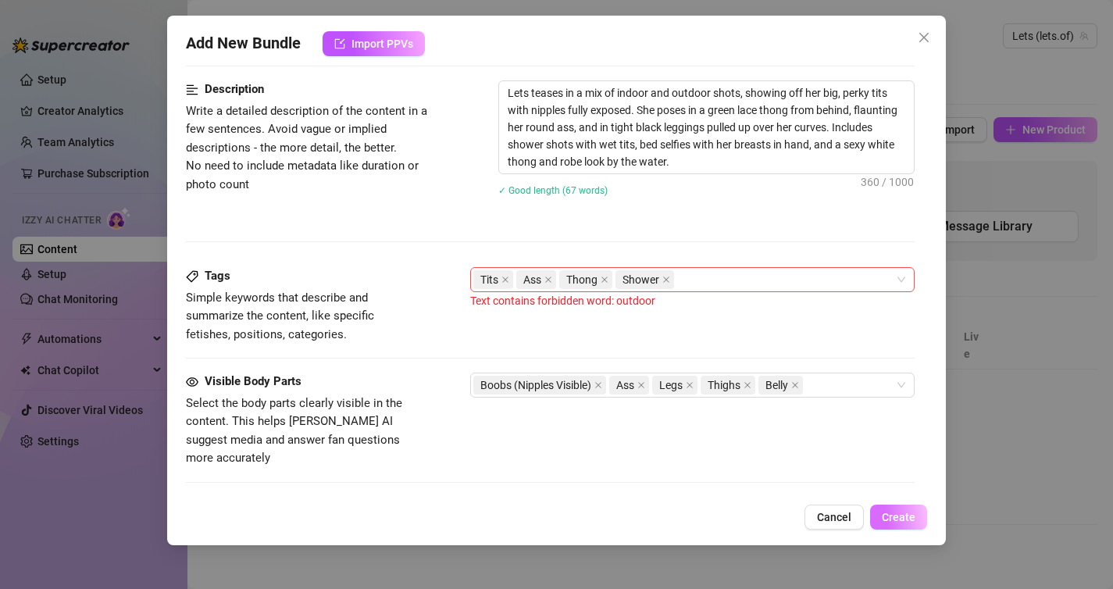
click at [902, 522] on span "Create" at bounding box center [899, 517] width 34 height 12
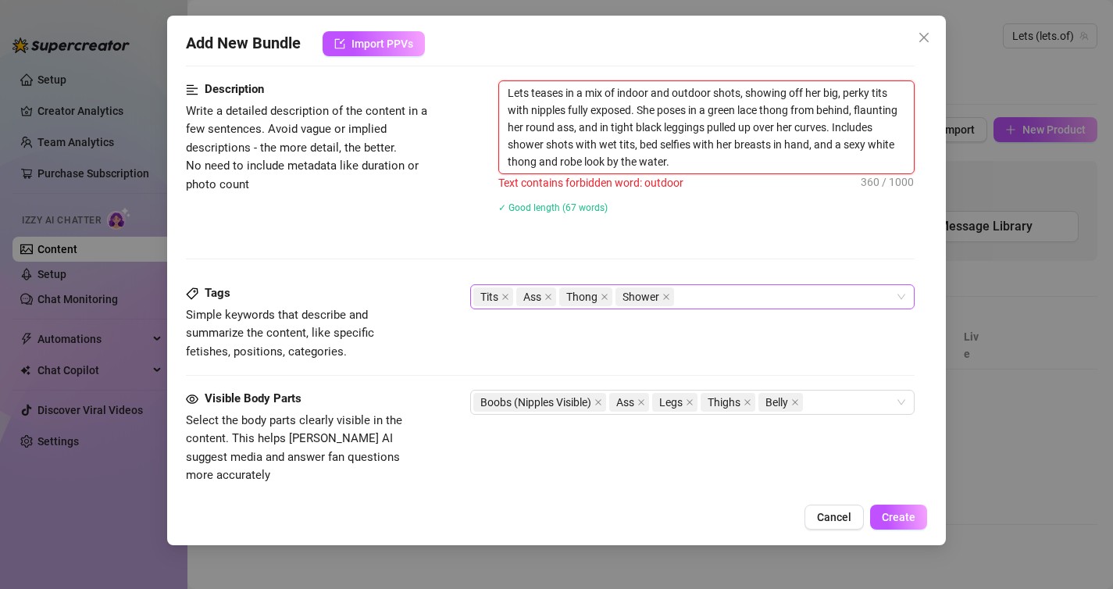
drag, startPoint x: 714, startPoint y: 92, endPoint x: 572, endPoint y: 91, distance: 142.9
click at [572, 91] on textarea "Lets teases in a mix of indoor and outdoor shots, showing off her big, perky ti…" at bounding box center [706, 127] width 415 height 92
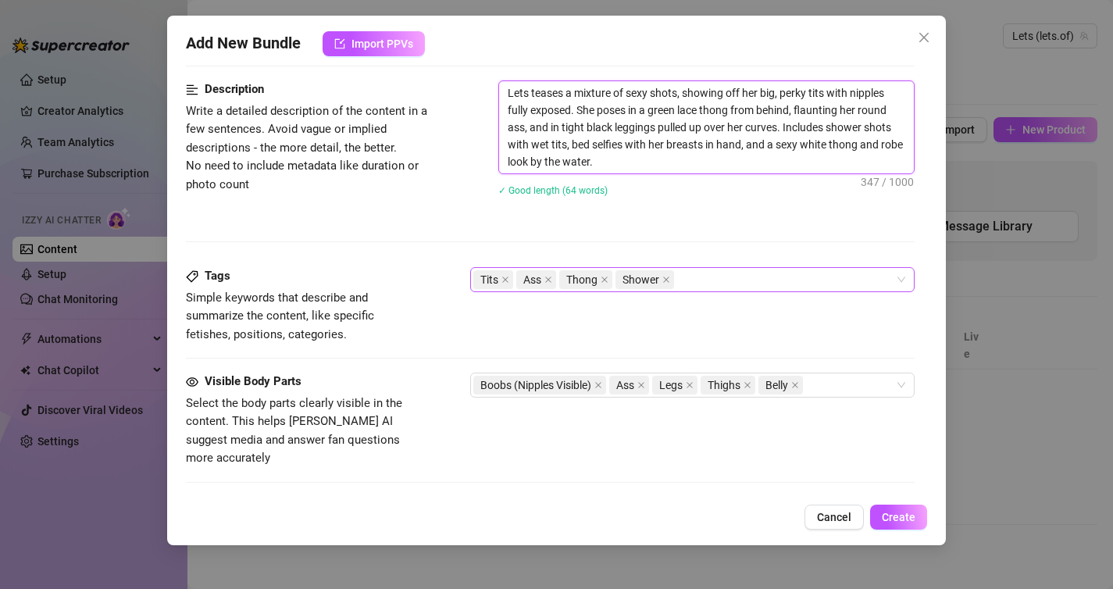
scroll to position [1110, 0]
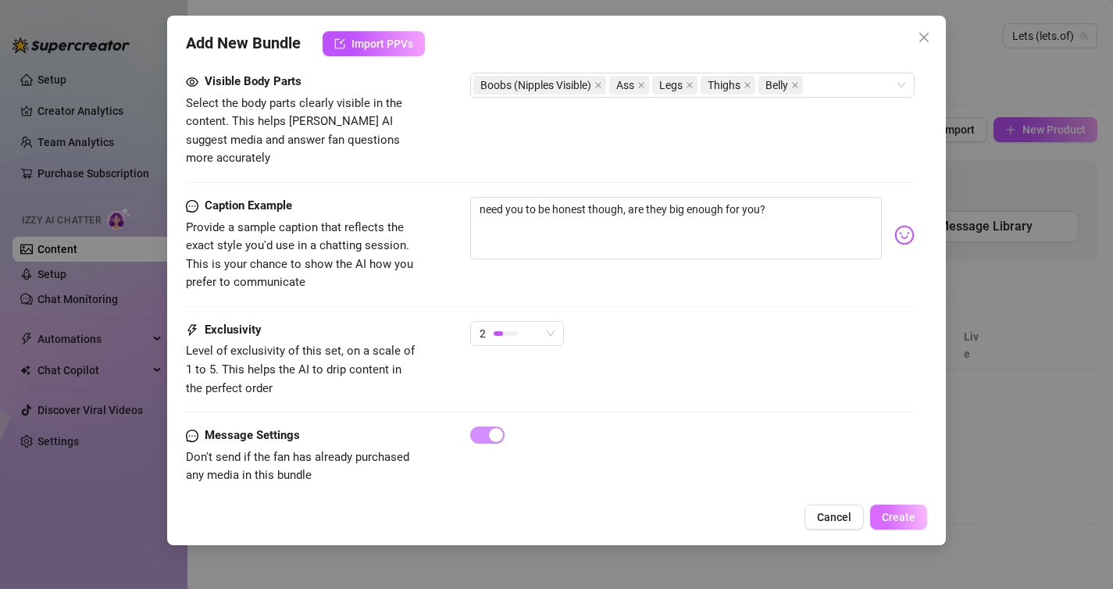
type textarea "Lets teases a mixture of sexy shots, showing off her big, perky tits with nippl…"
click at [900, 525] on button "Create" at bounding box center [898, 516] width 57 height 25
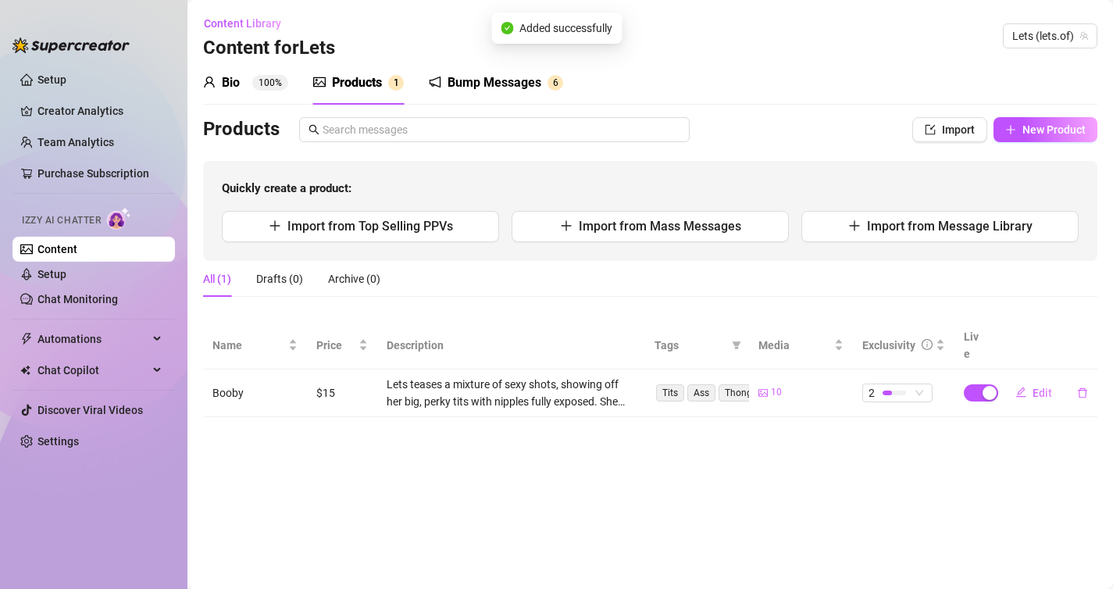
click at [462, 86] on div "Bump Messages" at bounding box center [494, 82] width 94 height 19
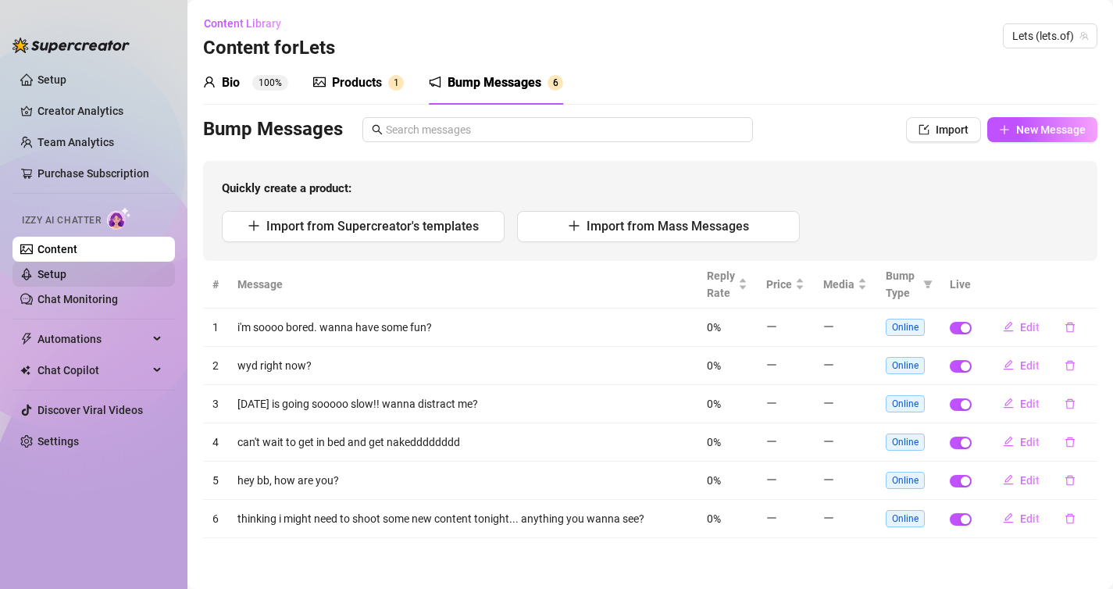
click at [60, 273] on link "Setup" at bounding box center [51, 274] width 29 height 12
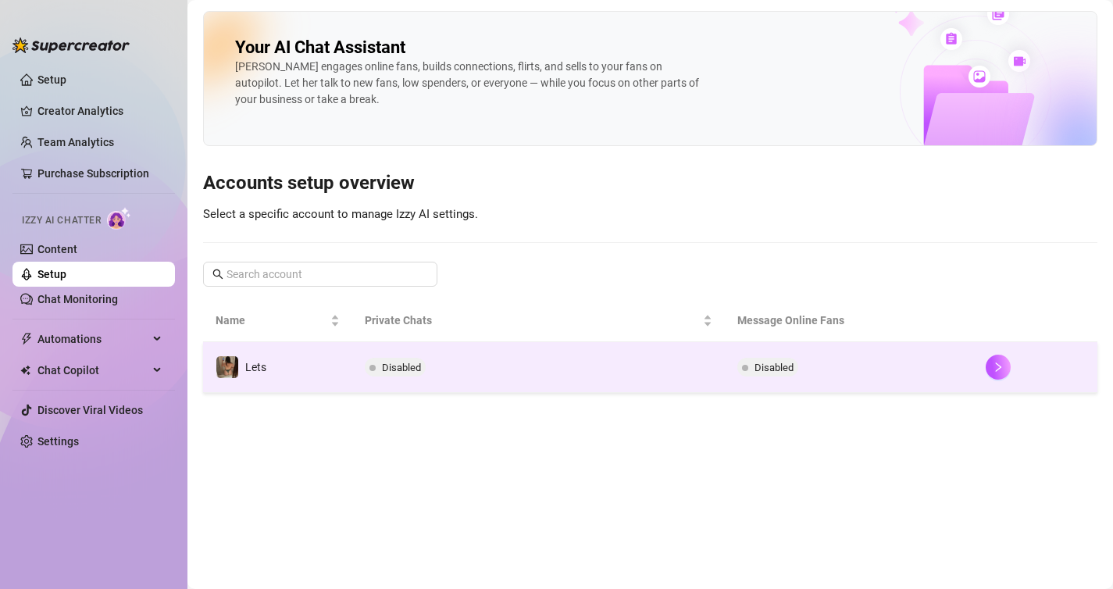
click at [382, 369] on span "Disabled" at bounding box center [401, 368] width 39 height 12
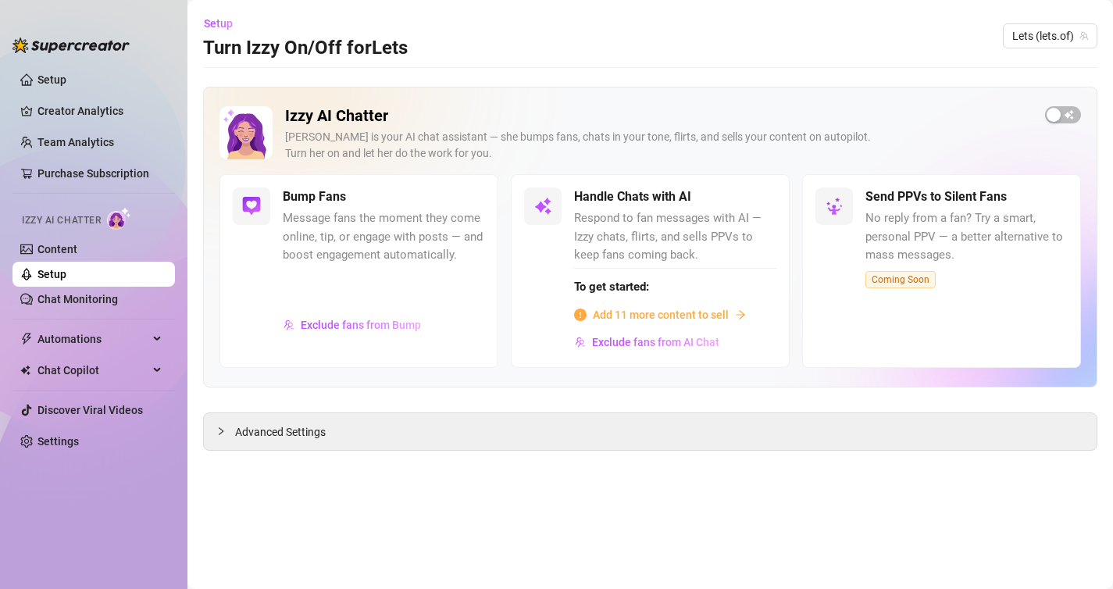
click at [653, 313] on span "Add 11 more content to sell" at bounding box center [661, 314] width 136 height 17
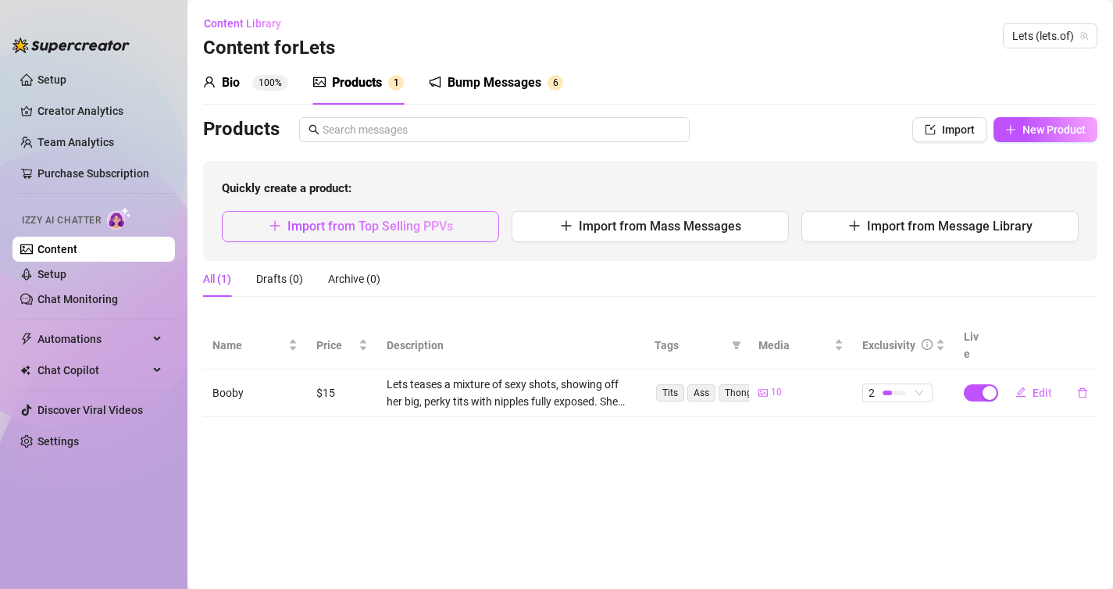
click at [415, 230] on span "Import from Top Selling PPVs" at bounding box center [370, 226] width 166 height 15
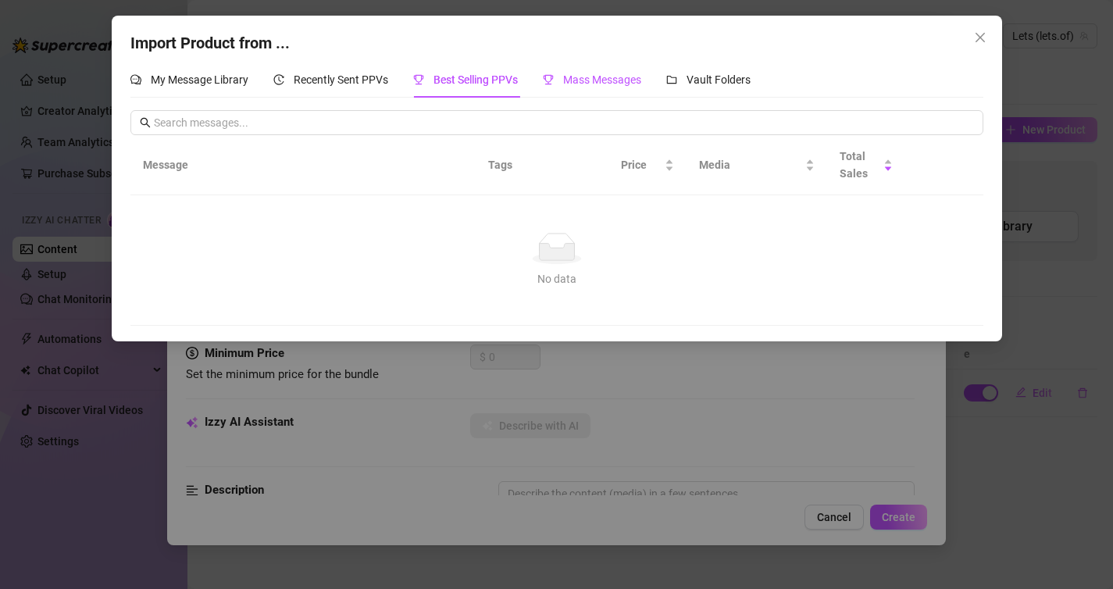
click at [610, 84] on span "Mass Messages" at bounding box center [602, 79] width 78 height 12
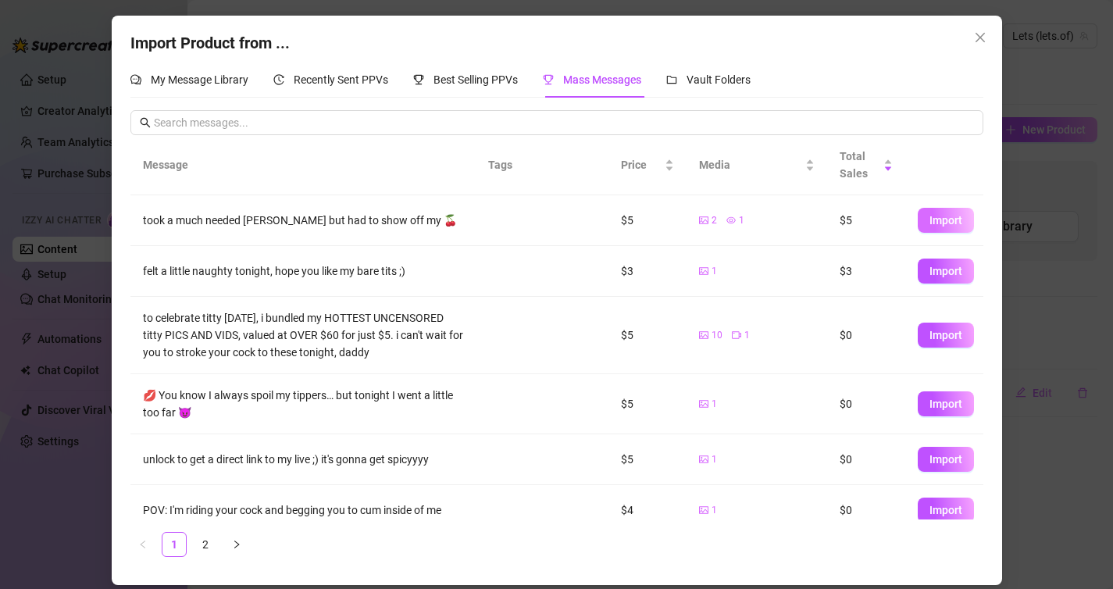
click at [937, 223] on span "Import" at bounding box center [945, 220] width 33 height 12
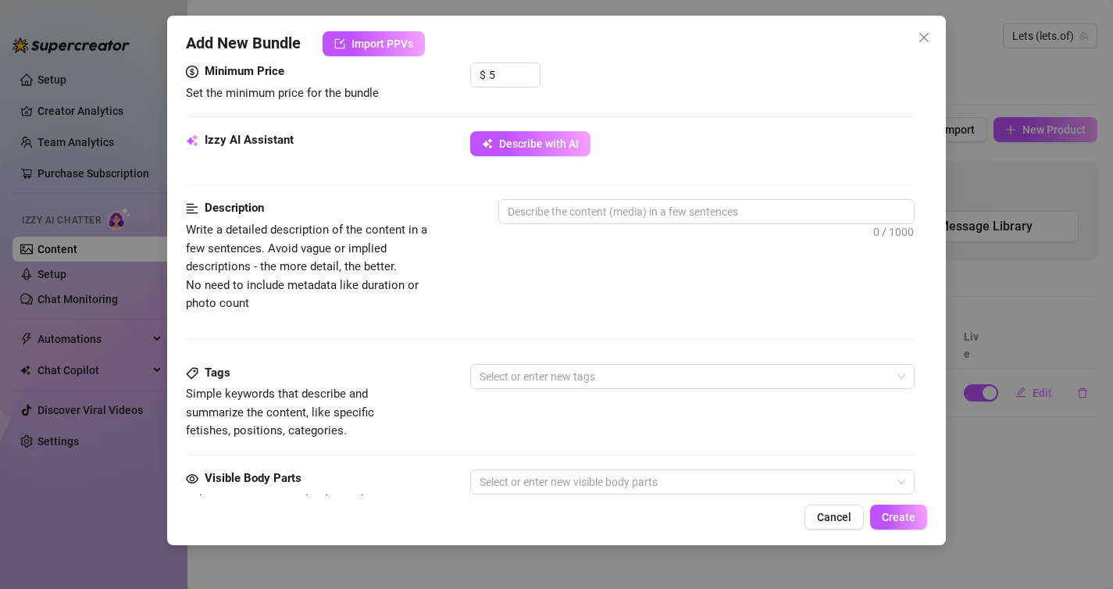
scroll to position [525, 0]
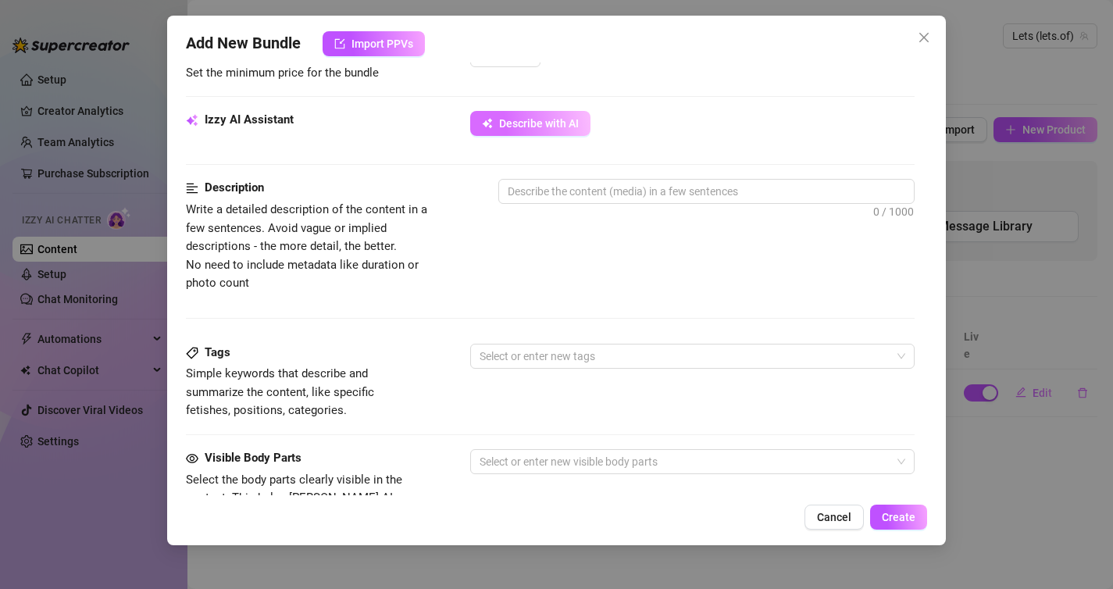
click at [540, 123] on span "Describe with AI" at bounding box center [539, 123] width 80 height 12
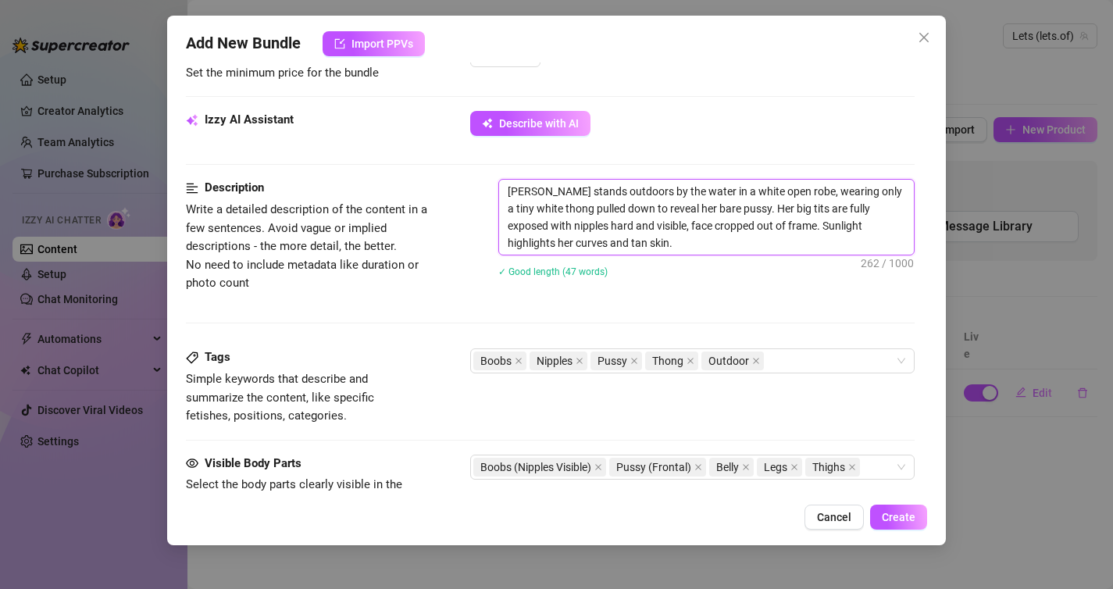
drag, startPoint x: 623, startPoint y: 192, endPoint x: 523, endPoint y: 191, distance: 99.9
click at [523, 191] on textarea "[PERSON_NAME] stands outdoors by the water in a white open robe, wearing only a…" at bounding box center [706, 217] width 415 height 75
drag, startPoint x: 653, startPoint y: 208, endPoint x: 630, endPoint y: 208, distance: 22.7
click at [630, 208] on textarea "Lets stands by the water in a white open robe, wearing only a tiny white thong …" at bounding box center [706, 217] width 415 height 75
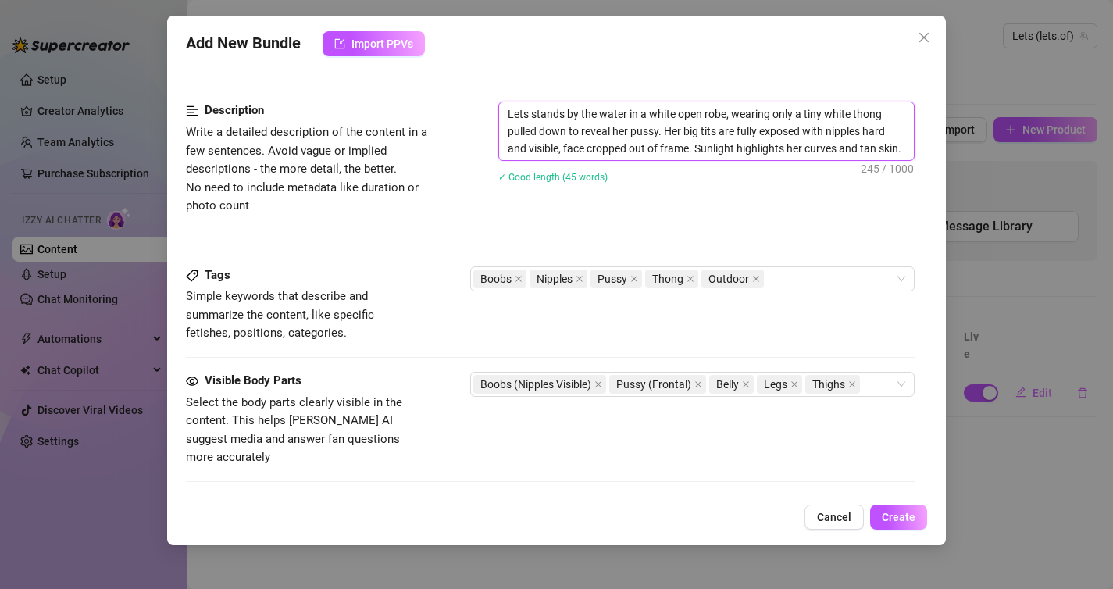
scroll to position [606, 0]
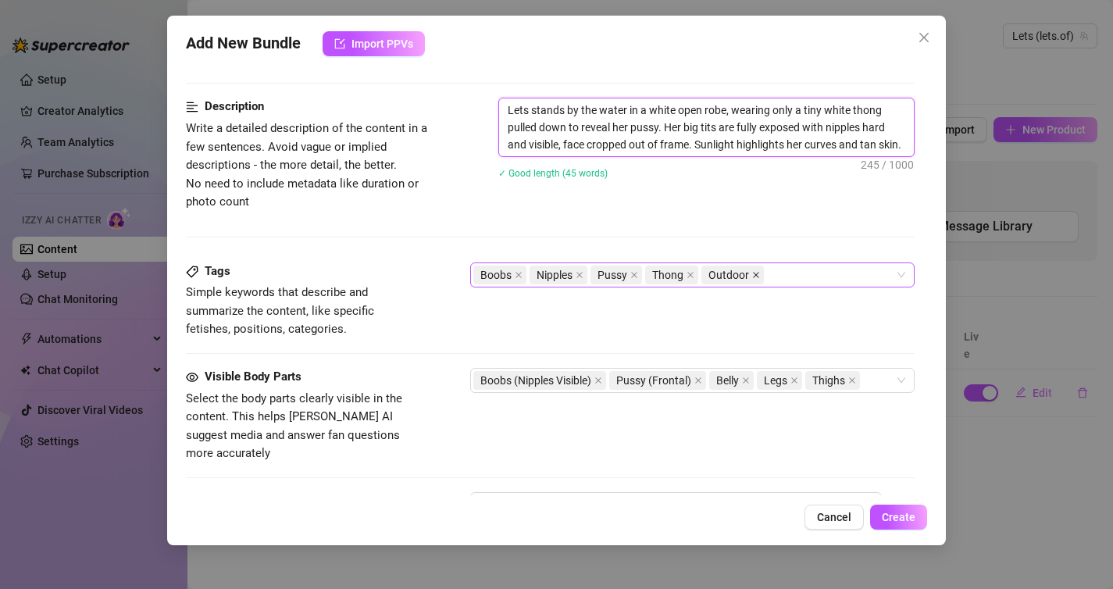
click at [753, 272] on icon "close" at bounding box center [756, 275] width 6 height 6
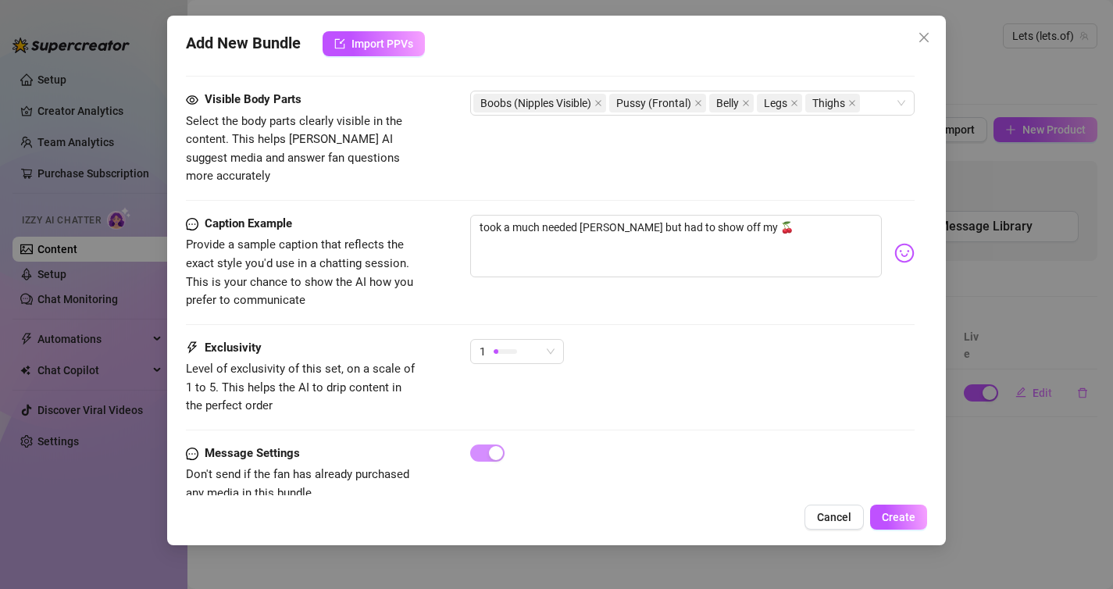
scroll to position [901, 0]
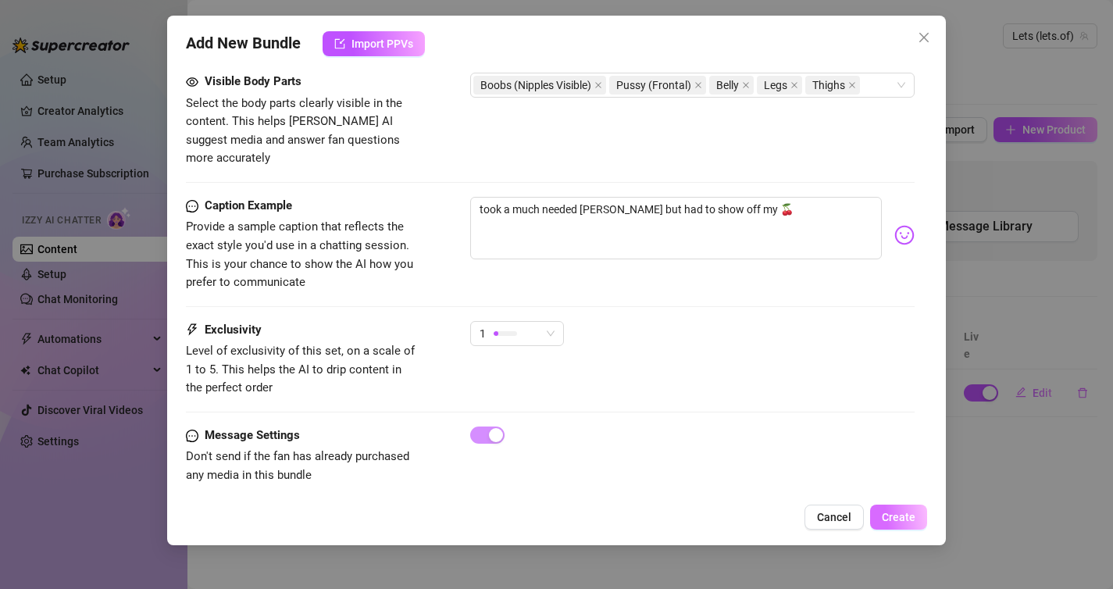
type textarea "Lets stands by the water in a white open robe, wearing only a tiny white thong …"
click at [889, 515] on span "Create" at bounding box center [899, 517] width 34 height 12
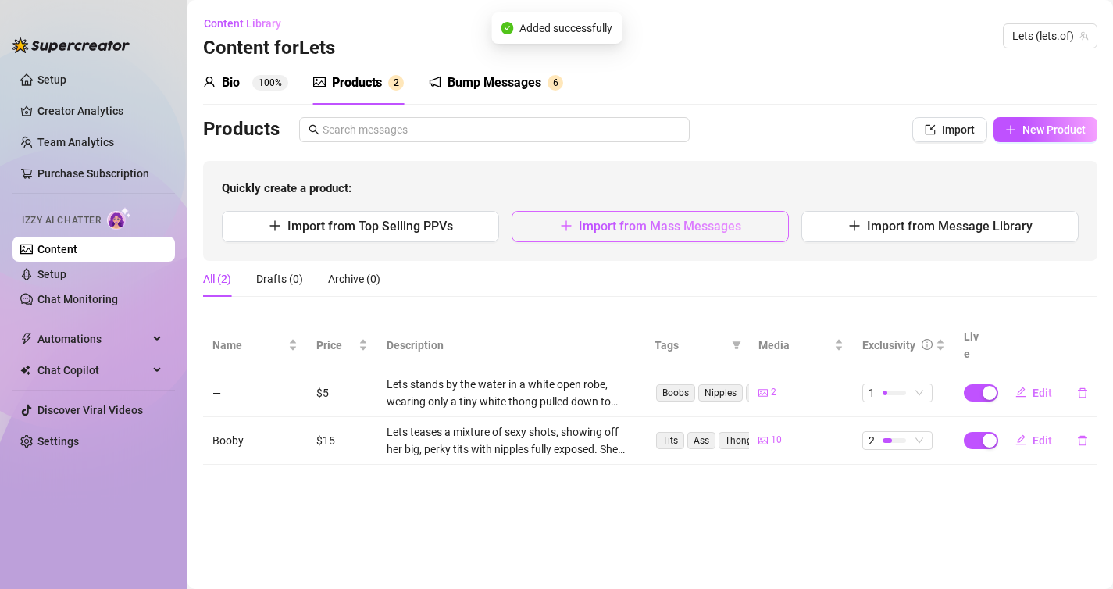
click at [743, 232] on button "Import from Mass Messages" at bounding box center [649, 226] width 277 height 31
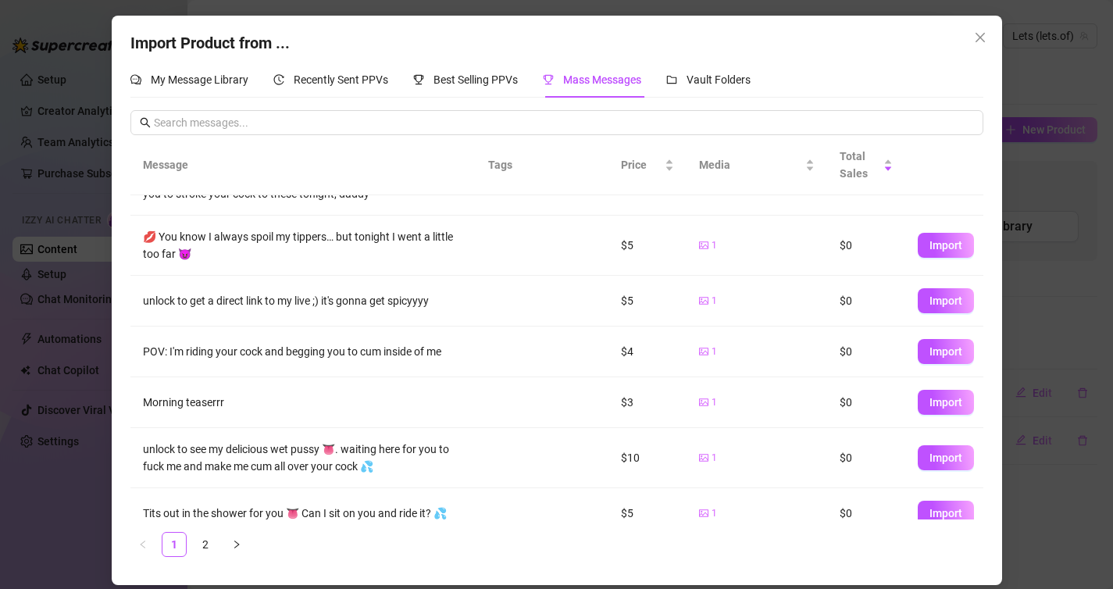
scroll to position [166, 0]
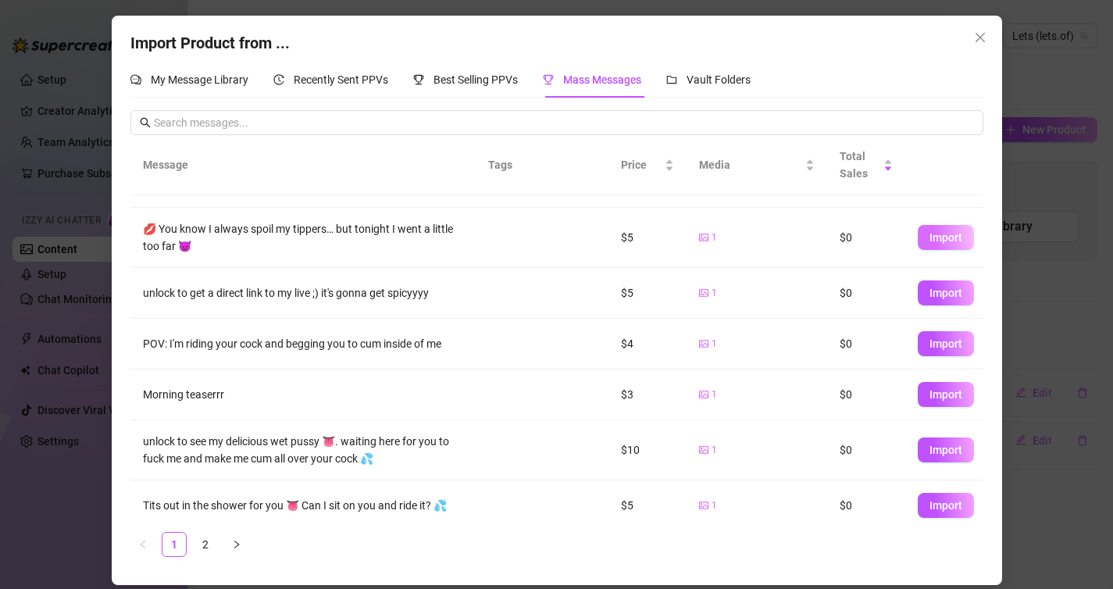
click at [925, 244] on button "Import" at bounding box center [945, 237] width 56 height 25
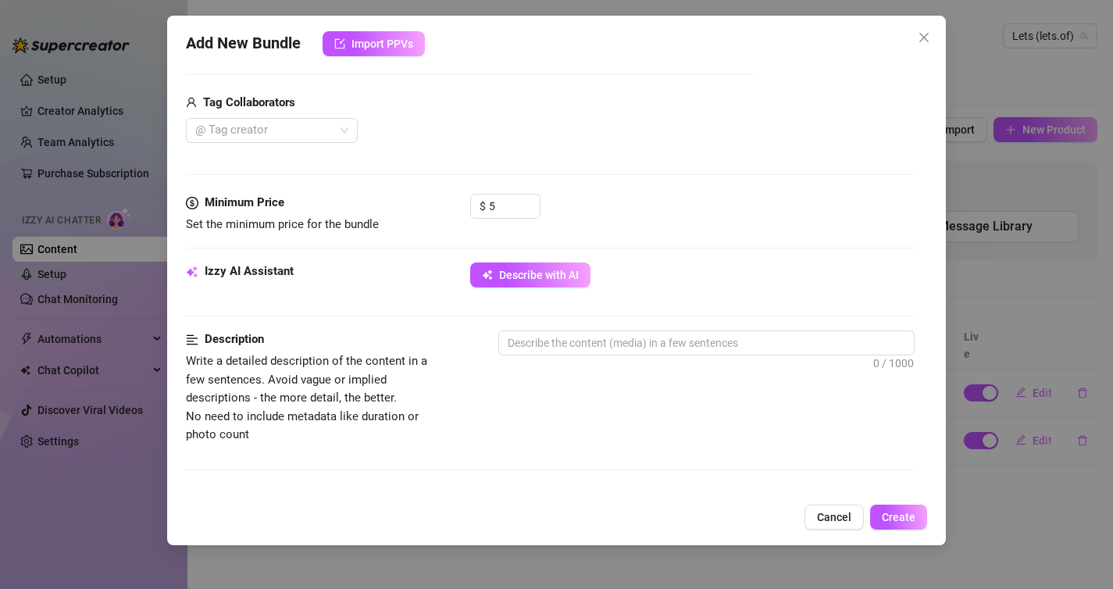
scroll to position [375, 0]
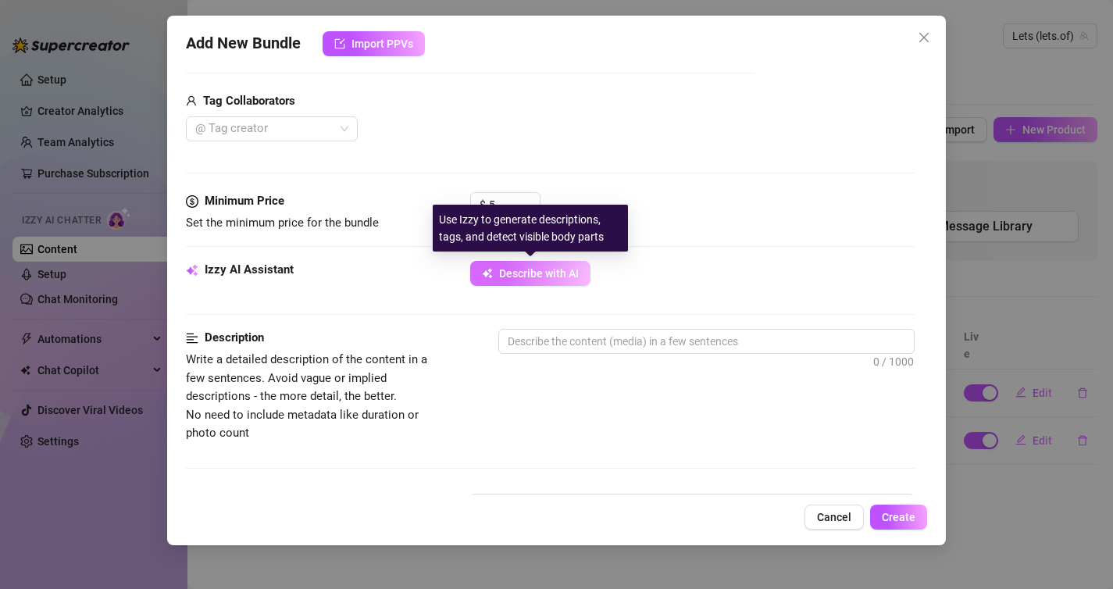
click at [533, 277] on span "Describe with AI" at bounding box center [539, 273] width 80 height 12
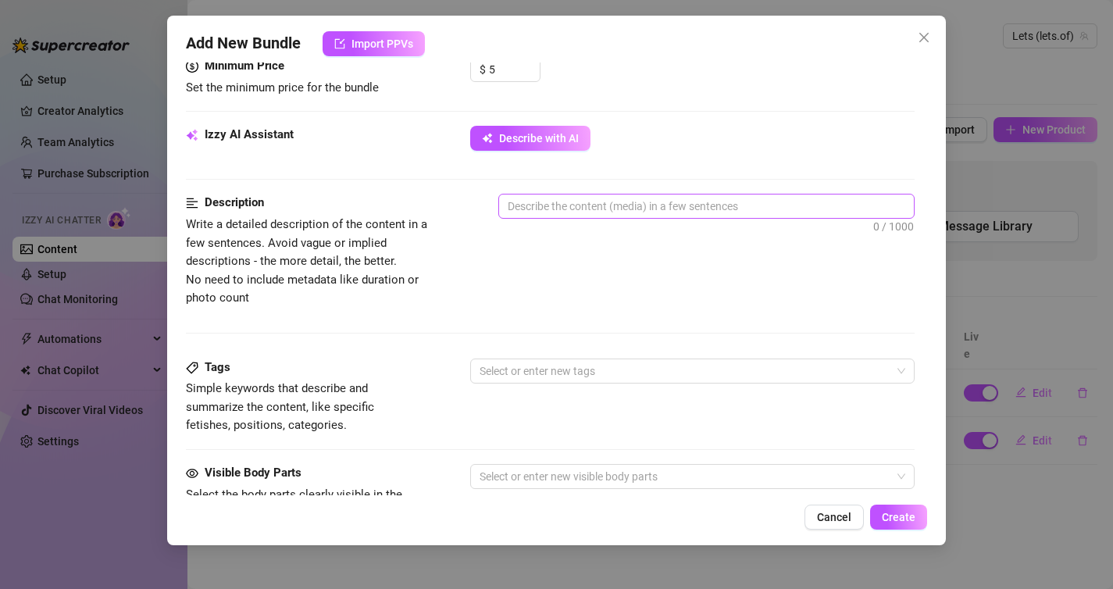
scroll to position [514, 0]
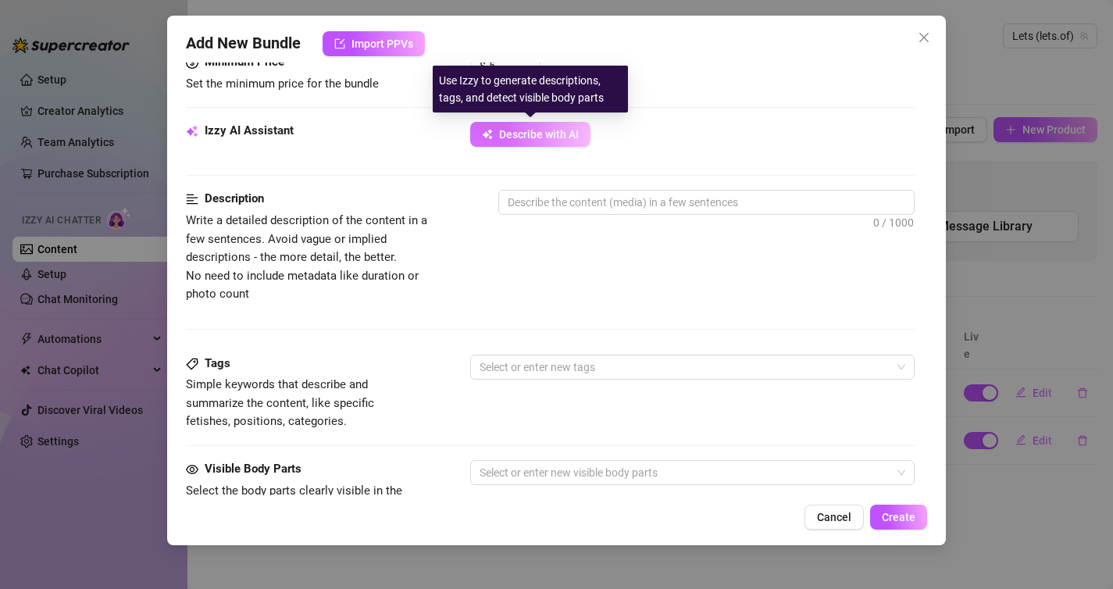
click at [523, 127] on button "Describe with AI" at bounding box center [530, 134] width 120 height 25
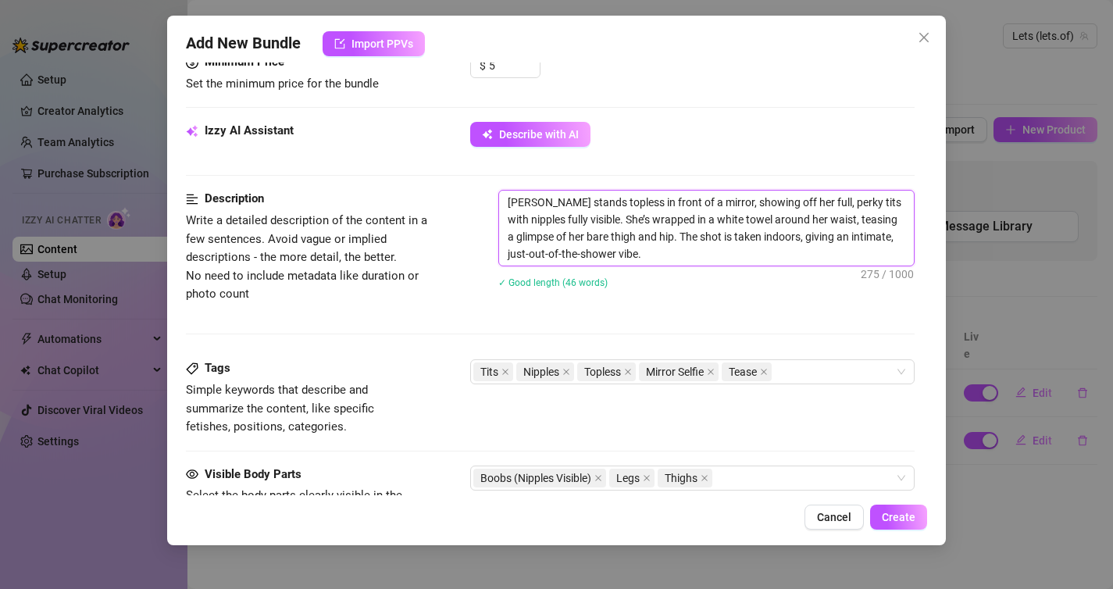
click at [541, 203] on textarea "[PERSON_NAME] stands topless in front of a mirror, showing off her full, perky …" at bounding box center [706, 228] width 415 height 75
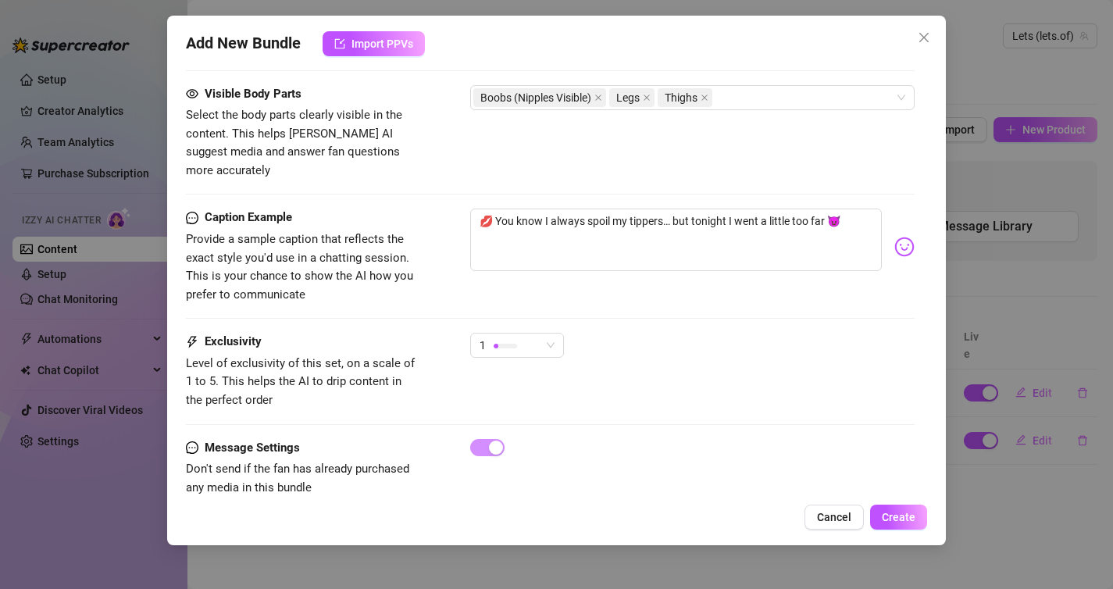
scroll to position [907, 0]
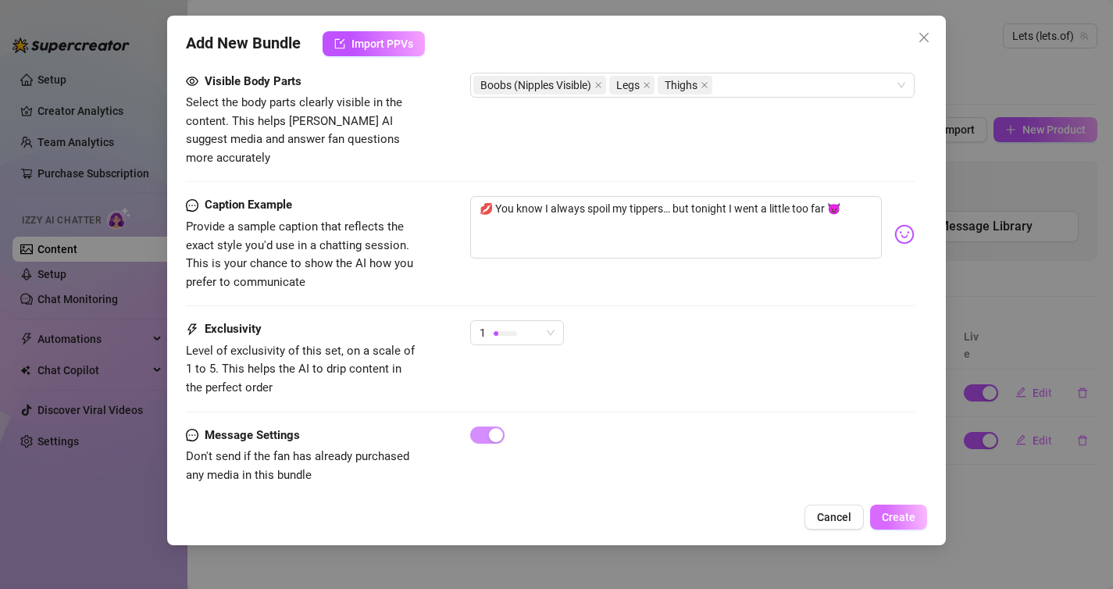
type textarea "Lets stands topless in front of a mirror, showing off her full, perky tits with…"
click at [882, 513] on span "Create" at bounding box center [899, 517] width 34 height 12
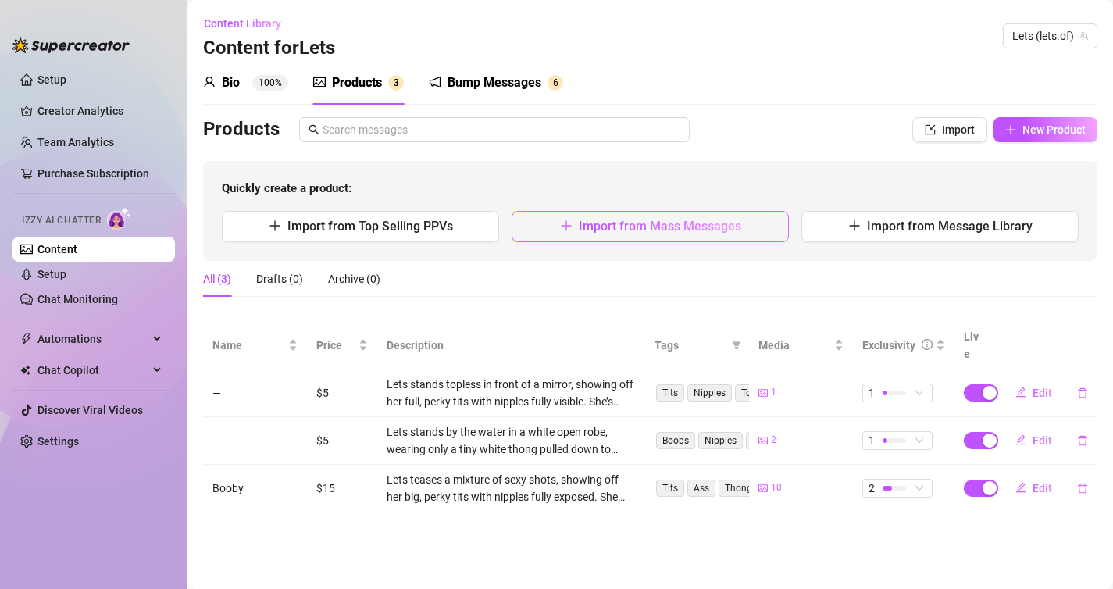
click at [703, 224] on span "Import from Mass Messages" at bounding box center [660, 226] width 162 height 15
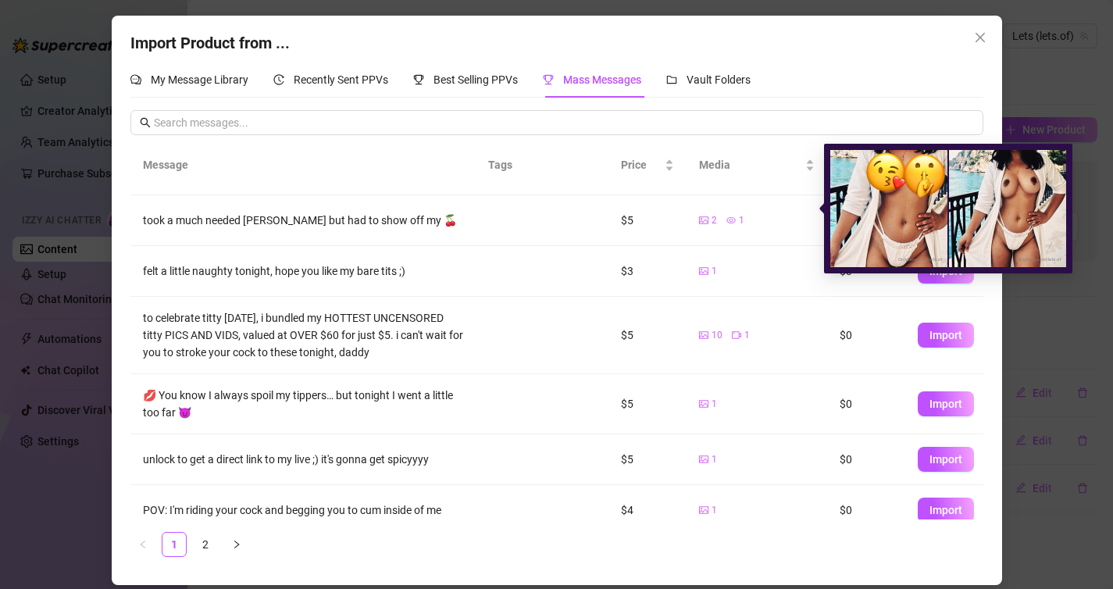
scroll to position [229, 0]
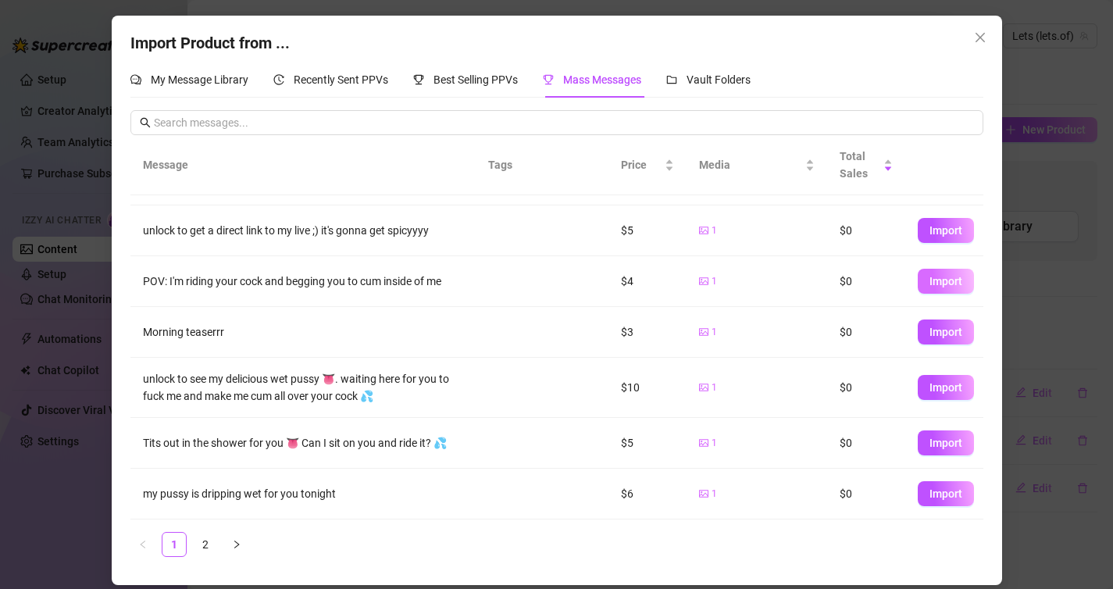
click at [934, 280] on span "Import" at bounding box center [945, 281] width 33 height 12
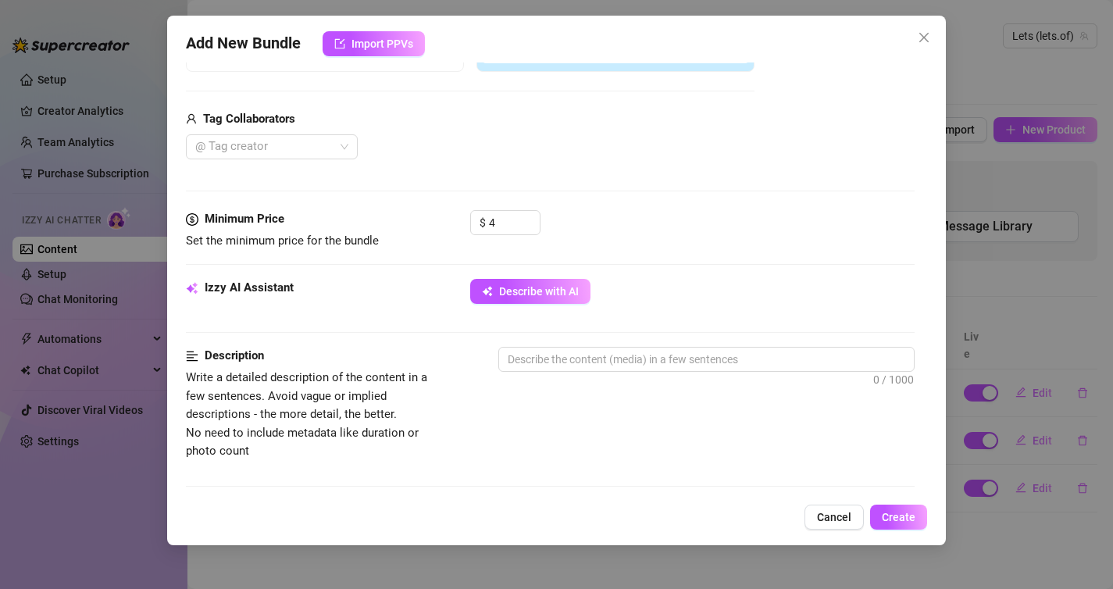
scroll to position [401, 0]
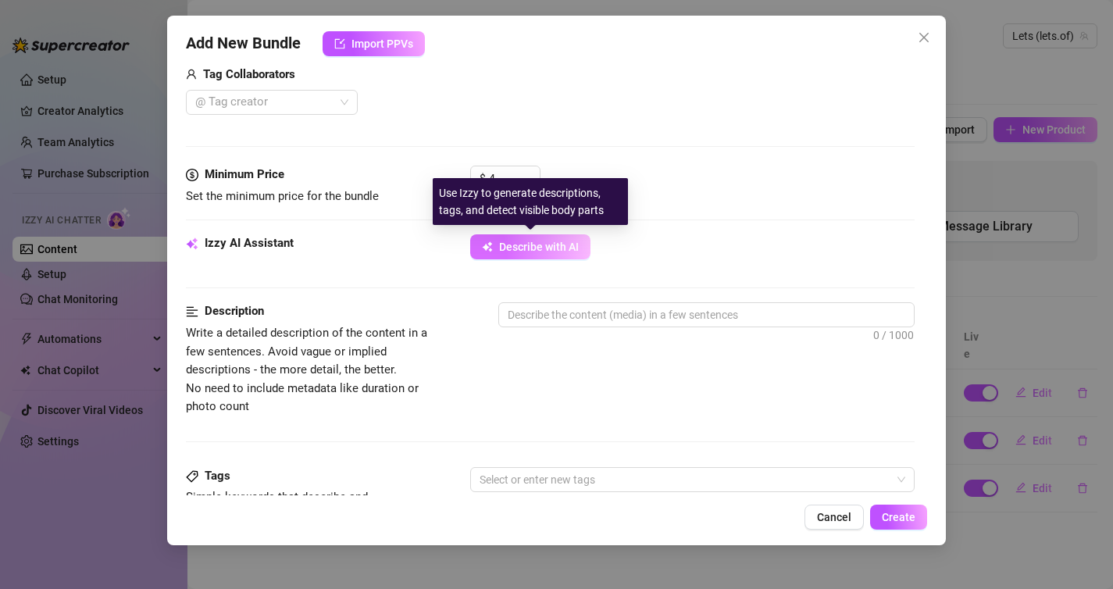
click at [511, 255] on button "Describe with AI" at bounding box center [530, 246] width 120 height 25
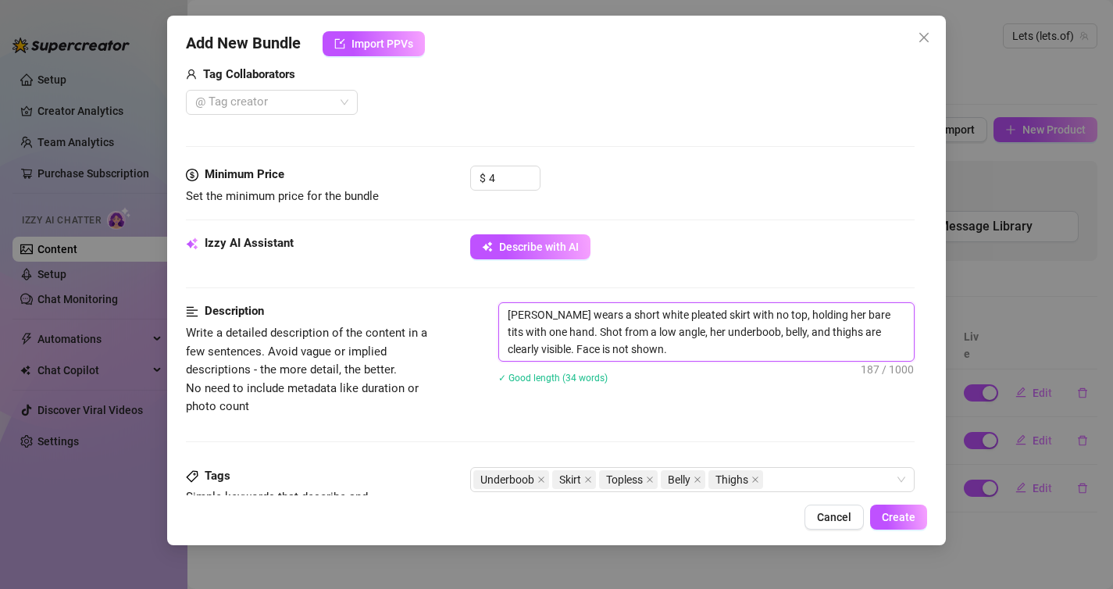
click at [540, 308] on textarea "[PERSON_NAME] wears a short white pleated skirt with no top, holding her bare t…" at bounding box center [706, 332] width 415 height 58
drag, startPoint x: 604, startPoint y: 350, endPoint x: 476, endPoint y: 351, distance: 128.1
click at [476, 351] on div "Description Write a detailed description of the content in a few sentences. Avo…" at bounding box center [550, 358] width 729 height 113
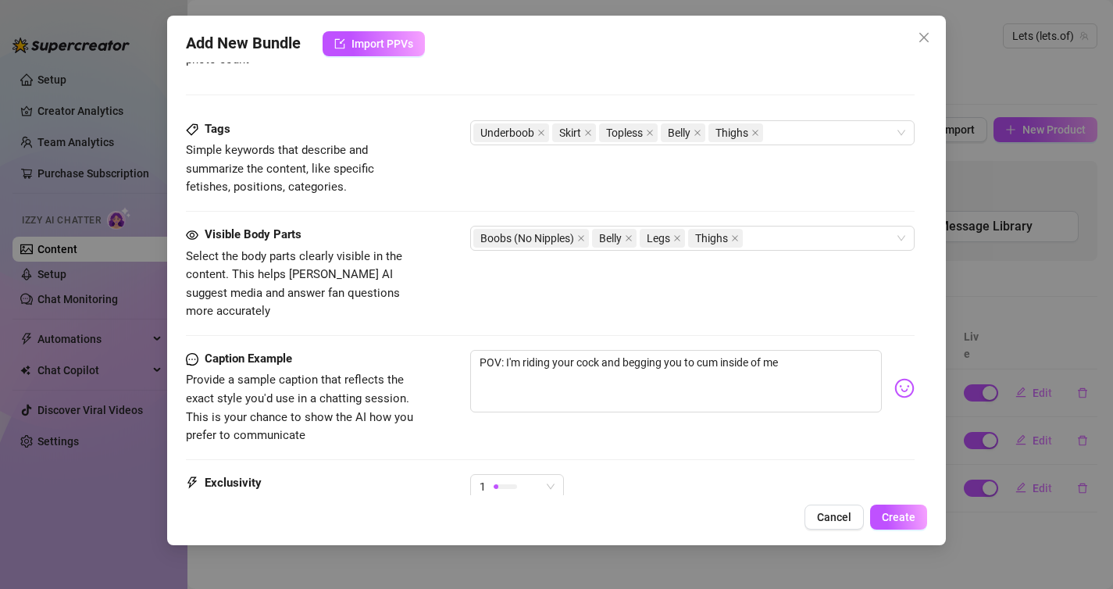
scroll to position [770, 0]
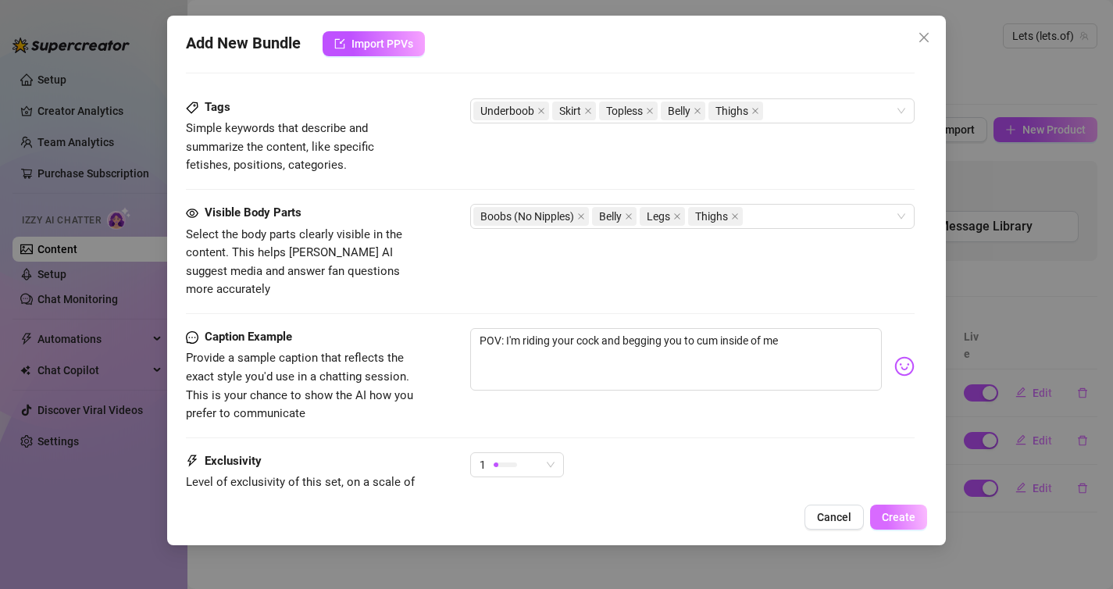
type textarea "Lets wears a short white pleated skirt with no top, holding her bare tits with …"
click at [898, 512] on span "Create" at bounding box center [899, 517] width 34 height 12
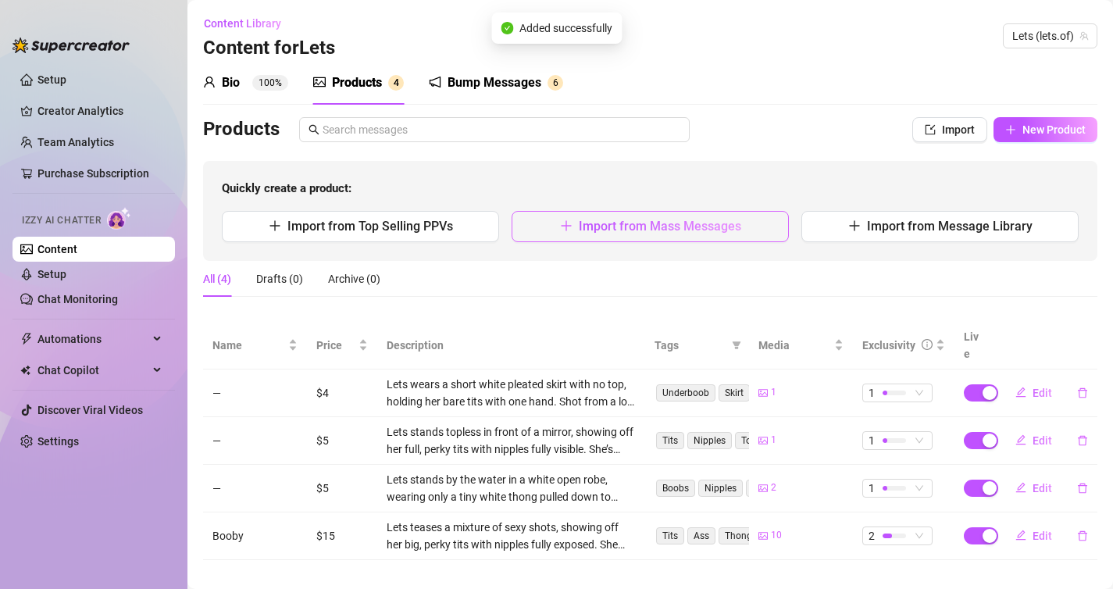
click at [654, 230] on span "Import from Mass Messages" at bounding box center [660, 226] width 162 height 15
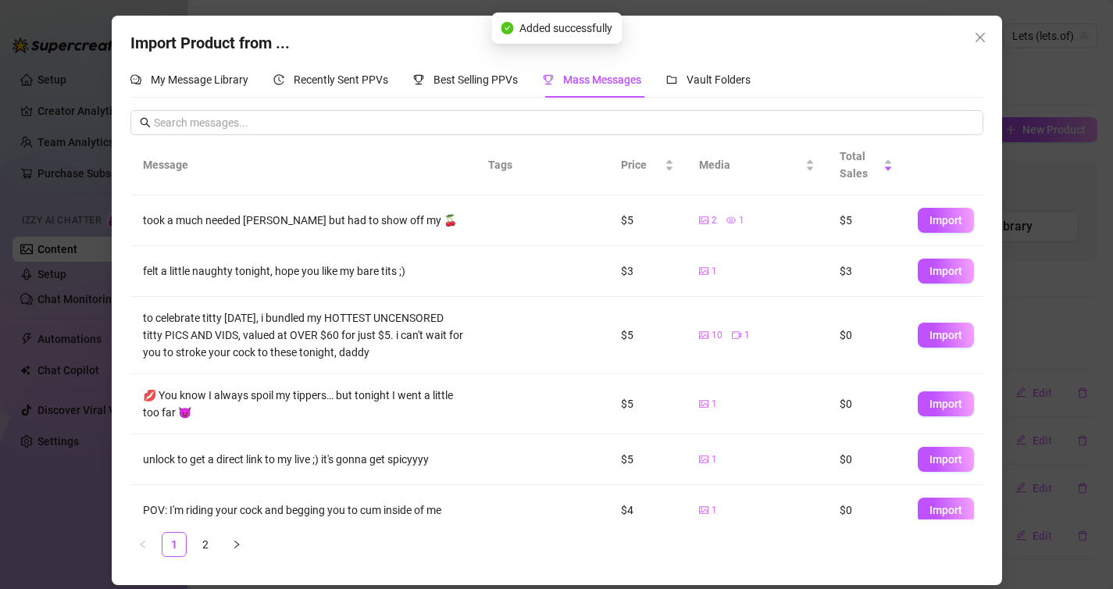
scroll to position [229, 0]
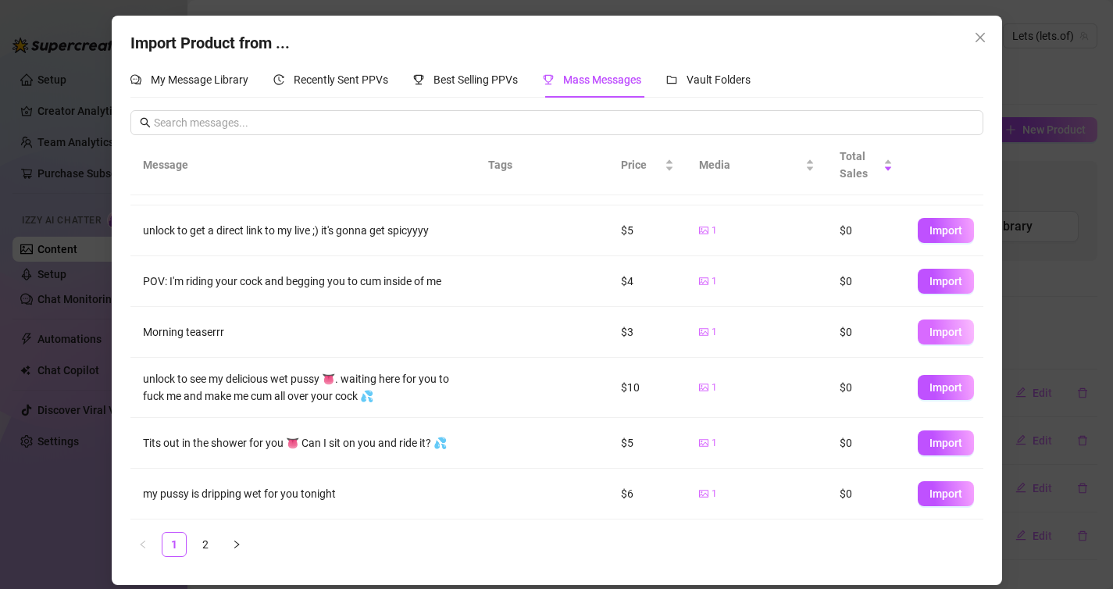
click at [960, 333] on span "Import" at bounding box center [945, 332] width 33 height 12
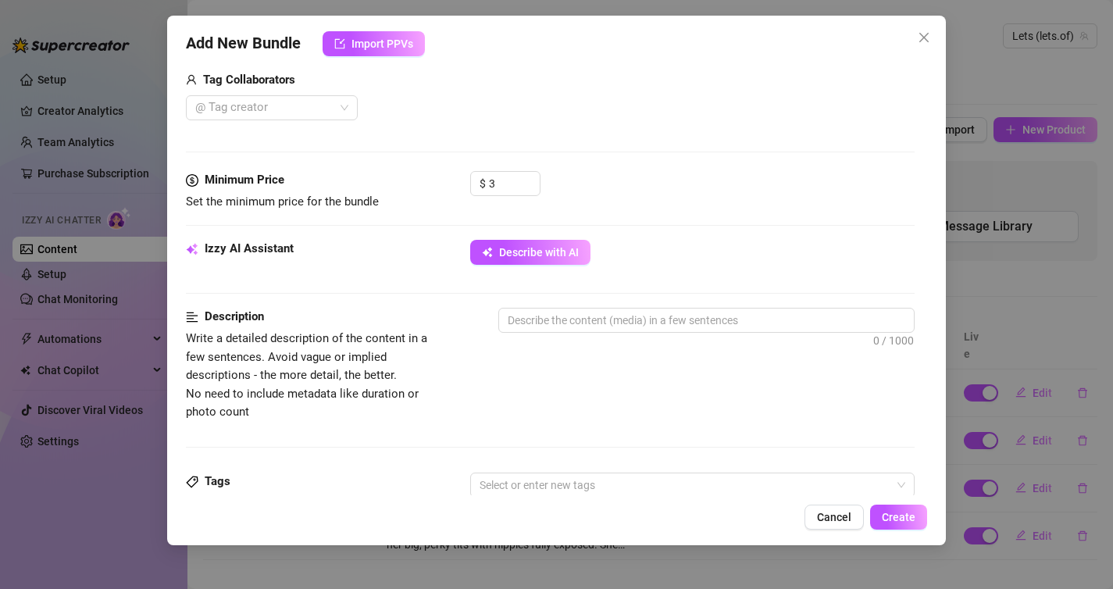
scroll to position [397, 0]
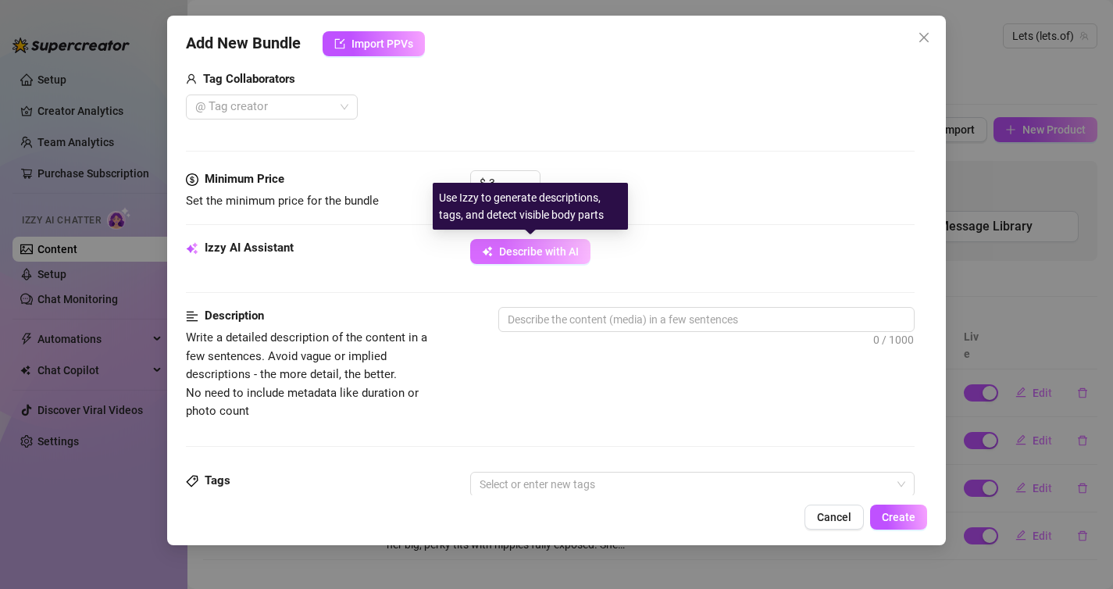
click at [514, 253] on span "Describe with AI" at bounding box center [539, 251] width 80 height 12
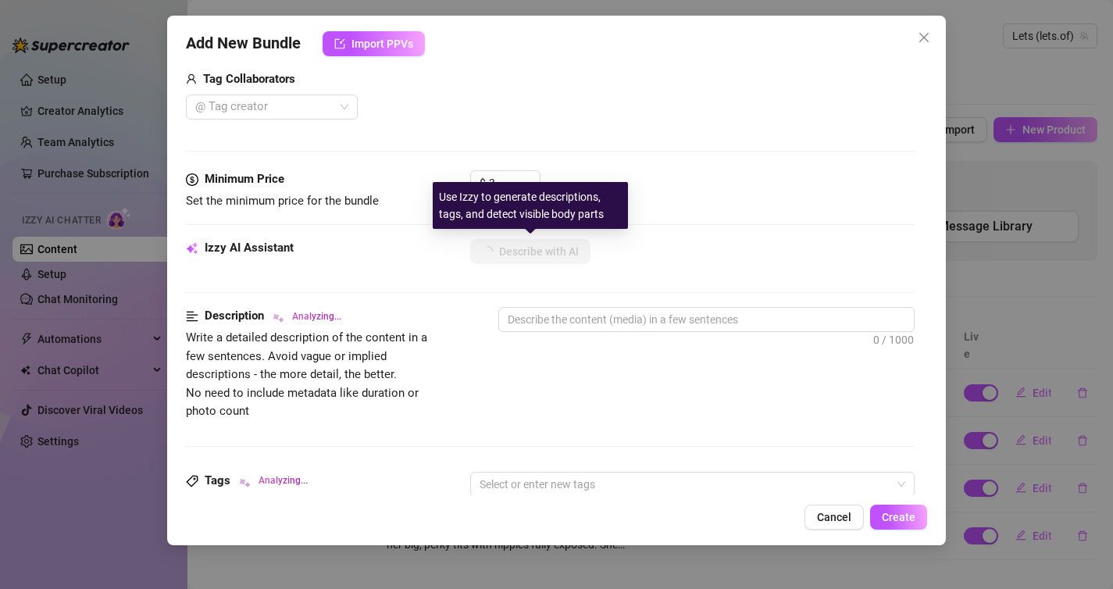
scroll to position [473, 0]
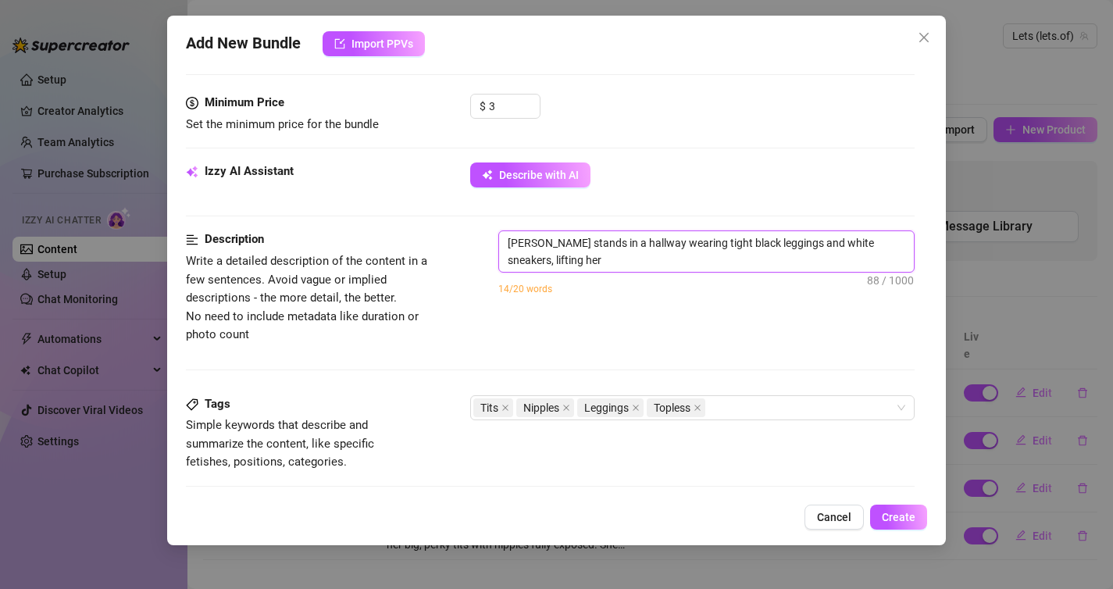
click at [542, 241] on textarea "[PERSON_NAME] stands in a hallway wearing tight black leggings and white sneake…" at bounding box center [706, 251] width 415 height 41
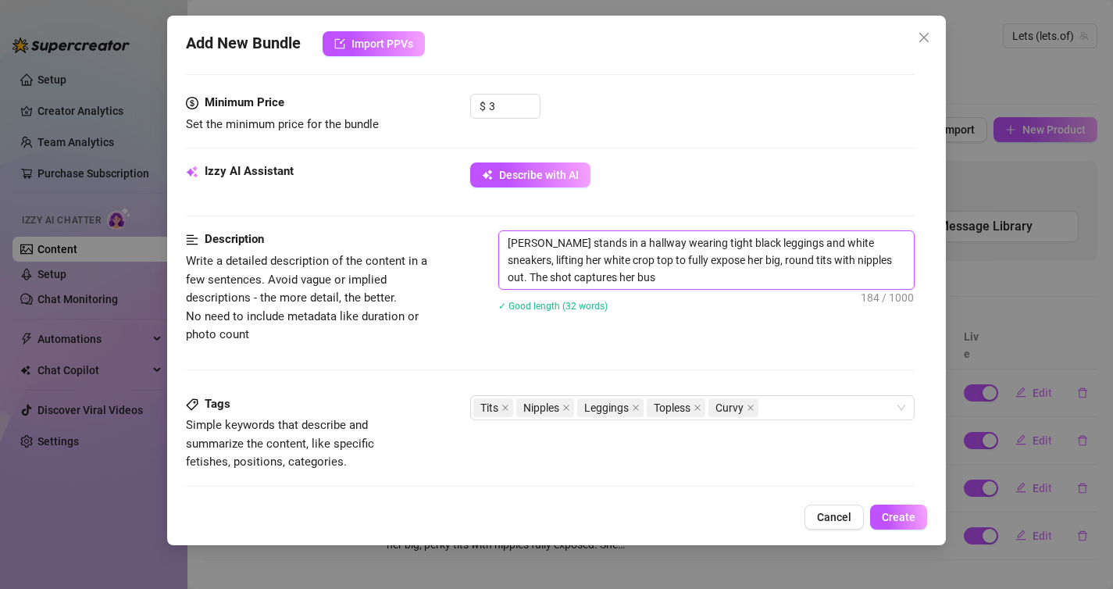
scroll to position [0, 0]
click at [540, 241] on textarea "[PERSON_NAME] stands in a hallway wearing tight black leggings and white sneake…" at bounding box center [706, 260] width 415 height 58
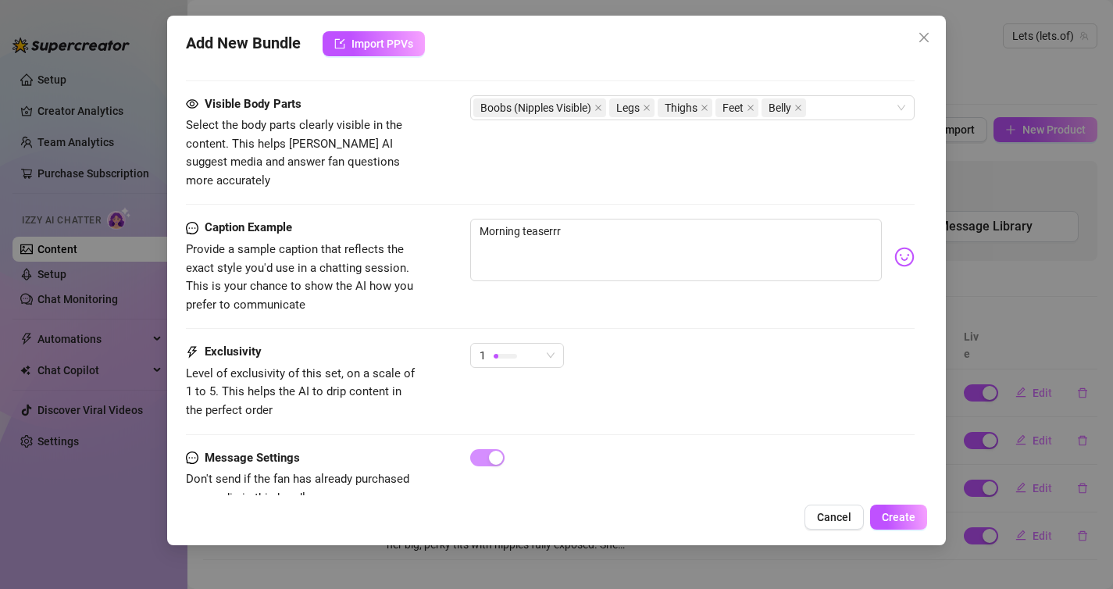
scroll to position [907, 0]
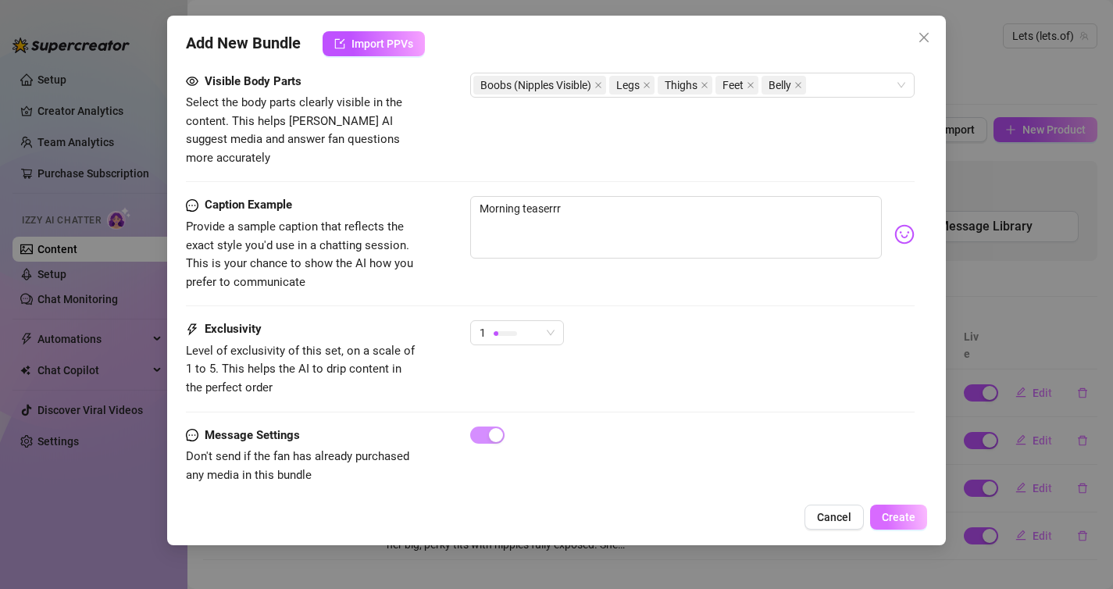
type textarea "Lets stands in a hallway wearing tight black leggings and white sneakers, lifti…"
click at [892, 516] on span "Create" at bounding box center [899, 517] width 34 height 12
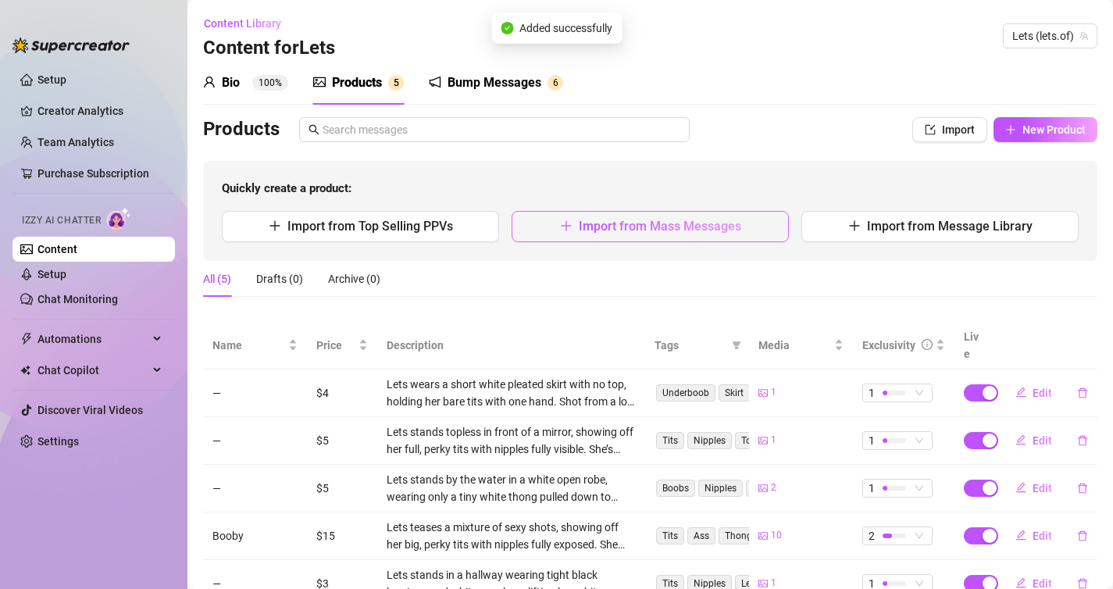
click at [650, 234] on button "Import from Mass Messages" at bounding box center [649, 226] width 277 height 31
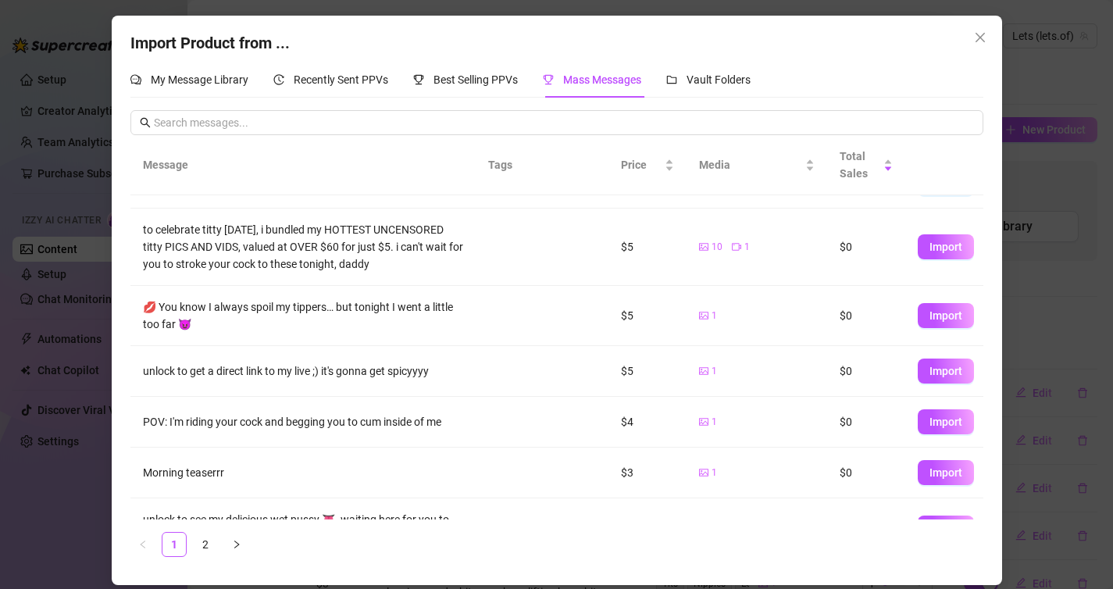
scroll to position [189, 0]
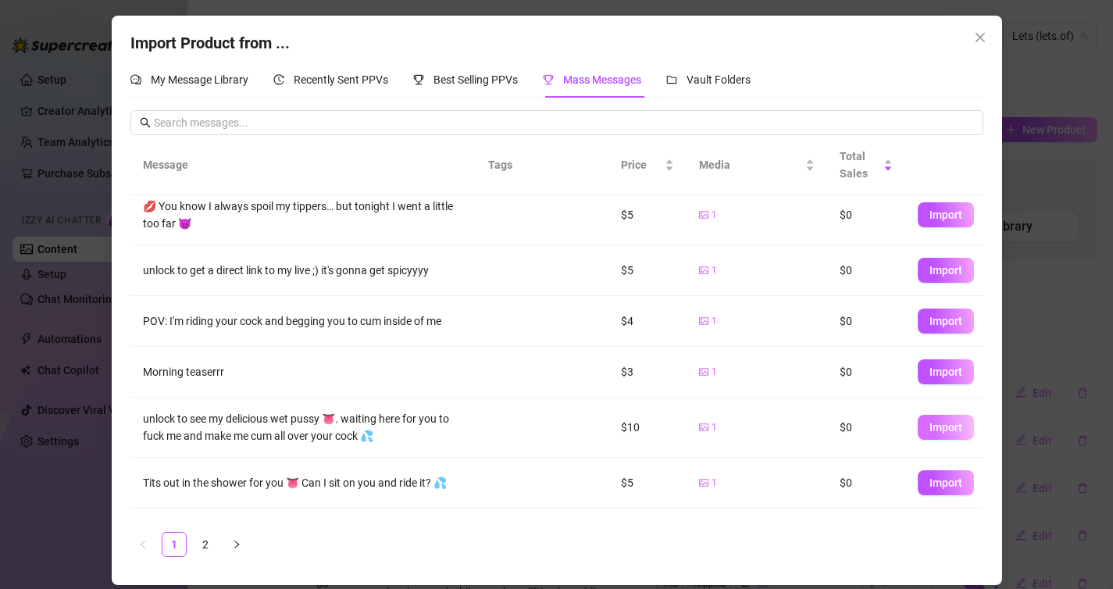
click at [936, 428] on span "Import" at bounding box center [945, 427] width 33 height 12
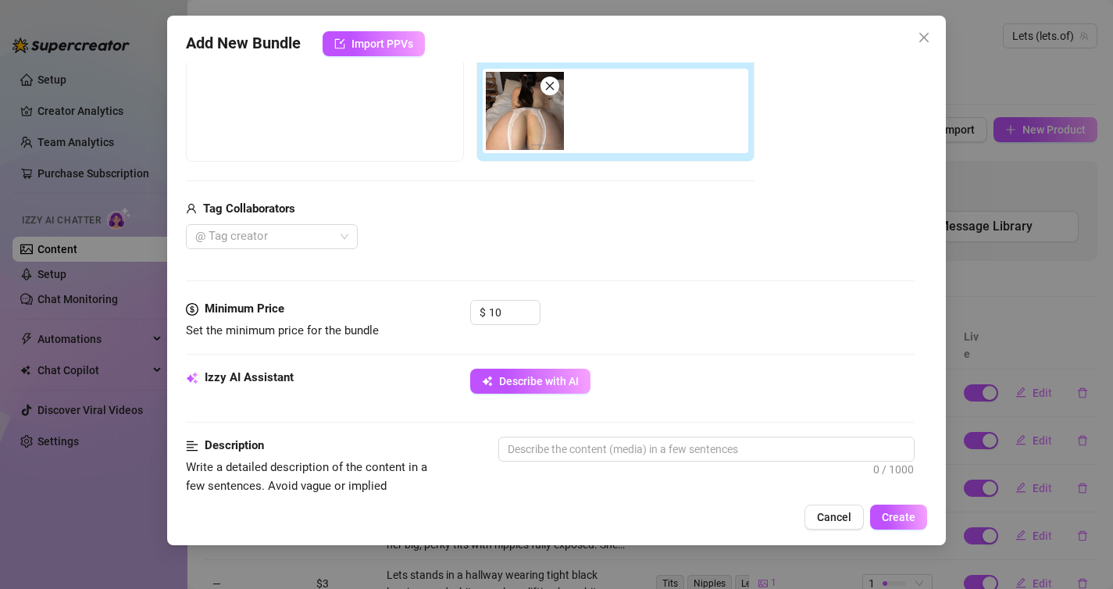
scroll to position [281, 0]
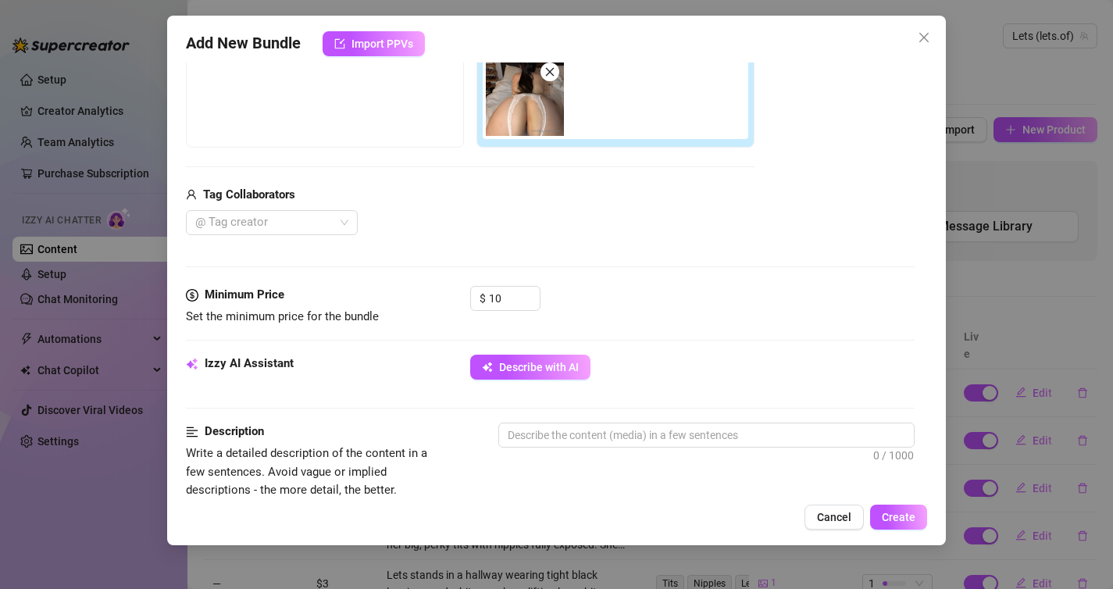
click at [545, 351] on div "Minimum Price Set the minimum price for the bundle $ 10" at bounding box center [550, 320] width 729 height 69
click at [547, 362] on span "Describe with AI" at bounding box center [539, 367] width 80 height 12
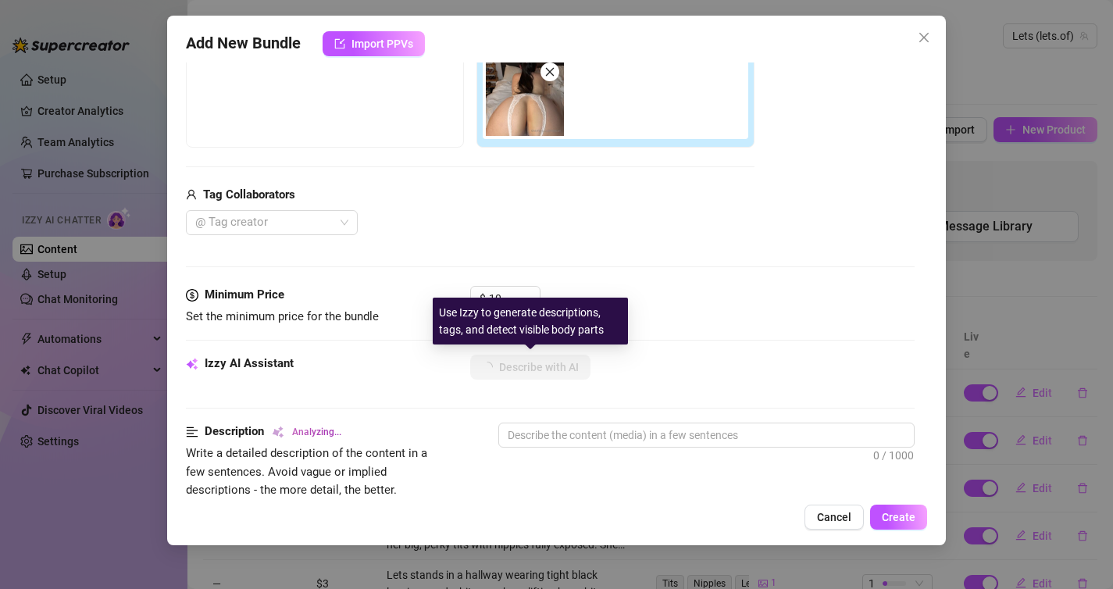
scroll to position [423, 0]
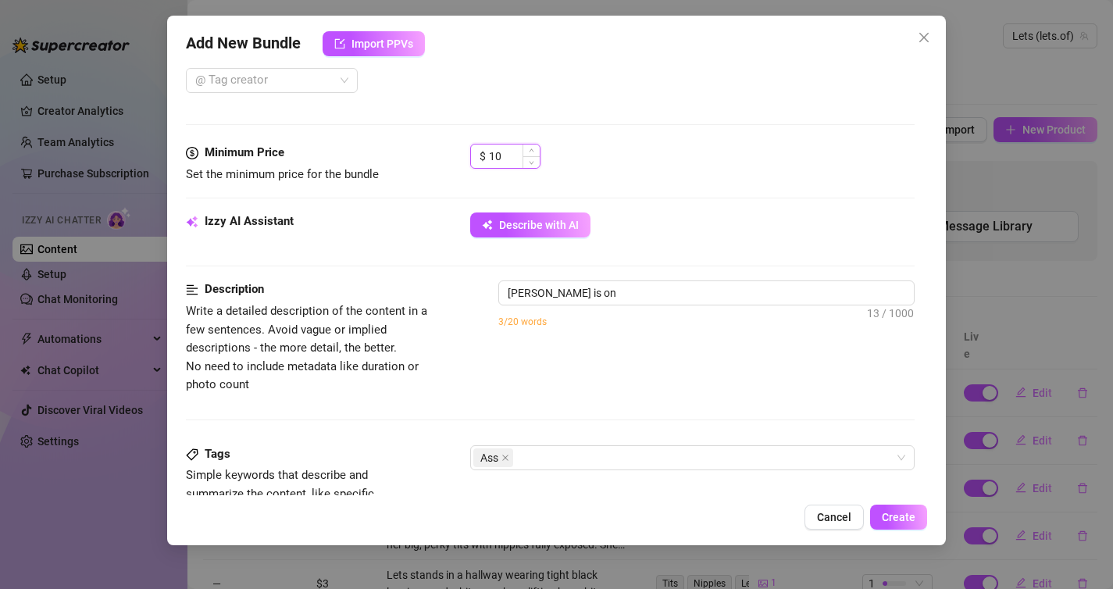
click at [510, 158] on input "10" at bounding box center [514, 155] width 51 height 23
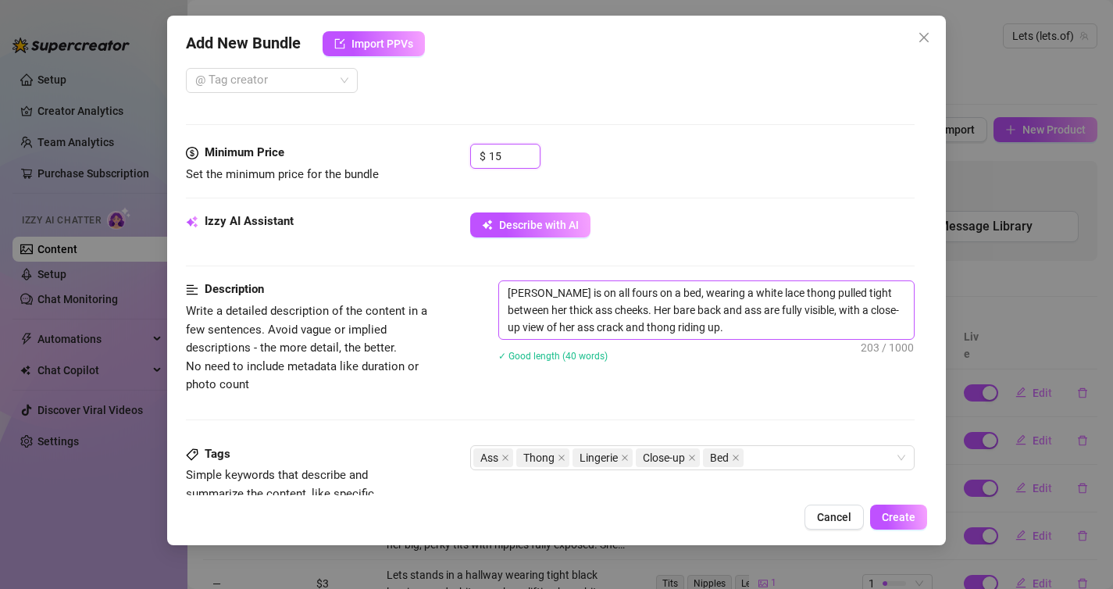
type input "15"
drag, startPoint x: 584, startPoint y: 328, endPoint x: 536, endPoint y: 330, distance: 47.7
click at [536, 330] on textarea "[PERSON_NAME] is on all fours on a bed, wearing a white lace thong pulled tight…" at bounding box center [706, 310] width 415 height 58
click at [540, 293] on textarea "[PERSON_NAME] is on all fours on a bed, wearing a white lace thong pulled tight…" at bounding box center [706, 310] width 415 height 58
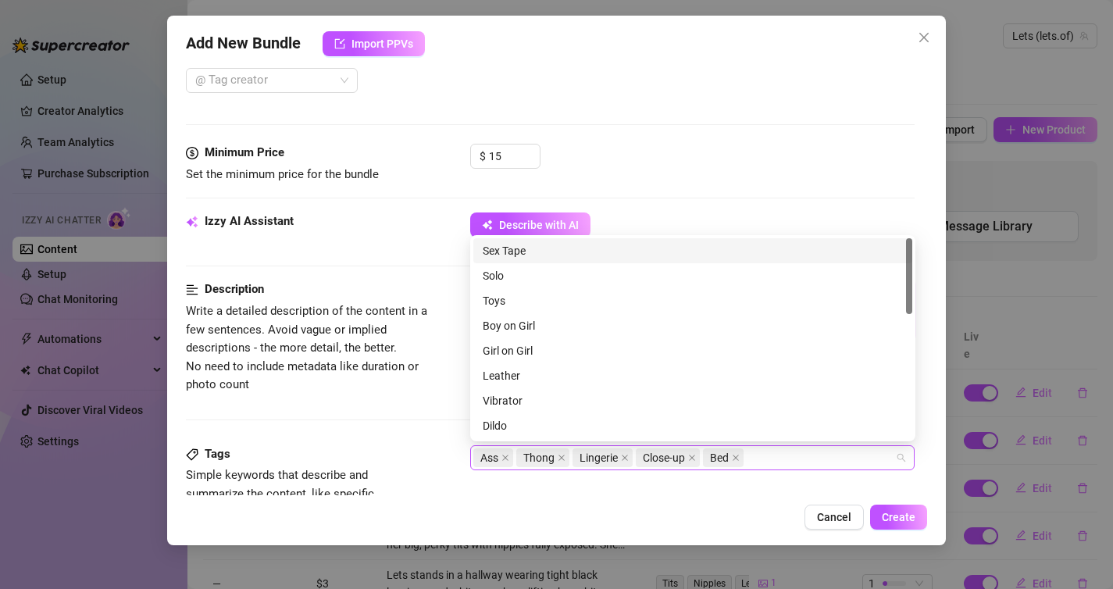
click at [787, 451] on div "Ass Thong Lingerie Close-up Bed" at bounding box center [684, 458] width 422 height 22
type textarea "Lets is on all fours on a bed, wearing a white lace thong pulled tight between …"
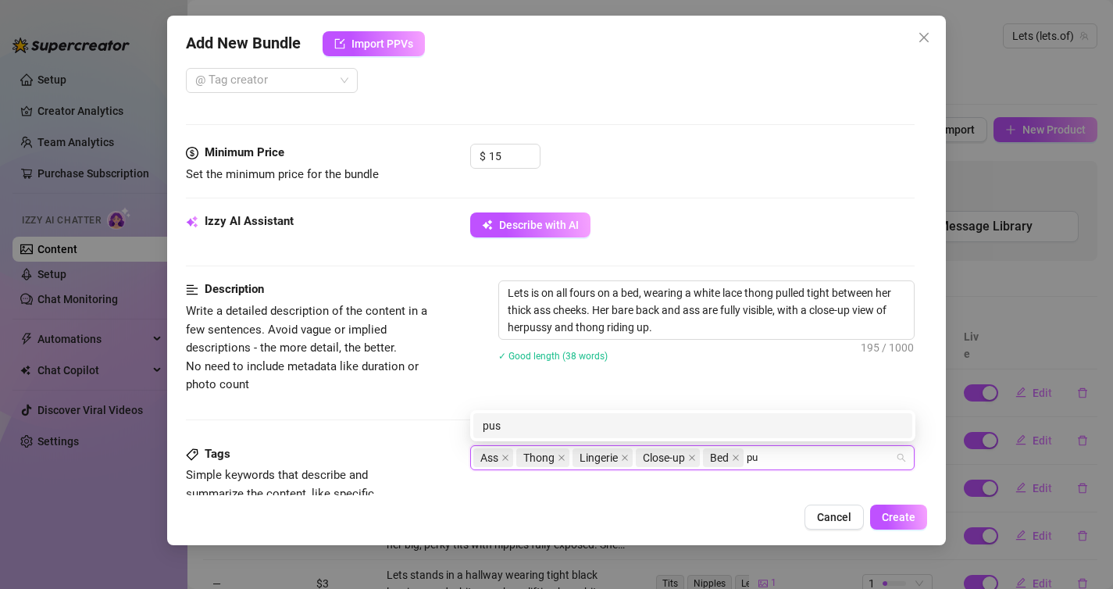
type input "p"
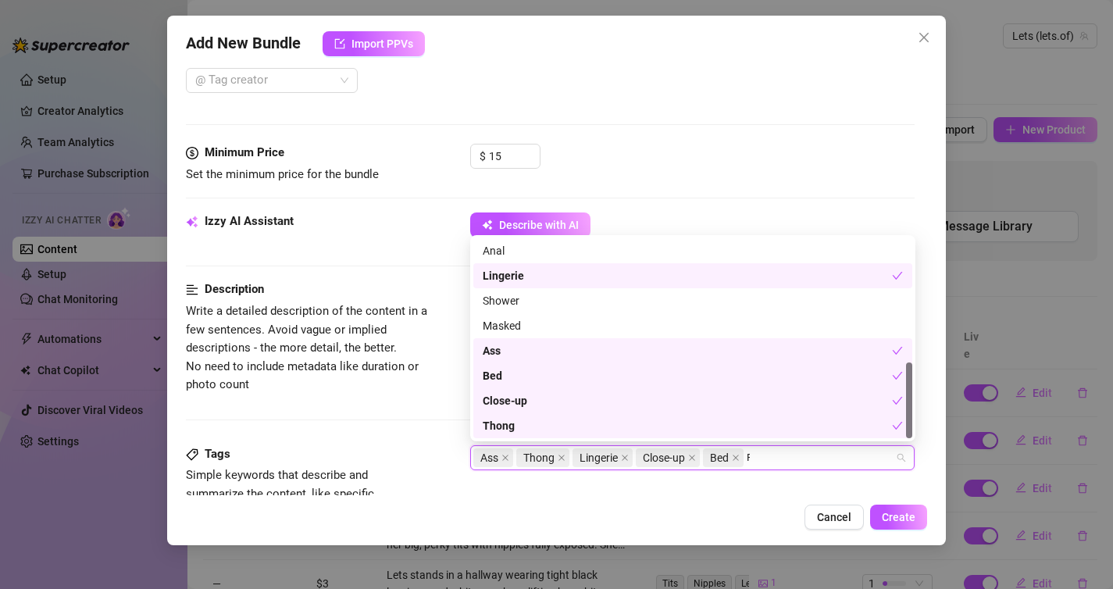
scroll to position [0, 0]
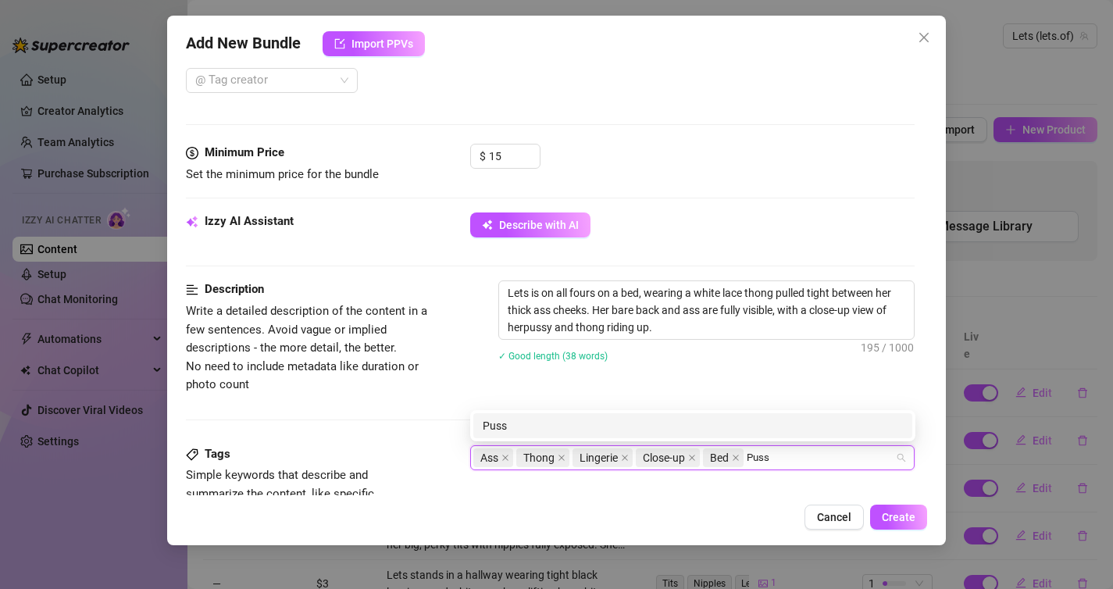
type input "Pussy"
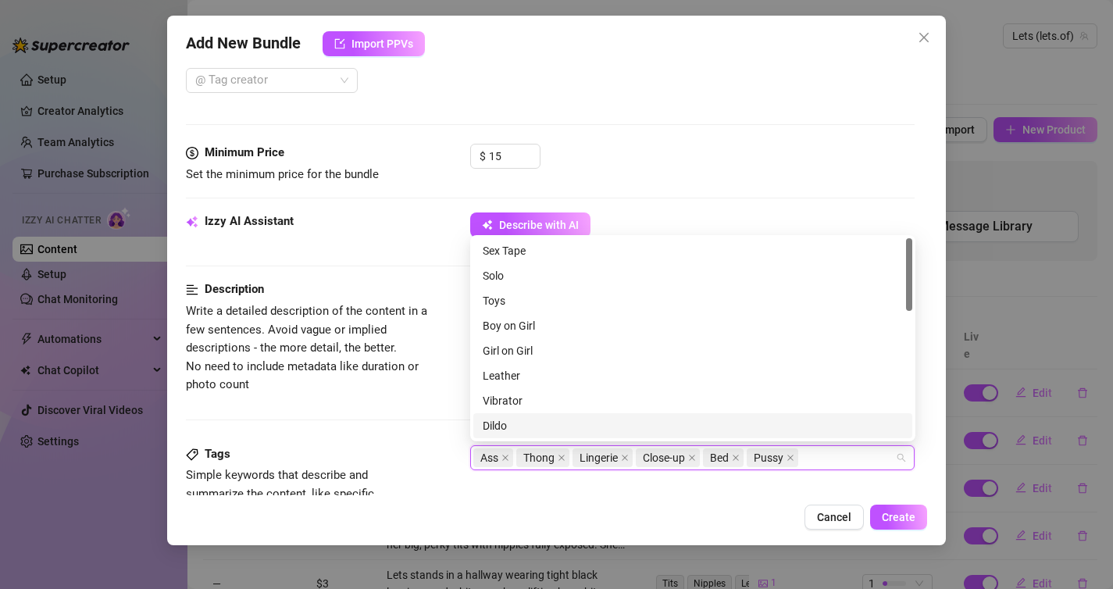
click at [573, 511] on div "Cancel Create" at bounding box center [557, 516] width 742 height 25
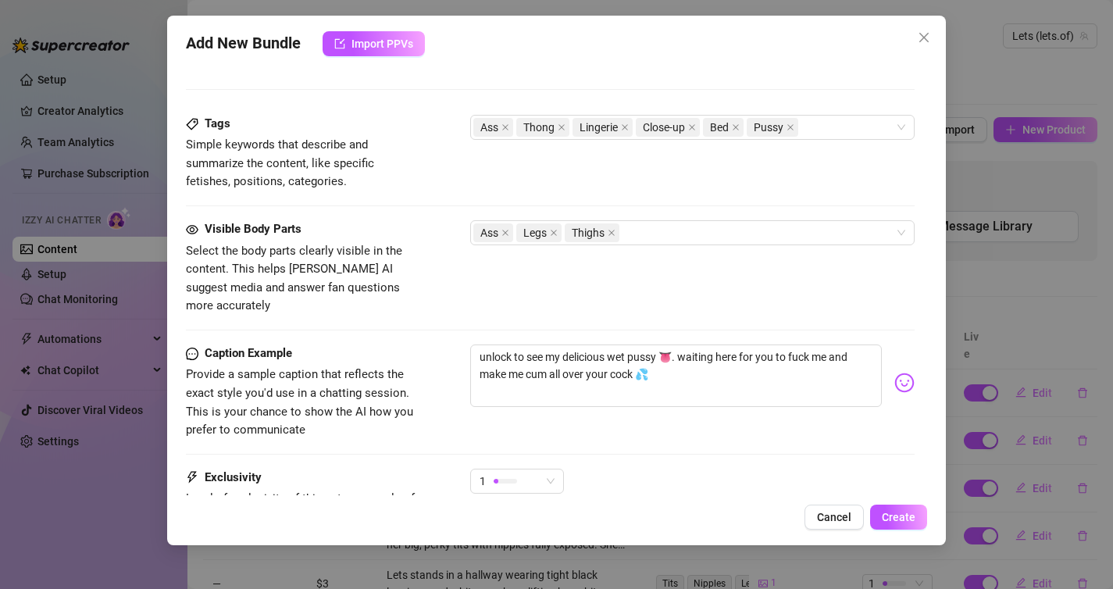
scroll to position [755, 0]
click at [632, 230] on div "Ass Legs Thighs" at bounding box center [684, 231] width 422 height 22
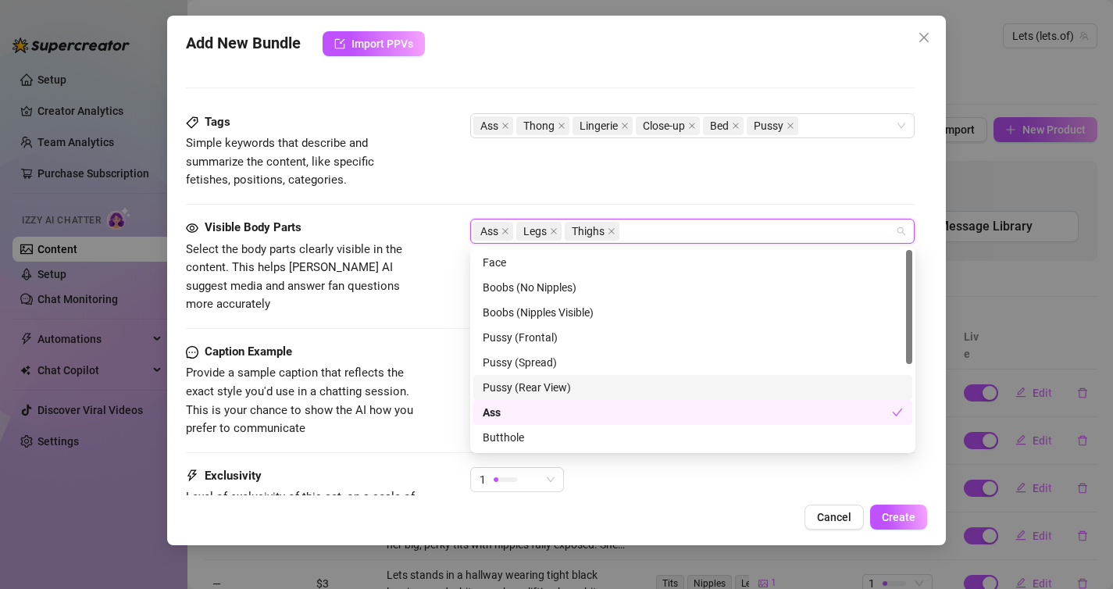
click at [568, 383] on div "Pussy (Rear View)" at bounding box center [693, 387] width 420 height 17
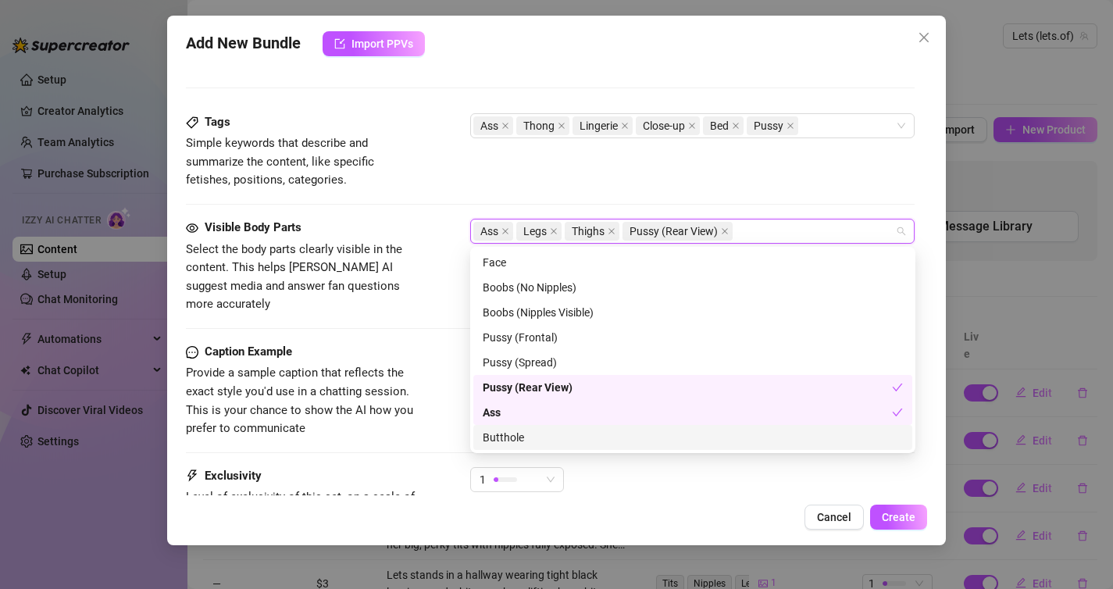
click at [536, 433] on div "Butthole" at bounding box center [693, 437] width 420 height 17
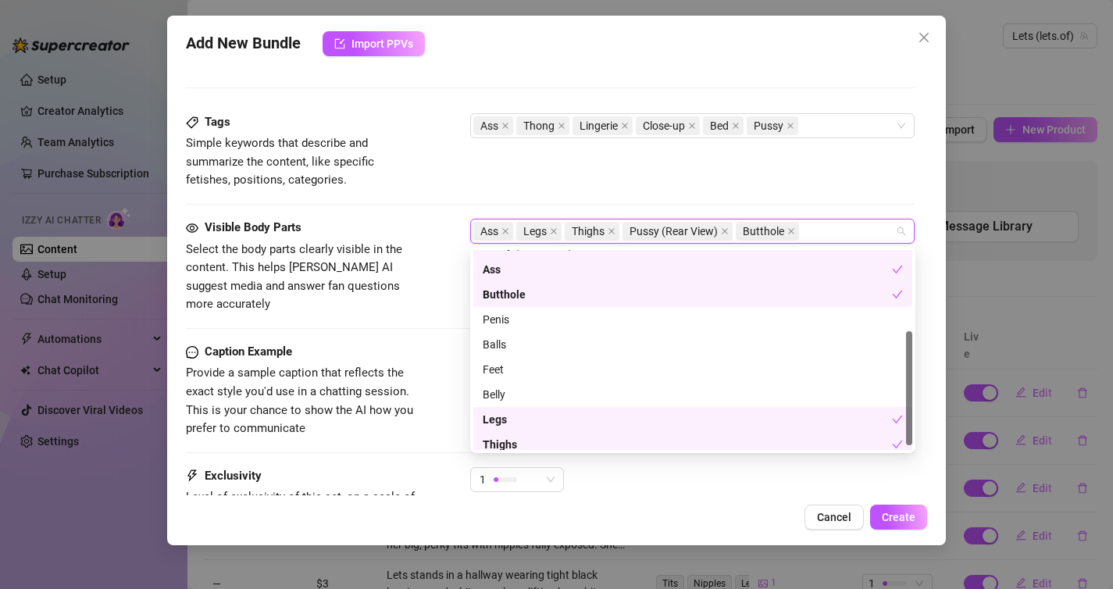
scroll to position [150, 0]
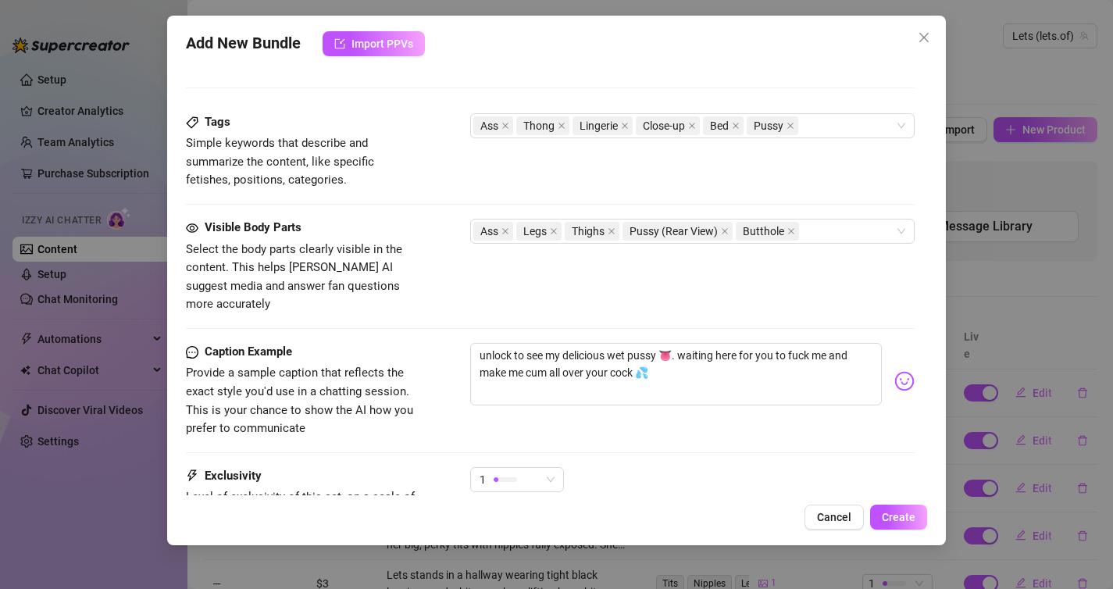
click at [756, 477] on div "1" at bounding box center [692, 486] width 445 height 39
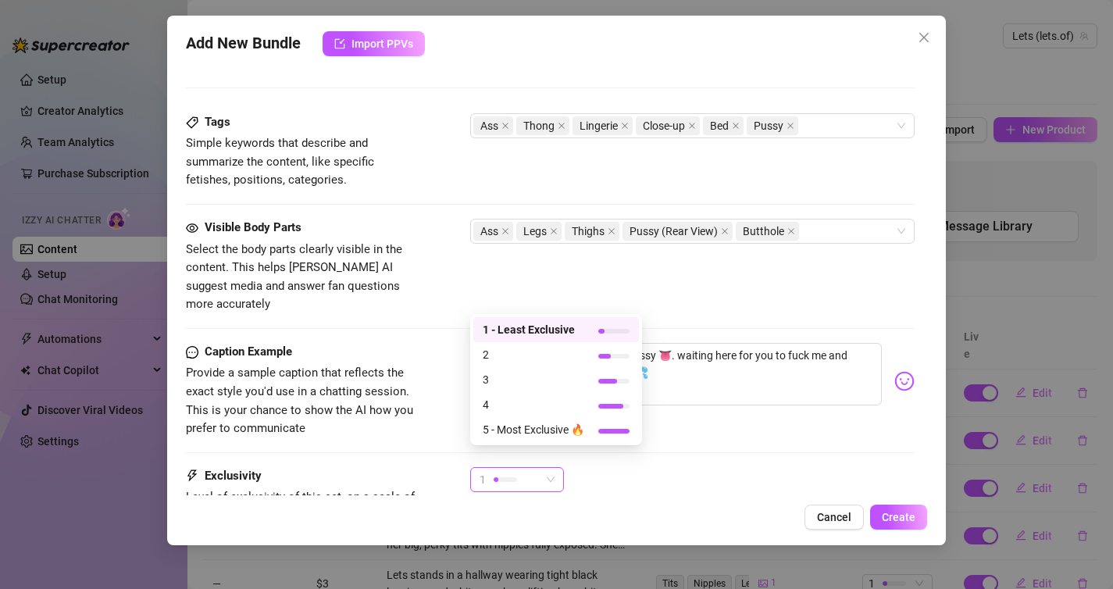
click at [536, 468] on div "1" at bounding box center [509, 479] width 61 height 23
click at [520, 406] on span "4" at bounding box center [534, 404] width 102 height 17
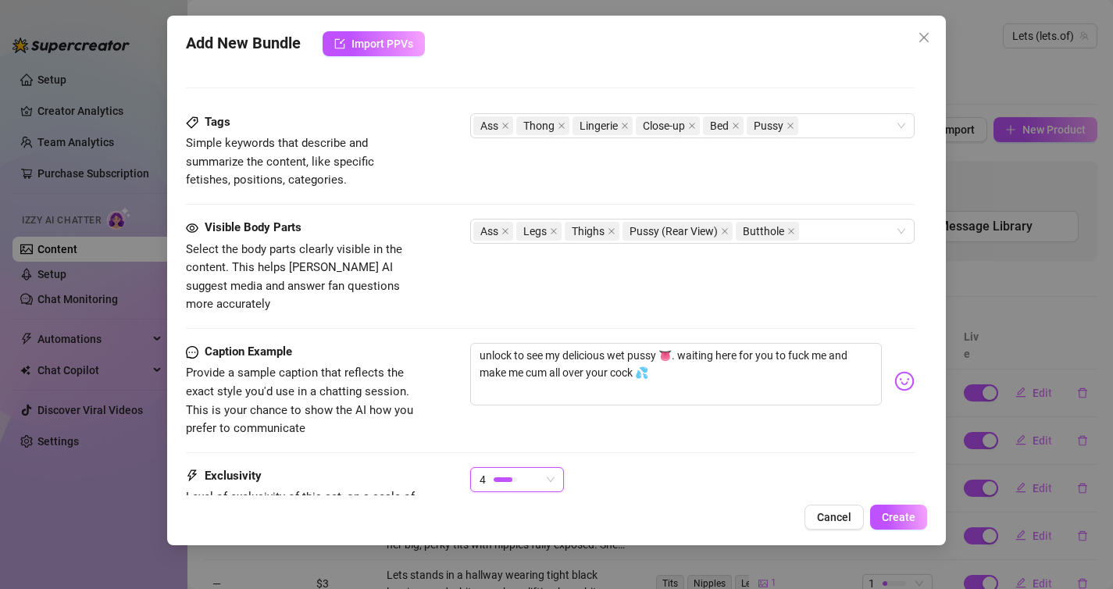
click at [521, 468] on div "4" at bounding box center [509, 479] width 61 height 23
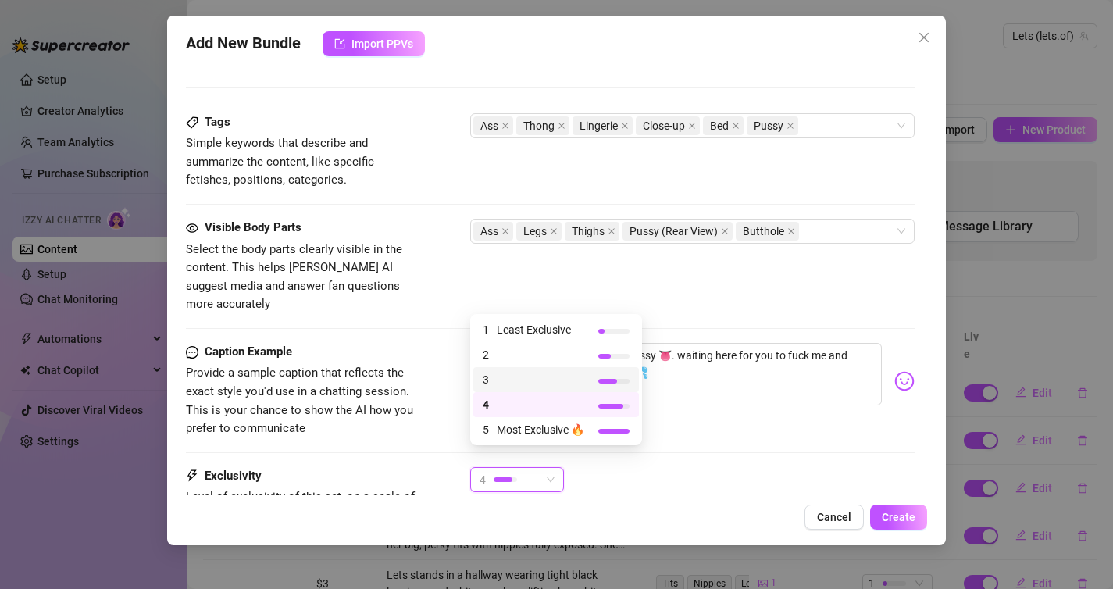
click at [512, 384] on span "3" at bounding box center [534, 379] width 102 height 17
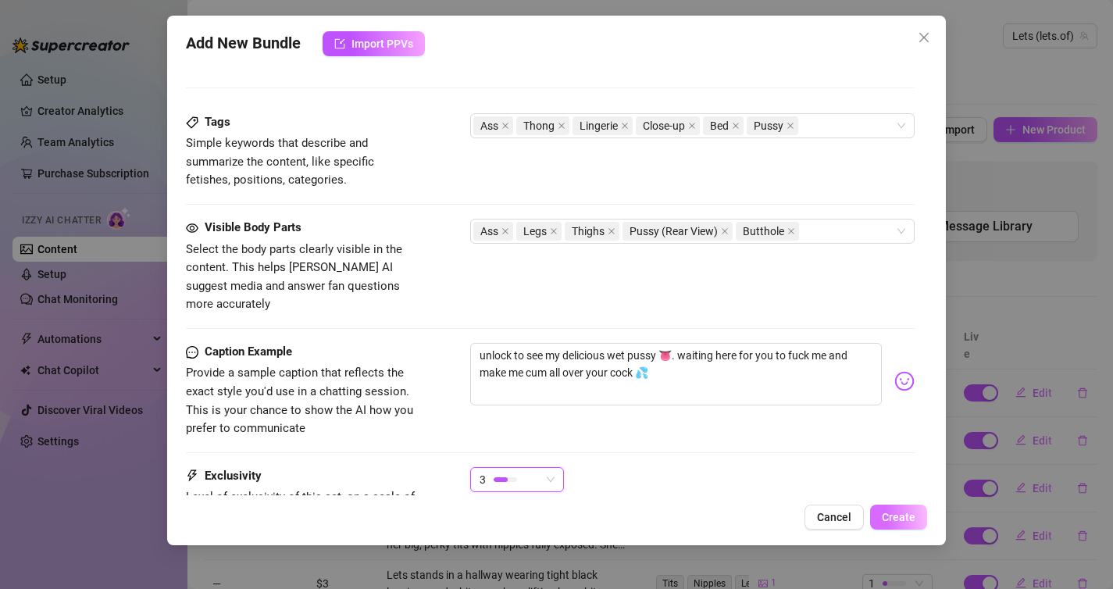
click at [901, 518] on span "Create" at bounding box center [899, 517] width 34 height 12
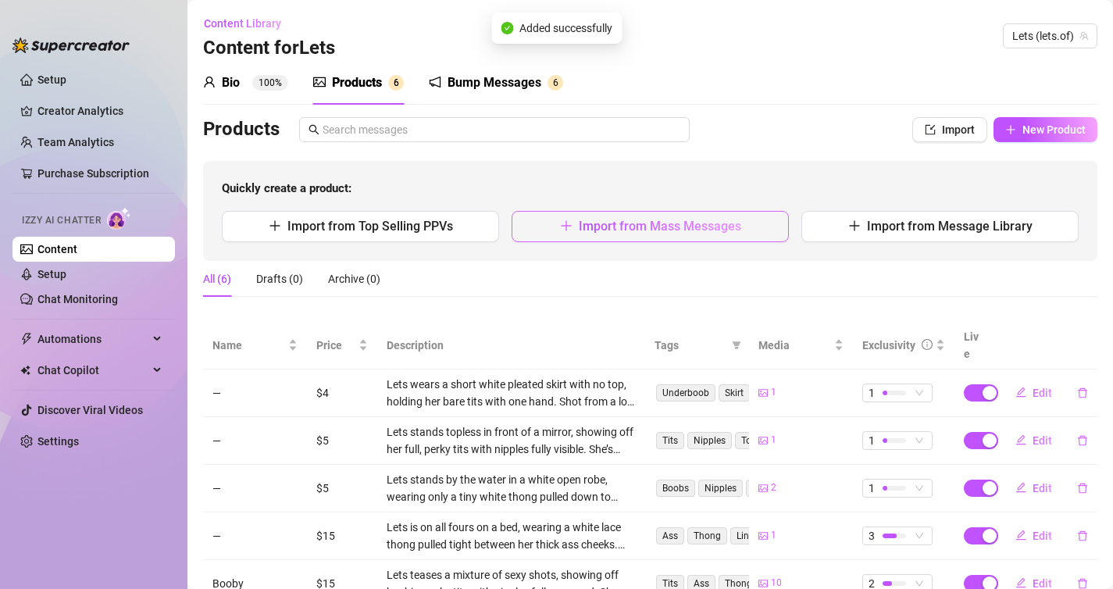
click at [646, 229] on span "Import from Mass Messages" at bounding box center [660, 226] width 162 height 15
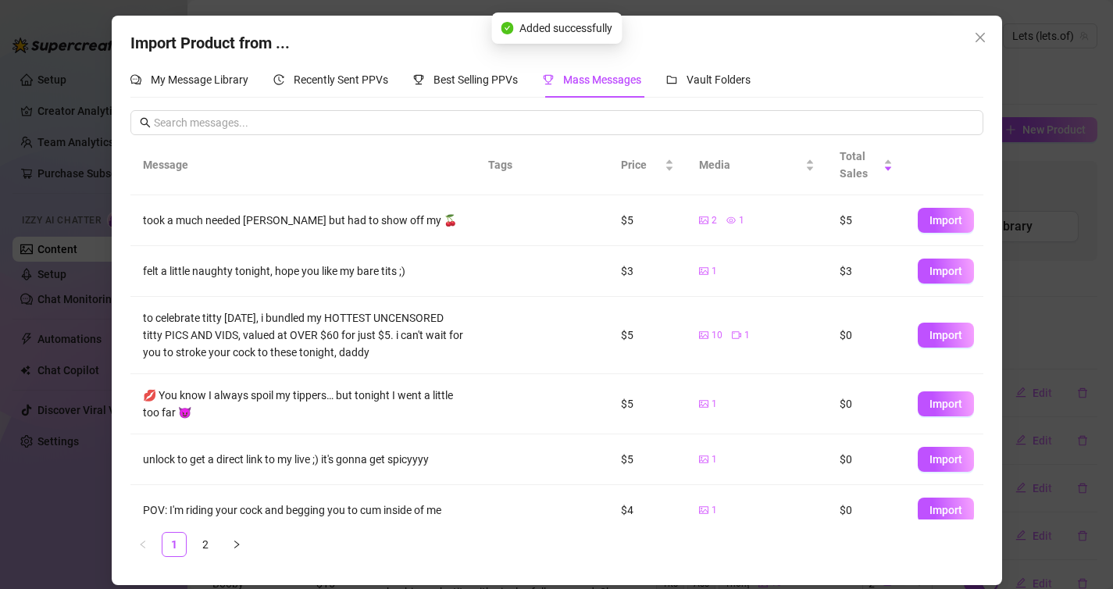
scroll to position [229, 0]
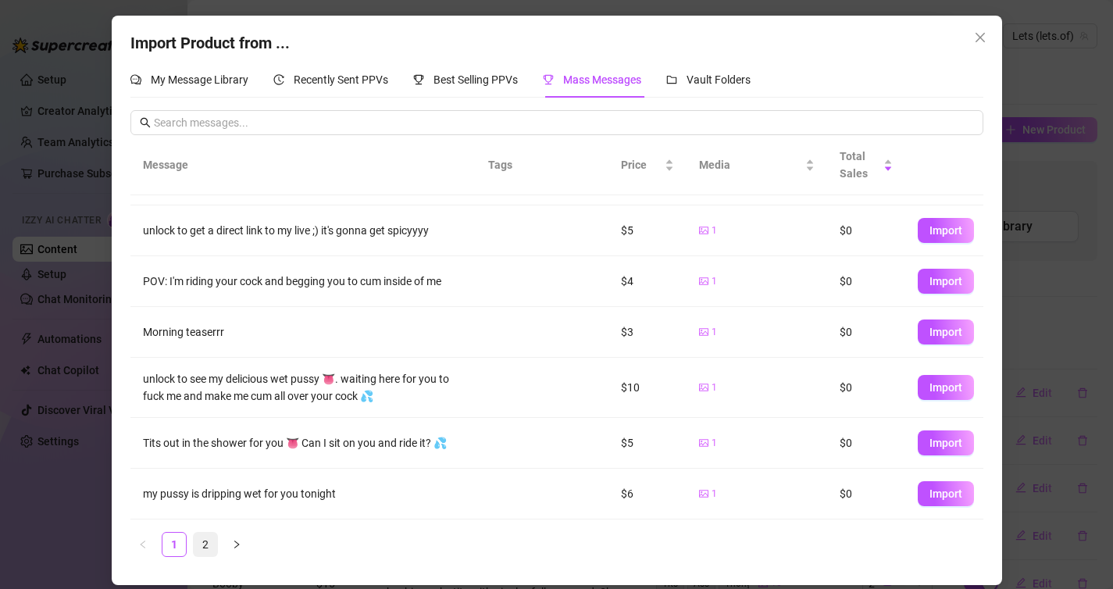
click at [204, 546] on link "2" at bounding box center [205, 544] width 23 height 23
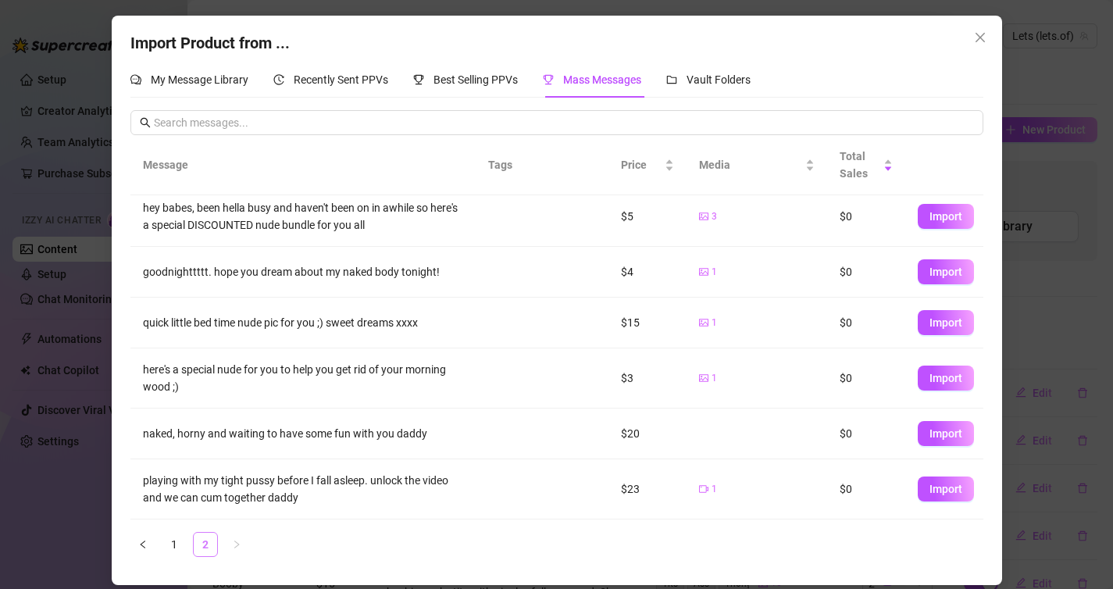
scroll to position [0, 0]
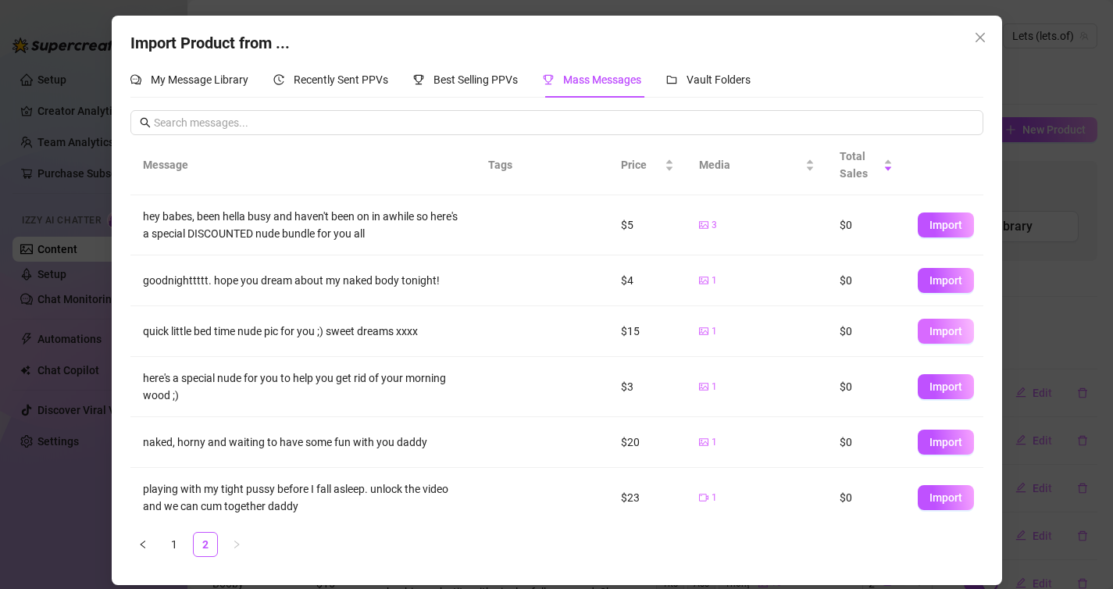
click at [937, 331] on span "Import" at bounding box center [945, 331] width 33 height 12
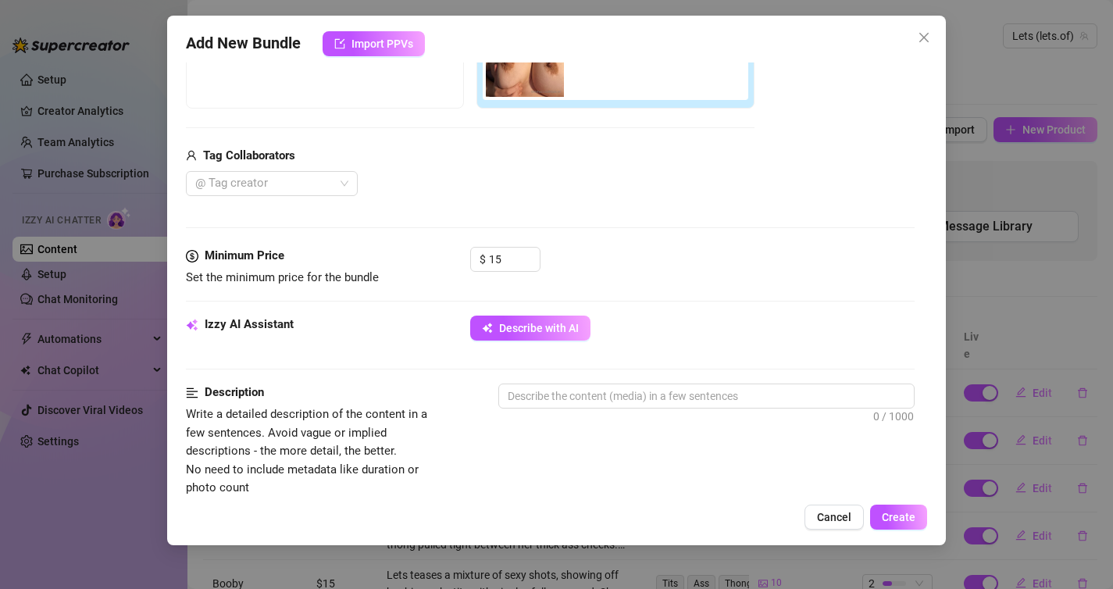
scroll to position [340, 0]
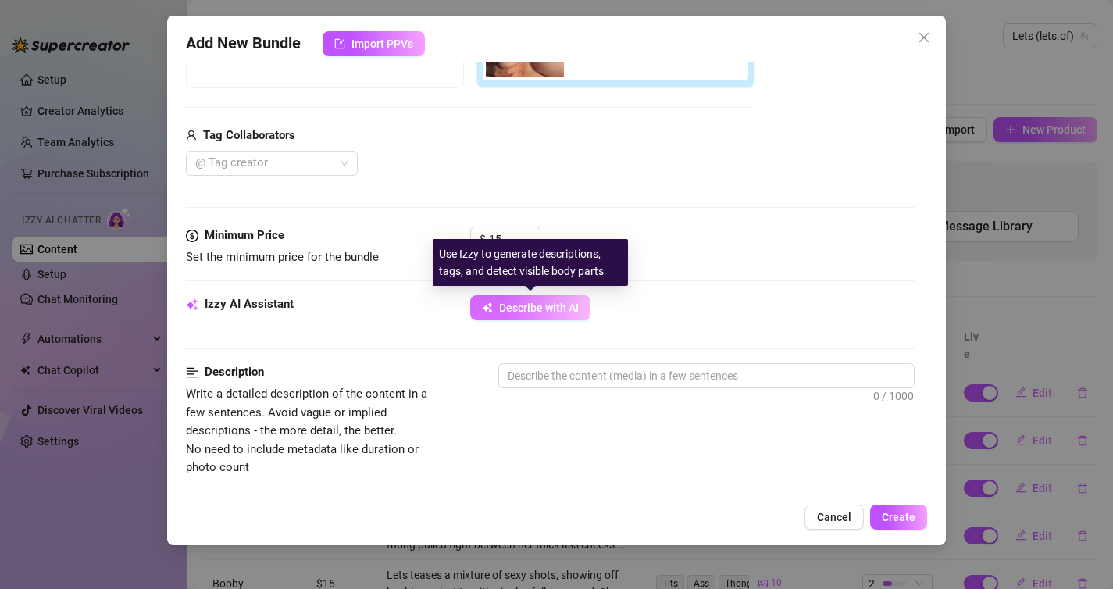
click at [560, 312] on span "Describe with AI" at bounding box center [539, 307] width 80 height 12
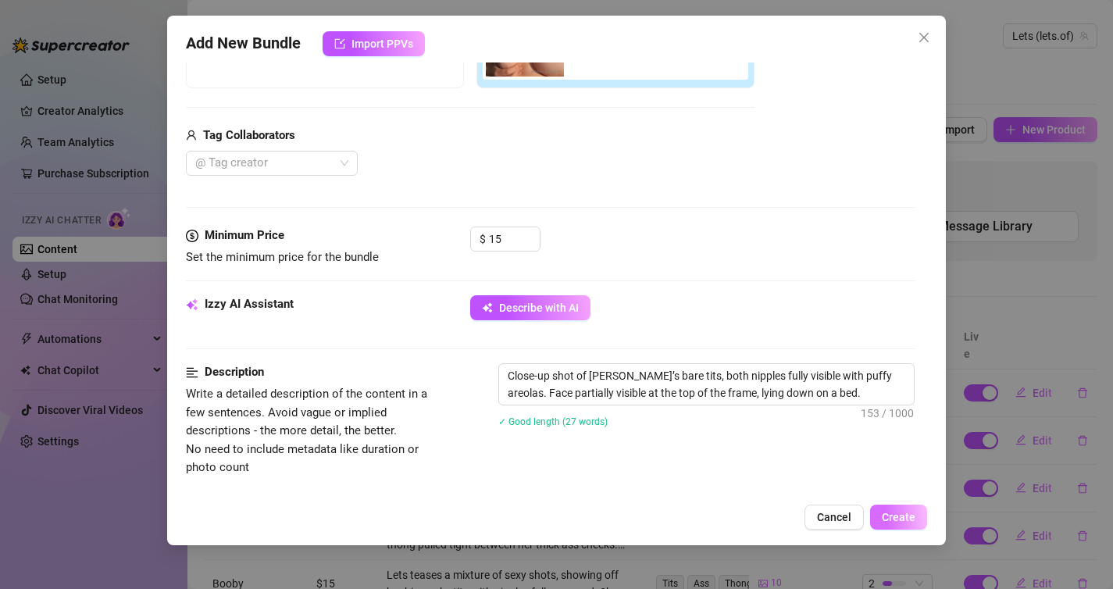
click at [909, 511] on span "Create" at bounding box center [899, 517] width 34 height 12
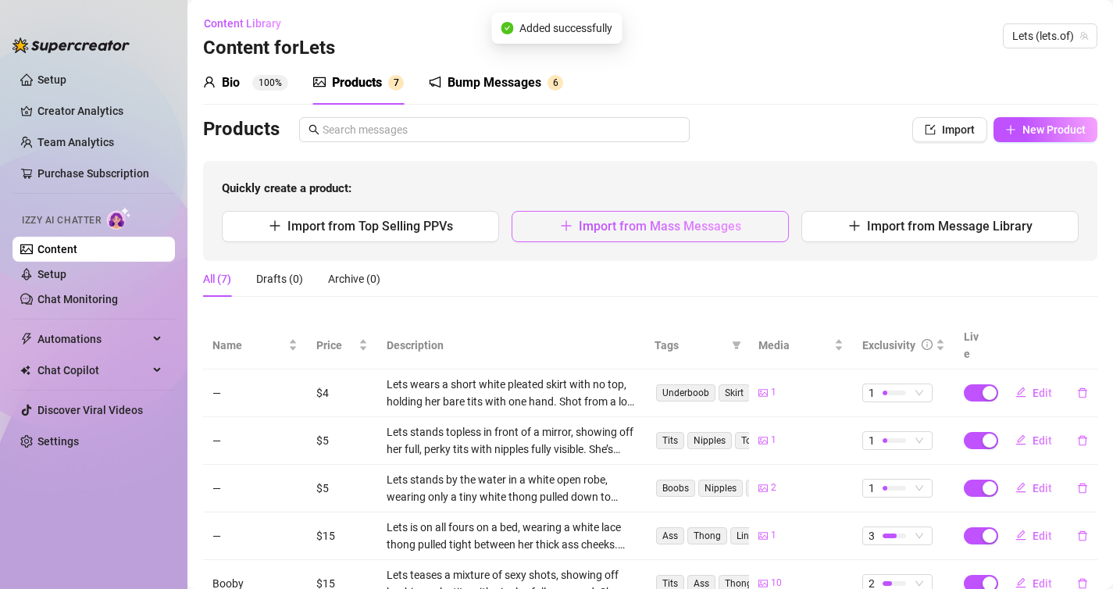
click at [593, 228] on span "Import from Mass Messages" at bounding box center [660, 226] width 162 height 15
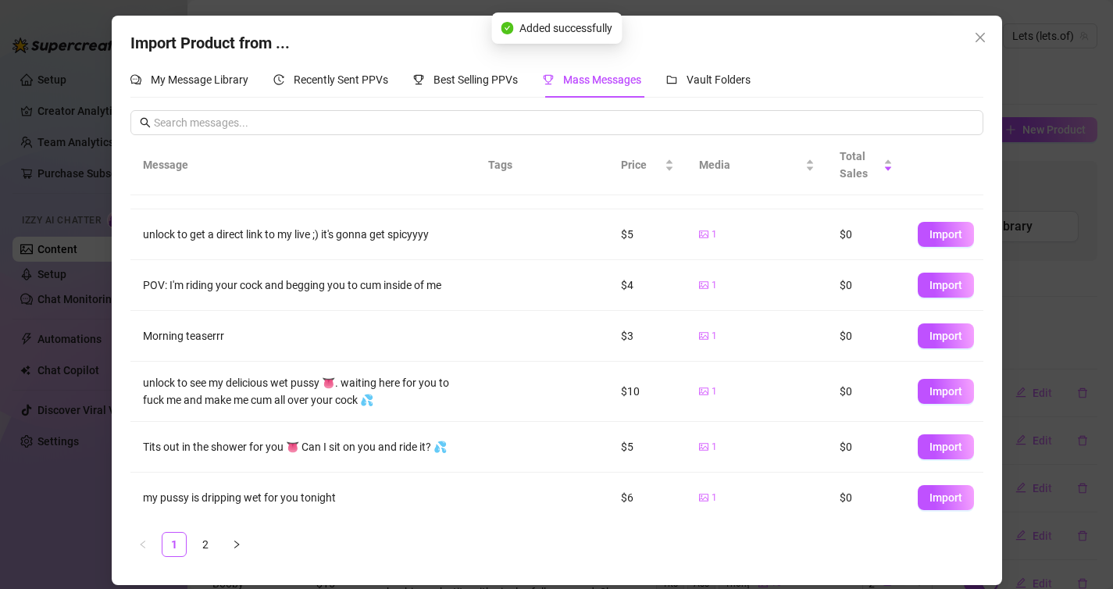
scroll to position [229, 0]
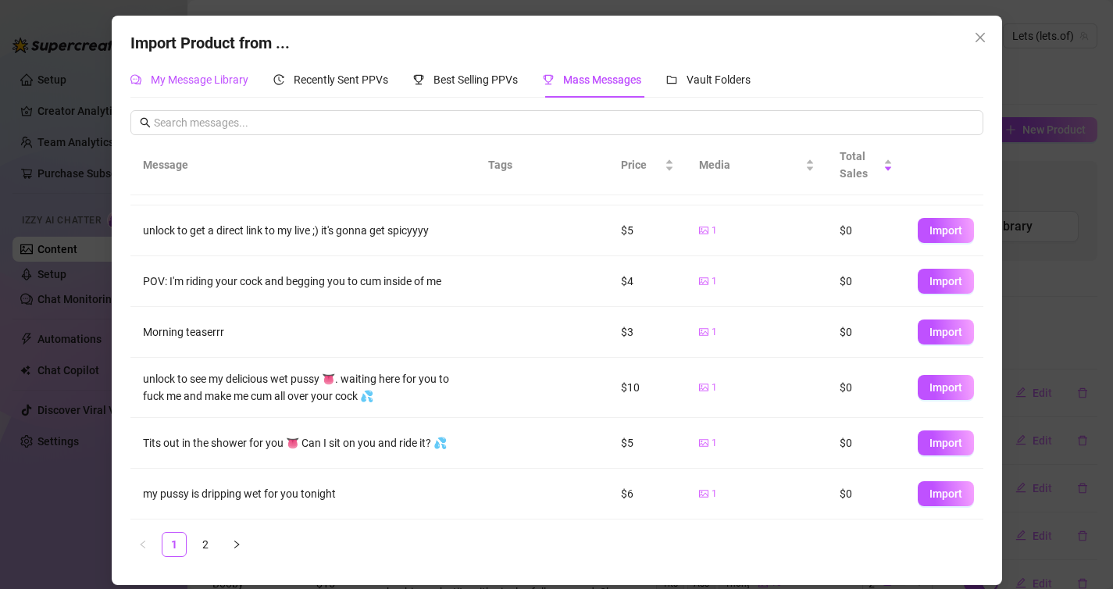
click at [194, 81] on span "My Message Library" at bounding box center [200, 79] width 98 height 12
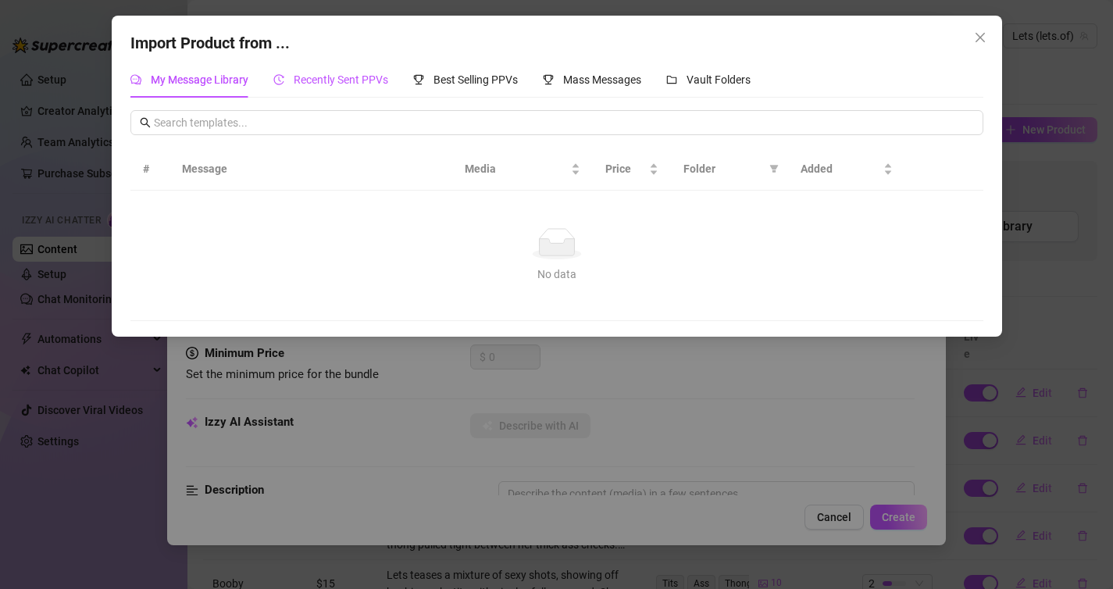
click at [308, 85] on span "Recently Sent PPVs" at bounding box center [341, 79] width 94 height 12
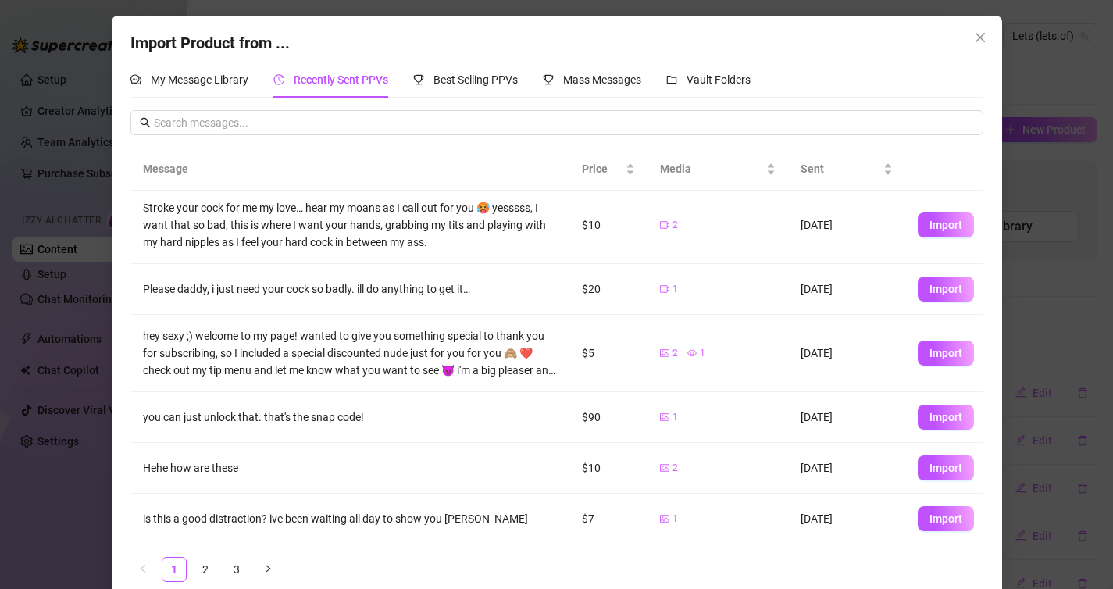
scroll to position [21, 0]
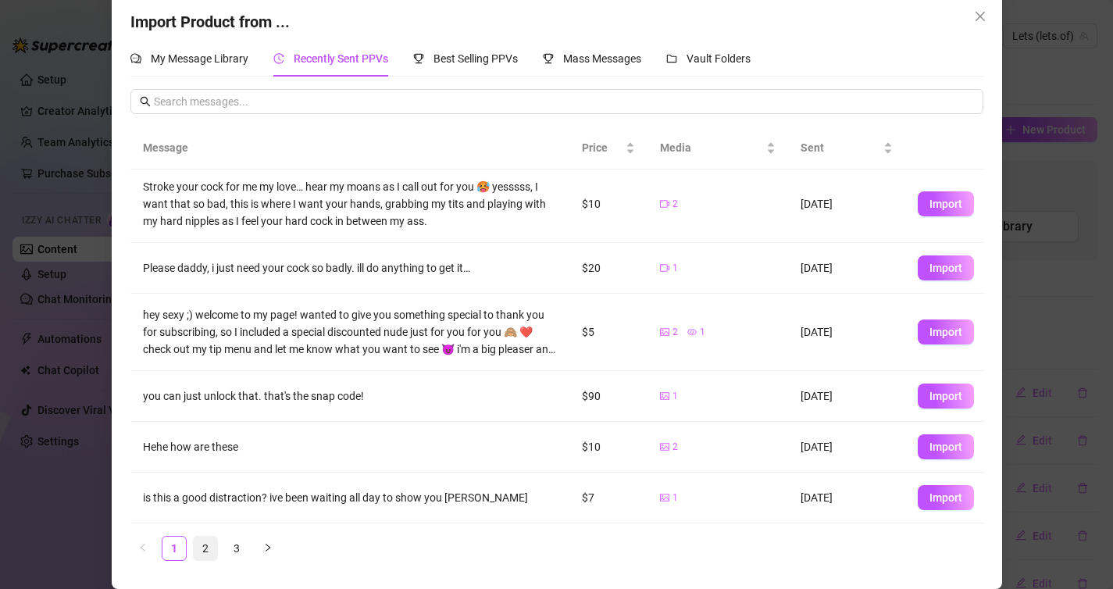
click at [208, 545] on link "2" at bounding box center [205, 547] width 23 height 23
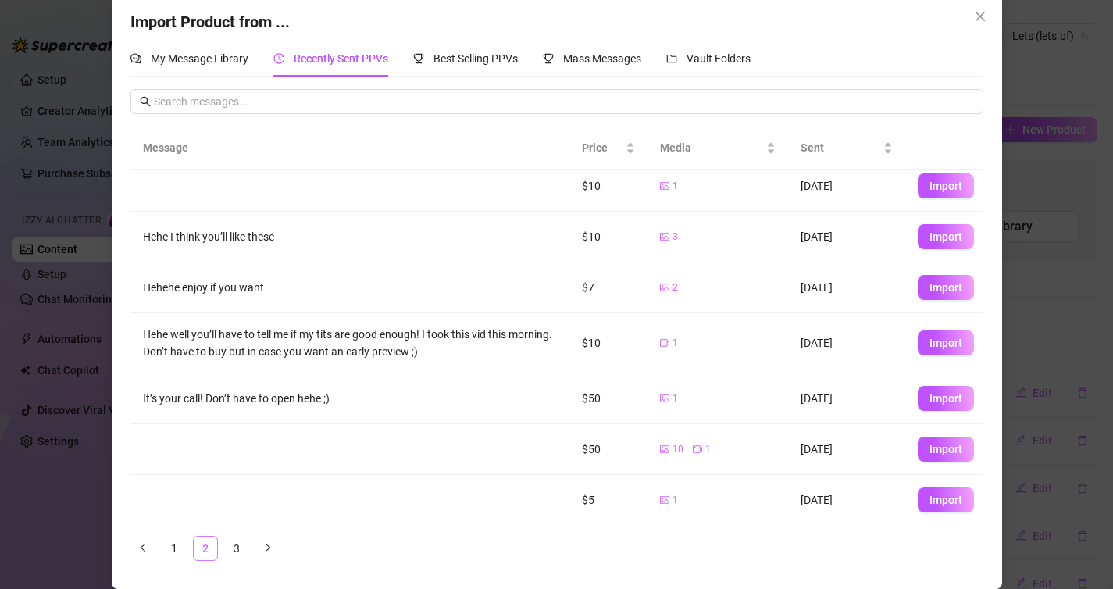
scroll to position [0, 0]
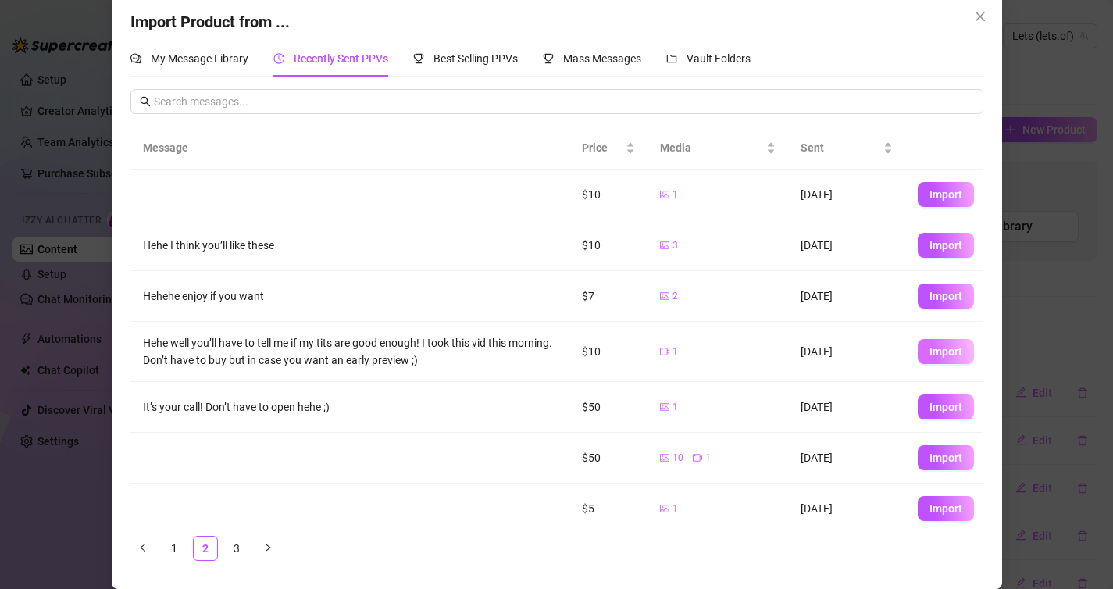
click at [961, 340] on button "Import" at bounding box center [945, 351] width 56 height 25
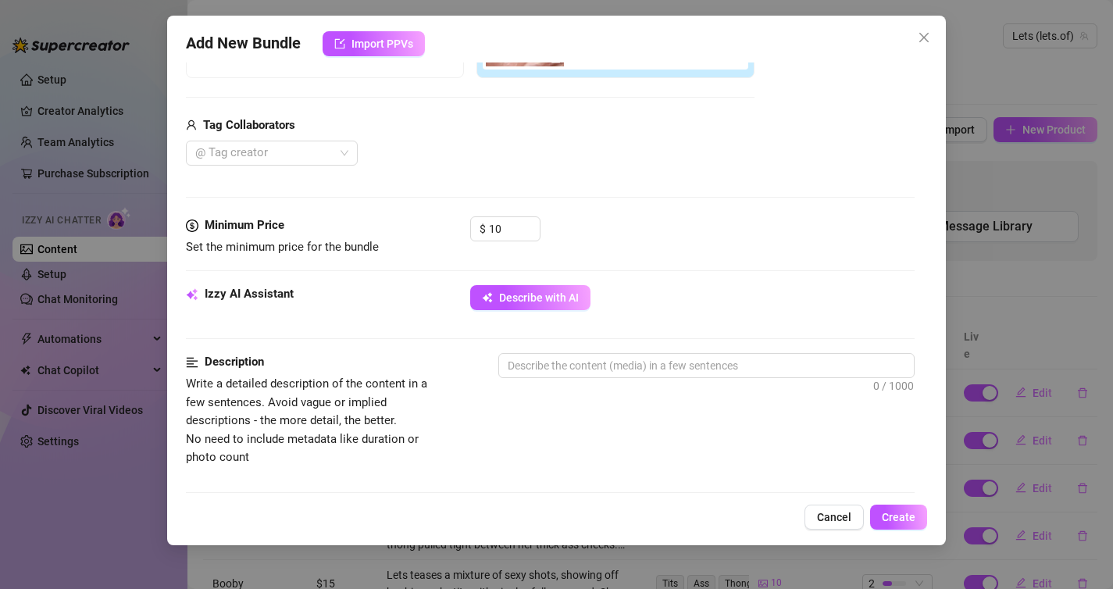
scroll to position [362, 0]
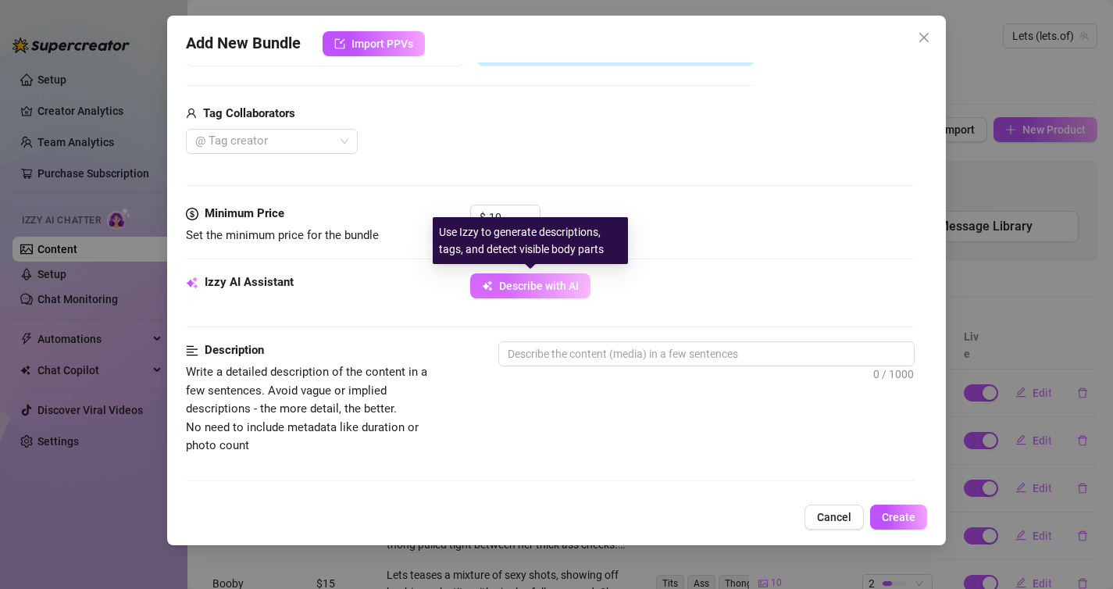
click at [500, 283] on span "Describe with AI" at bounding box center [539, 286] width 80 height 12
click at [525, 288] on span "Describe with AI" at bounding box center [539, 286] width 80 height 12
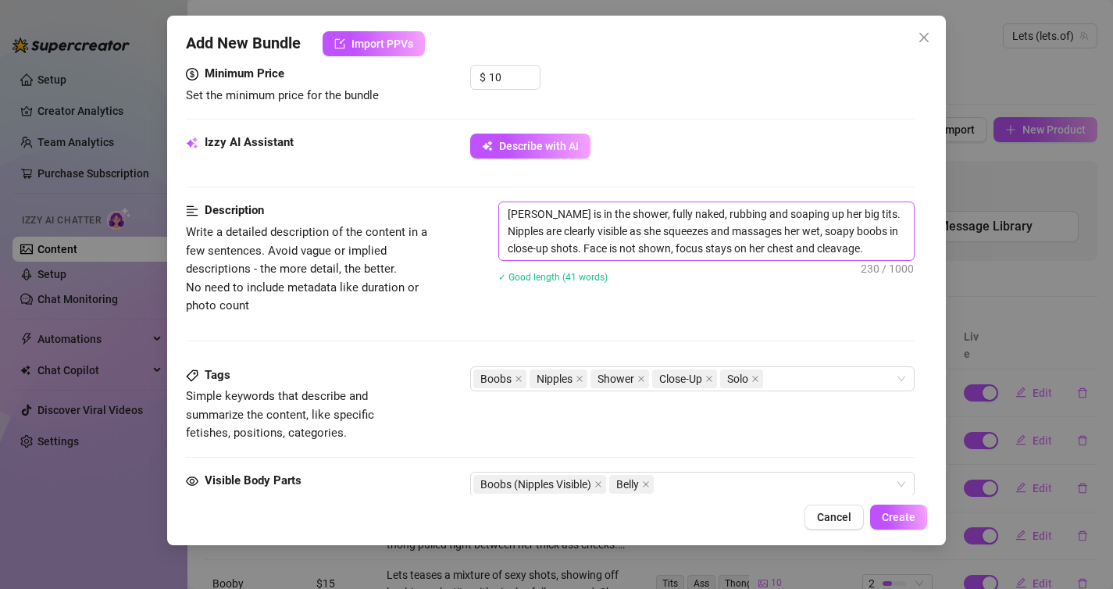
scroll to position [504, 0]
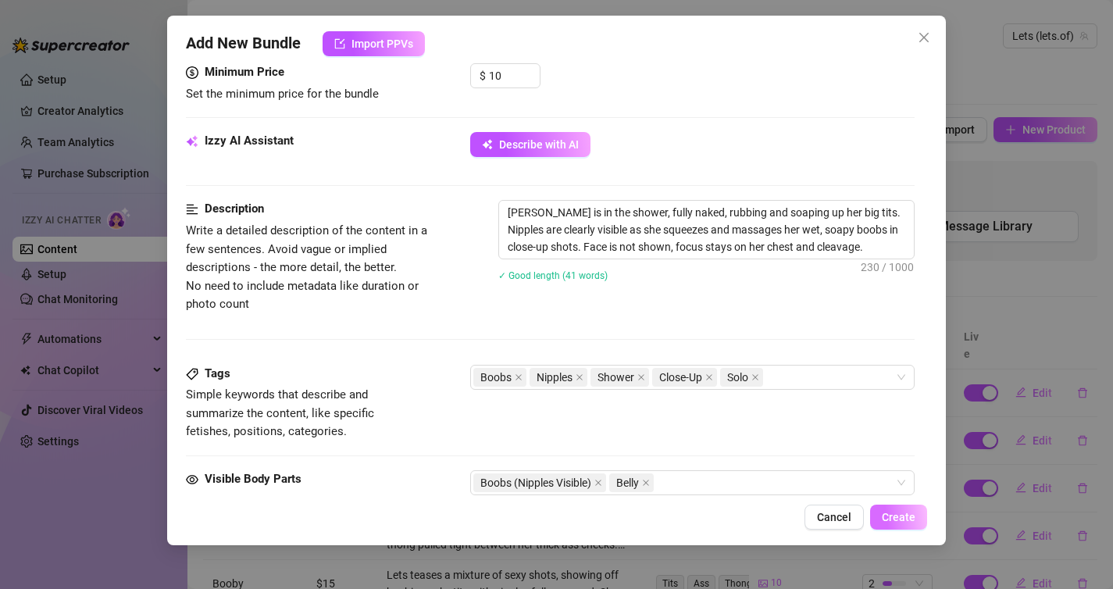
click at [892, 512] on span "Create" at bounding box center [899, 517] width 34 height 12
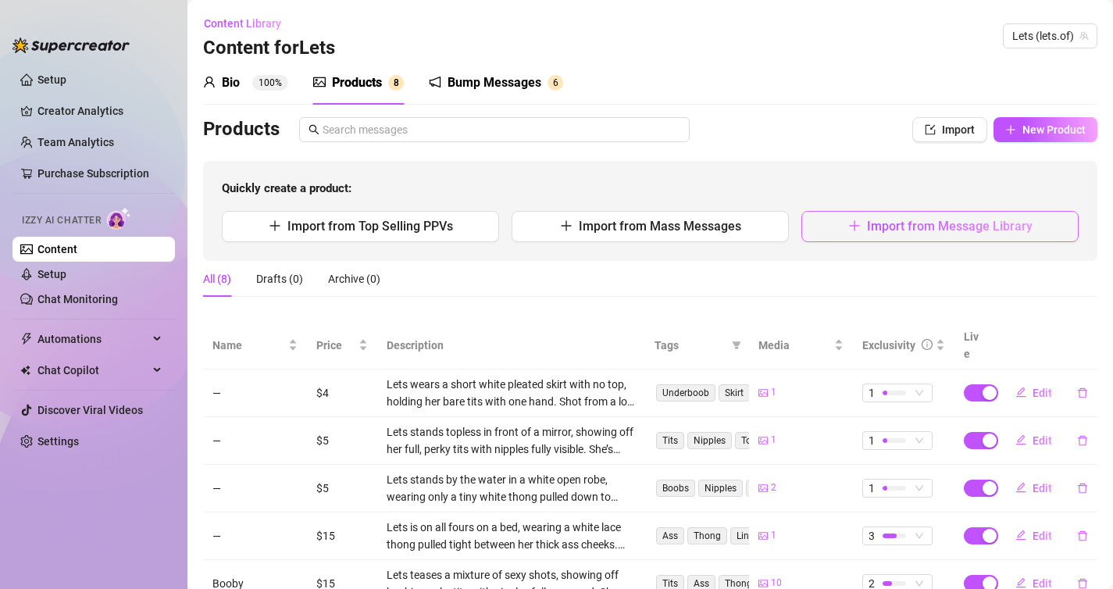
click at [840, 221] on button "Import from Message Library" at bounding box center [939, 226] width 277 height 31
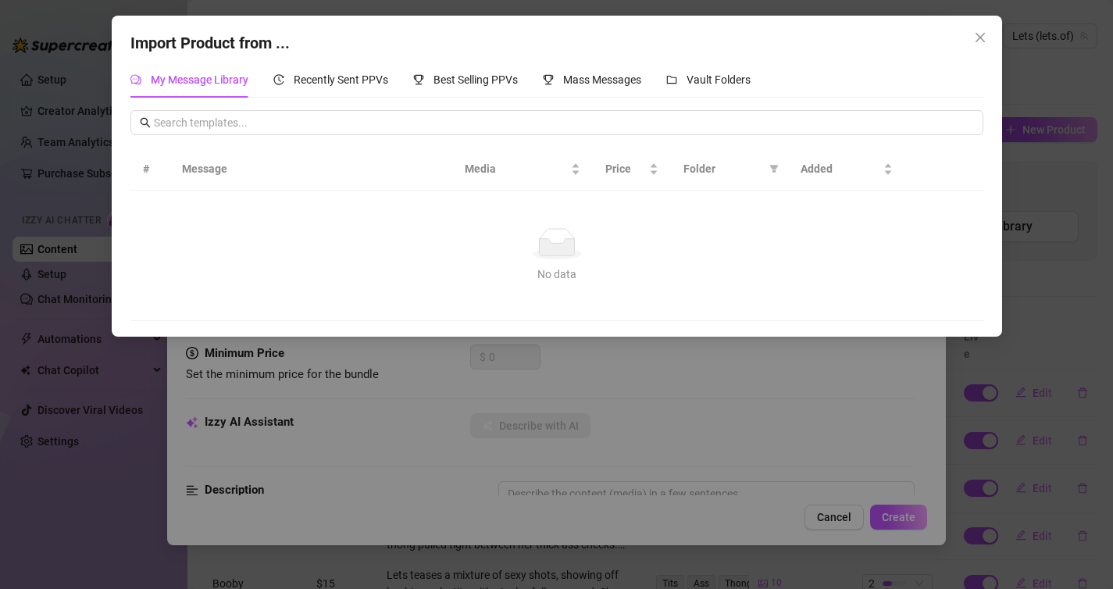
click at [886, 366] on div "Import Product from ... My Message Library Recently Sent PPVs Best Selling PPVs…" at bounding box center [556, 294] width 1113 height 589
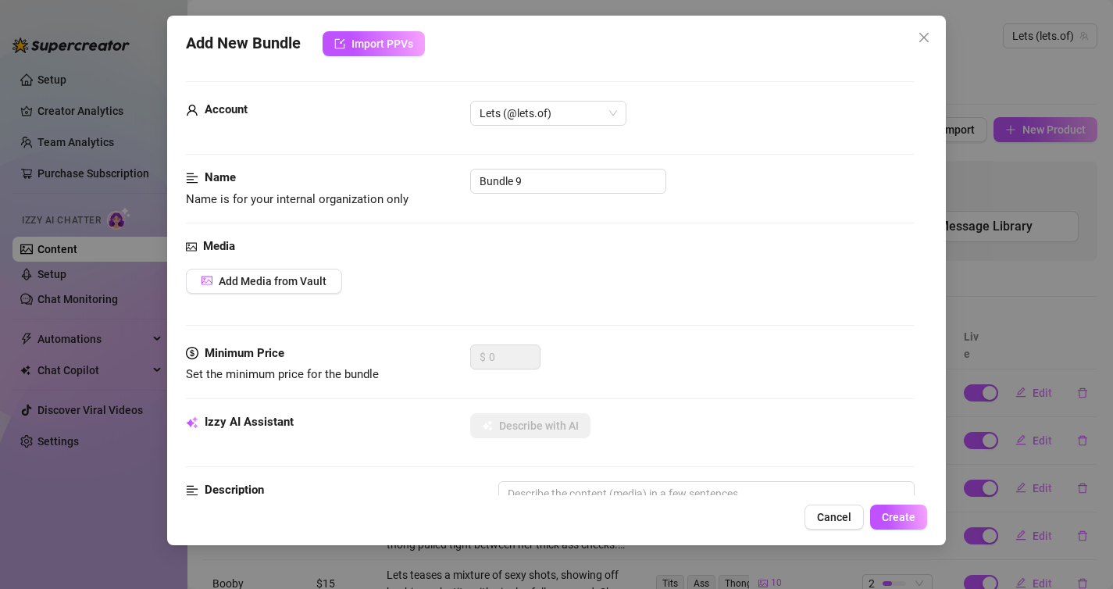
click at [1088, 332] on div "Add New Bundle Import PPVs Account Lets (@lets.of) Name Name is for your intern…" at bounding box center [556, 294] width 1113 height 589
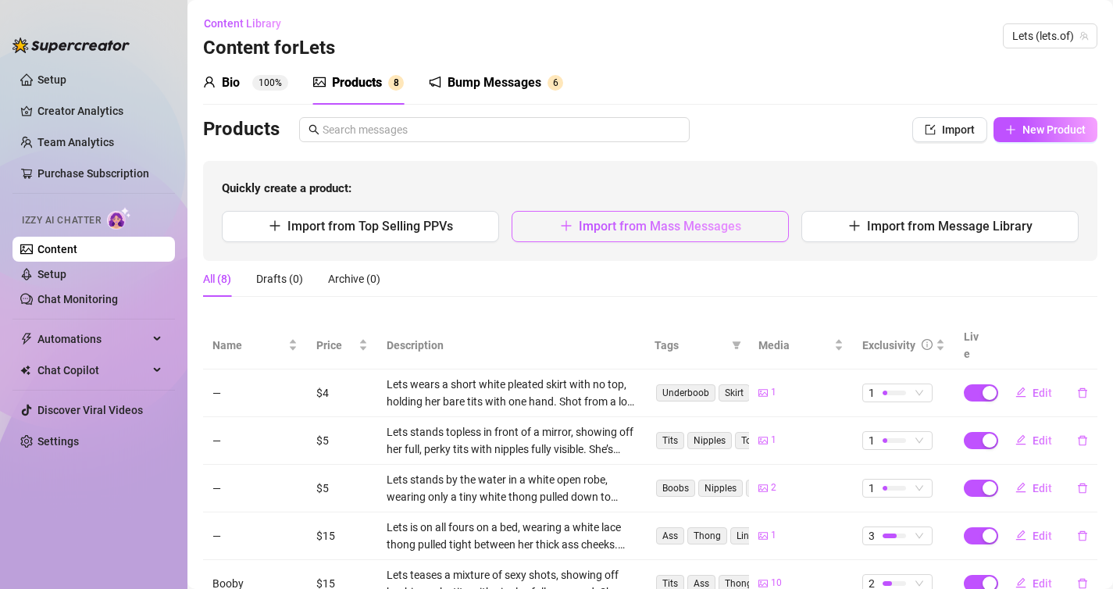
click at [629, 228] on span "Import from Mass Messages" at bounding box center [660, 226] width 162 height 15
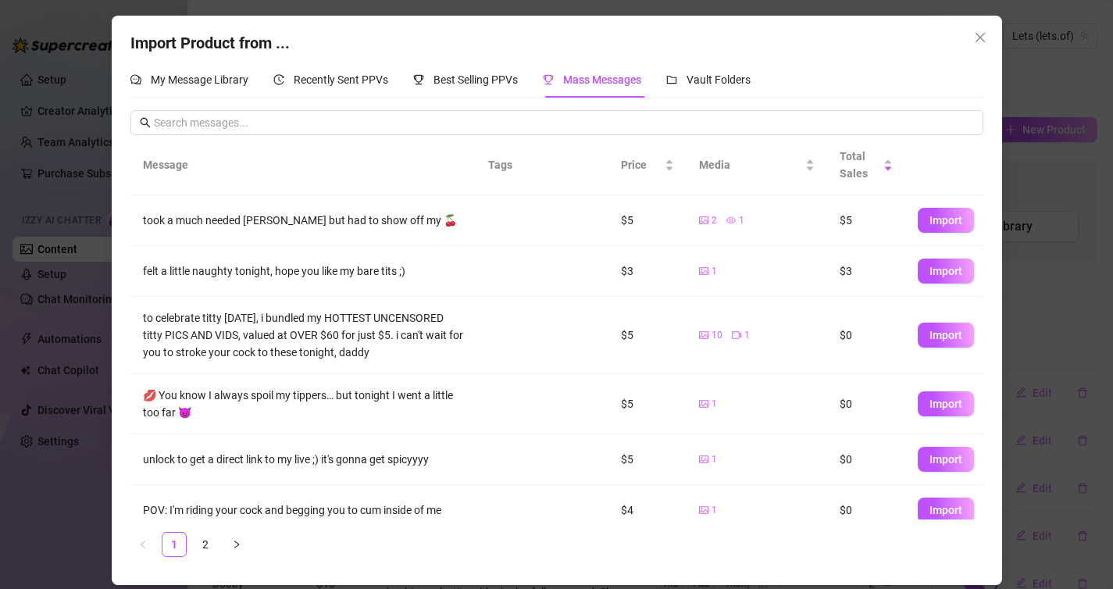
scroll to position [229, 0]
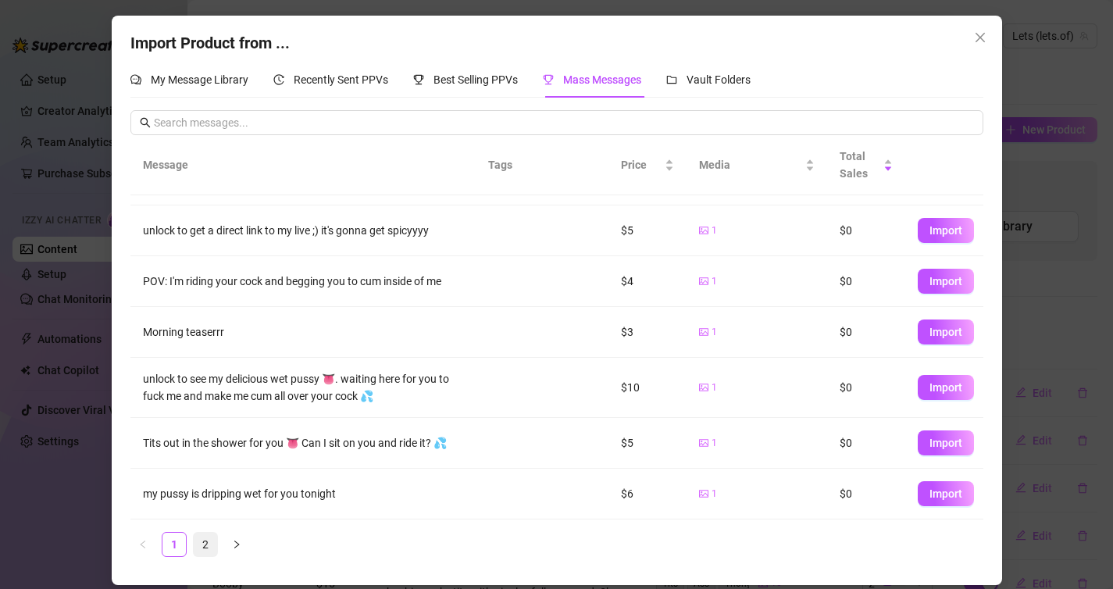
click at [204, 542] on link "2" at bounding box center [205, 544] width 23 height 23
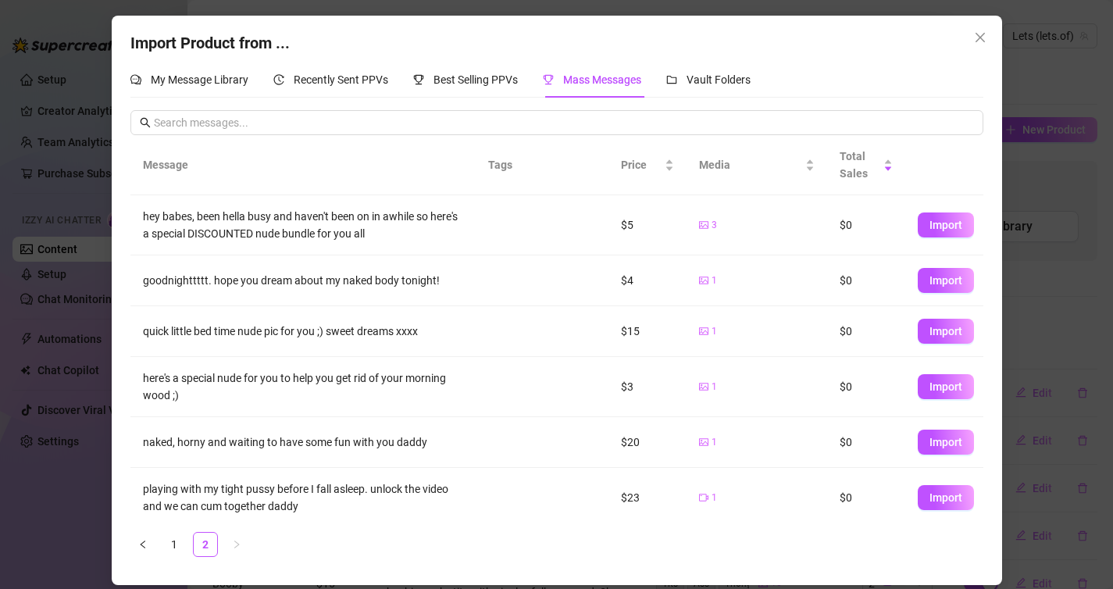
scroll to position [9, 0]
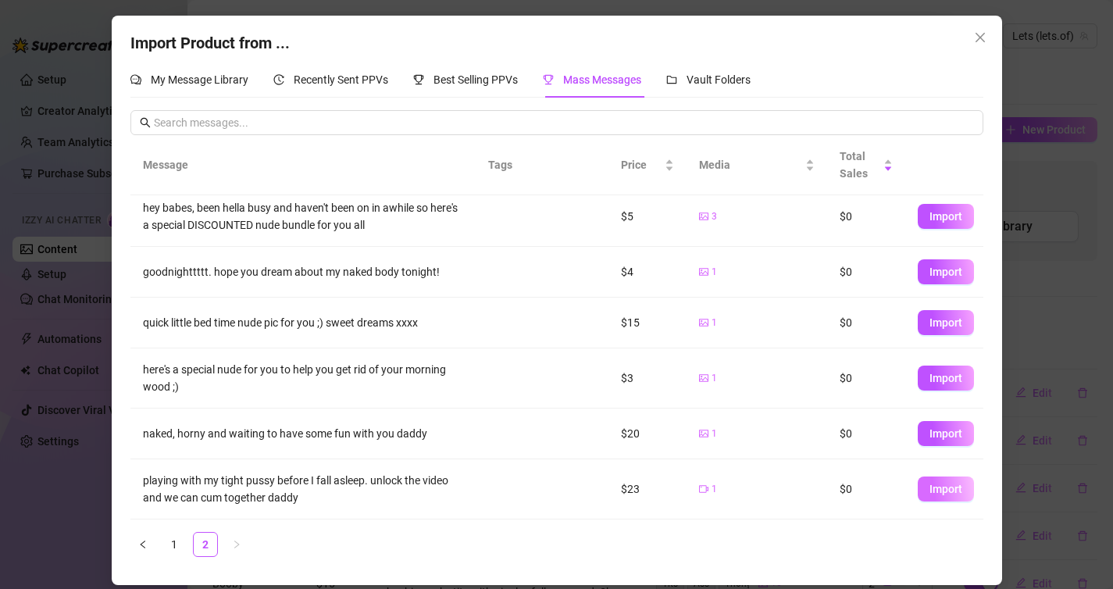
click at [965, 489] on button "Import" at bounding box center [945, 488] width 56 height 25
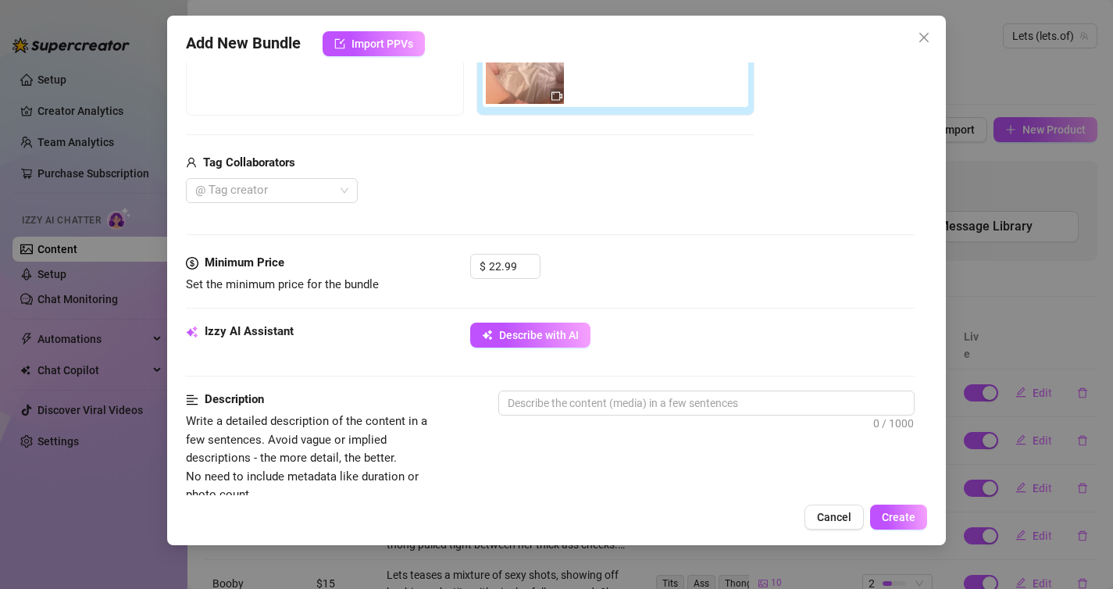
scroll to position [333, 0]
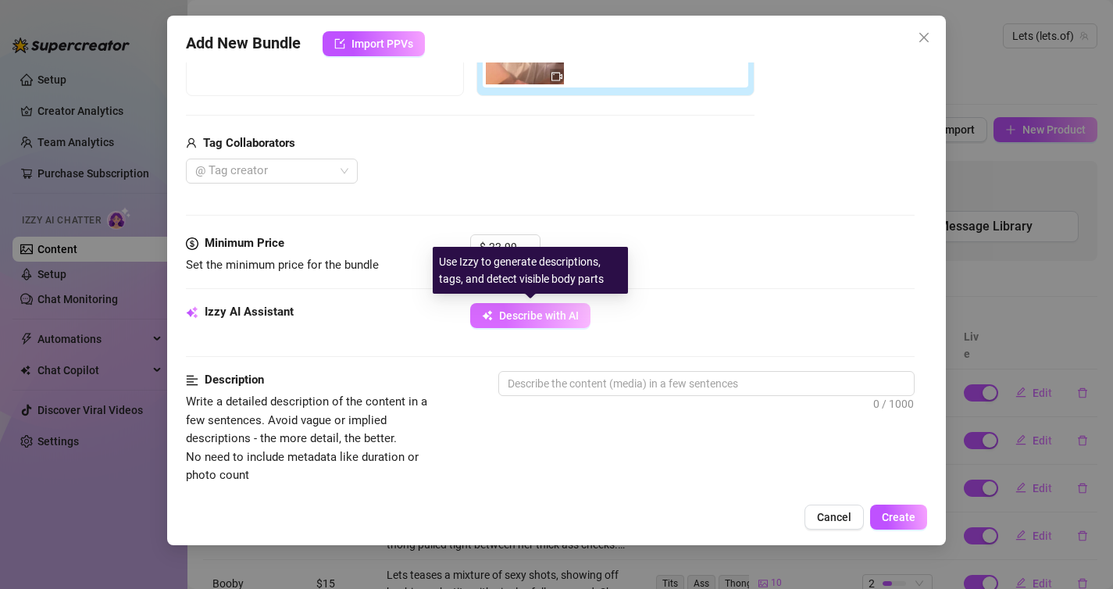
click at [561, 310] on span "Describe with AI" at bounding box center [539, 315] width 80 height 12
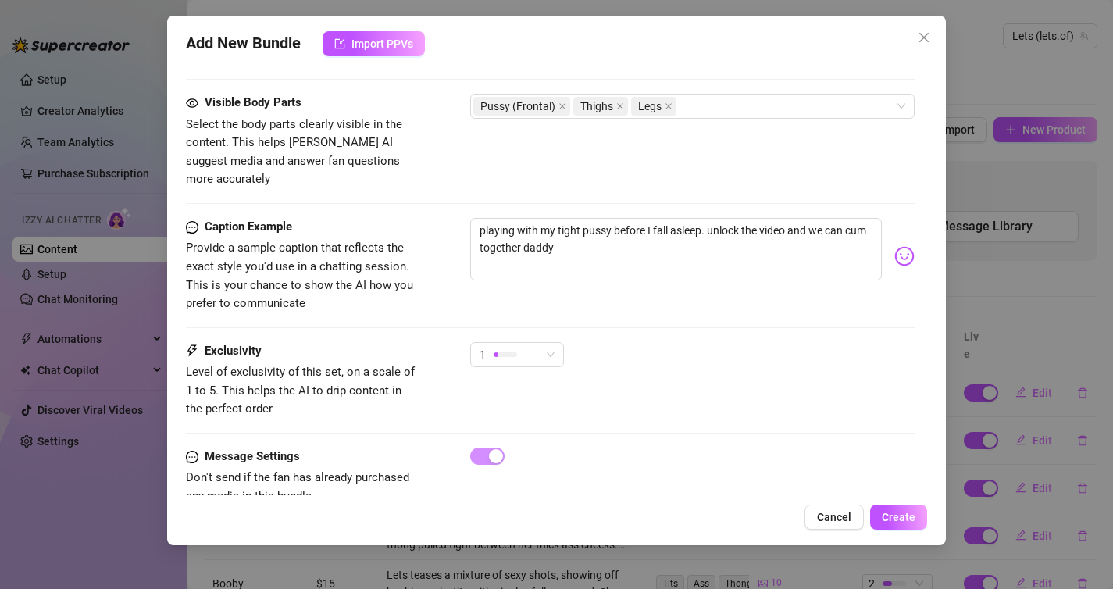
scroll to position [901, 0]
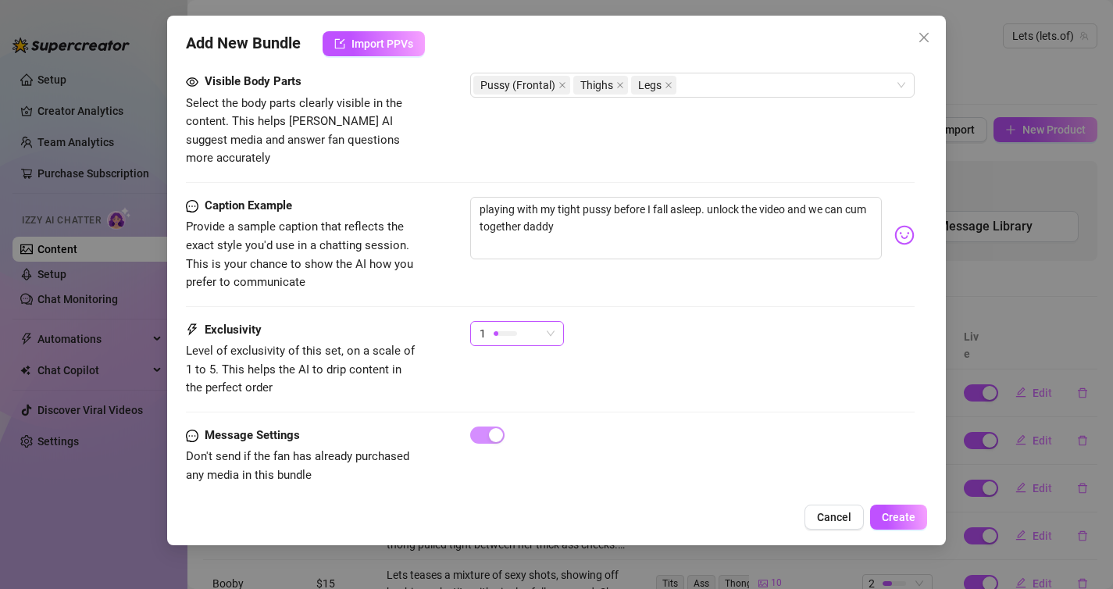
click at [508, 322] on div "1" at bounding box center [509, 333] width 61 height 23
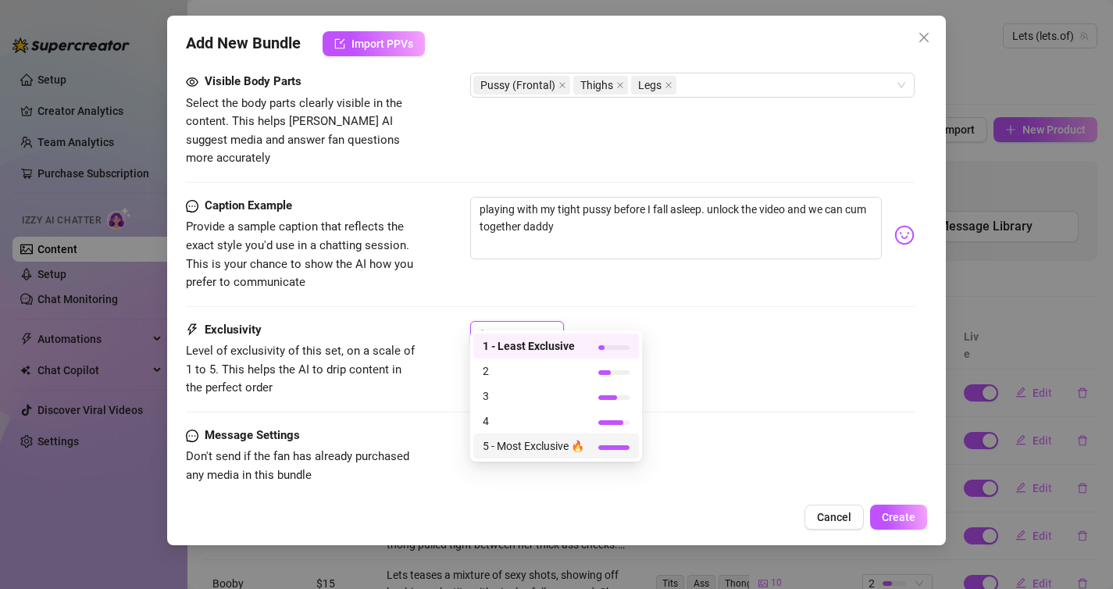
click at [525, 437] on span "5 - Most Exclusive 🔥" at bounding box center [534, 445] width 102 height 17
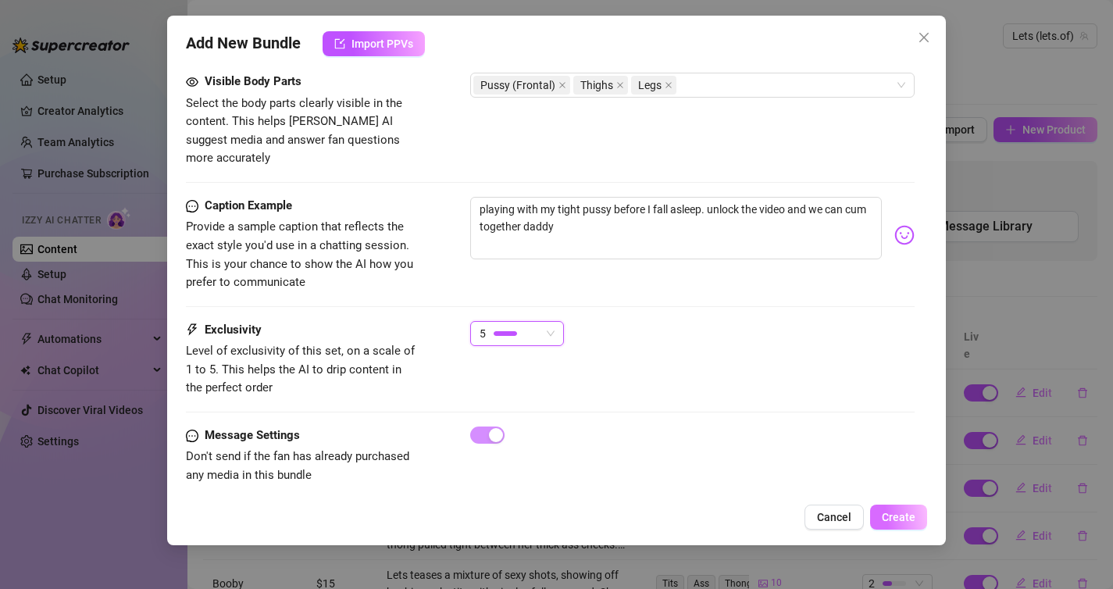
click at [888, 509] on button "Create" at bounding box center [898, 516] width 57 height 25
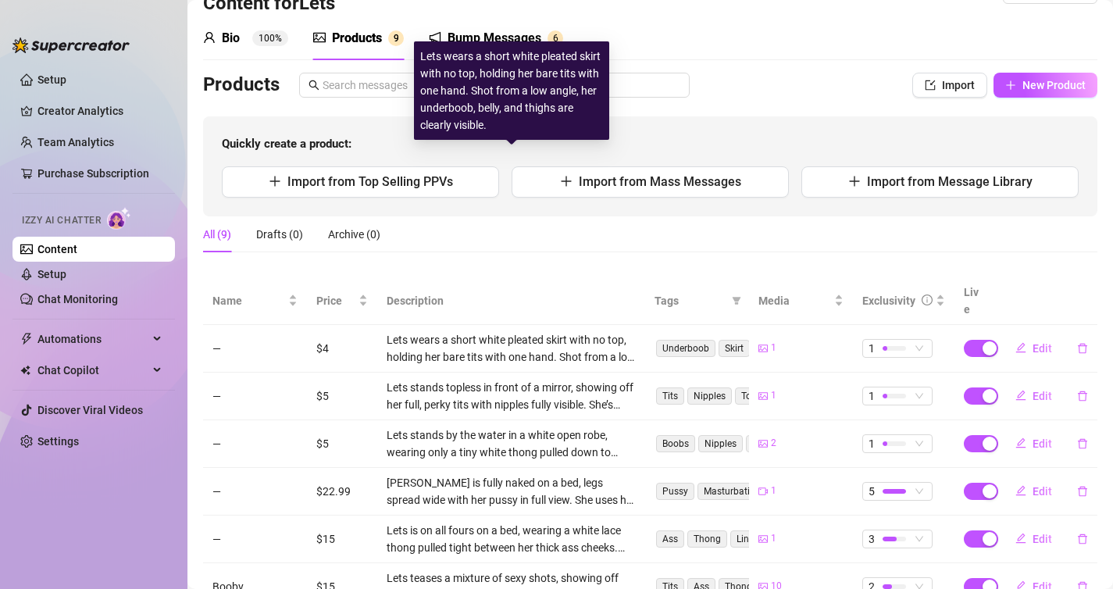
scroll to position [26, 0]
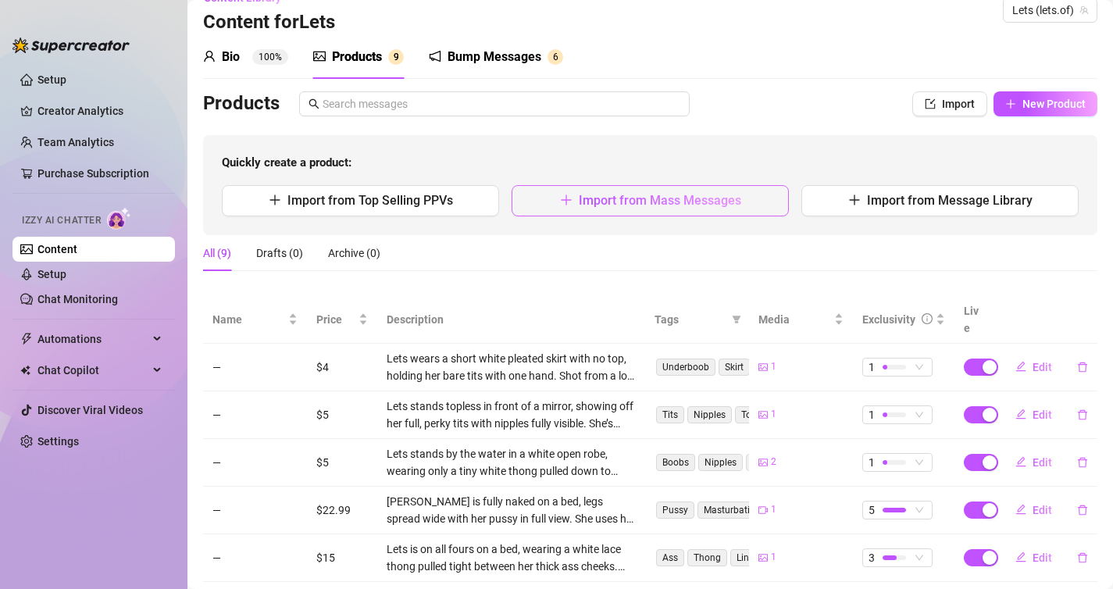
click at [580, 201] on span "Import from Mass Messages" at bounding box center [660, 200] width 162 height 15
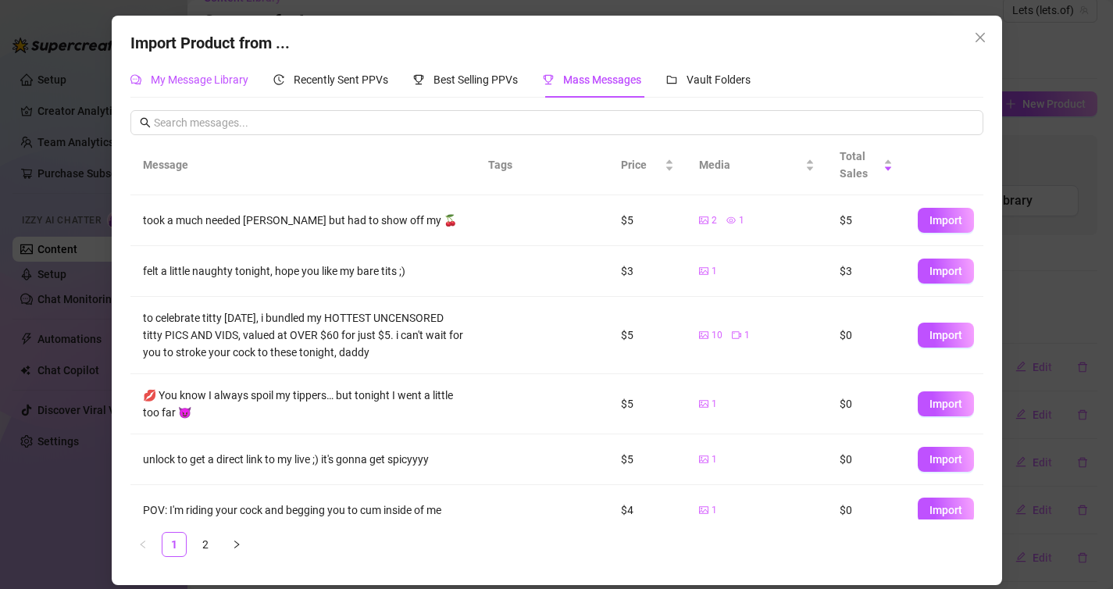
click at [230, 80] on span "My Message Library" at bounding box center [200, 79] width 98 height 12
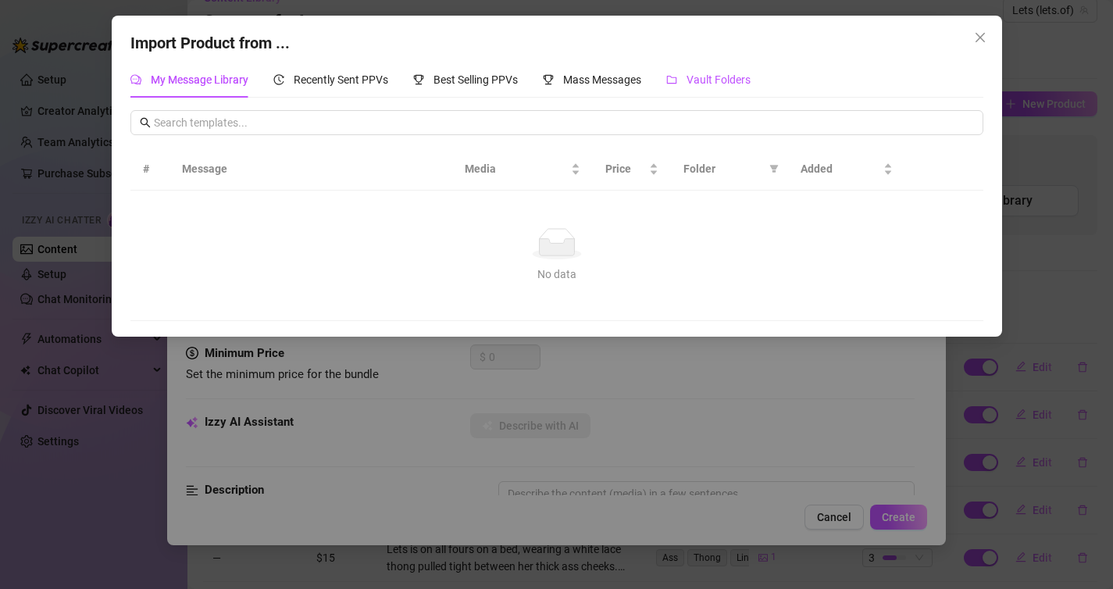
click at [724, 72] on div "Vault Folders" at bounding box center [708, 79] width 84 height 17
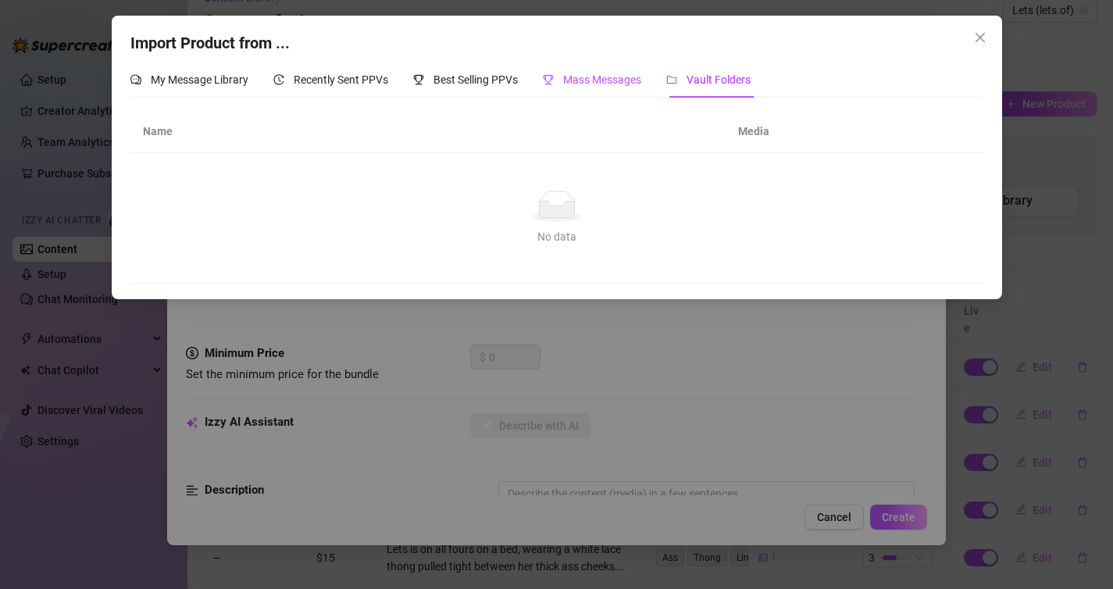
click at [590, 78] on span "Mass Messages" at bounding box center [602, 79] width 78 height 12
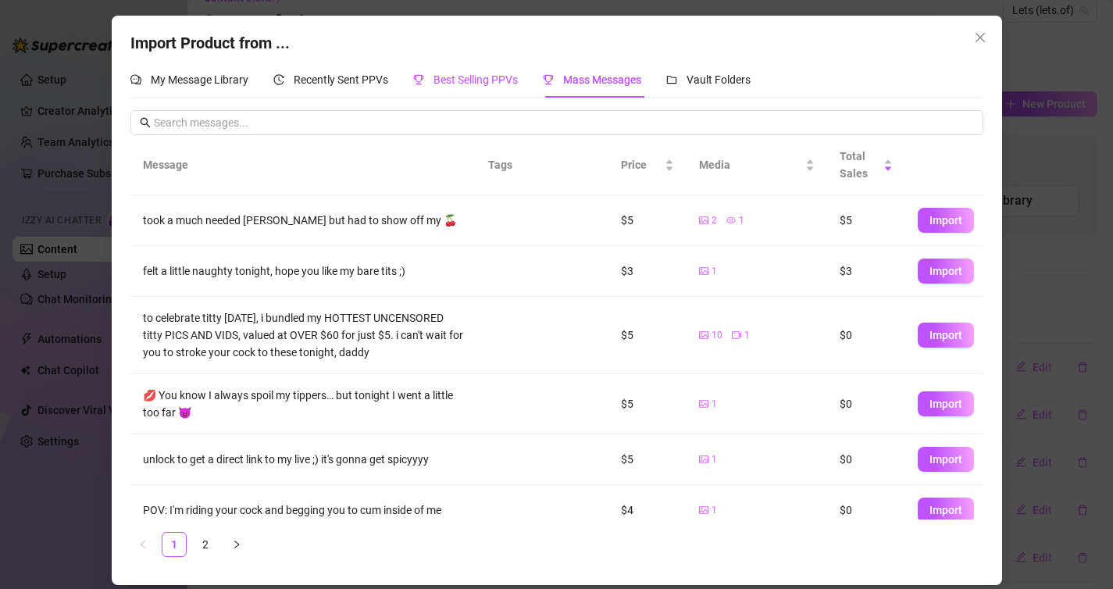
click at [493, 84] on span "Best Selling PPVs" at bounding box center [475, 79] width 84 height 12
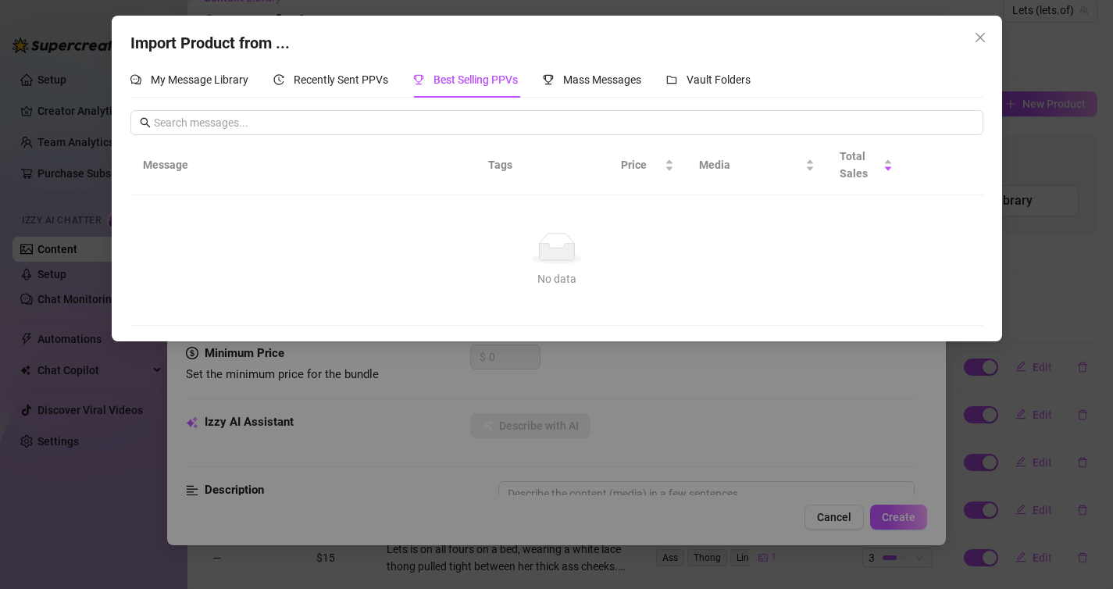
click at [399, 84] on div "My Message Library Recently Sent PPVs Best Selling PPVs Mass Messages Vault Fol…" at bounding box center [440, 80] width 620 height 36
click at [971, 33] on span "Close" at bounding box center [979, 37] width 25 height 12
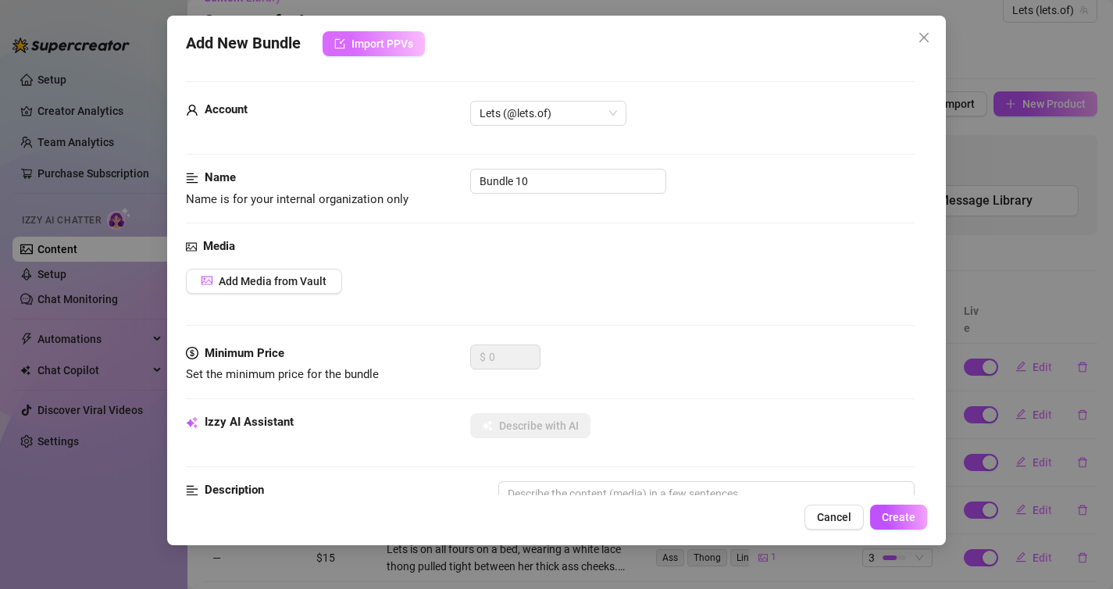
click at [401, 45] on span "Import PPVs" at bounding box center [382, 43] width 62 height 12
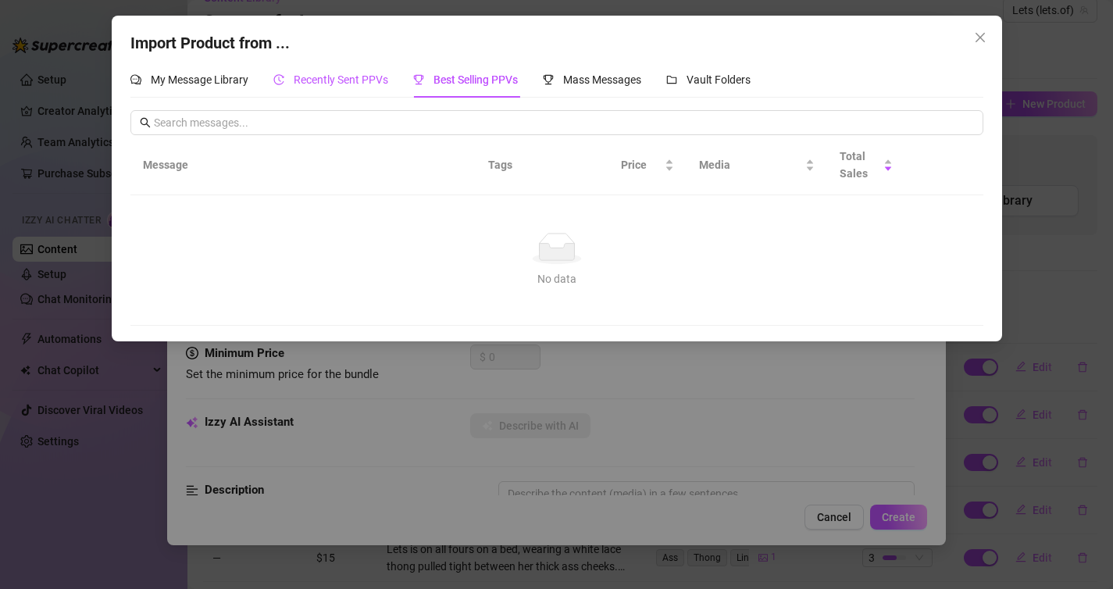
click at [358, 80] on span "Recently Sent PPVs" at bounding box center [341, 79] width 94 height 12
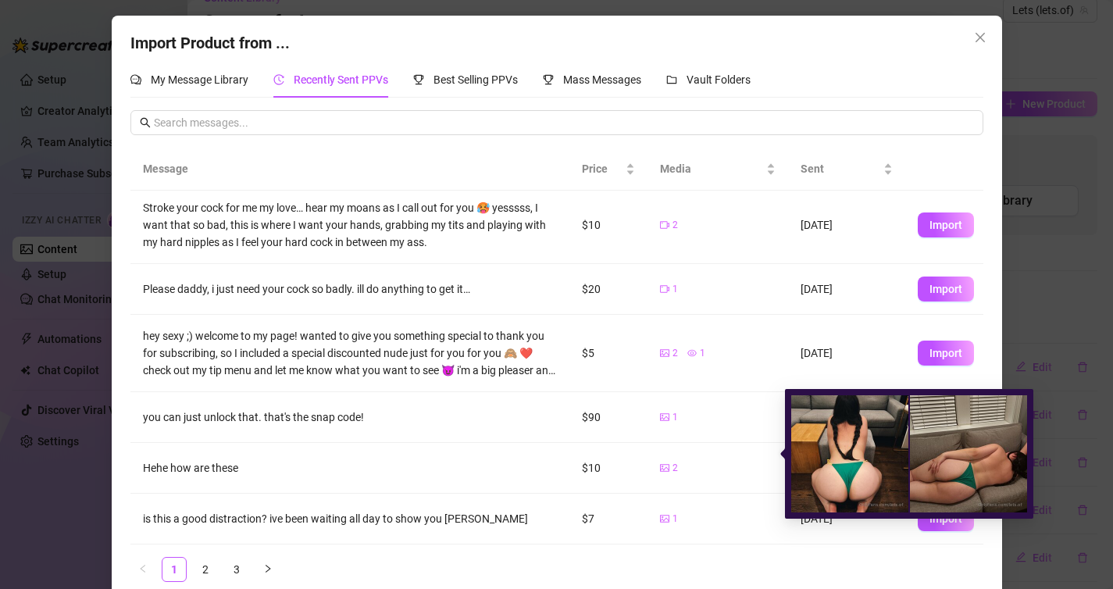
scroll to position [21, 0]
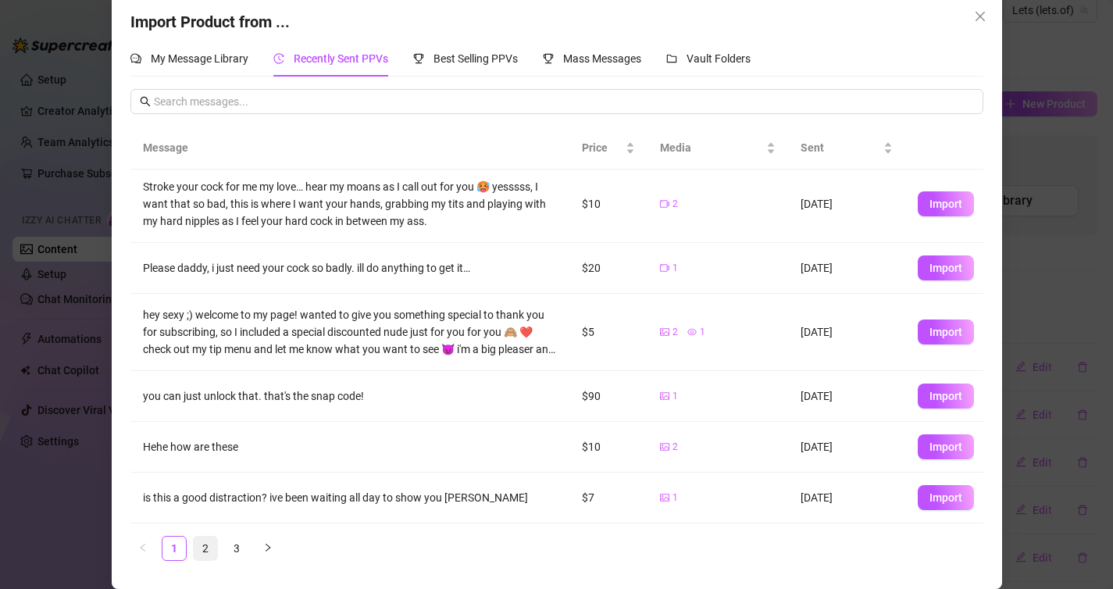
click at [203, 547] on link "2" at bounding box center [205, 547] width 23 height 23
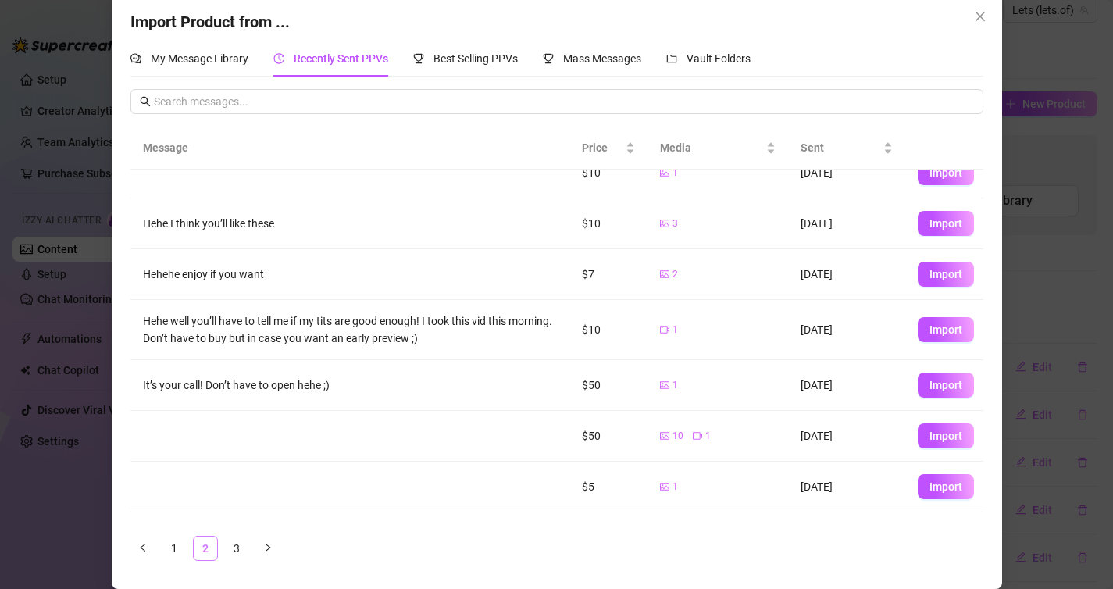
scroll to position [0, 0]
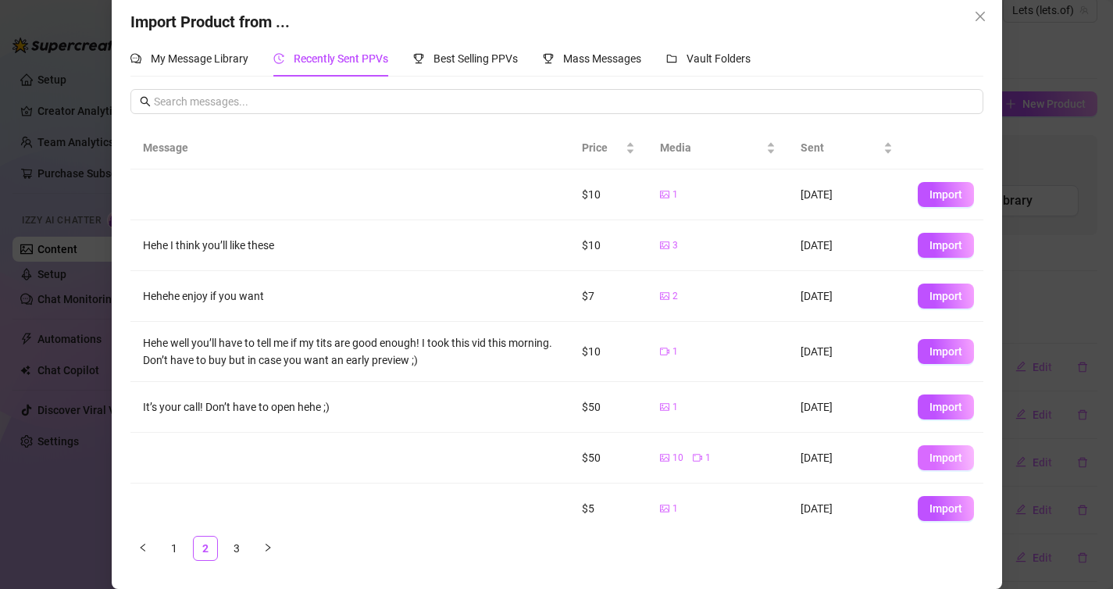
click at [935, 456] on span "Import" at bounding box center [945, 457] width 33 height 12
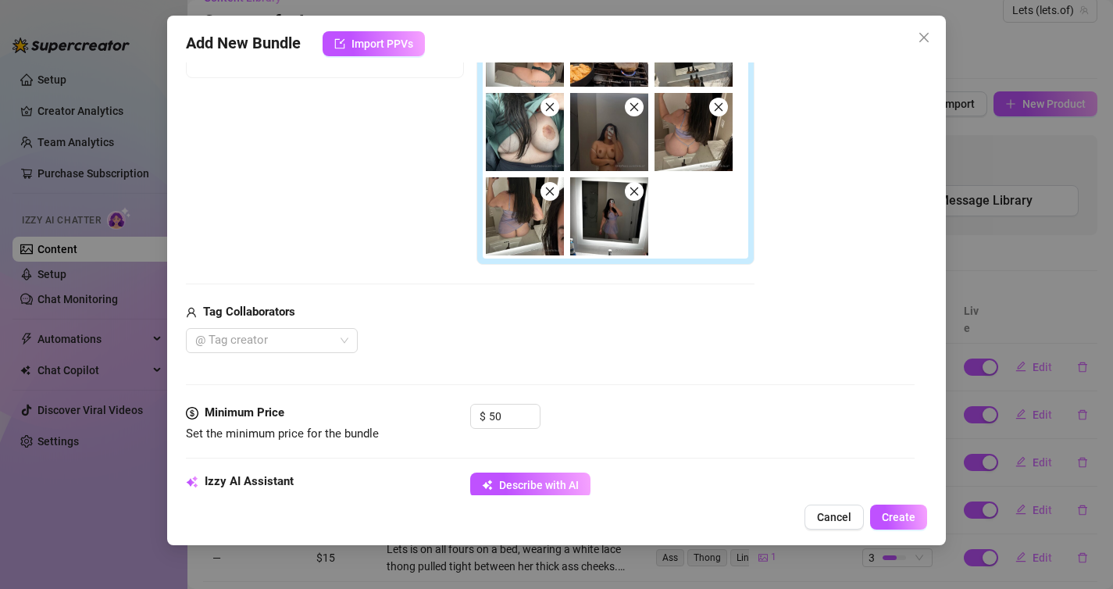
scroll to position [659, 0]
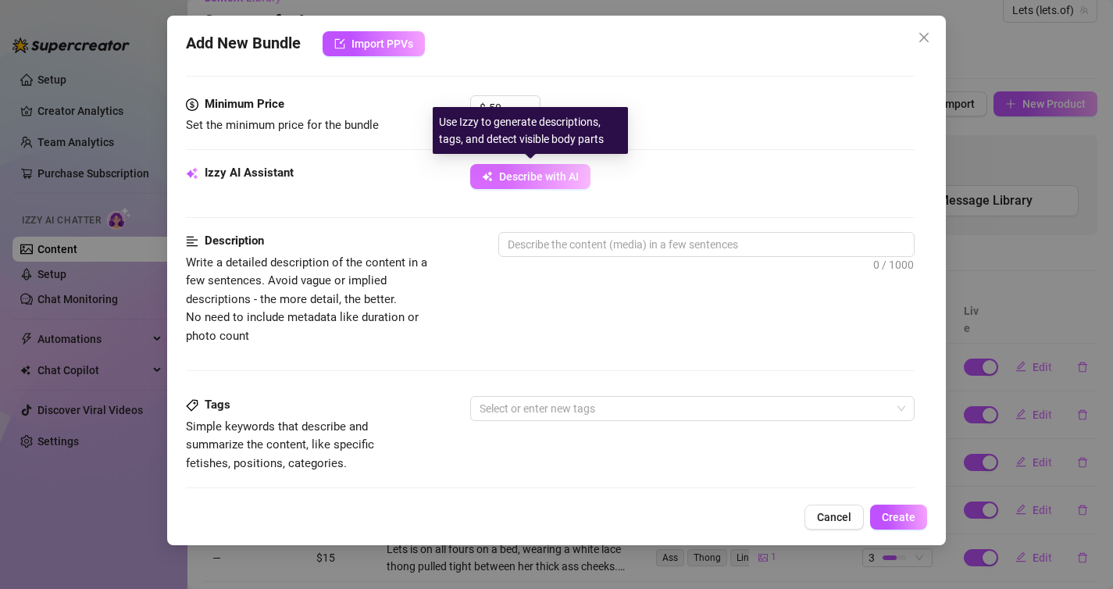
click at [495, 181] on button "Describe with AI" at bounding box center [530, 176] width 120 height 25
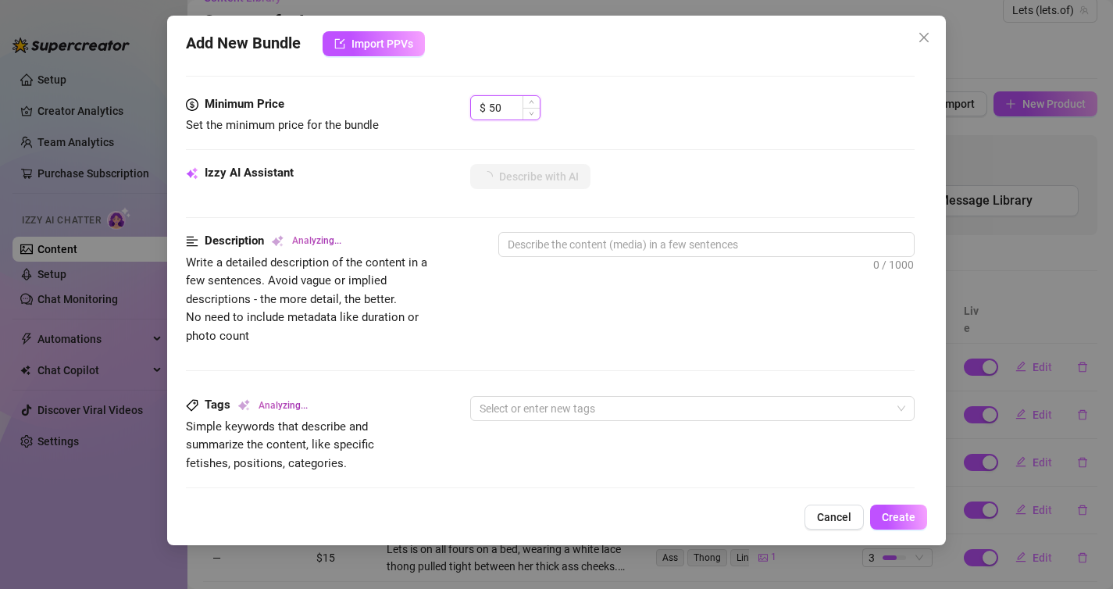
drag, startPoint x: 511, startPoint y: 107, endPoint x: 489, endPoint y: 107, distance: 21.9
click at [489, 107] on input "50" at bounding box center [514, 107] width 51 height 23
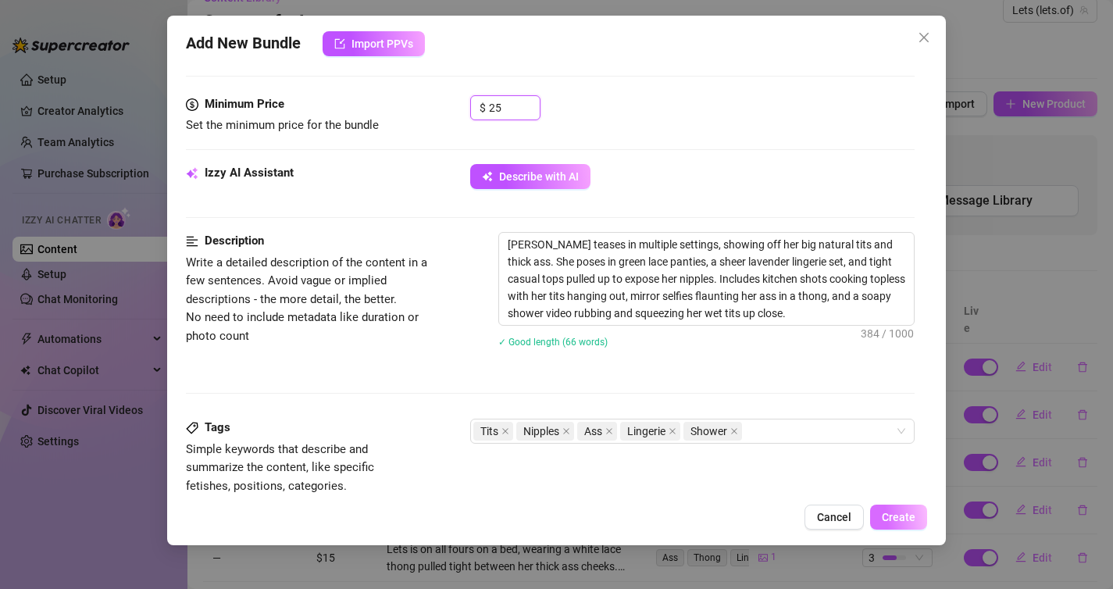
type input "25"
click at [892, 513] on span "Create" at bounding box center [899, 517] width 34 height 12
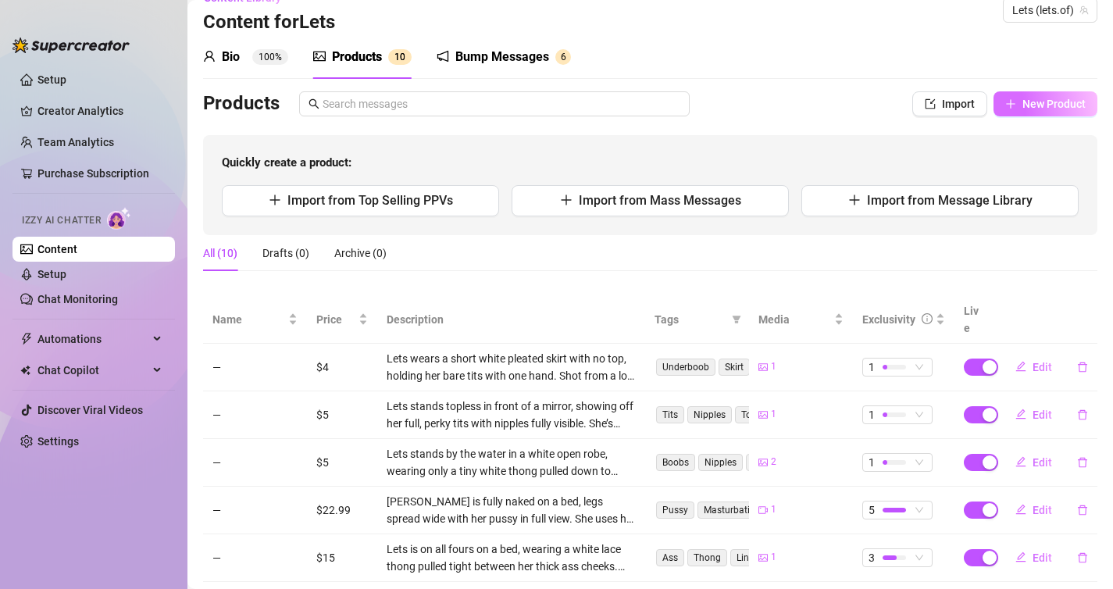
click at [1012, 103] on icon "plus" at bounding box center [1010, 103] width 9 height 1
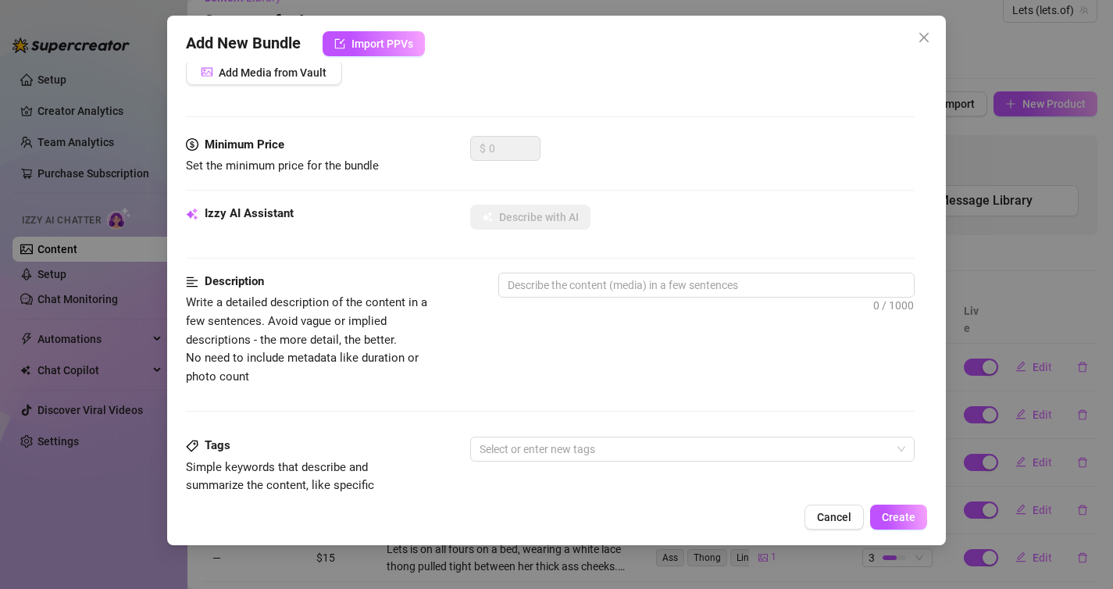
scroll to position [0, 0]
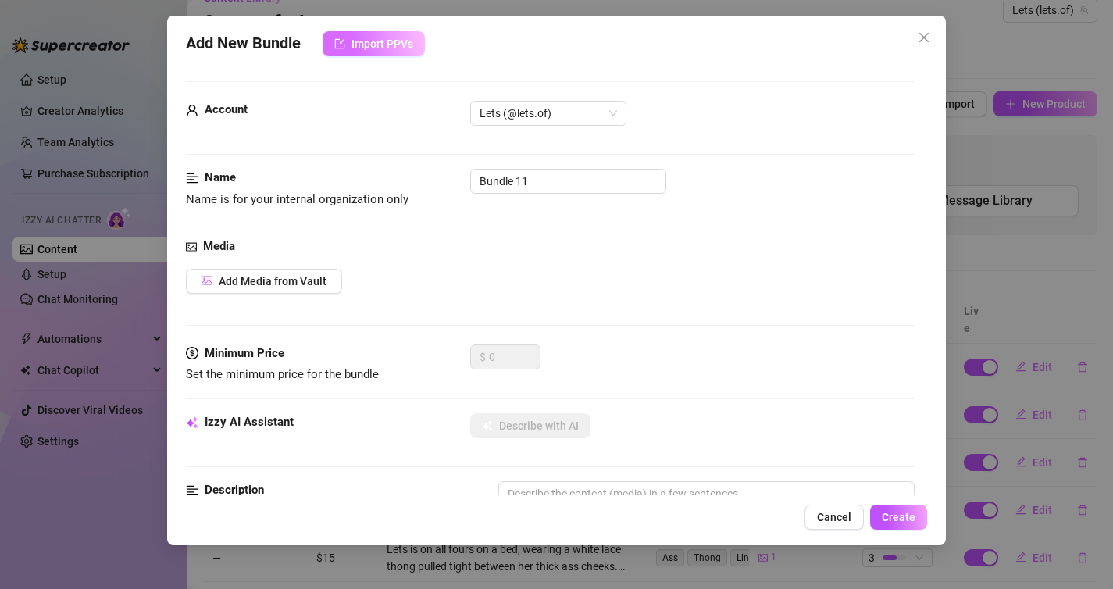
click at [394, 52] on button "Import PPVs" at bounding box center [373, 43] width 102 height 25
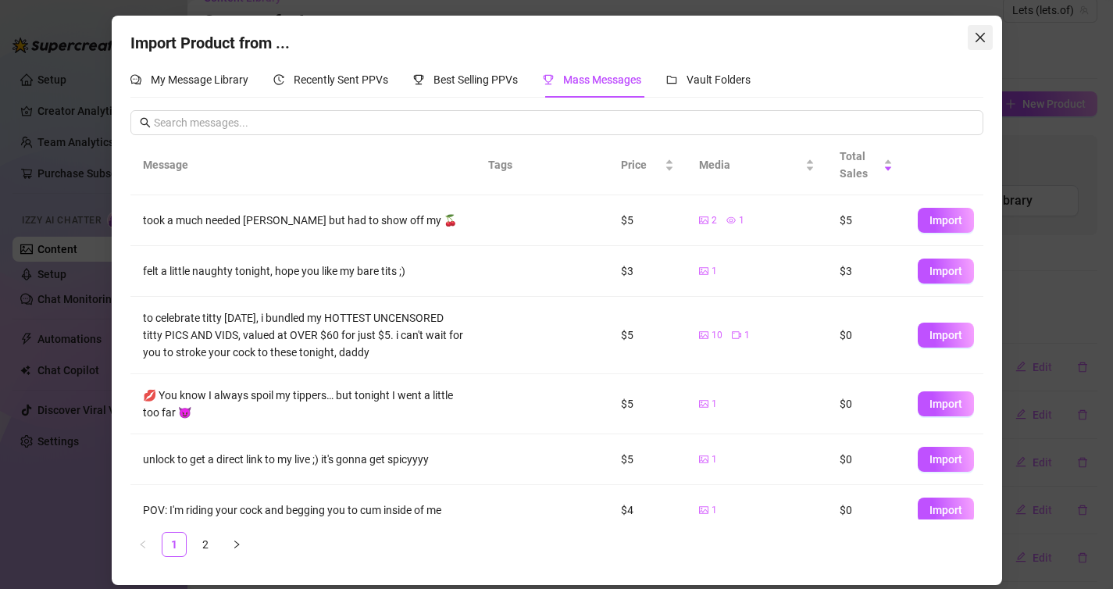
click at [986, 33] on span "Close" at bounding box center [979, 37] width 25 height 12
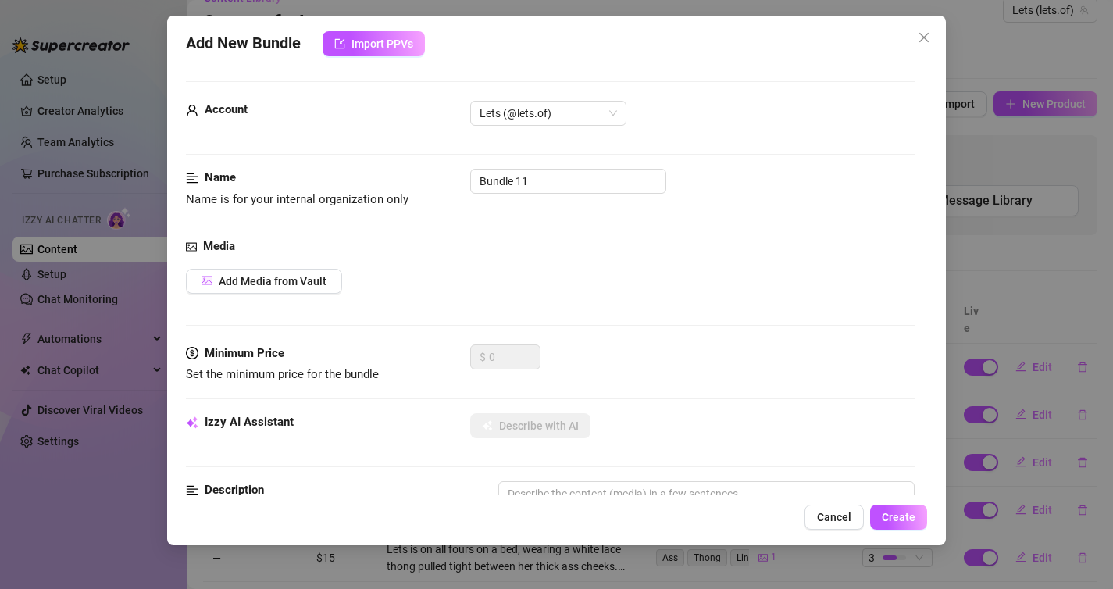
click at [411, 58] on div "Add New Bundle Import PPVs Account Lets (@lets.of) Name Name is for your intern…" at bounding box center [556, 280] width 779 height 529
click at [409, 52] on button "Import PPVs" at bounding box center [373, 43] width 102 height 25
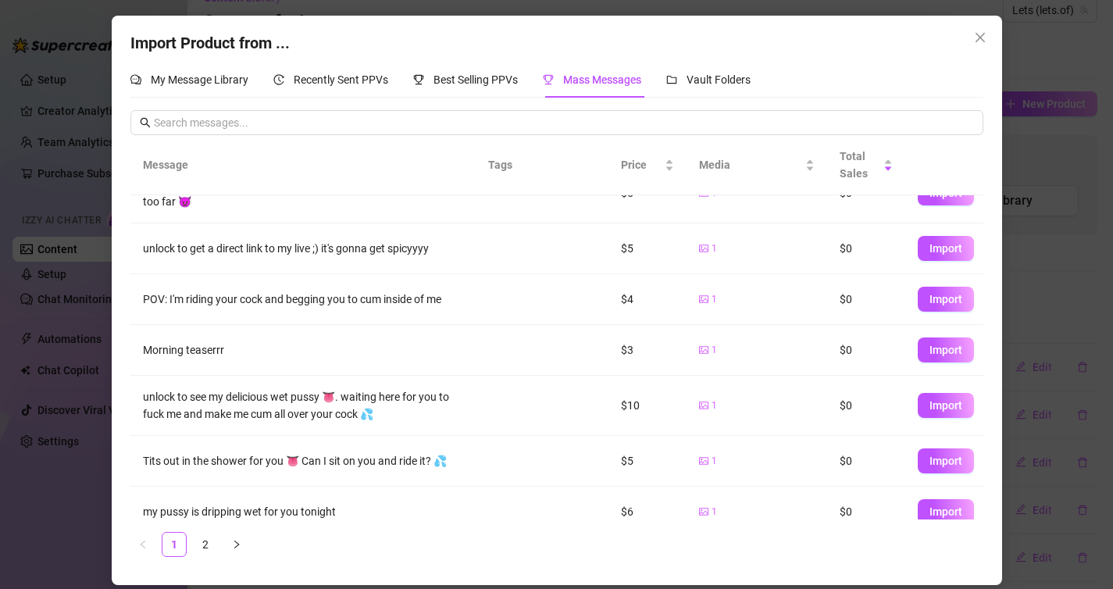
scroll to position [229, 0]
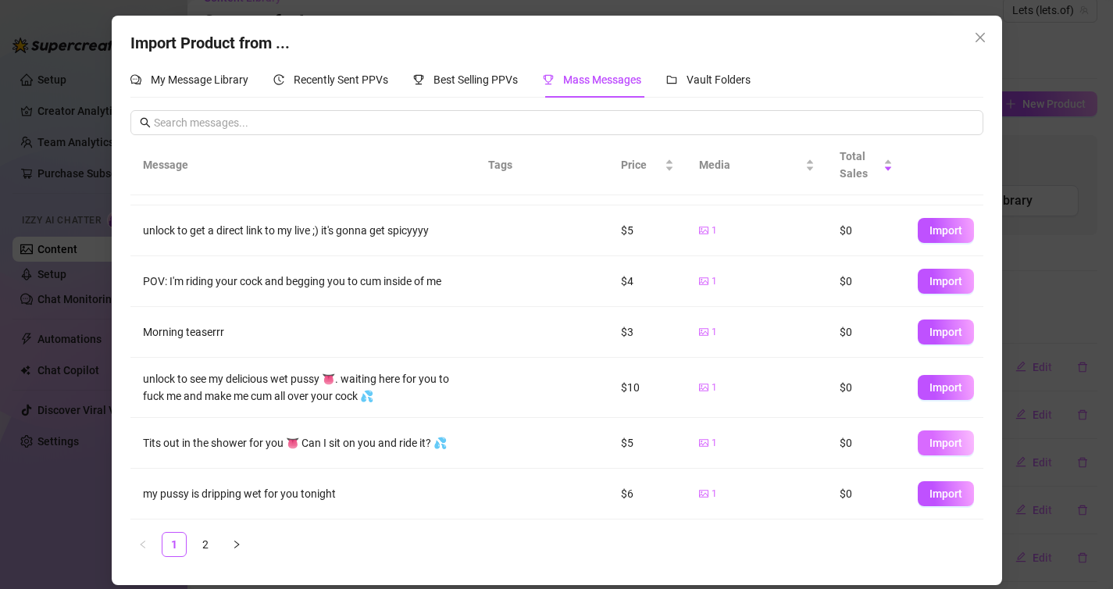
click at [957, 440] on span "Import" at bounding box center [945, 442] width 33 height 12
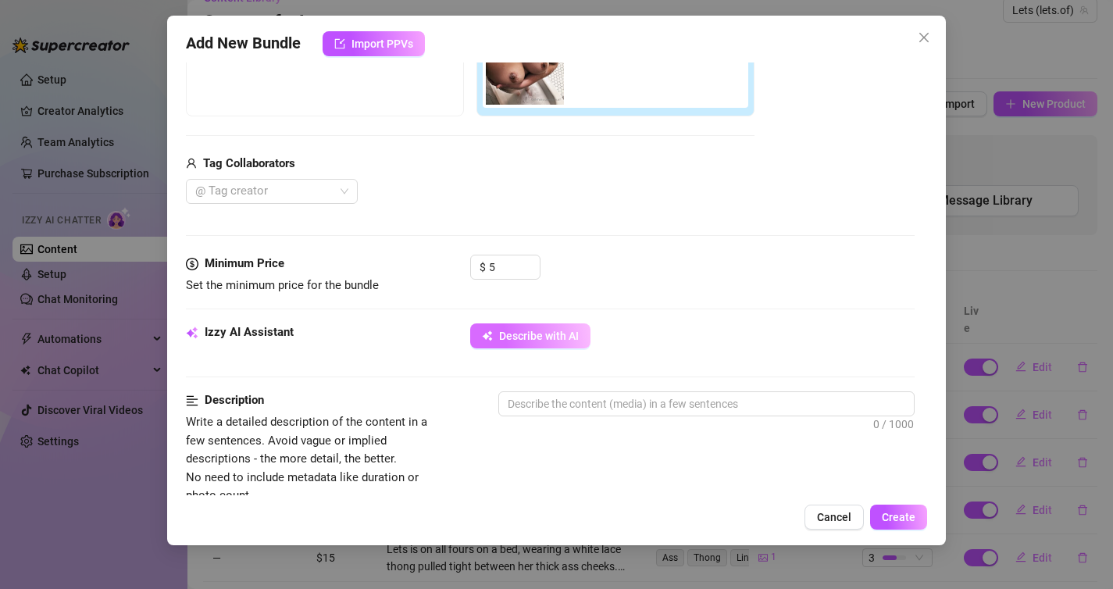
scroll to position [324, 0]
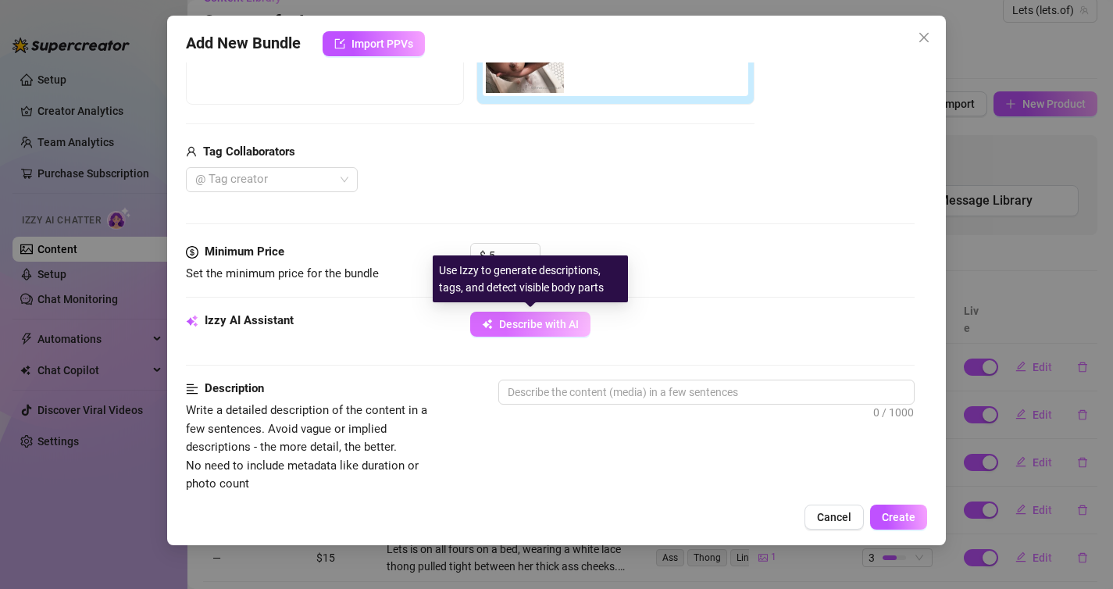
click at [532, 330] on button "Describe with AI" at bounding box center [530, 324] width 120 height 25
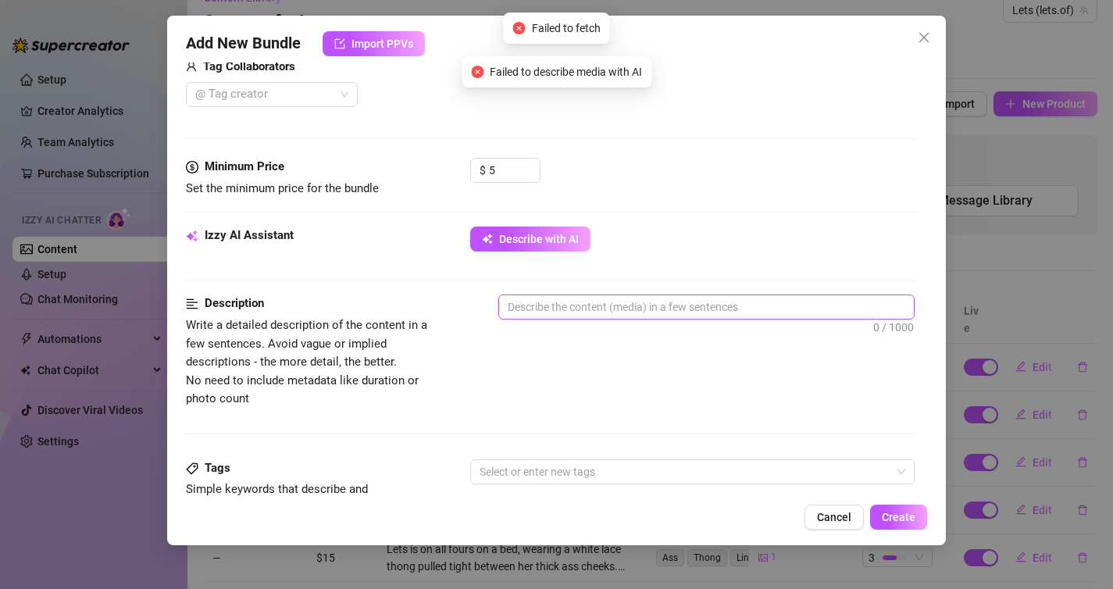
scroll to position [393, 0]
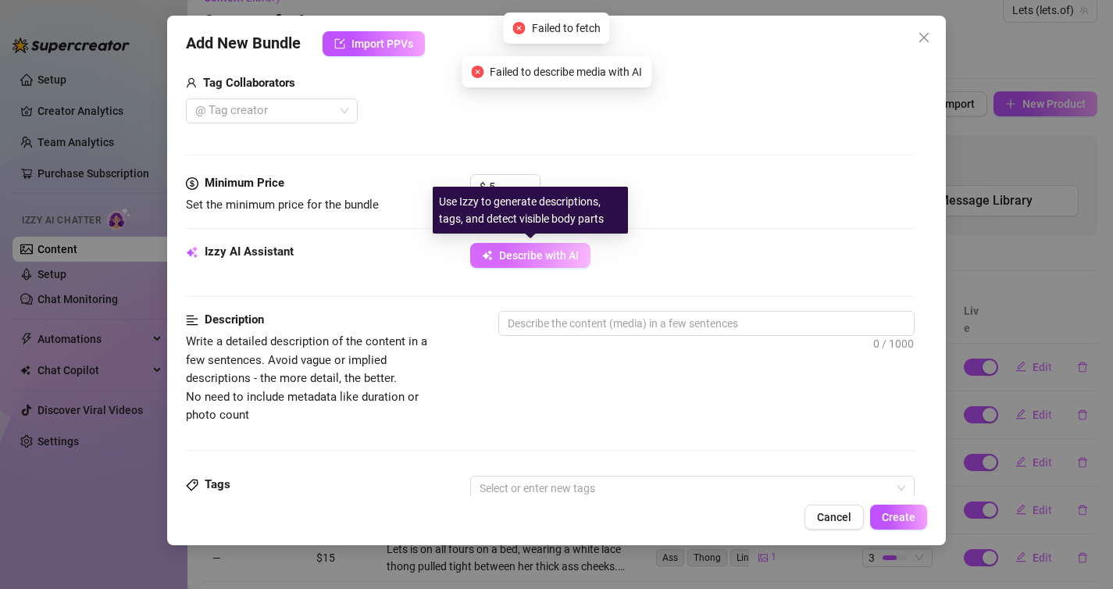
click at [534, 255] on span "Describe with AI" at bounding box center [539, 255] width 80 height 12
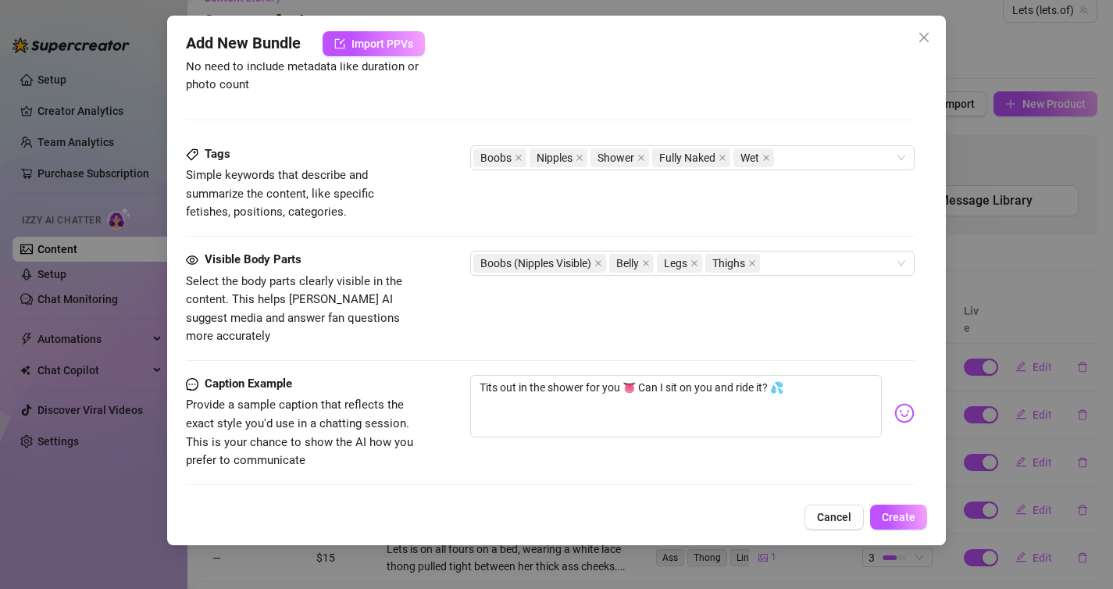
scroll to position [901, 0]
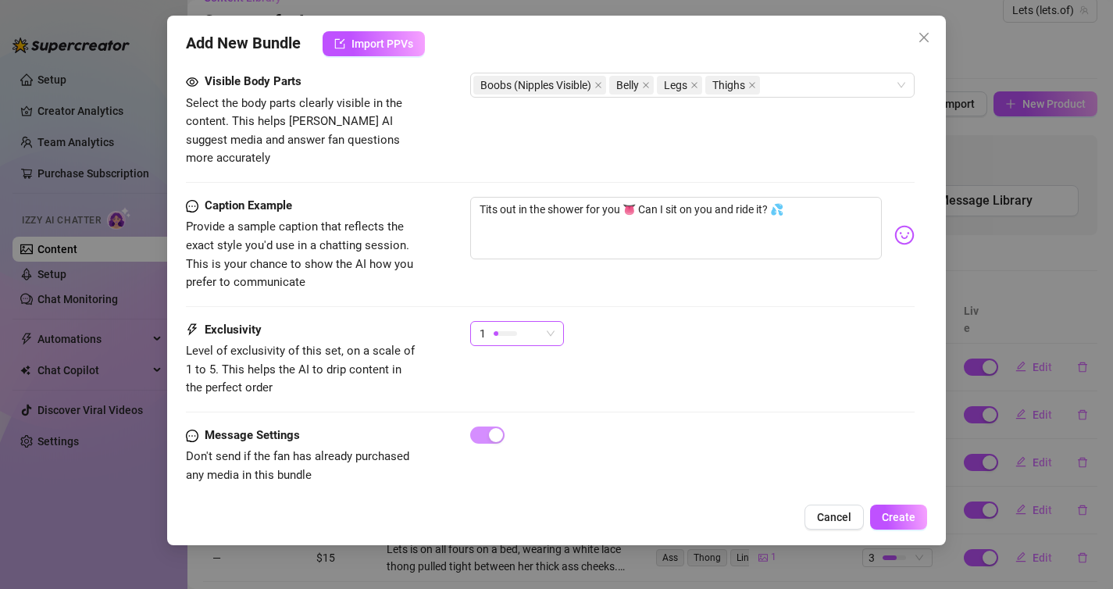
click at [525, 323] on div "1" at bounding box center [509, 333] width 61 height 23
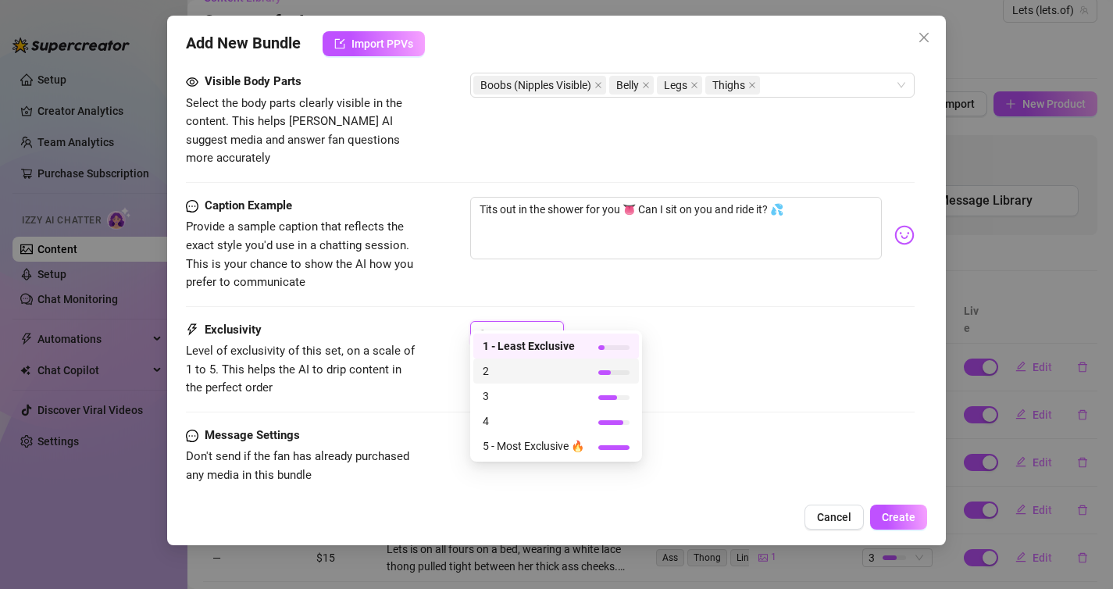
click at [522, 366] on span "2" at bounding box center [534, 370] width 102 height 17
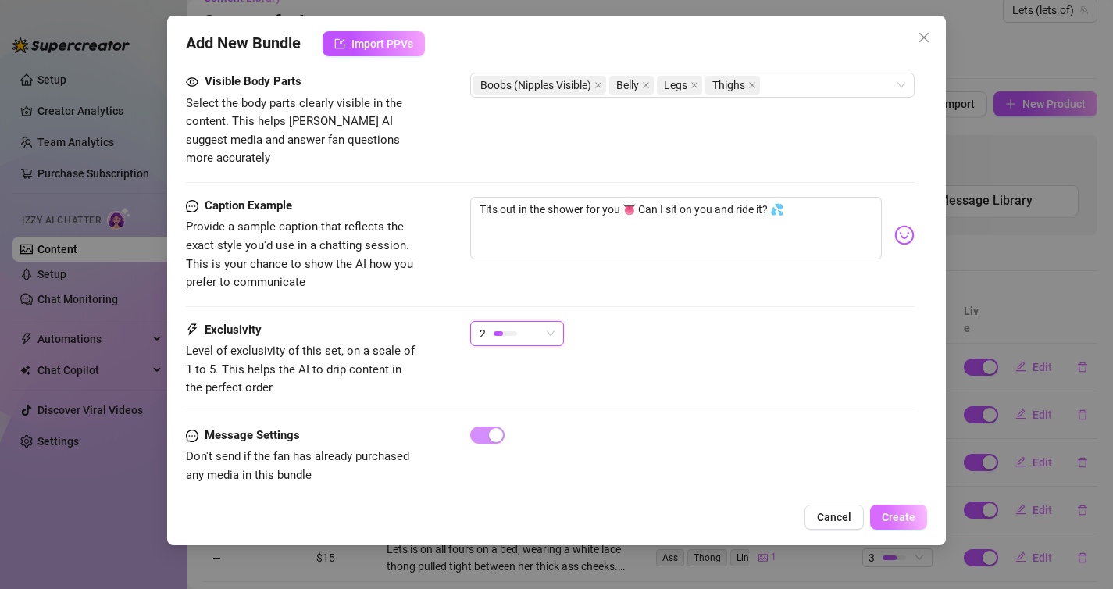
click at [893, 514] on span "Create" at bounding box center [899, 517] width 34 height 12
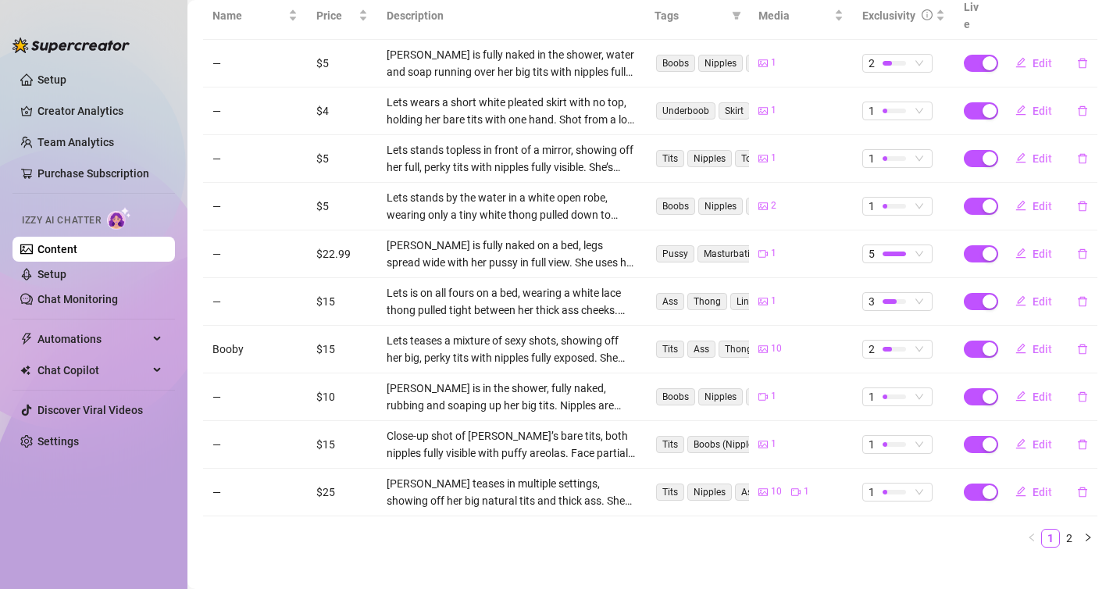
scroll to position [0, 0]
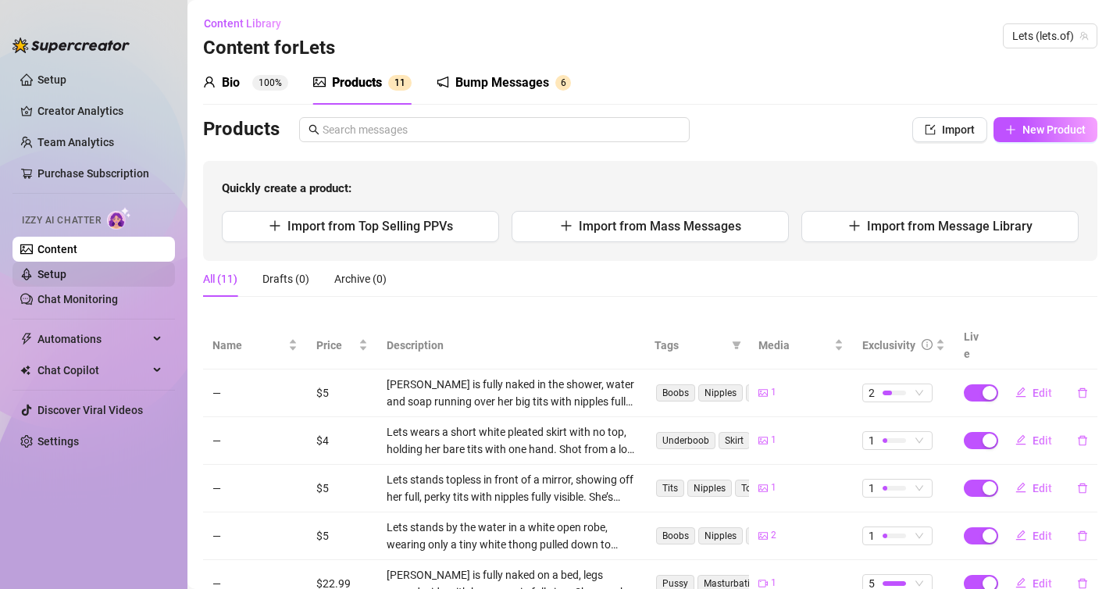
click at [66, 279] on link "Setup" at bounding box center [51, 274] width 29 height 12
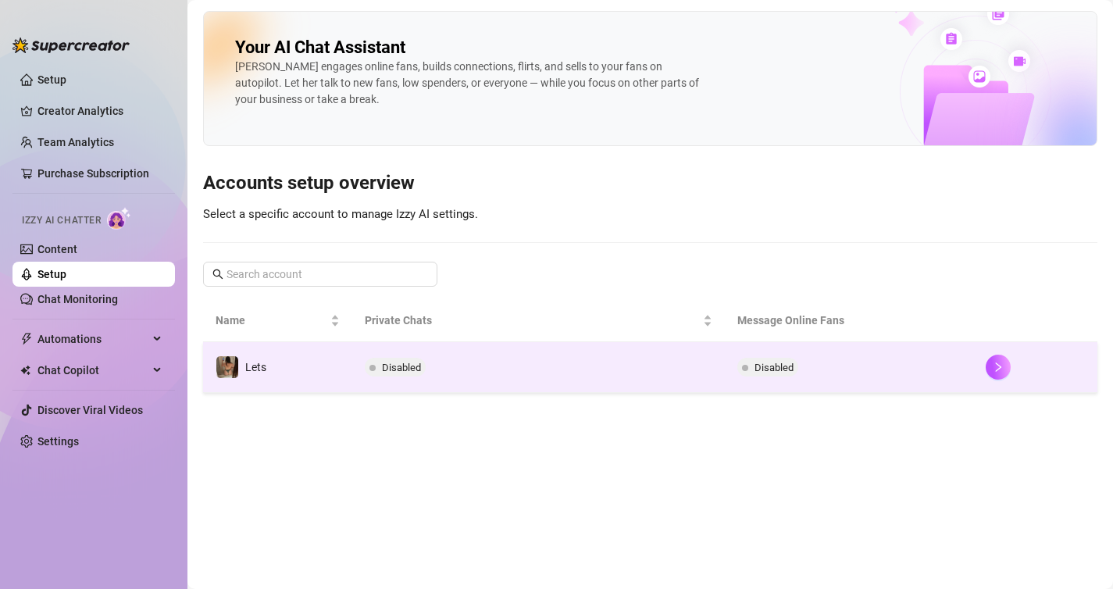
click at [394, 365] on span "Disabled" at bounding box center [401, 368] width 39 height 12
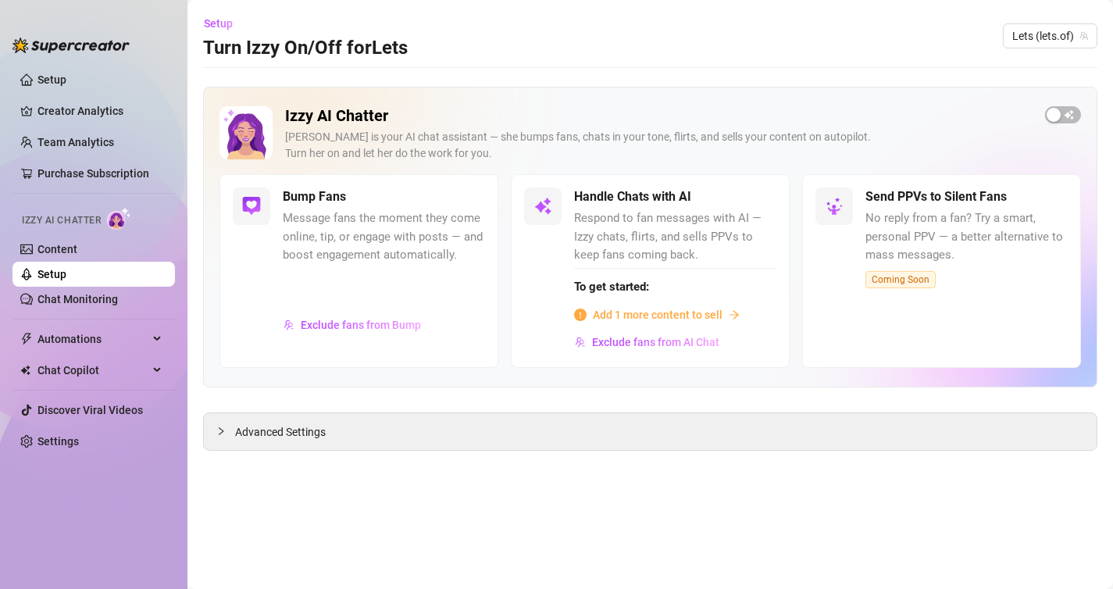
click at [625, 319] on span "Add 1 more content to sell" at bounding box center [658, 314] width 130 height 17
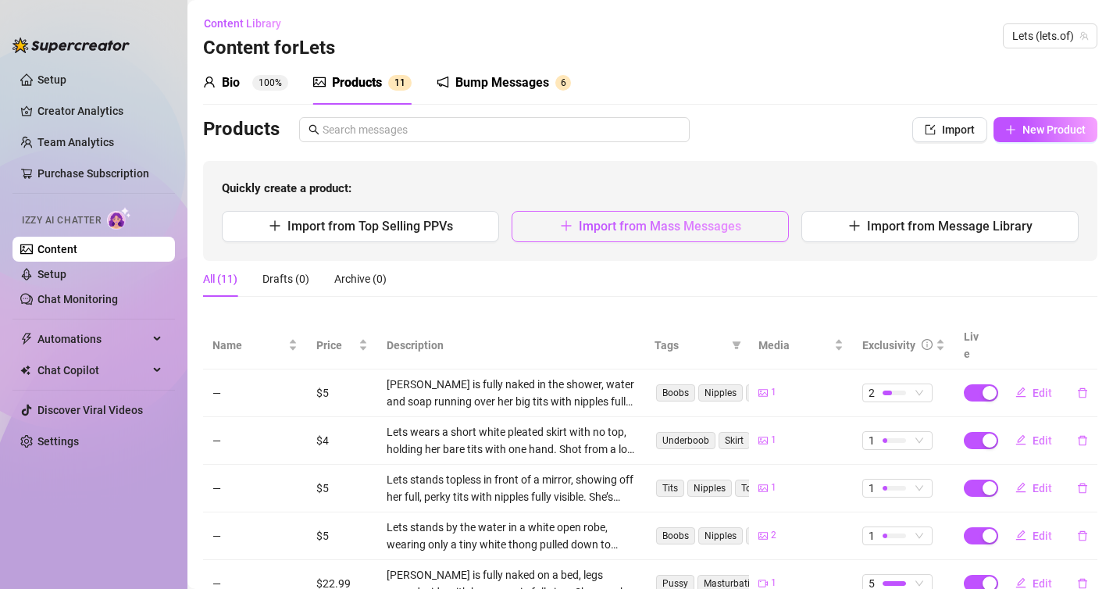
click at [595, 228] on span "Import from Mass Messages" at bounding box center [660, 226] width 162 height 15
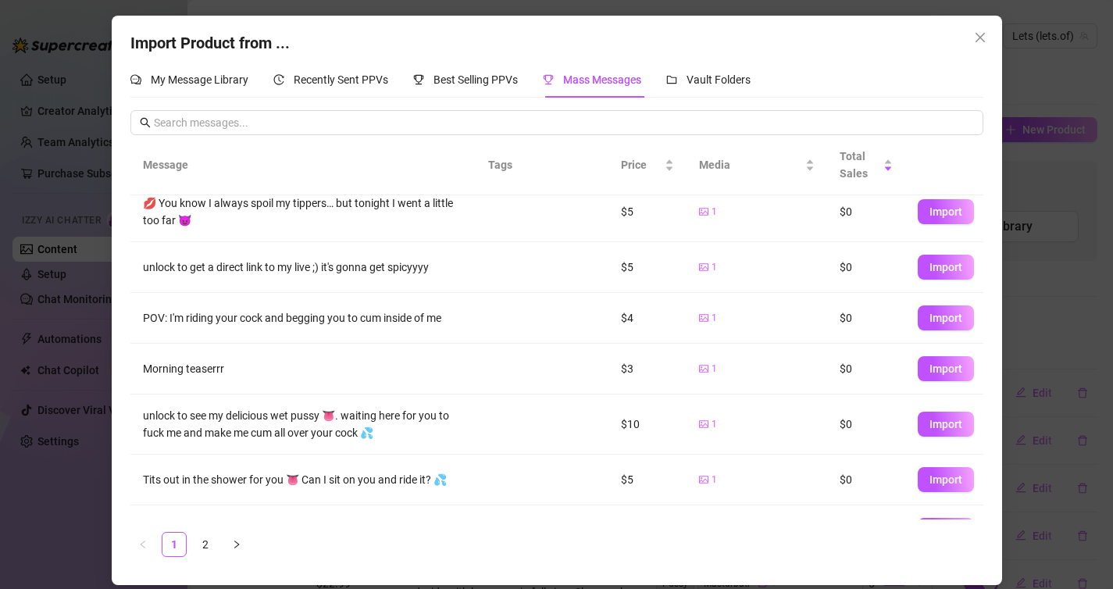
scroll to position [229, 0]
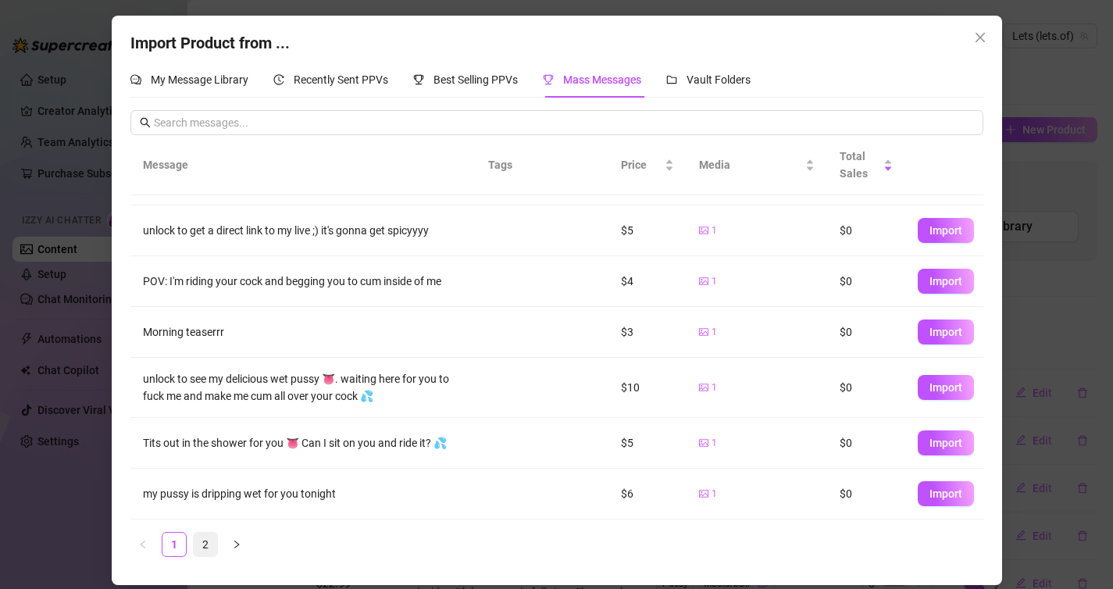
click at [206, 545] on link "2" at bounding box center [205, 544] width 23 height 23
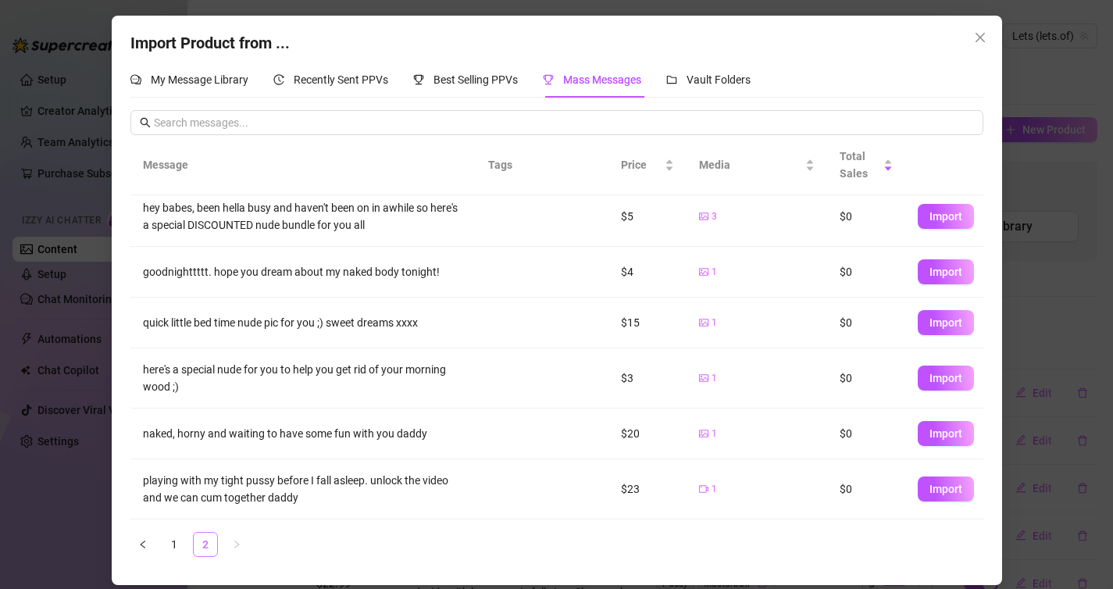
scroll to position [0, 0]
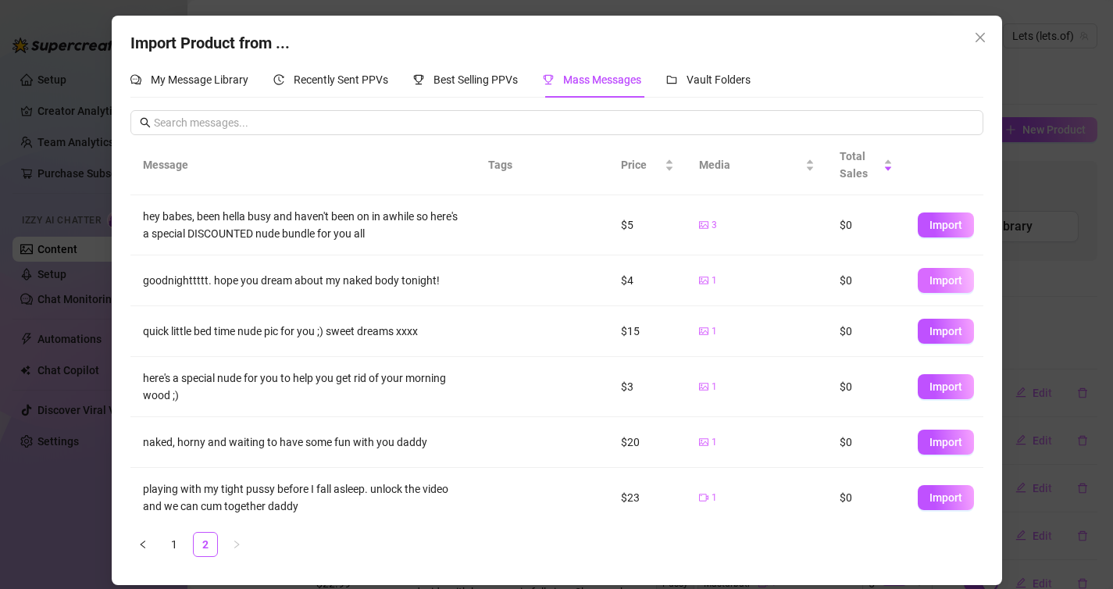
click at [964, 276] on button "Import" at bounding box center [945, 280] width 56 height 25
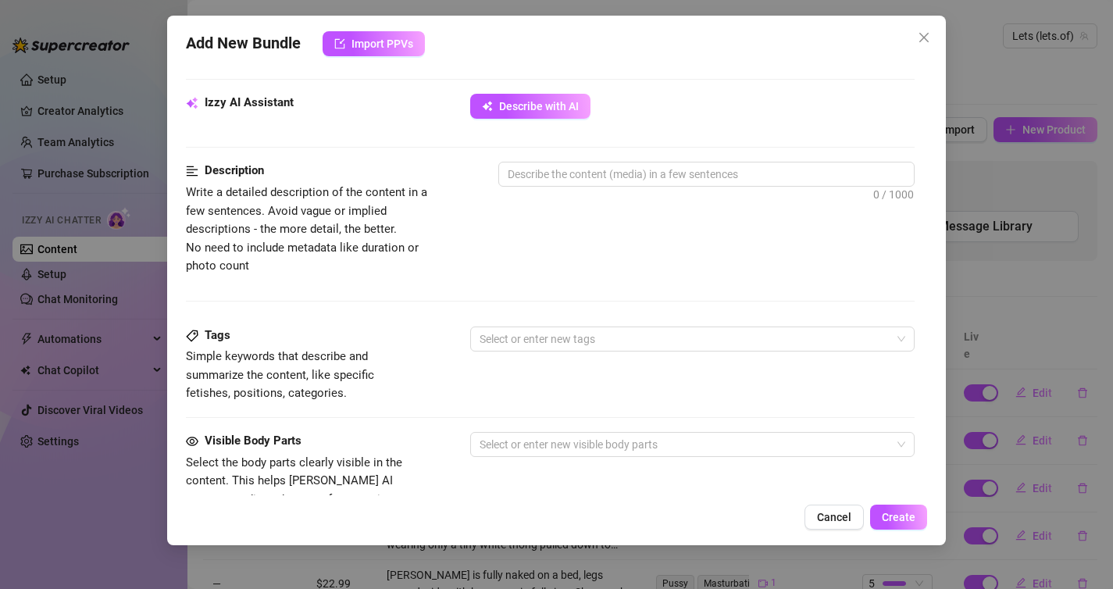
scroll to position [539, 0]
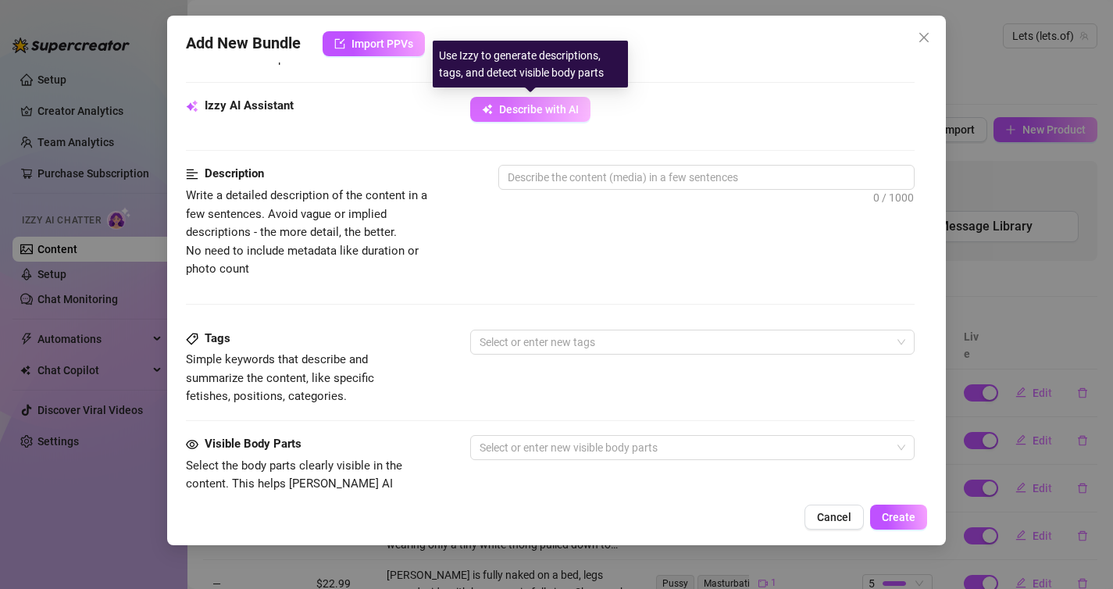
click at [553, 106] on span "Describe with AI" at bounding box center [539, 109] width 80 height 12
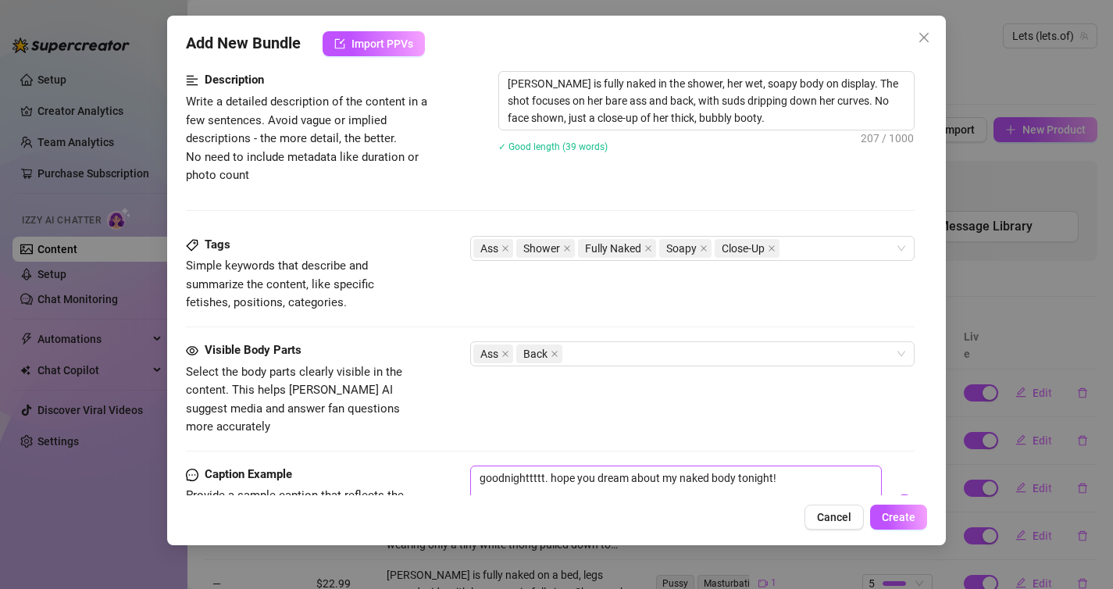
scroll to position [644, 0]
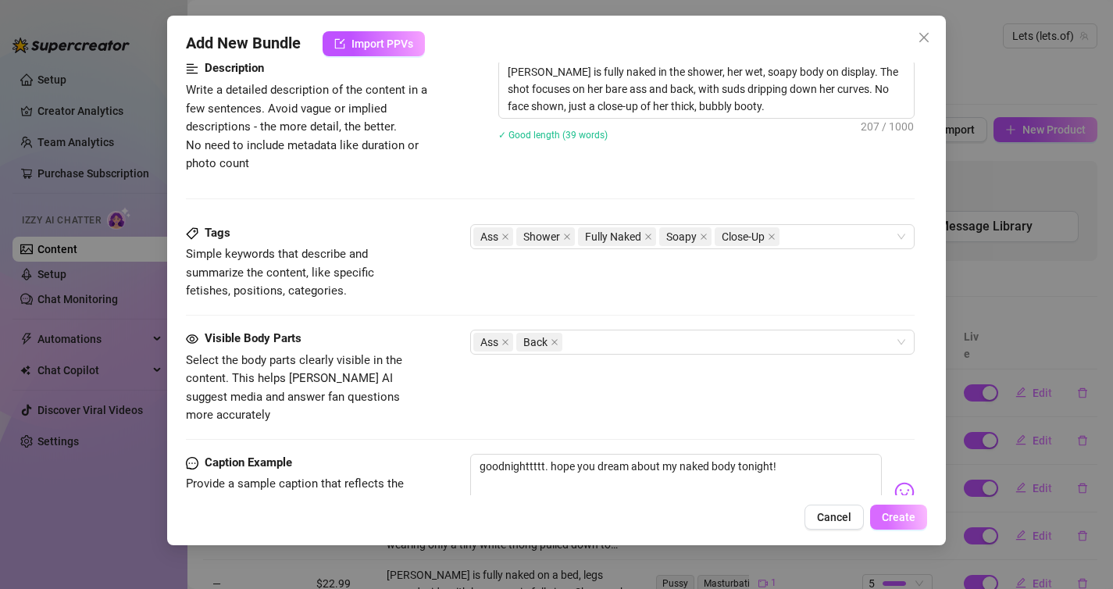
click at [889, 515] on span "Create" at bounding box center [899, 517] width 34 height 12
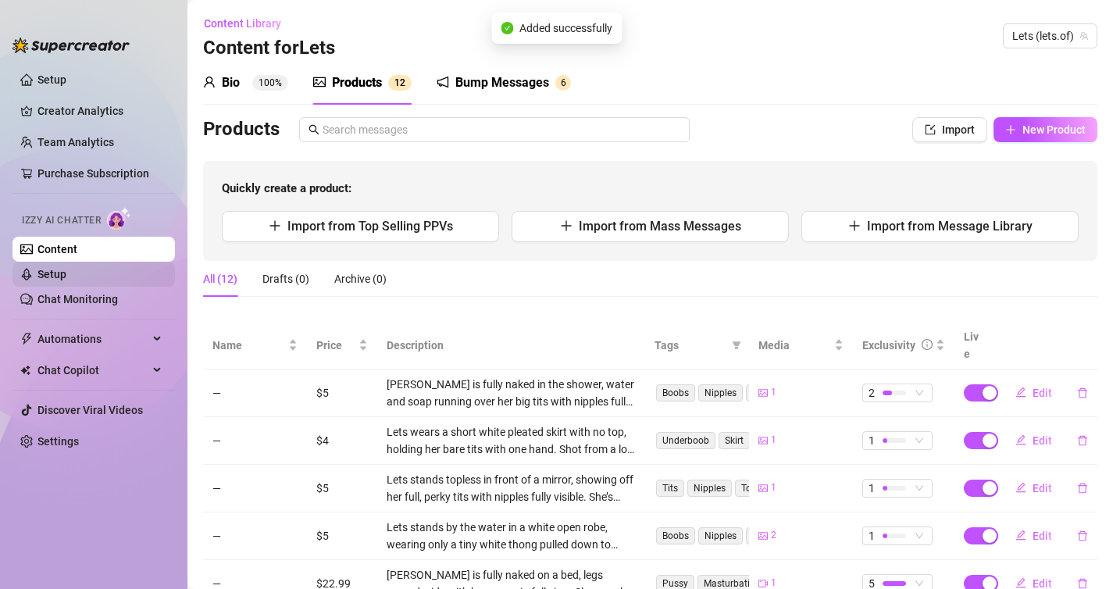
click at [66, 268] on link "Setup" at bounding box center [51, 274] width 29 height 12
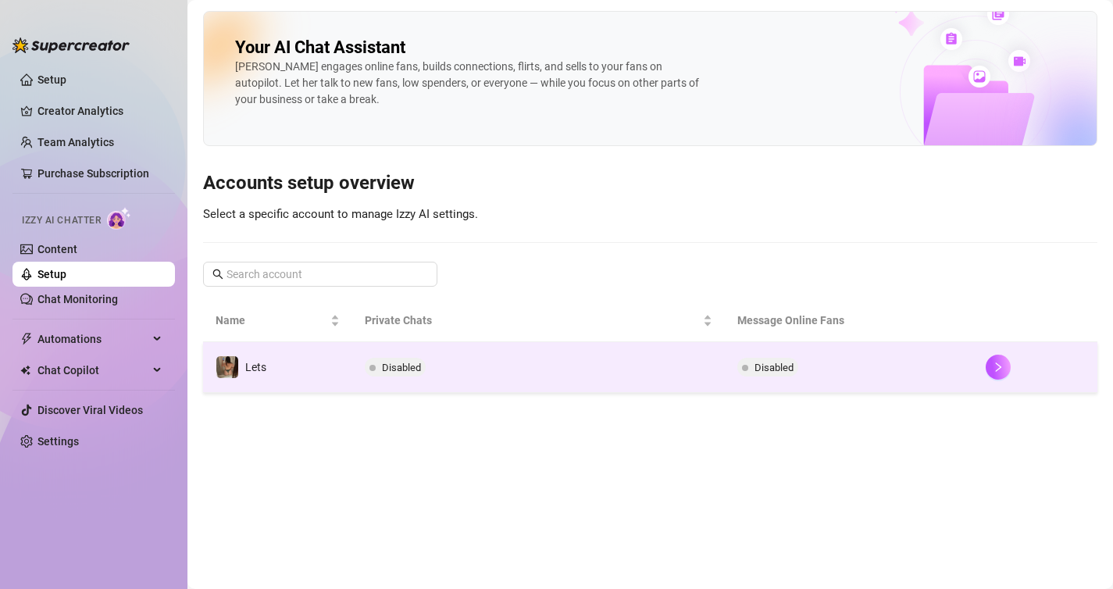
click at [412, 374] on span "Disabled" at bounding box center [395, 367] width 61 height 19
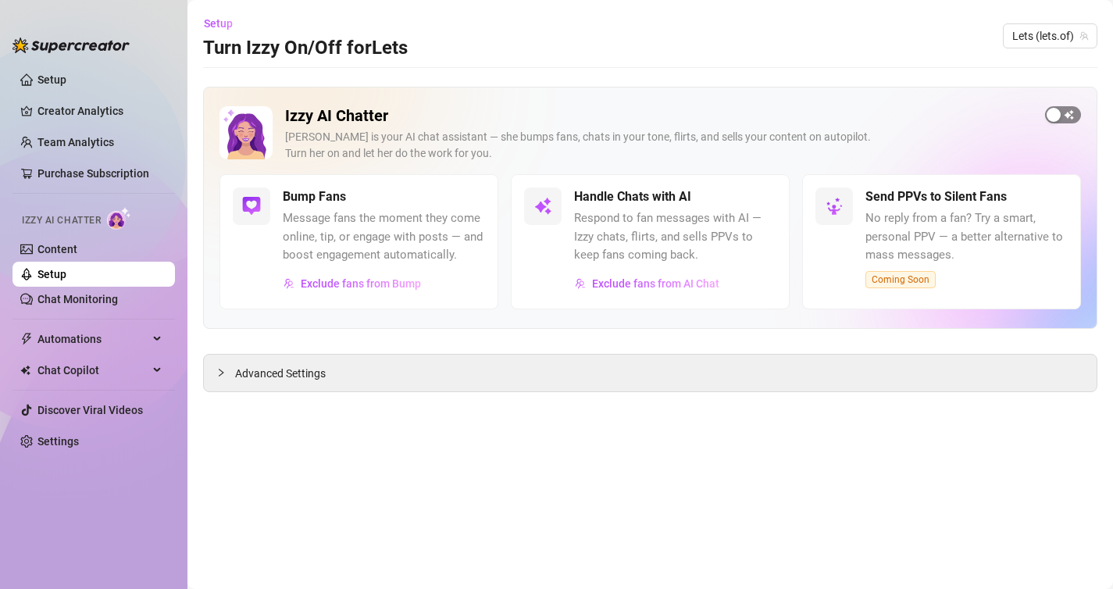
click at [1058, 110] on div "button" at bounding box center [1053, 115] width 14 height 14
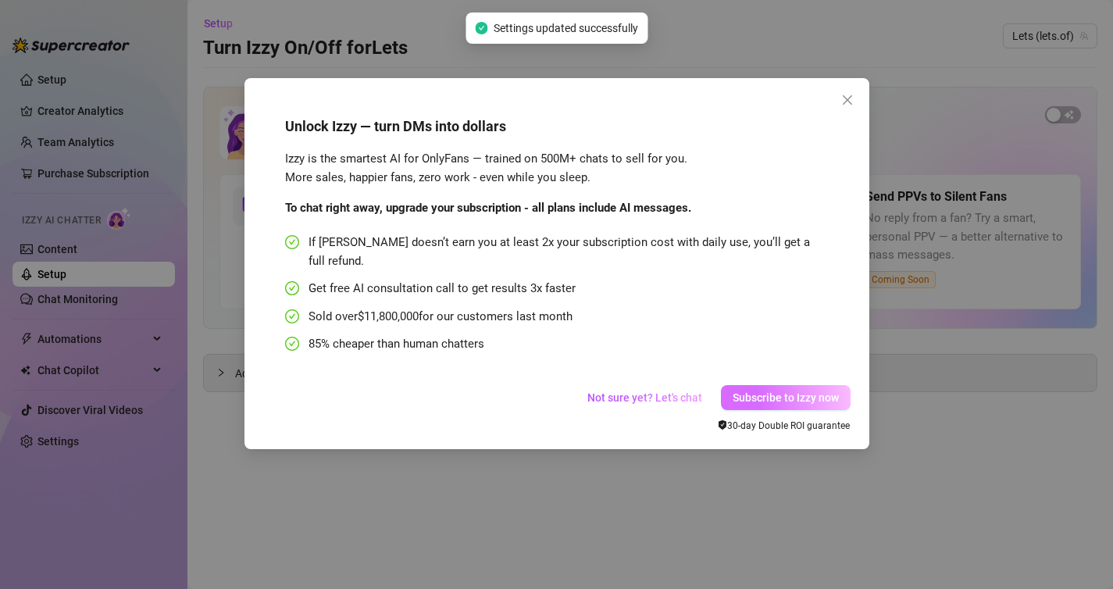
click at [754, 391] on span "Subscribe to Izzy now" at bounding box center [785, 397] width 106 height 12
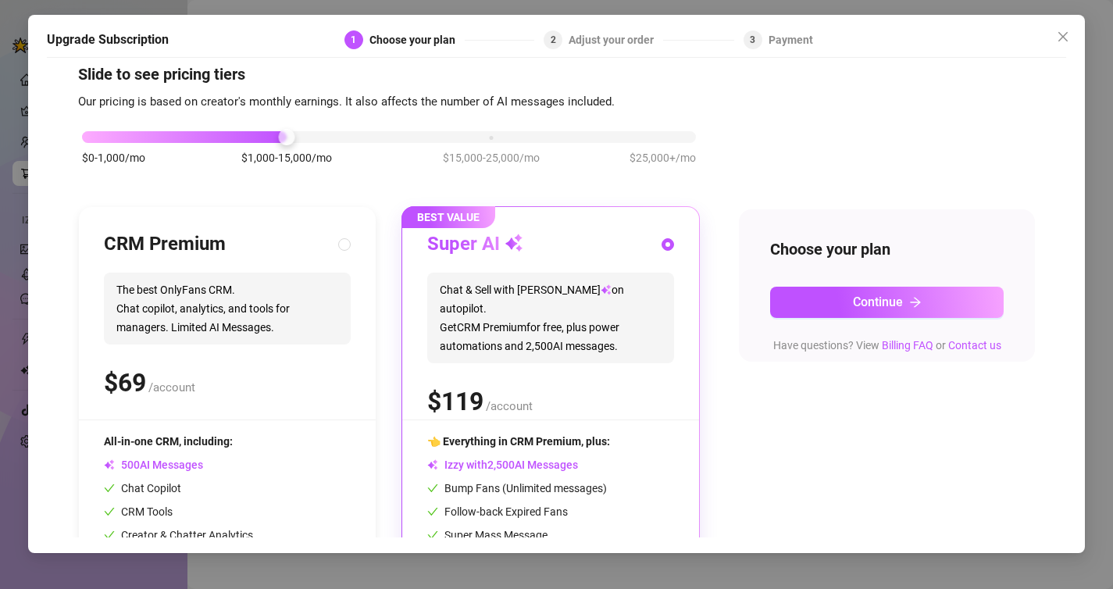
scroll to position [35, 0]
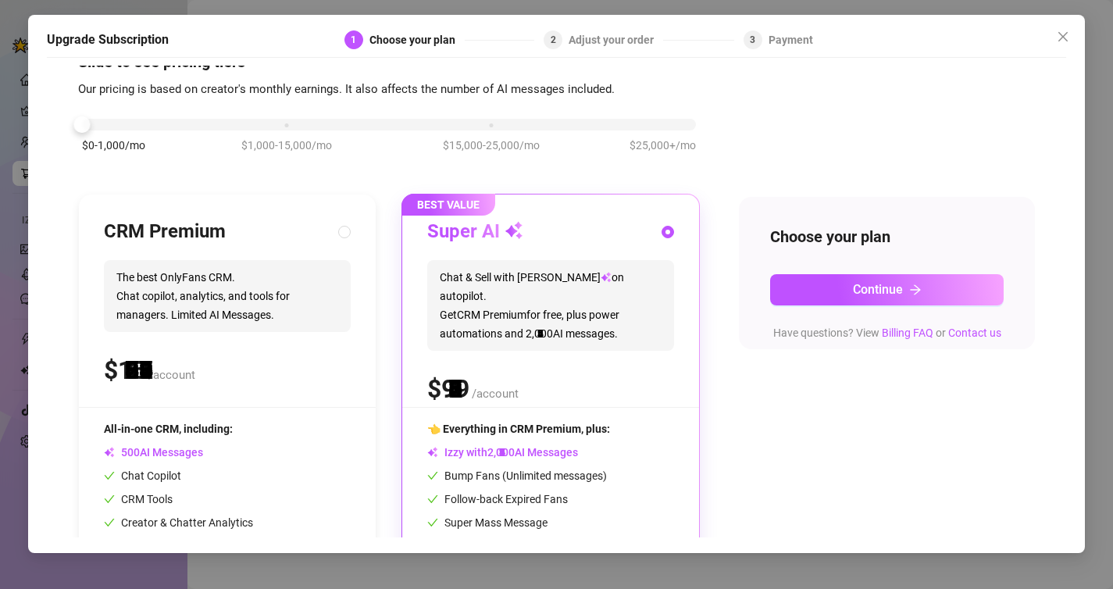
click at [137, 124] on div "$0-1,000/mo $1,000-15,000/mo $15,000-25,000/mo $25,000+/mo" at bounding box center [389, 120] width 614 height 9
click at [280, 125] on div "$0-1,000/mo $1,000-15,000/mo $15,000-25,000/mo $25,000+/mo" at bounding box center [389, 120] width 614 height 9
click at [102, 124] on div "$0-1,000/mo $1,000-15,000/mo $15,000-25,000/mo $25,000+/mo" at bounding box center [389, 120] width 614 height 9
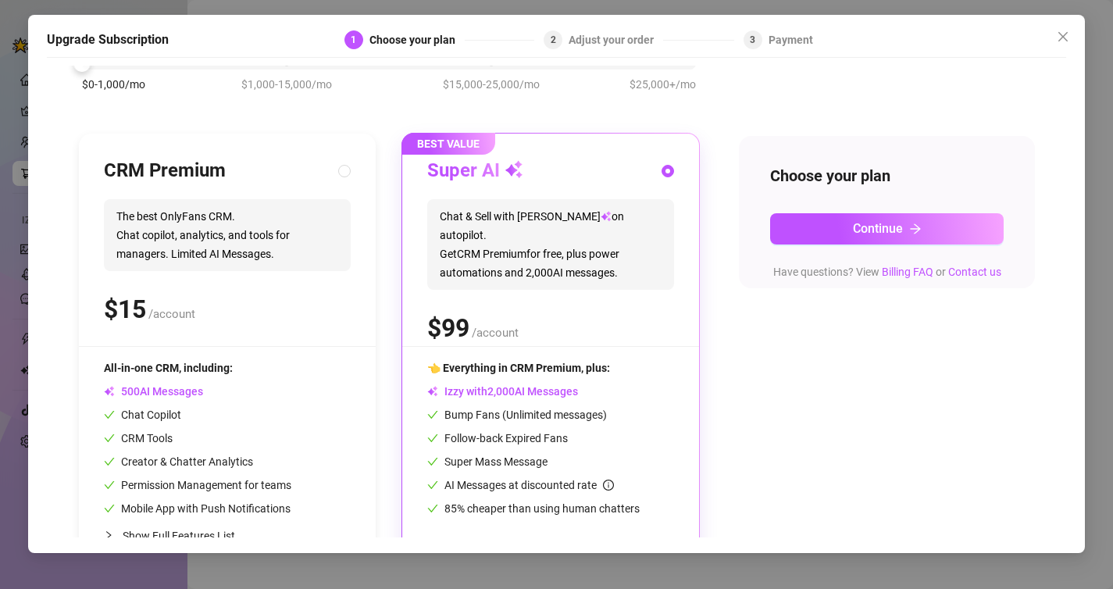
scroll to position [129, 0]
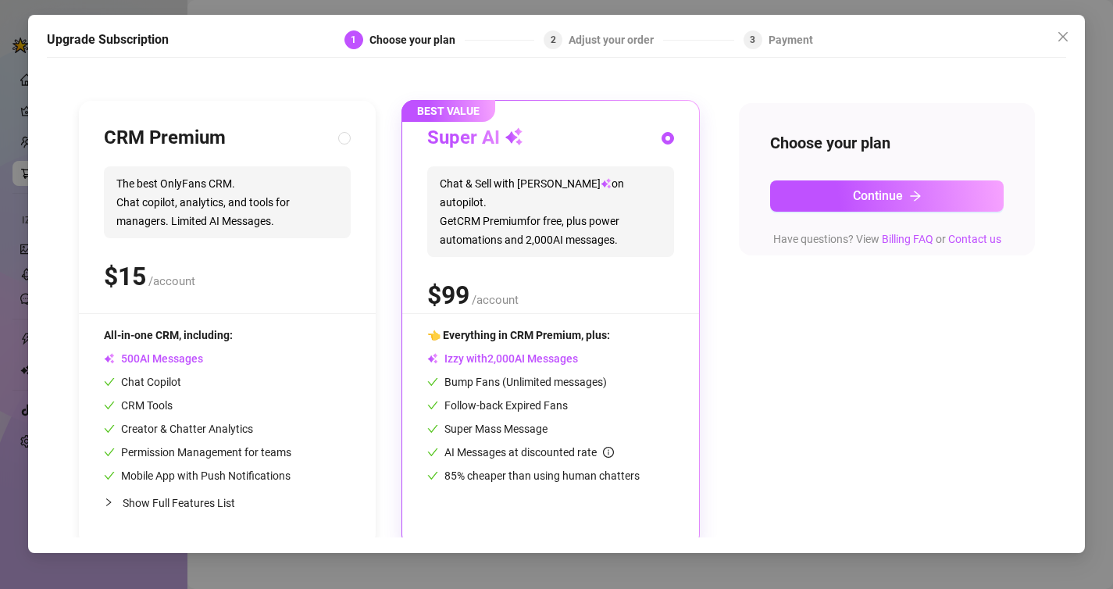
click at [206, 171] on span "The best OnlyFans CRM. Chat copilot, analytics, and tools for managers. Limited…" at bounding box center [227, 202] width 247 height 72
radio input "true"
radio input "false"
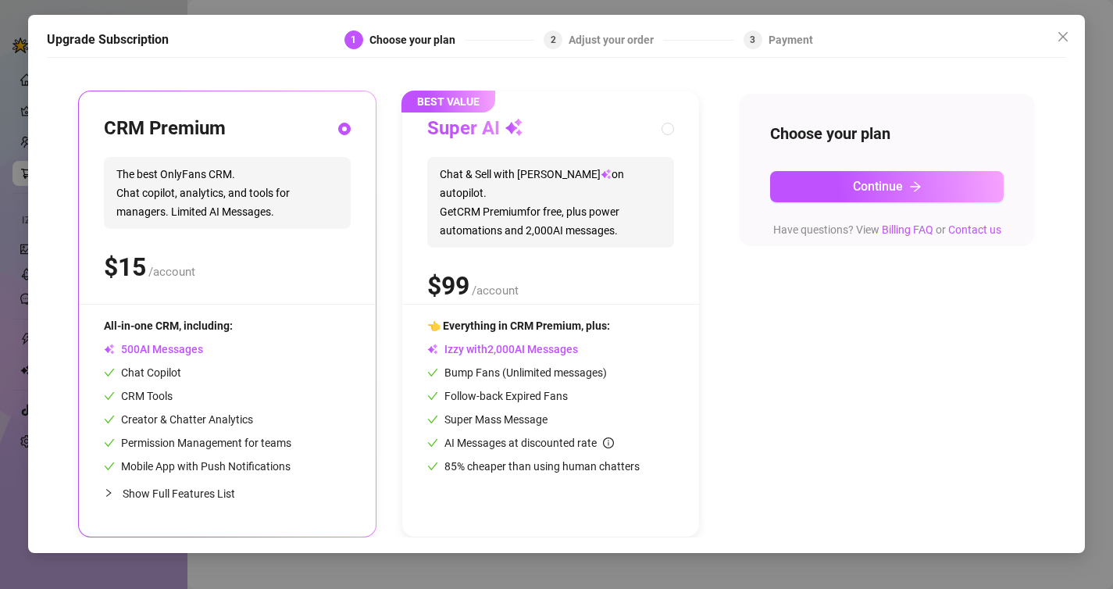
click at [111, 494] on icon "collapsed" at bounding box center [108, 492] width 9 height 9
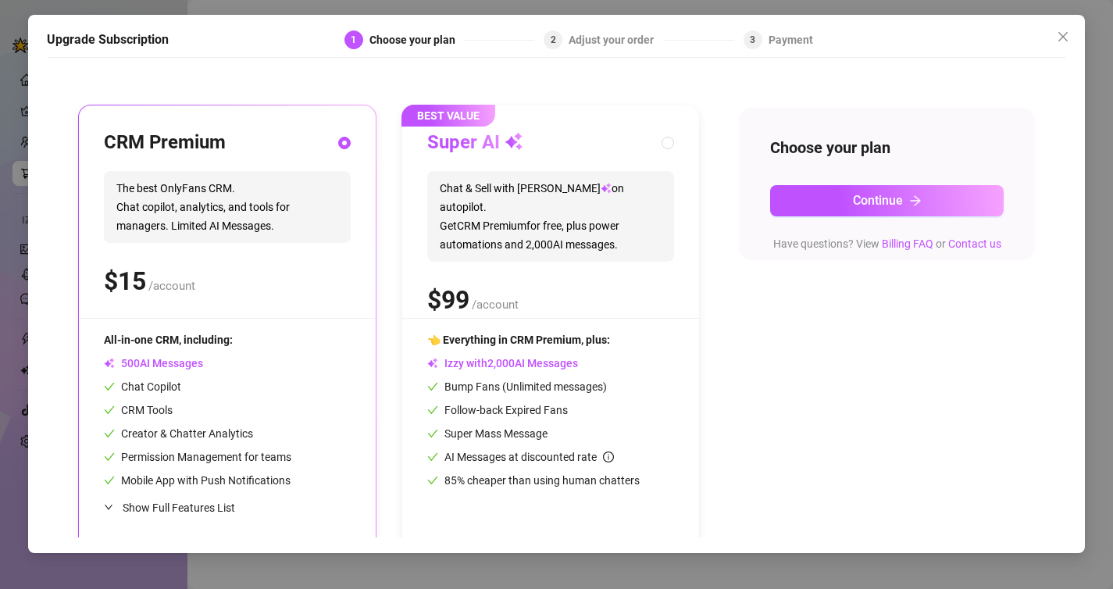
scroll to position [126, 0]
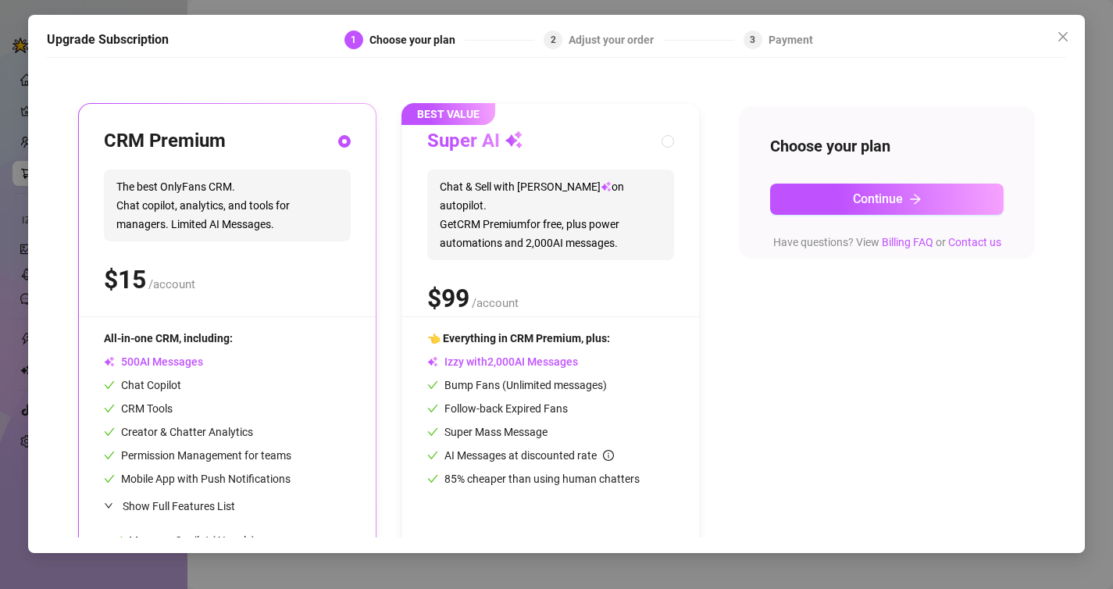
click at [525, 236] on span "2" at bounding box center [528, 243] width 6 height 14
radio input "false"
radio input "true"
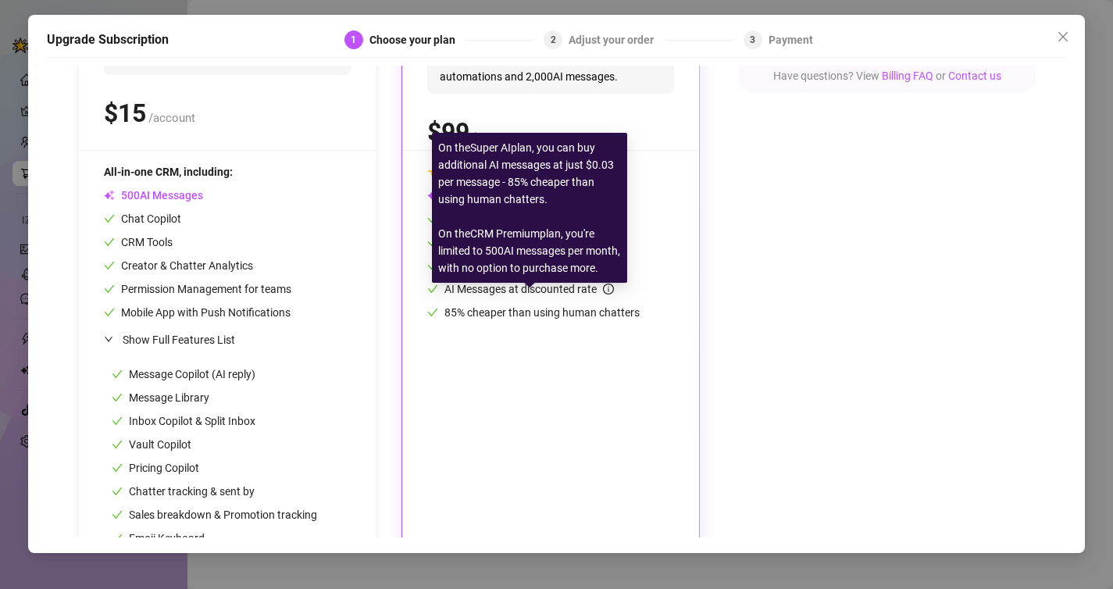
scroll to position [0, 0]
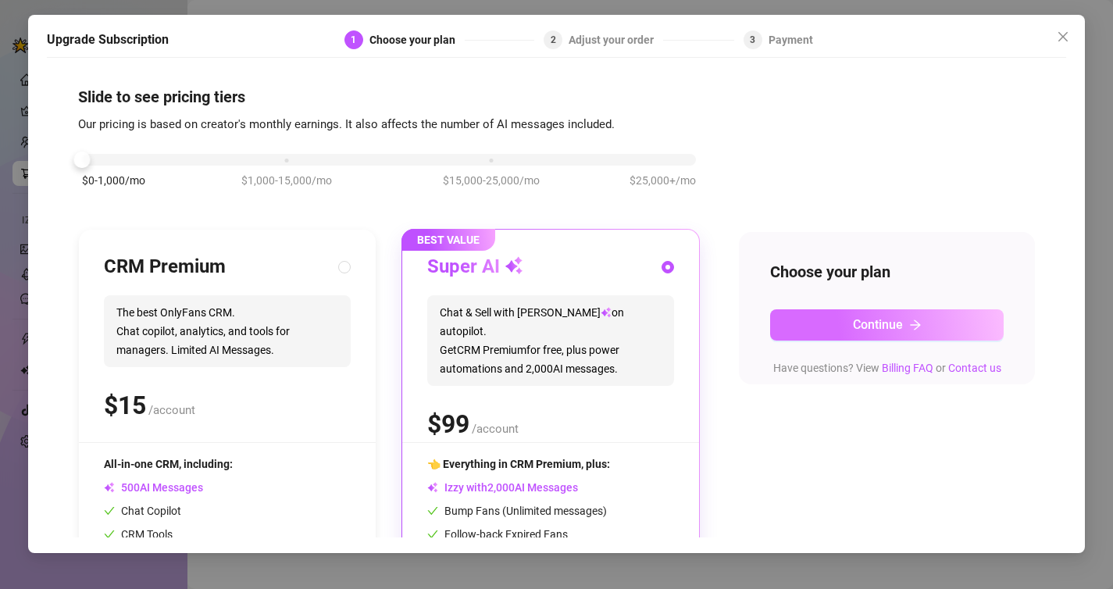
click at [798, 322] on button "Continue" at bounding box center [887, 324] width 234 height 31
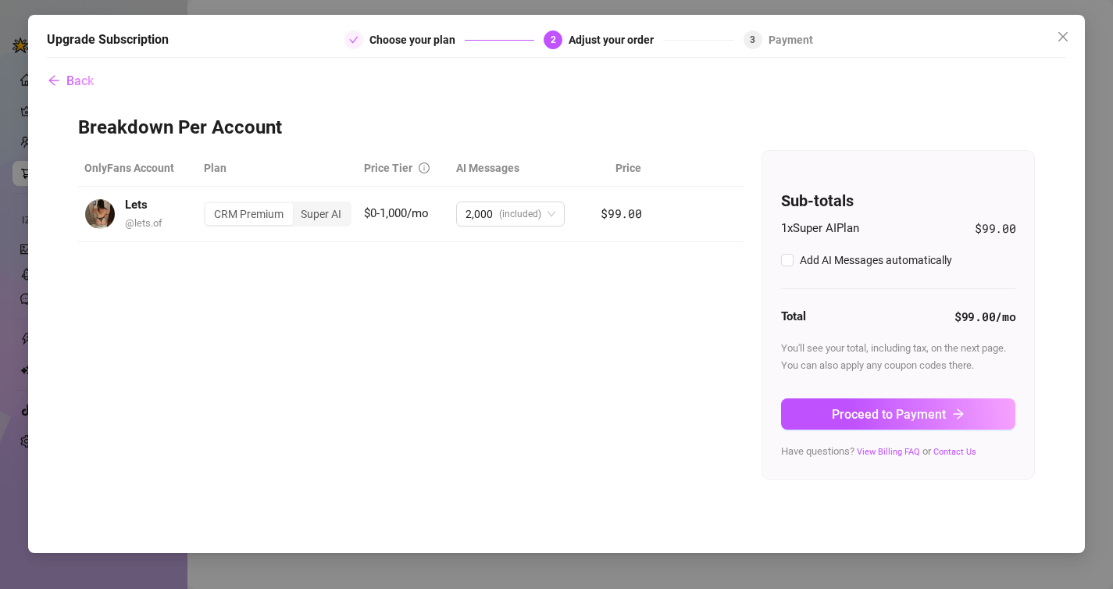
checkbox input "true"
click at [833, 413] on span "Proceed to Payment" at bounding box center [889, 414] width 114 height 15
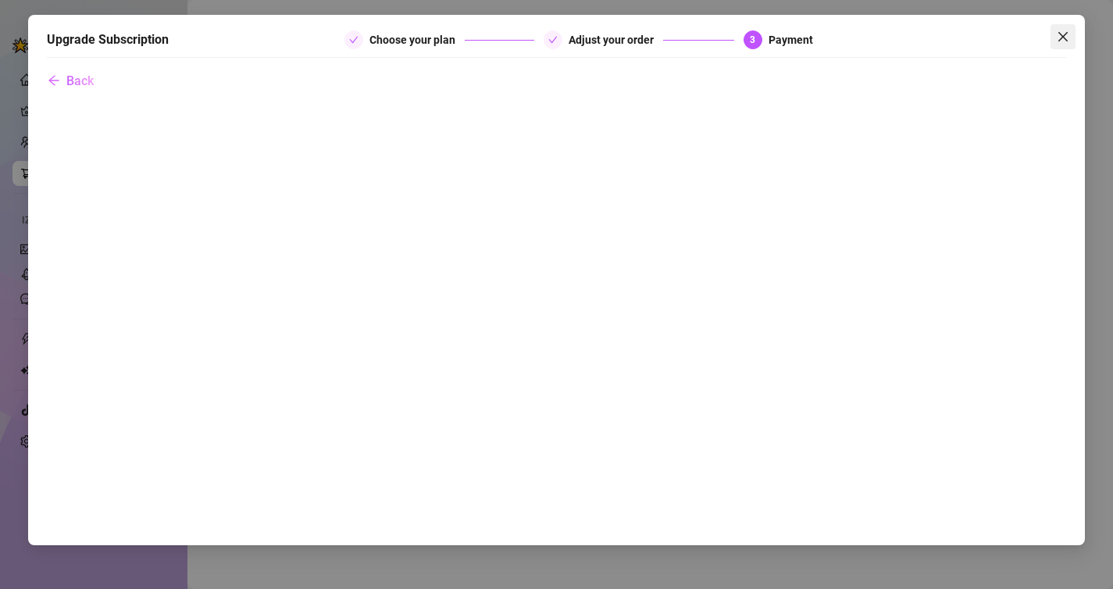
click at [1067, 38] on icon "close" at bounding box center [1062, 36] width 12 height 12
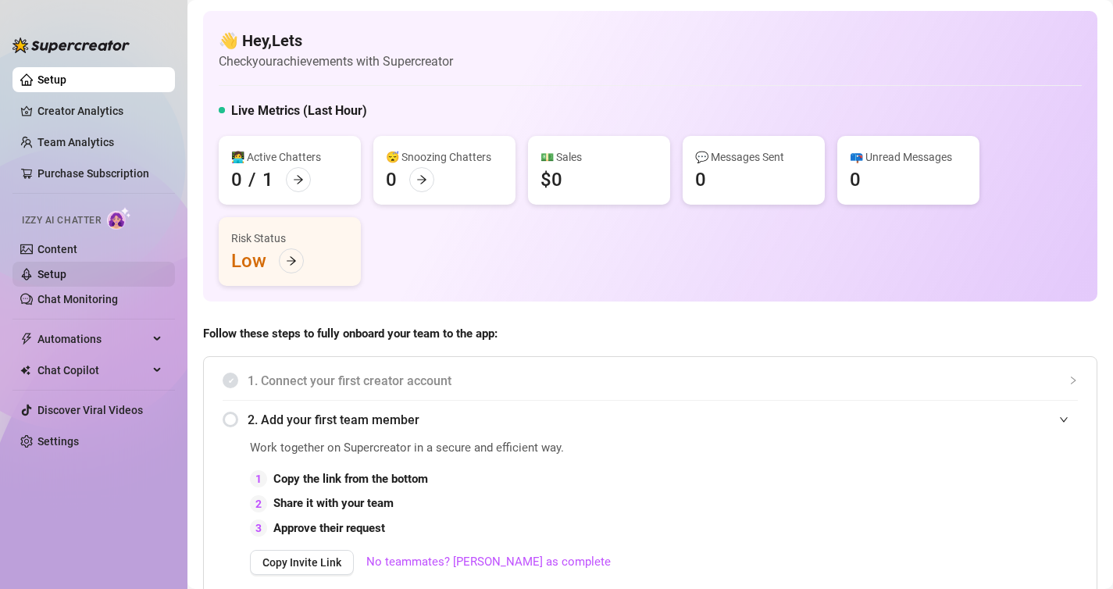
click at [61, 270] on link "Setup" at bounding box center [51, 274] width 29 height 12
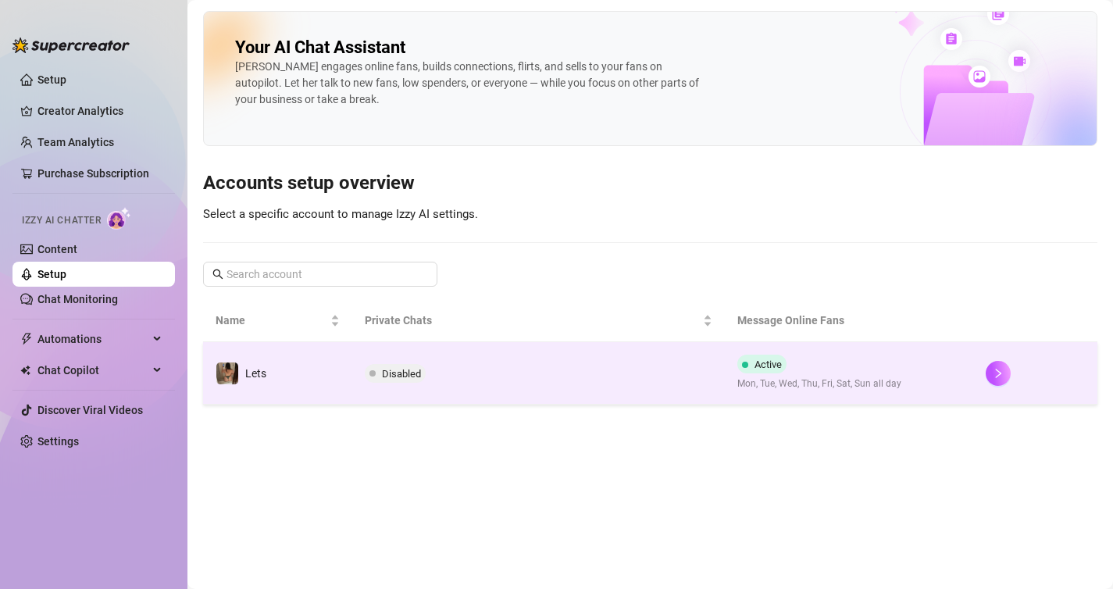
click at [406, 376] on span "Disabled" at bounding box center [401, 374] width 39 height 12
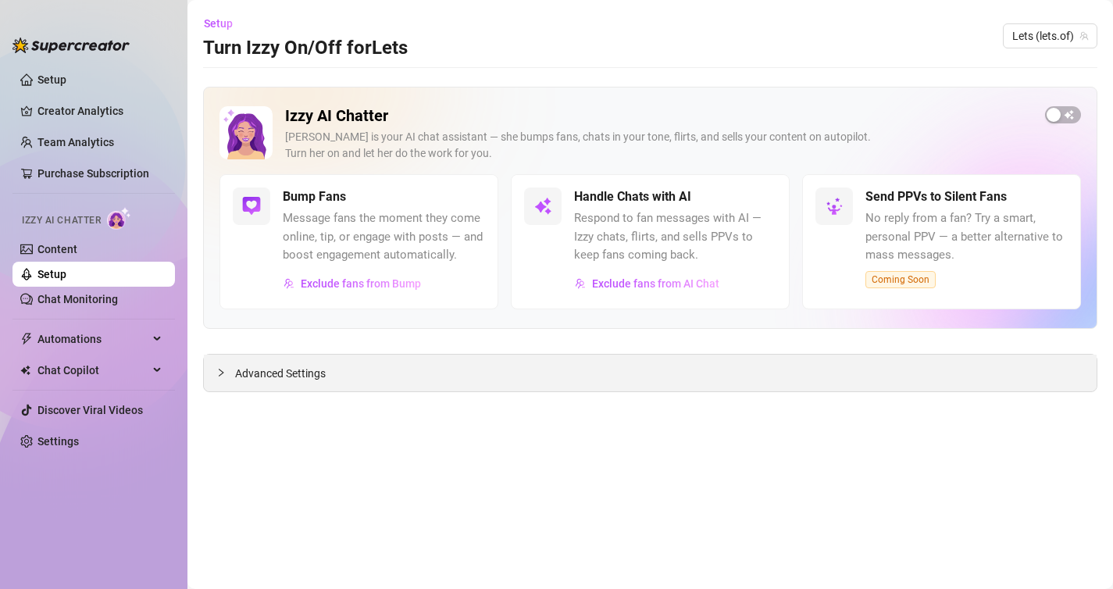
click at [449, 379] on div "Advanced Settings" at bounding box center [650, 372] width 892 height 37
click at [216, 370] on icon "collapsed" at bounding box center [220, 372] width 9 height 9
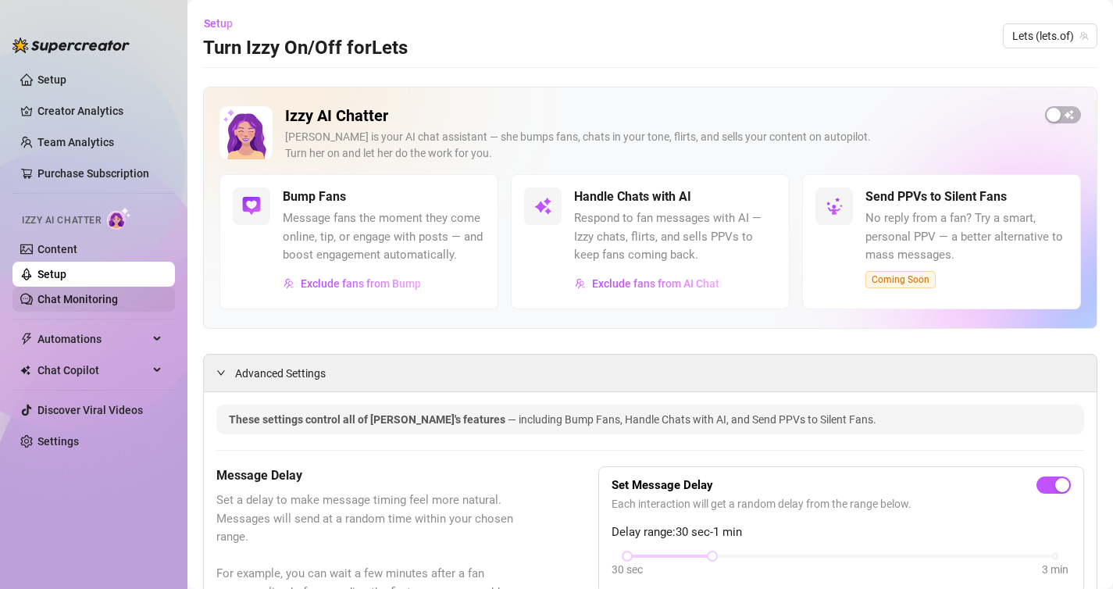
click at [80, 303] on link "Chat Monitoring" at bounding box center [77, 299] width 80 height 12
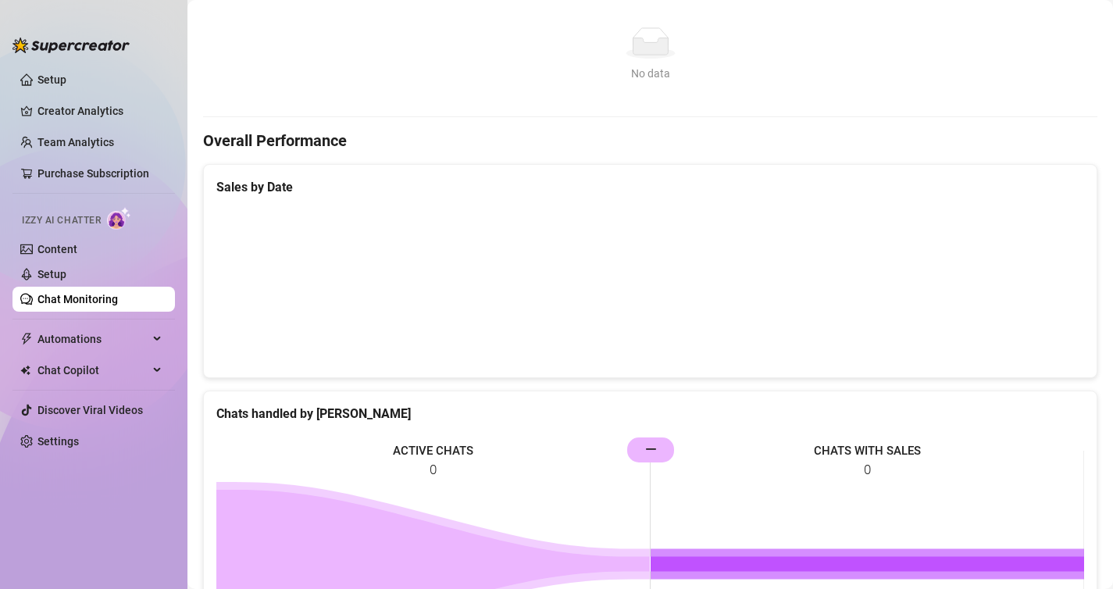
scroll to position [369, 0]
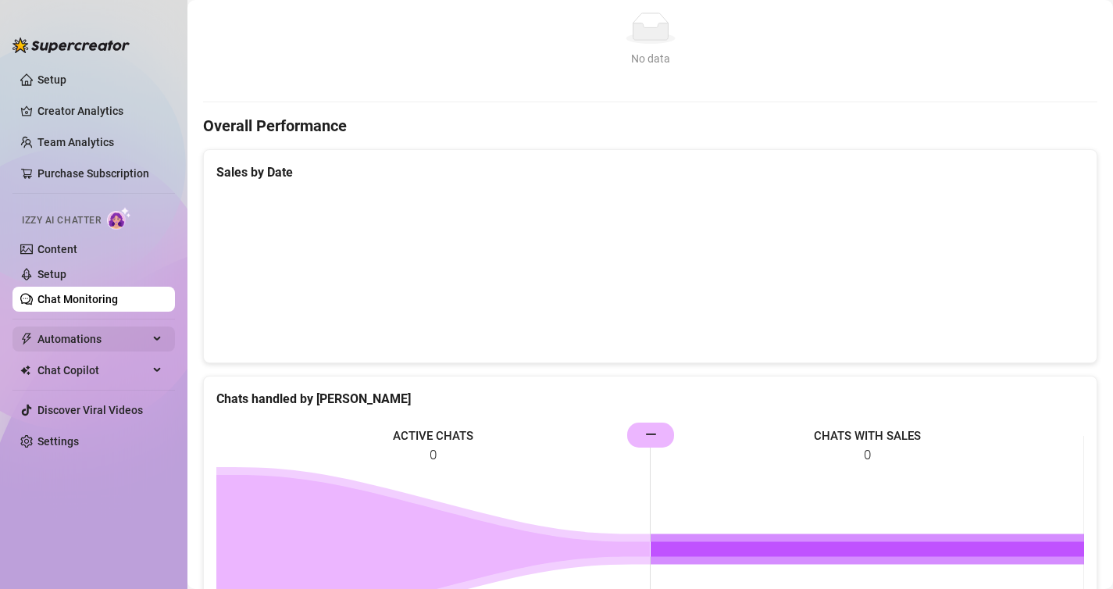
click at [155, 331] on div "Automations" at bounding box center [93, 338] width 162 height 25
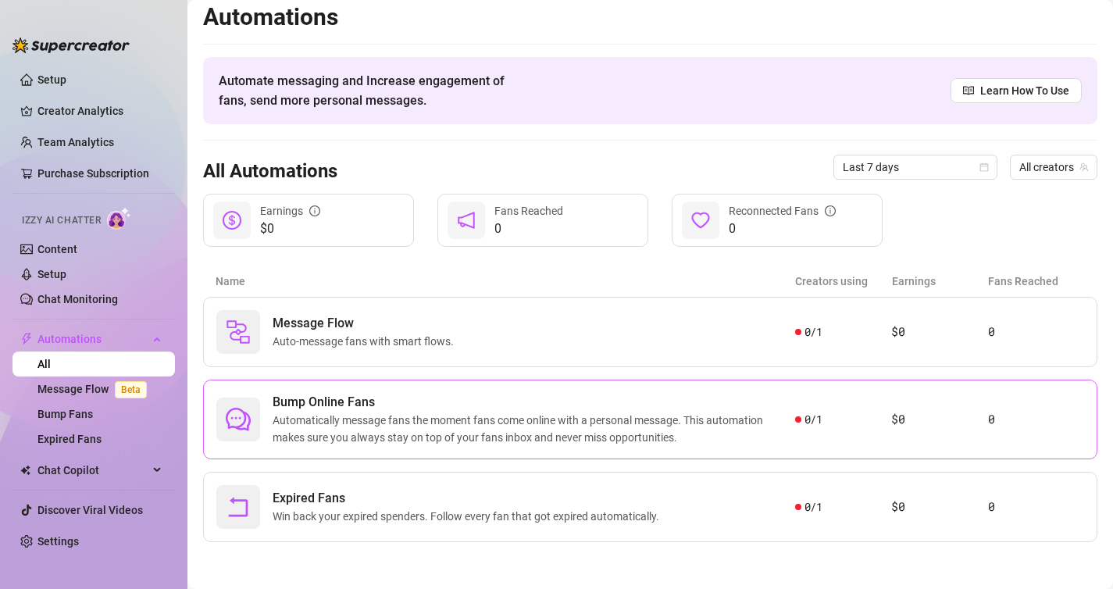
click at [435, 426] on span "Automatically message fans the moment fans come online with a personal message.…" at bounding box center [534, 428] width 522 height 34
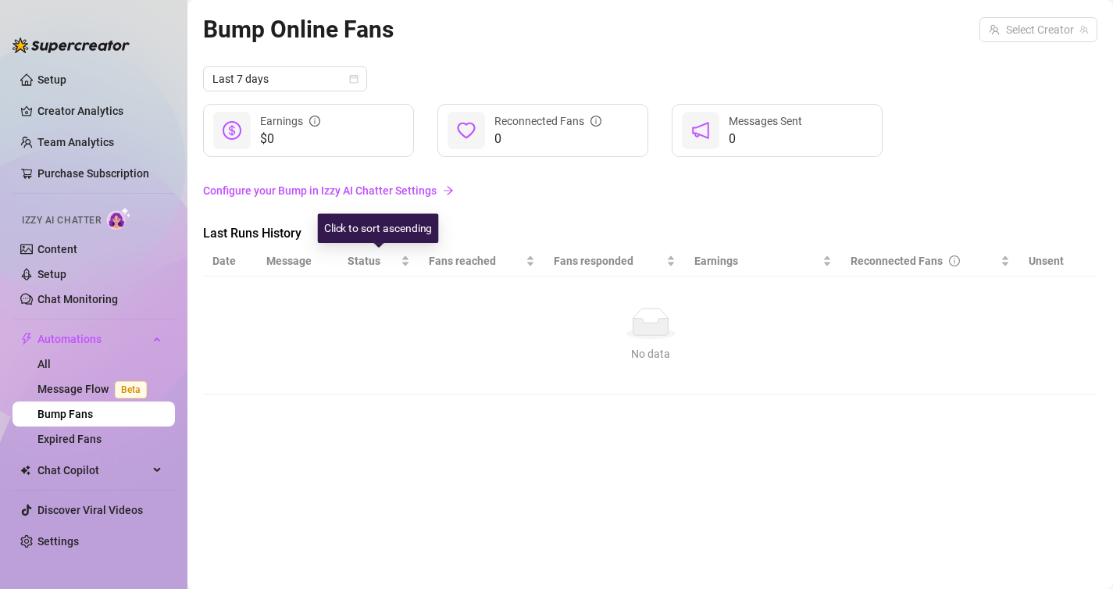
click at [367, 191] on link "Configure your Bump in Izzy AI Chatter Settings" at bounding box center [650, 190] width 894 height 17
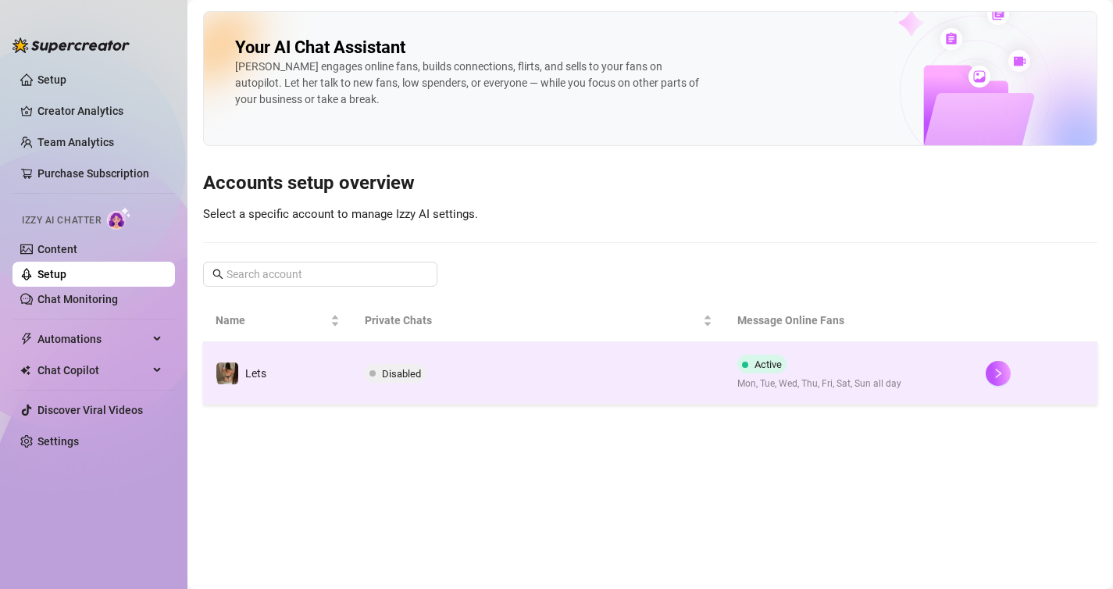
click at [405, 366] on span "Disabled" at bounding box center [395, 373] width 61 height 19
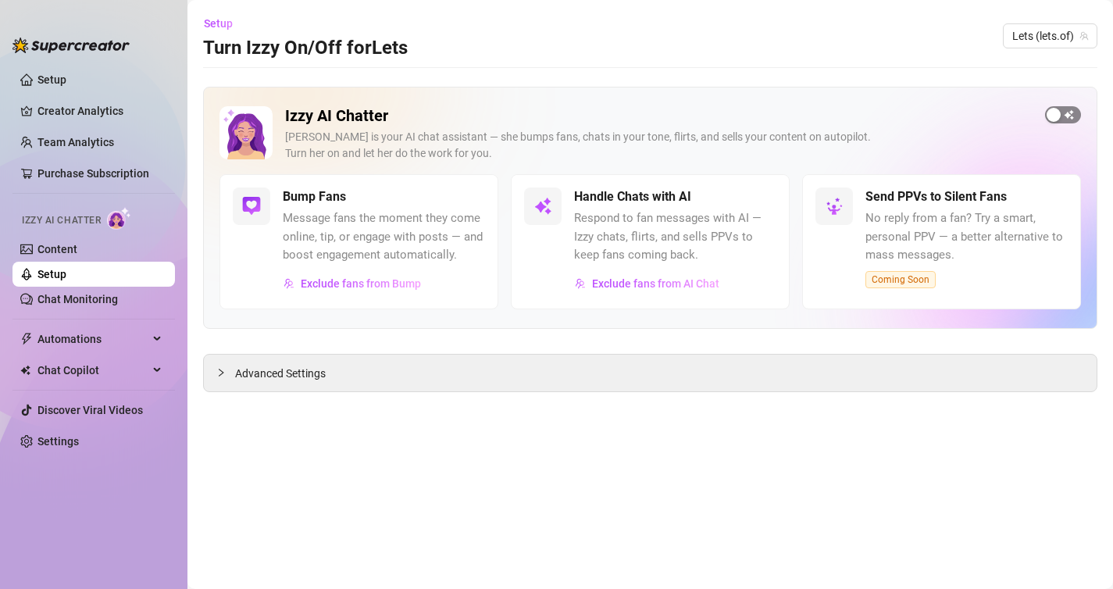
click at [1053, 118] on div "button" at bounding box center [1053, 115] width 14 height 14
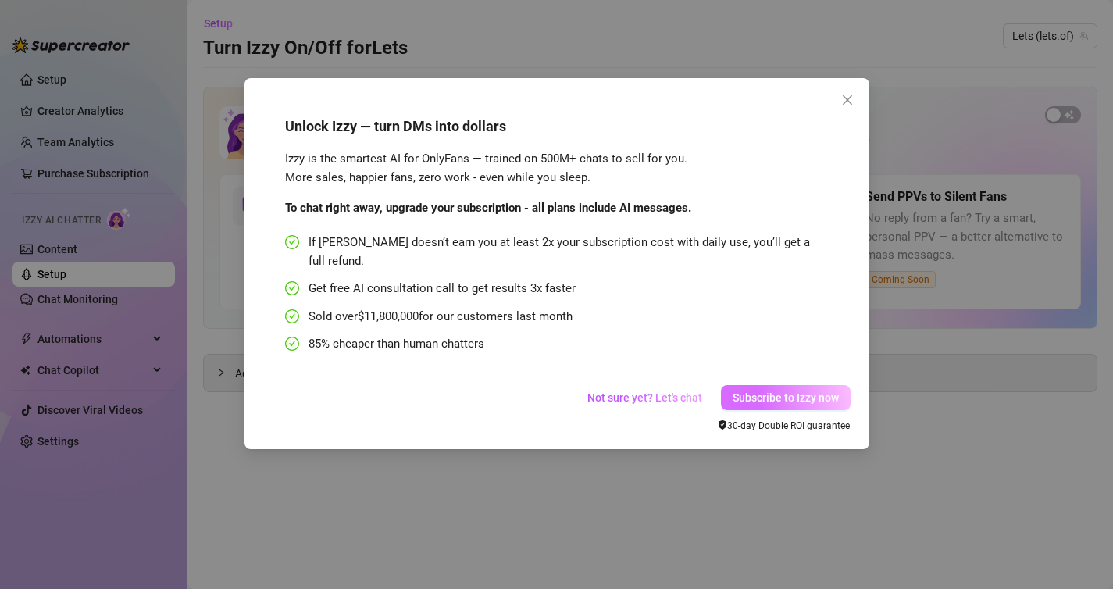
click at [761, 391] on span "Subscribe to Izzy now" at bounding box center [785, 397] width 106 height 12
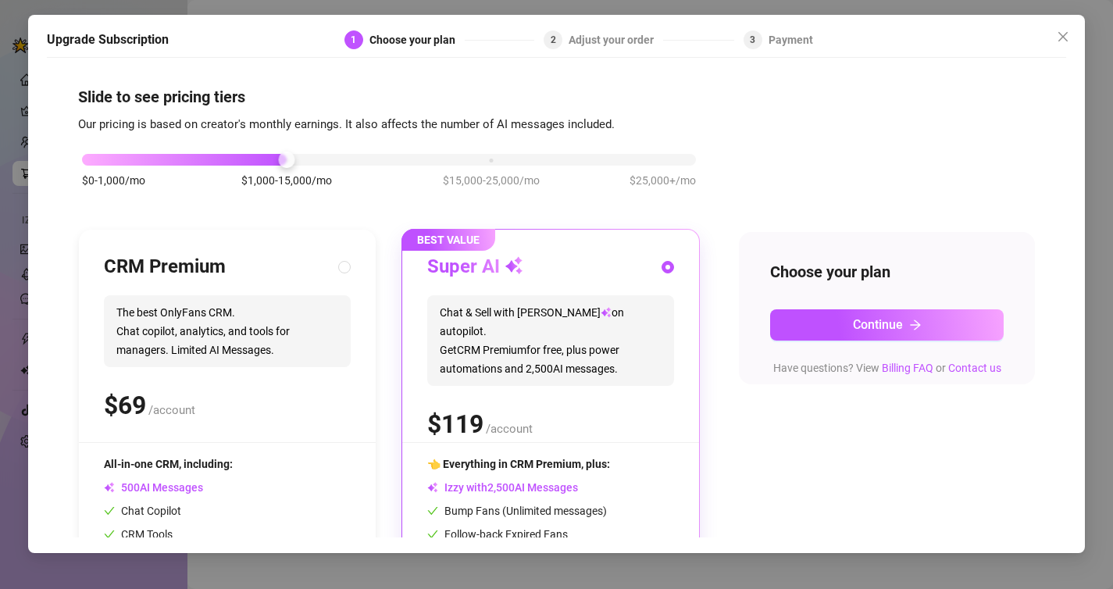
click at [135, 159] on div "$0-1,000/mo $1,000-15,000/mo $15,000-25,000/mo $25,000+/mo" at bounding box center [389, 155] width 614 height 9
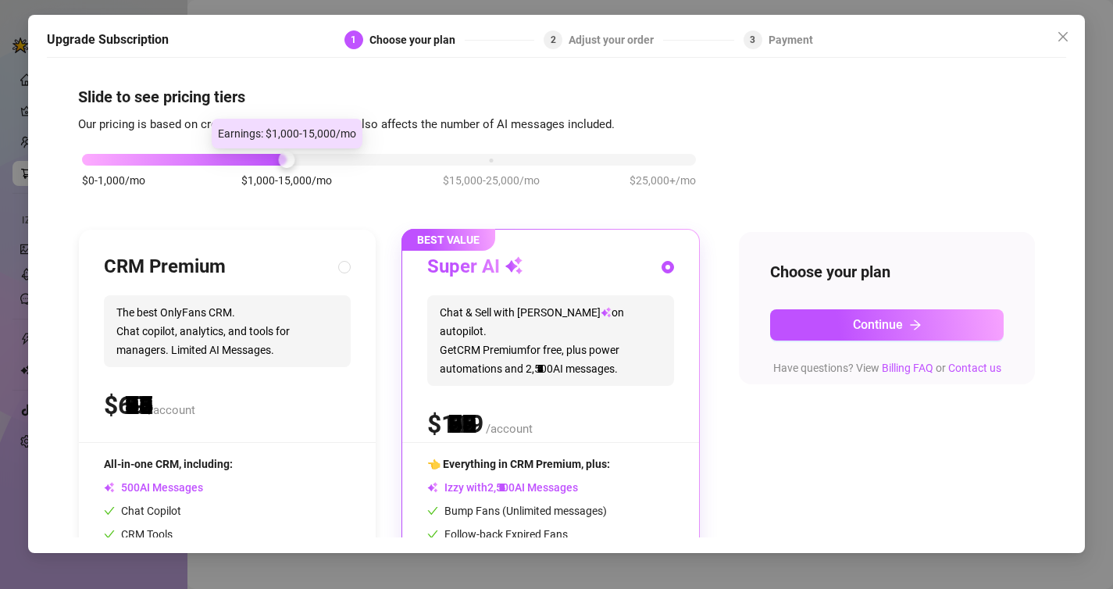
click at [268, 160] on div "$0-1,000/mo $1,000-15,000/mo $15,000-25,000/mo $25,000+/mo" at bounding box center [389, 155] width 614 height 9
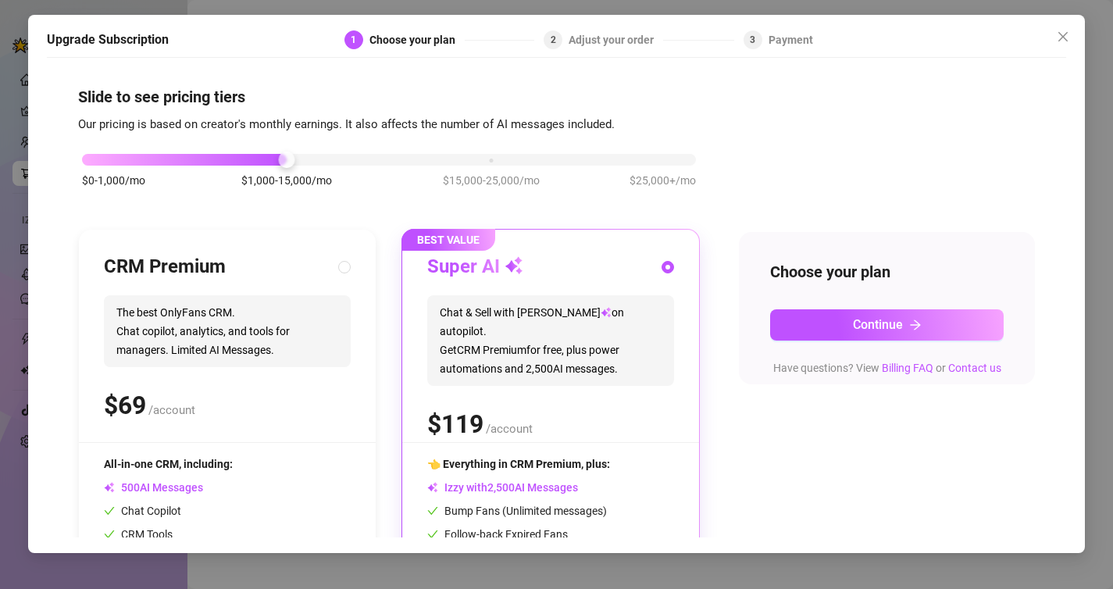
click at [688, 187] on span "$25,000+/mo" at bounding box center [662, 180] width 66 height 17
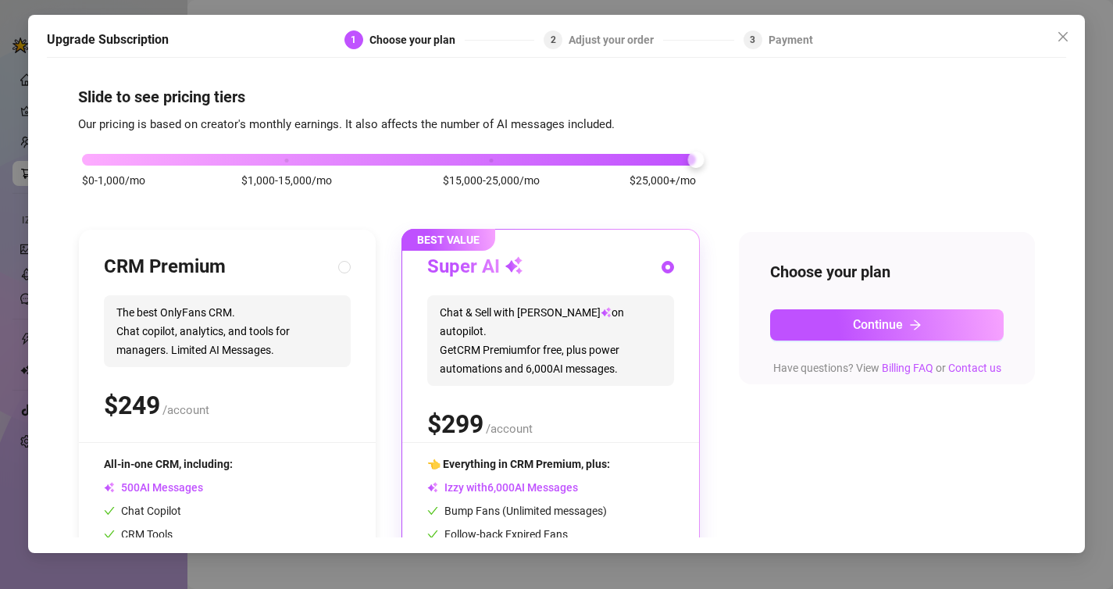
click at [279, 165] on div at bounding box center [389, 160] width 614 height 12
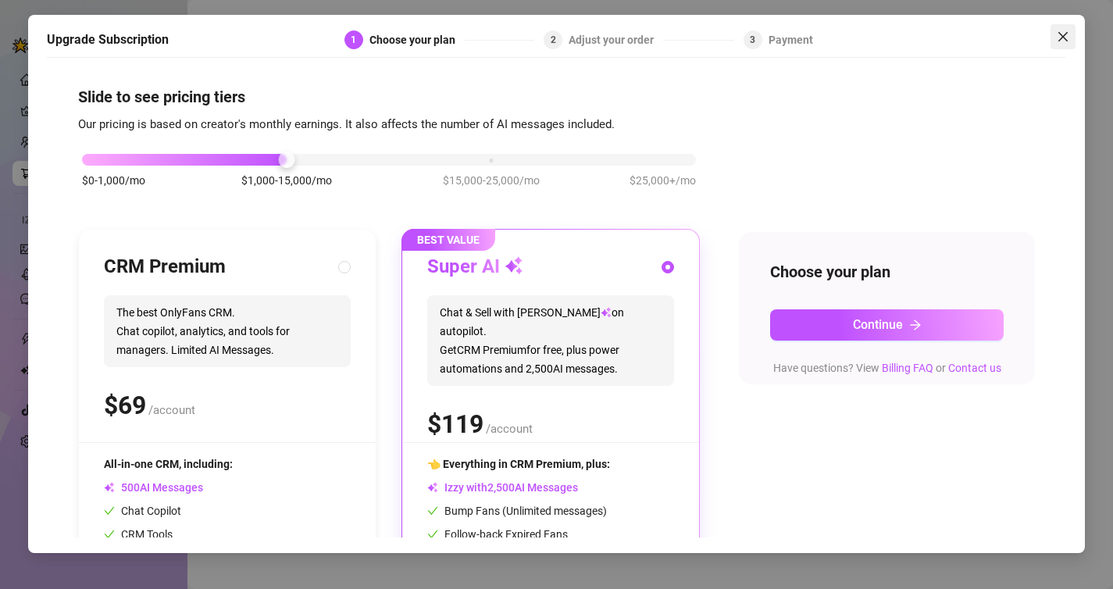
click at [1062, 38] on icon "close" at bounding box center [1062, 36] width 12 height 12
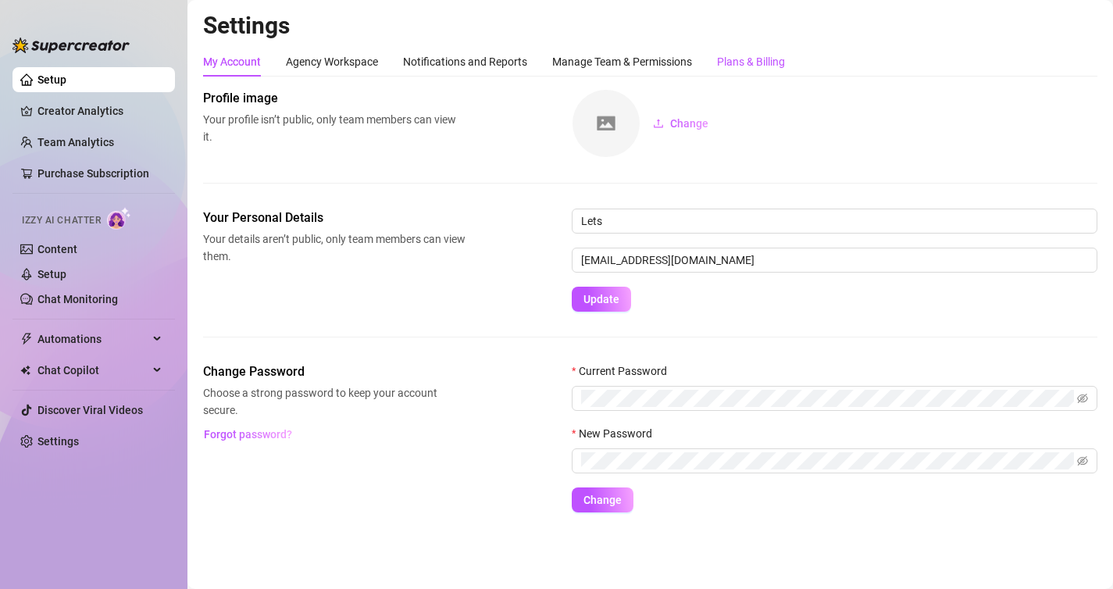
click at [768, 65] on div "Plans & Billing" at bounding box center [751, 61] width 68 height 17
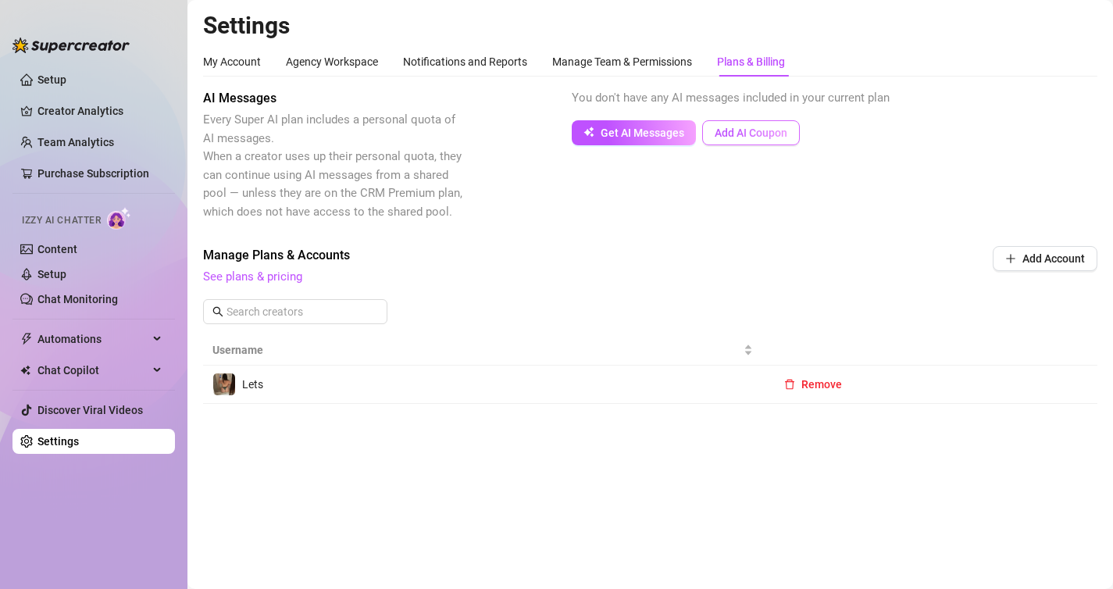
click at [726, 134] on span "Add AI Coupon" at bounding box center [750, 132] width 73 height 12
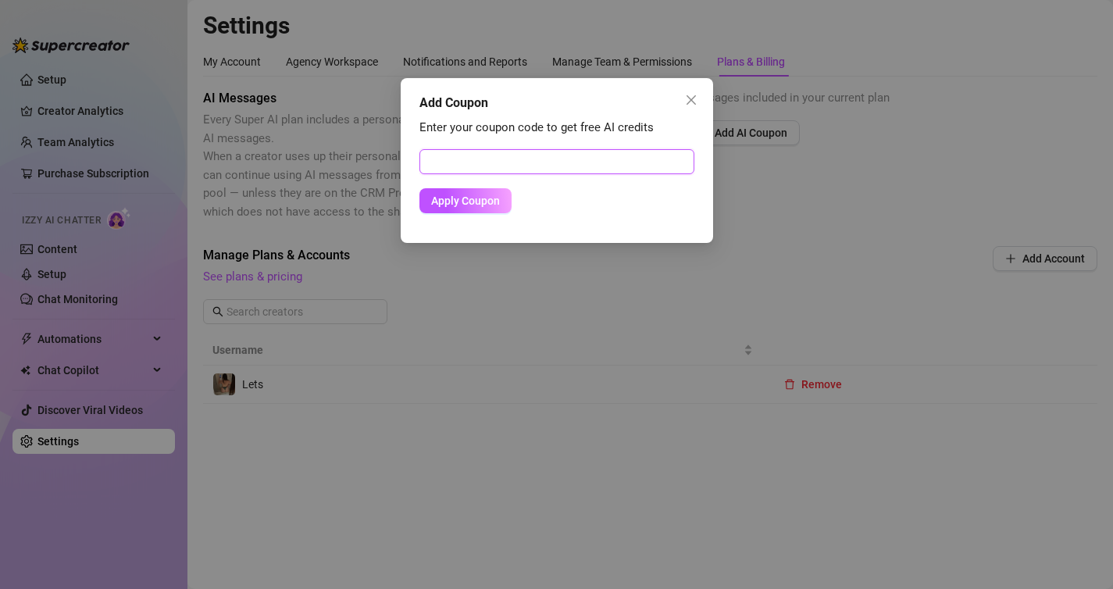
click at [624, 169] on input "text" at bounding box center [556, 161] width 275 height 25
type input "freetrial"
click at [501, 193] on button "Apply Coupon" at bounding box center [465, 200] width 92 height 25
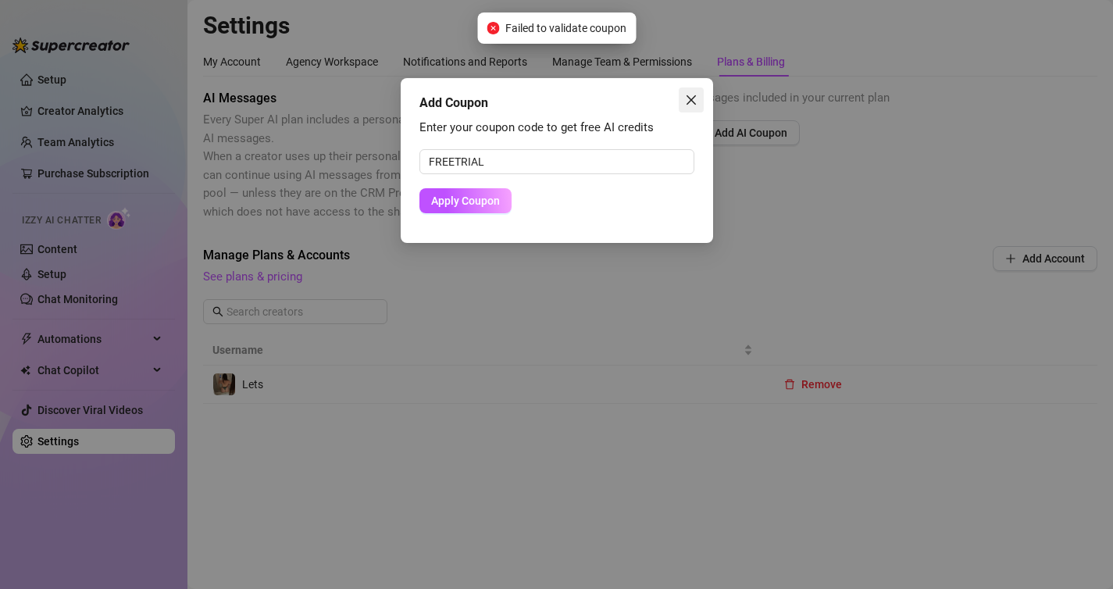
click at [693, 98] on icon "close" at bounding box center [691, 100] width 12 height 12
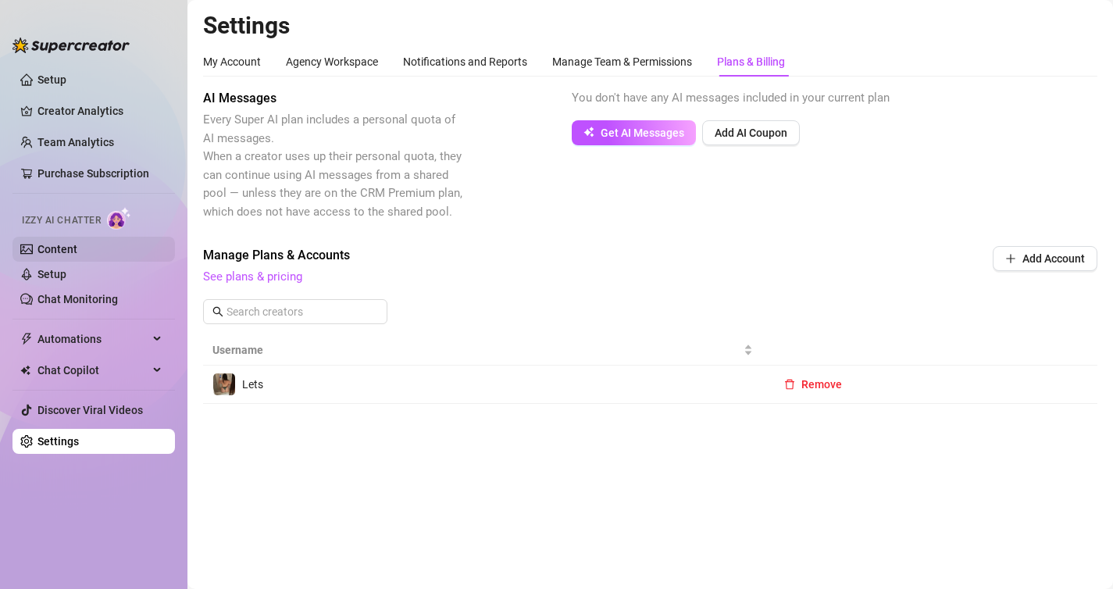
click at [77, 253] on link "Content" at bounding box center [57, 249] width 40 height 12
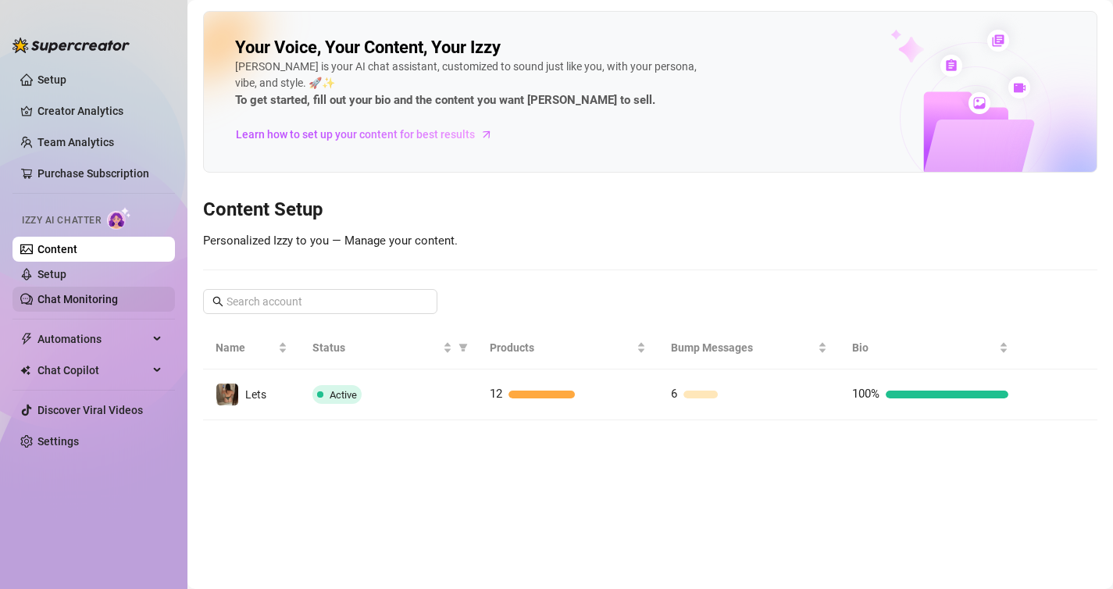
click at [71, 302] on link "Chat Monitoring" at bounding box center [77, 299] width 80 height 12
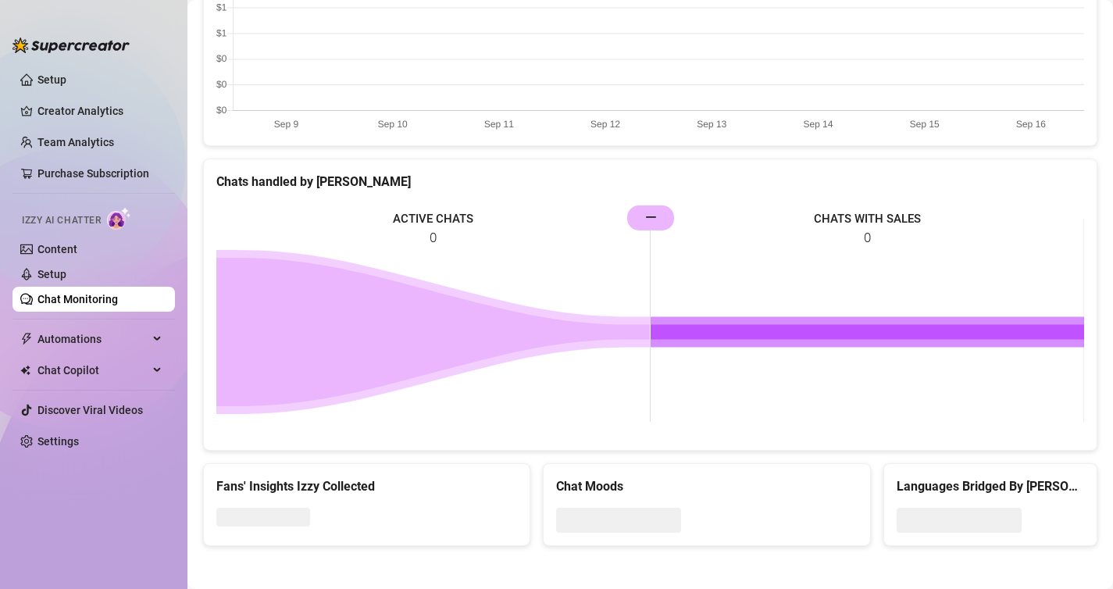
scroll to position [590, 0]
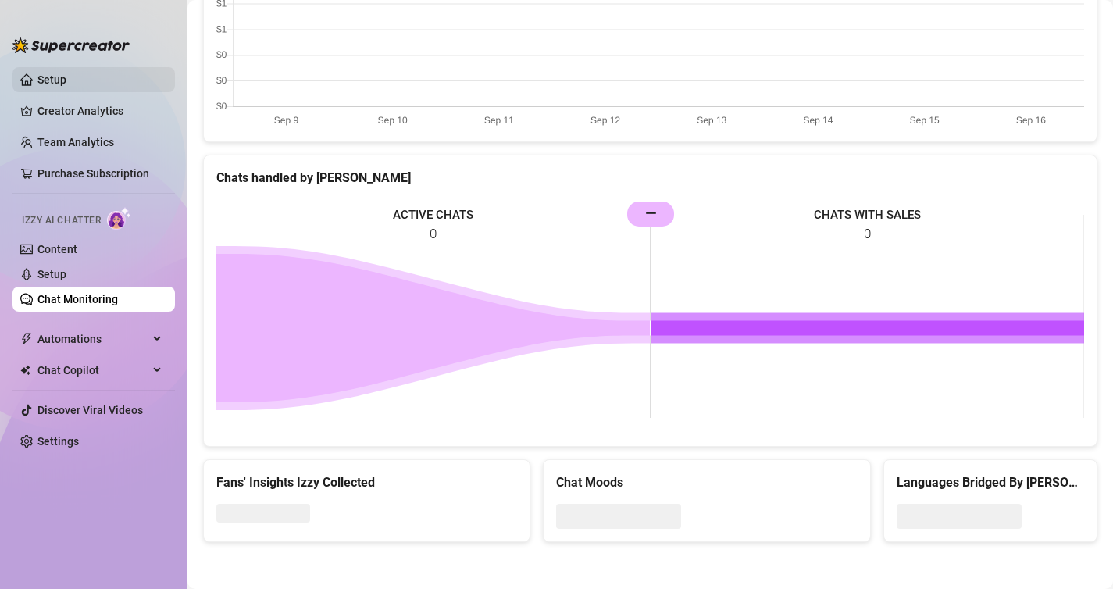
click at [63, 82] on link "Setup" at bounding box center [51, 79] width 29 height 12
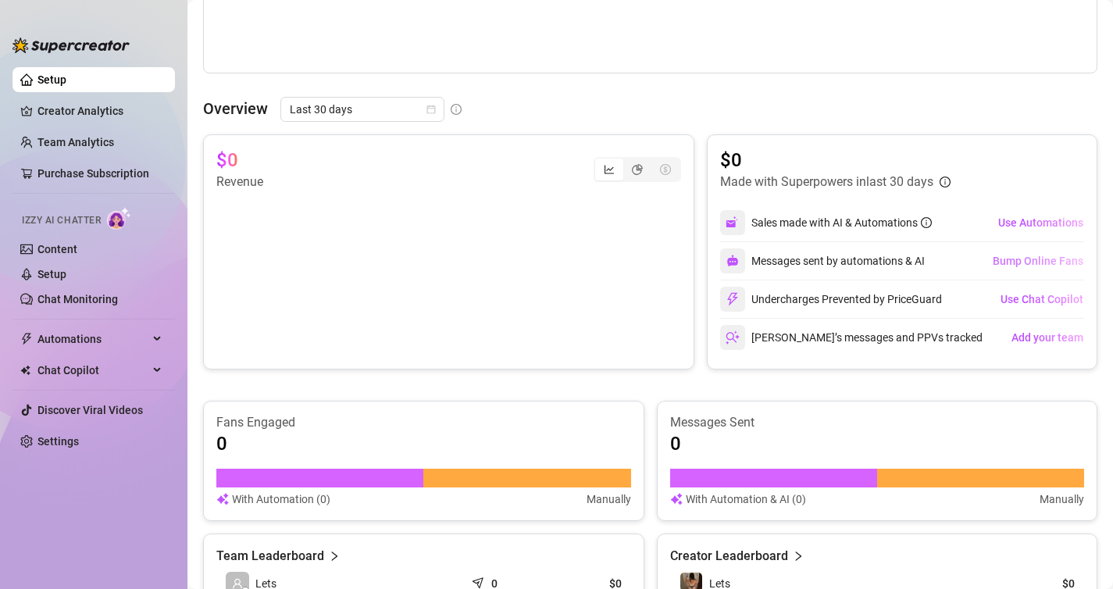
click at [1049, 257] on span "Bump Online Fans" at bounding box center [1037, 261] width 91 height 12
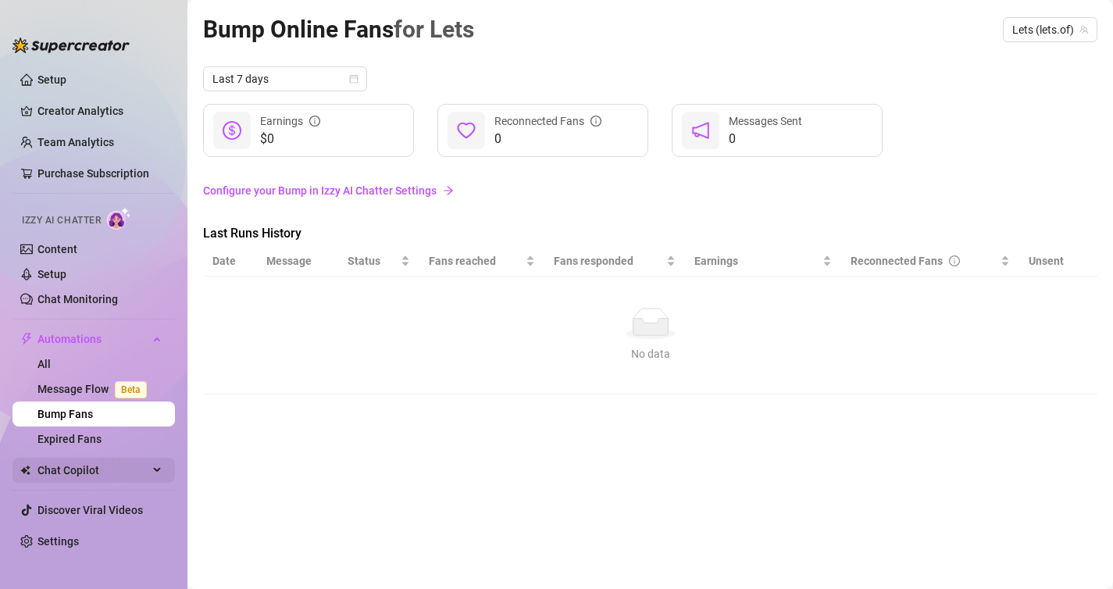
click at [121, 470] on span "Chat Copilot" at bounding box center [92, 470] width 111 height 25
